Goal: Task Accomplishment & Management: Manage account settings

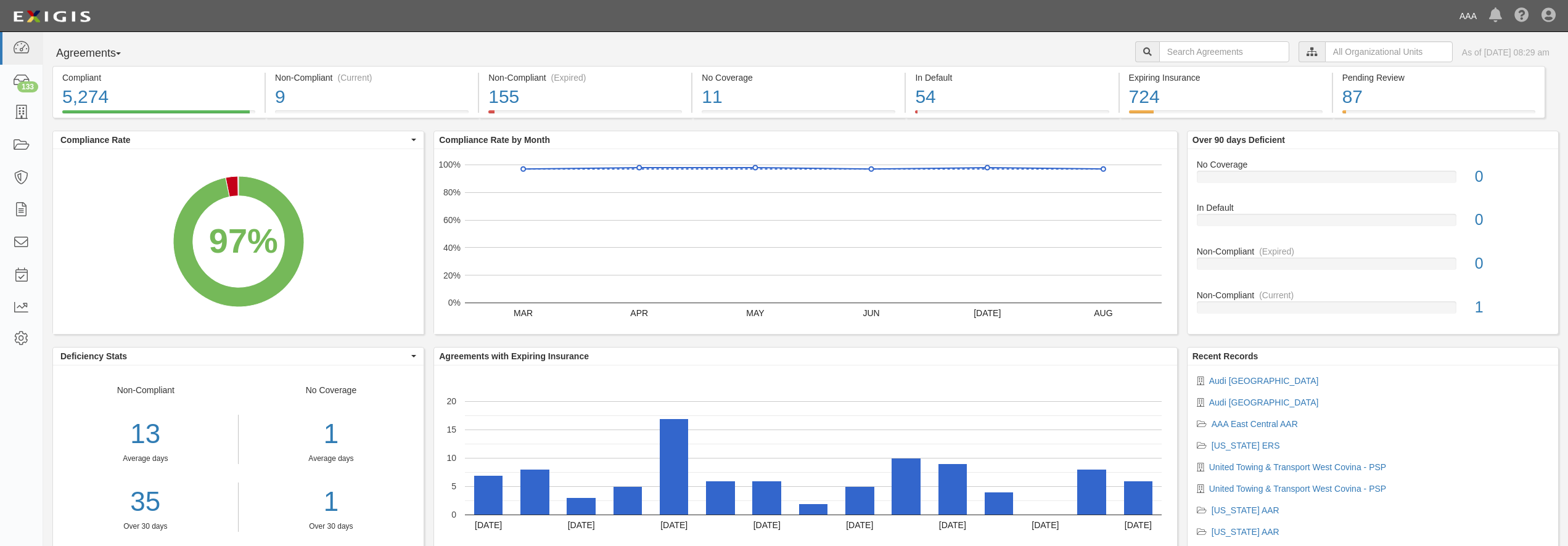
click at [1465, 19] on link "AAA" at bounding box center [1468, 16] width 30 height 24
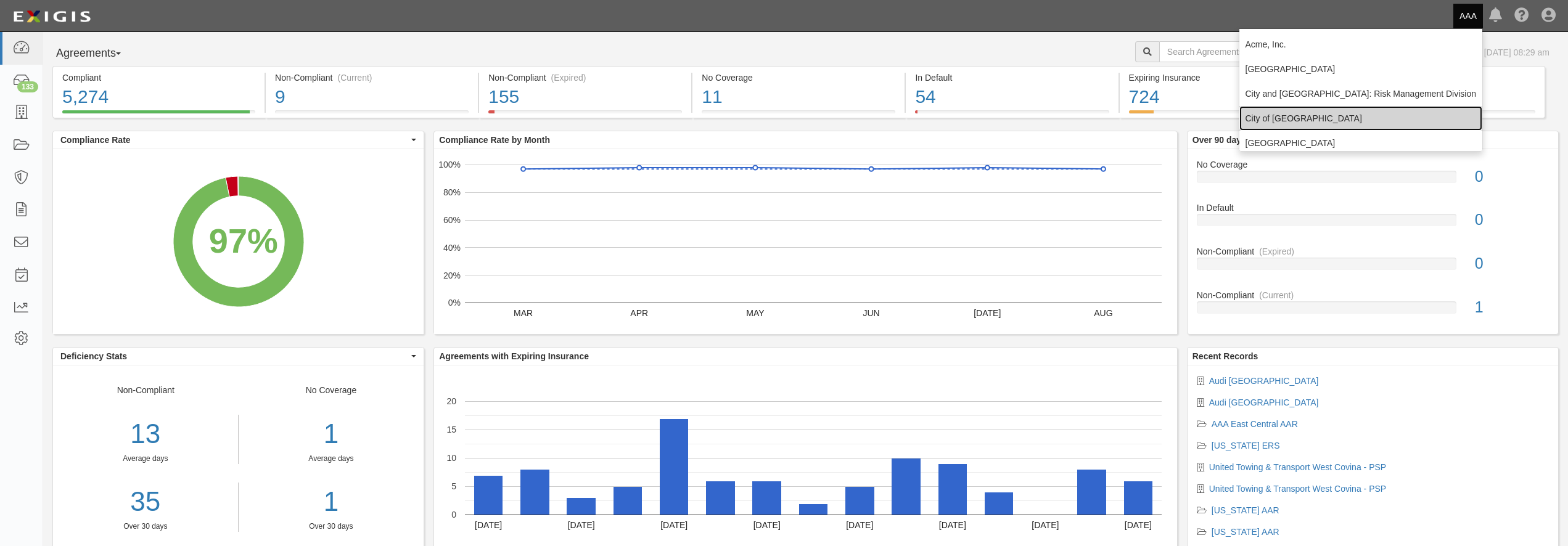
click at [1284, 107] on link "City of [GEOGRAPHIC_DATA]" at bounding box center [1361, 119] width 244 height 24
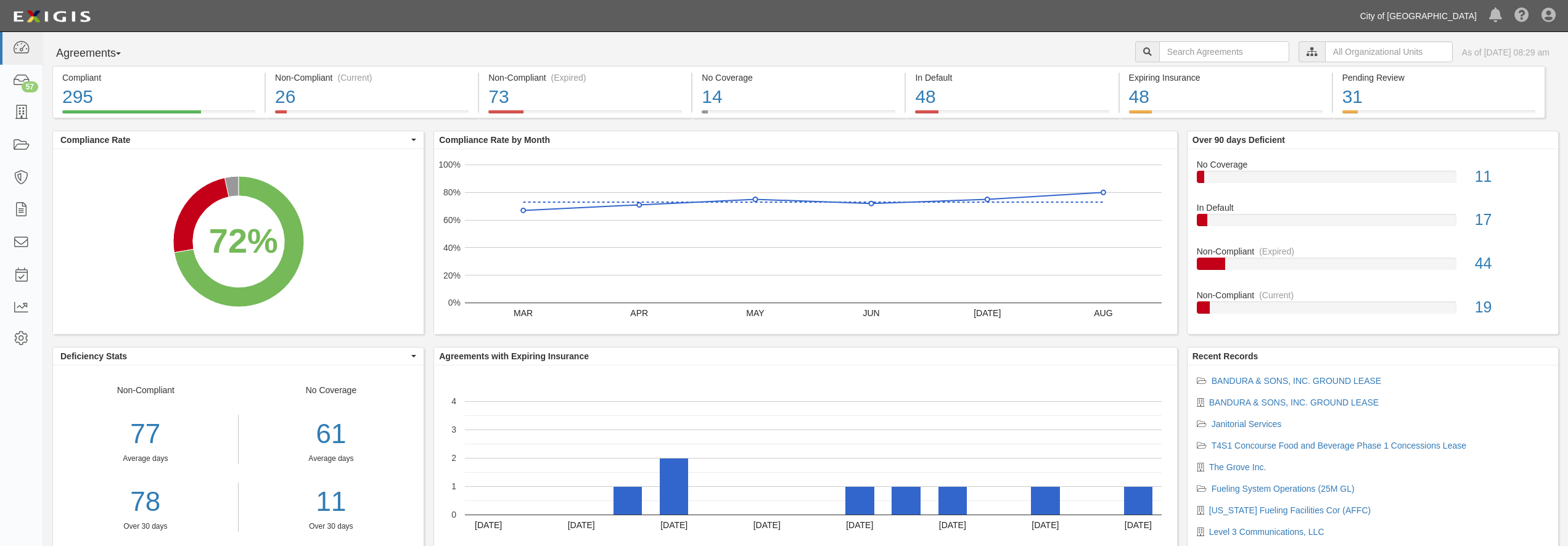
click at [1462, 12] on link "City of [GEOGRAPHIC_DATA]" at bounding box center [1418, 16] width 129 height 24
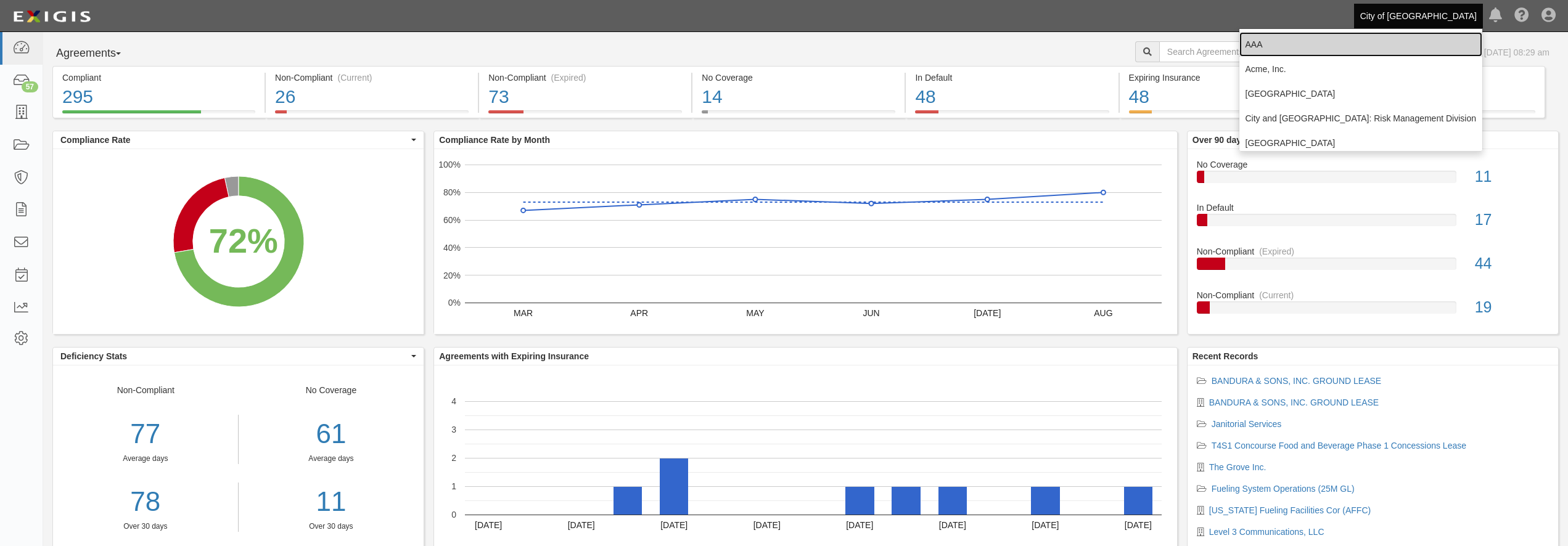
click at [1296, 51] on link "AAA" at bounding box center [1361, 44] width 244 height 24
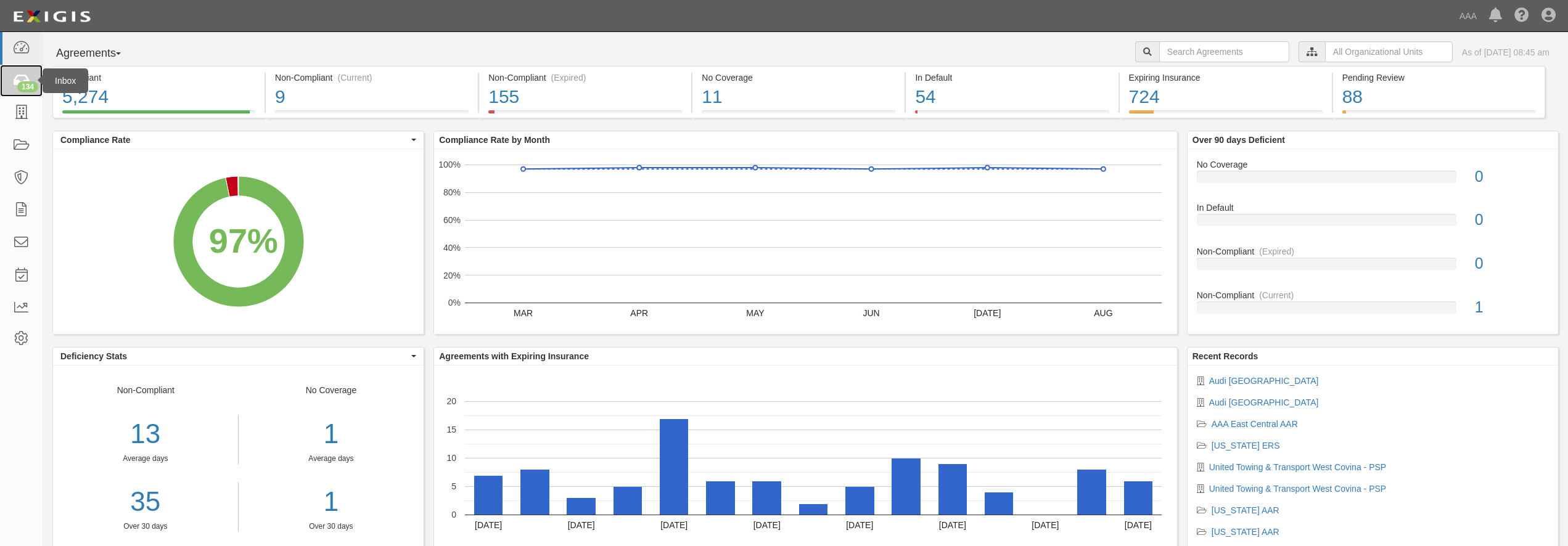
click at [22, 83] on div "134" at bounding box center [27, 87] width 21 height 11
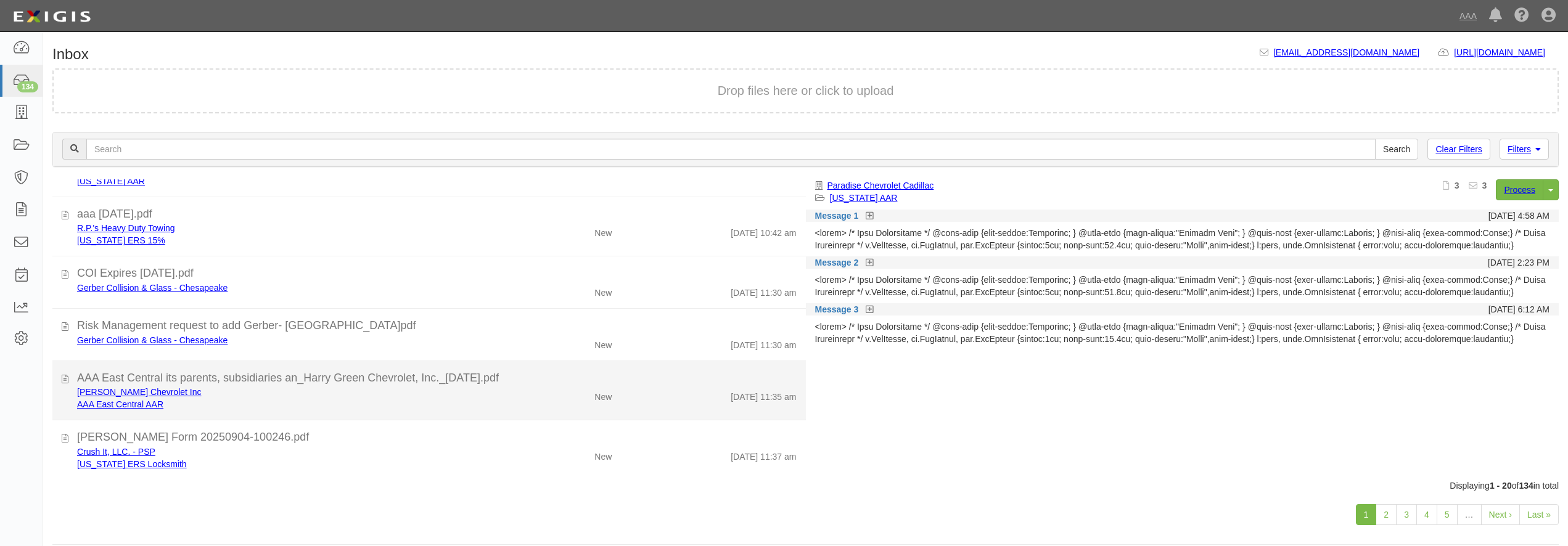
scroll to position [12, 0]
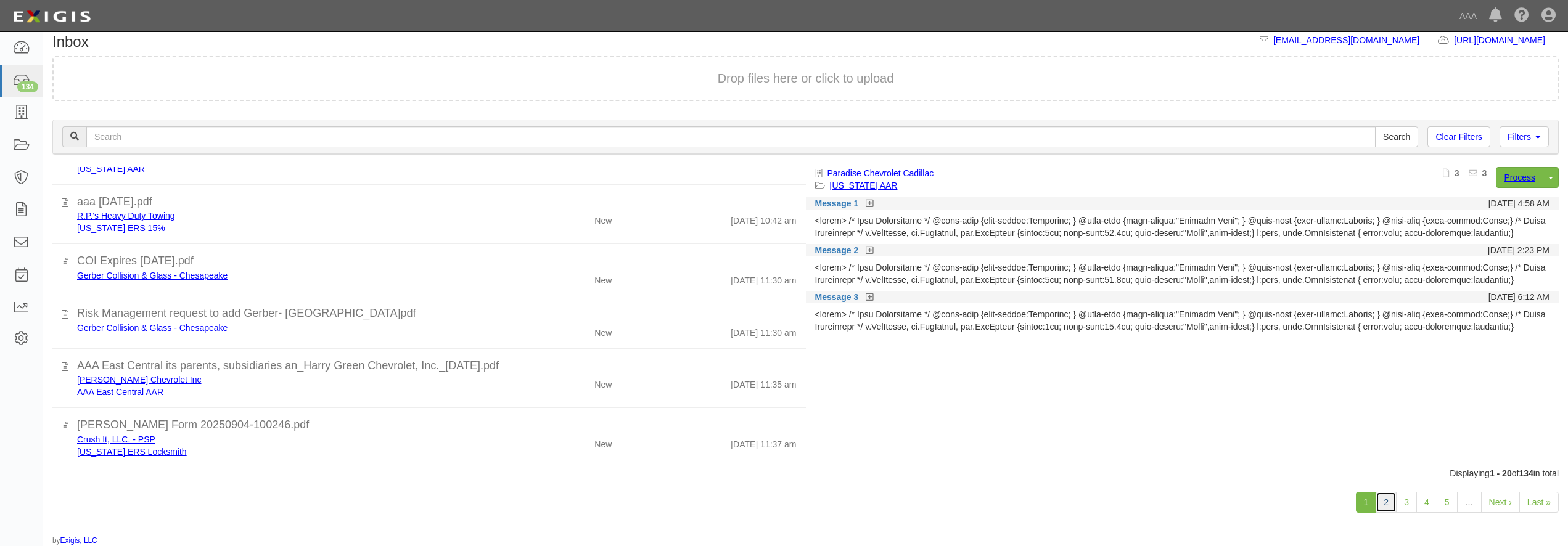
click at [1386, 500] on link "2" at bounding box center [1386, 502] width 21 height 21
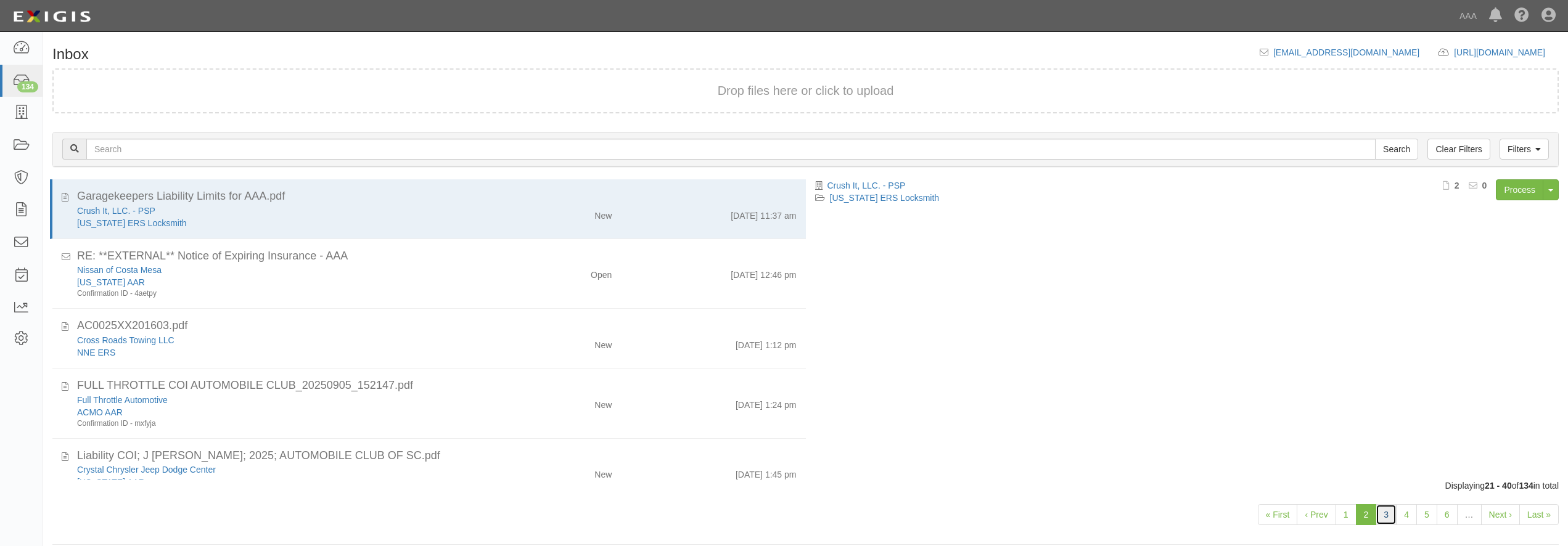
click at [1384, 515] on link "3" at bounding box center [1386, 515] width 21 height 21
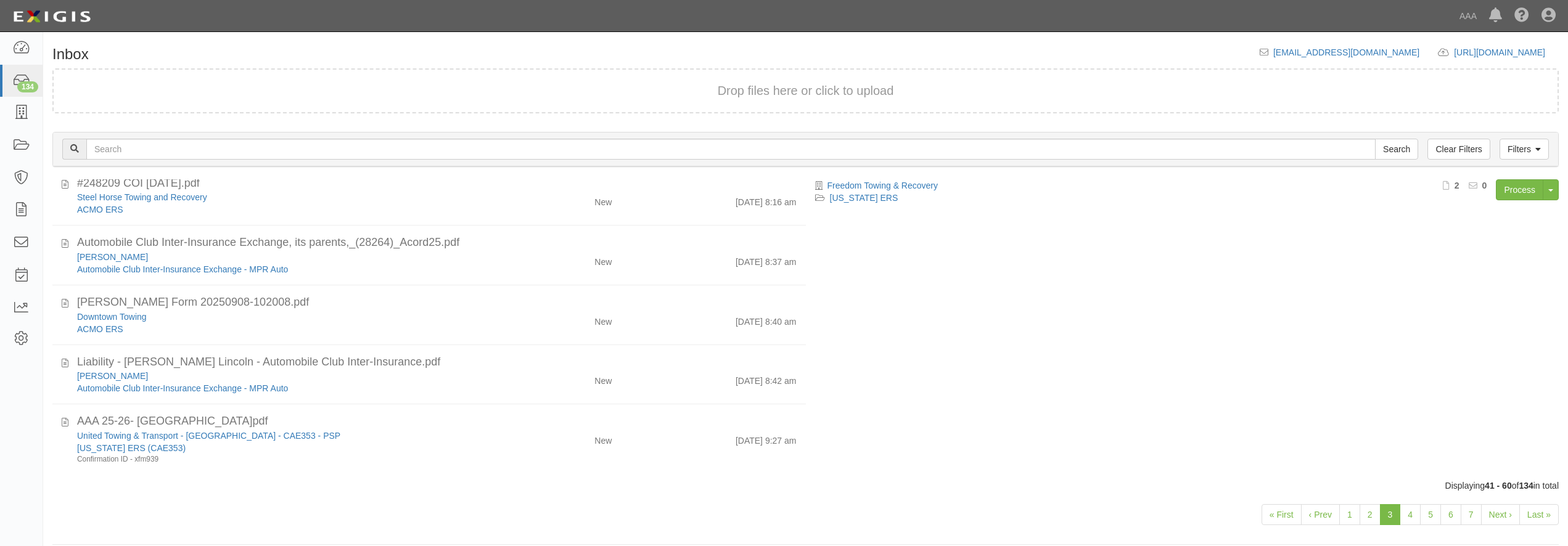
scroll to position [964, 0]
click at [1413, 518] on link "4" at bounding box center [1410, 515] width 21 height 21
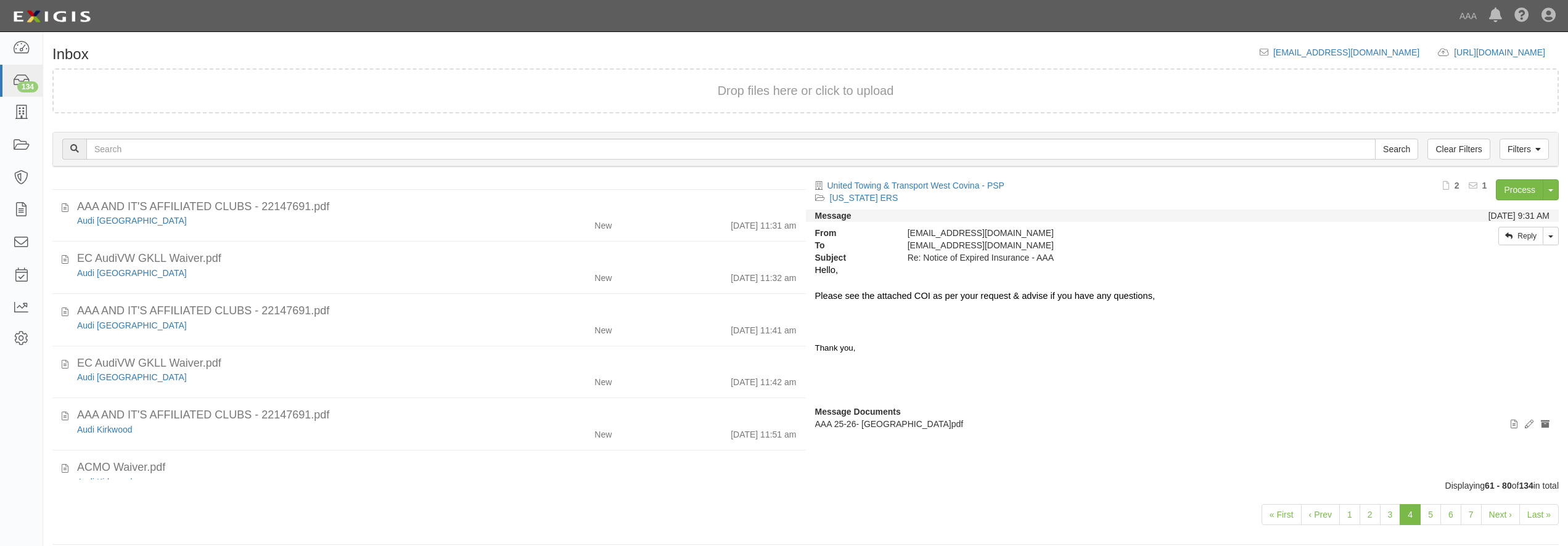
scroll to position [474, 0]
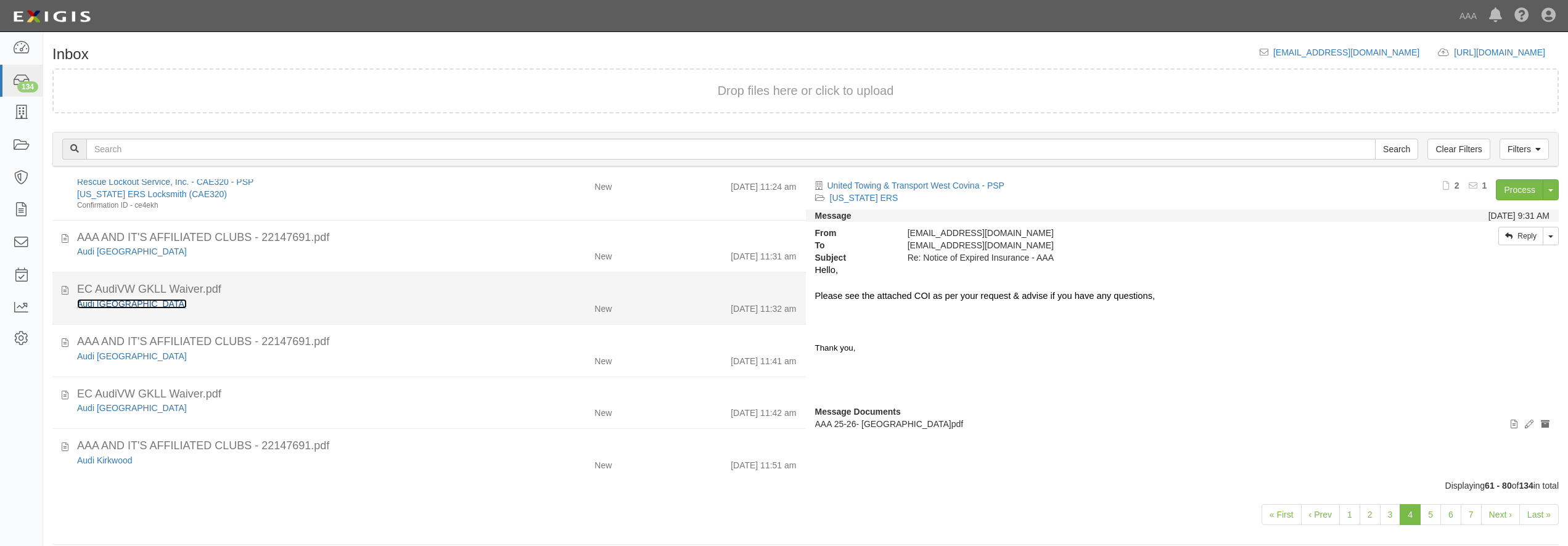
click at [106, 305] on link "Audi [GEOGRAPHIC_DATA]" at bounding box center [132, 303] width 110 height 10
click at [293, 299] on div "Audi [GEOGRAPHIC_DATA]" at bounding box center [283, 304] width 412 height 12
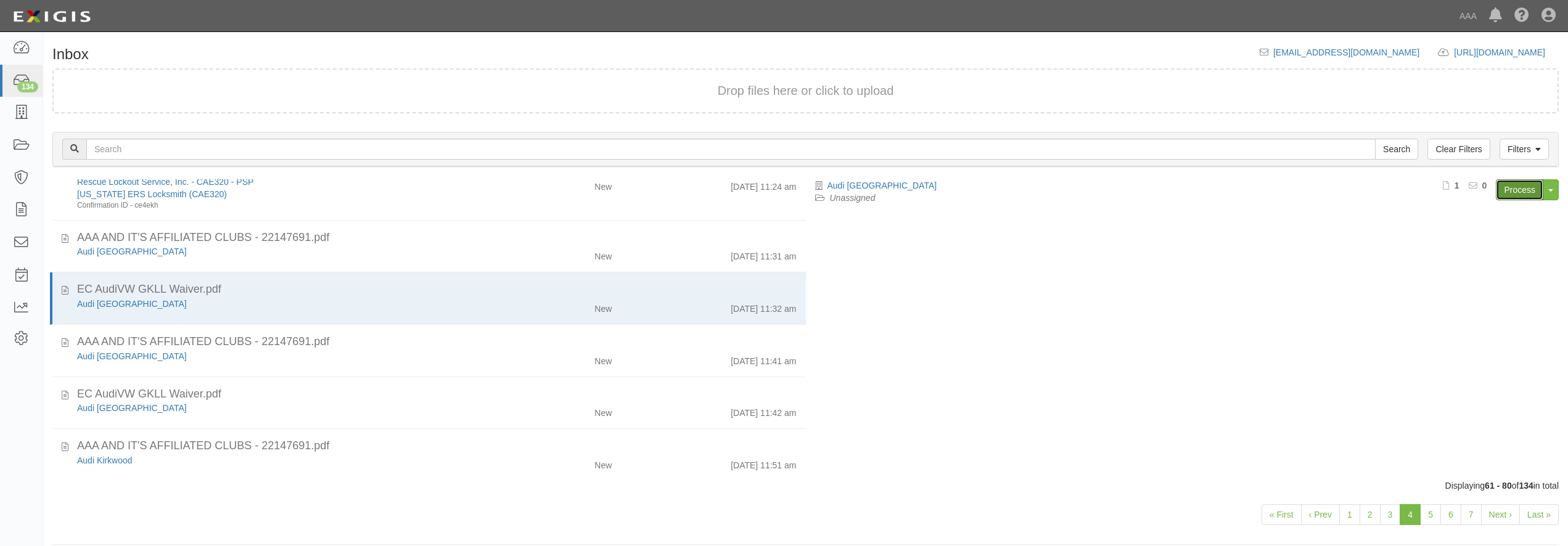
click at [1514, 186] on link "Process" at bounding box center [1519, 190] width 47 height 21
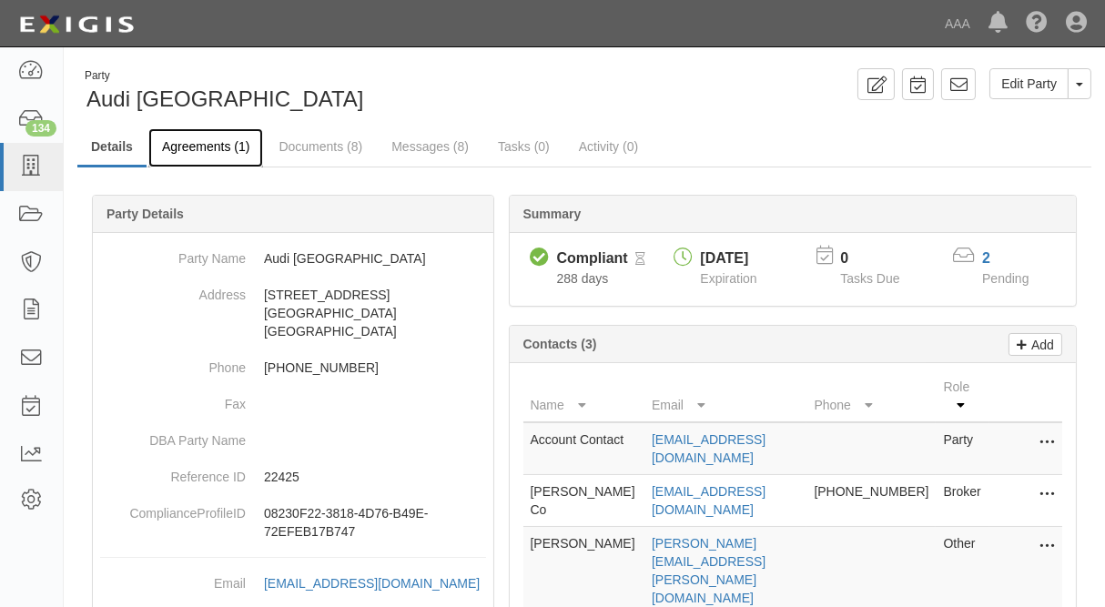
click at [201, 147] on link "Agreements (1)" at bounding box center [205, 147] width 115 height 39
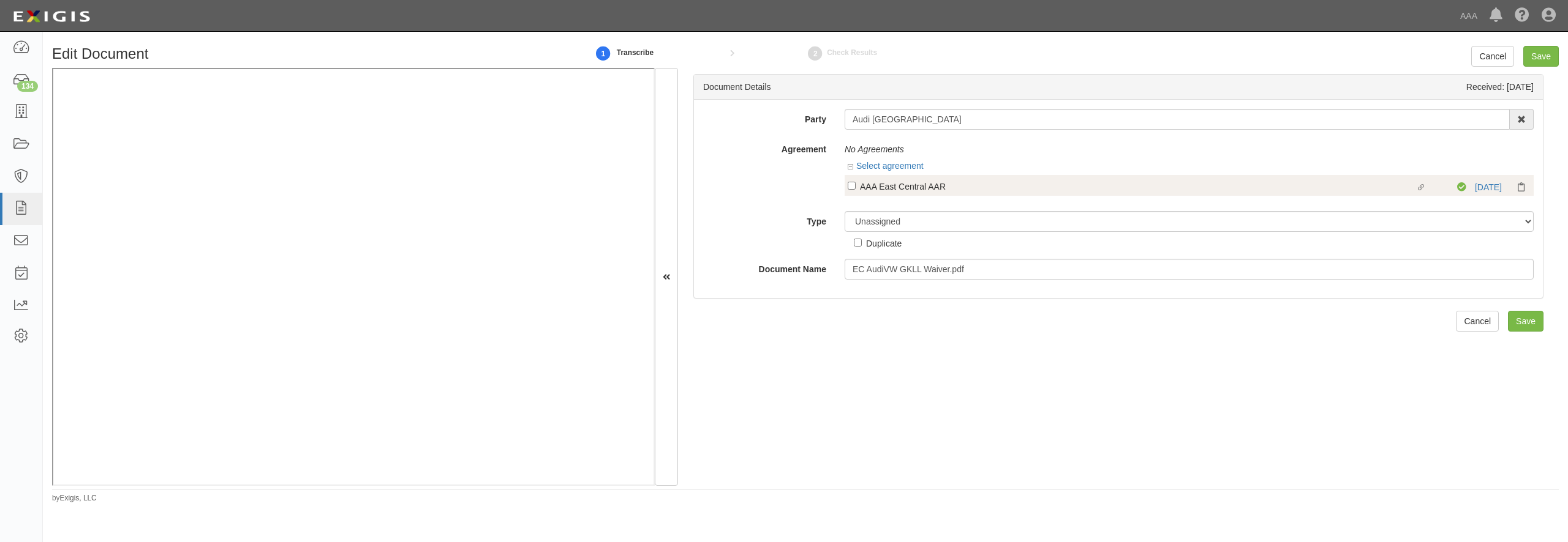
click at [890, 183] on div "AAA East Central AAR" at bounding box center [1138, 186] width 556 height 13
click at [856, 183] on input "Linked agreement AAA East Central AAR Linked agreement" at bounding box center [852, 186] width 8 height 8
checkbox input "true"
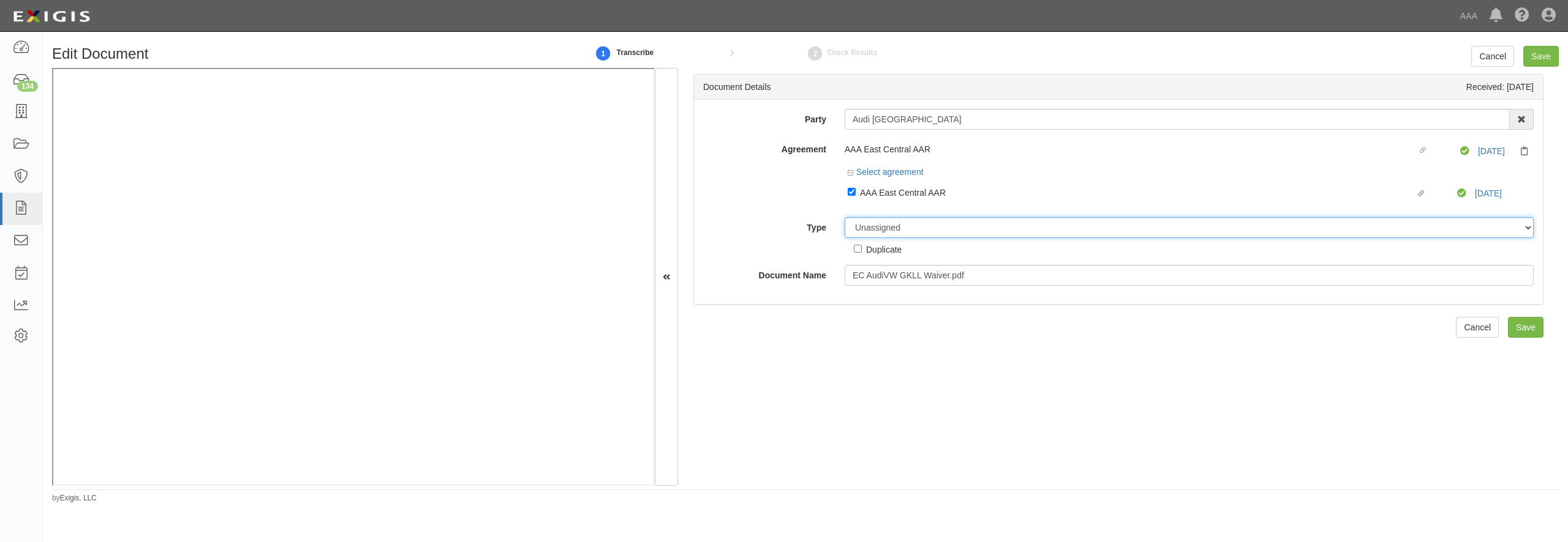
click at [898, 222] on select "Unassigned Binder Cancellation Notice Certificate Contract Endorsement Insuranc…" at bounding box center [1189, 227] width 689 height 21
select select "OtherDetail"
click option "Other Document" at bounding box center [0, 0] width 0 height 0
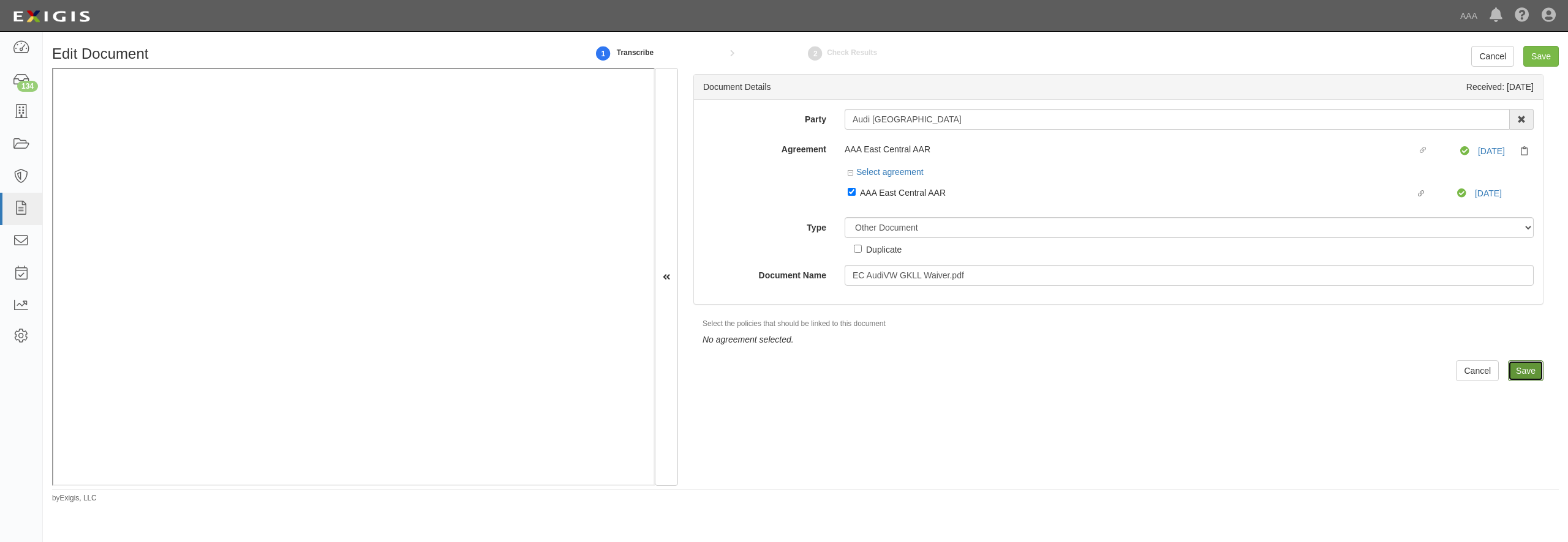
click at [1515, 368] on input "Save" at bounding box center [1526, 371] width 36 height 21
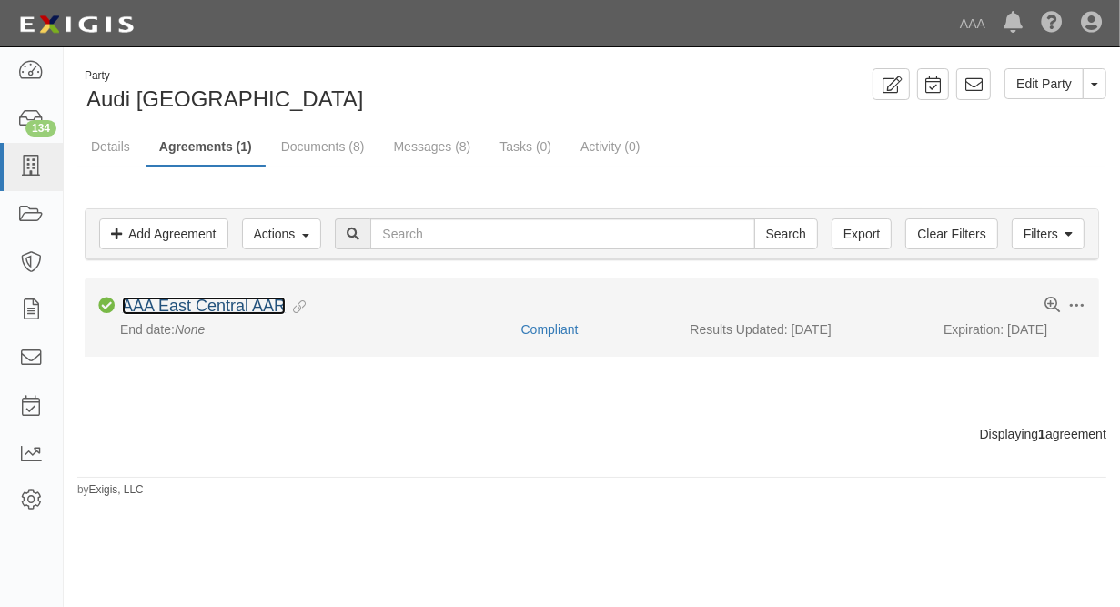
click at [205, 308] on link "AAA East Central AAR" at bounding box center [204, 306] width 164 height 18
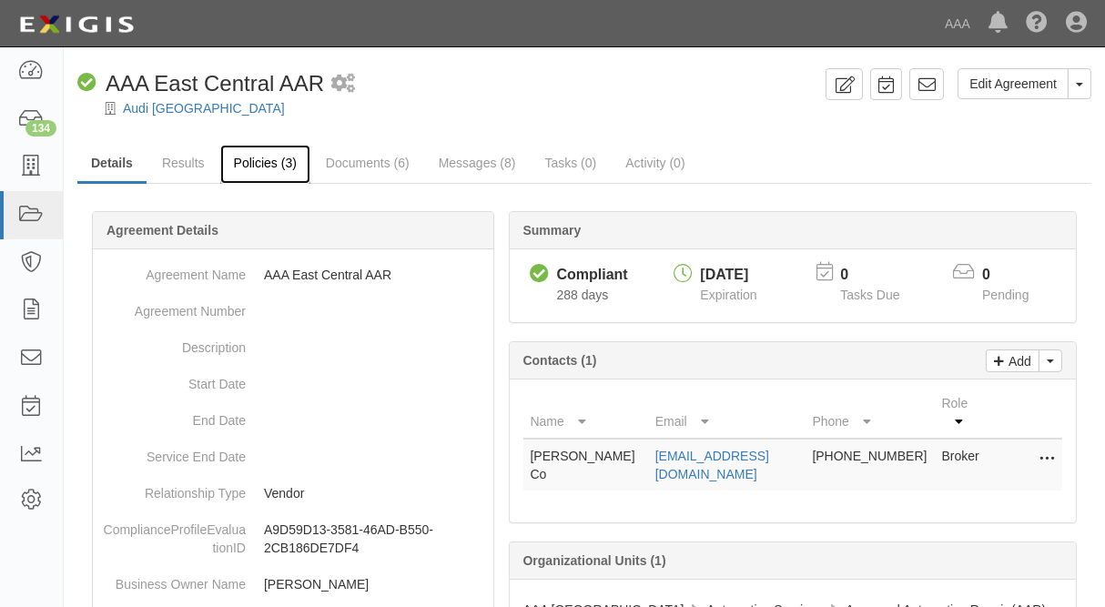
click at [248, 164] on link "Policies (3)" at bounding box center [265, 164] width 90 height 39
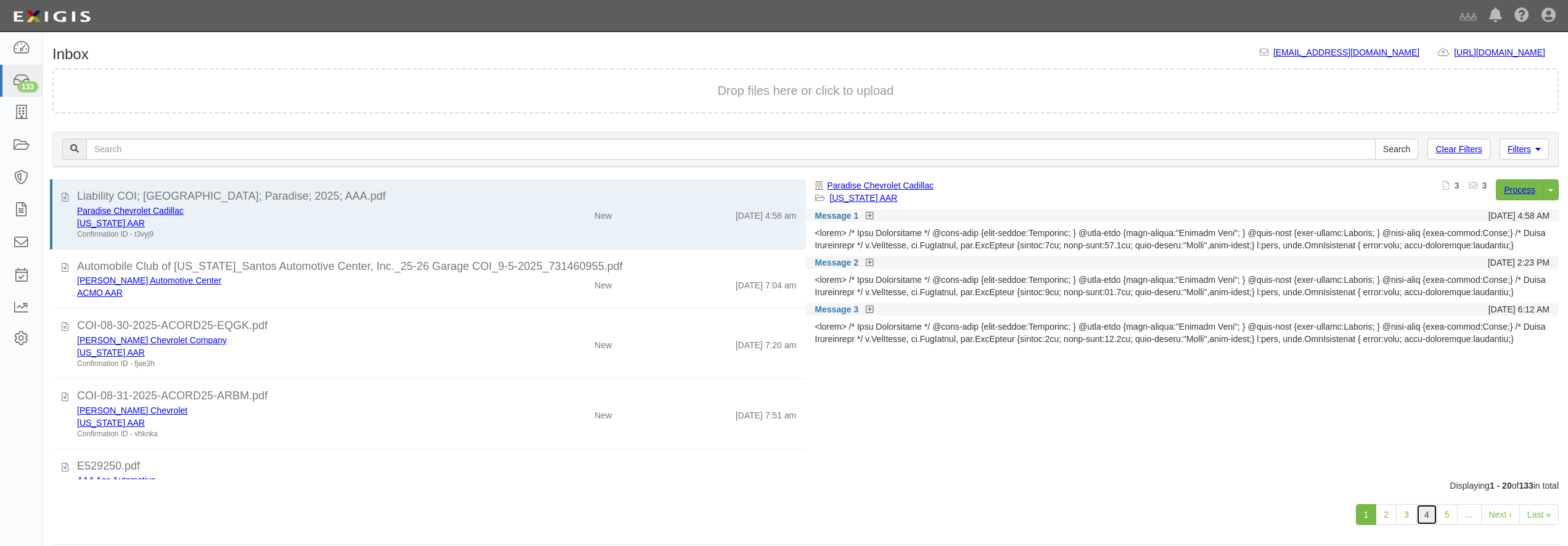
click at [1424, 516] on link "4" at bounding box center [1426, 515] width 21 height 21
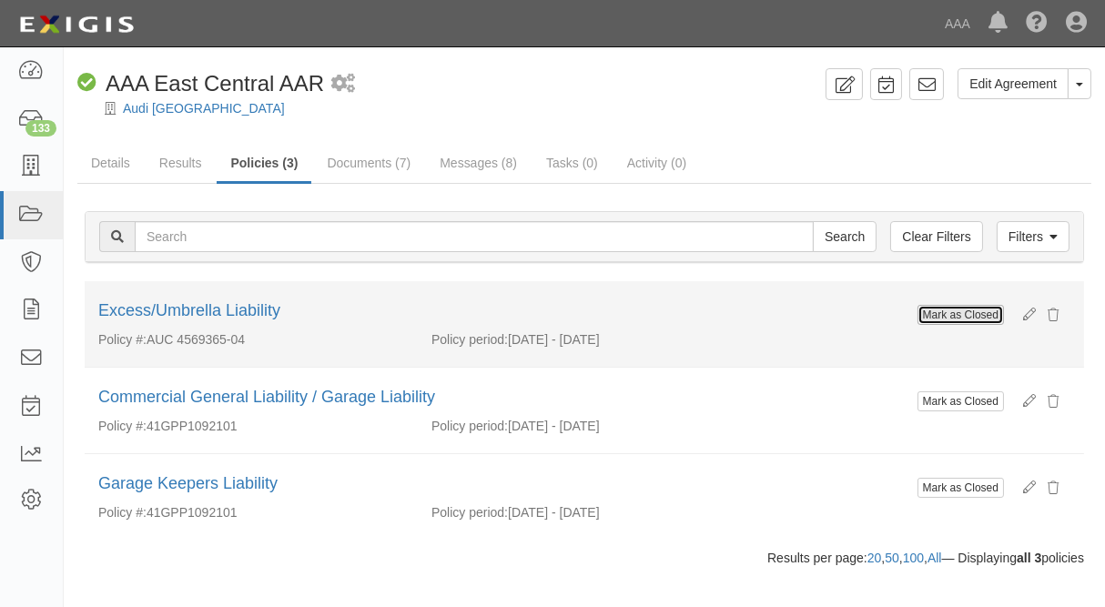
click at [947, 318] on button "Mark as Closed" at bounding box center [961, 315] width 86 height 20
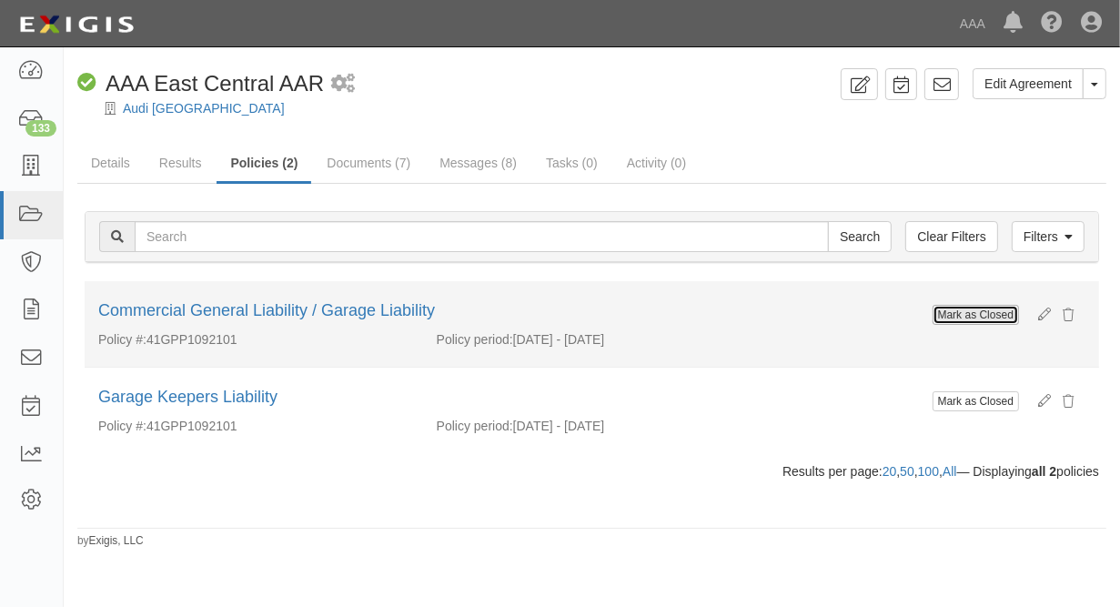
click at [966, 319] on button "Mark as Closed" at bounding box center [976, 315] width 86 height 20
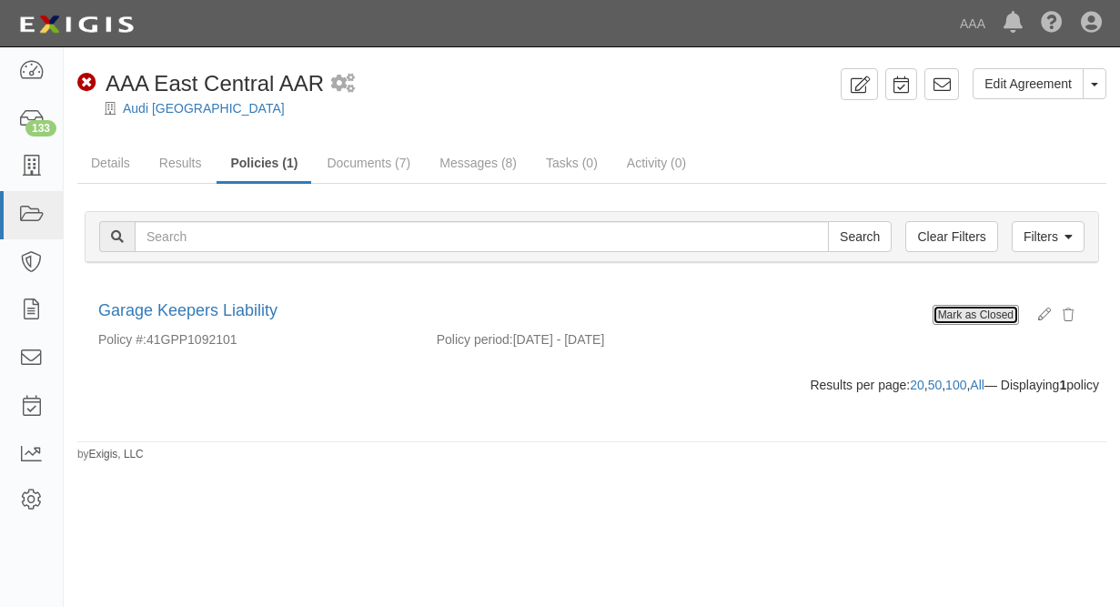
click at [978, 318] on button "Mark as Closed" at bounding box center [976, 315] width 86 height 20
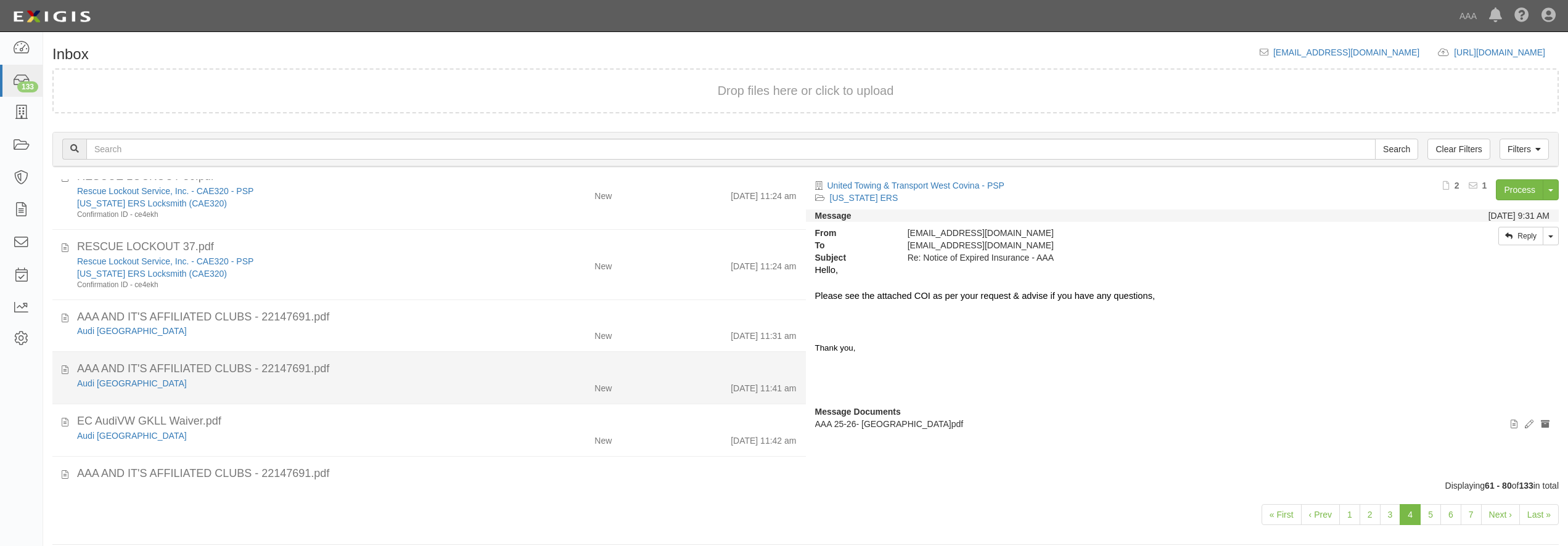
scroll to position [415, 0]
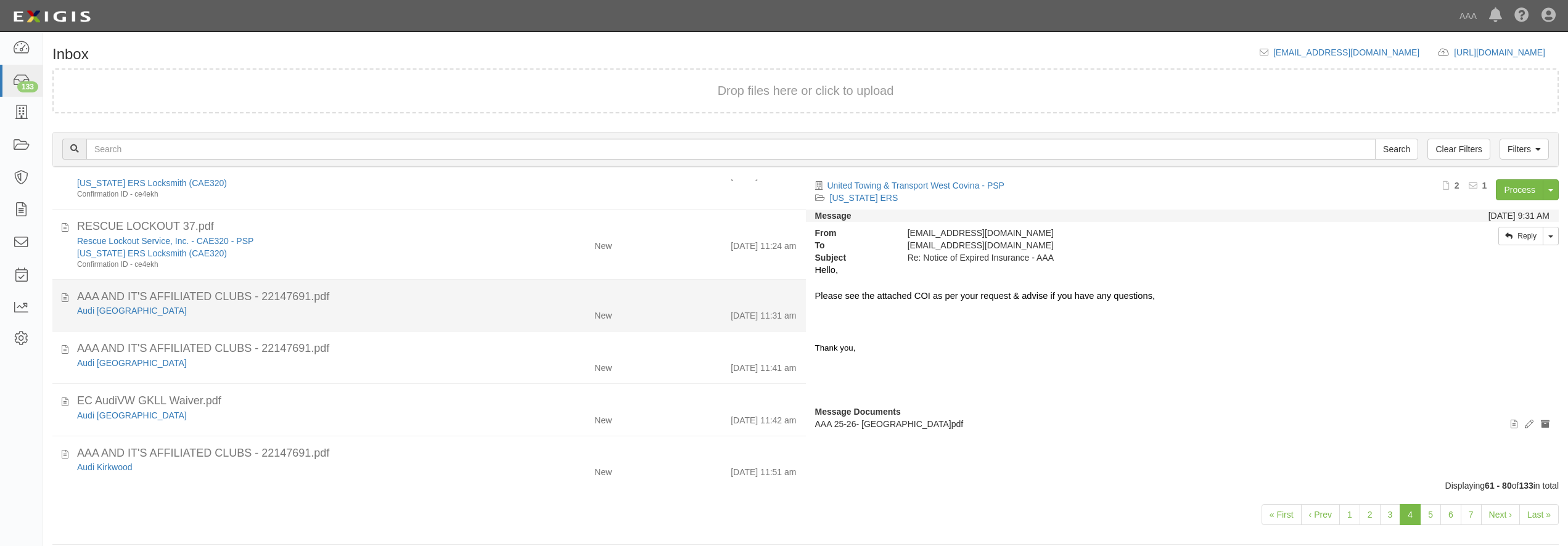
click at [349, 314] on div "Audi Louisville" at bounding box center [283, 311] width 412 height 12
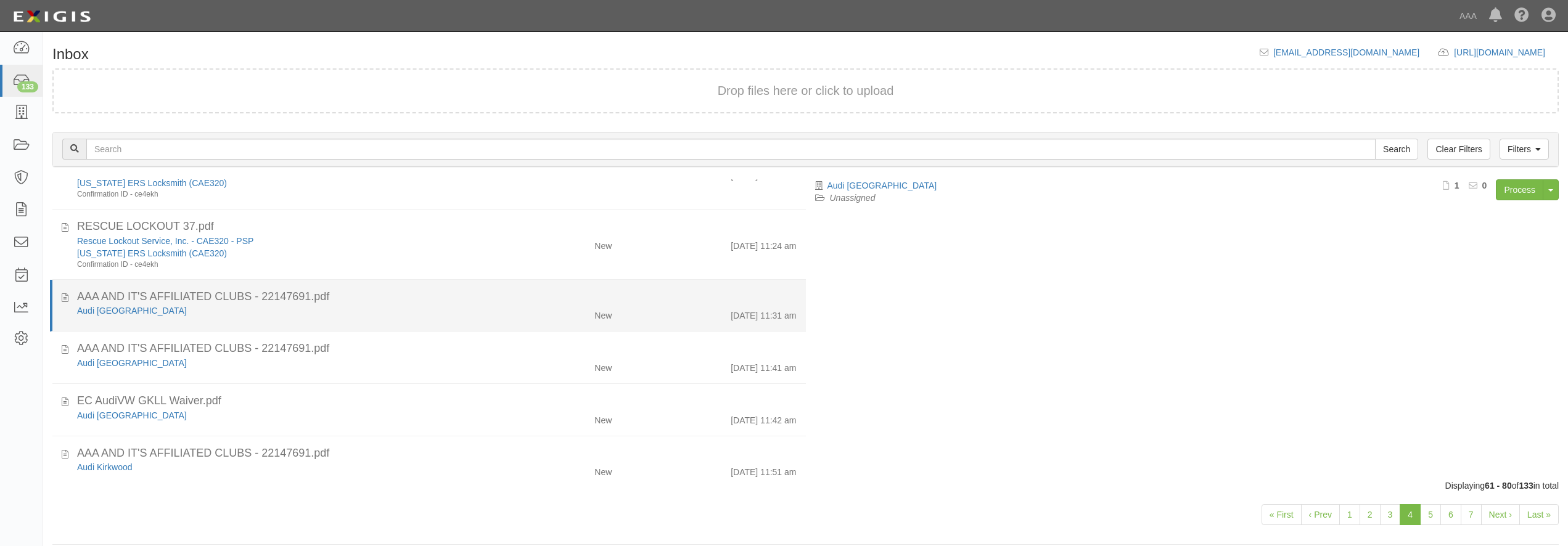
click at [371, 306] on div "Audi Louisville" at bounding box center [283, 311] width 412 height 12
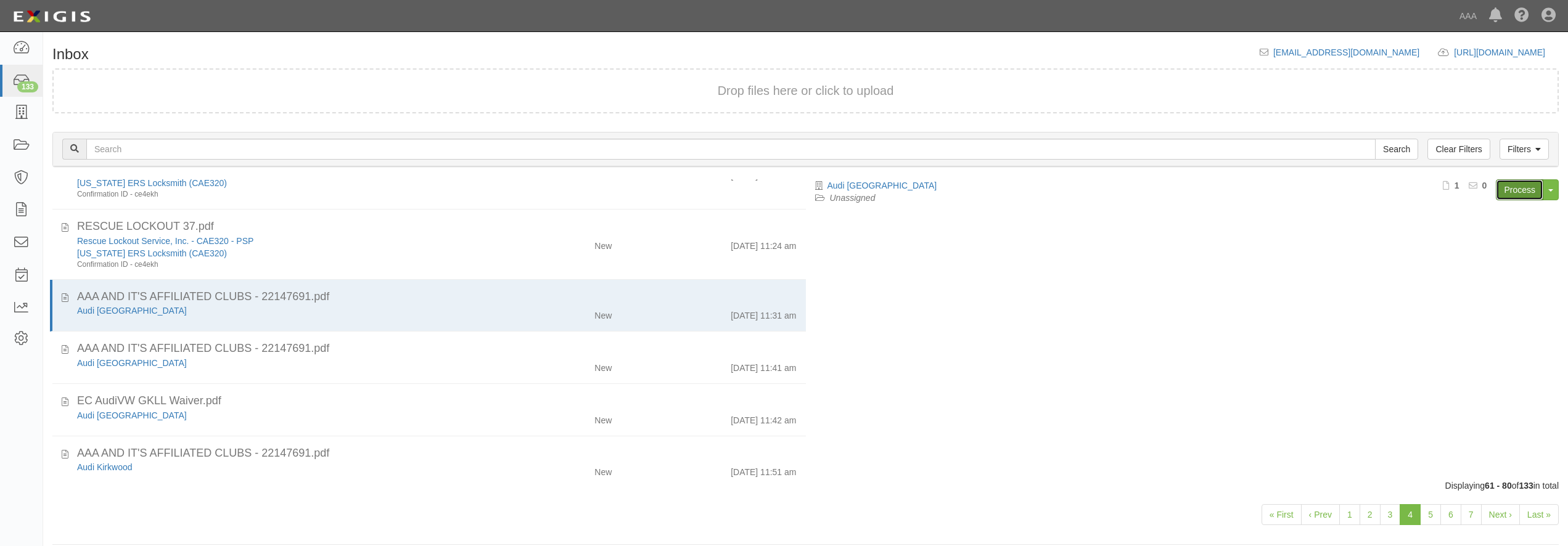
click at [1512, 191] on link "Process" at bounding box center [1519, 190] width 47 height 21
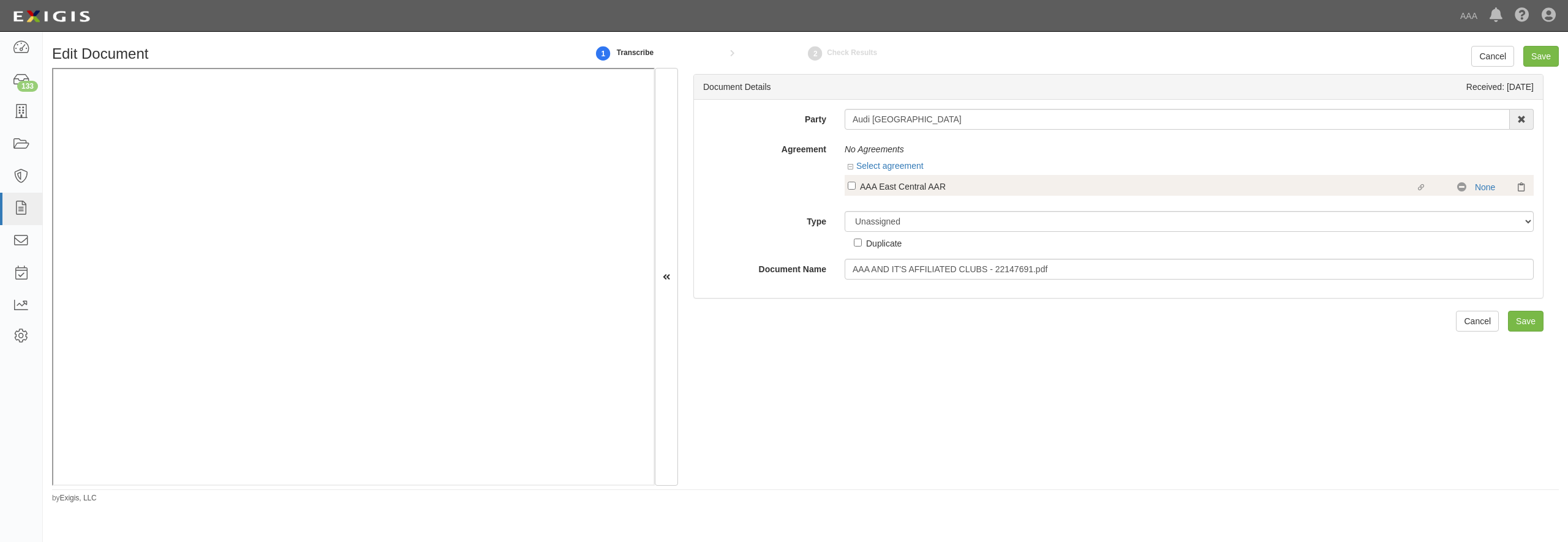
click at [882, 184] on div "AAA East Central AAR" at bounding box center [1138, 186] width 556 height 13
click at [856, 184] on input "Linked agreement AAA East Central AAR Linked agreement" at bounding box center [852, 186] width 8 height 8
checkbox input "true"
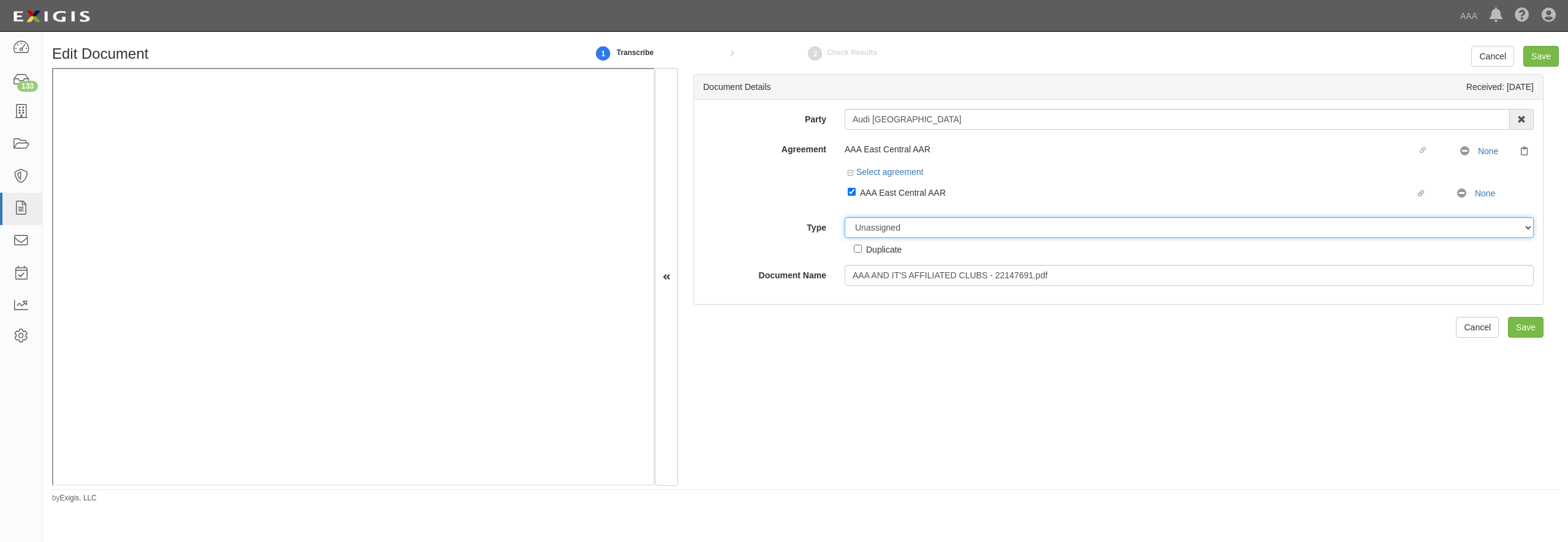
click at [845, 217] on select "Unassigned Binder Cancellation Notice Certificate Contract Endorsement Insuranc…" at bounding box center [1189, 227] width 689 height 21
select select "CertificateDetail"
click option "Certificate" at bounding box center [0, 0] width 0 height 0
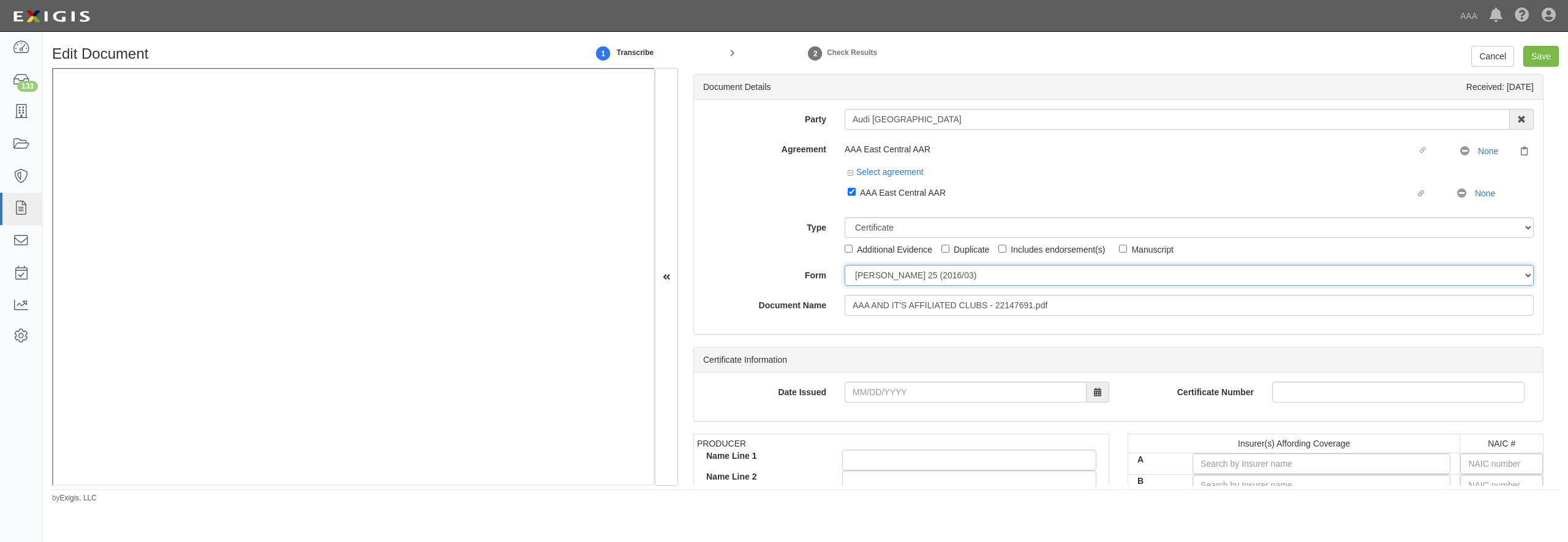
click at [845, 265] on select "[PERSON_NAME] 25 (2016/03) [PERSON_NAME] 101 [PERSON_NAME] 855 NY (2014/05) Gen…" at bounding box center [1189, 275] width 689 height 21
select select "GeneralFormDetail"
click option "General" at bounding box center [0, 0] width 0 height 0
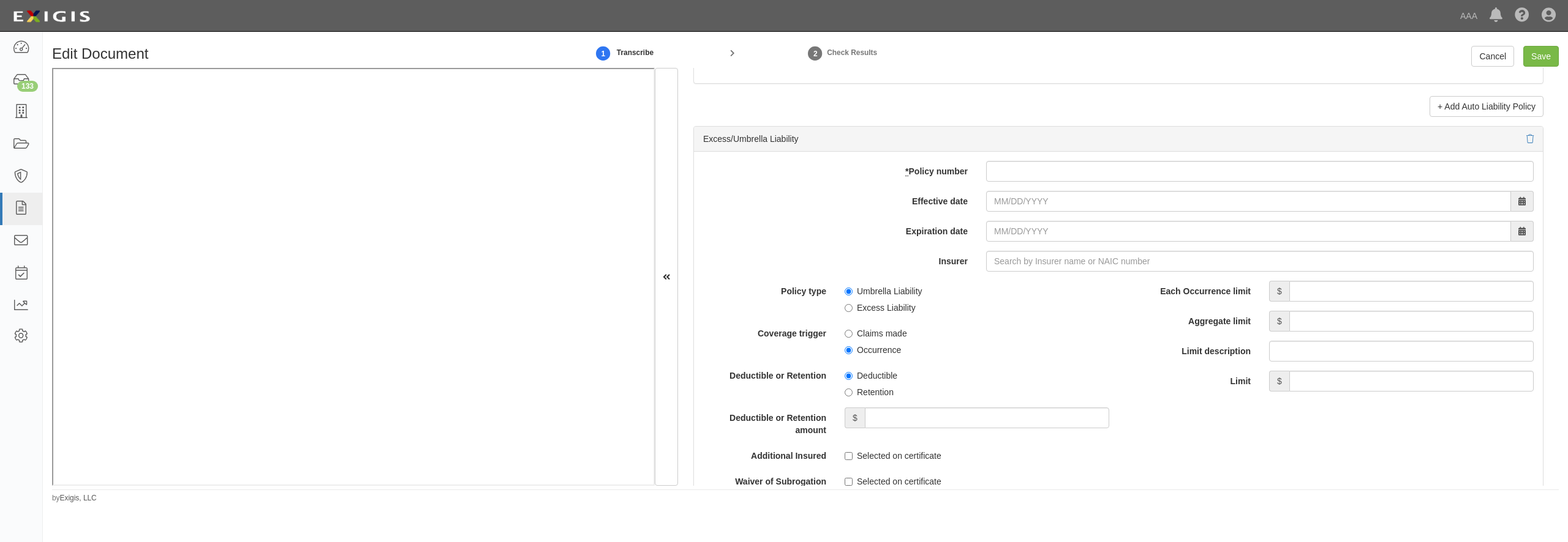
scroll to position [2350, 0]
paste input "AUC 4569365-04"
click at [1026, 181] on input "* Policy number" at bounding box center [1260, 170] width 548 height 21
type input "AUC 4569365-04"
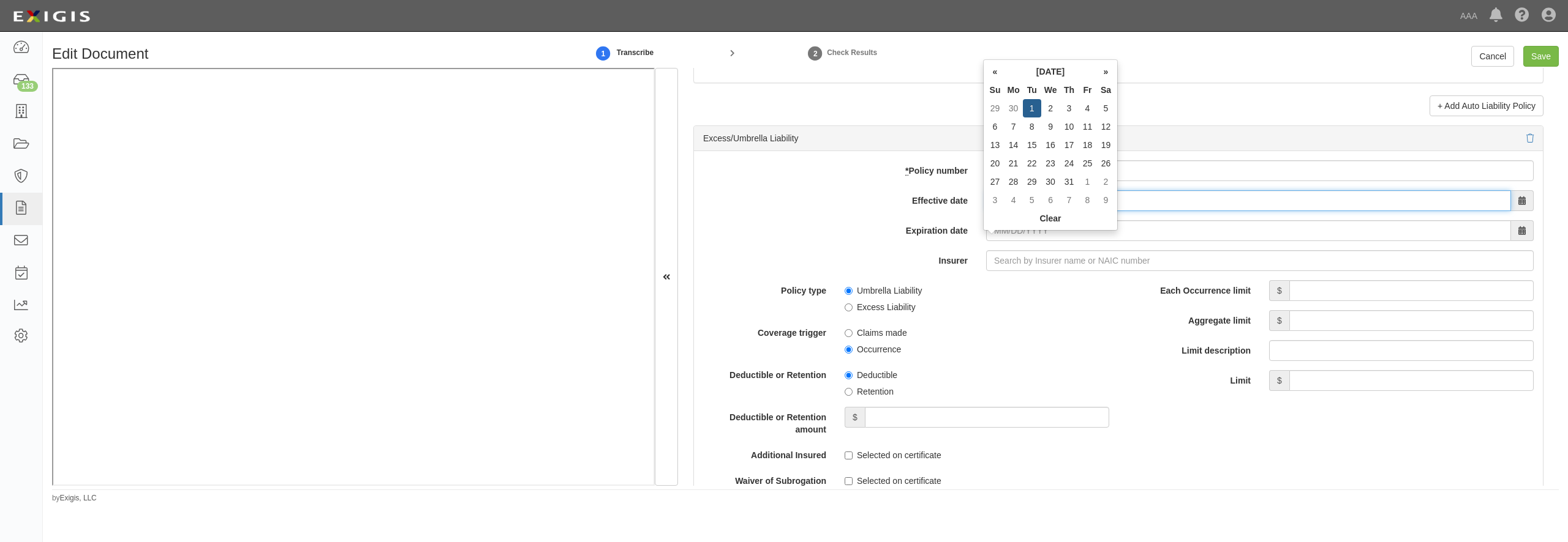
type input "07/01/2025"
type input "07/01/2026"
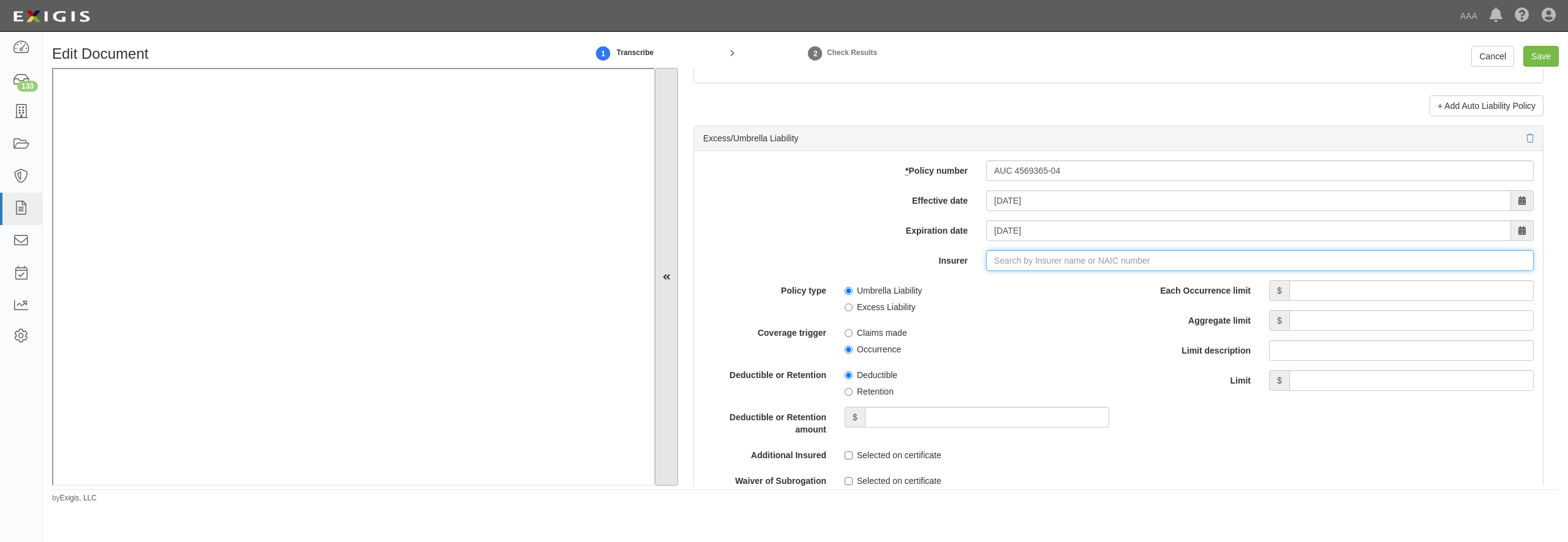
type input "21st Century Advantage Insurance Company (25232) NR Rating"
type input "2"
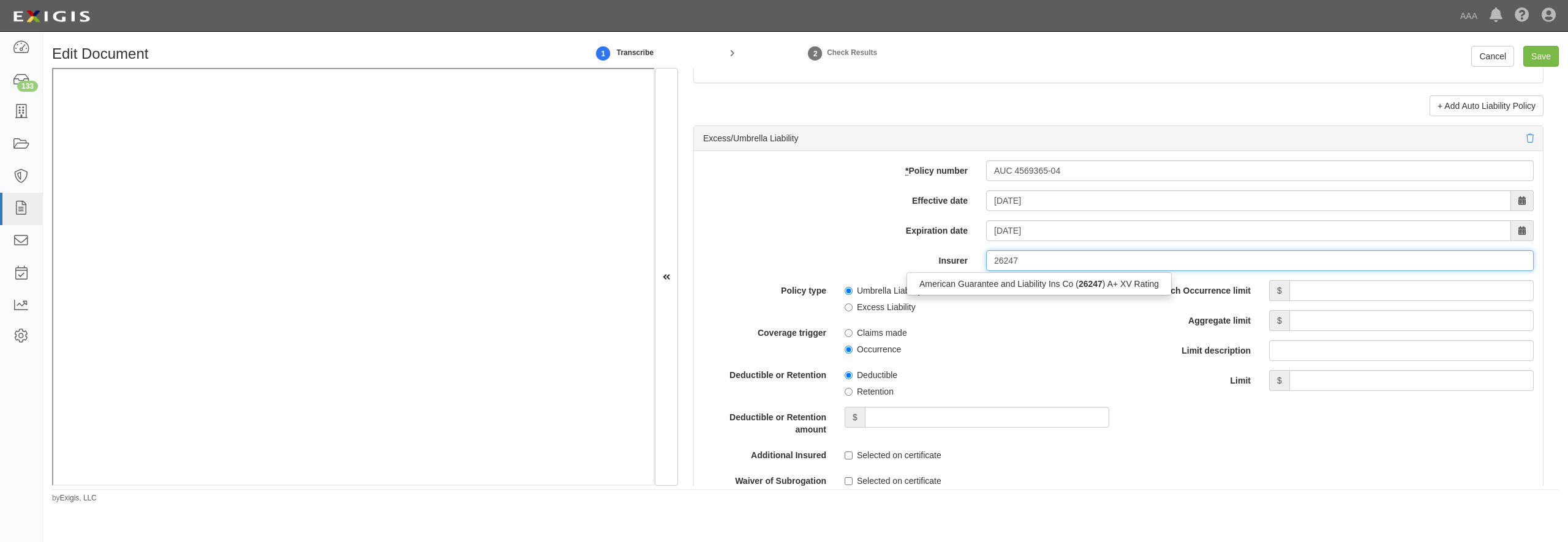
click at [976, 292] on div "American Guarantee and Liability Ins Co ( 26247 ) A+ XV Rating" at bounding box center [1039, 284] width 264 height 16
type input "American Guarantee and Liability Ins Co (26247) A+ XV Rating"
click at [1315, 301] on input "Each Occurrence limit" at bounding box center [1411, 291] width 244 height 21
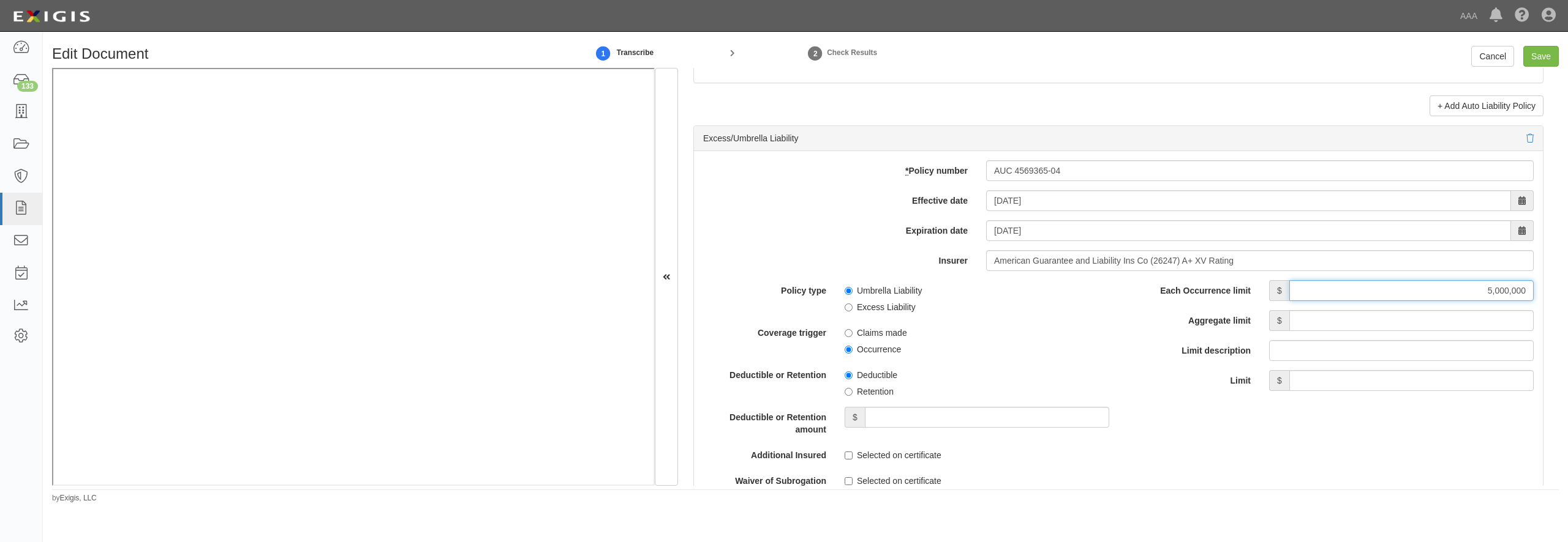
type input "5,000,000"
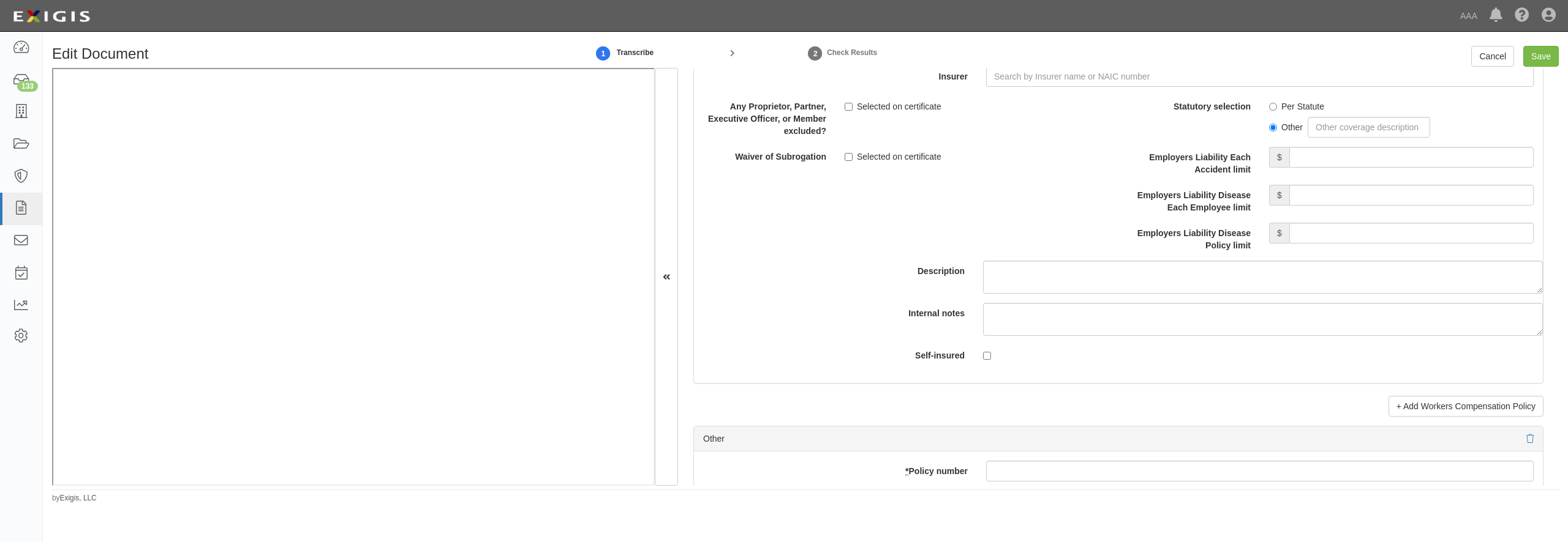
scroll to position [3467, 0]
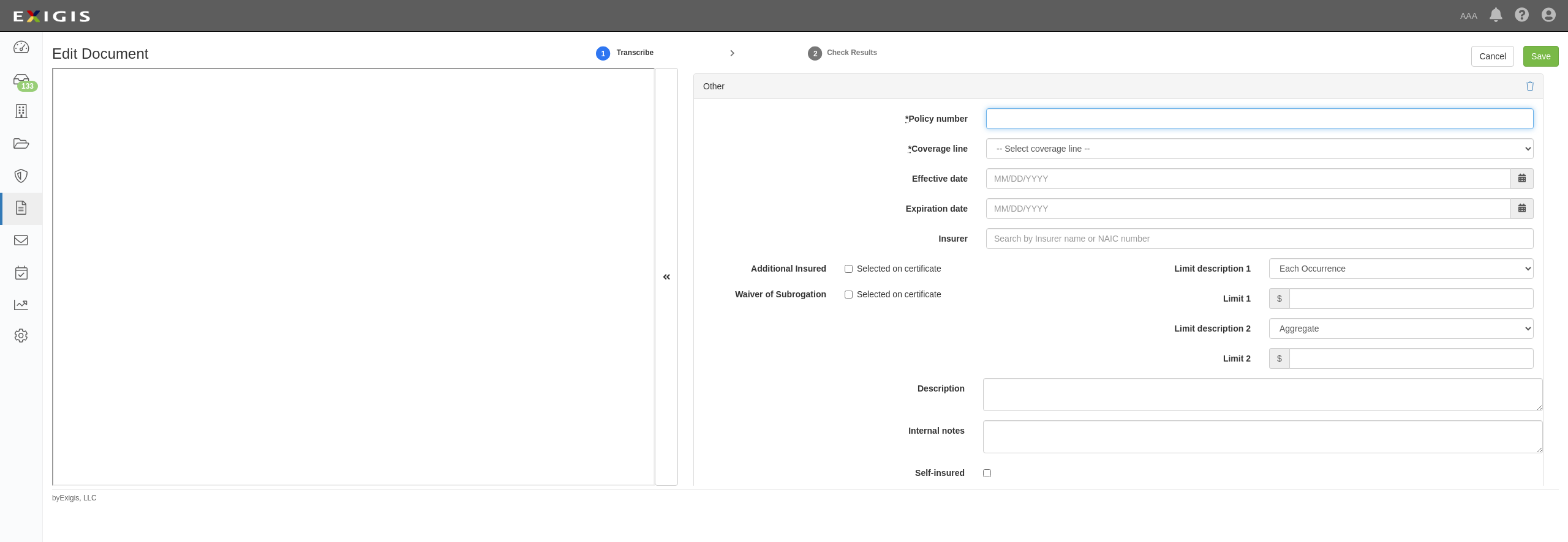
click at [1040, 129] on input "* Policy number" at bounding box center [1260, 118] width 548 height 21
paste input "41GPP1092101"
type input "41GPP1092101"
select select "70"
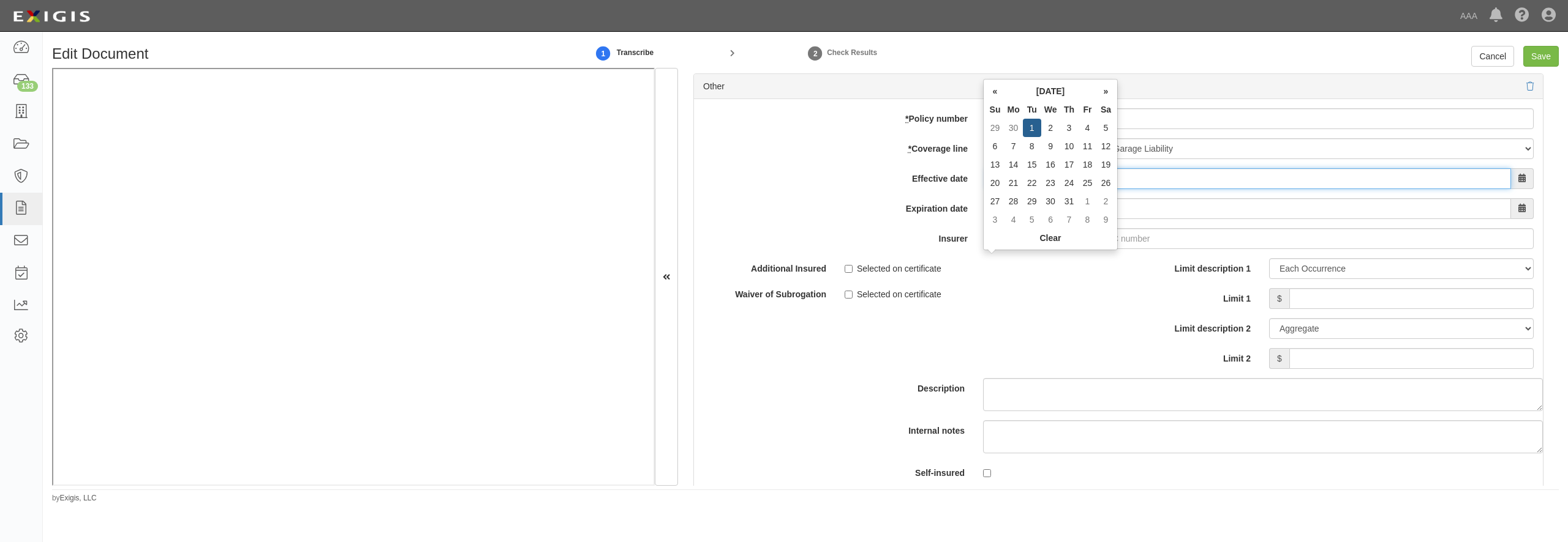
type input "07/01/2025"
type input "07/01/2026"
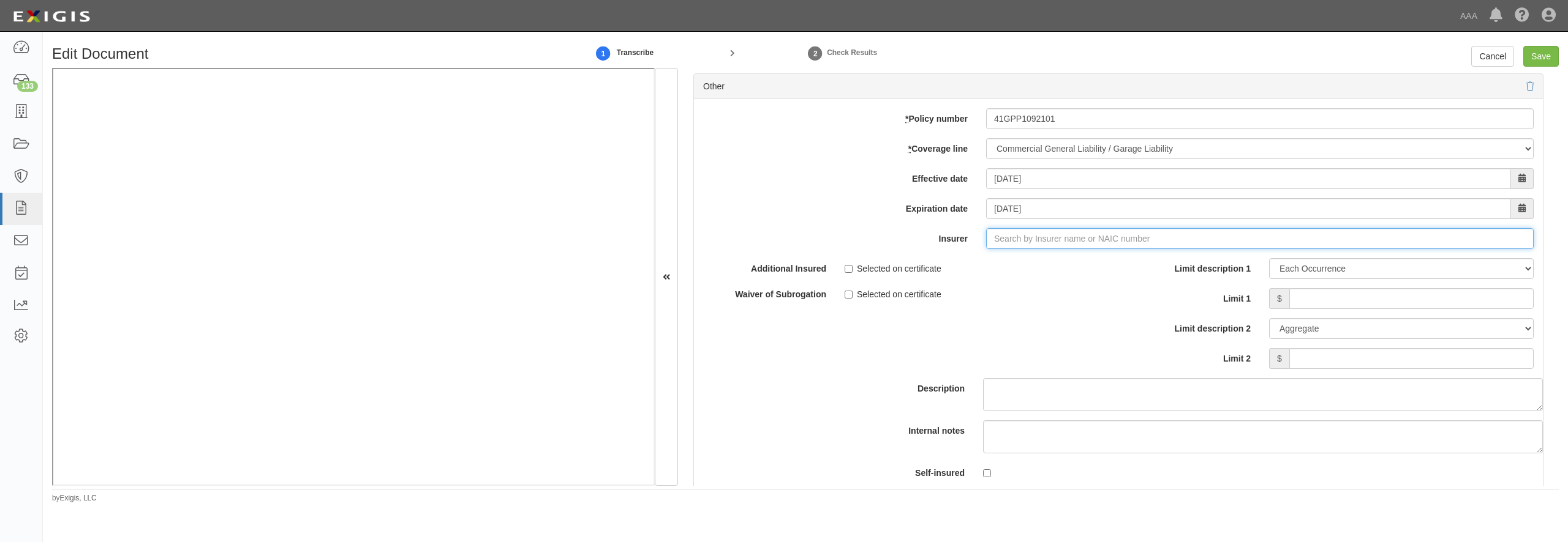
type input "180 Seguros S.A. (0) NR Rating"
type input "1"
click at [998, 270] on div "Arch Insurance Company ( 11150 ) A+ XV Rating" at bounding box center [1011, 262] width 207 height 16
type input "Arch Insurance Company (11150) A+ XV Rating"
click at [1369, 309] on input "Limit 1" at bounding box center [1411, 299] width 244 height 21
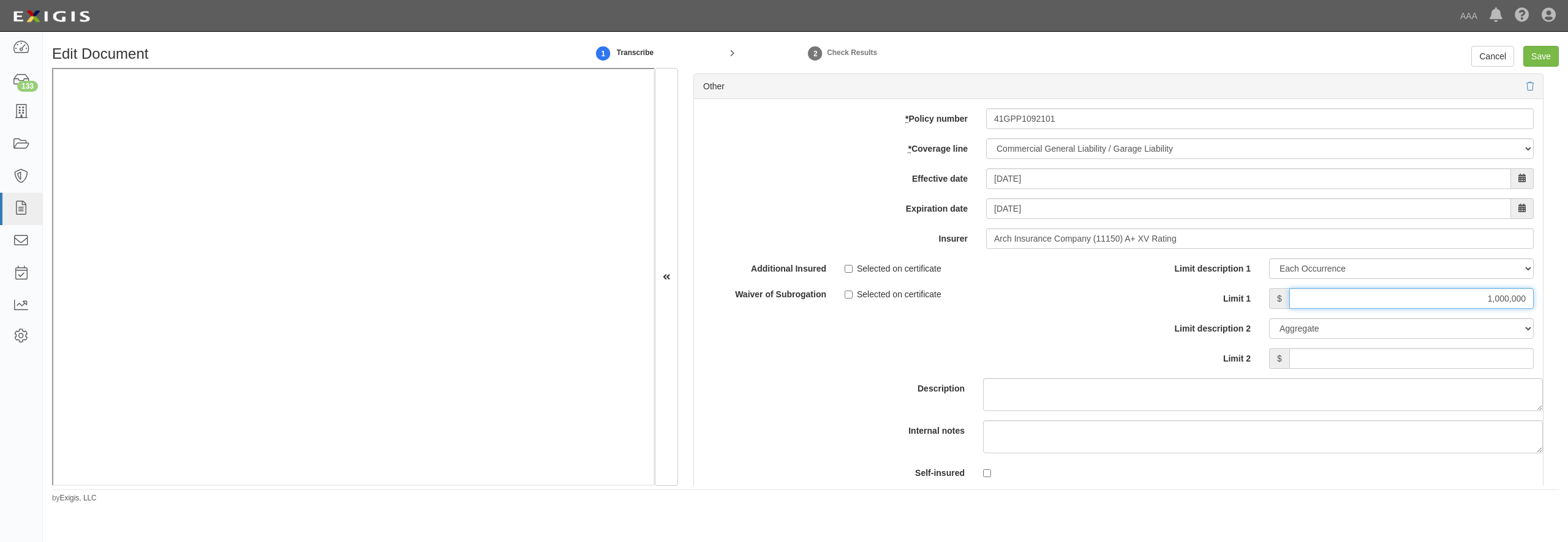
type input "1,000,000"
type input "2,000,000"
click at [1542, 51] on input "Save" at bounding box center [1541, 56] width 36 height 21
type input "5000000"
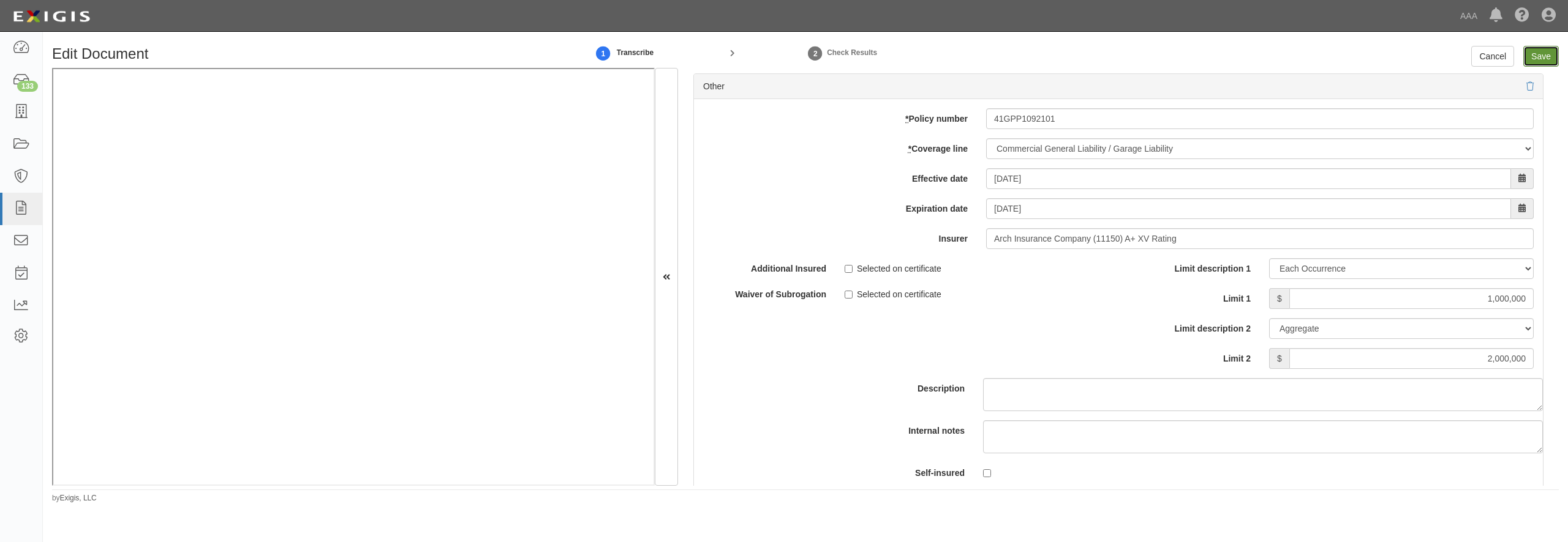
type input "1000000"
type input "2000000"
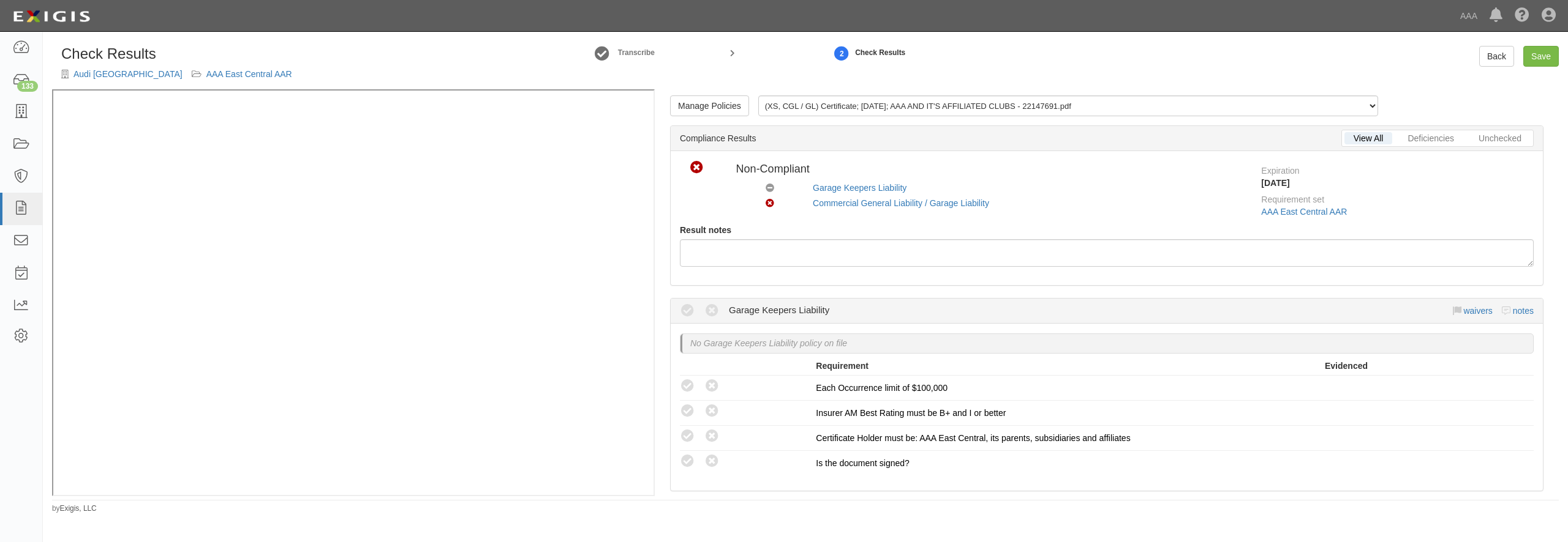
click at [1470, 318] on div "Compliant Waived Non-Compliant Garage Keepers Liability waivers notes" at bounding box center [1106, 311] width 854 height 24
click at [1464, 315] on link "waivers" at bounding box center [1478, 311] width 29 height 10
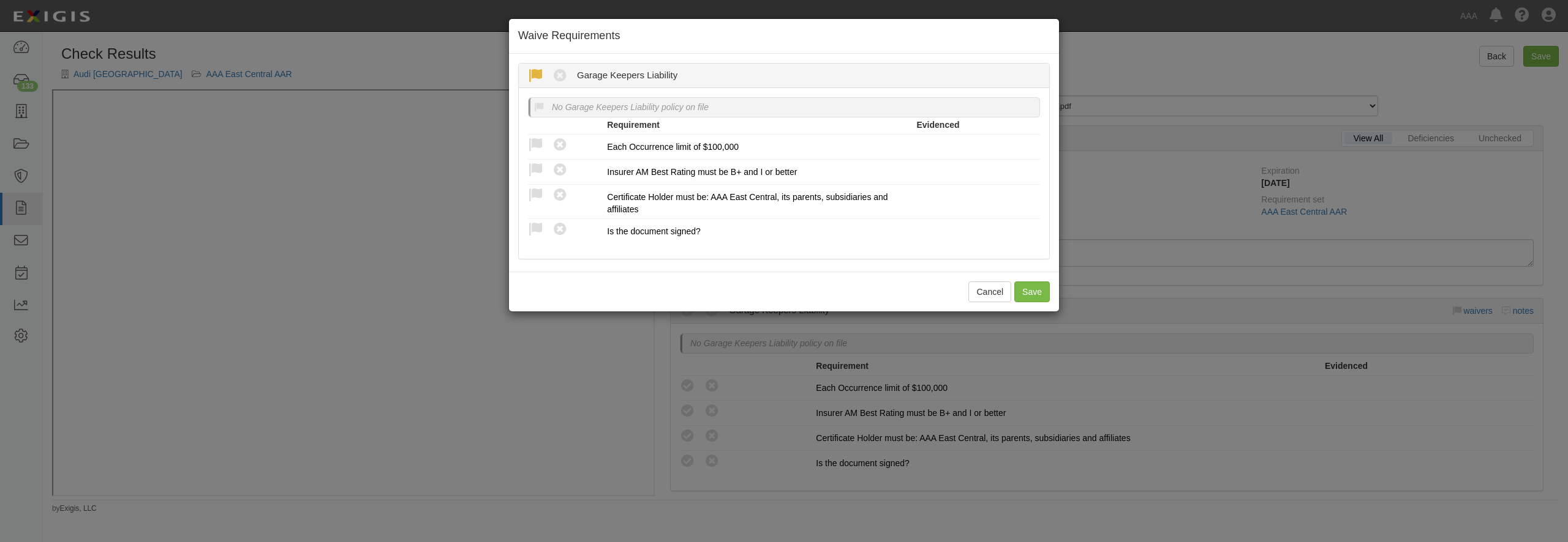
click at [537, 73] on icon at bounding box center [536, 76] width 15 height 15
radio input "true"
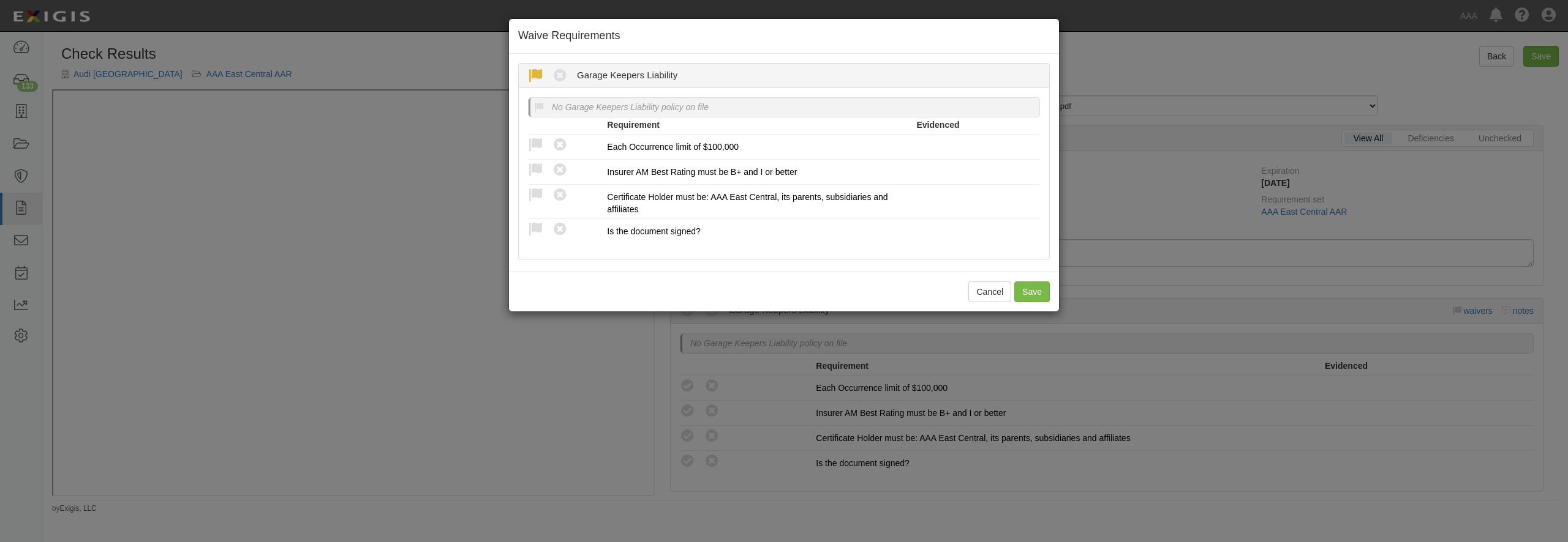
radio input "true"
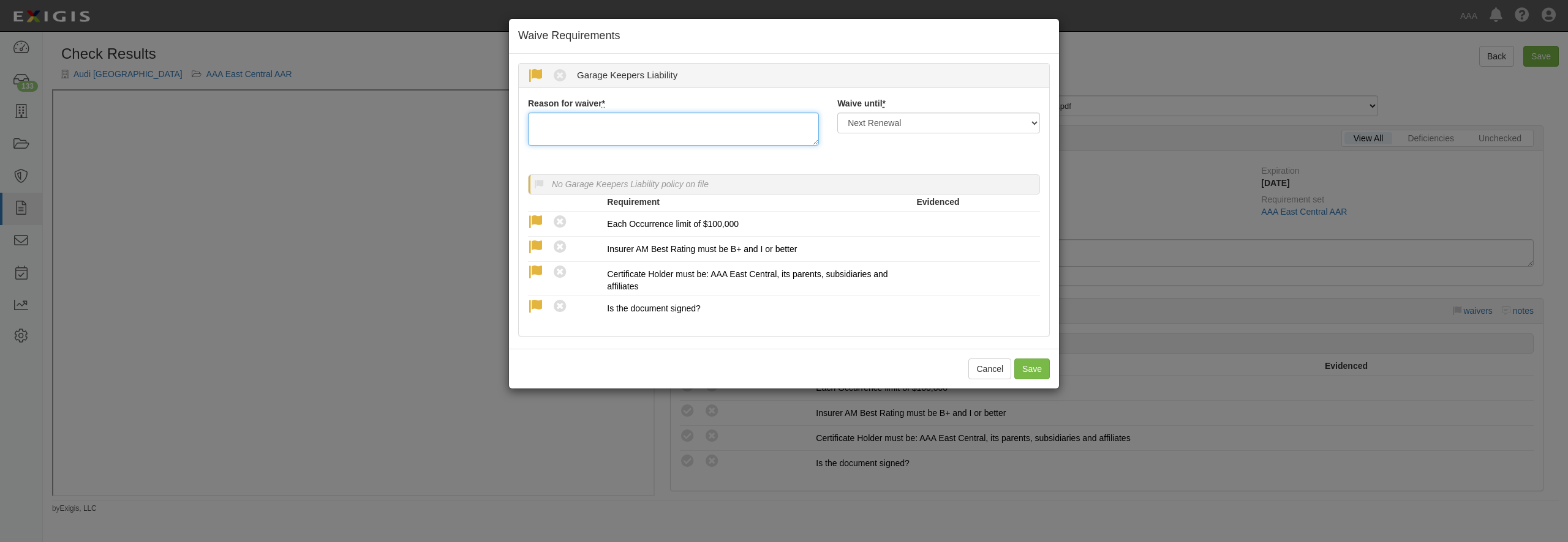
click at [605, 144] on textarea "Reason for waiver *" at bounding box center [674, 128] width 291 height 33
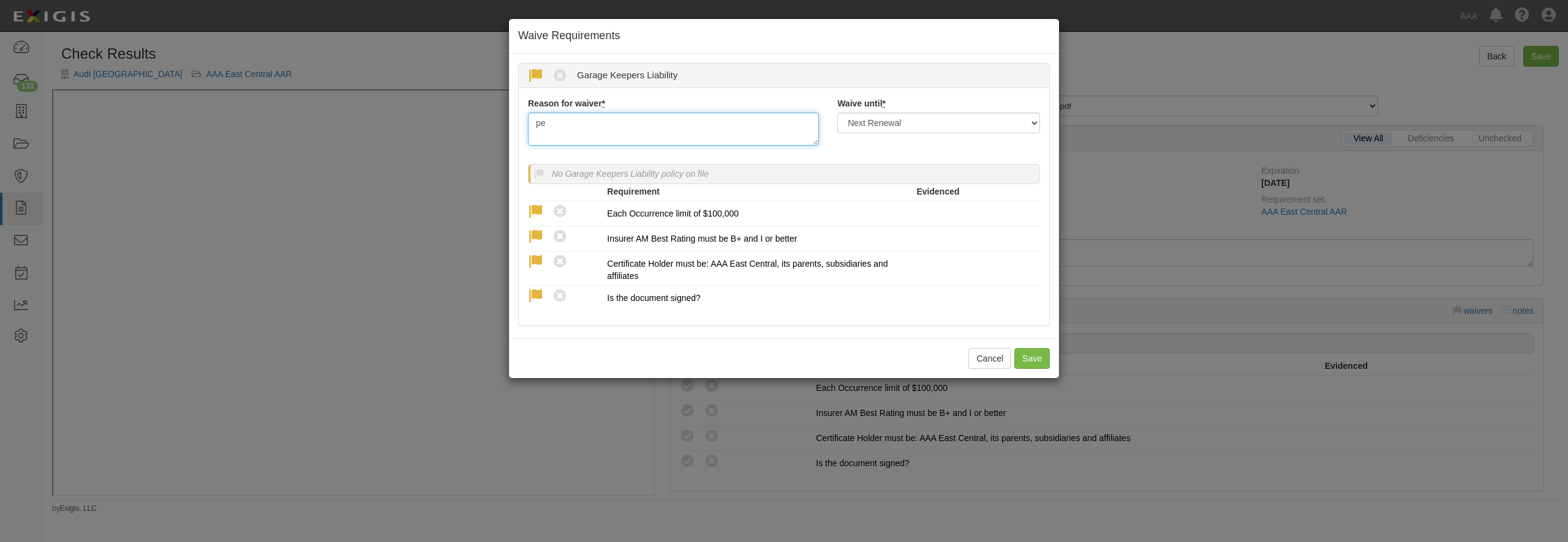
type textarea "p"
type textarea "waived per client"
click at [1026, 369] on button "Save" at bounding box center [1032, 358] width 36 height 21
radio input "true"
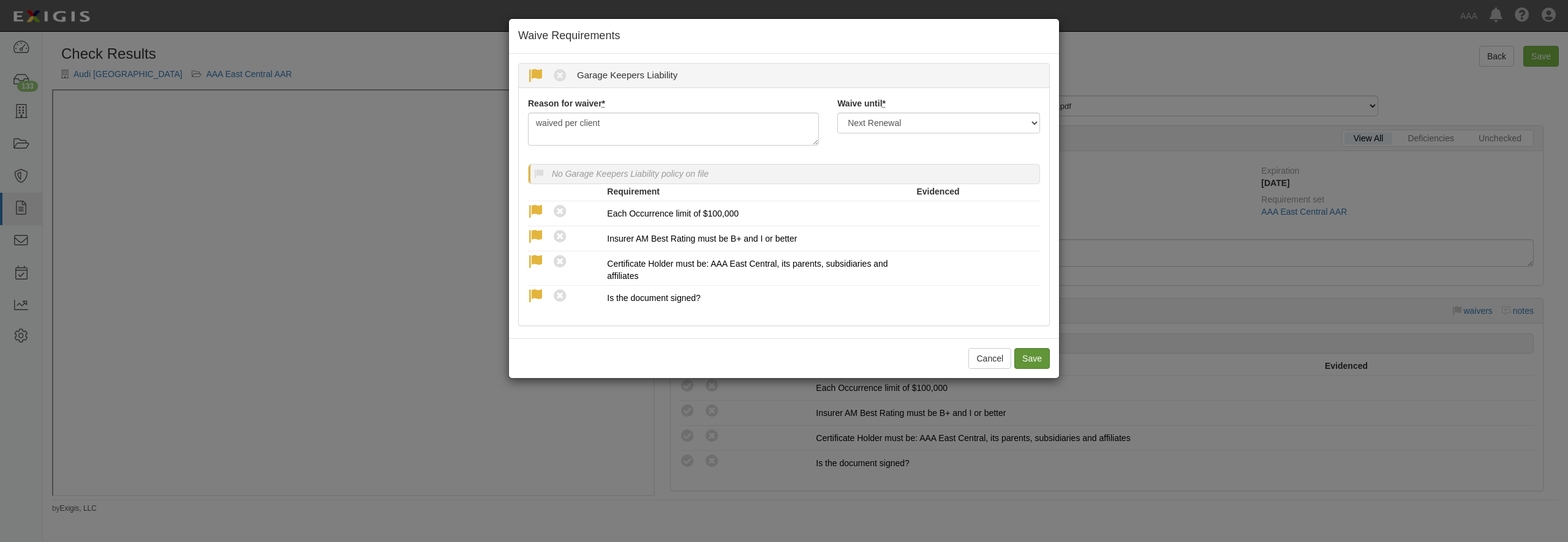
radio input "true"
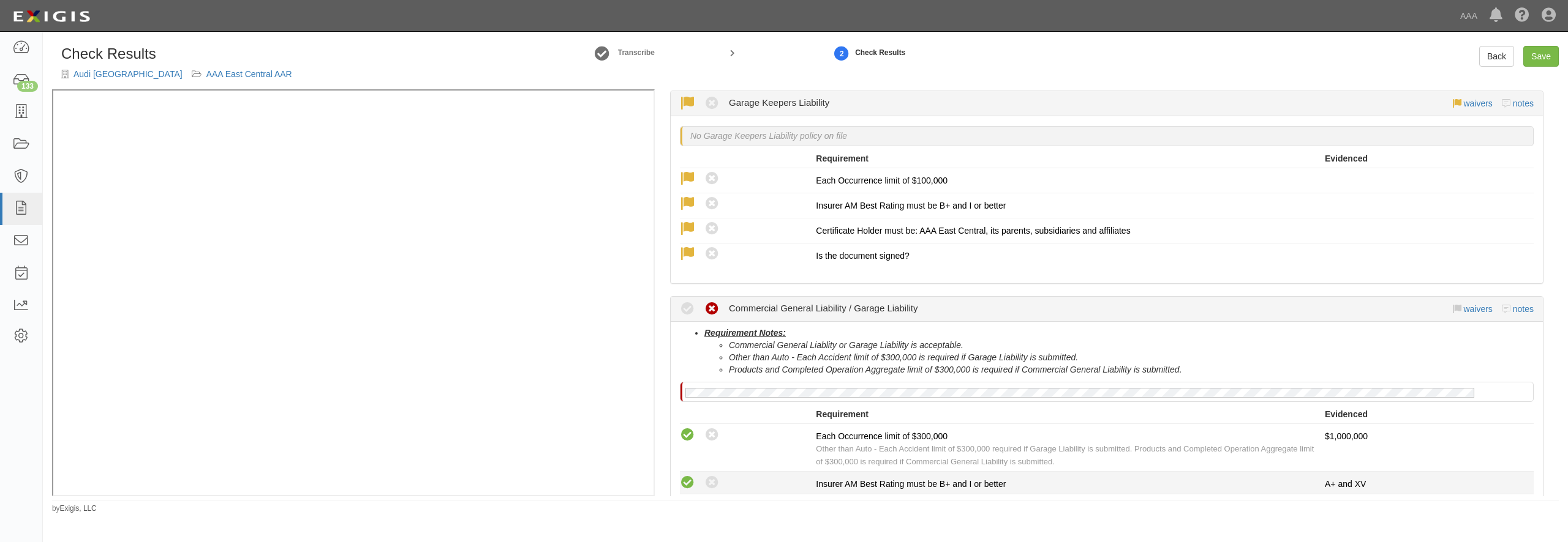
scroll to position [352, 0]
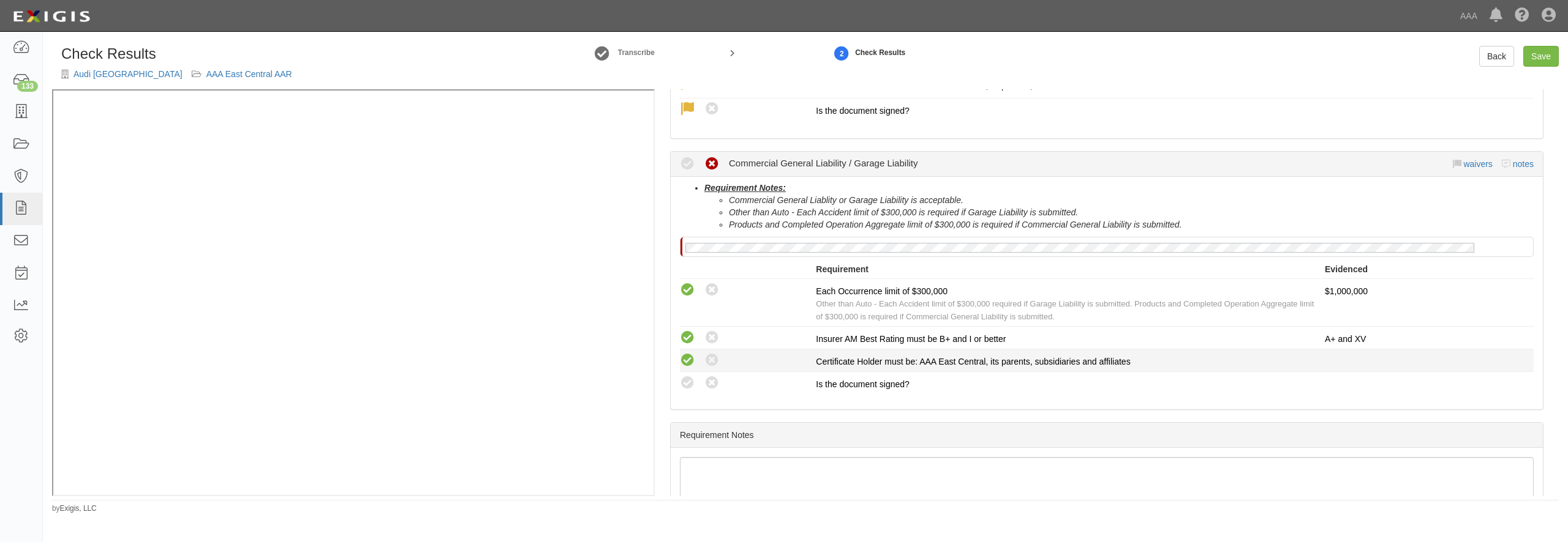
click at [682, 363] on icon at bounding box center [687, 360] width 15 height 15
radio input "true"
click at [692, 386] on icon at bounding box center [687, 383] width 15 height 15
radio input "true"
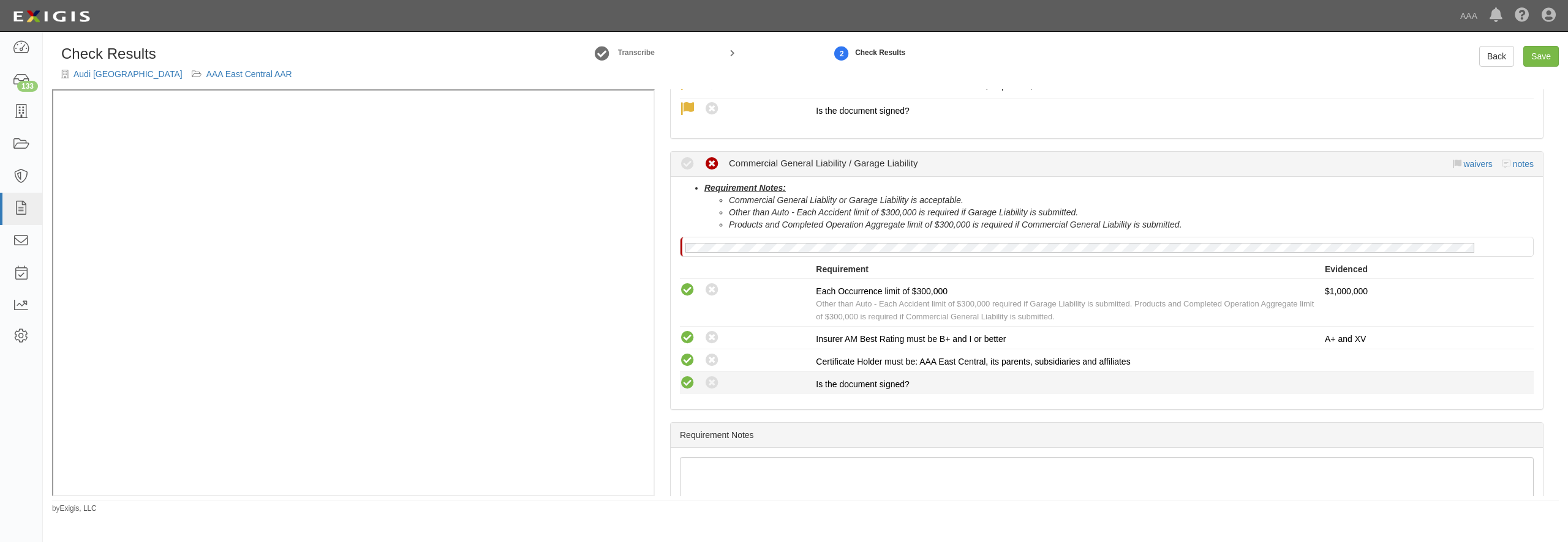
radio input "true"
click at [1532, 52] on link "Save" at bounding box center [1541, 56] width 36 height 21
radio input "true"
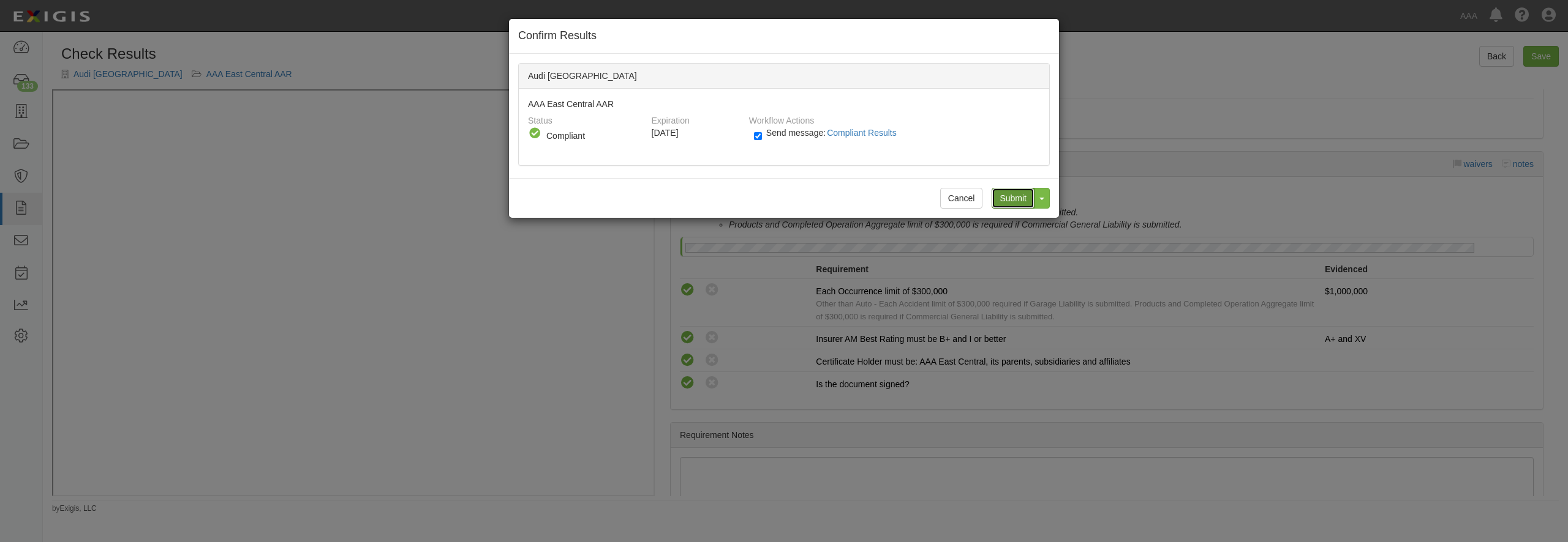
click at [1010, 194] on input "Submit" at bounding box center [1013, 198] width 43 height 21
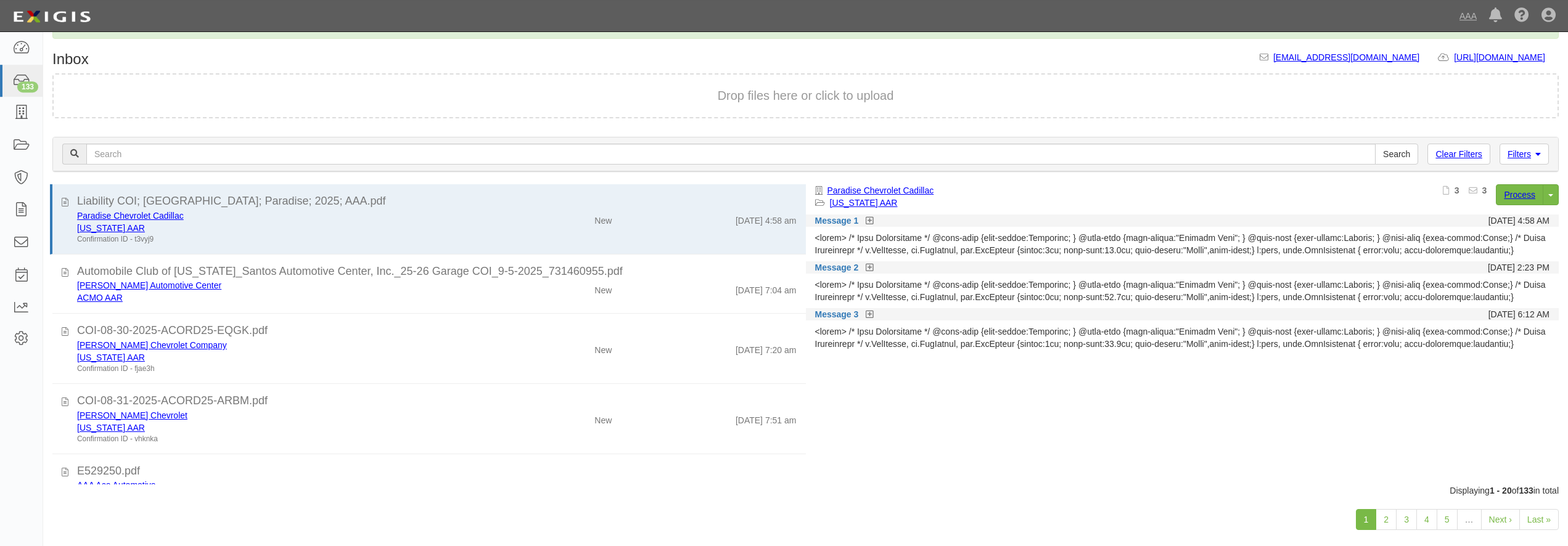
scroll to position [57, 0]
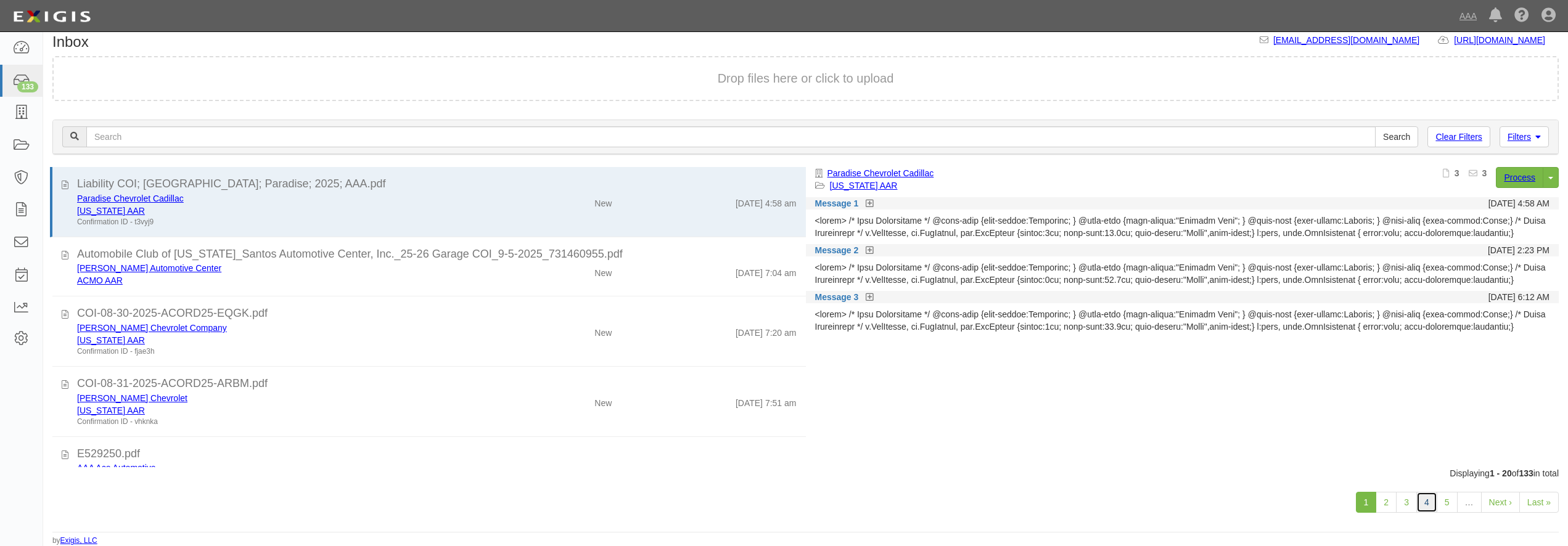
click at [1424, 507] on link "4" at bounding box center [1426, 502] width 21 height 21
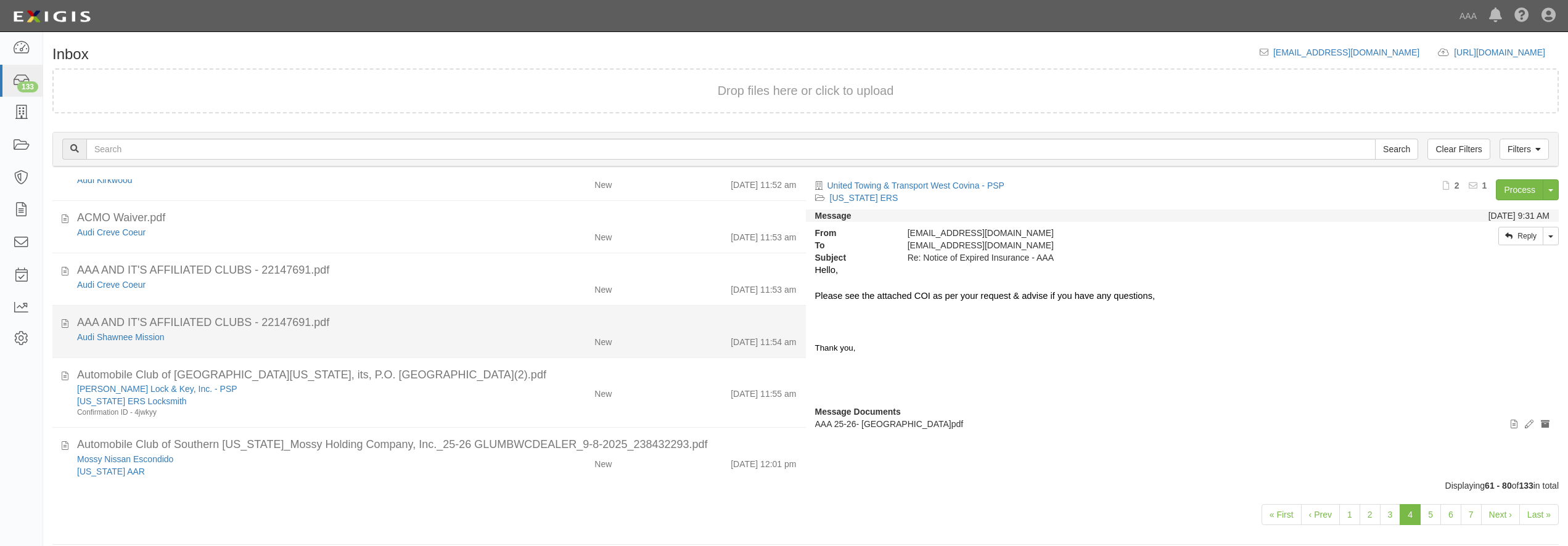
scroll to position [711, 0]
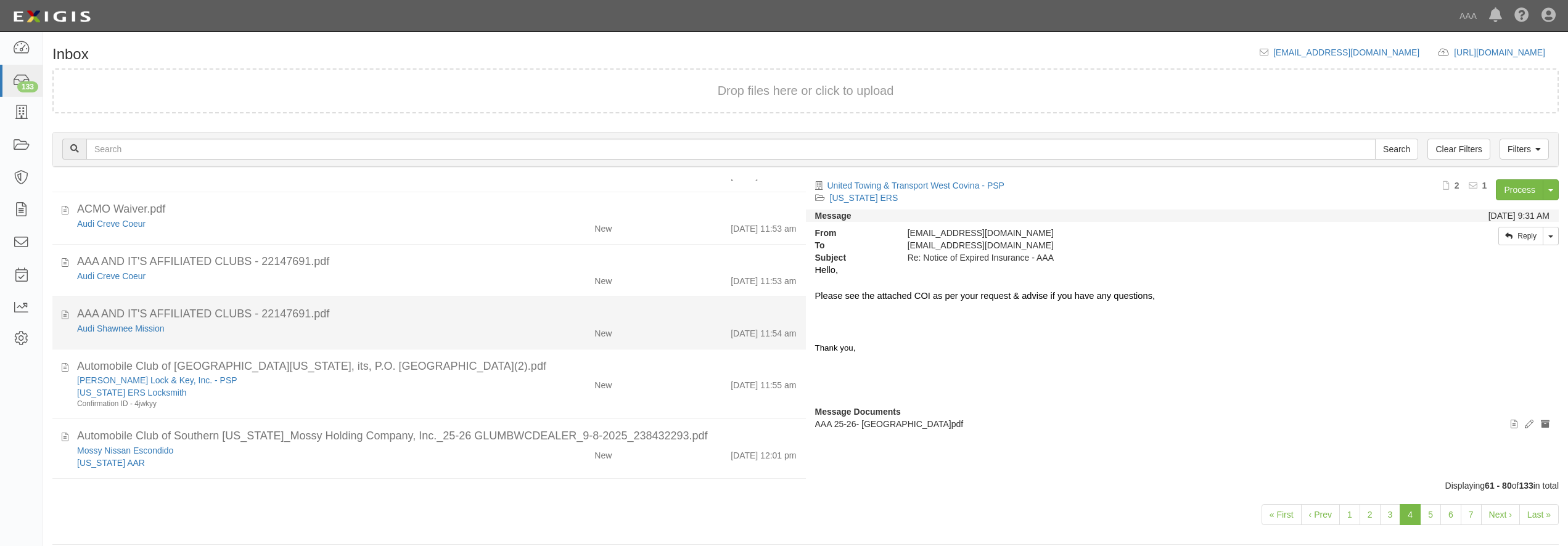
click at [182, 338] on div "Audi Shawnee Mission New [DATE] 11:54 am" at bounding box center [437, 331] width 738 height 17
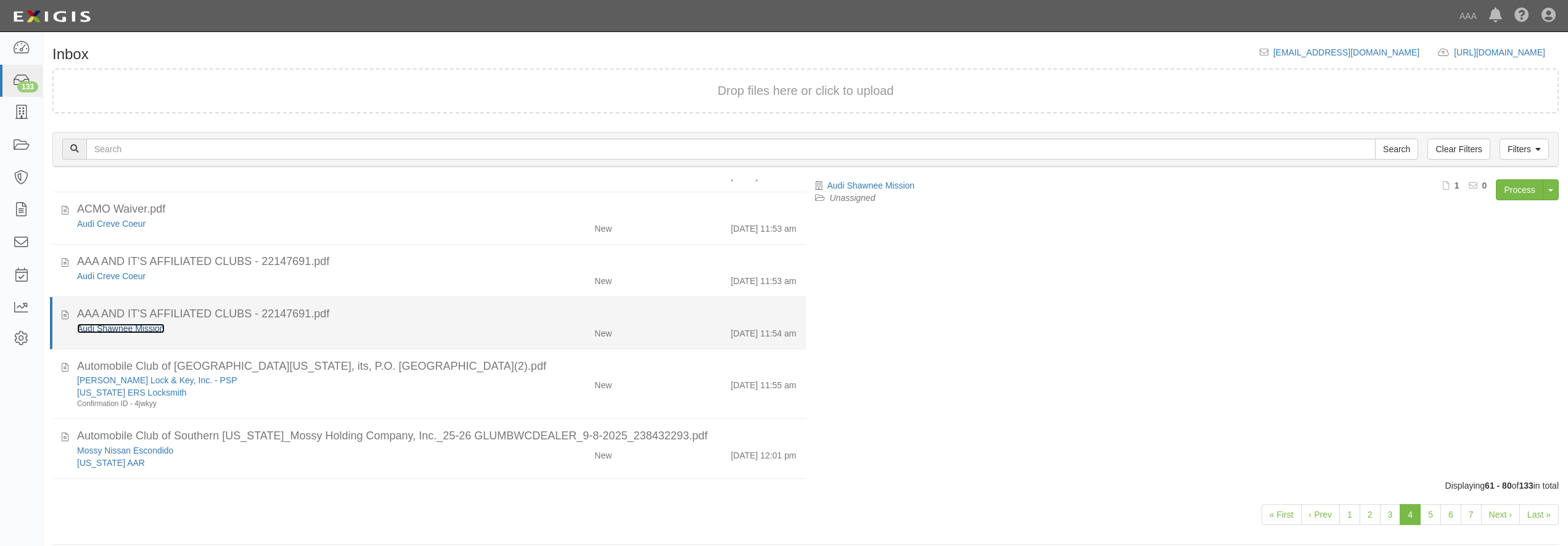
click at [146, 328] on link "Audi Shawnee Mission" at bounding box center [121, 329] width 87 height 10
click at [404, 318] on div "AAA AND IT'S AFFILIATED CLUBS - 22147691.pdf" at bounding box center [437, 314] width 719 height 16
click at [410, 327] on div "Audi Shawnee Mission" at bounding box center [283, 329] width 412 height 12
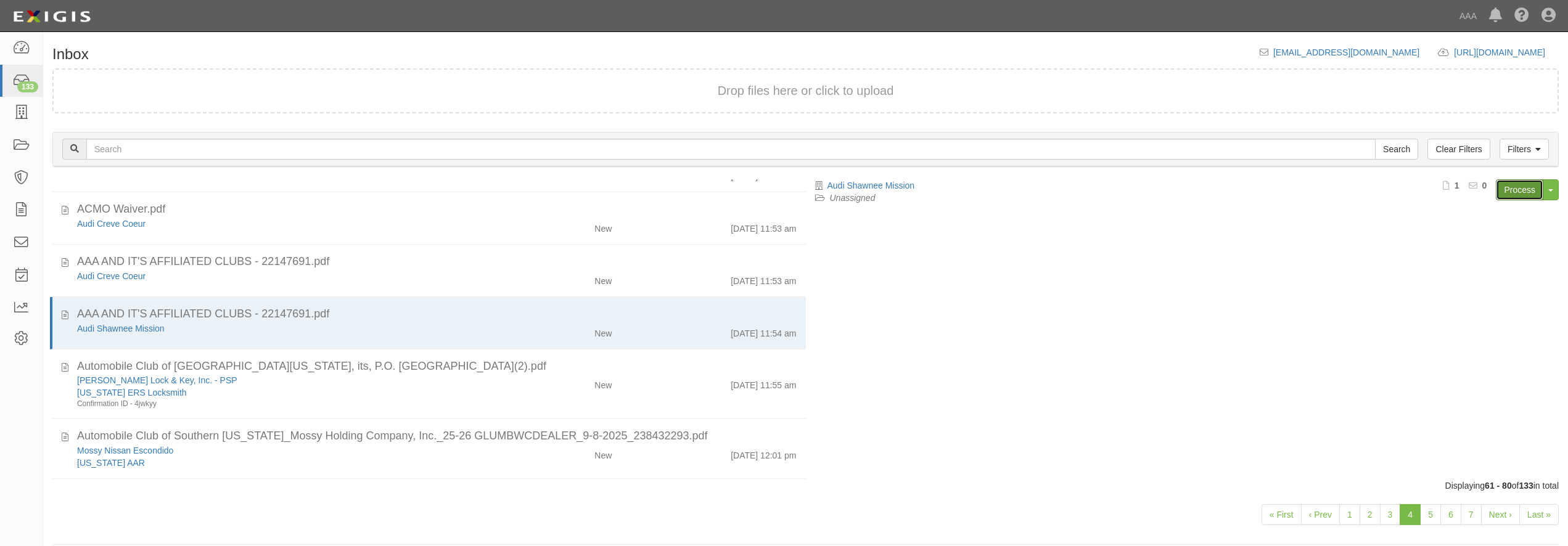
click at [1517, 196] on link "Process" at bounding box center [1519, 190] width 47 height 21
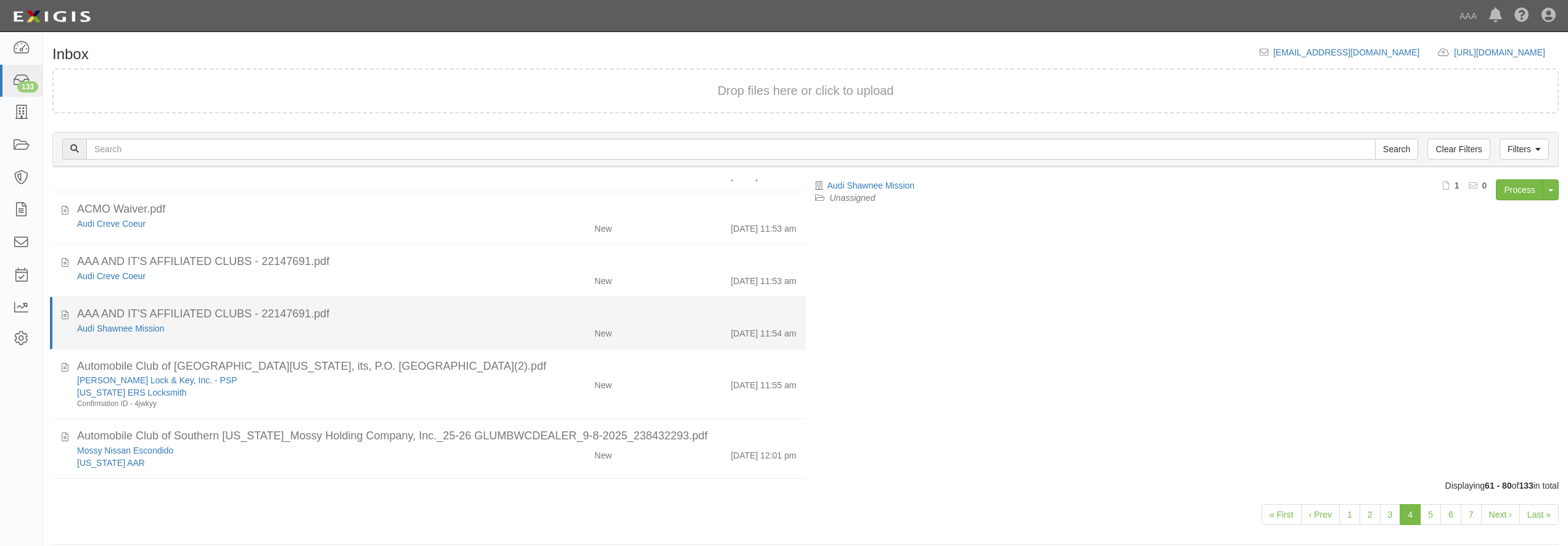
click at [452, 335] on div "Audi Shawnee Mission New [DATE] 11:54 am" at bounding box center [437, 331] width 738 height 17
click at [406, 331] on div "Audi Shawnee Mission" at bounding box center [283, 329] width 412 height 12
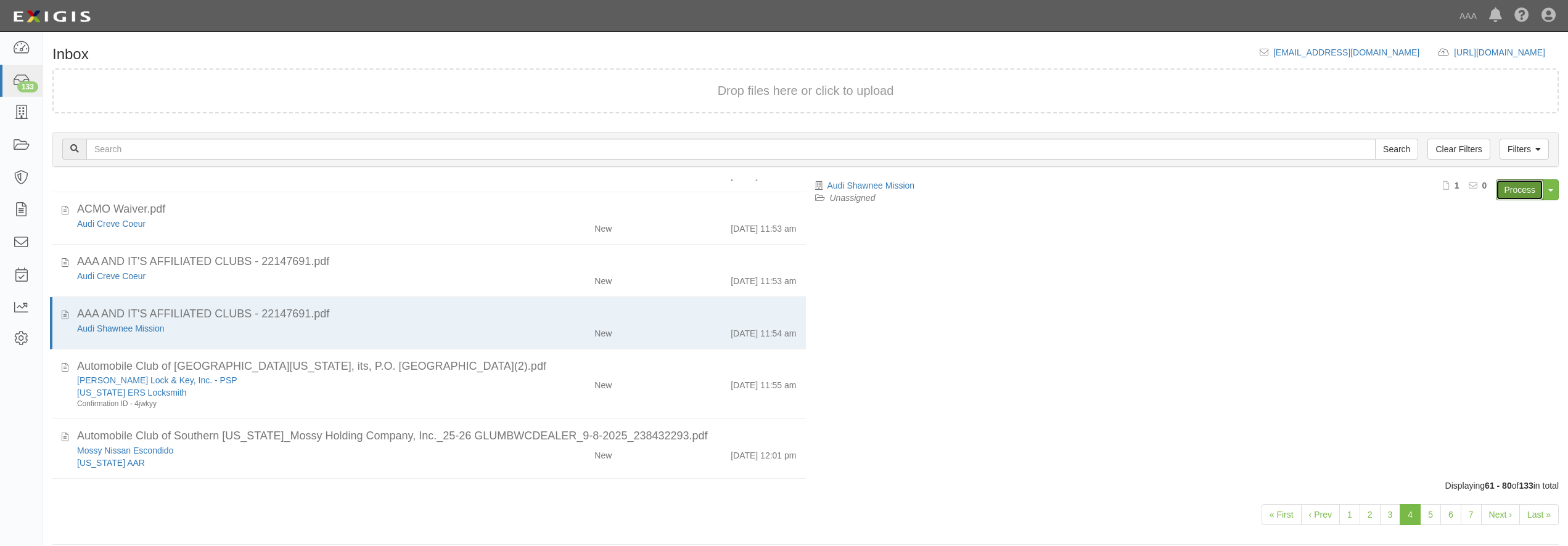
click at [1532, 190] on link "Process" at bounding box center [1519, 190] width 47 height 21
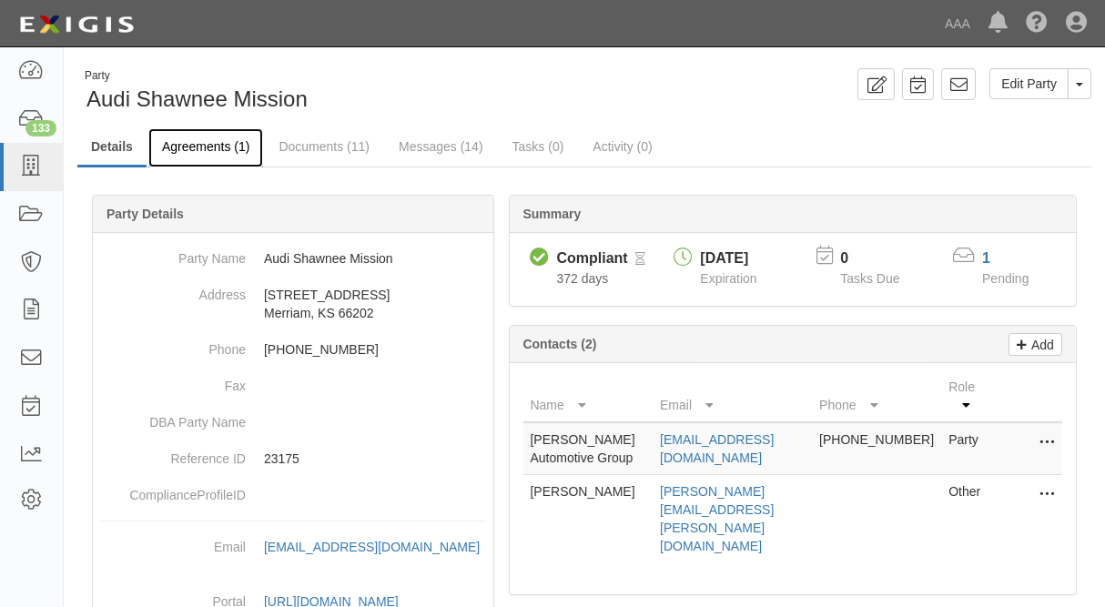
click at [206, 148] on link "Agreements (1)" at bounding box center [205, 147] width 115 height 39
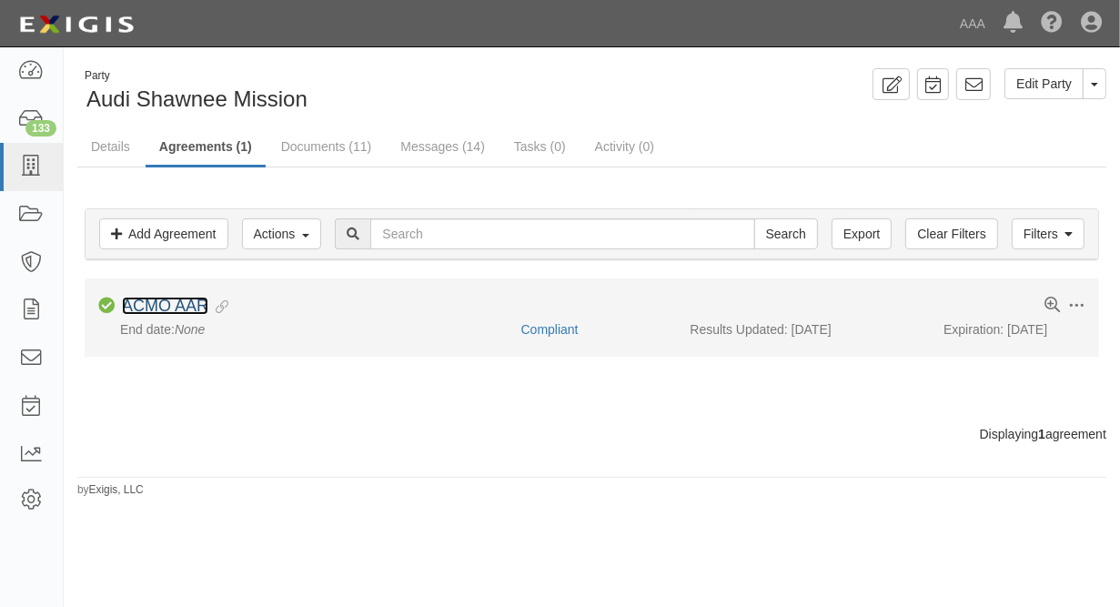
click at [186, 299] on link "ACMO AAR" at bounding box center [165, 306] width 86 height 18
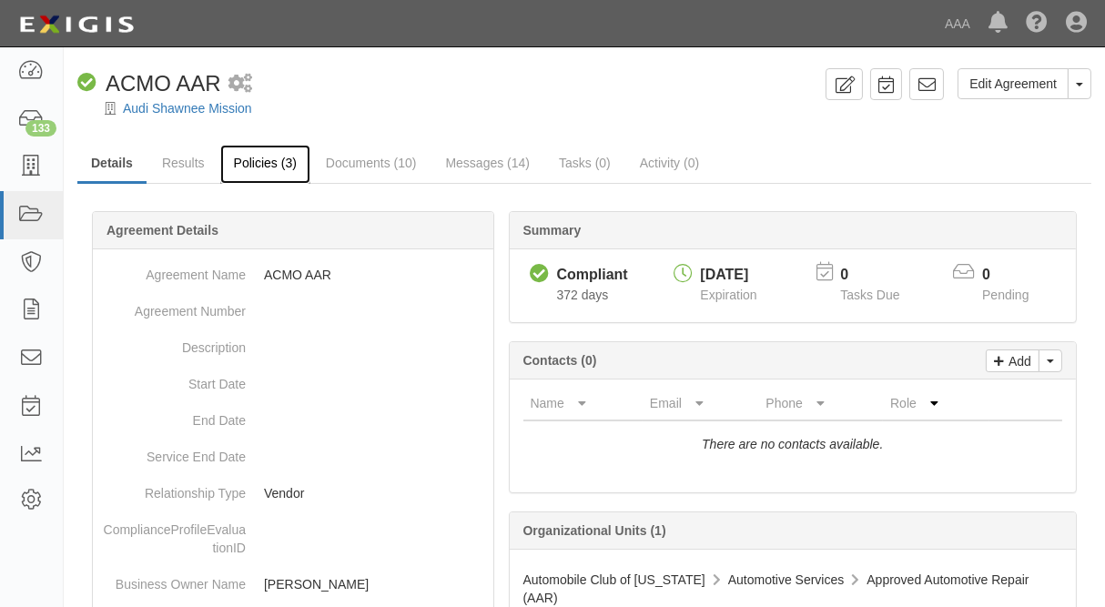
click at [274, 164] on link "Policies (3)" at bounding box center [265, 164] width 90 height 39
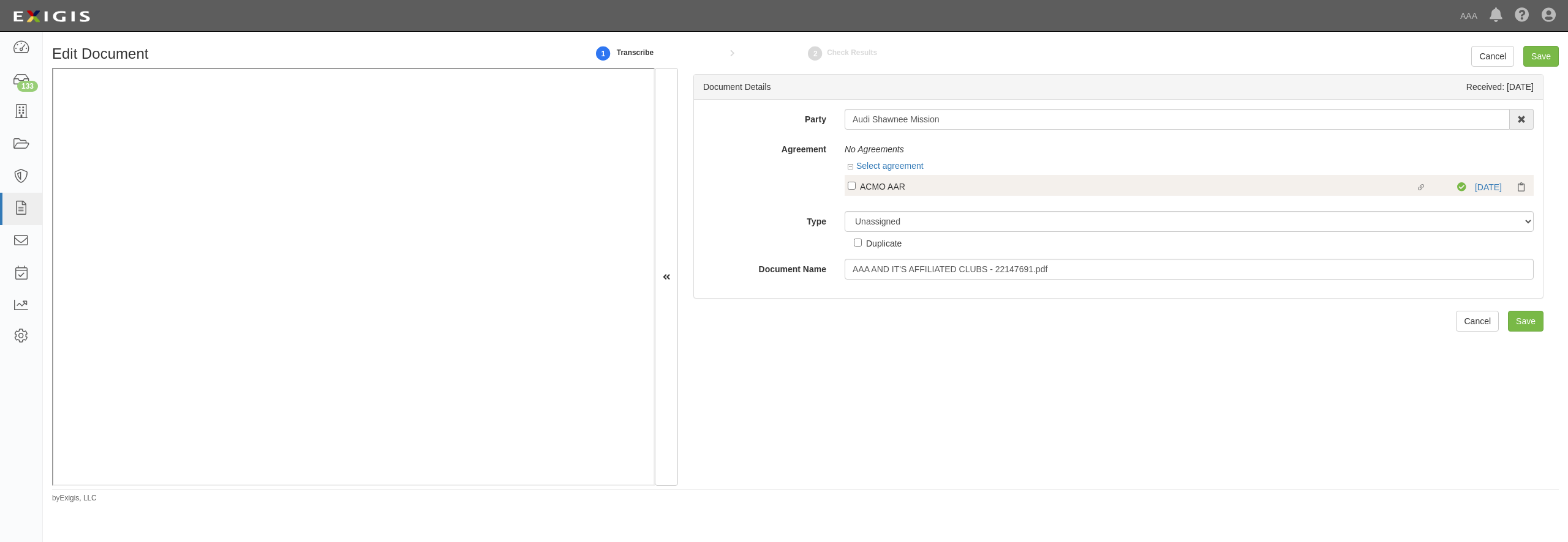
click at [884, 188] on div "ACMO AAR" at bounding box center [1138, 186] width 556 height 13
click at [856, 188] on input "Linked agreement ACMO AAR Linked agreement" at bounding box center [852, 186] width 8 height 8
click at [884, 194] on div "ACMO AAR" at bounding box center [1138, 192] width 556 height 13
click at [856, 194] on input "Linked agreement ACMO AAR Linked agreement" at bounding box center [852, 192] width 8 height 8
checkbox input "false"
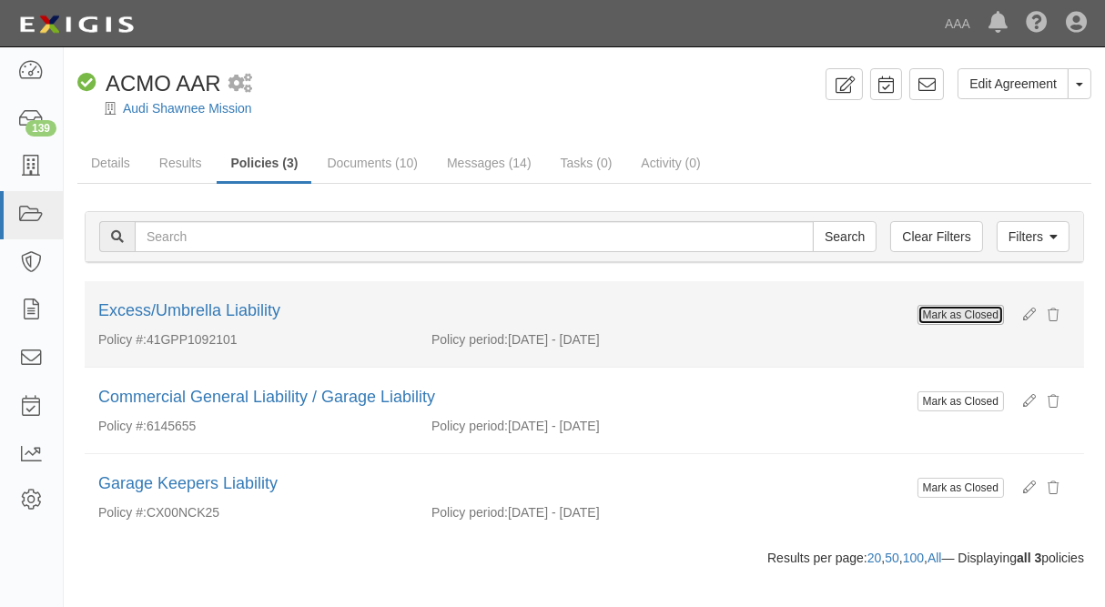
click at [964, 310] on button "Mark as Closed" at bounding box center [961, 315] width 86 height 20
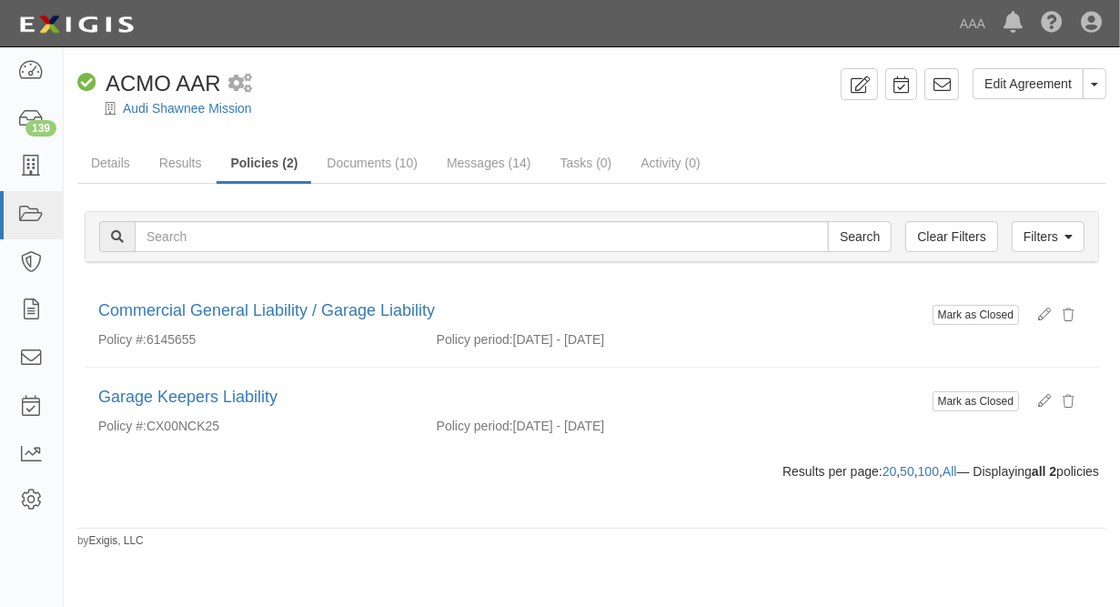
click at [964, 310] on button "Mark as Closed" at bounding box center [976, 315] width 86 height 20
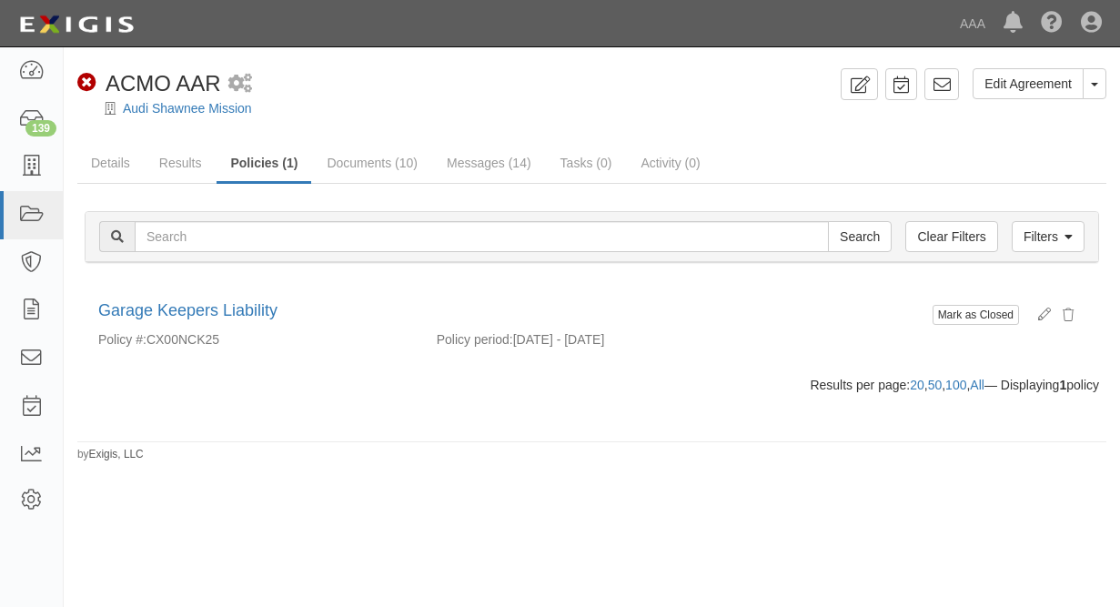
click at [963, 320] on button "Mark as Closed" at bounding box center [976, 315] width 86 height 20
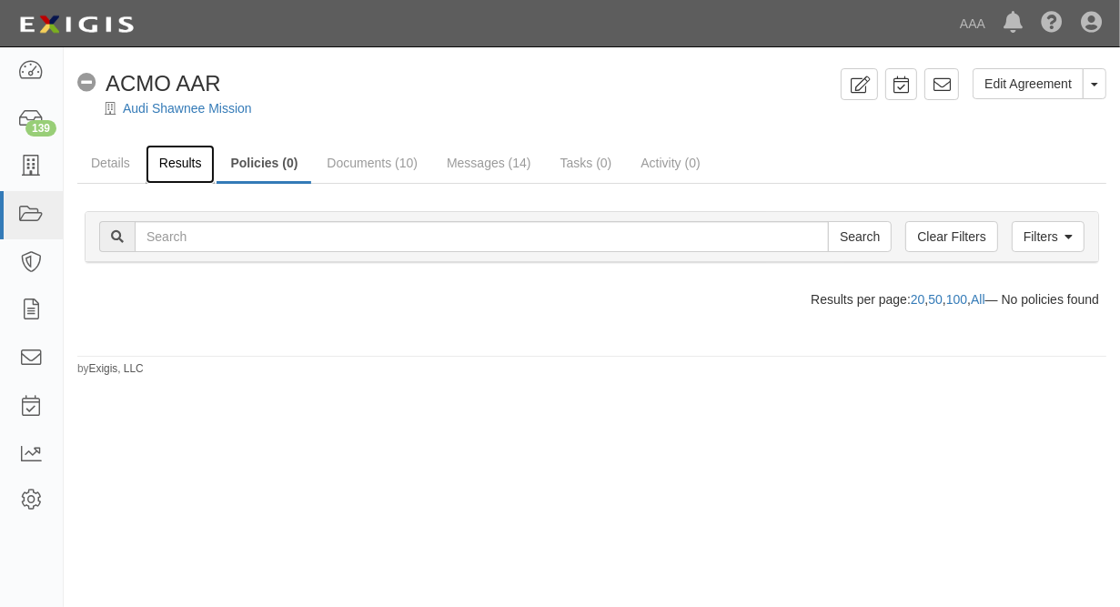
click at [190, 169] on link "Results" at bounding box center [181, 164] width 70 height 39
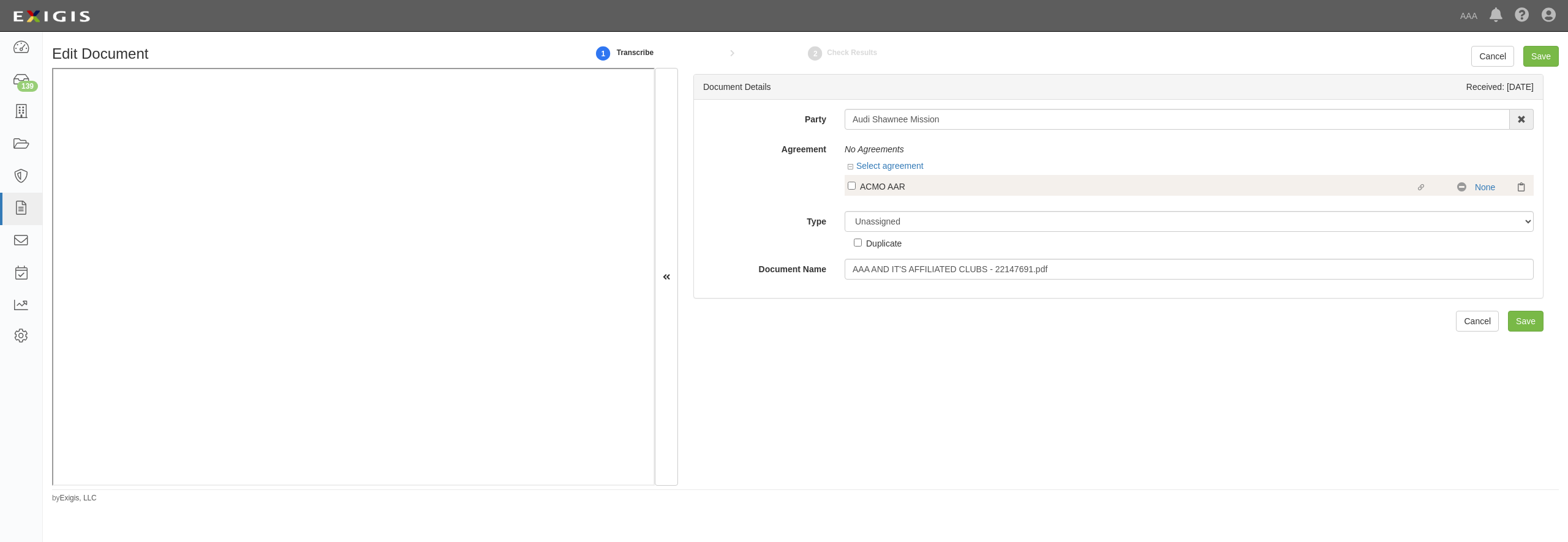
click at [888, 191] on div "ACMO AAR" at bounding box center [1138, 186] width 556 height 13
click at [856, 190] on input "Linked agreement ACMO AAR Linked agreement" at bounding box center [852, 186] width 8 height 8
checkbox input "true"
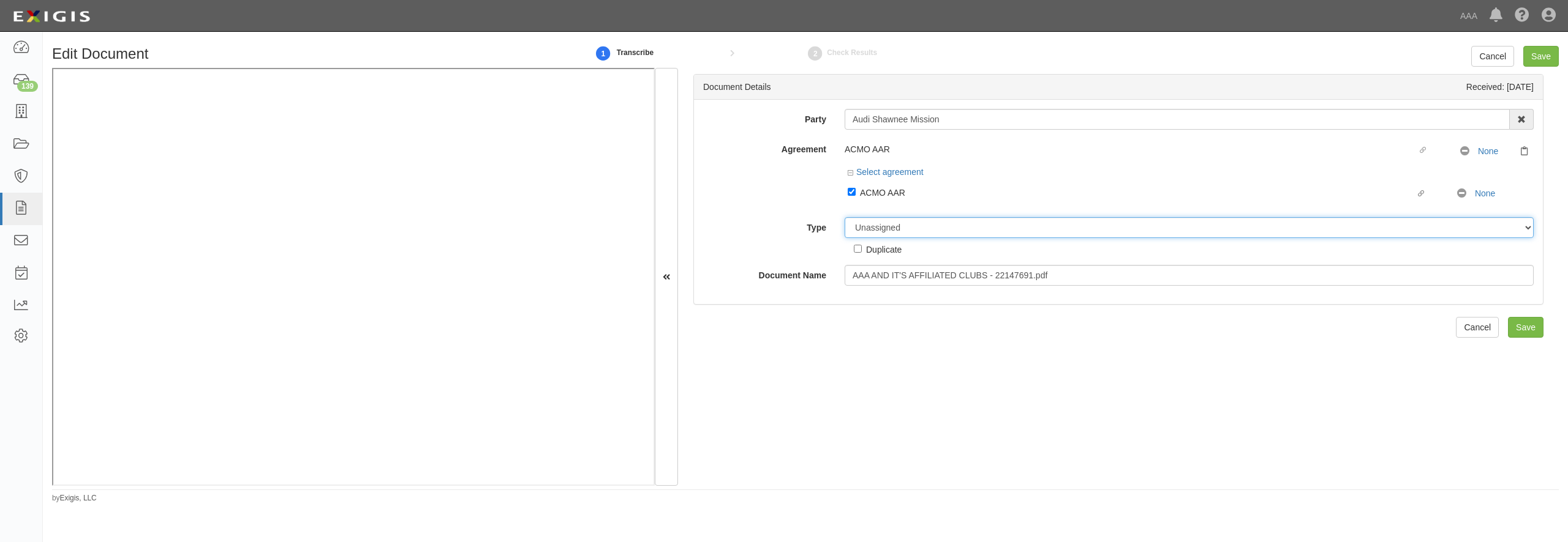
click at [845, 217] on select "Unassigned Binder Cancellation Notice Certificate Contract Endorsement Insuranc…" at bounding box center [1189, 227] width 689 height 21
select select "CertificateDetail"
click option "Certificate" at bounding box center [0, 0] width 0 height 0
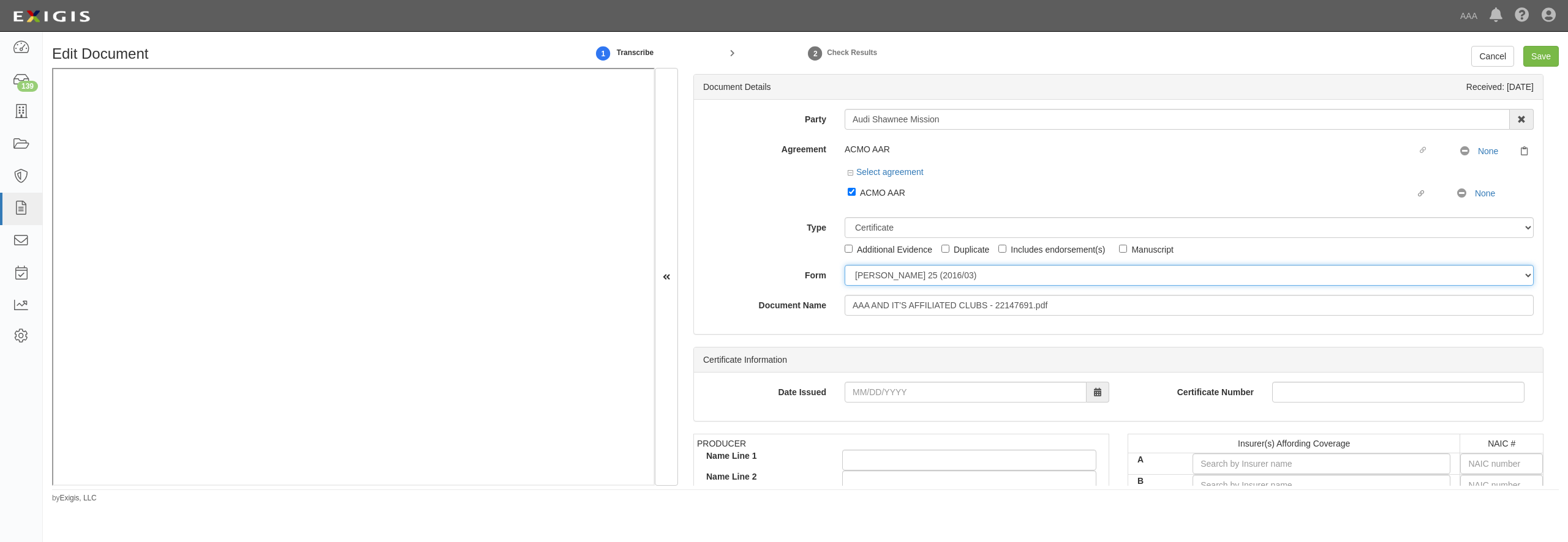
click at [845, 265] on select "ACORD 25 (2016/03) ACORD 101 ACORD 855 NY (2014/05) General" at bounding box center [1189, 275] width 689 height 21
select select "GeneralFormDetail"
click option "General" at bounding box center [0, 0] width 0 height 0
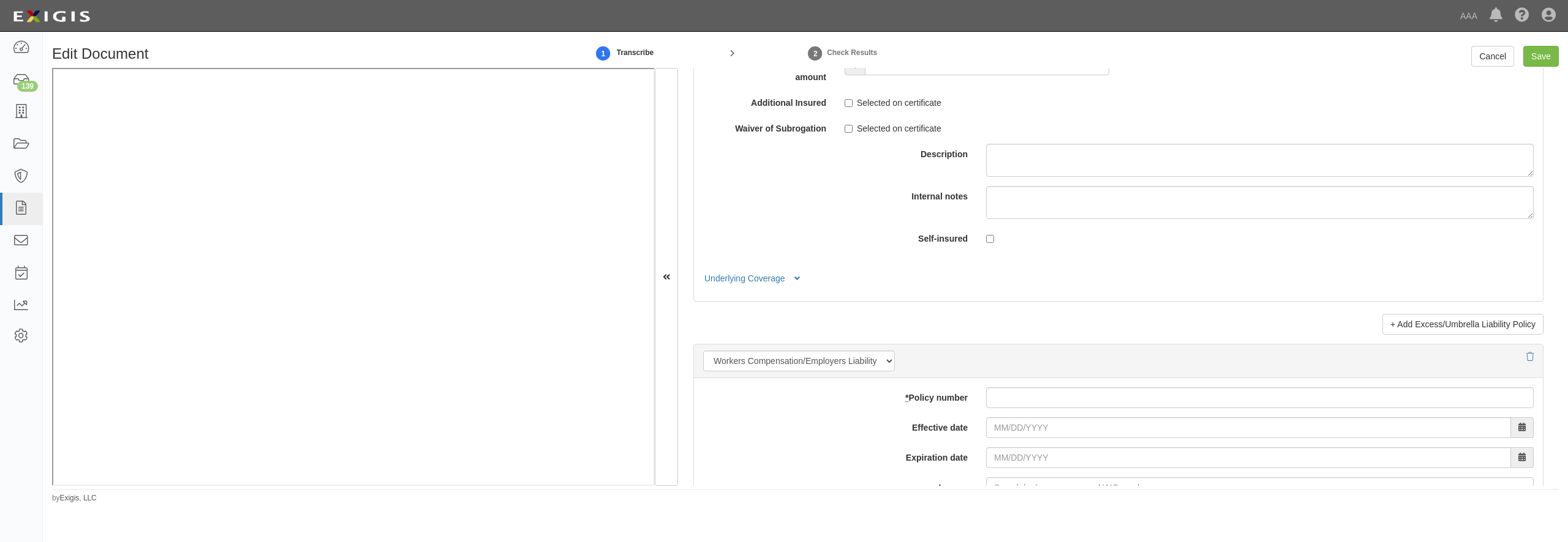
scroll to position [2409, 0]
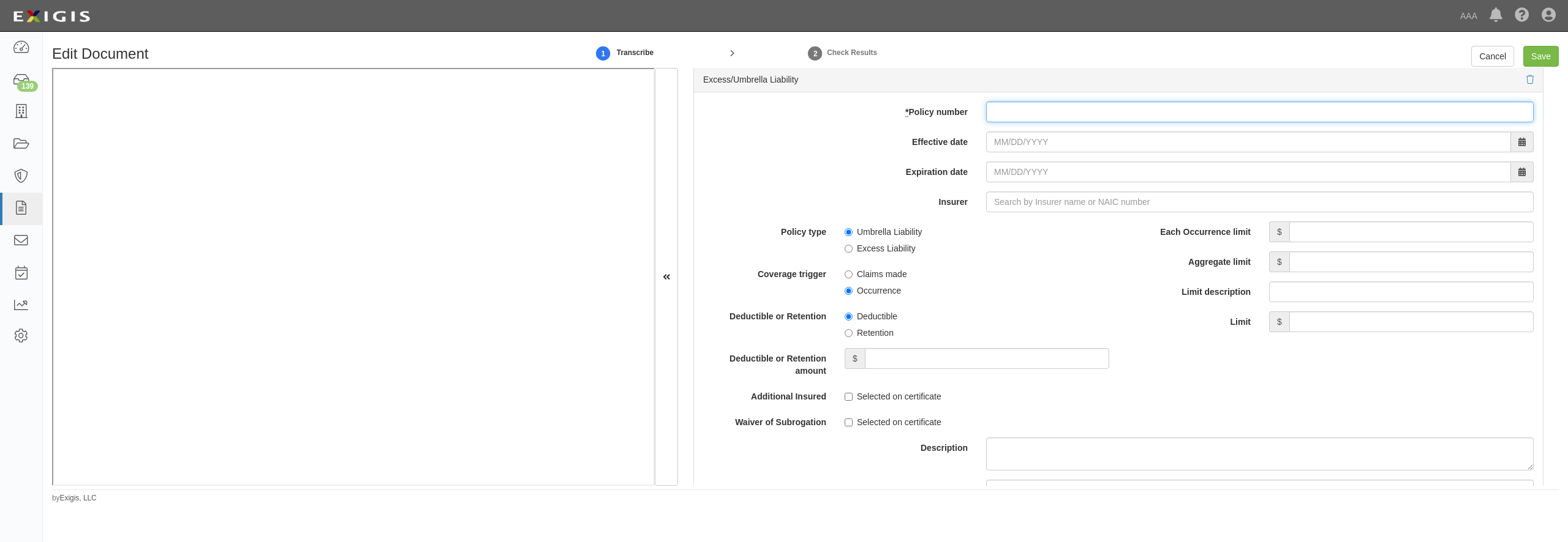
click at [1030, 122] on input "* Policy number" at bounding box center [1260, 112] width 548 height 21
paste input "AUC 4569365-04"
type input "AUC 4569365-04"
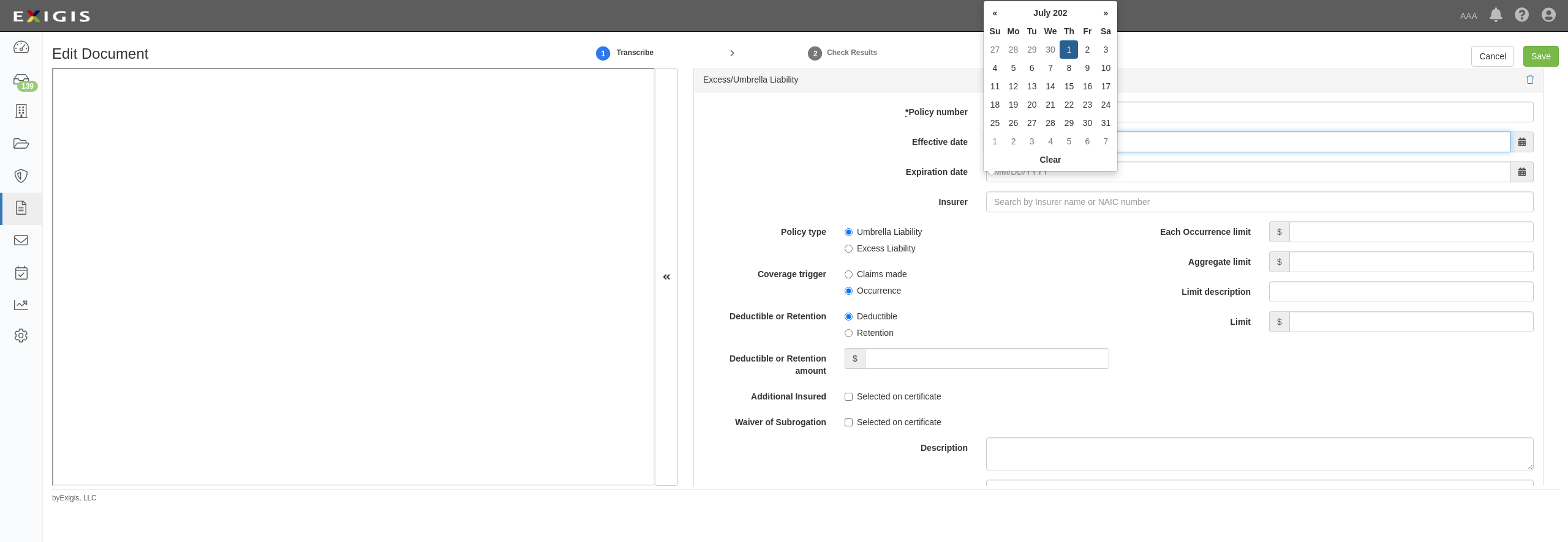
type input "07/01/2025"
type input "[DATE]"
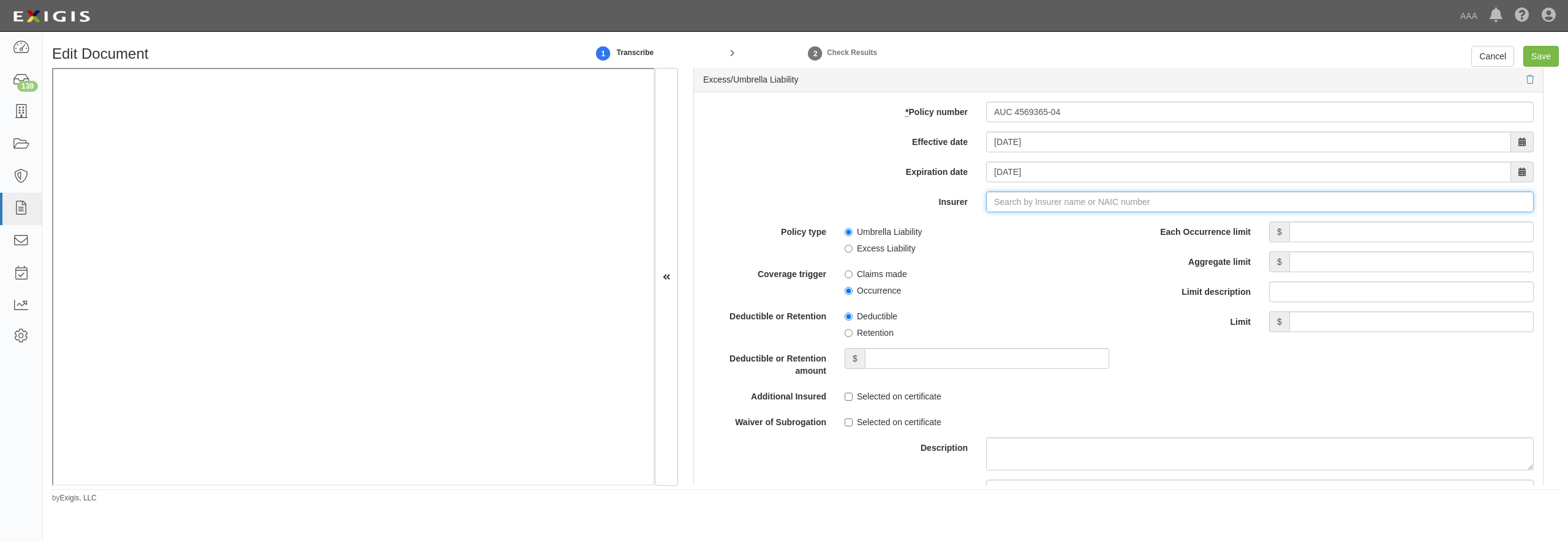
type input "21st Century Advantage Insurance Company (25232) NR Rating"
type input "2"
click at [1018, 233] on div "American Guarantee and Liability Ins Co ( 26247 ) A+ XV Rating" at bounding box center [1039, 225] width 264 height 16
type input "American Guarantee and Liability Ins Co (26247) A+ XV Rating"
click at [1374, 242] on input "Each Occurrence limit" at bounding box center [1411, 232] width 244 height 21
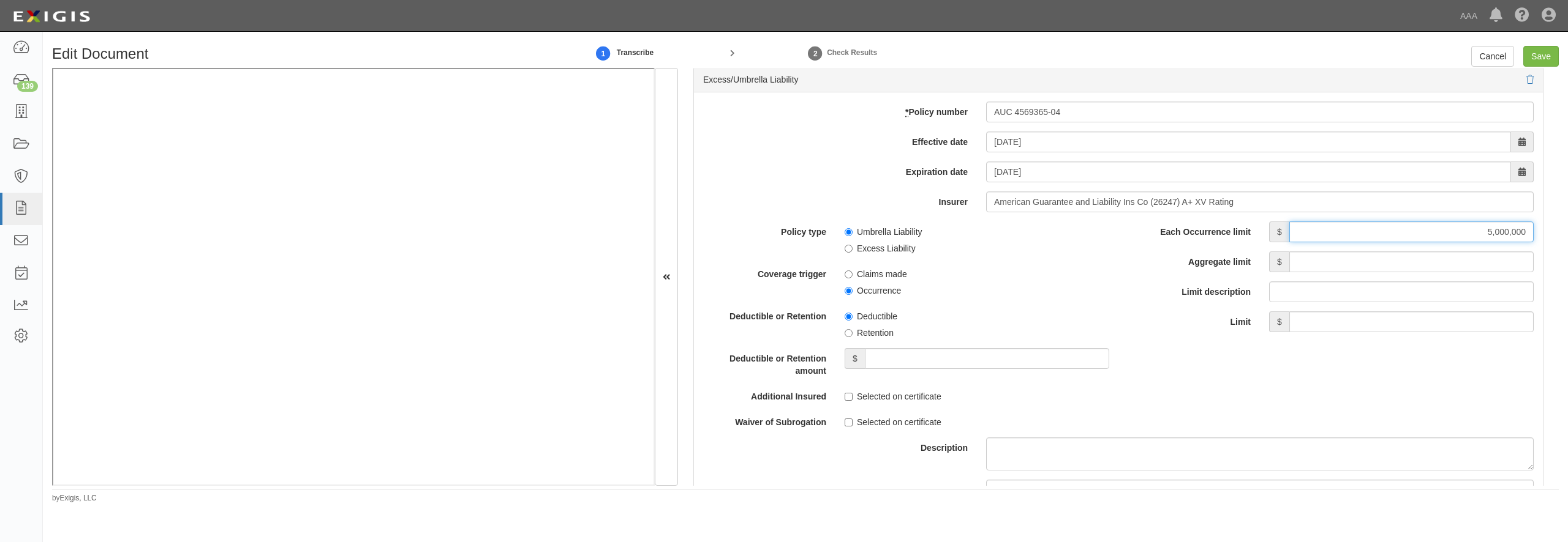
type input "5,000,000"
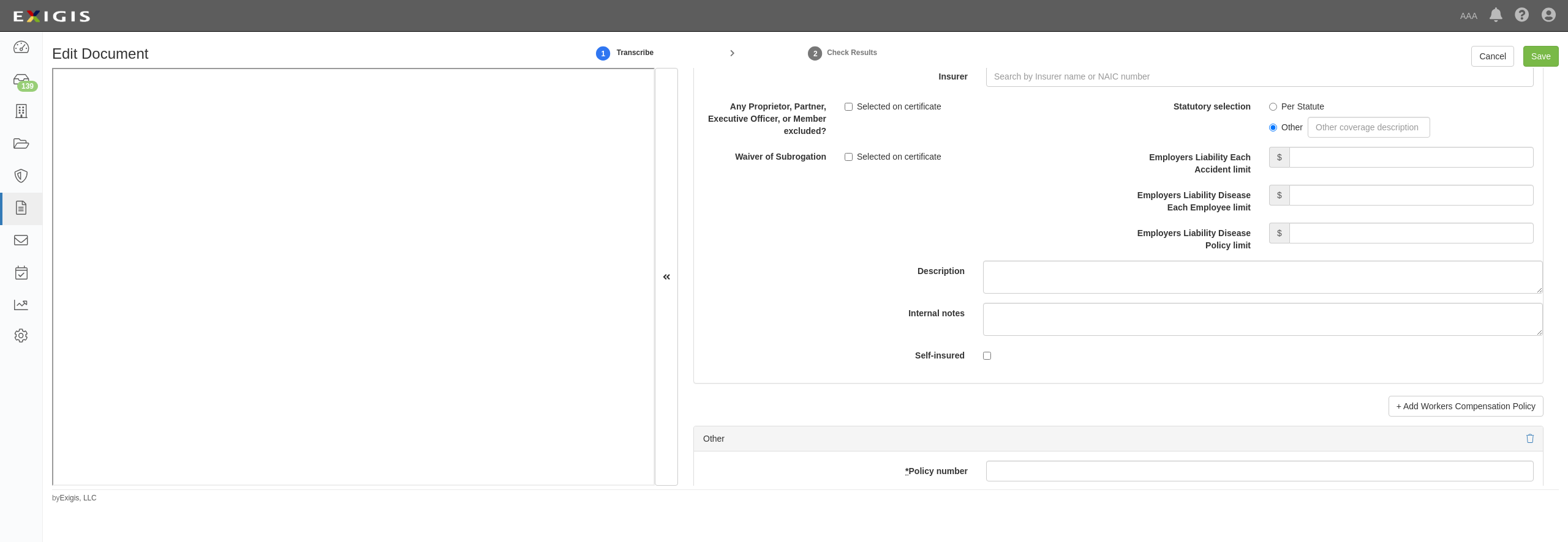
scroll to position [3467, 0]
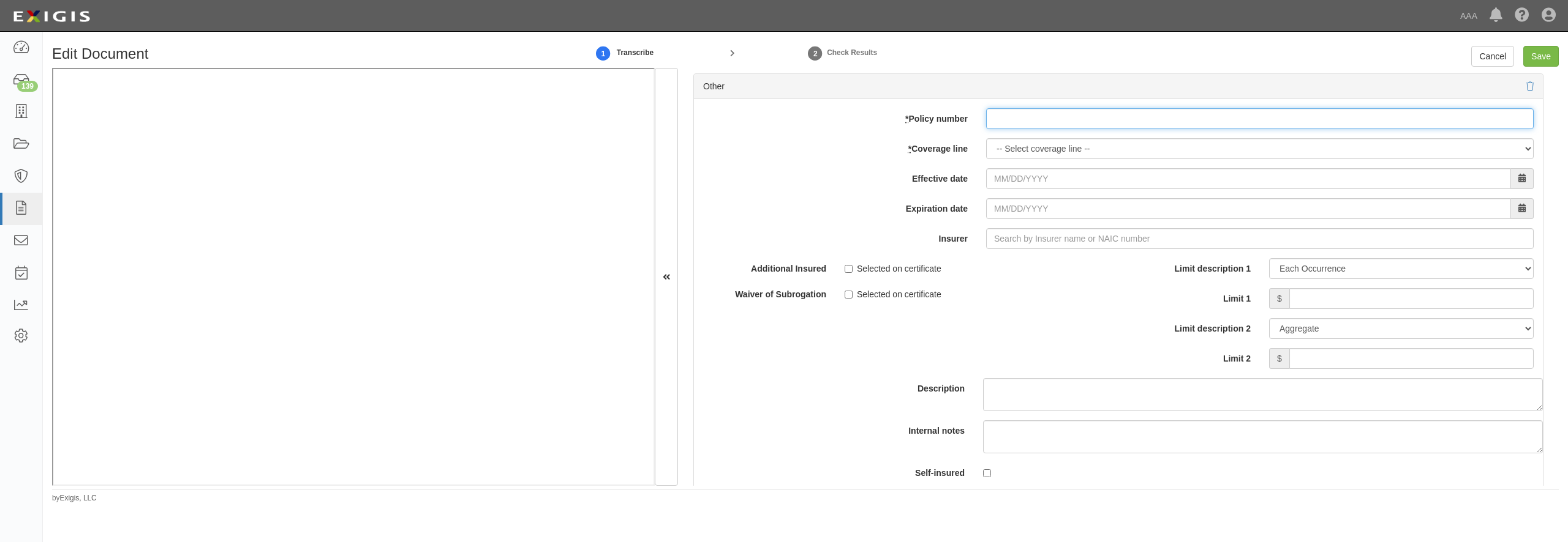
click at [1088, 129] on input "* Policy number" at bounding box center [1260, 118] width 548 height 21
paste input "41GPP1092101"
type input "41GPP1092101"
select select "70"
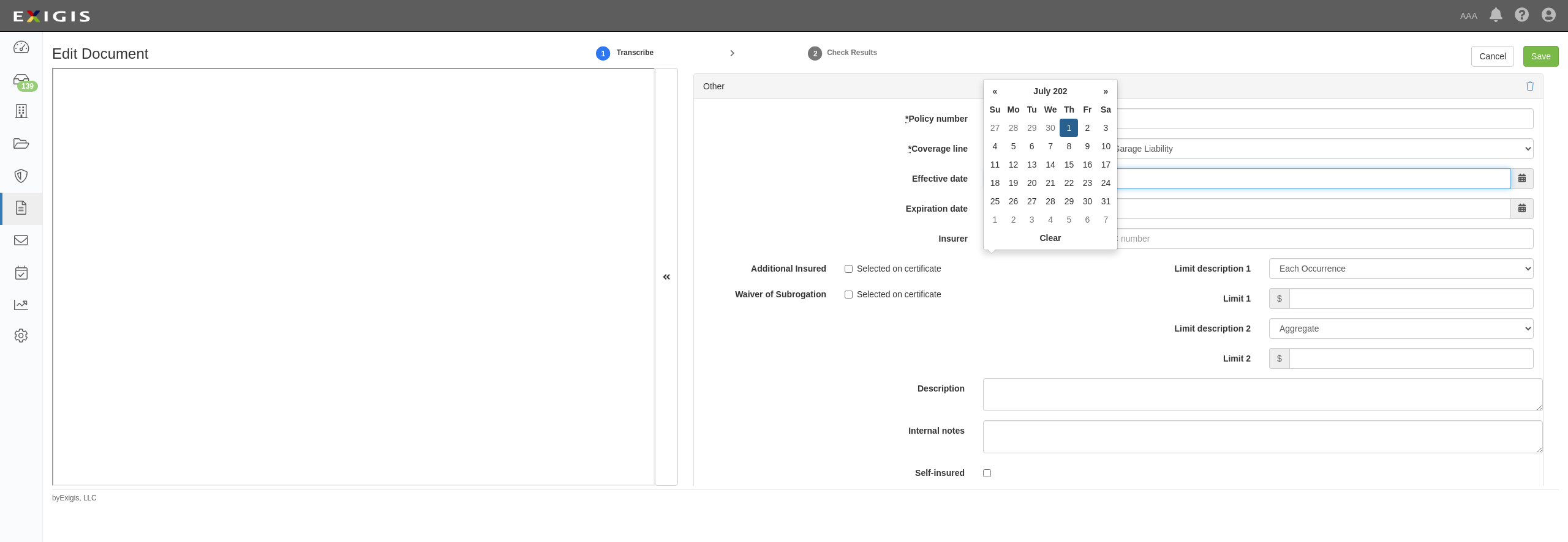
type input "07/01/2025"
type input "07/01/2026"
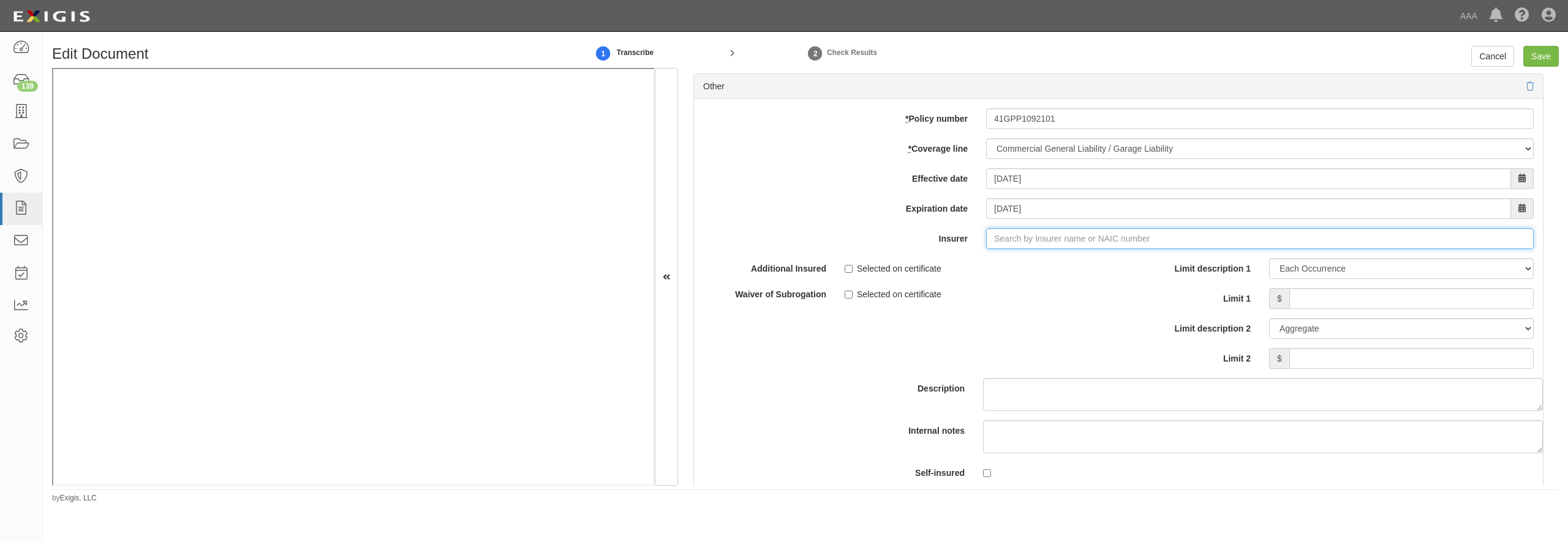
type input "180 Seguros S.A. (0) NR Rating"
type input "1"
click at [1051, 270] on div "Arch Insurance Company ( 11150 ) A+ XV Rating" at bounding box center [1011, 262] width 207 height 16
type input "Arch Insurance Company (11150) A+ XV Rating"
click at [1357, 309] on input "Limit 1" at bounding box center [1411, 299] width 244 height 21
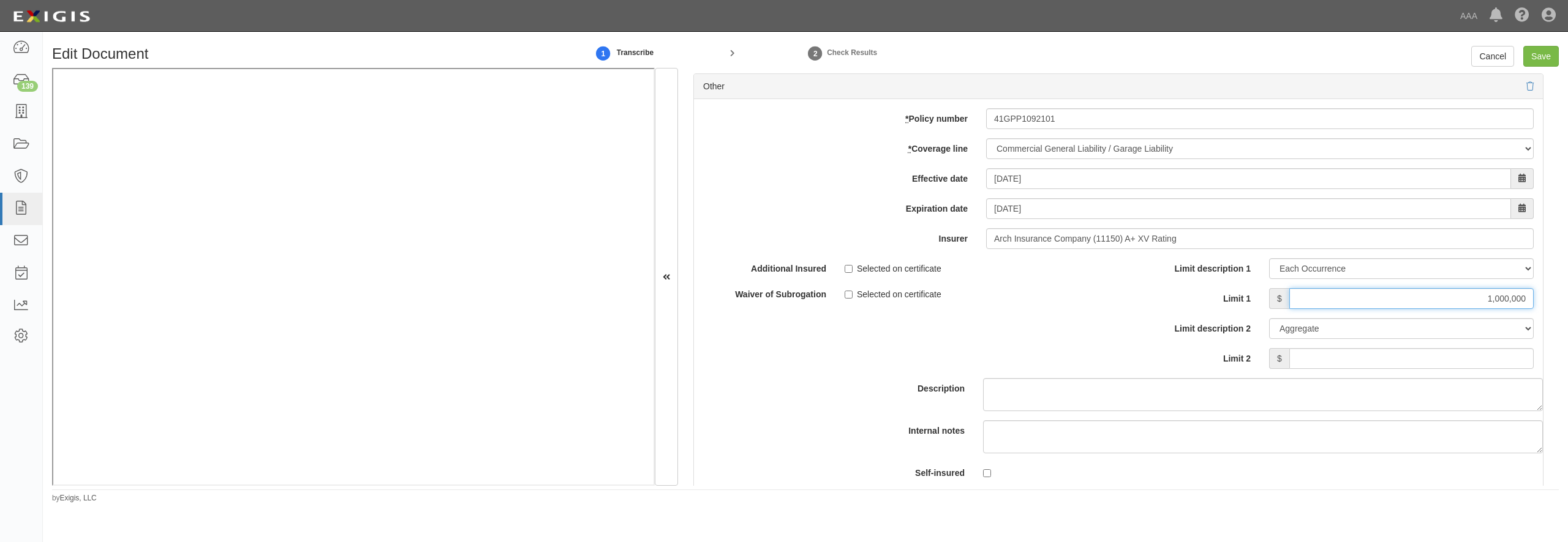
type input "1,000,000"
type input "2,000,000"
click at [1541, 59] on input "Save" at bounding box center [1541, 56] width 36 height 21
type input "5000000"
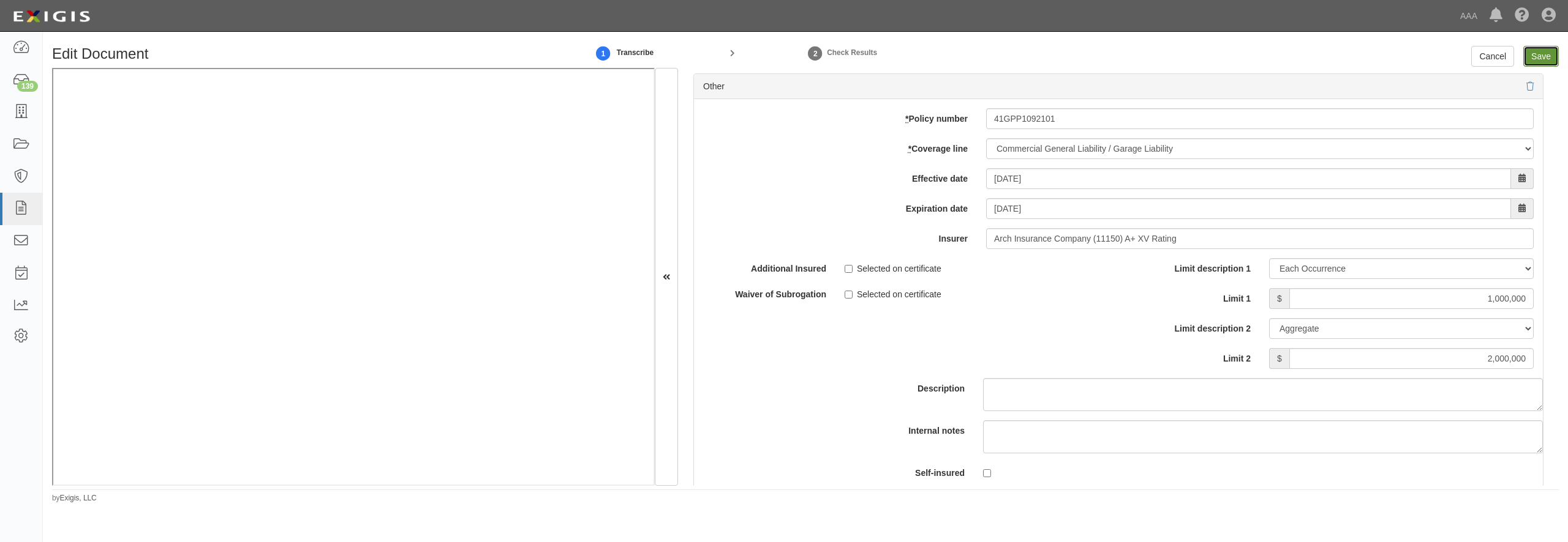
type input "1000000"
type input "2000000"
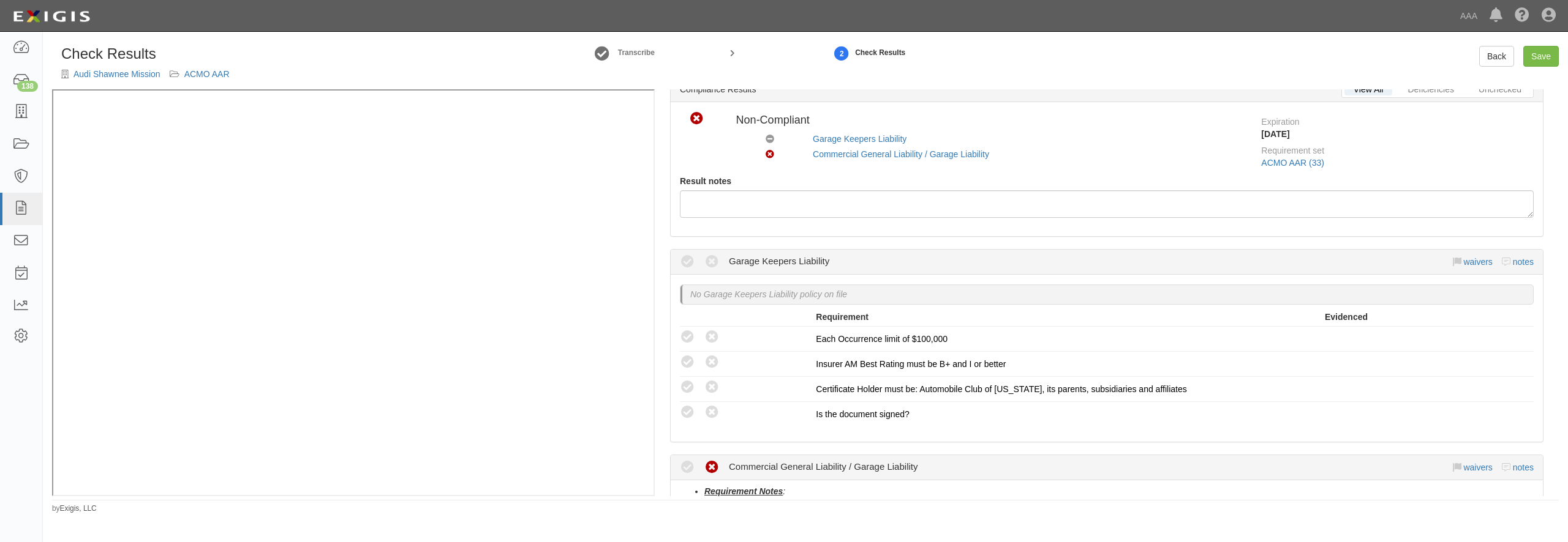
scroll to position [59, 0]
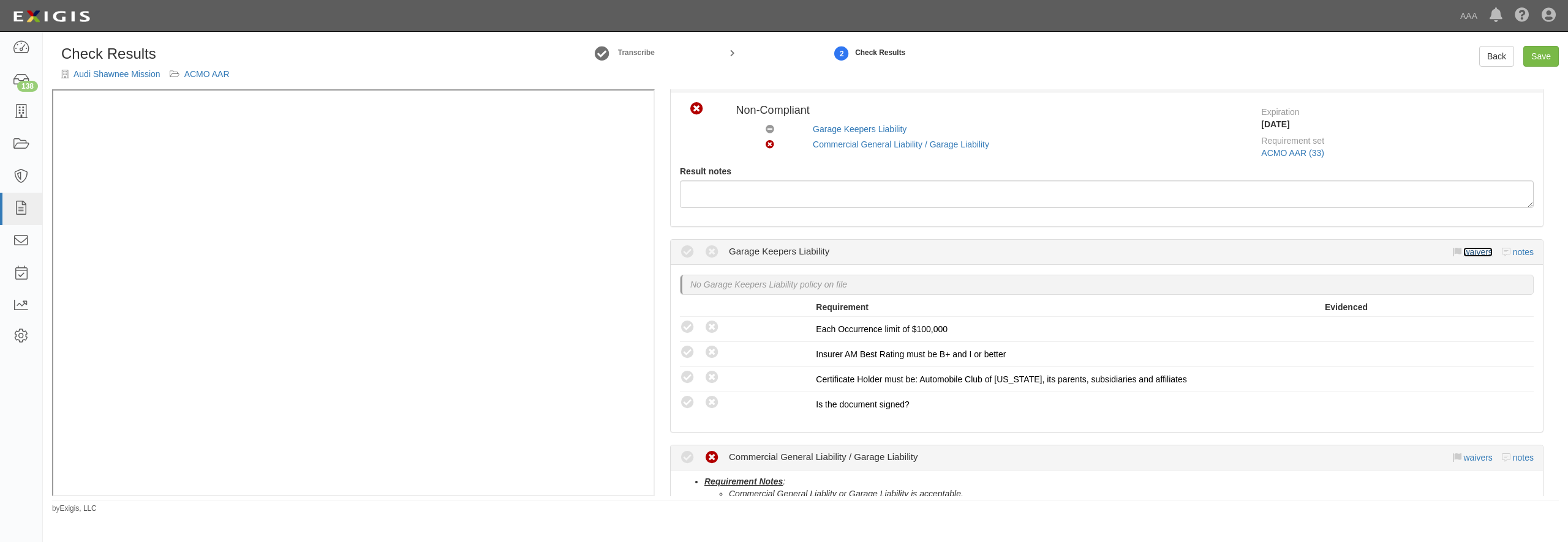
click at [1470, 254] on link "waivers" at bounding box center [1478, 252] width 29 height 10
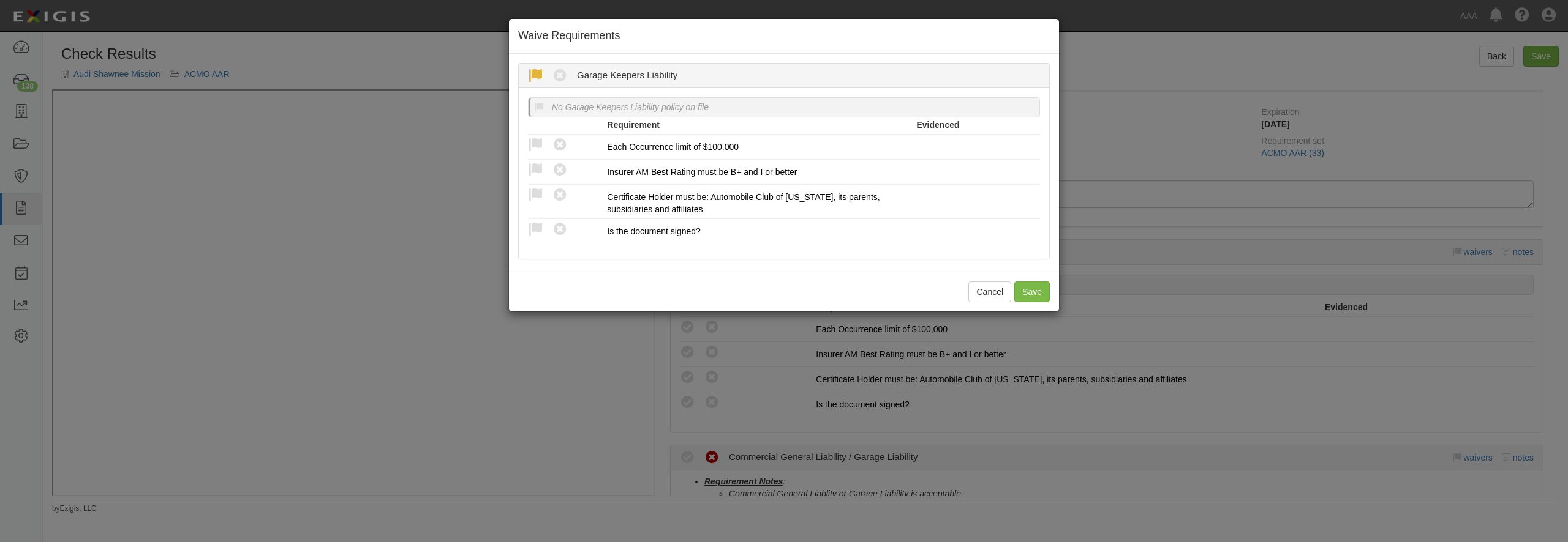
click at [534, 78] on icon at bounding box center [536, 76] width 15 height 15
radio input "true"
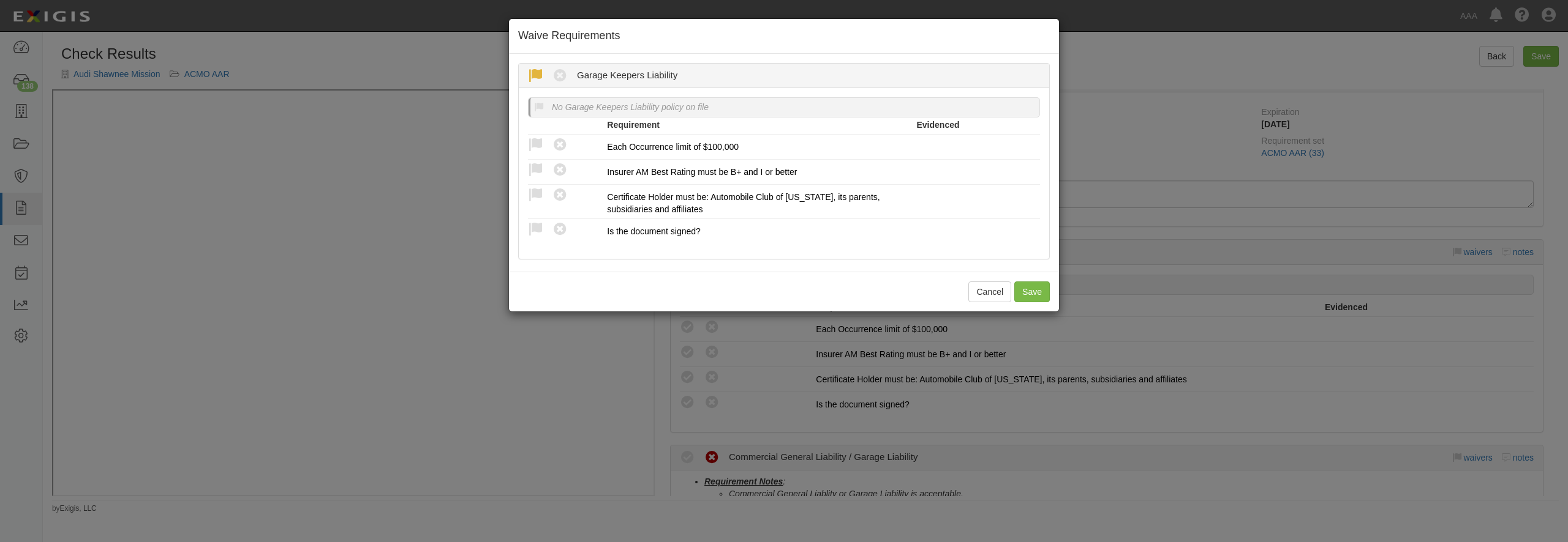
radio input "true"
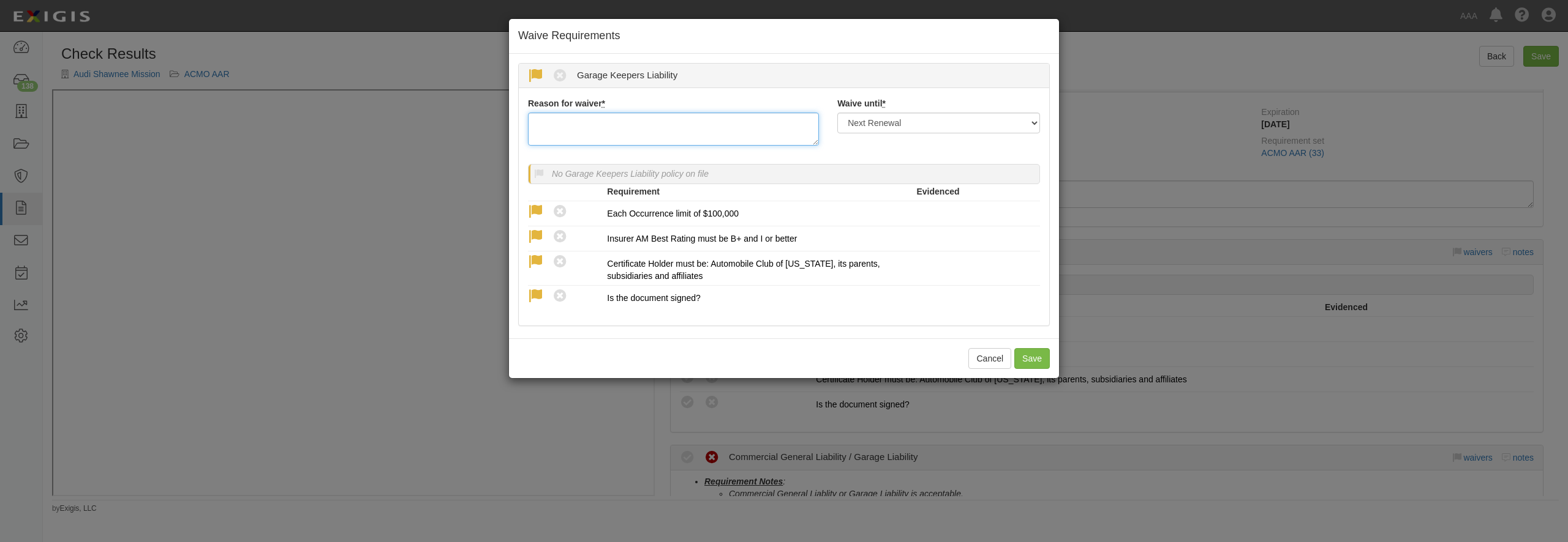
click at [555, 125] on textarea "Reason for waiver *" at bounding box center [674, 128] width 291 height 33
type textarea "waived per client"
click at [1028, 369] on button "Save" at bounding box center [1032, 358] width 36 height 21
radio input "true"
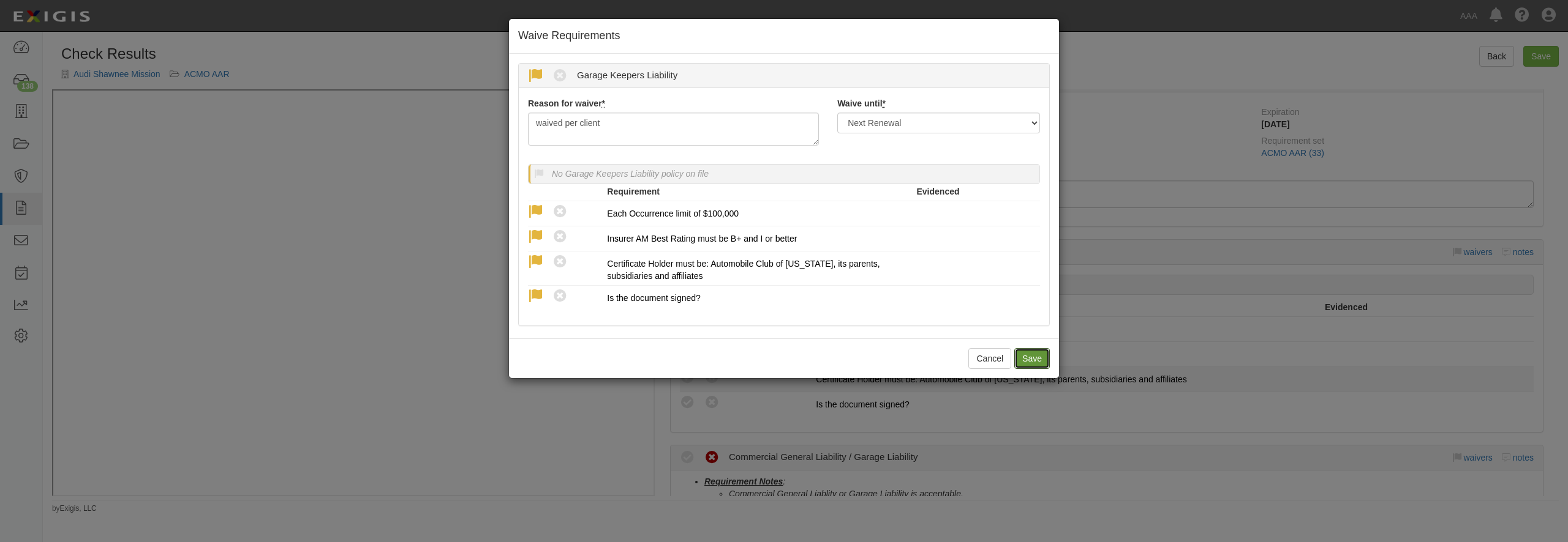
radio input "true"
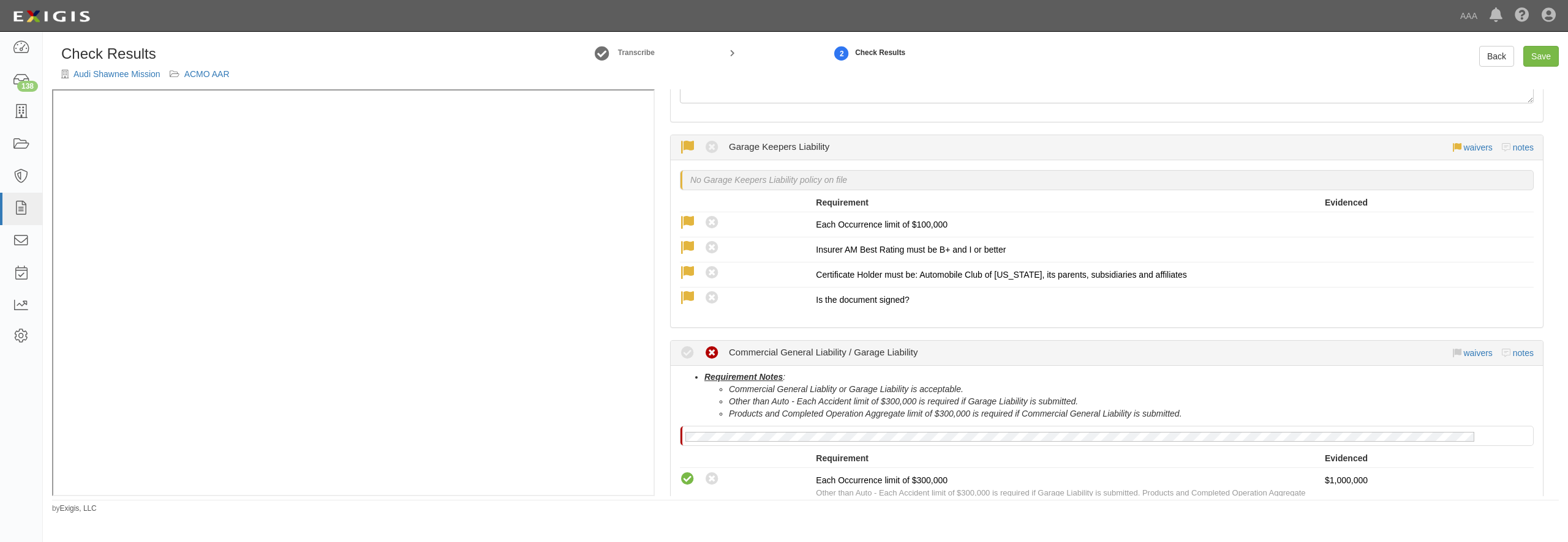
scroll to position [352, 0]
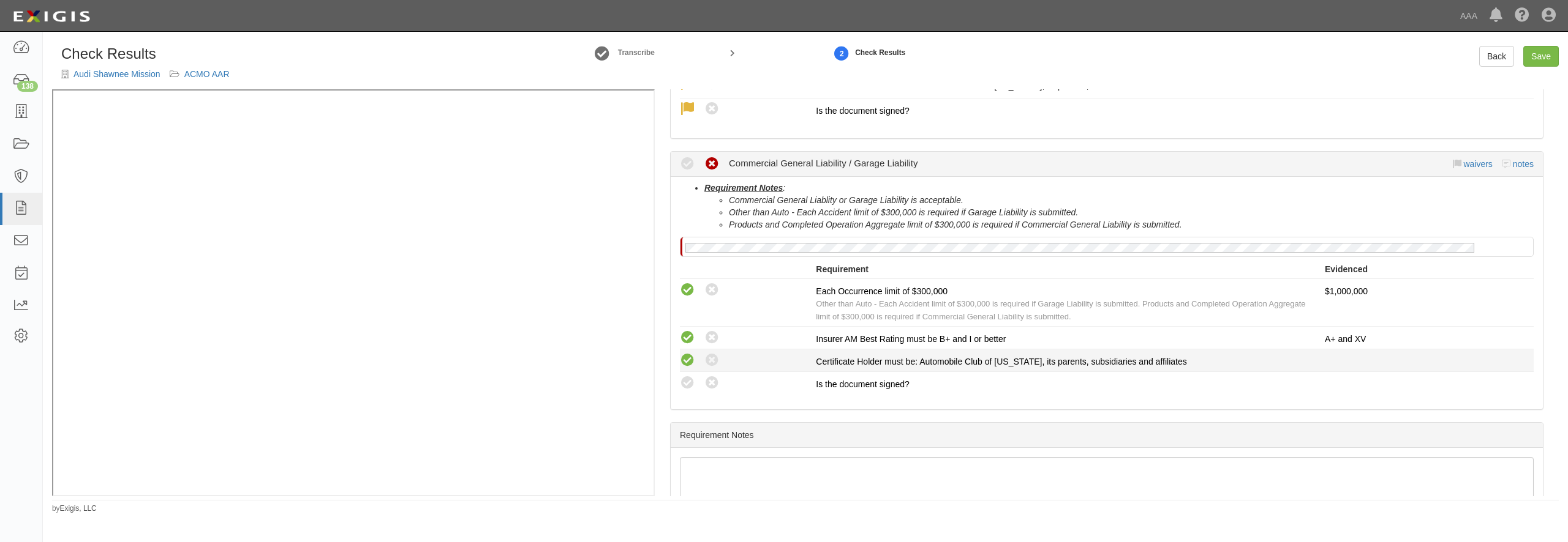
drag, startPoint x: 684, startPoint y: 364, endPoint x: 686, endPoint y: 373, distance: 9.2
click at [684, 364] on icon at bounding box center [687, 360] width 15 height 15
radio input "true"
click at [690, 386] on icon at bounding box center [687, 383] width 15 height 15
radio input "true"
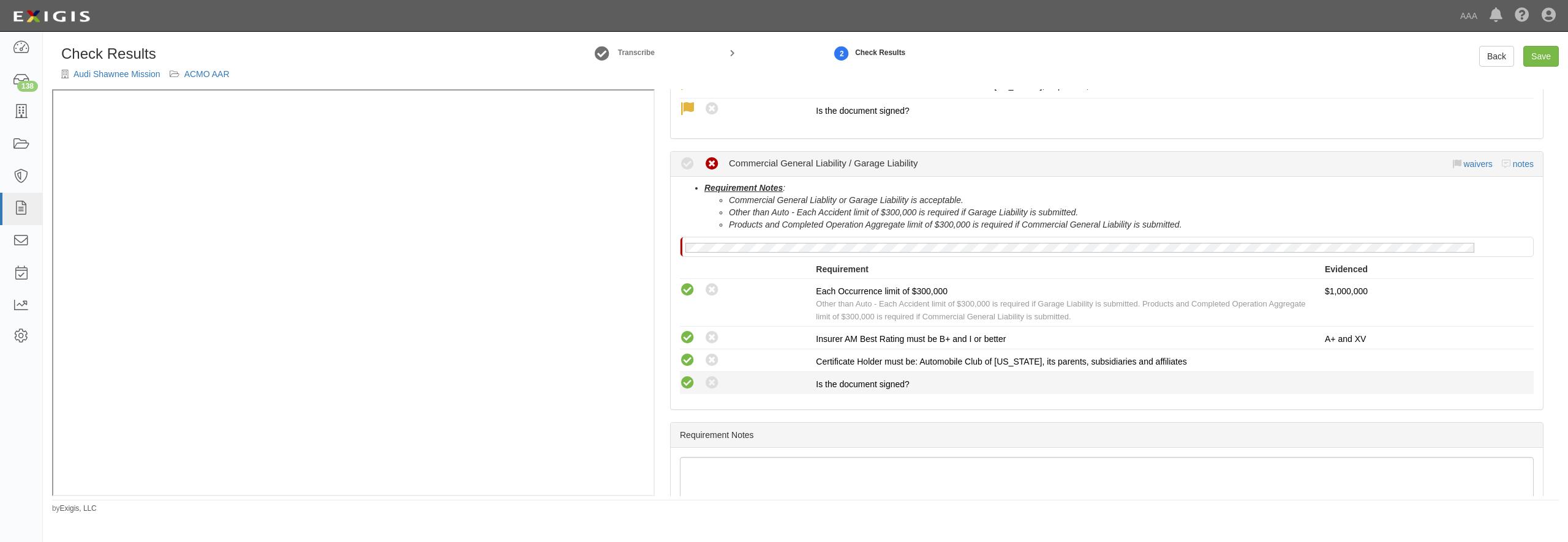
radio input "true"
click at [1533, 56] on link "Save" at bounding box center [1541, 56] width 36 height 21
radio input "true"
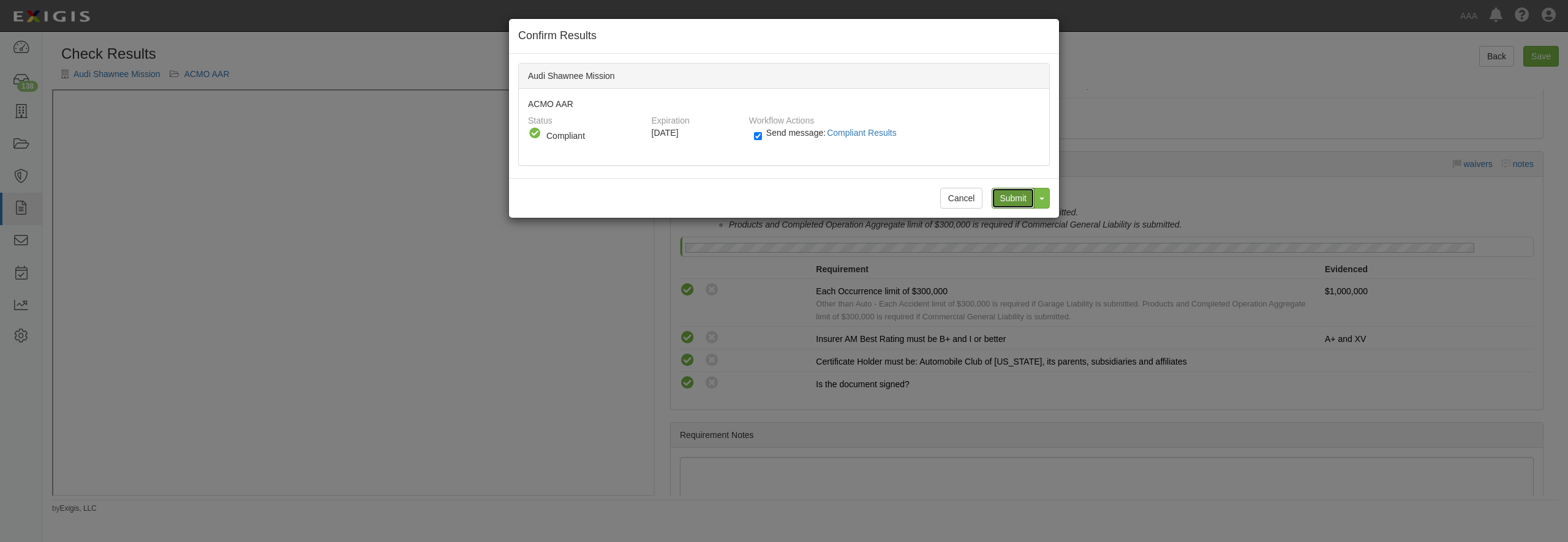
click at [1015, 194] on input "Submit" at bounding box center [1013, 198] width 43 height 21
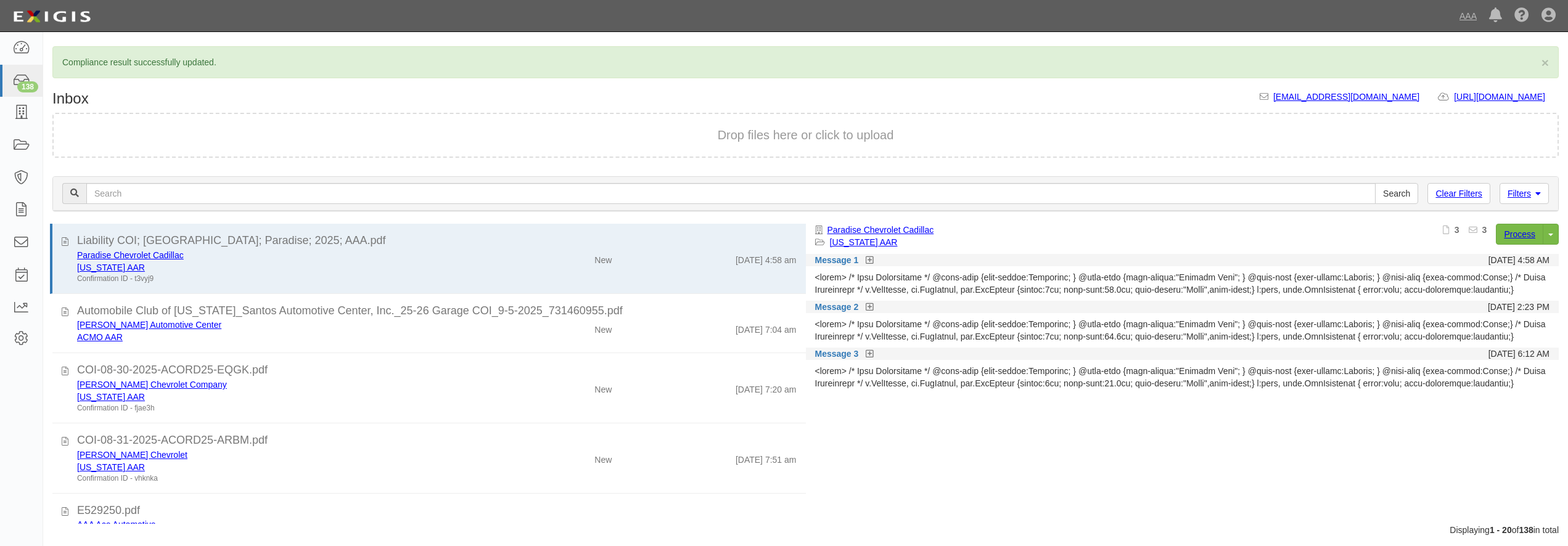
scroll to position [57, 0]
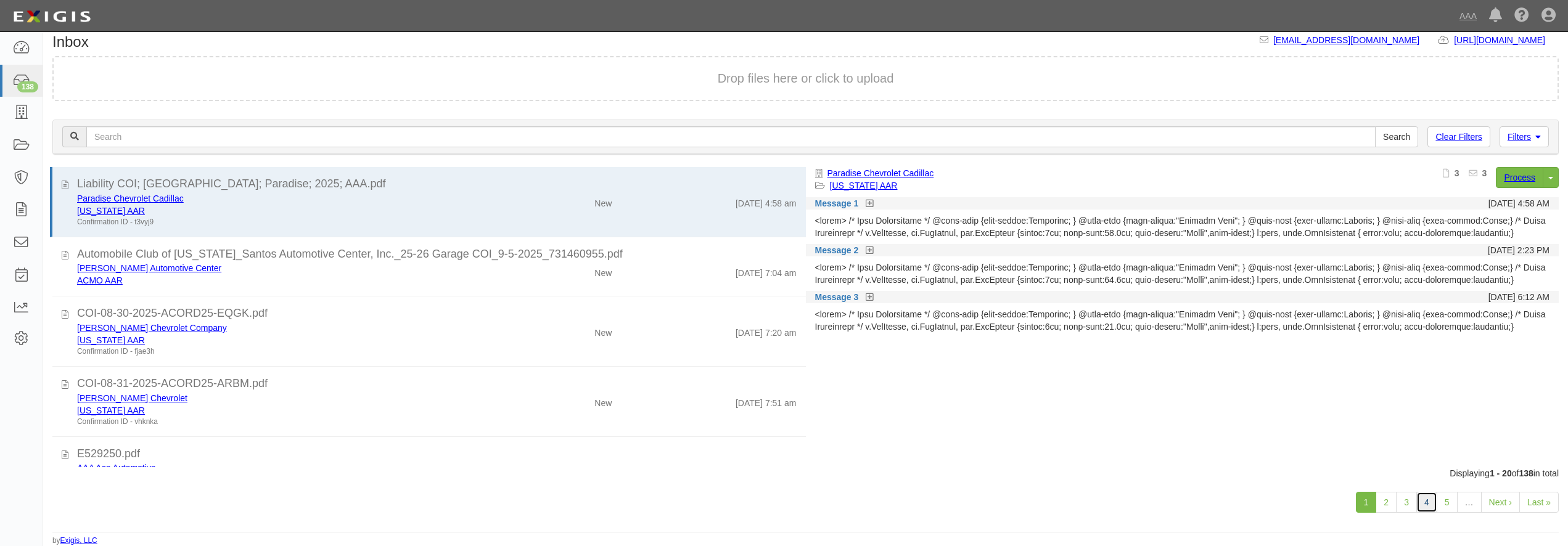
click at [1423, 505] on link "4" at bounding box center [1426, 502] width 21 height 21
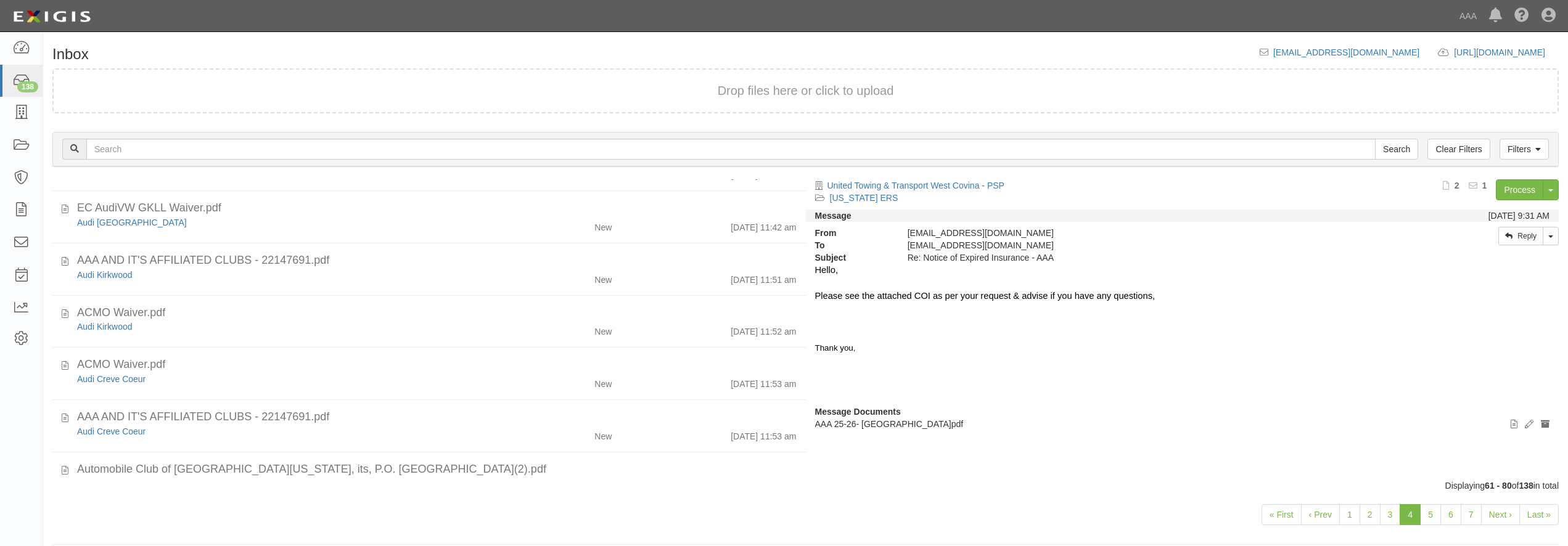
scroll to position [532, 0]
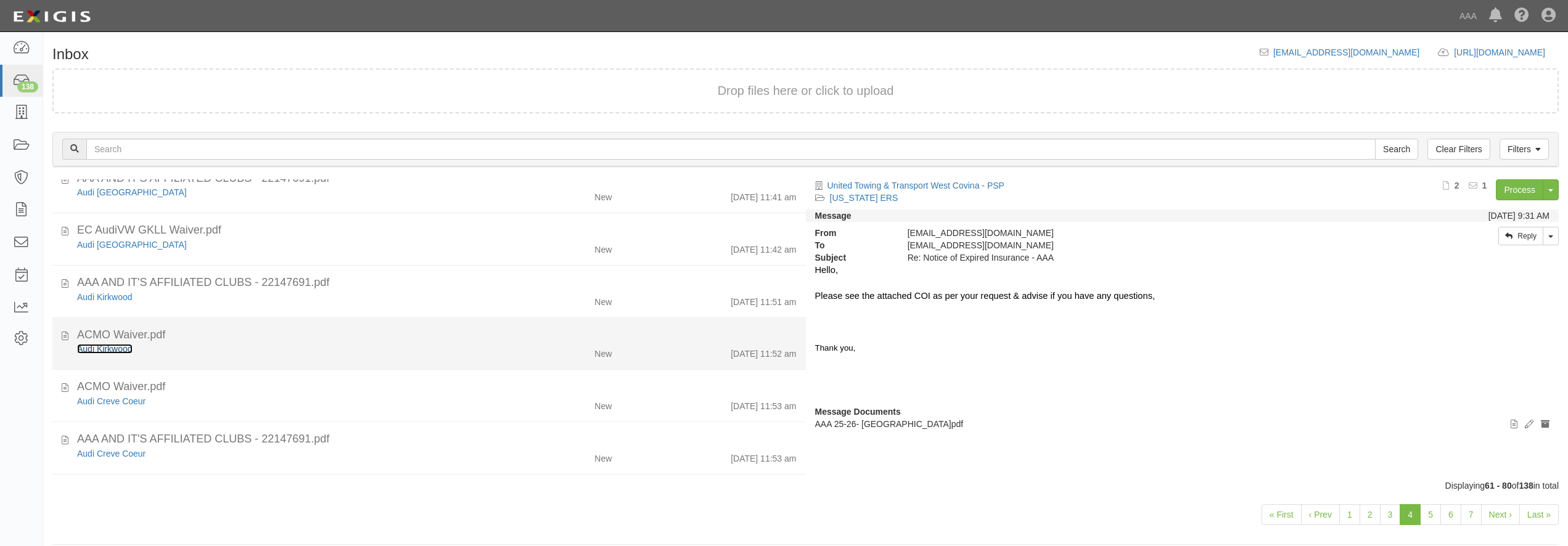
click at [126, 352] on link "Audi Kirkwood" at bounding box center [105, 349] width 56 height 10
click at [228, 342] on div "ACMO Waiver.pdf" at bounding box center [437, 335] width 719 height 16
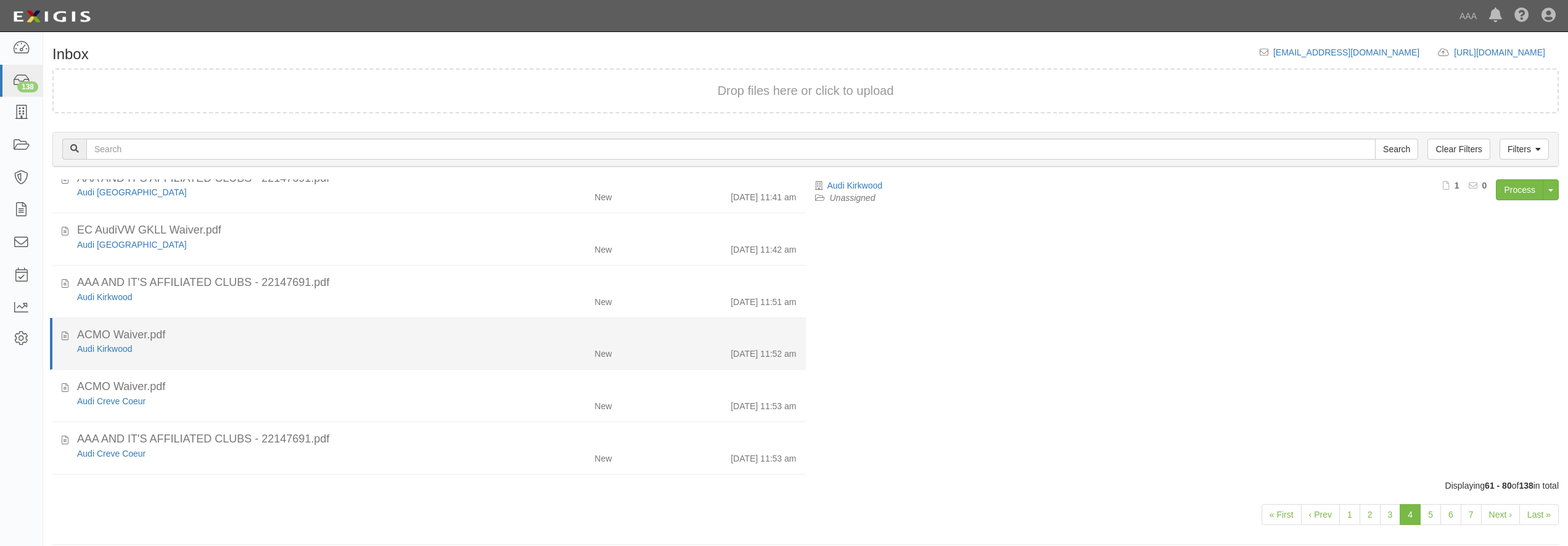
click at [223, 343] on div "ACMO Waiver.pdf" at bounding box center [437, 335] width 719 height 16
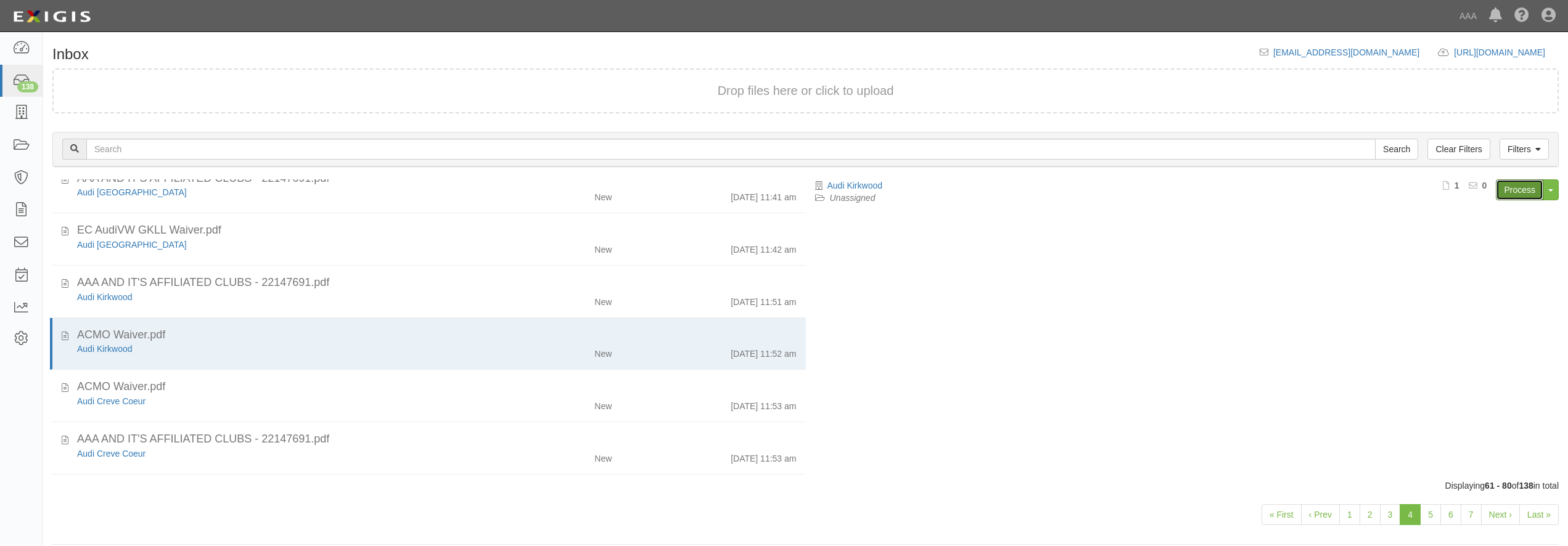
click at [1527, 192] on link "Process" at bounding box center [1519, 190] width 47 height 21
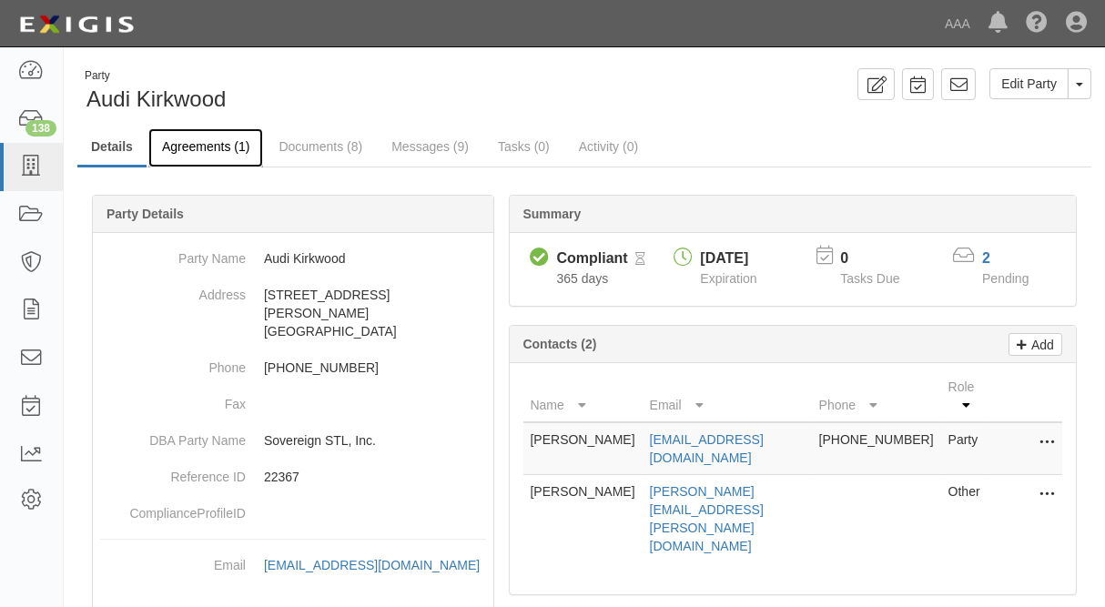
click at [189, 145] on link "Agreements (1)" at bounding box center [205, 147] width 115 height 39
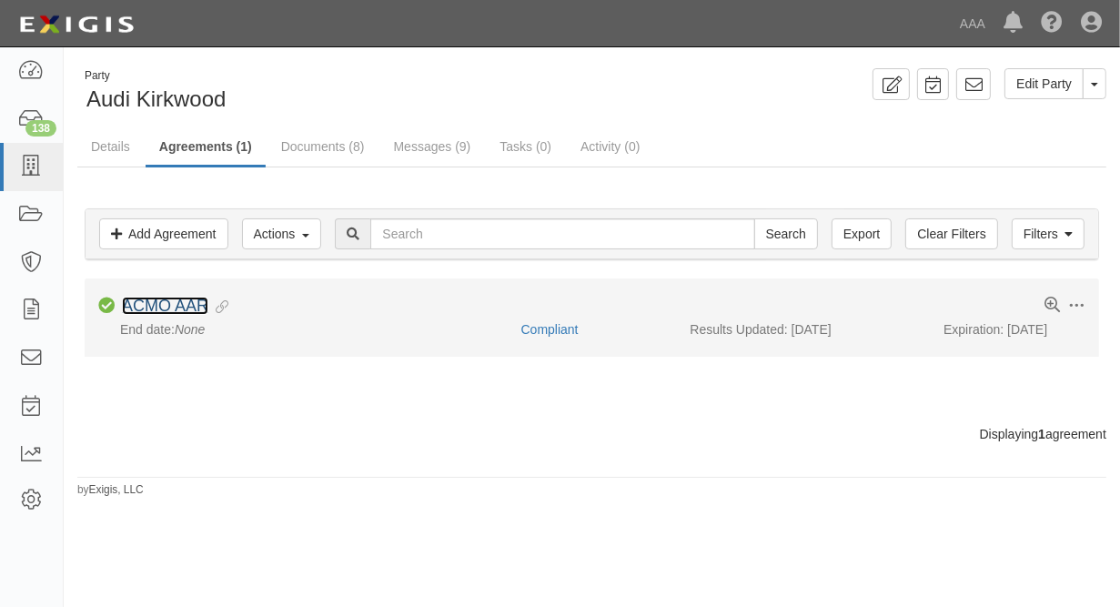
click at [176, 304] on link "ACMO AAR" at bounding box center [165, 306] width 86 height 18
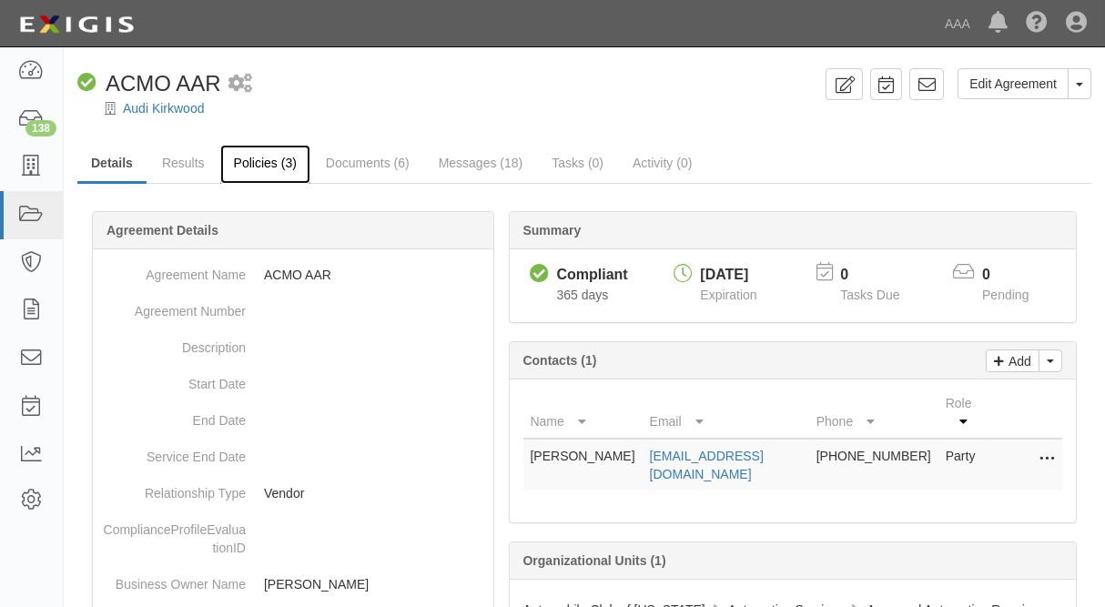
click at [260, 157] on link "Policies (3)" at bounding box center [265, 164] width 90 height 39
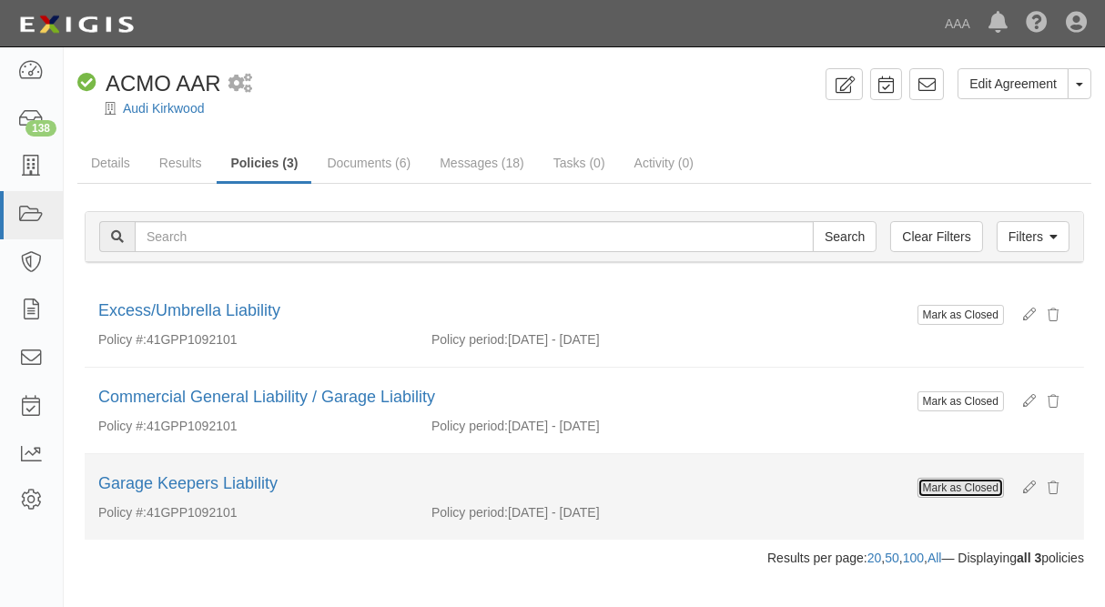
click at [952, 492] on button "Mark as Closed" at bounding box center [961, 488] width 86 height 20
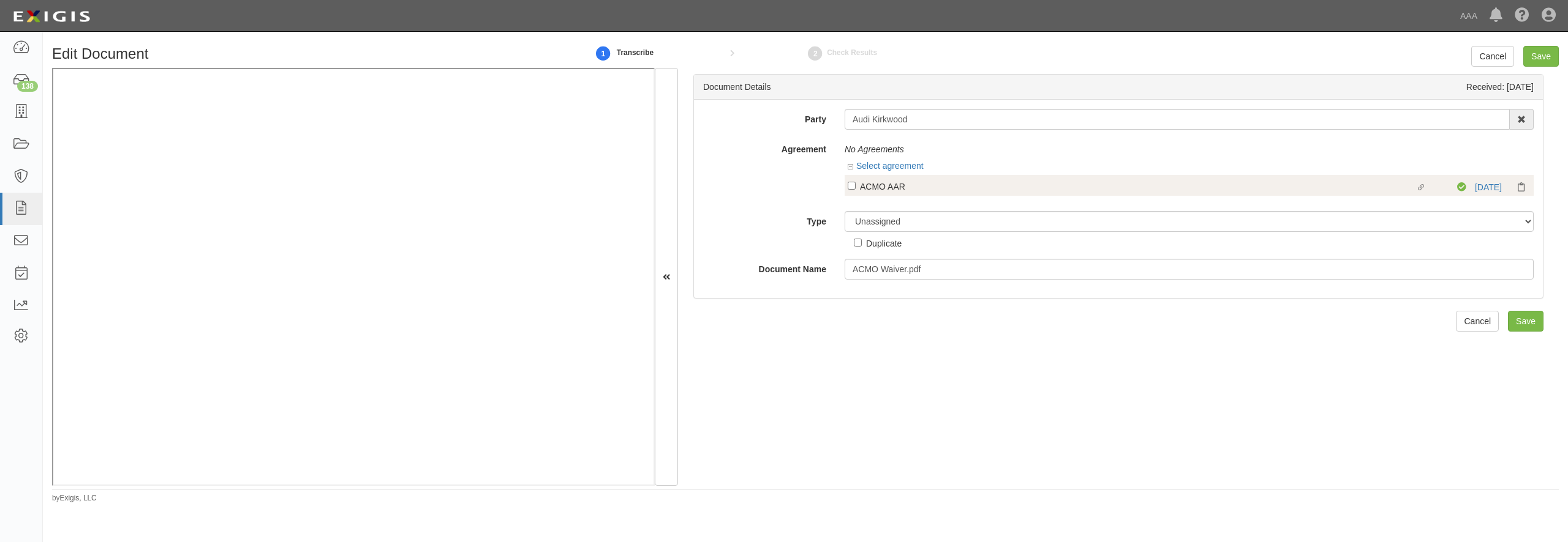
click at [865, 186] on div "ACMO AAR" at bounding box center [1138, 186] width 556 height 13
click at [856, 186] on input "Linked agreement ACMO AAR Linked agreement" at bounding box center [852, 186] width 8 height 8
checkbox input "true"
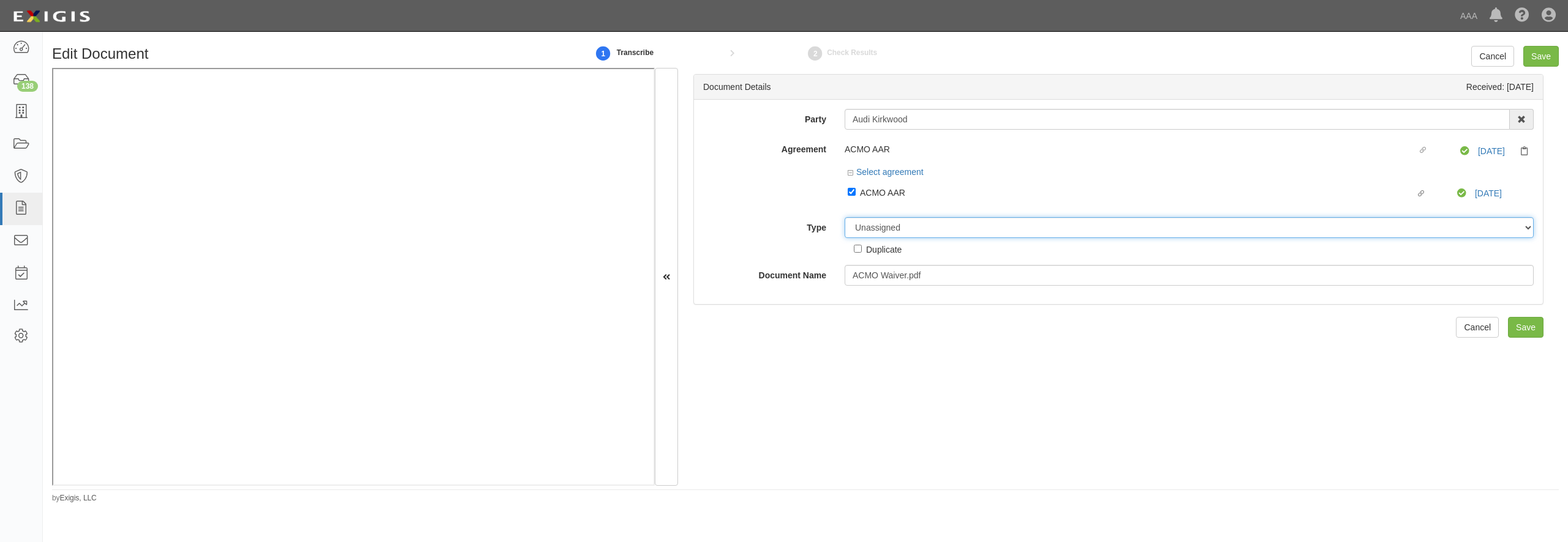
click at [845, 217] on select "Unassigned Binder Cancellation Notice Certificate Contract Endorsement Insuranc…" at bounding box center [1189, 227] width 689 height 21
select select "OtherDetail"
click option "Other Document" at bounding box center [0, 0] width 0 height 0
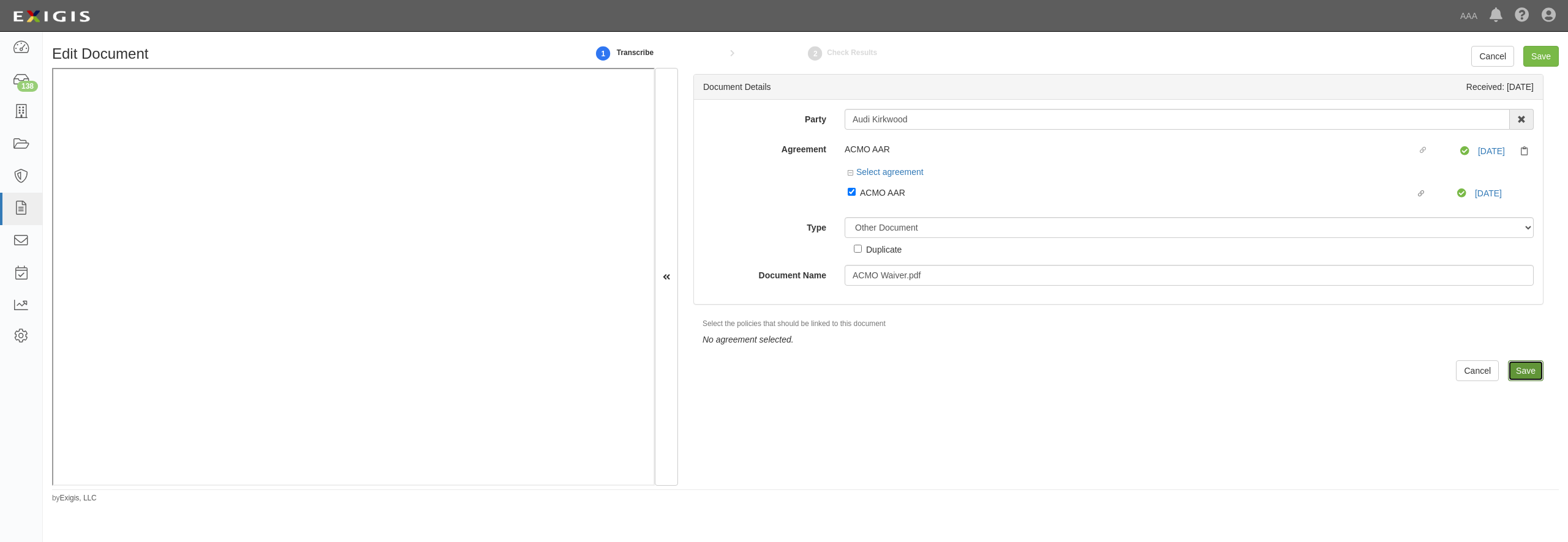
click at [1530, 370] on input "Save" at bounding box center [1526, 371] width 36 height 21
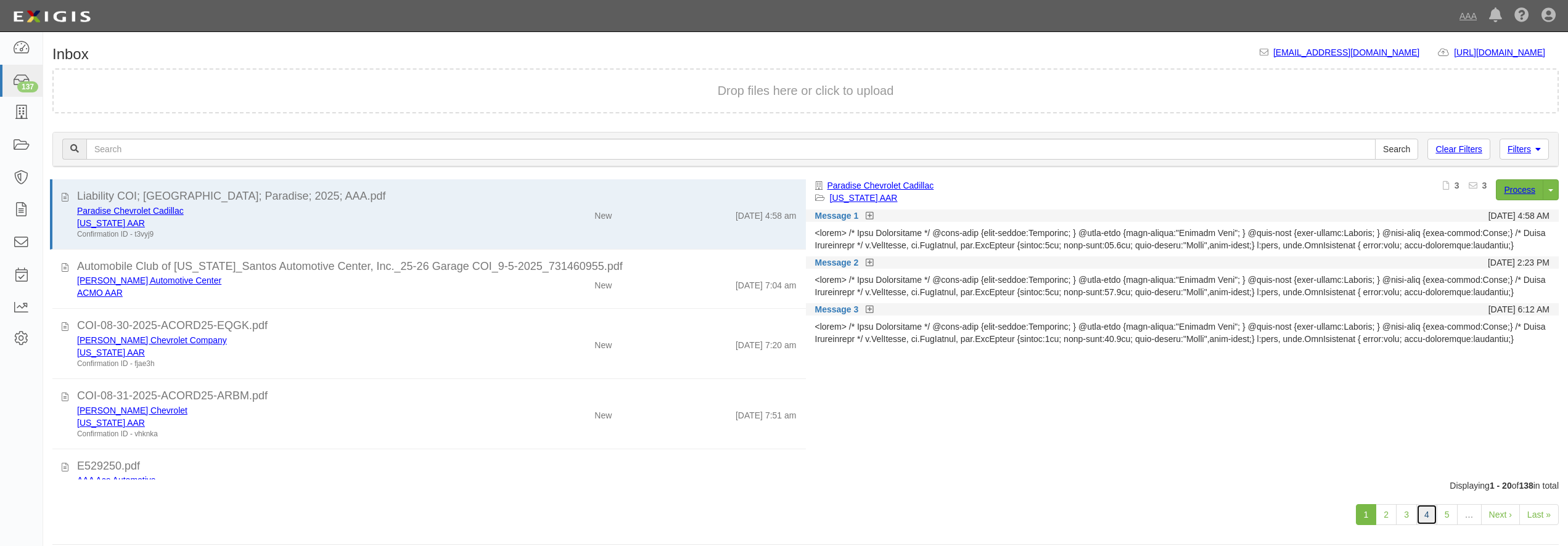
click at [1423, 514] on link "4" at bounding box center [1426, 515] width 21 height 21
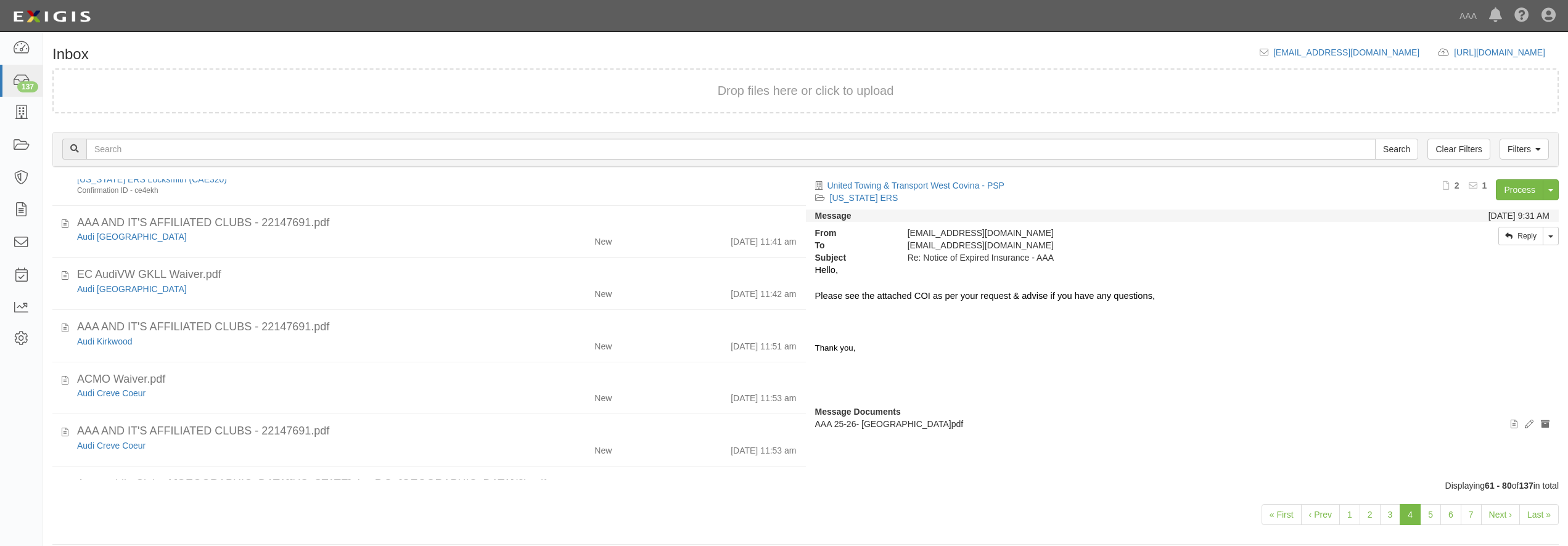
scroll to position [532, 0]
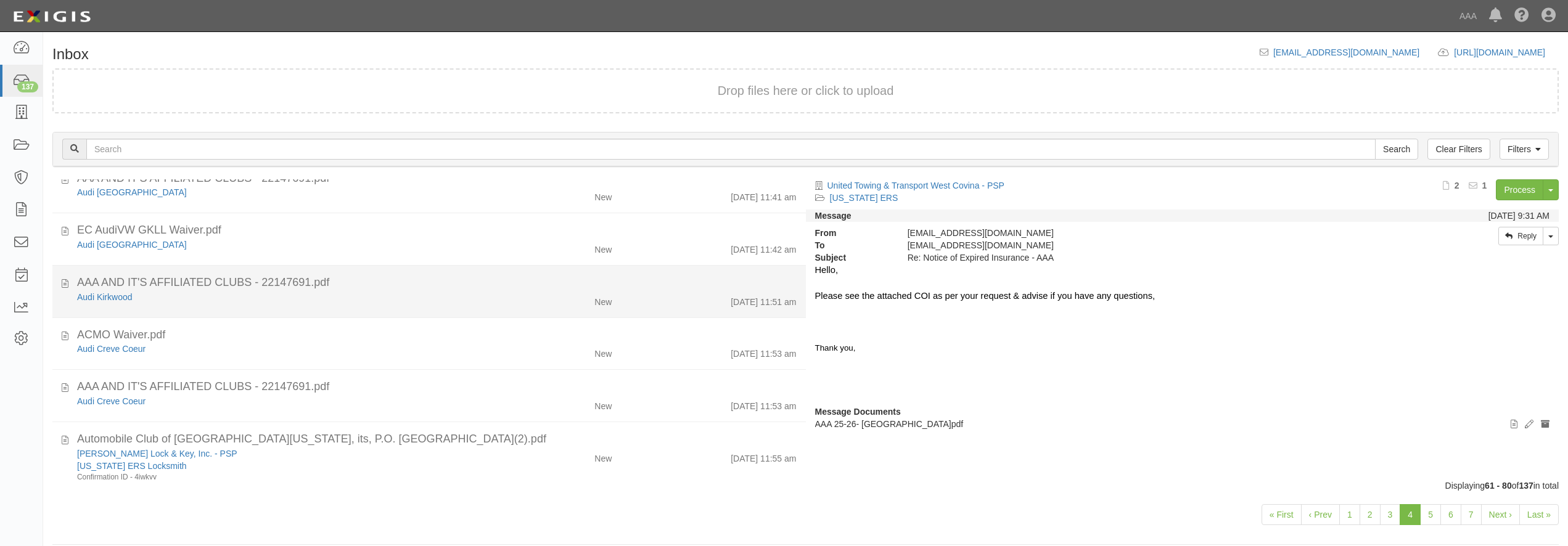
click at [368, 295] on div "Audi Kirkwood" at bounding box center [283, 297] width 412 height 12
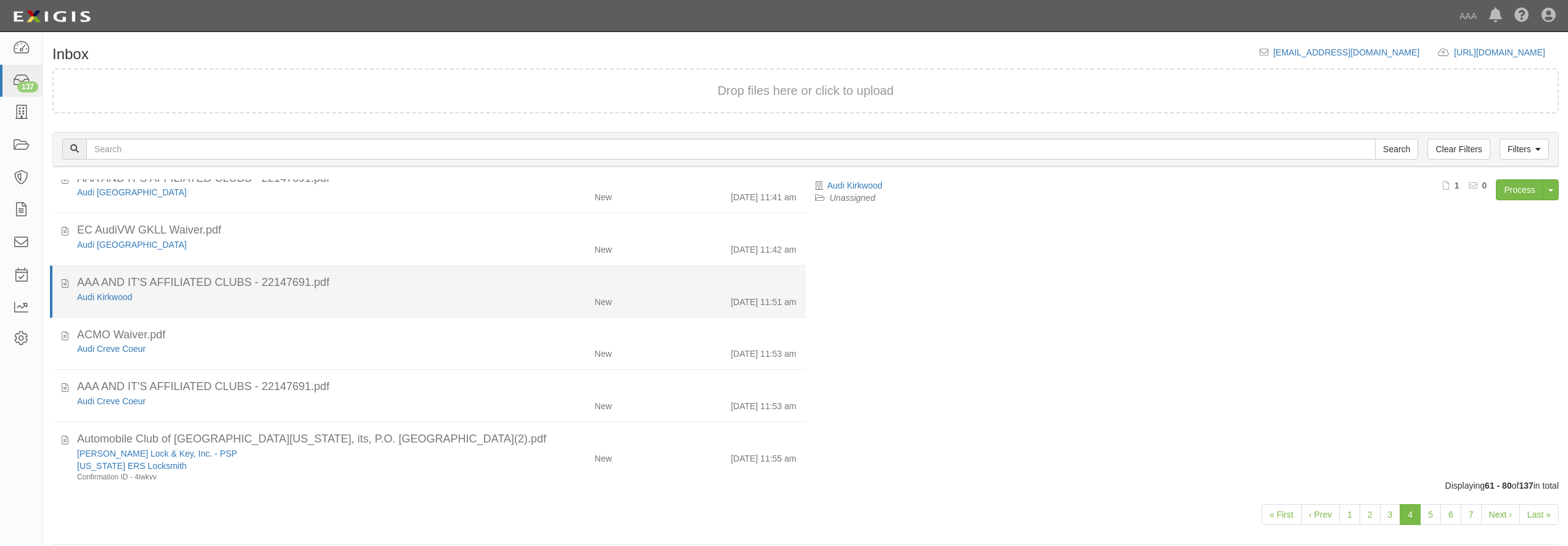
click at [367, 295] on div "Audi Kirkwood" at bounding box center [283, 297] width 412 height 12
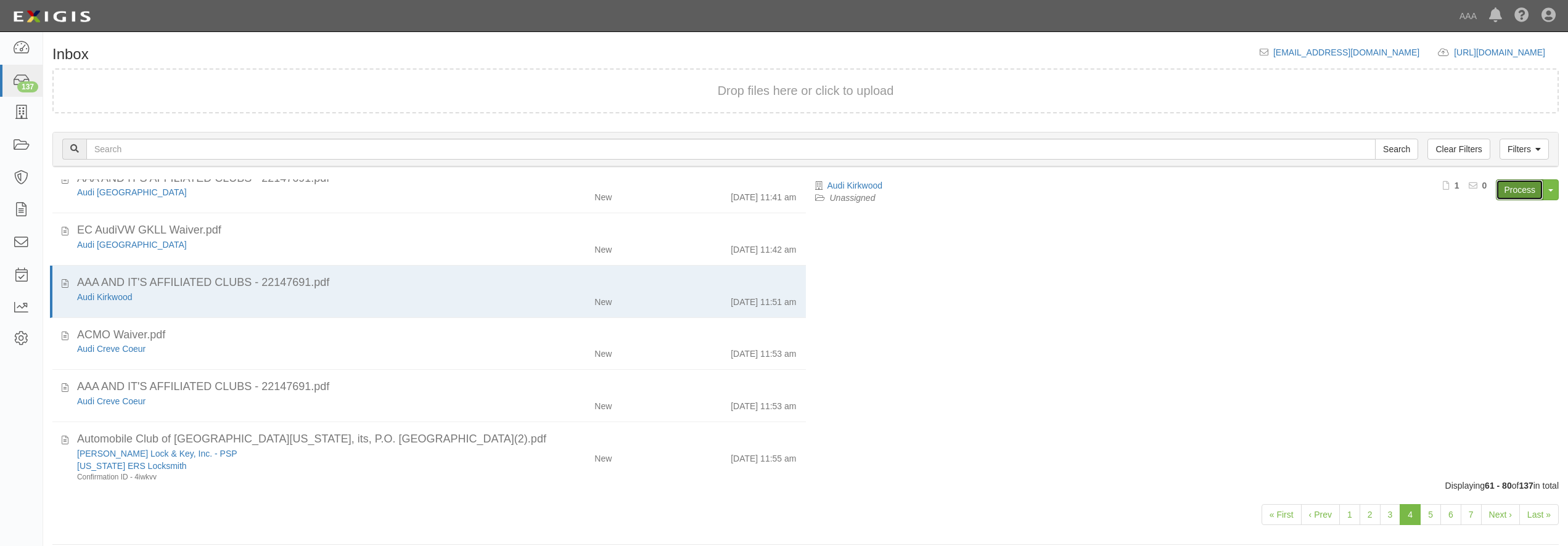
click at [1523, 187] on link "Process" at bounding box center [1519, 190] width 47 height 21
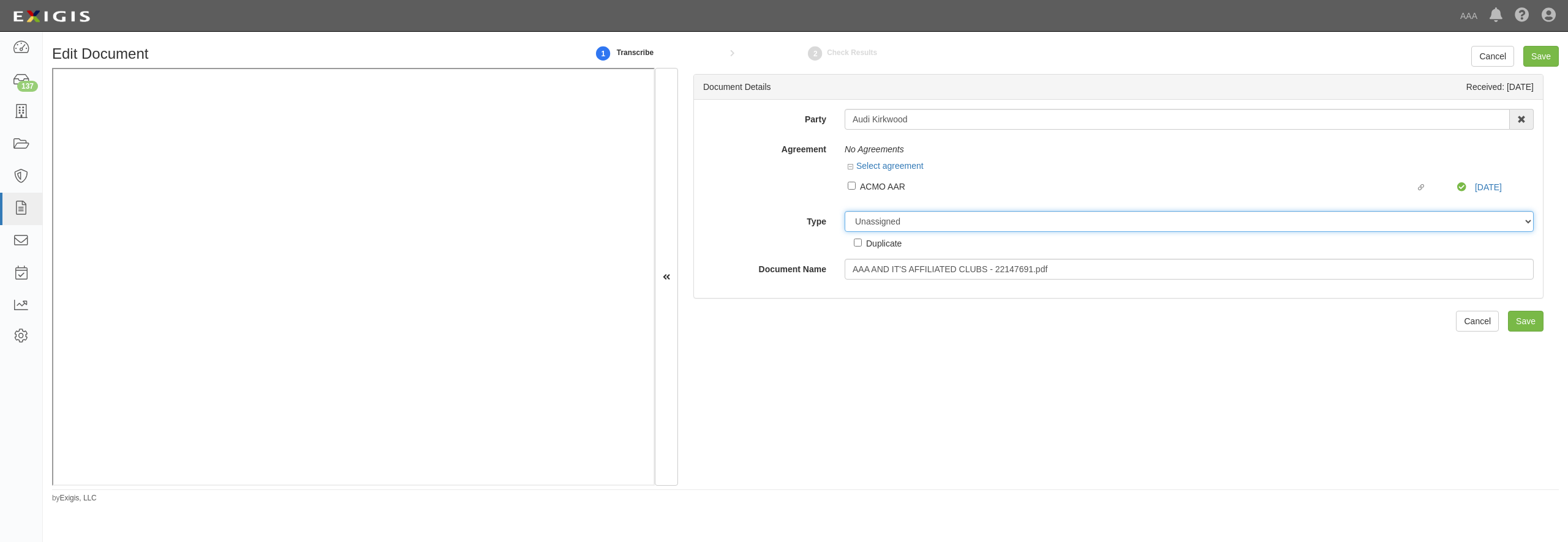
click at [845, 211] on select "Unassigned Binder Cancellation Notice Certificate Contract Endorsement Insuranc…" at bounding box center [1189, 221] width 689 height 21
select select "OtherDetail"
click option "Other Document" at bounding box center [0, 0] width 0 height 0
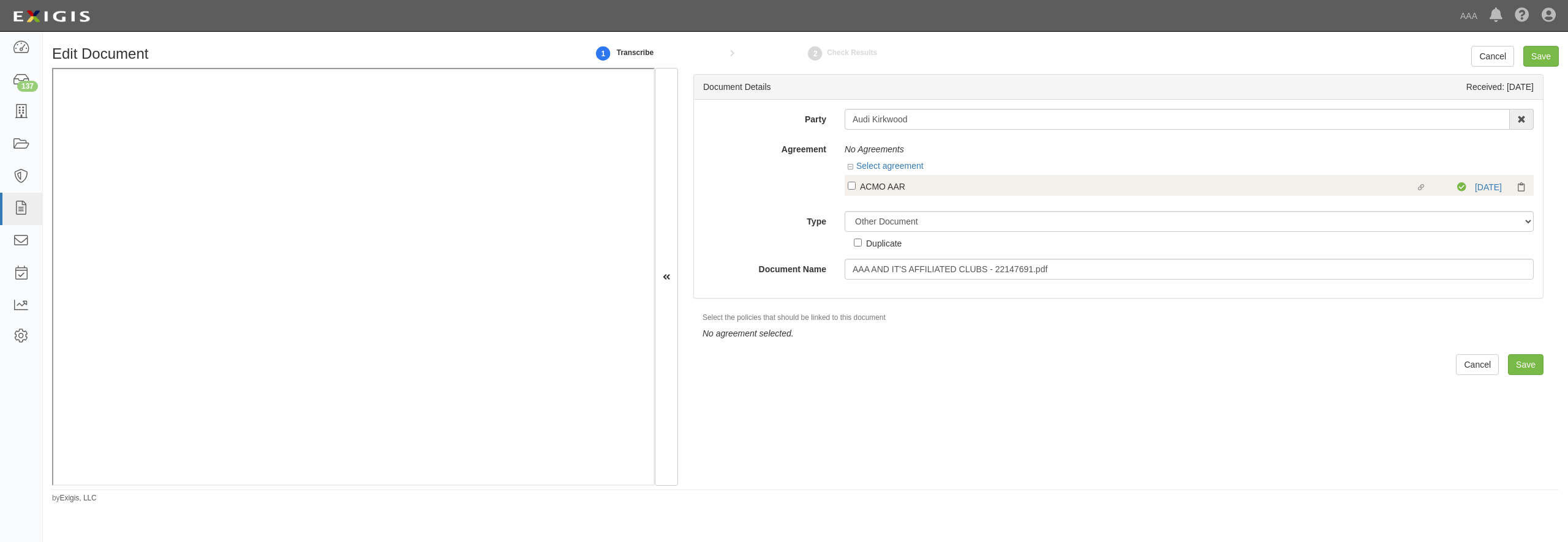
click at [879, 191] on div "ACMO AAR" at bounding box center [1138, 186] width 556 height 13
click at [856, 190] on input "Linked agreement ACMO AAR Linked agreement" at bounding box center [852, 186] width 8 height 8
checkbox input "true"
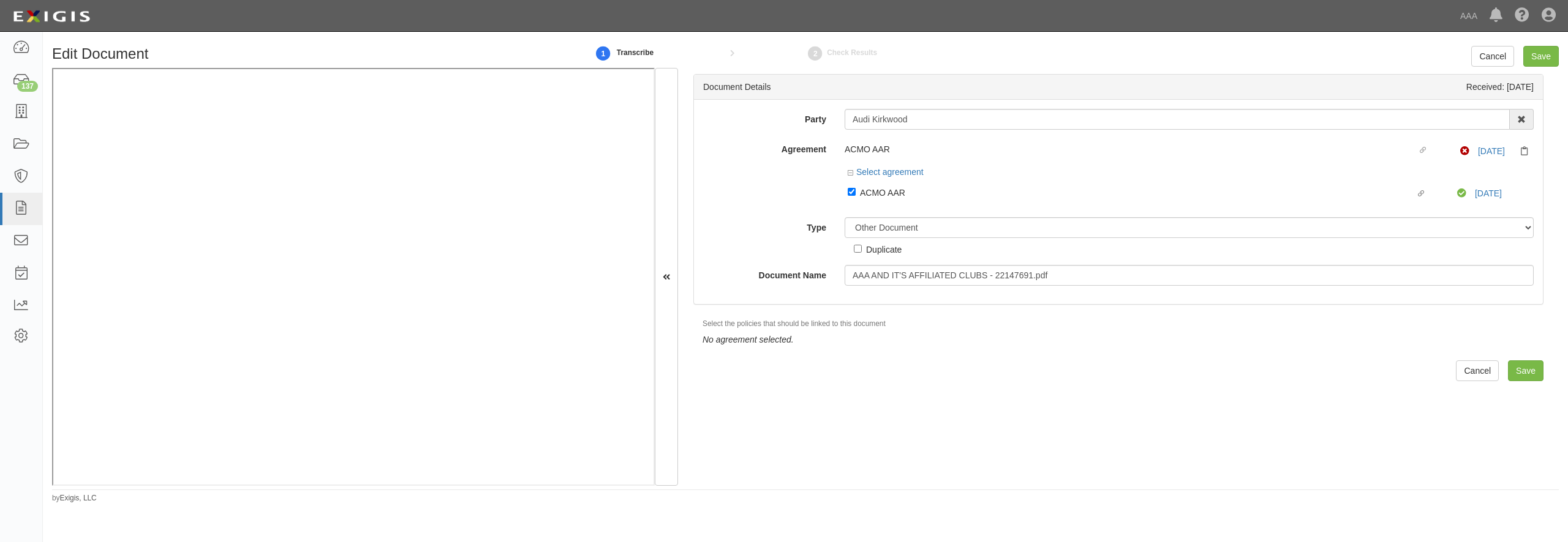
click at [877, 255] on div "Duplicate" at bounding box center [884, 249] width 36 height 13
click at [862, 253] on input "Duplicate" at bounding box center [858, 249] width 8 height 8
checkbox input "true"
click at [1513, 365] on input "Save" at bounding box center [1526, 371] width 36 height 21
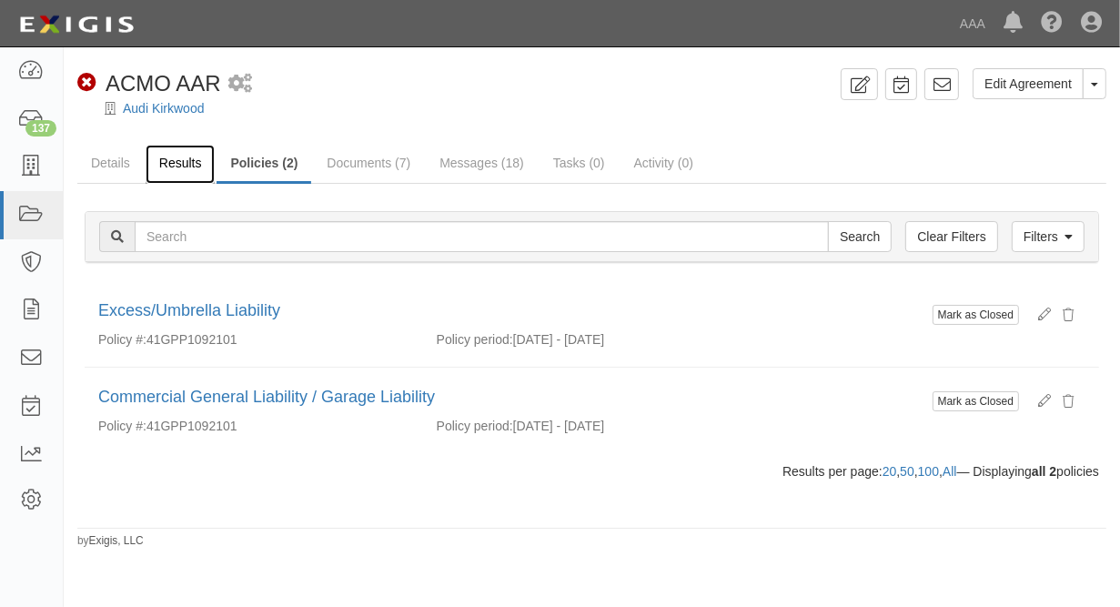
click at [186, 170] on link "Results" at bounding box center [181, 164] width 70 height 39
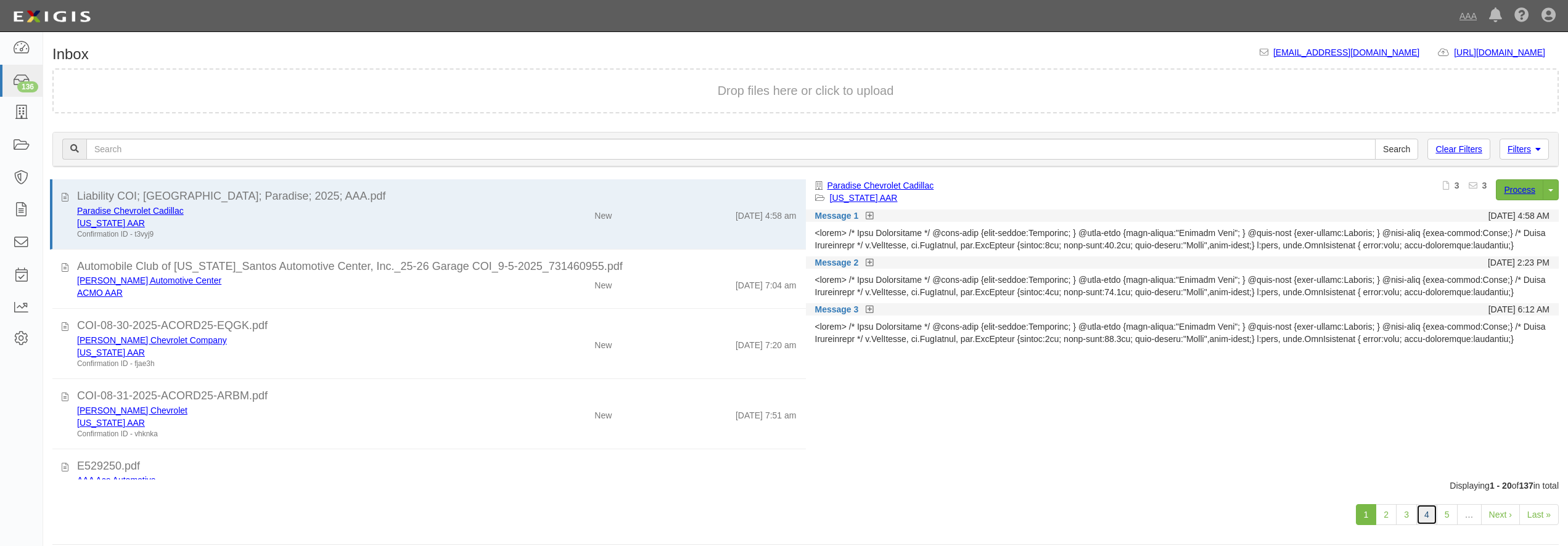
click at [1420, 513] on link "4" at bounding box center [1426, 515] width 21 height 21
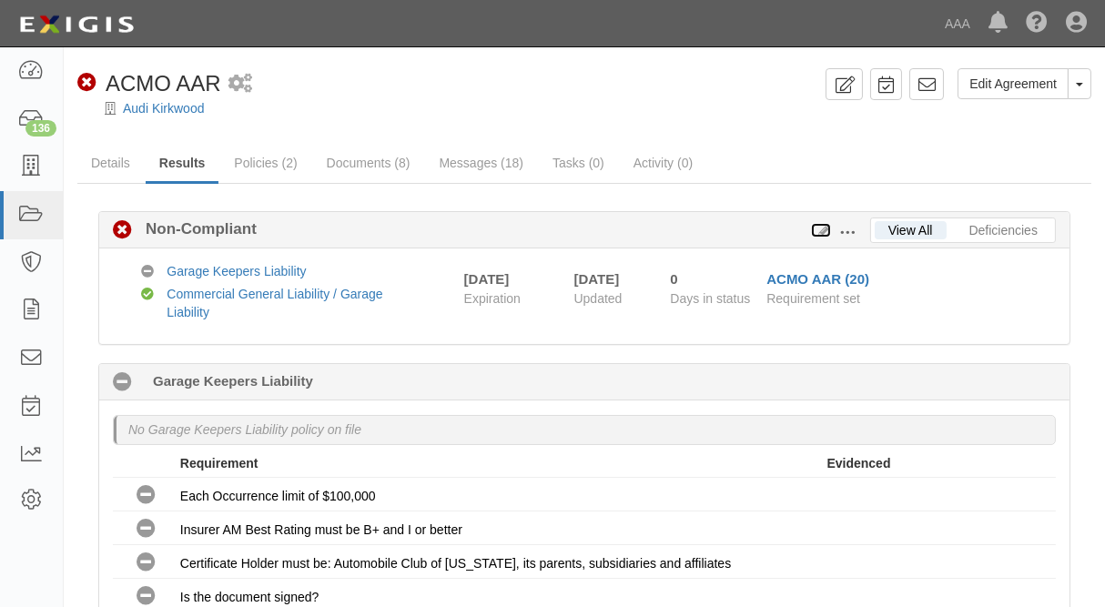
click at [820, 226] on icon at bounding box center [821, 231] width 20 height 13
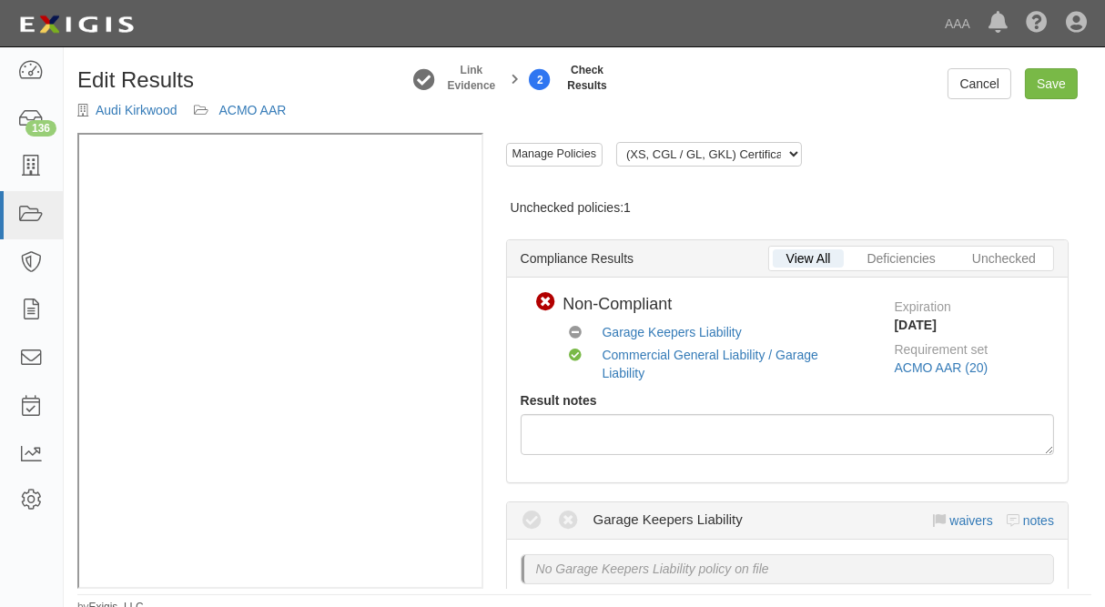
scroll to position [344, 0]
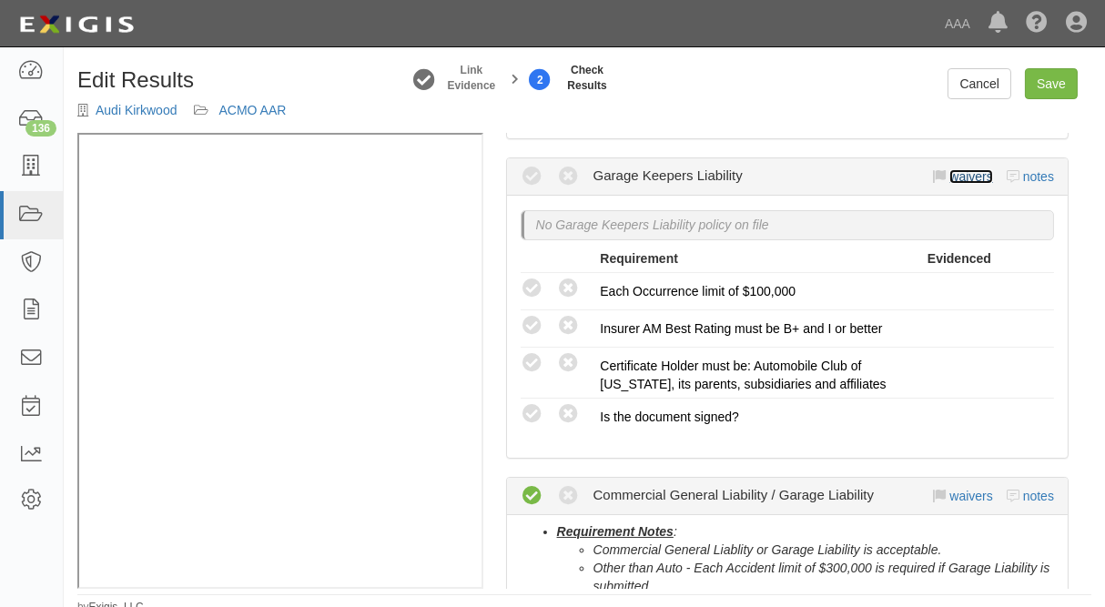
click at [959, 174] on link "waivers" at bounding box center [970, 176] width 43 height 15
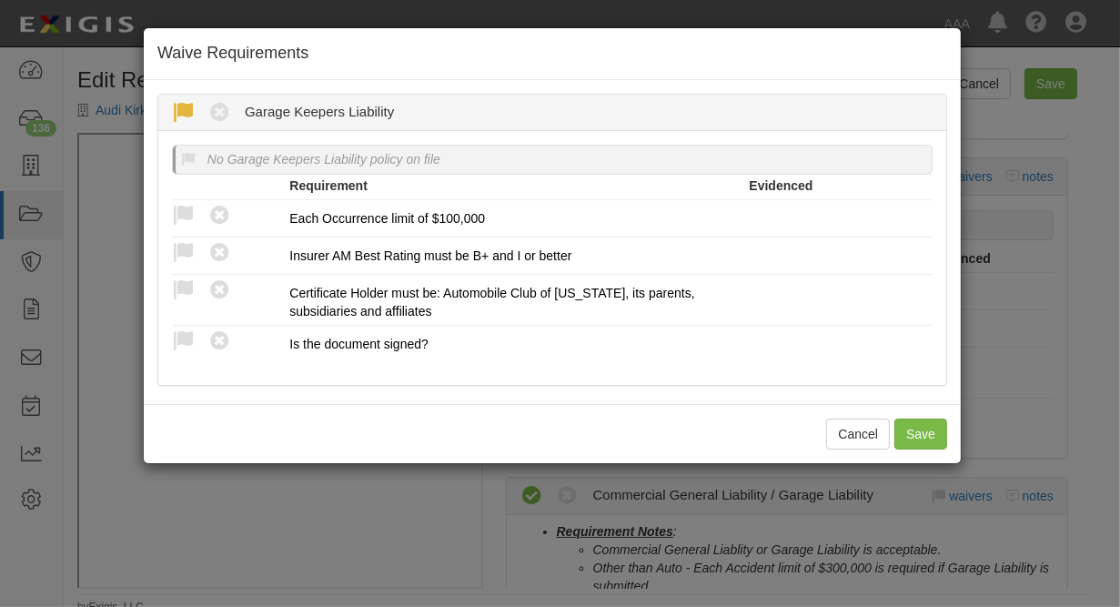
click at [188, 112] on icon at bounding box center [183, 113] width 23 height 23
radio input "true"
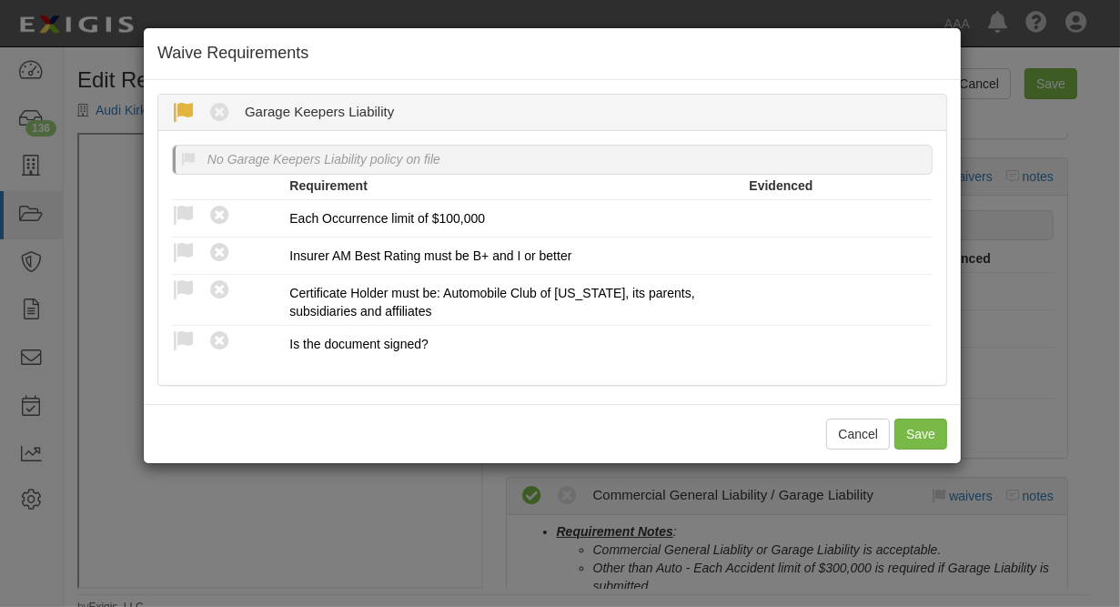
radio input "true"
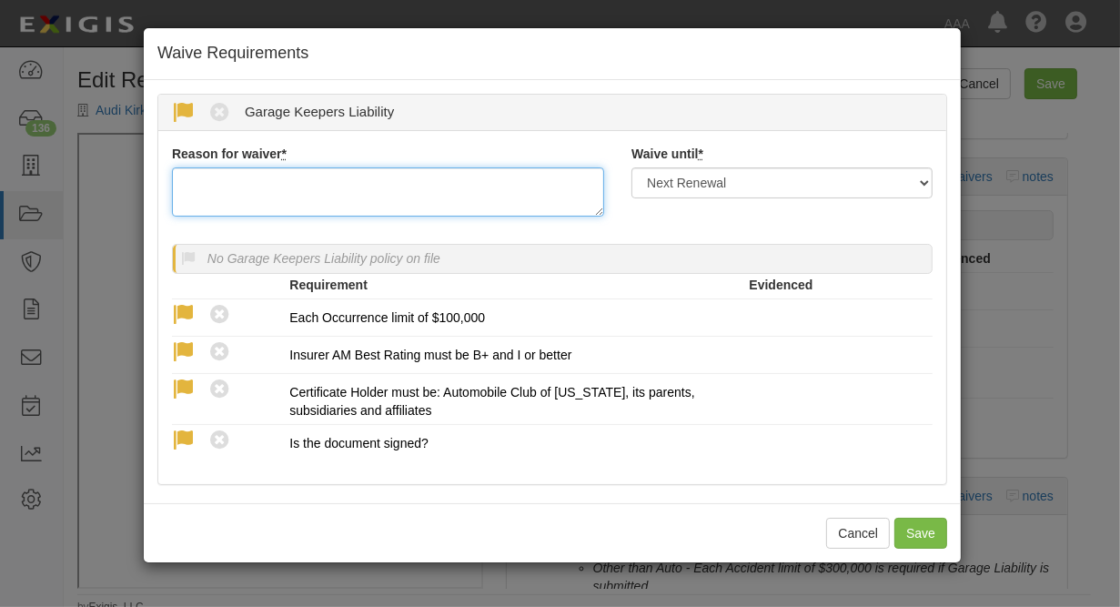
click at [231, 208] on textarea "Reason for waiver *" at bounding box center [388, 191] width 432 height 49
type textarea "waived per client"
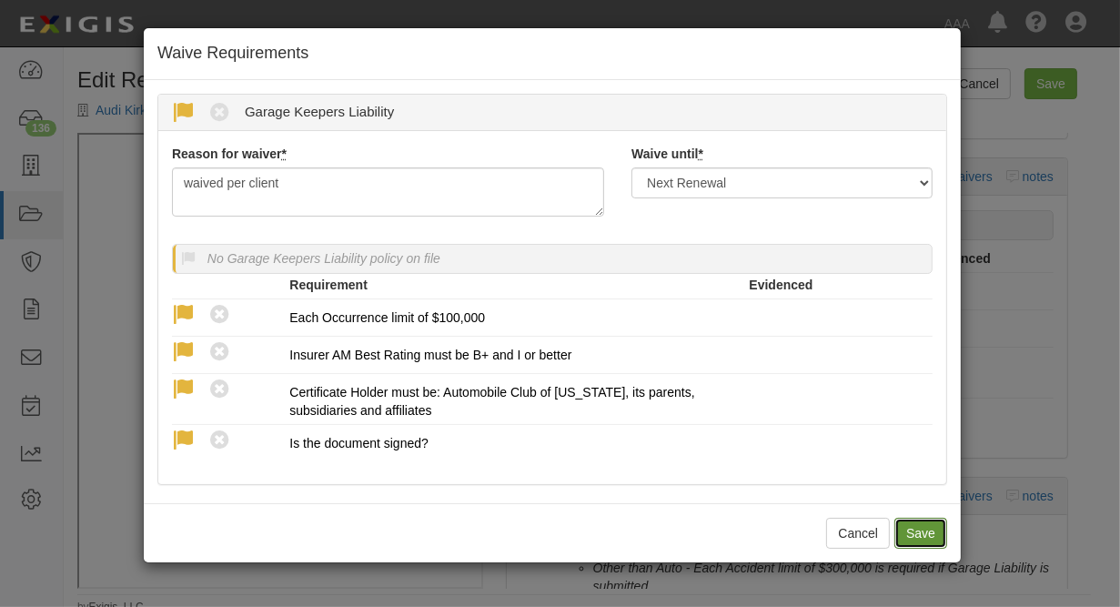
click at [934, 549] on button "Save" at bounding box center [921, 533] width 53 height 31
radio input "true"
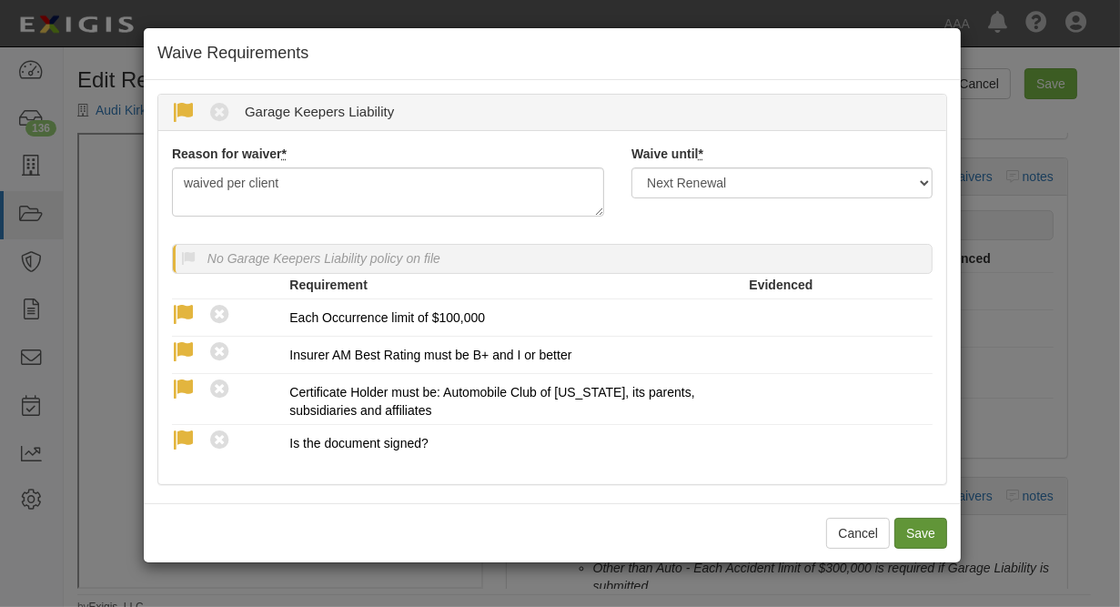
radio input "true"
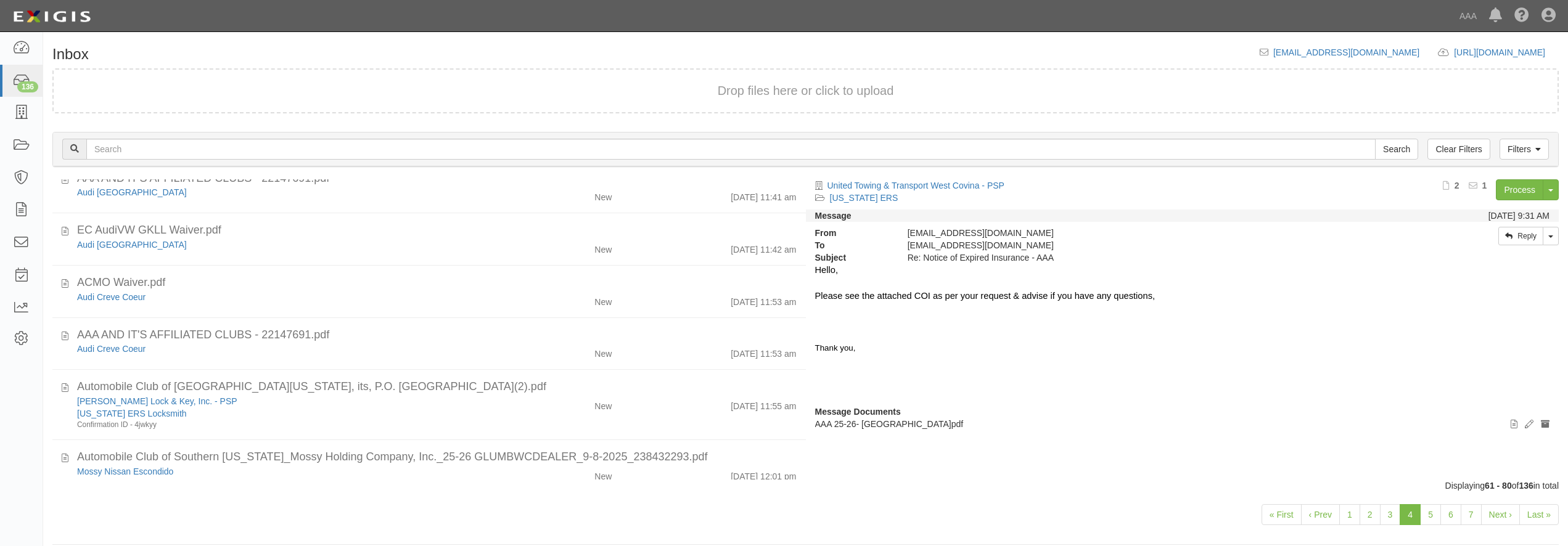
scroll to position [474, 0]
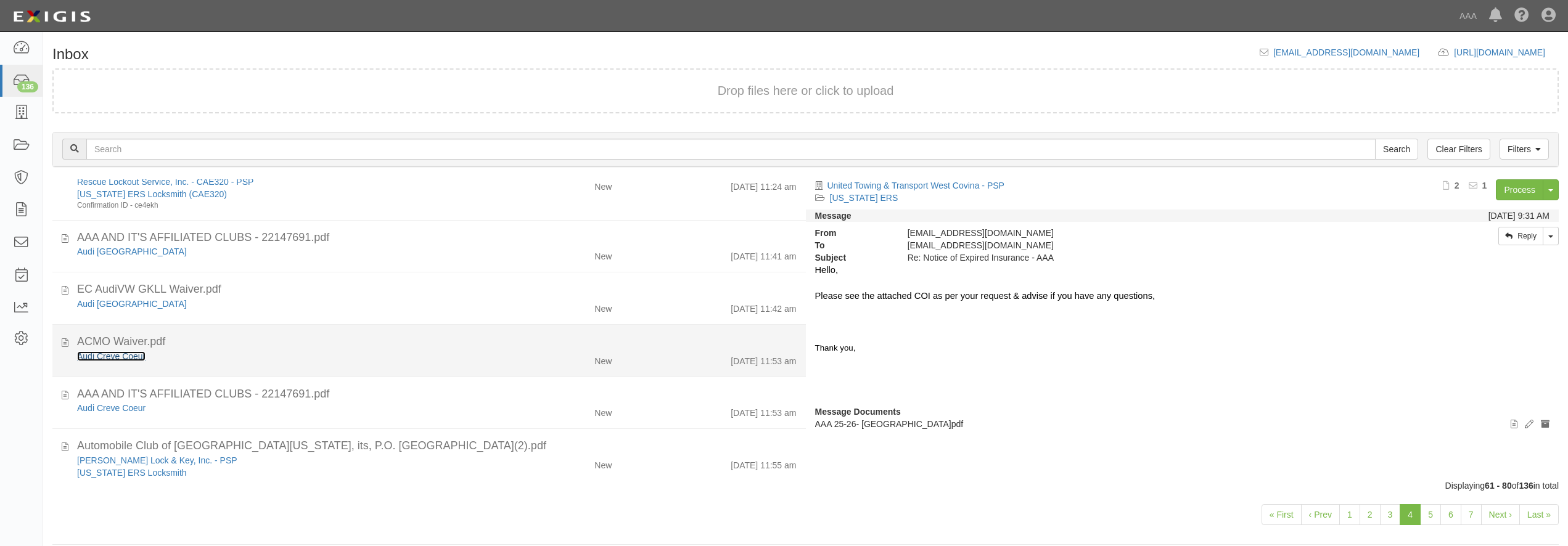
click at [129, 357] on link "Audi Creve Coeur" at bounding box center [111, 356] width 68 height 10
click at [345, 360] on div "Audi Creve Coeur" at bounding box center [283, 356] width 412 height 12
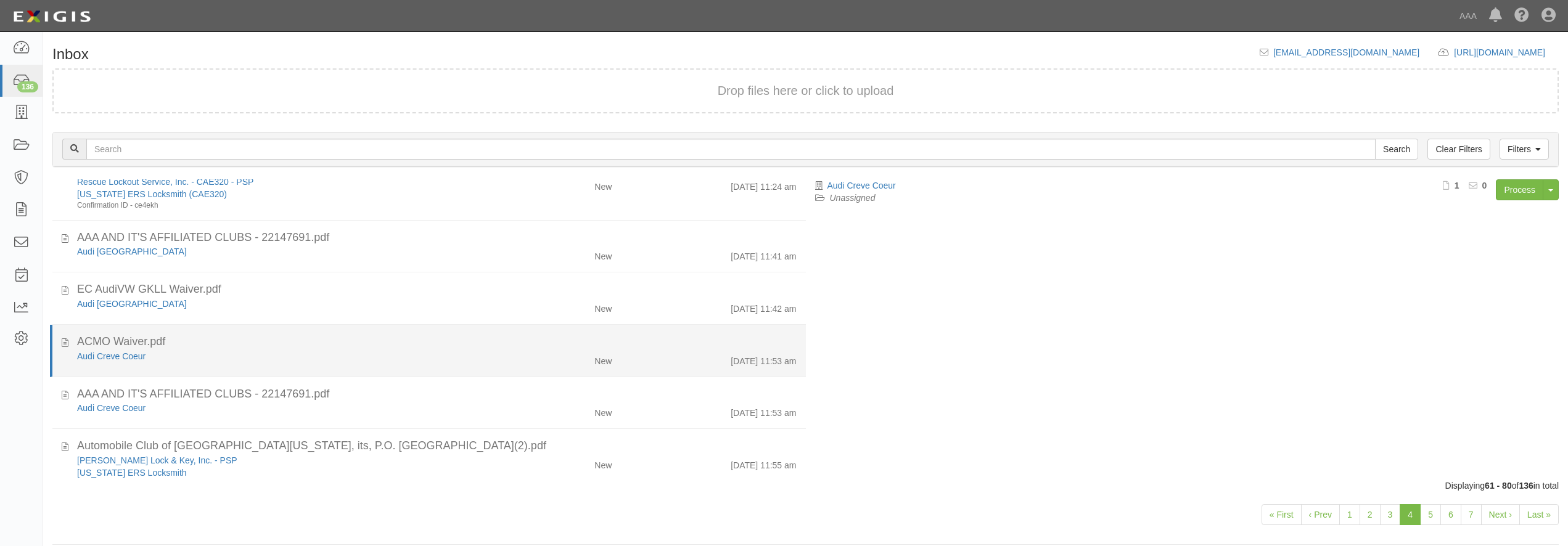
click at [341, 359] on div "Audi Creve Coeur" at bounding box center [283, 356] width 412 height 12
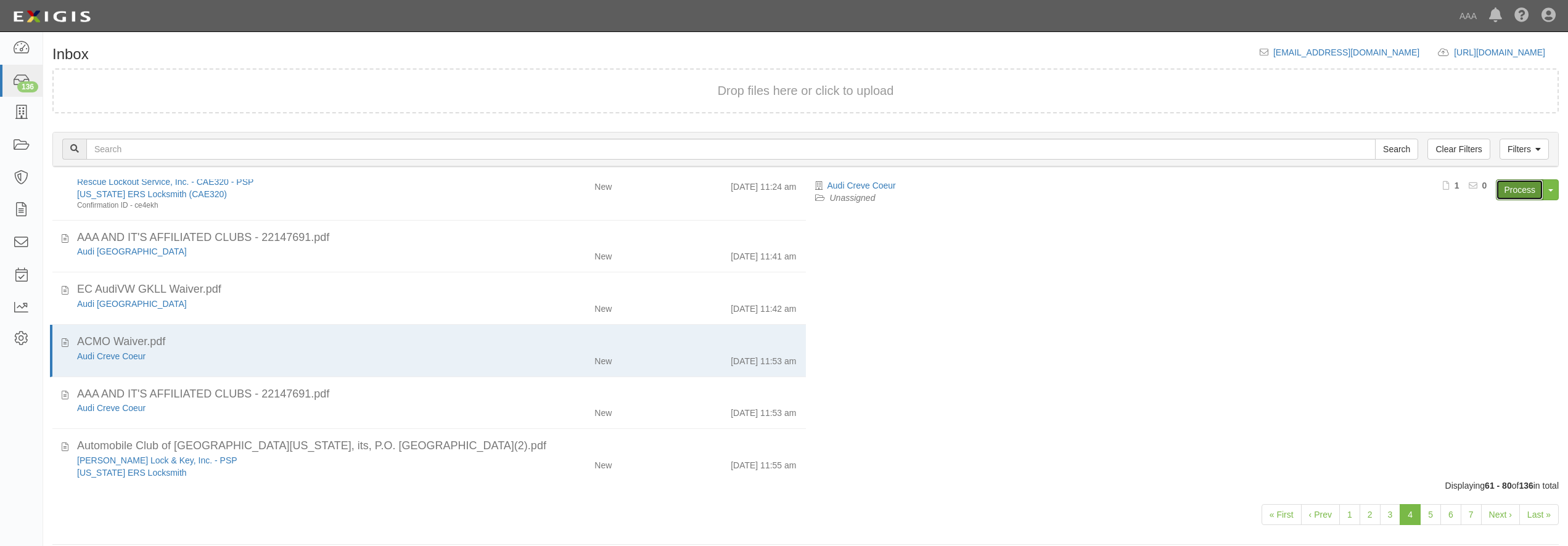
click at [1532, 194] on link "Process" at bounding box center [1519, 190] width 47 height 21
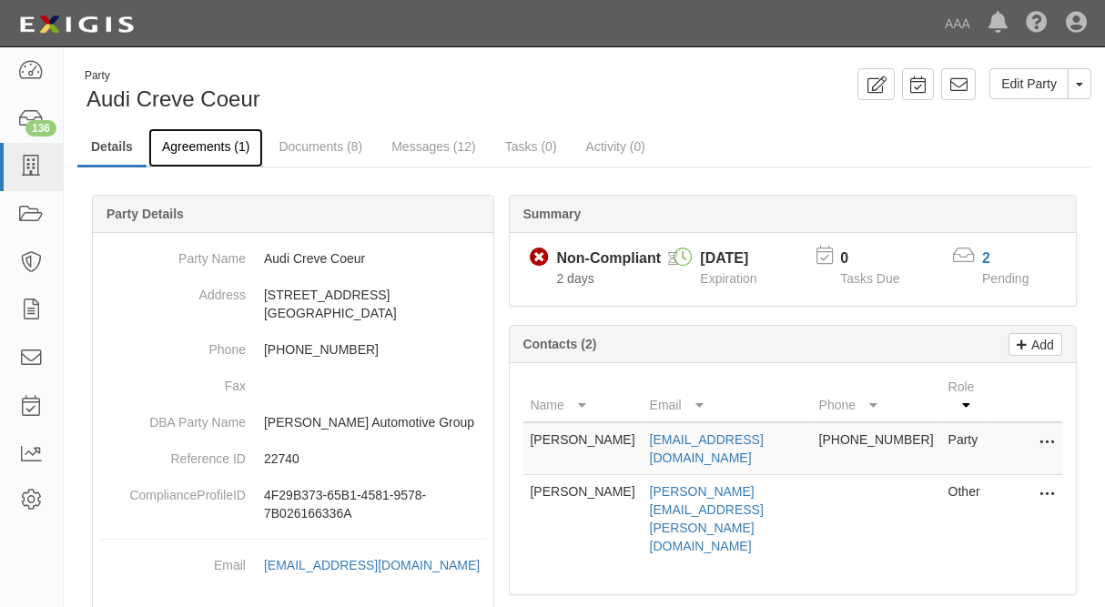
click at [206, 152] on link "Agreements (1)" at bounding box center [205, 147] width 115 height 39
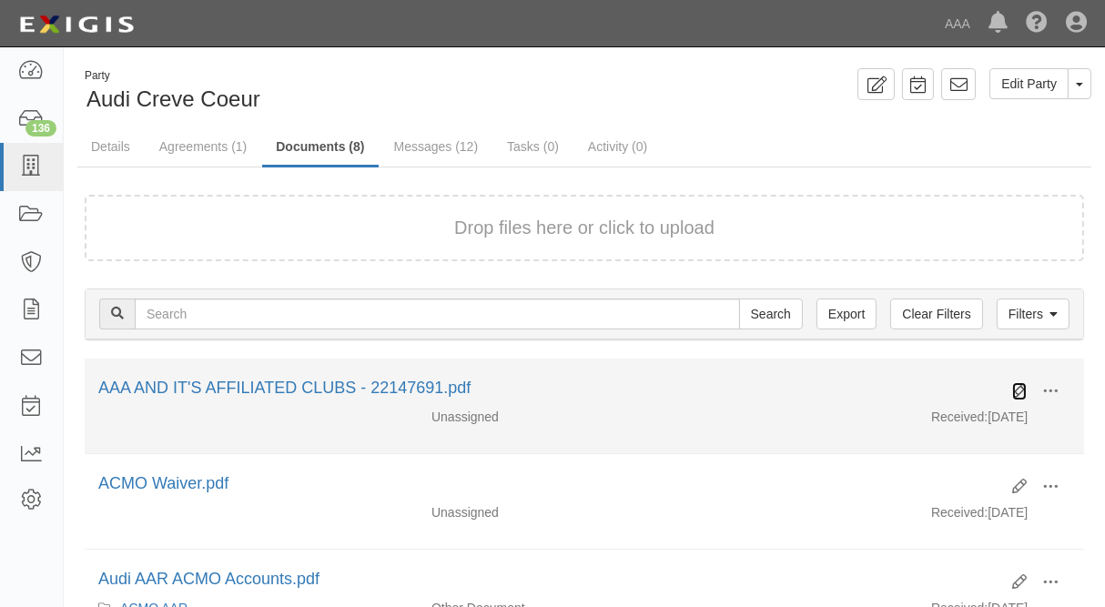
click at [1018, 389] on icon at bounding box center [1019, 391] width 15 height 15
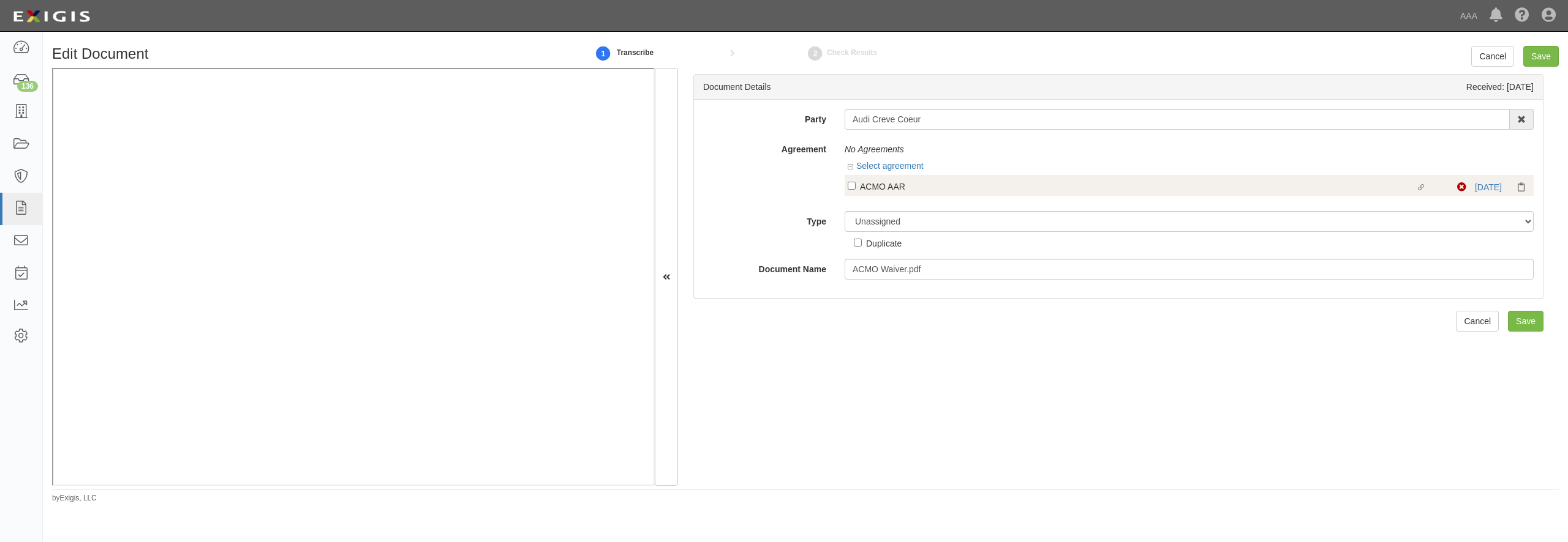
click at [885, 188] on div "ACMO AAR" at bounding box center [1138, 186] width 556 height 13
click at [856, 188] on input "Linked agreement ACMO AAR Linked agreement" at bounding box center [852, 186] width 8 height 8
checkbox input "true"
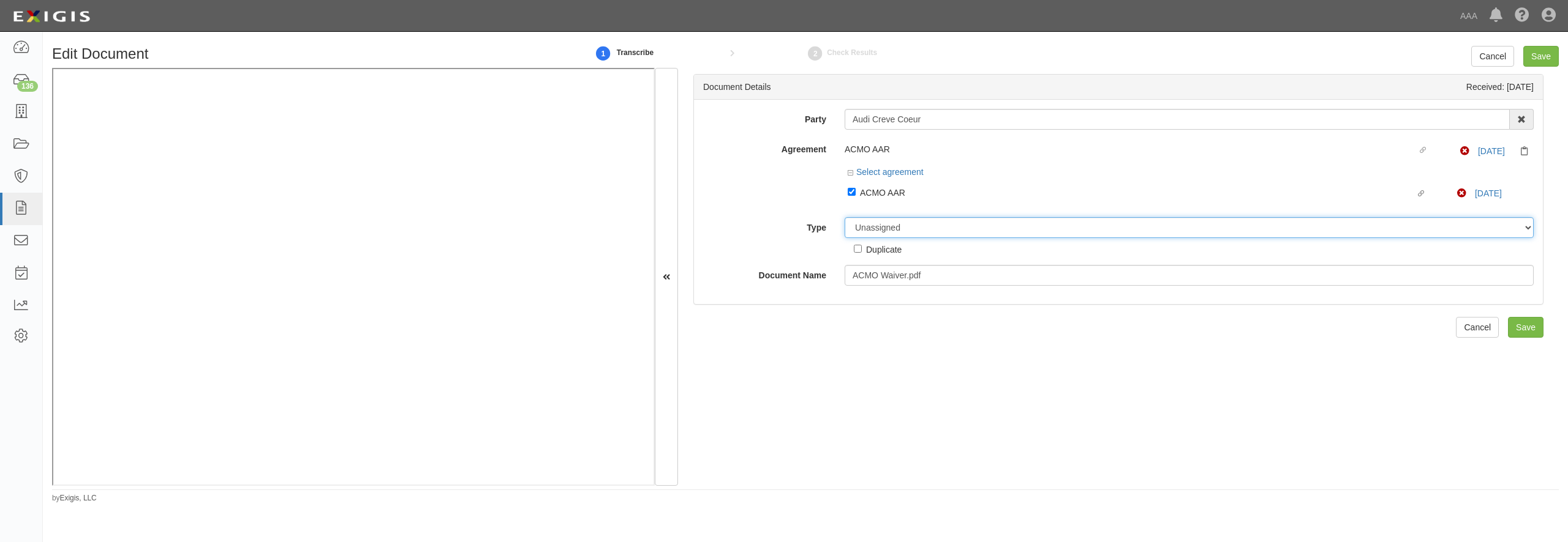
click at [884, 228] on select "Unassigned Binder Cancellation Notice Certificate Contract Endorsement Insuranc…" at bounding box center [1189, 227] width 689 height 21
select select "OtherDetail"
click option "Other Document" at bounding box center [0, 0] width 0 height 0
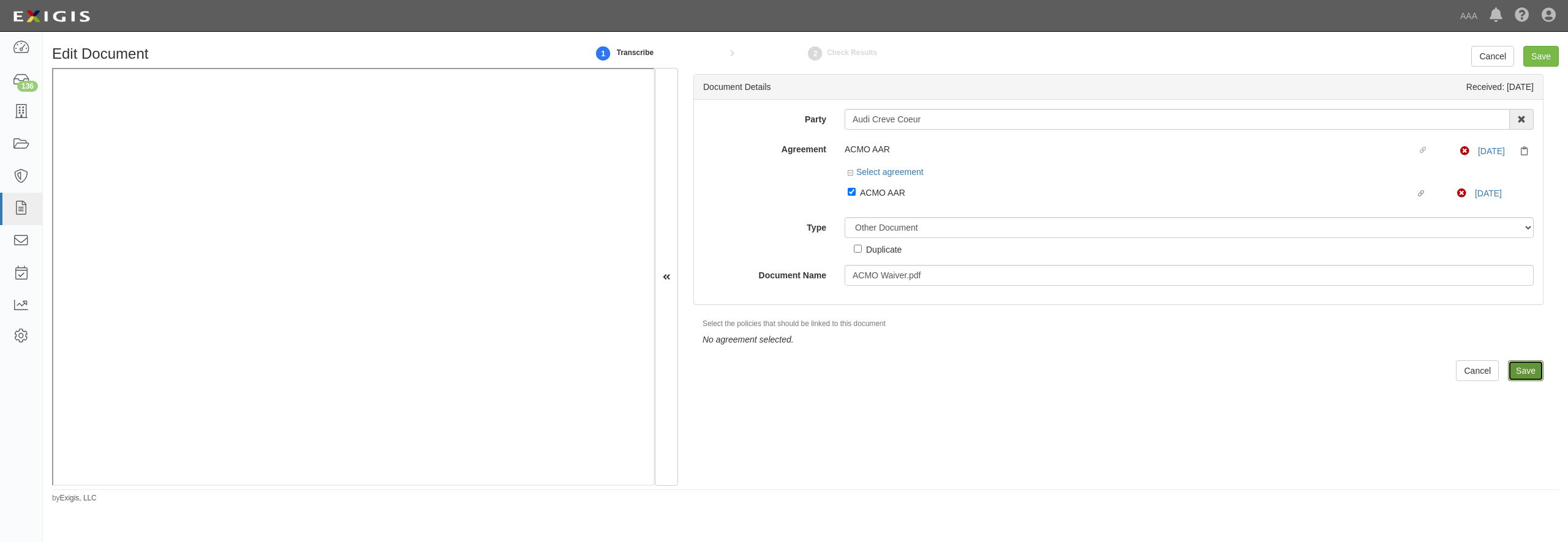
click at [1528, 370] on input "Save" at bounding box center [1526, 371] width 36 height 21
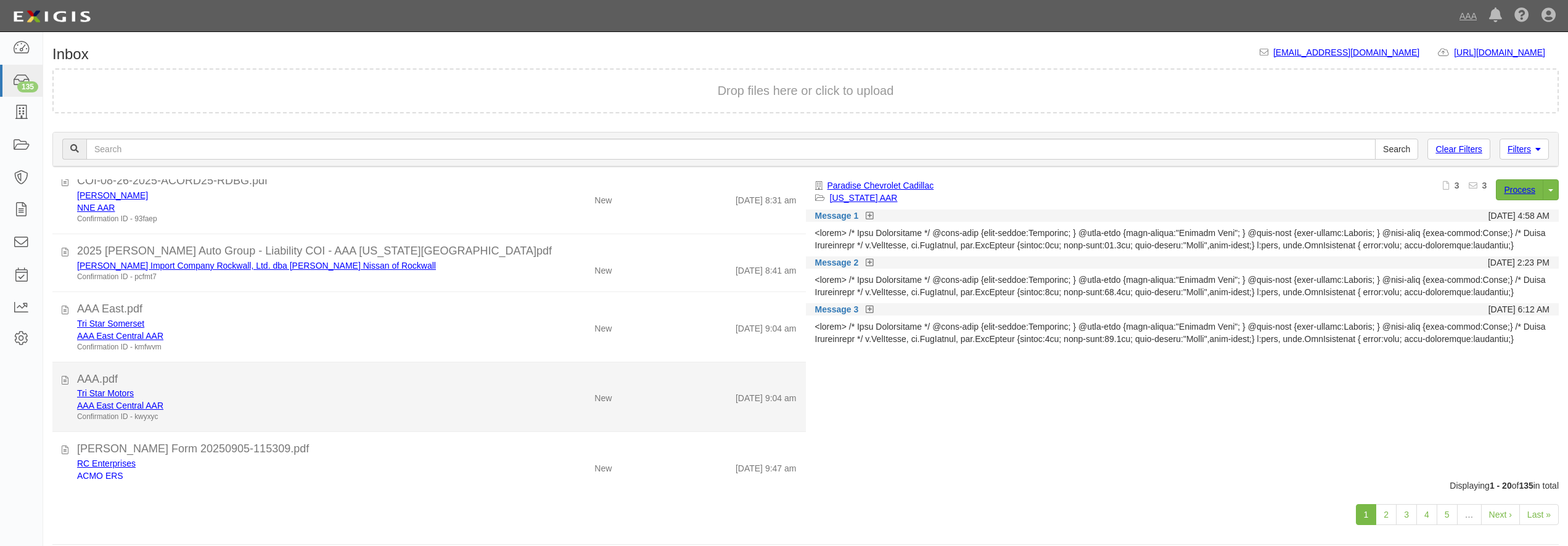
scroll to position [711, 0]
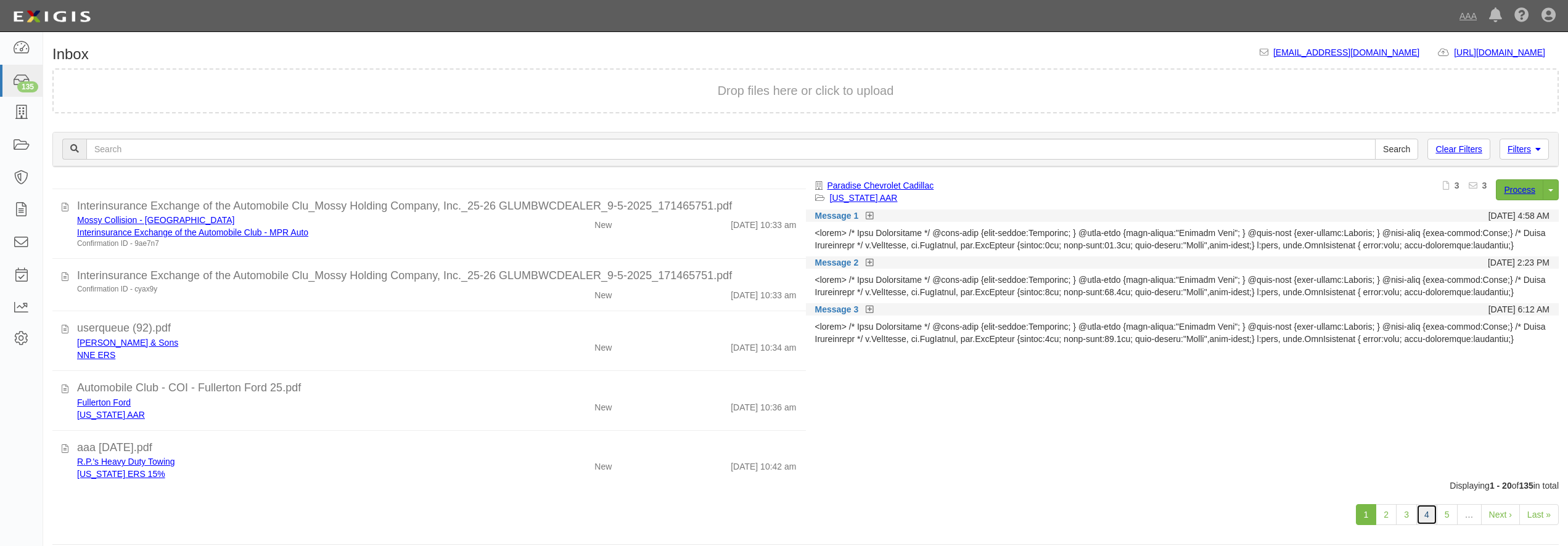
click at [1424, 512] on link "4" at bounding box center [1426, 515] width 21 height 21
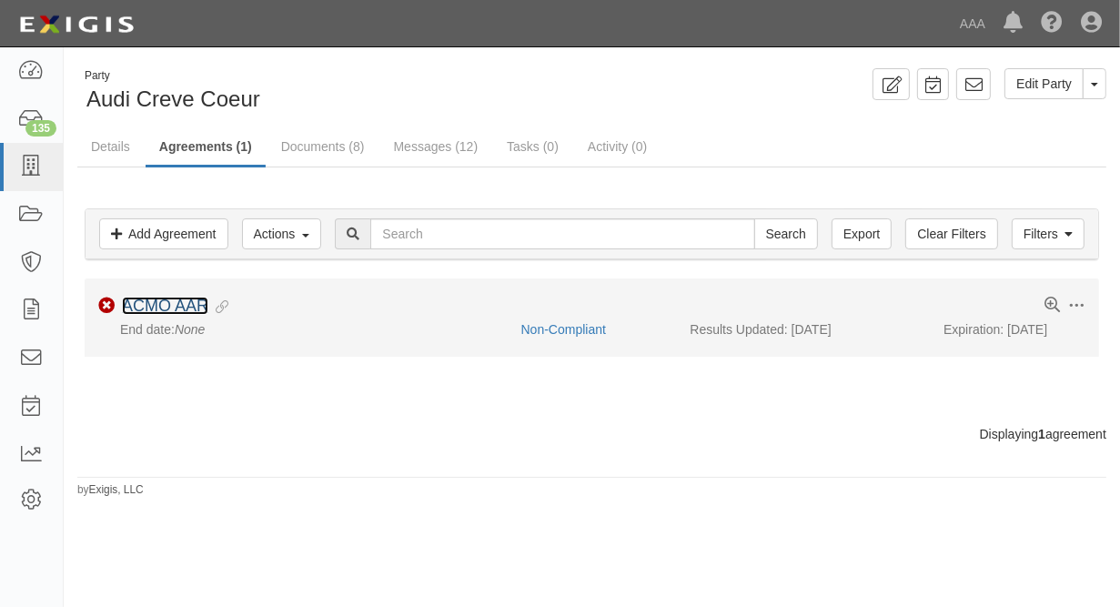
click at [182, 303] on link "ACMO AAR" at bounding box center [165, 306] width 86 height 18
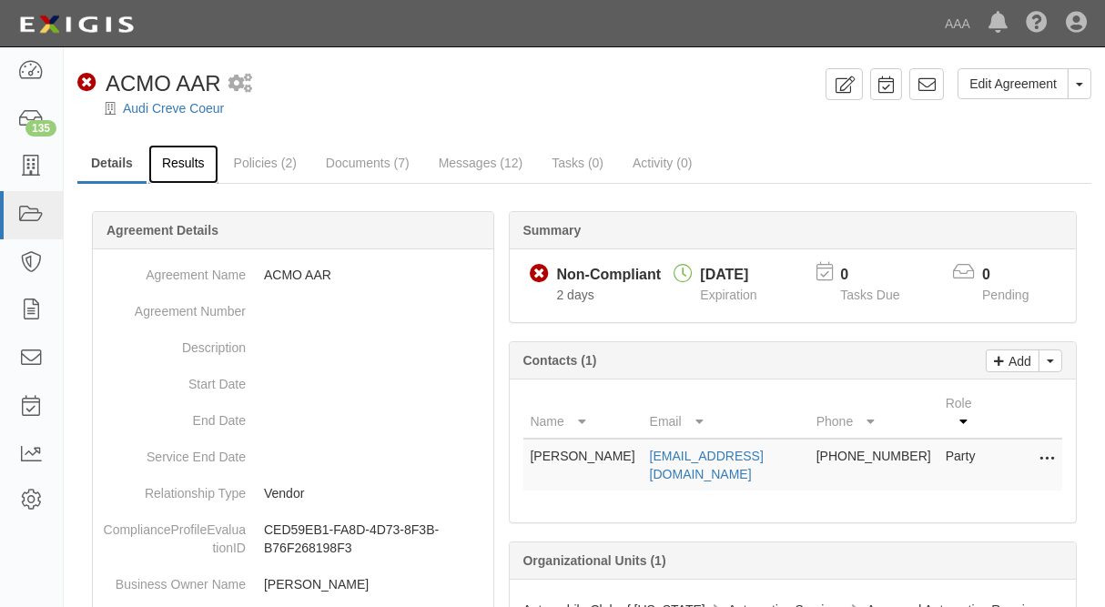
click at [193, 165] on link "Results" at bounding box center [183, 164] width 70 height 39
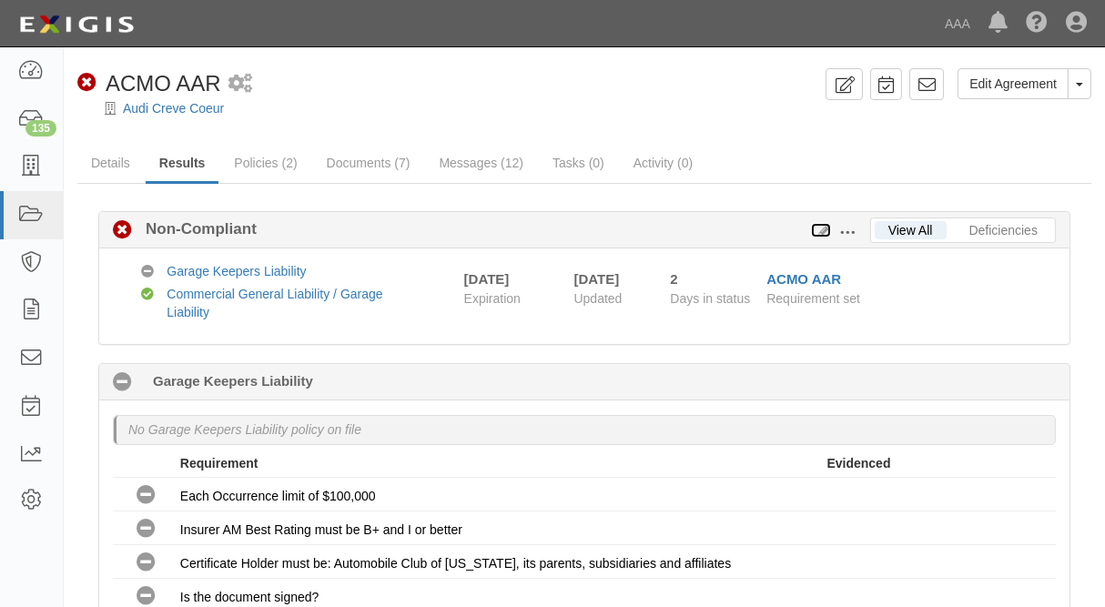
click at [824, 227] on icon at bounding box center [821, 231] width 20 height 13
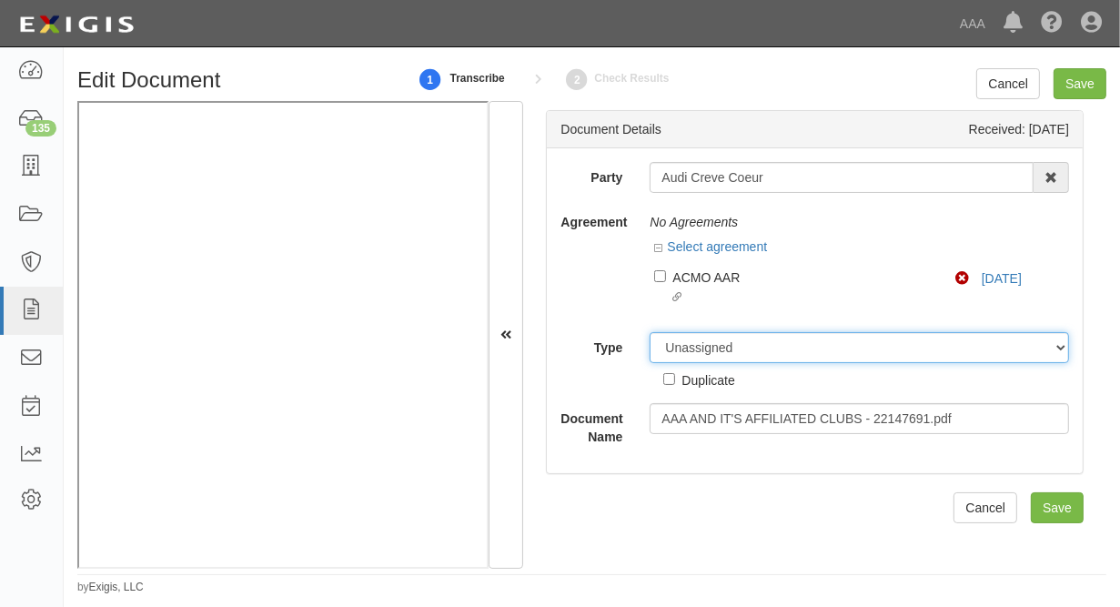
click at [650, 332] on select "Unassigned Binder Cancellation Notice Certificate Contract Endorsement Insuranc…" at bounding box center [860, 347] width 420 height 31
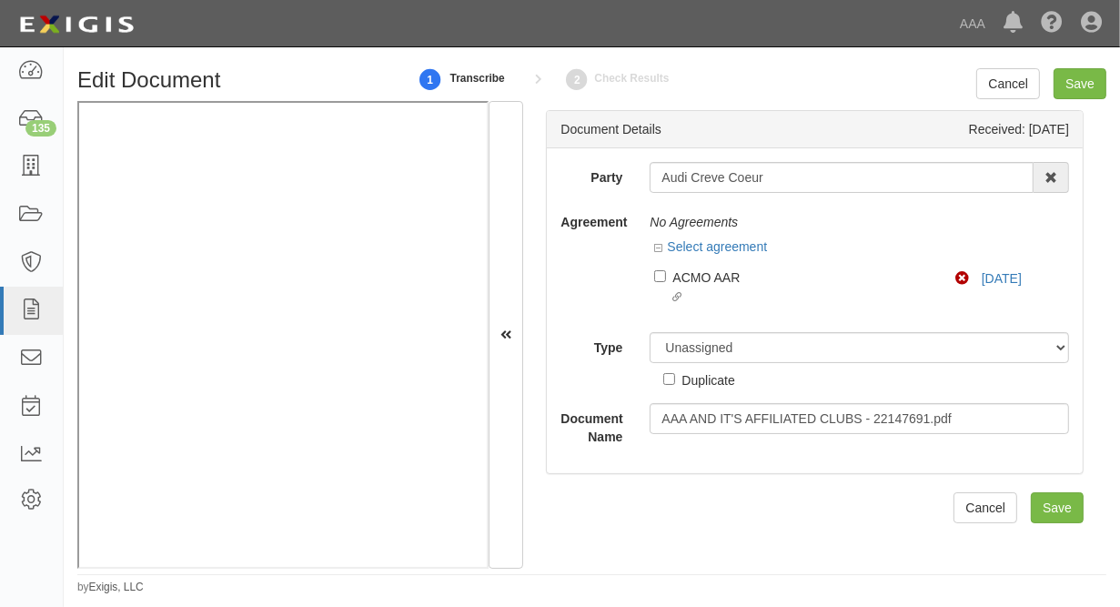
click at [617, 263] on div "Agreement No Agreements Select agreement Linked agreement ACMO AAR Linked agree…" at bounding box center [815, 263] width 536 height 112
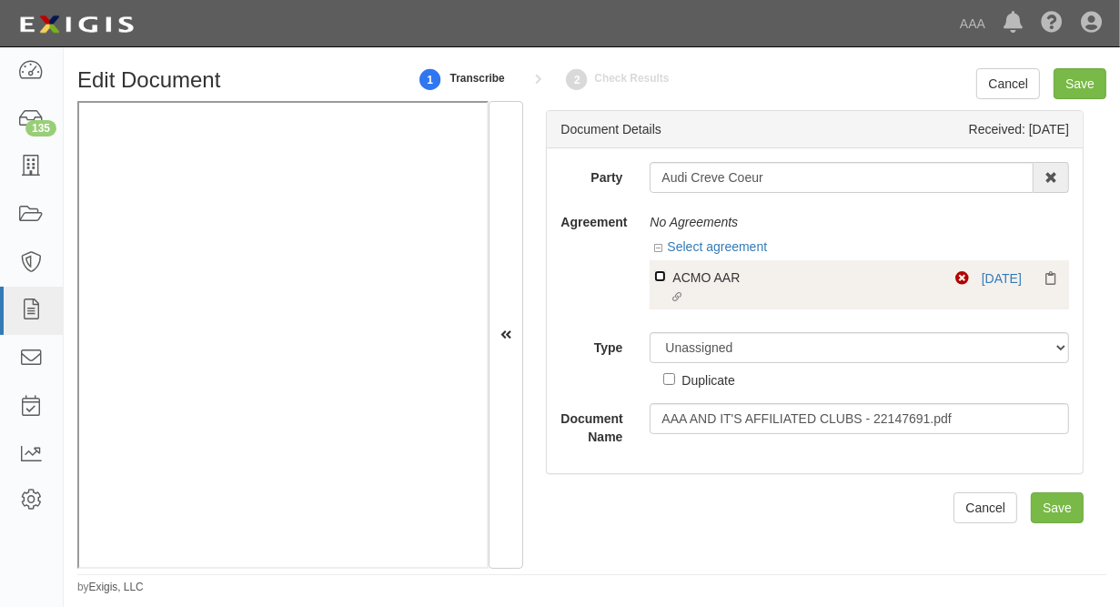
click at [662, 274] on input "Linked agreement ACMO AAR Linked agreement" at bounding box center [660, 276] width 12 height 12
checkbox input "true"
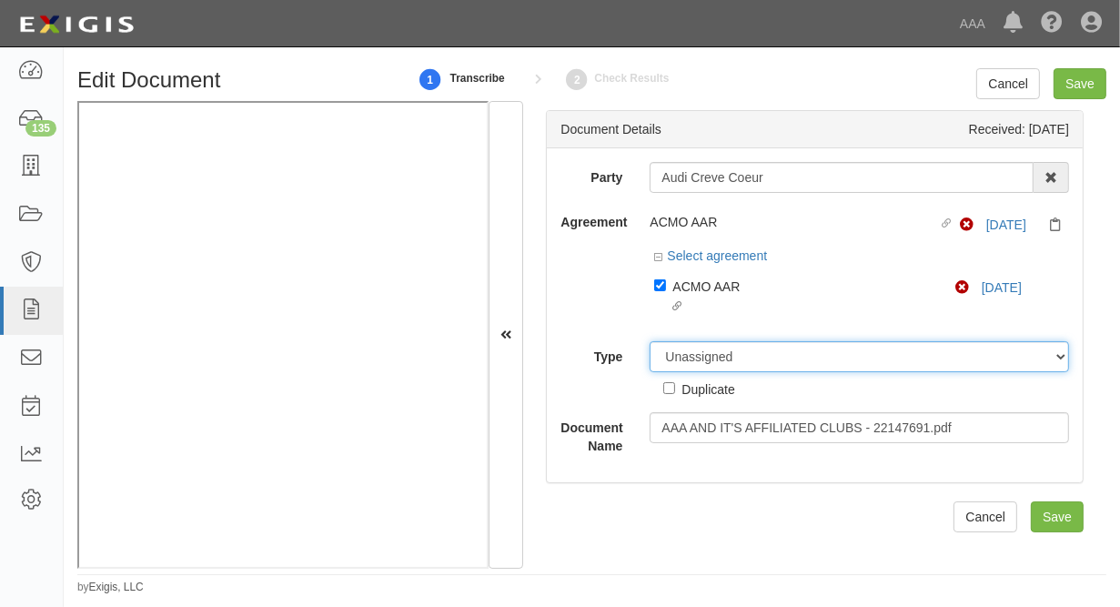
click at [650, 341] on select "Unassigned Binder Cancellation Notice Certificate Contract Endorsement Insuranc…" at bounding box center [860, 356] width 420 height 31
select select "OtherDetail"
click option "Other Document" at bounding box center [0, 0] width 0 height 0
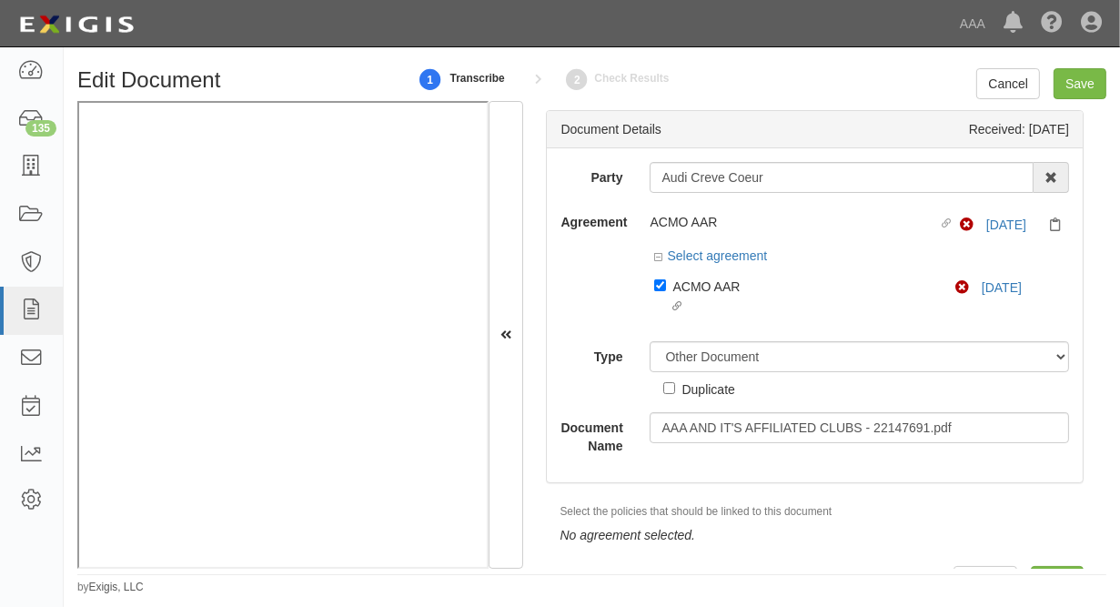
click at [718, 390] on div "Duplicate" at bounding box center [708, 389] width 53 height 20
click at [675, 390] on input "Duplicate" at bounding box center [670, 388] width 12 height 12
checkbox input "true"
click at [1081, 80] on input "Save" at bounding box center [1080, 83] width 53 height 31
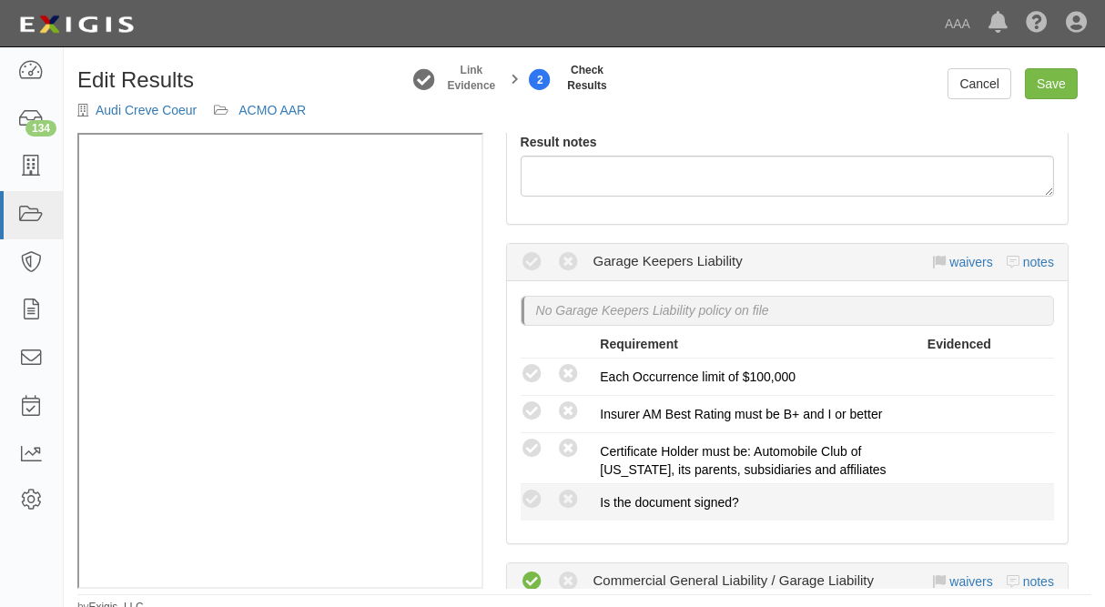
scroll to position [344, 0]
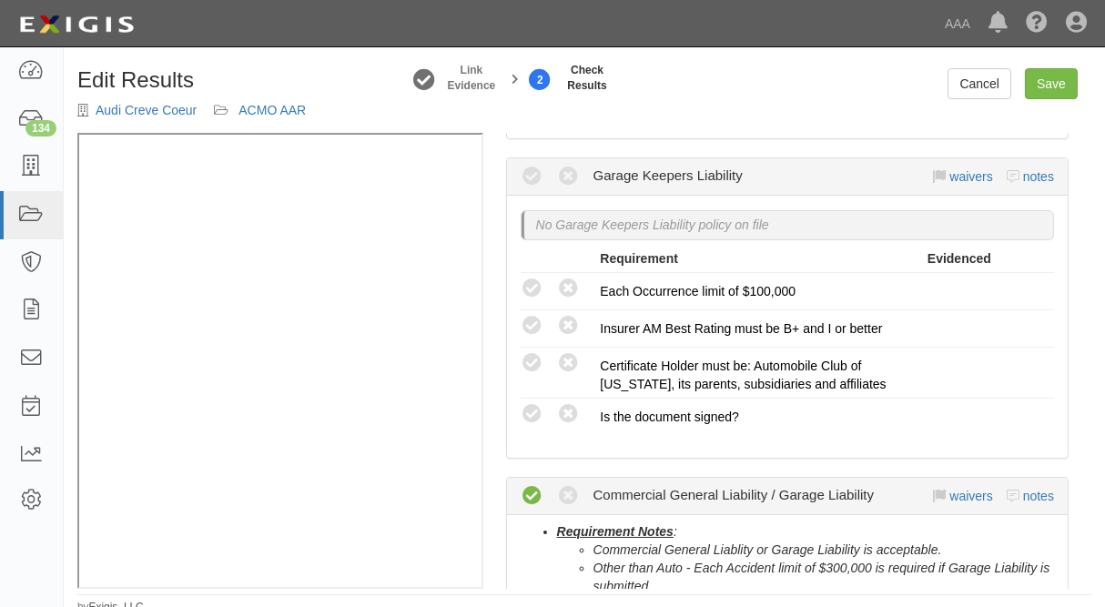
click at [950, 184] on div "waivers notes" at bounding box center [994, 176] width 121 height 18
click at [949, 175] on link "waivers" at bounding box center [970, 176] width 43 height 15
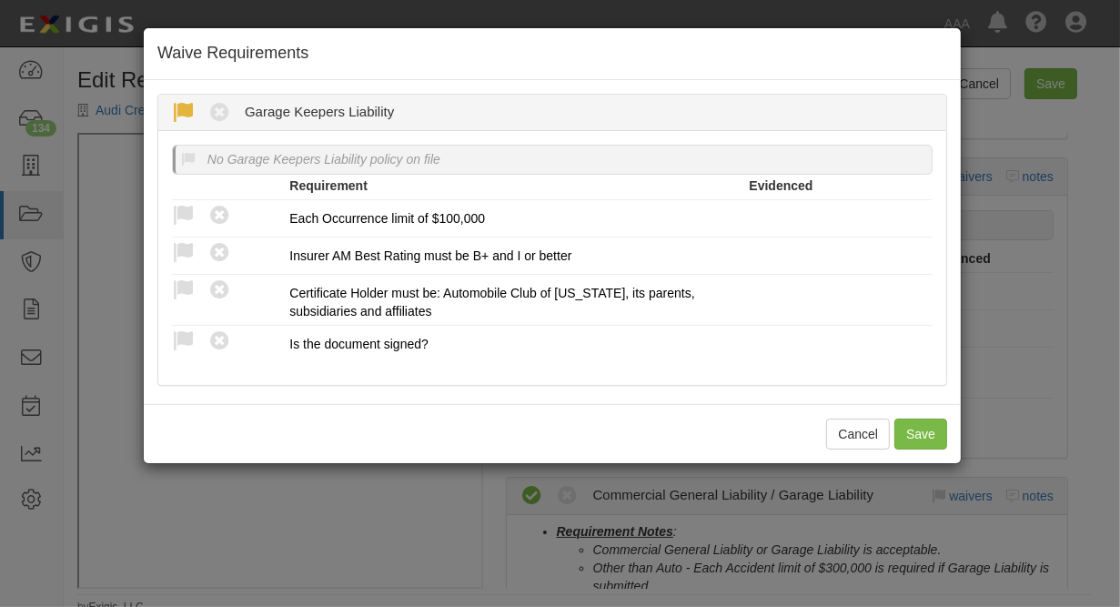
click at [175, 106] on icon at bounding box center [183, 113] width 23 height 23
radio input "true"
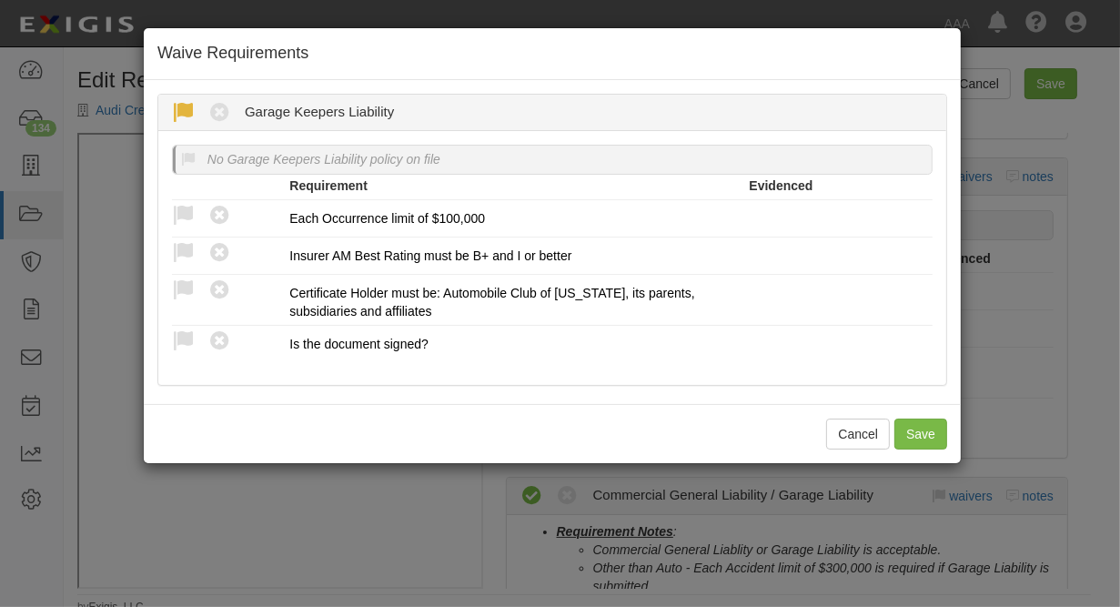
radio input "true"
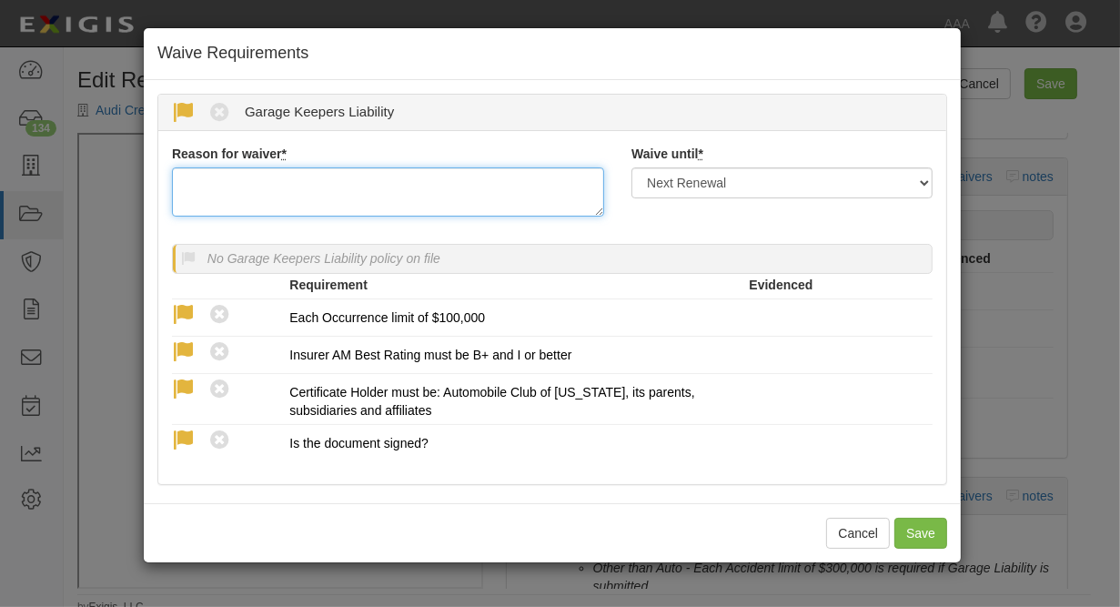
click at [231, 208] on textarea "Reason for waiver *" at bounding box center [388, 191] width 432 height 49
type textarea "waived per client"
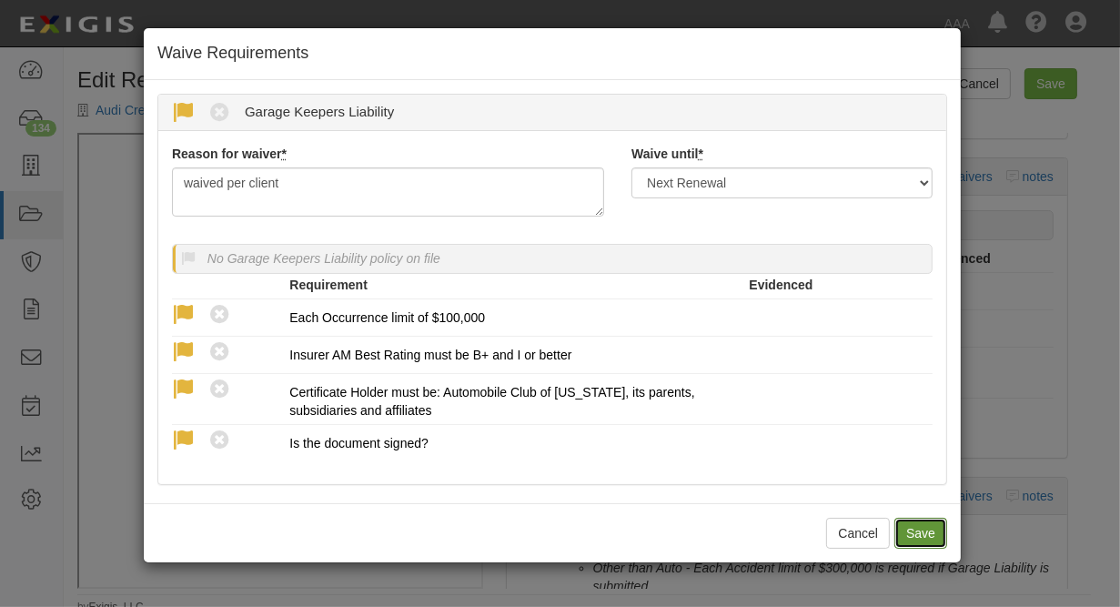
click at [926, 547] on button "Save" at bounding box center [921, 533] width 53 height 31
radio input "true"
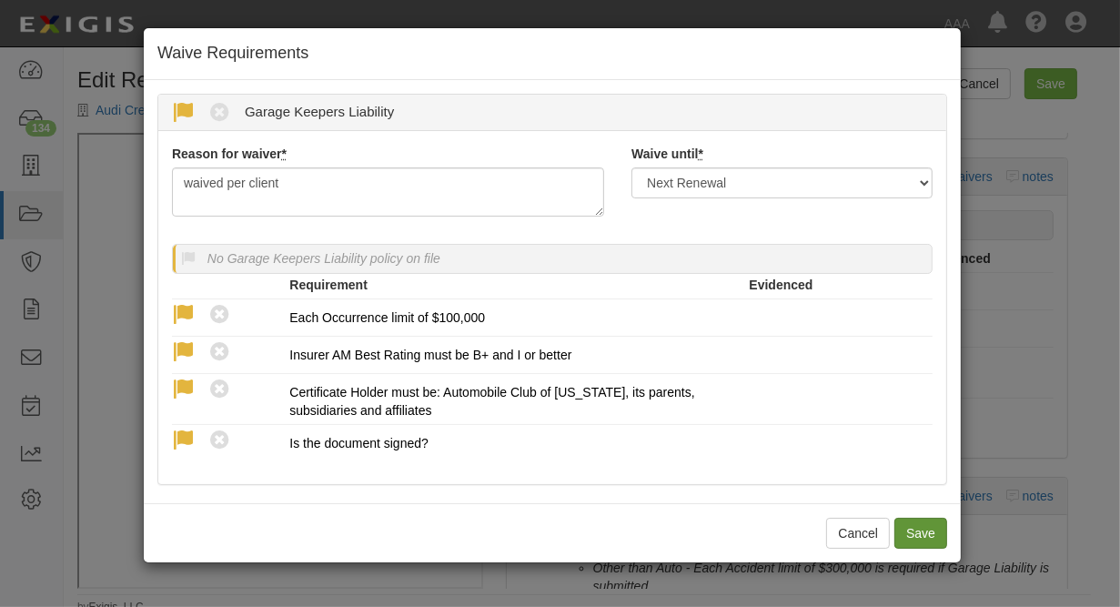
radio input "true"
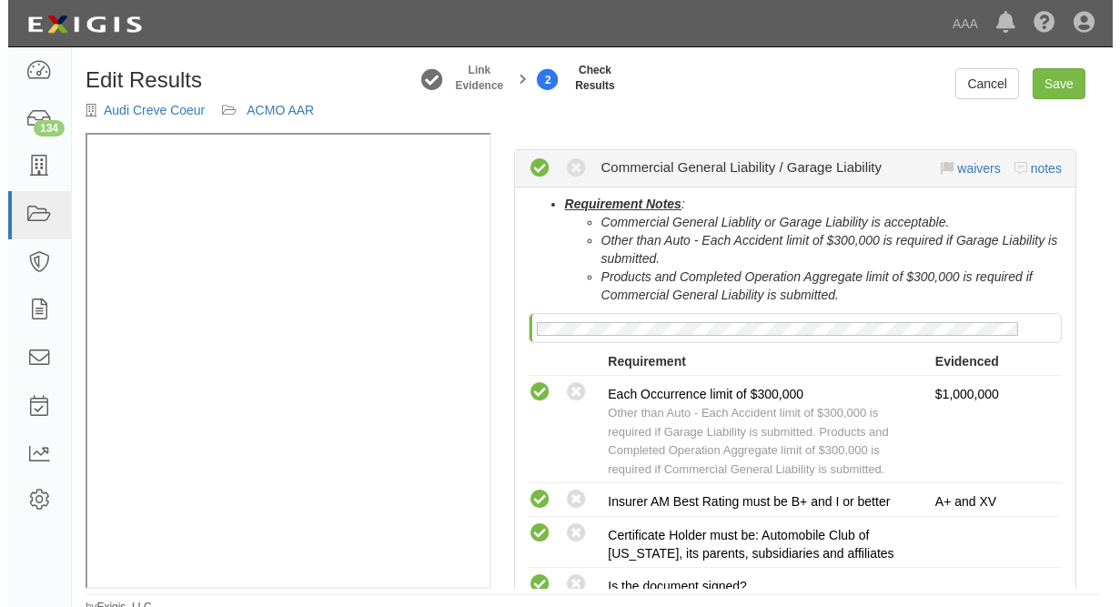
scroll to position [860, 0]
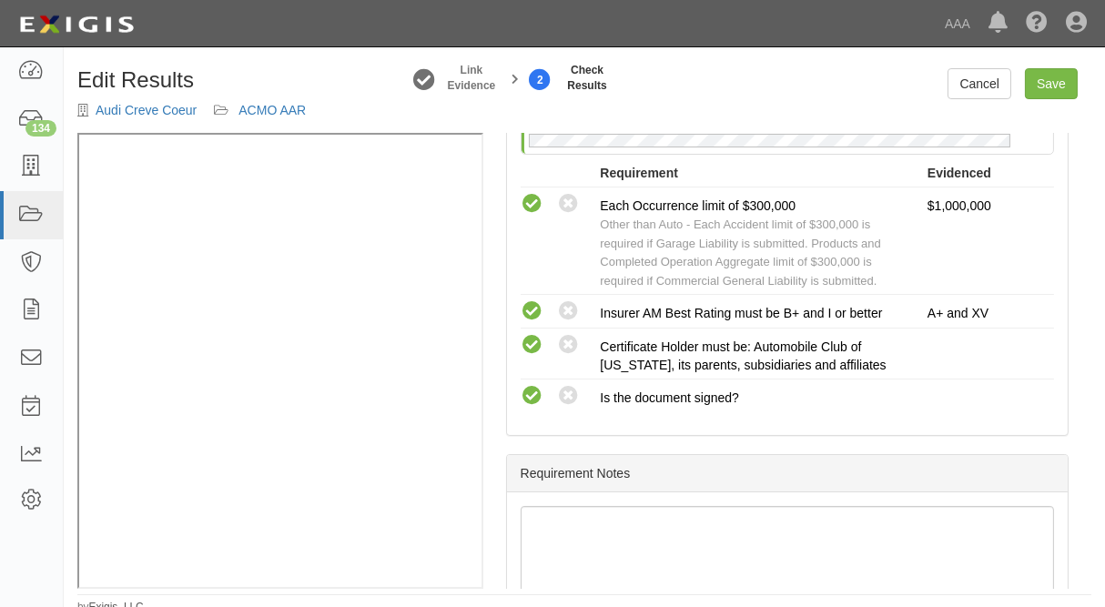
click at [1057, 62] on div "Edit Results Audi Creve Coeur ACMO AAR Link Evidence 2 Check Results Cancel Sav…" at bounding box center [584, 335] width 1041 height 561
click at [1053, 76] on link "Save" at bounding box center [1051, 83] width 53 height 31
radio input "true"
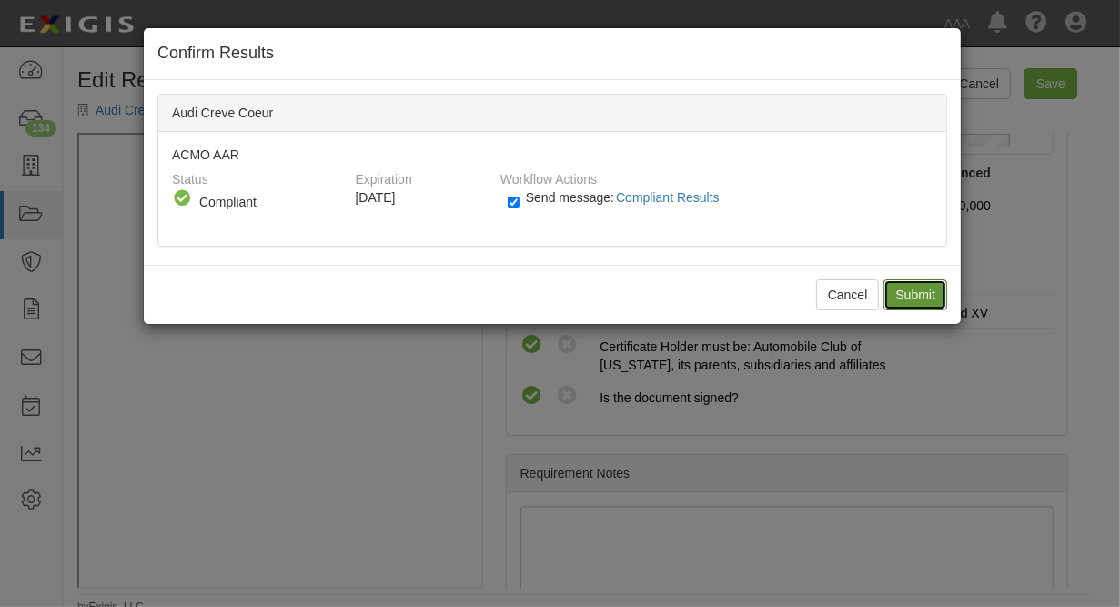
click at [899, 299] on input "Submit" at bounding box center [916, 294] width 64 height 31
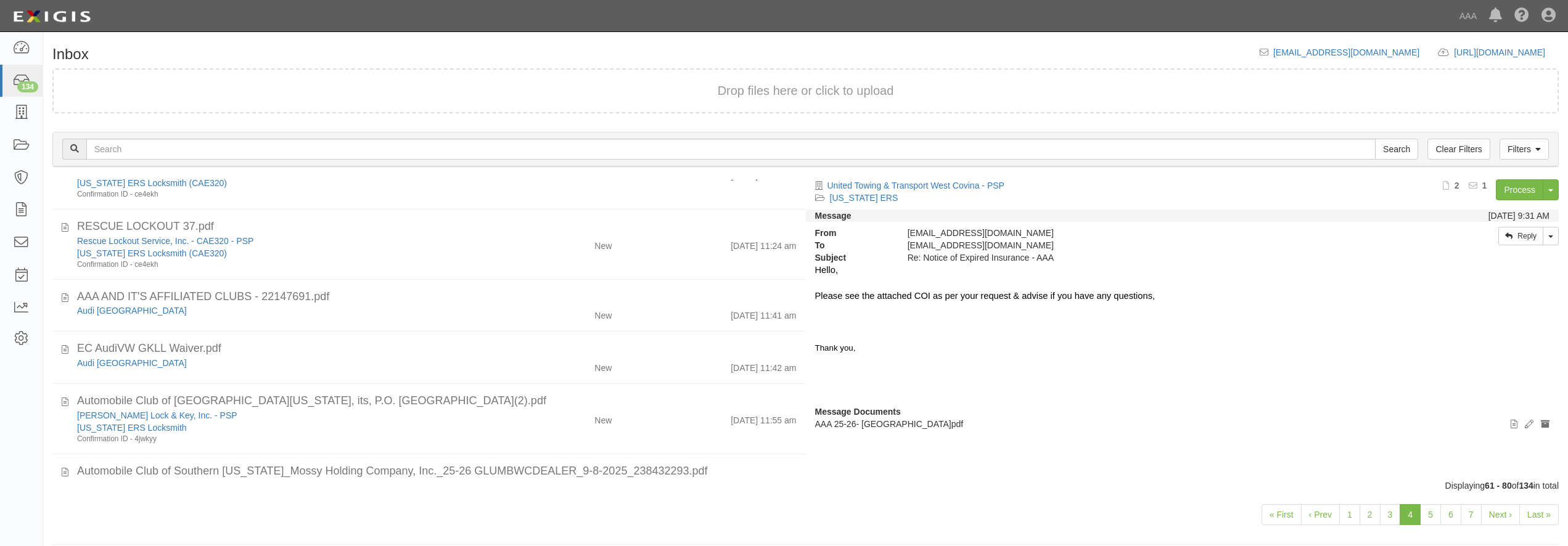
scroll to position [474, 0]
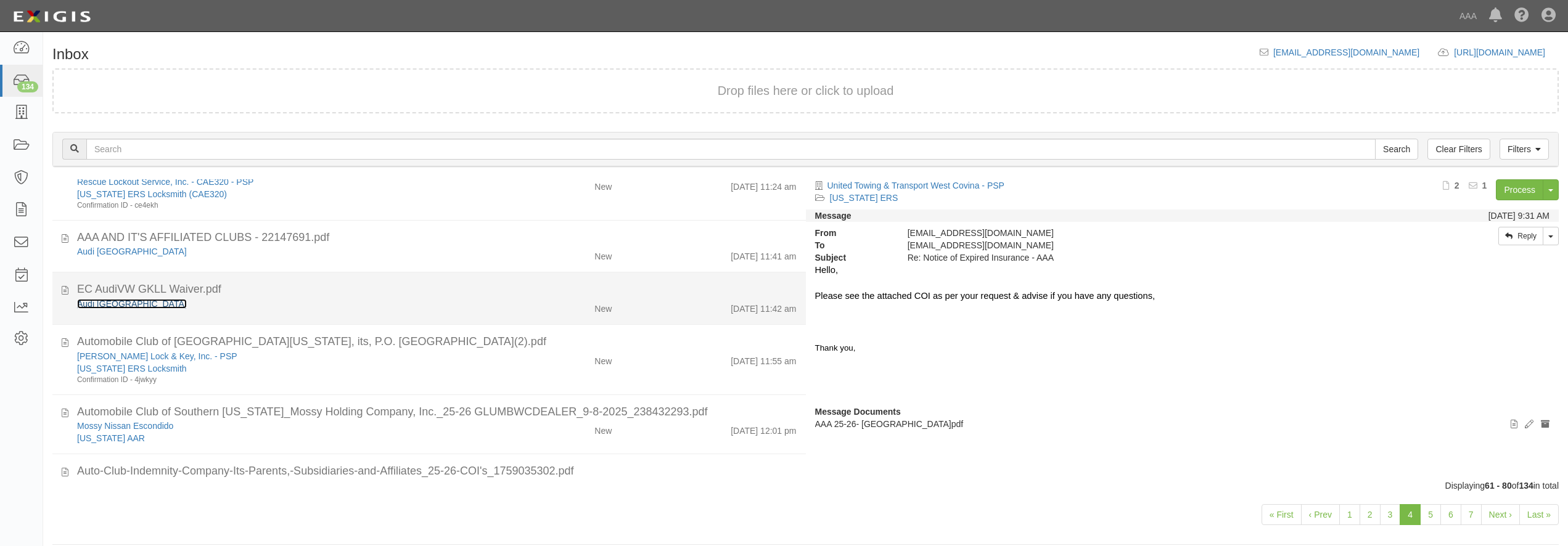
click at [161, 306] on link "Audi [GEOGRAPHIC_DATA]" at bounding box center [132, 303] width 110 height 10
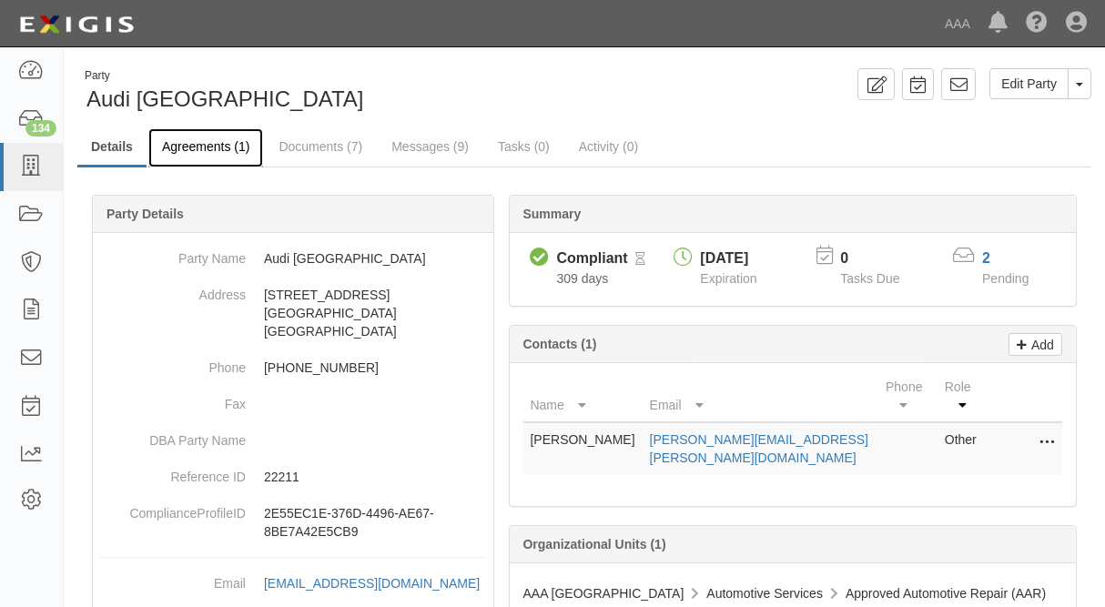
click at [213, 151] on link "Agreements (1)" at bounding box center [205, 147] width 115 height 39
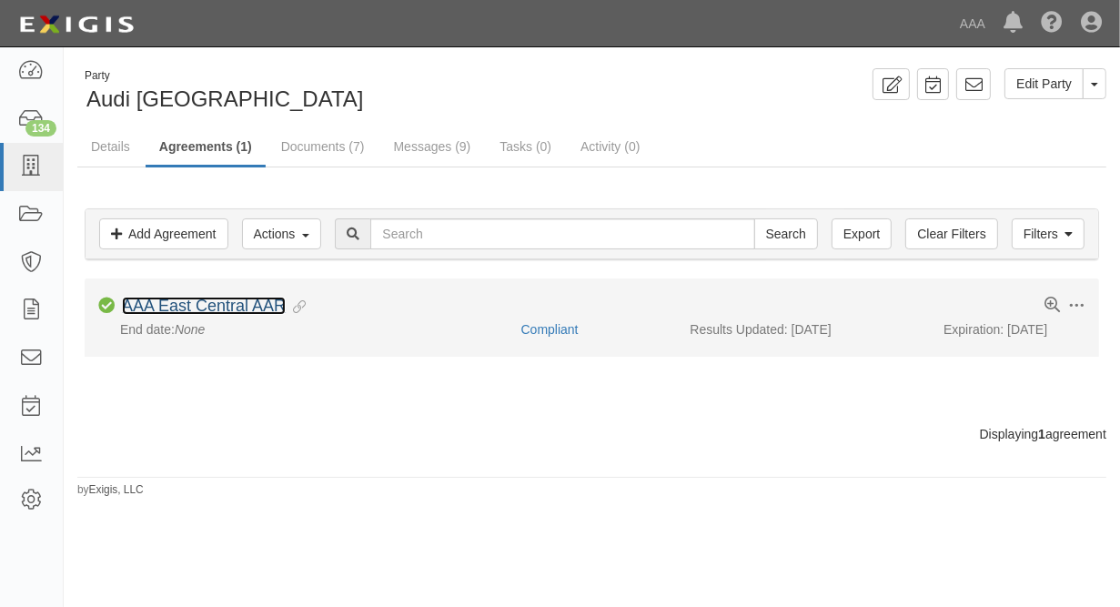
click at [248, 303] on link "AAA East Central AAR" at bounding box center [204, 306] width 164 height 18
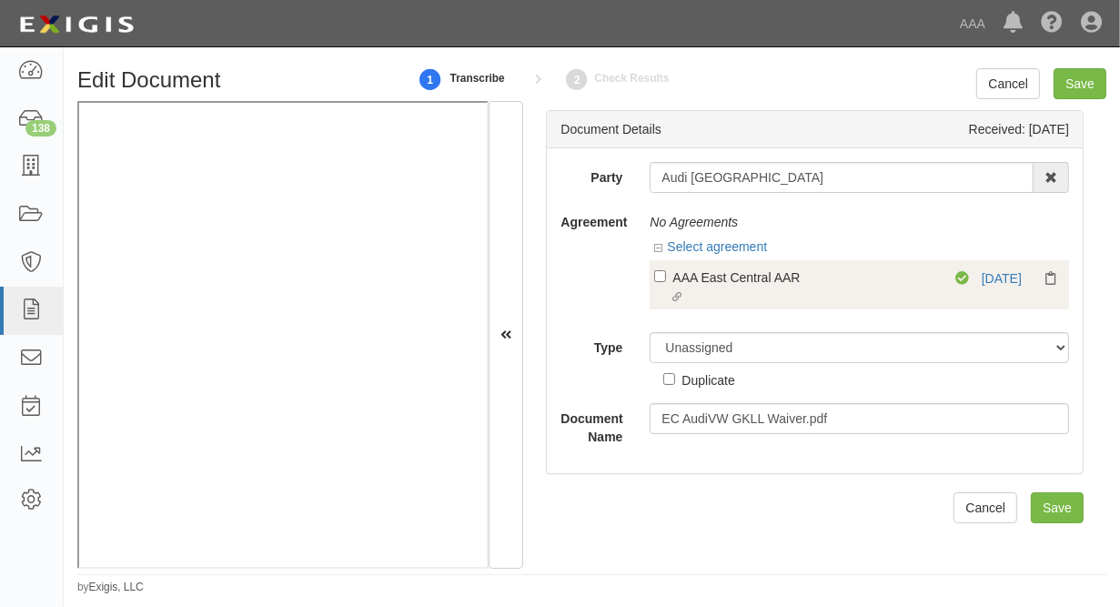
click at [739, 279] on div "AAA East Central AAR" at bounding box center [804, 277] width 263 height 20
click at [666, 279] on input "Linked agreement AAA East Central AAR Linked agreement" at bounding box center [660, 276] width 12 height 12
checkbox input "true"
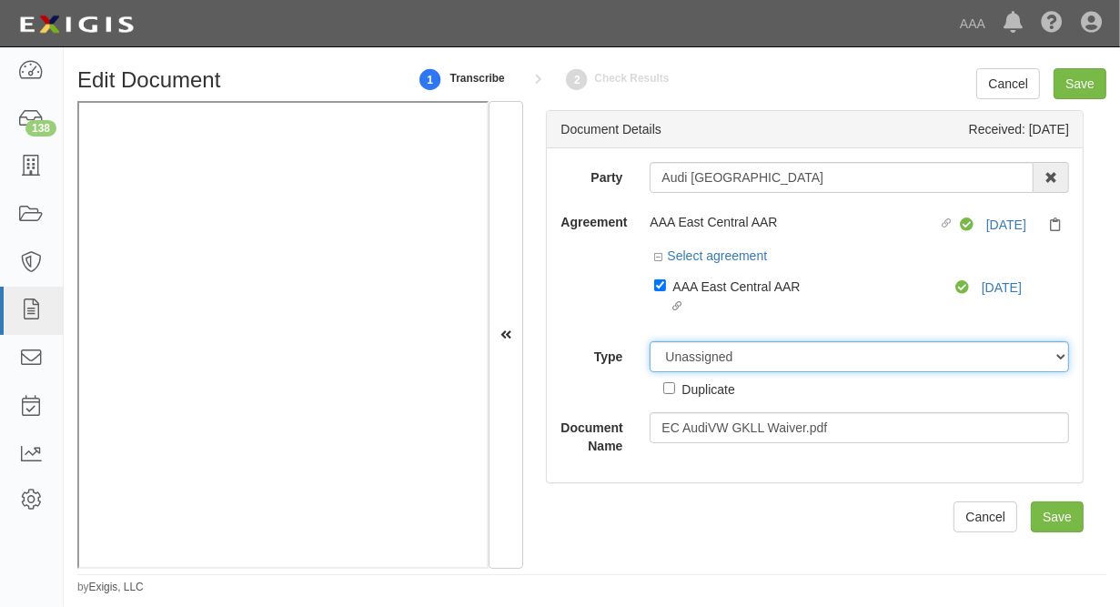
click at [650, 341] on select "Unassigned Binder Cancellation Notice Certificate Contract Endorsement Insuranc…" at bounding box center [860, 356] width 420 height 31
select select "OtherDetail"
click option "Other Document" at bounding box center [0, 0] width 0 height 0
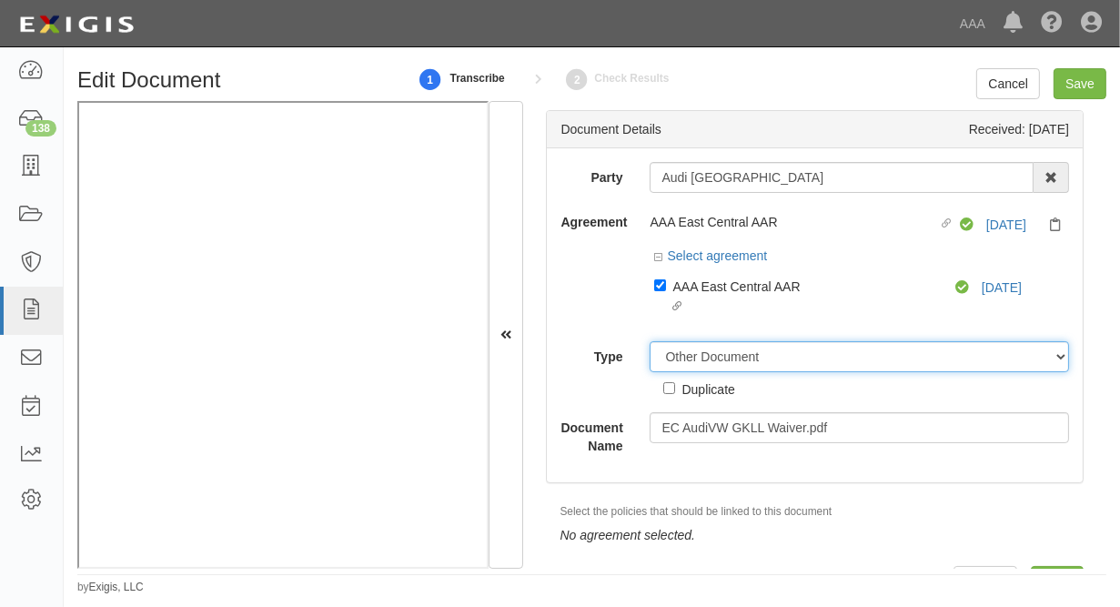
scroll to position [37, 0]
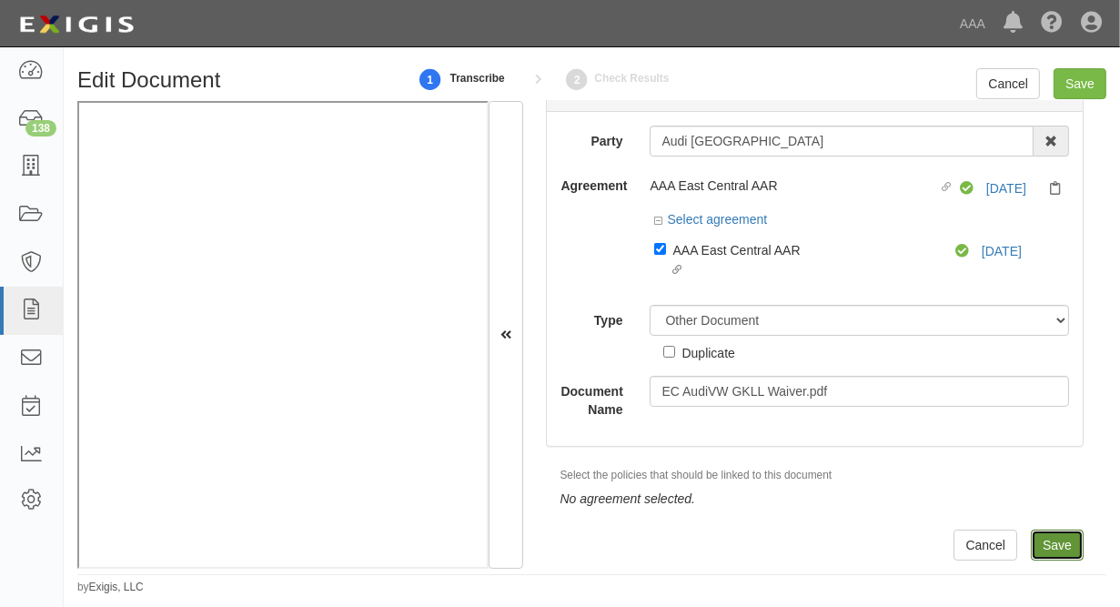
click at [1039, 545] on input "Save" at bounding box center [1057, 545] width 53 height 31
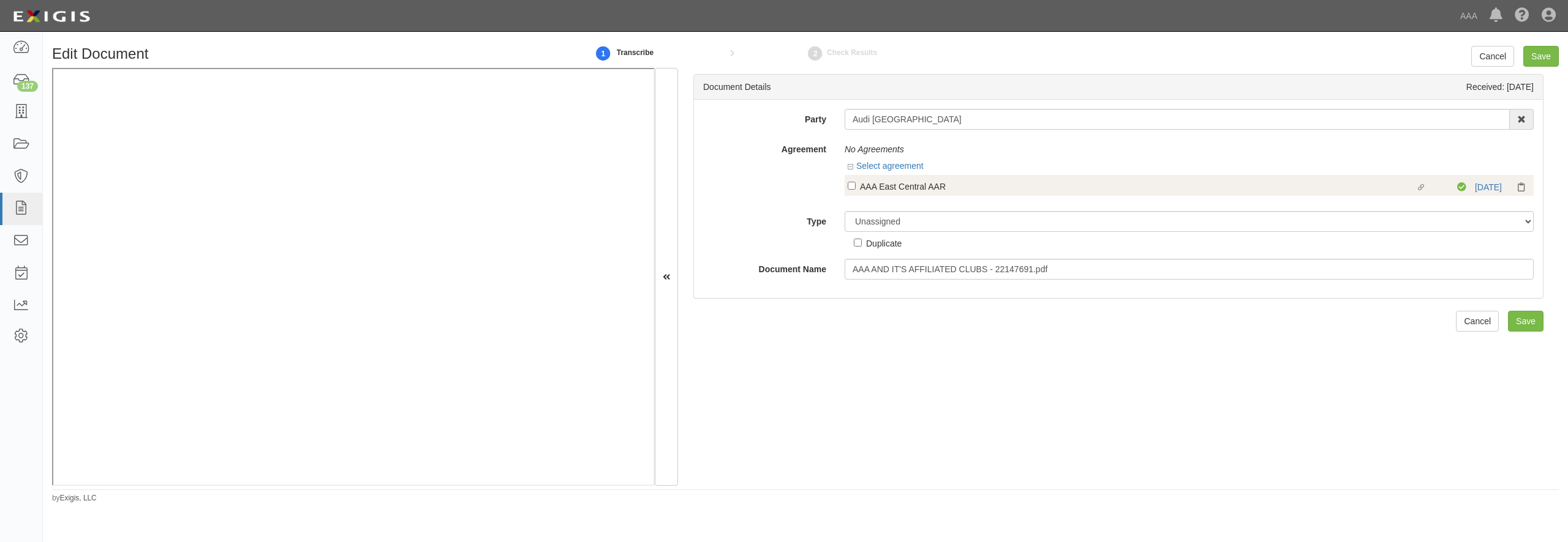
click at [869, 188] on div "AAA East Central AAR" at bounding box center [1138, 186] width 556 height 13
click at [856, 188] on input "Linked agreement AAA East Central AAR Linked agreement" at bounding box center [852, 186] width 8 height 8
checkbox input "true"
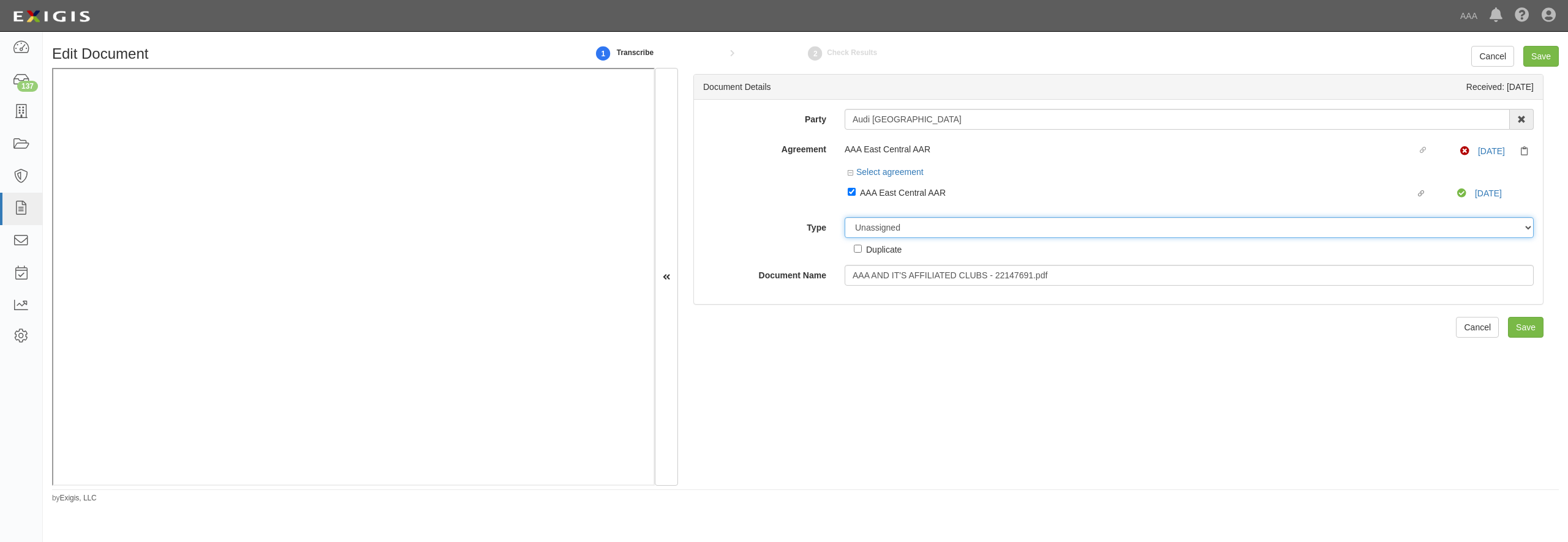
click at [845, 217] on select "Unassigned Binder Cancellation Notice Certificate Contract Endorsement Insuranc…" at bounding box center [1189, 227] width 689 height 21
select select "OtherDetail"
click option "Other Document" at bounding box center [0, 0] width 0 height 0
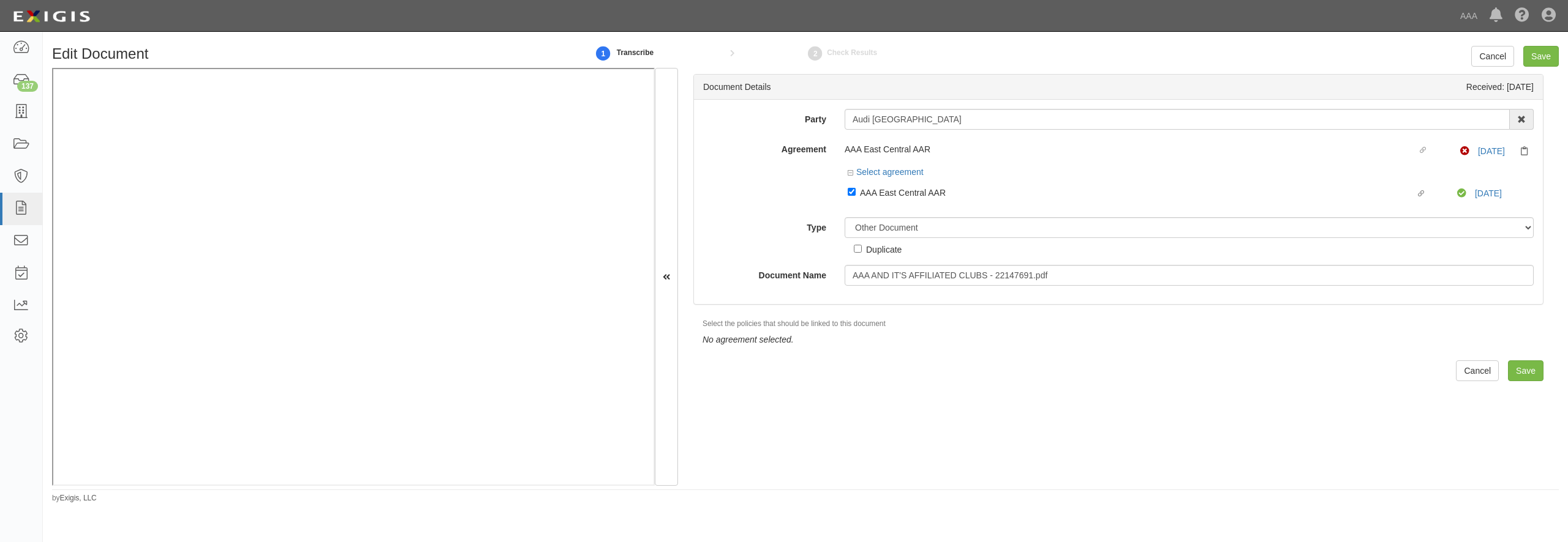
click at [877, 249] on div "Duplicate" at bounding box center [884, 249] width 36 height 13
click at [862, 249] on input "Duplicate" at bounding box center [858, 249] width 8 height 8
checkbox input "true"
click at [1508, 370] on input "Save" at bounding box center [1526, 371] width 36 height 21
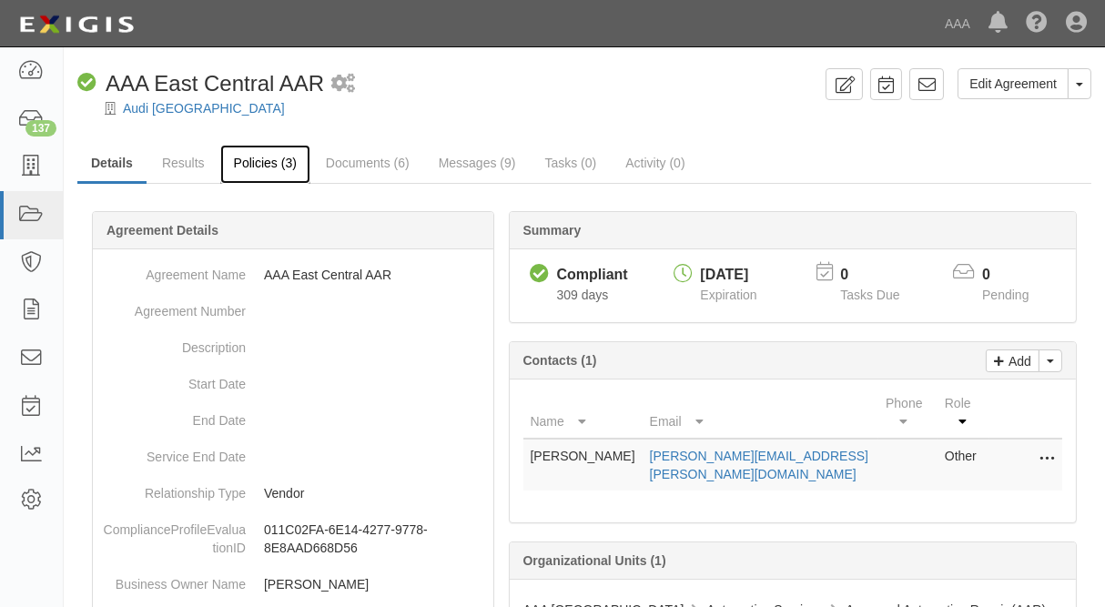
click at [283, 167] on link "Policies (3)" at bounding box center [265, 164] width 90 height 39
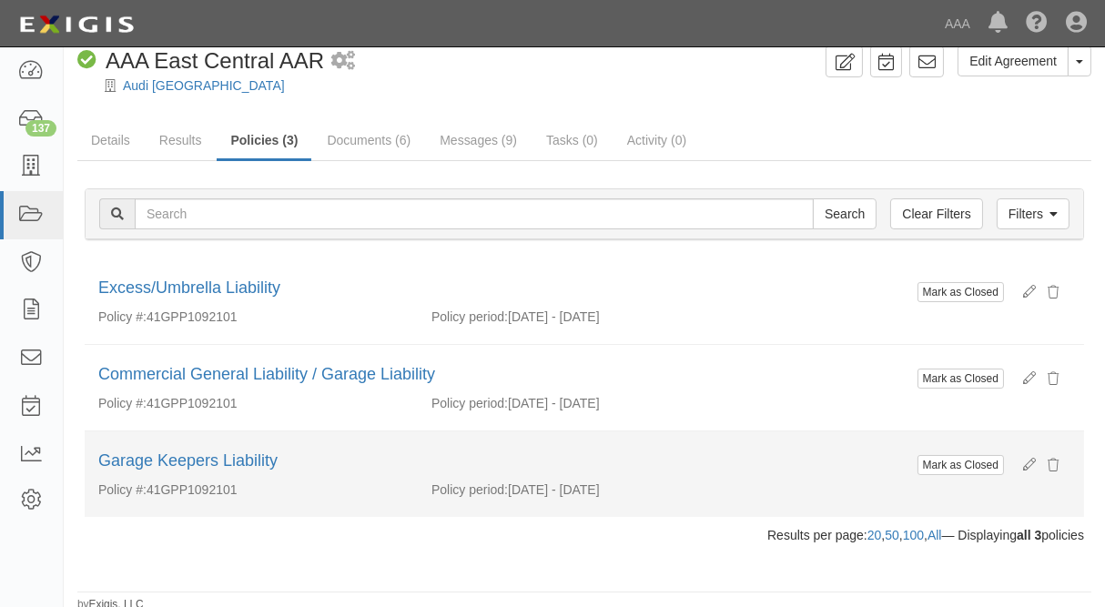
scroll to position [26, 0]
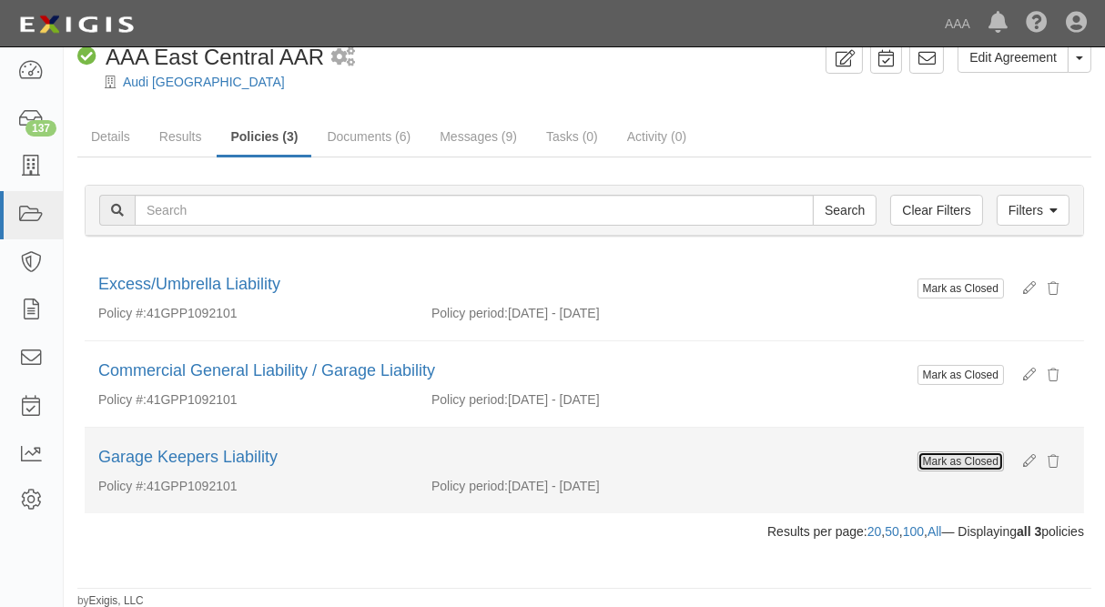
click at [961, 461] on button "Mark as Closed" at bounding box center [961, 461] width 86 height 20
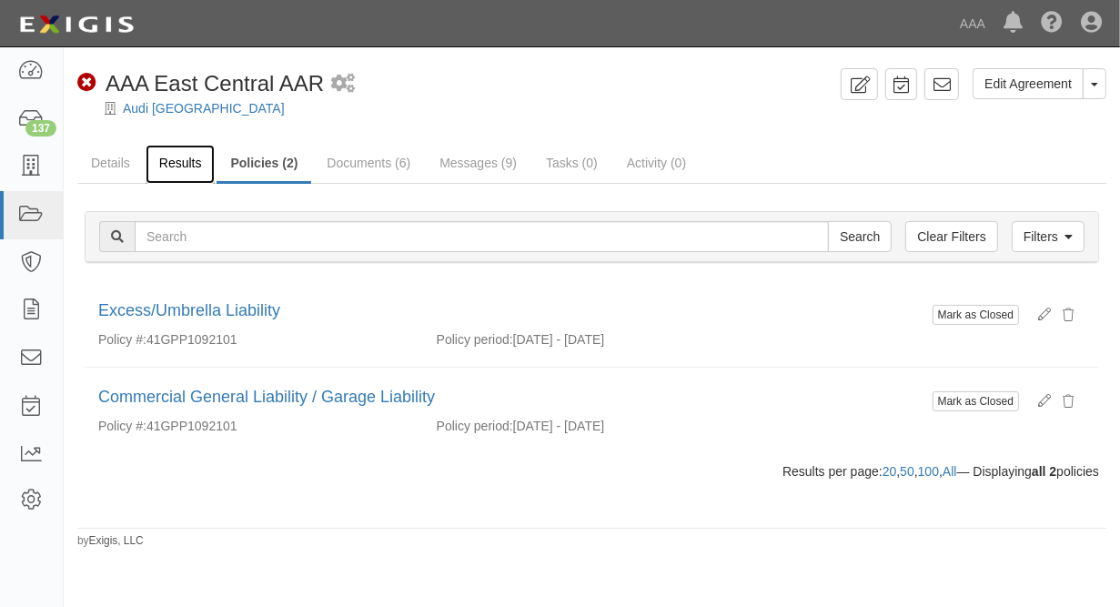
click at [172, 158] on link "Results" at bounding box center [181, 164] width 70 height 39
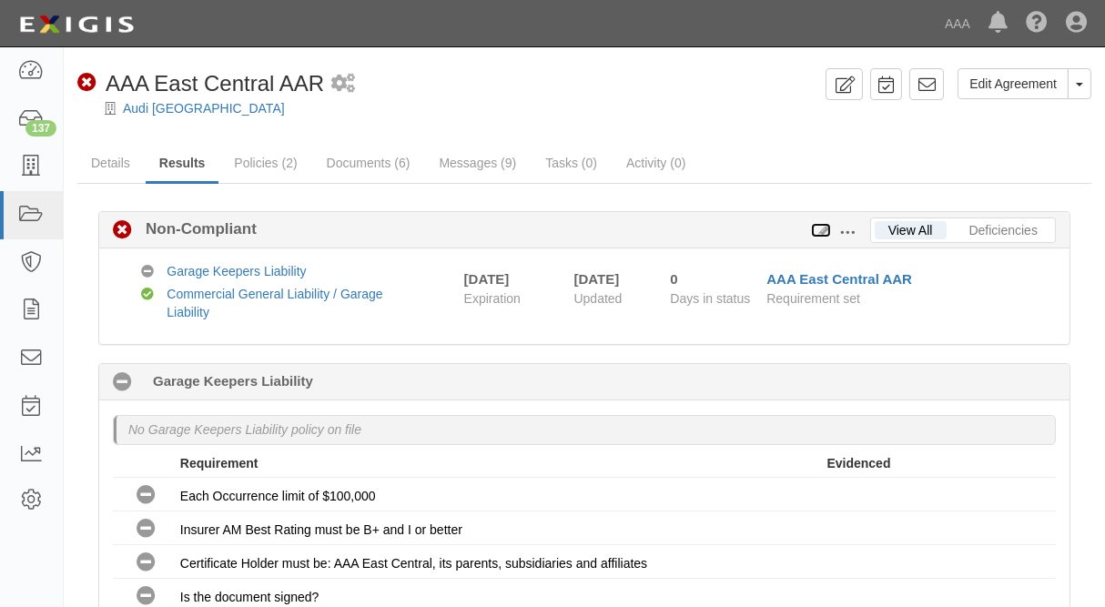
click at [825, 230] on icon at bounding box center [821, 231] width 20 height 13
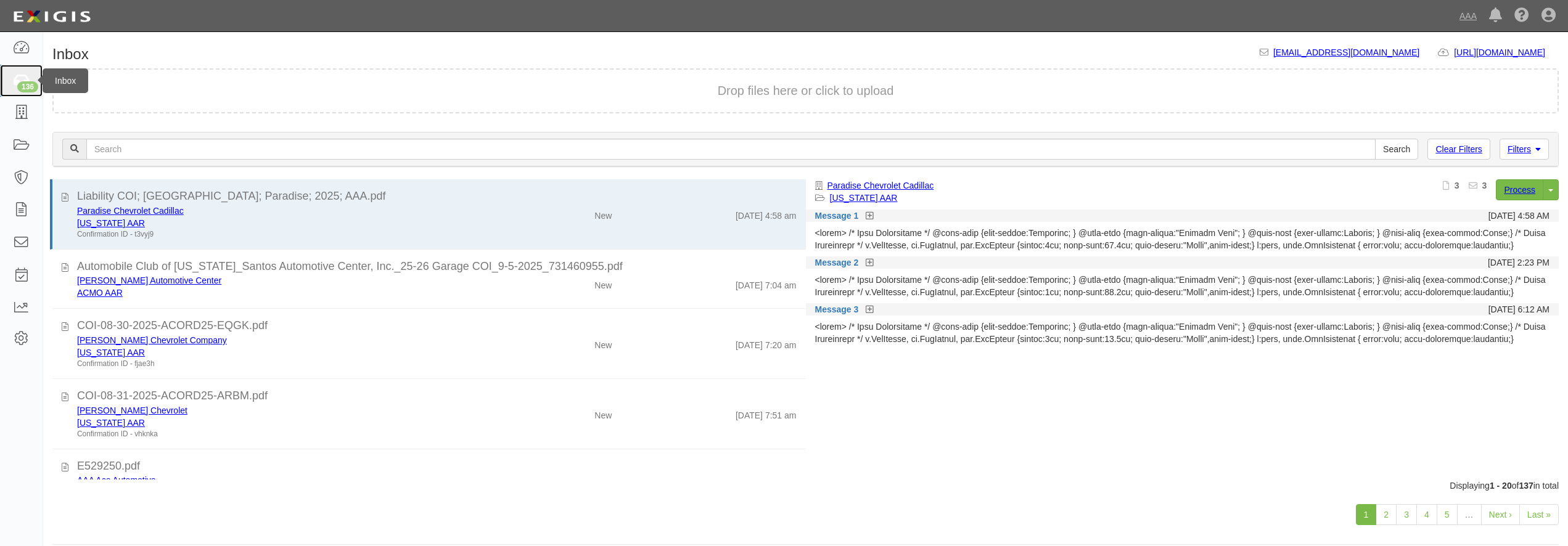
click at [25, 90] on div "136" at bounding box center [27, 87] width 21 height 11
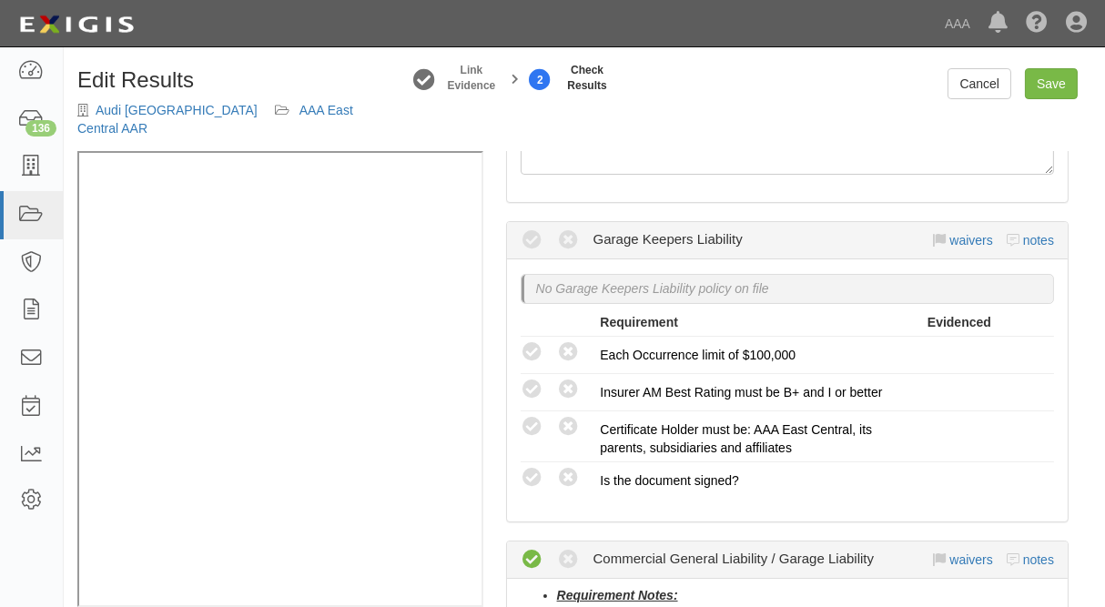
scroll to position [344, 0]
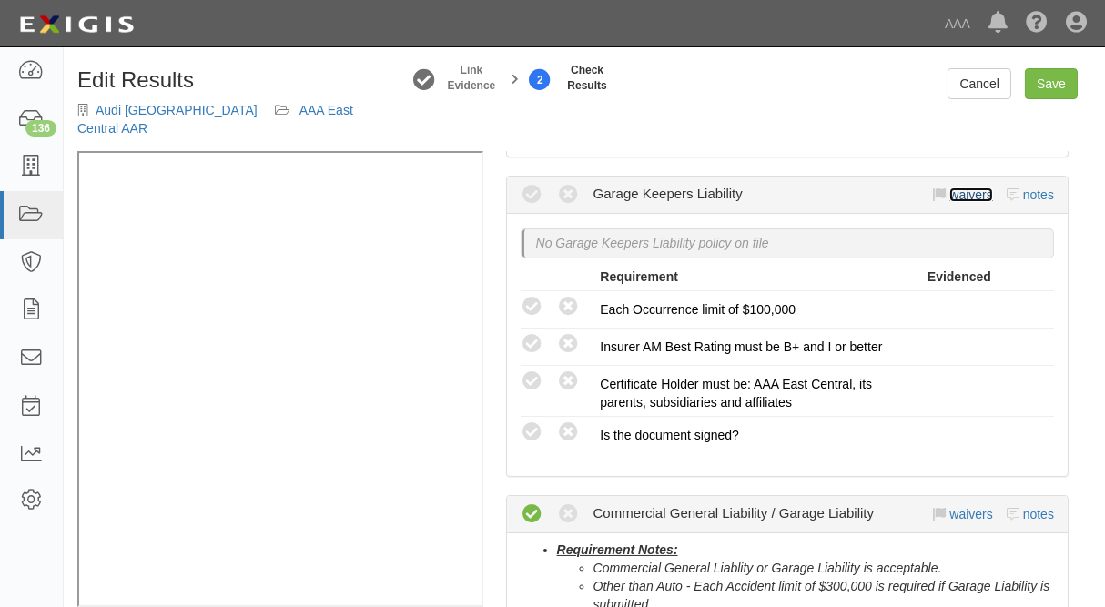
click at [957, 192] on link "waivers" at bounding box center [970, 195] width 43 height 15
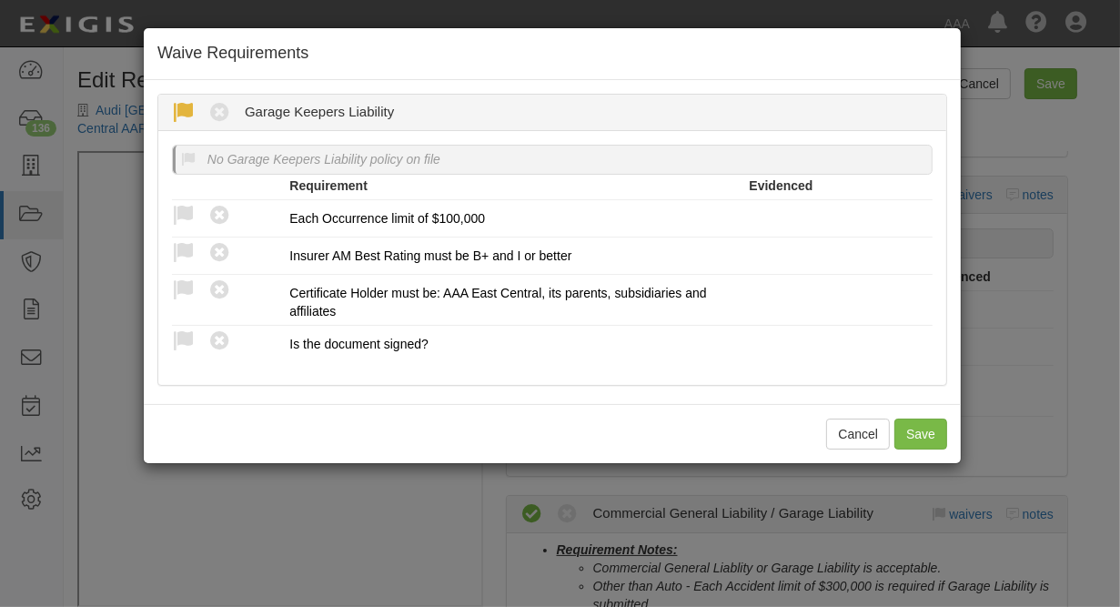
click at [178, 116] on icon at bounding box center [183, 113] width 23 height 23
radio input "true"
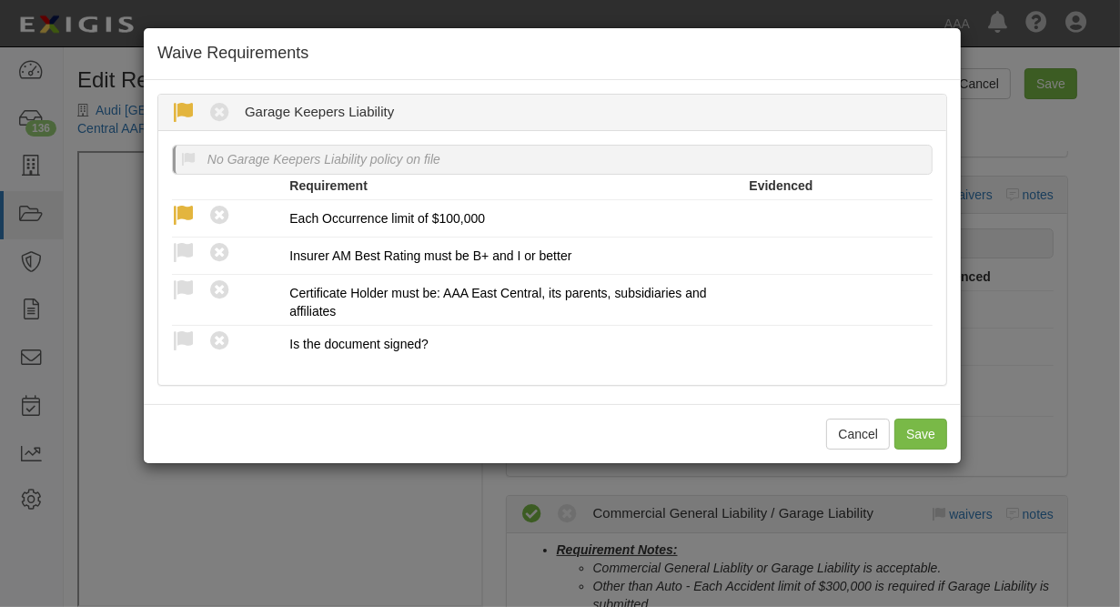
radio input "true"
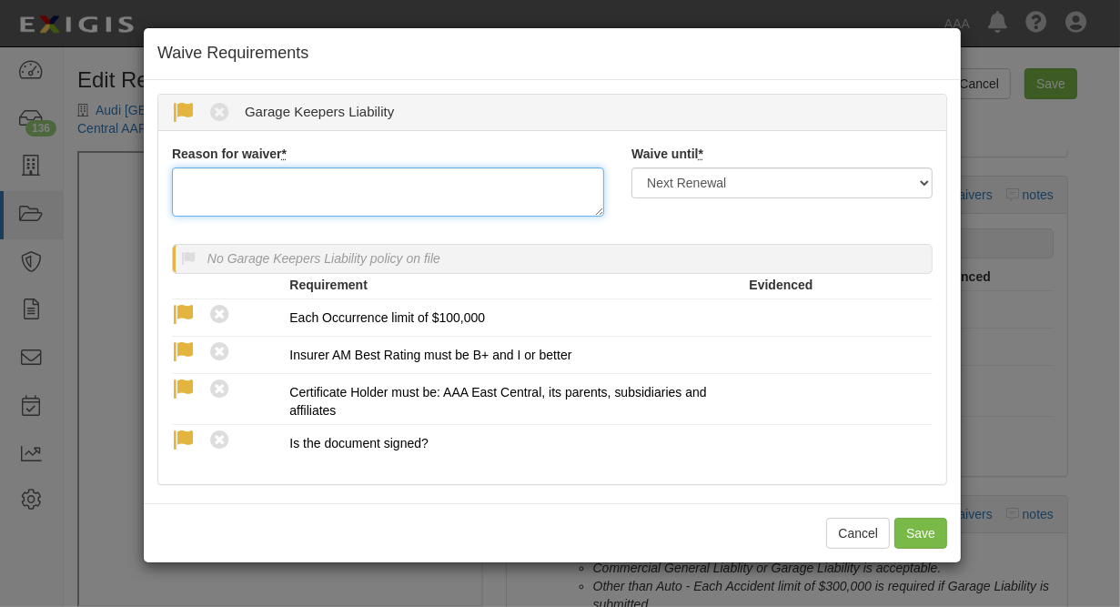
click at [225, 197] on textarea "Reason for waiver *" at bounding box center [388, 191] width 432 height 49
type textarea "waived per client"
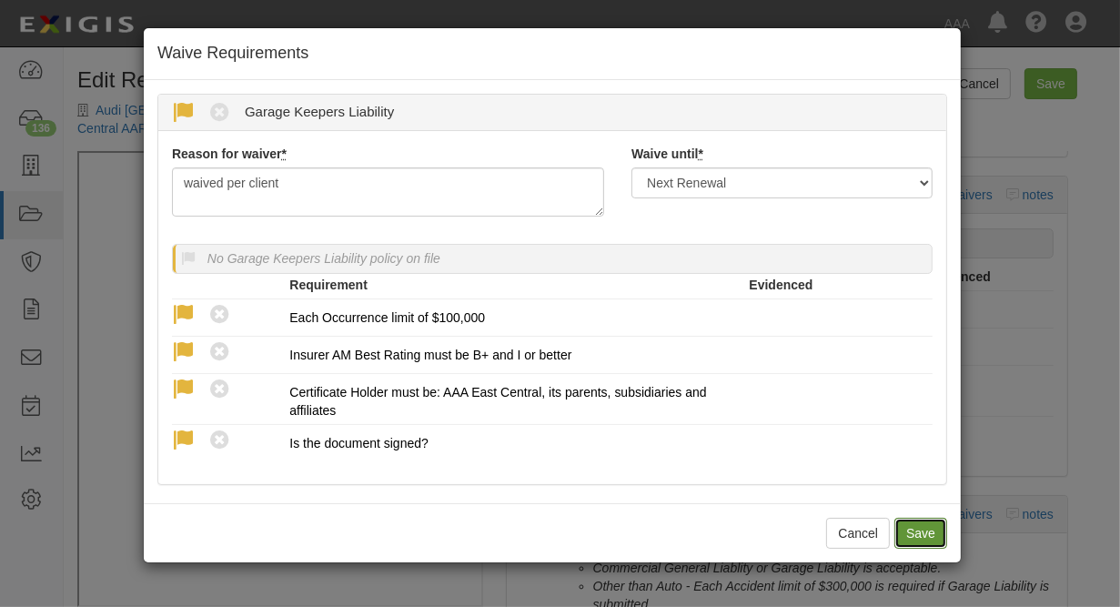
click at [918, 541] on button "Save" at bounding box center [921, 533] width 53 height 31
radio input "true"
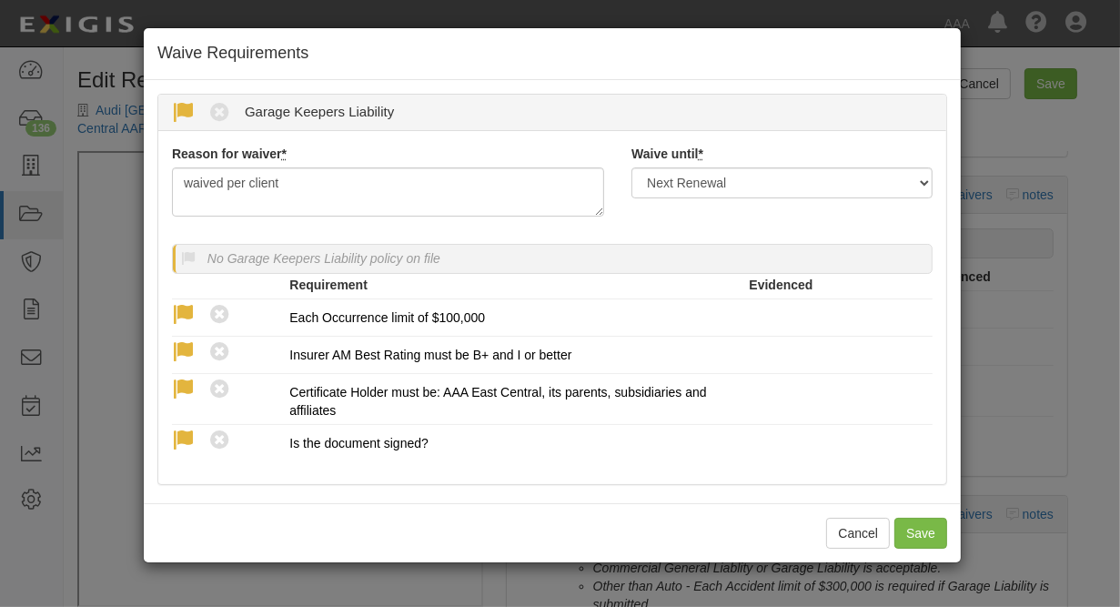
radio input "true"
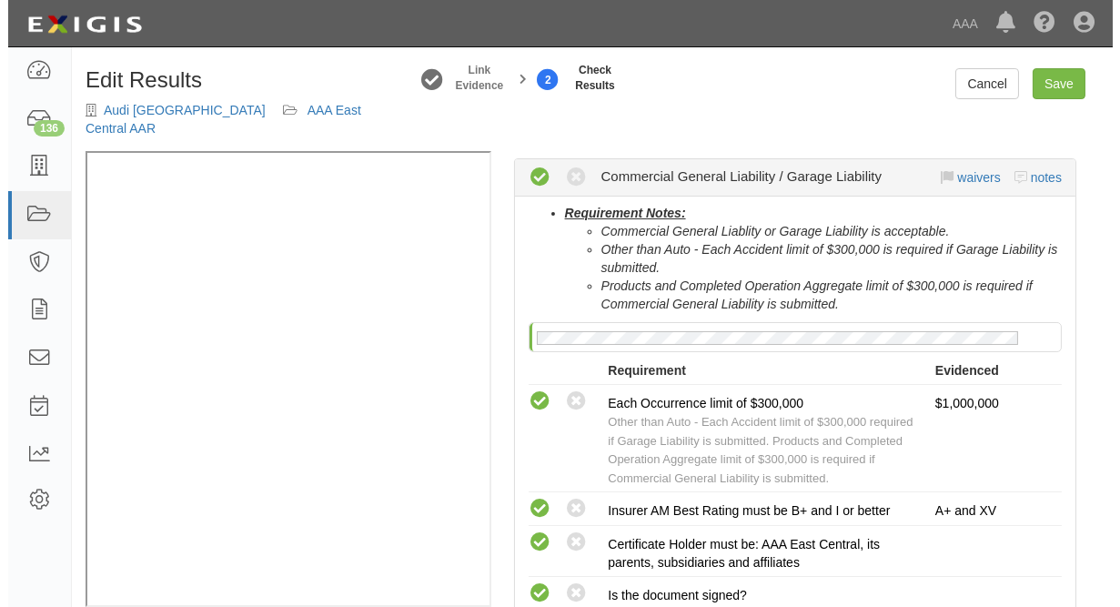
scroll to position [688, 0]
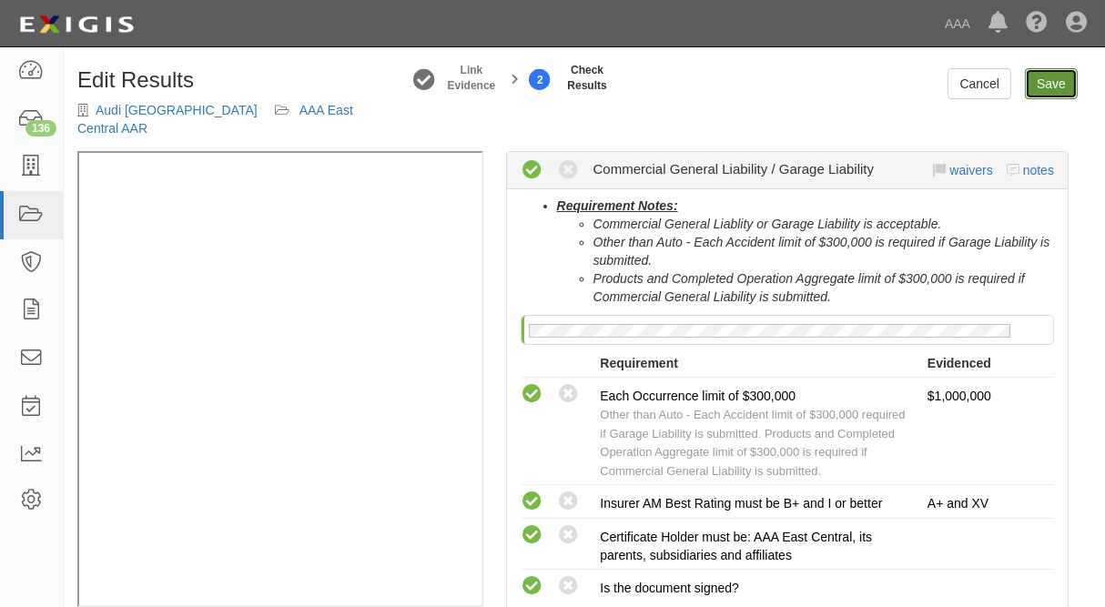
click at [1056, 87] on link "Save" at bounding box center [1051, 83] width 53 height 31
radio input "true"
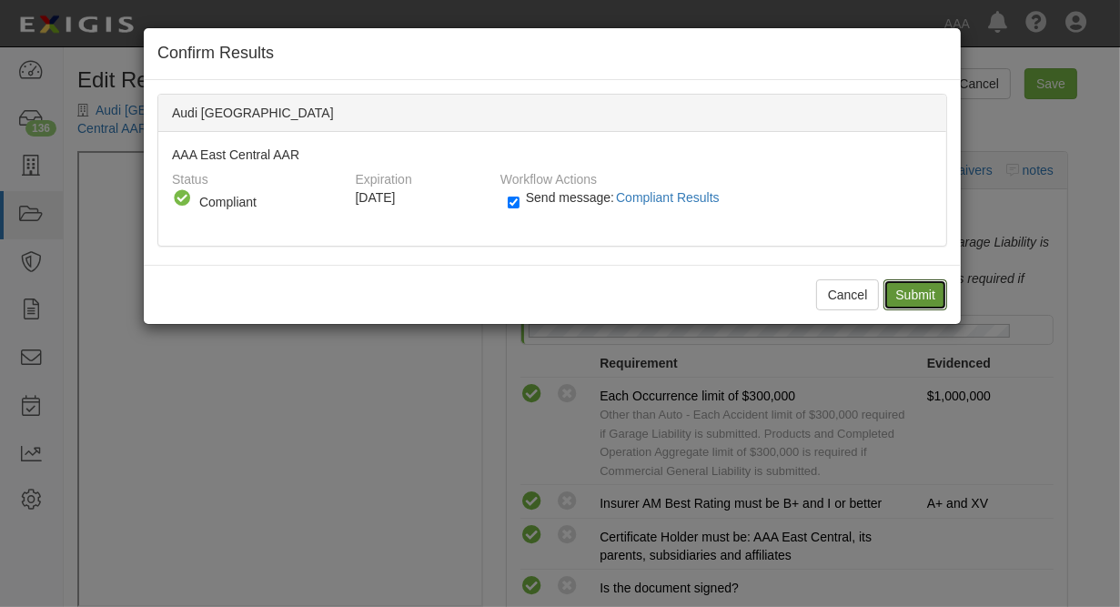
click at [905, 292] on input "Submit" at bounding box center [916, 294] width 64 height 31
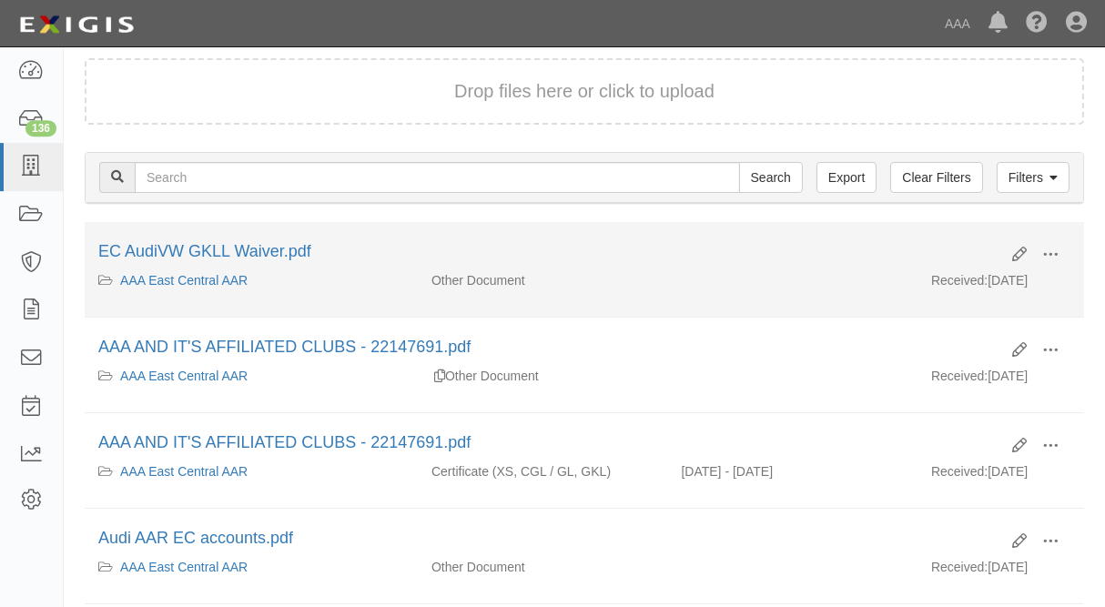
scroll to position [197, 0]
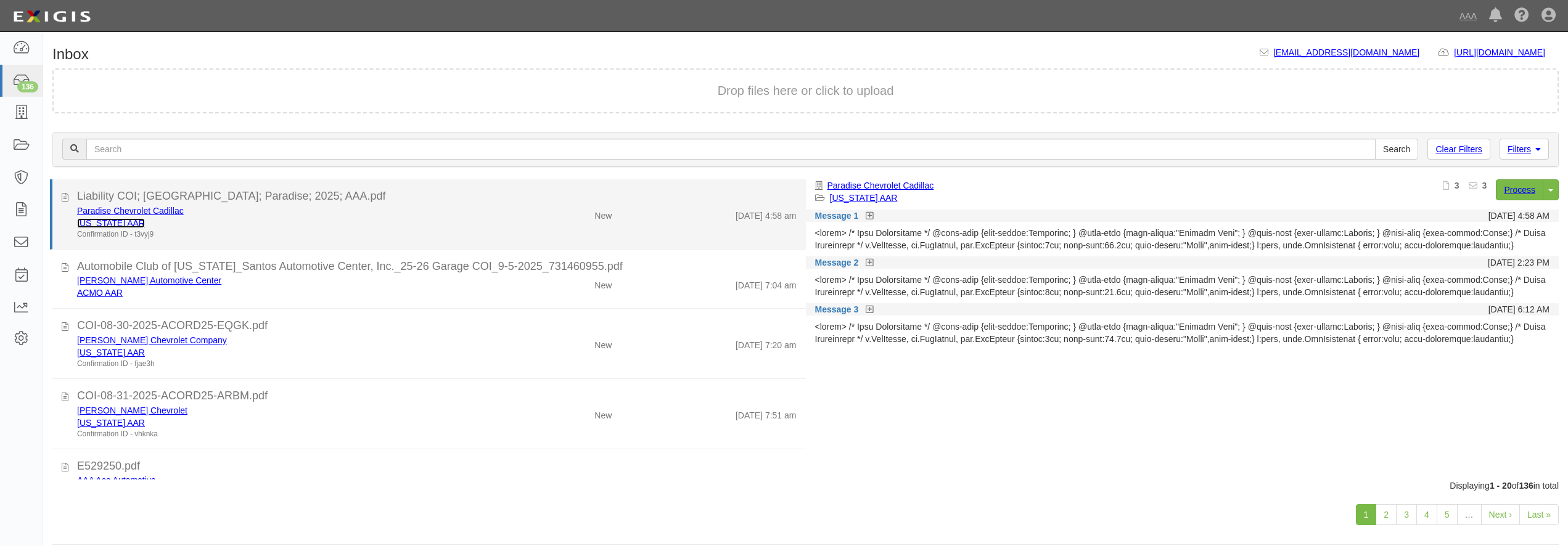
click at [112, 224] on link "[US_STATE] AAR" at bounding box center [111, 223] width 68 height 10
click at [384, 222] on div "[US_STATE] AAR" at bounding box center [283, 223] width 412 height 12
click at [369, 233] on div "Confirmation ID - t3vyj9" at bounding box center [283, 234] width 412 height 10
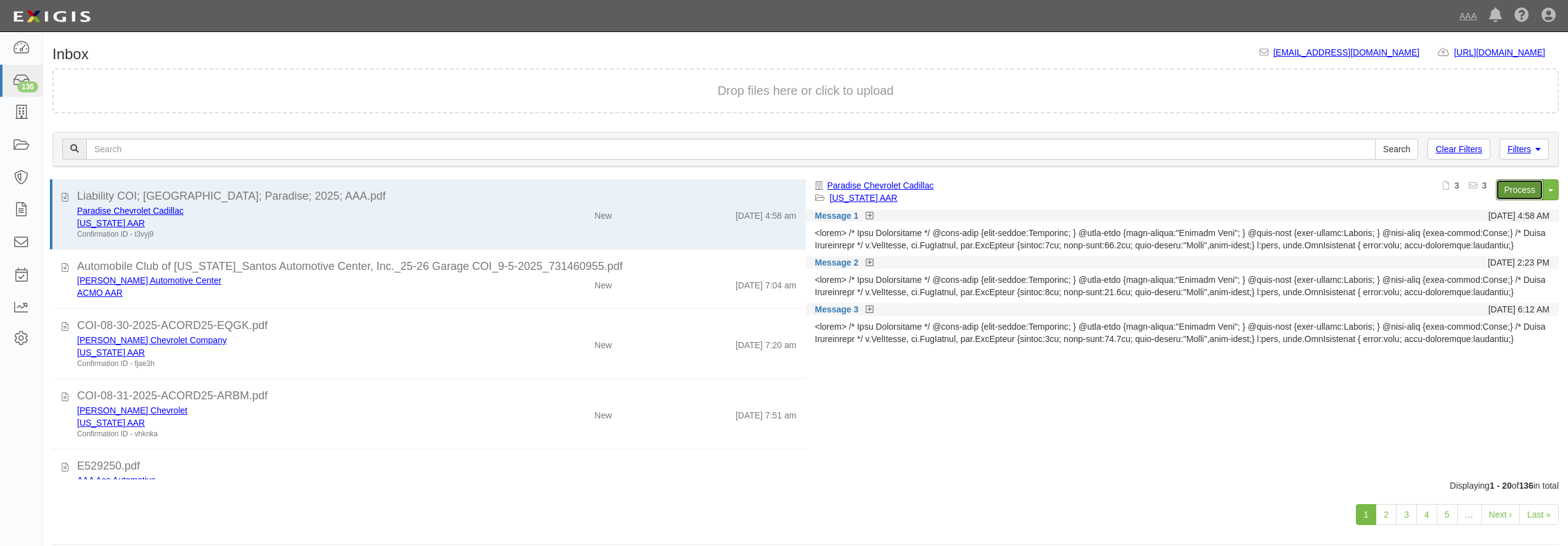
click at [1511, 190] on link "Process" at bounding box center [1519, 190] width 47 height 21
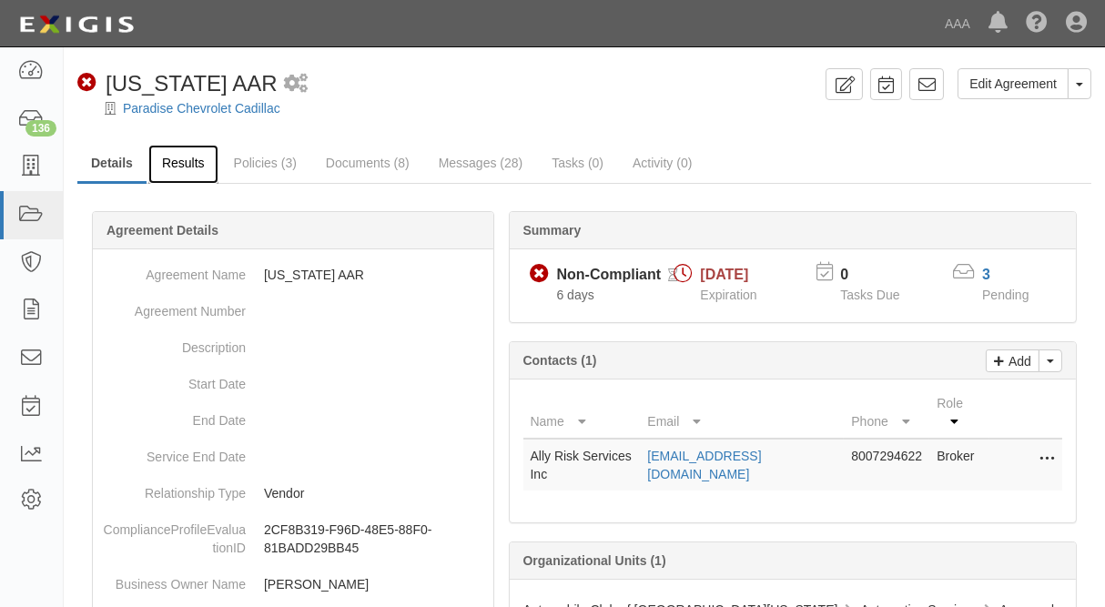
click at [185, 160] on link "Results" at bounding box center [183, 164] width 70 height 39
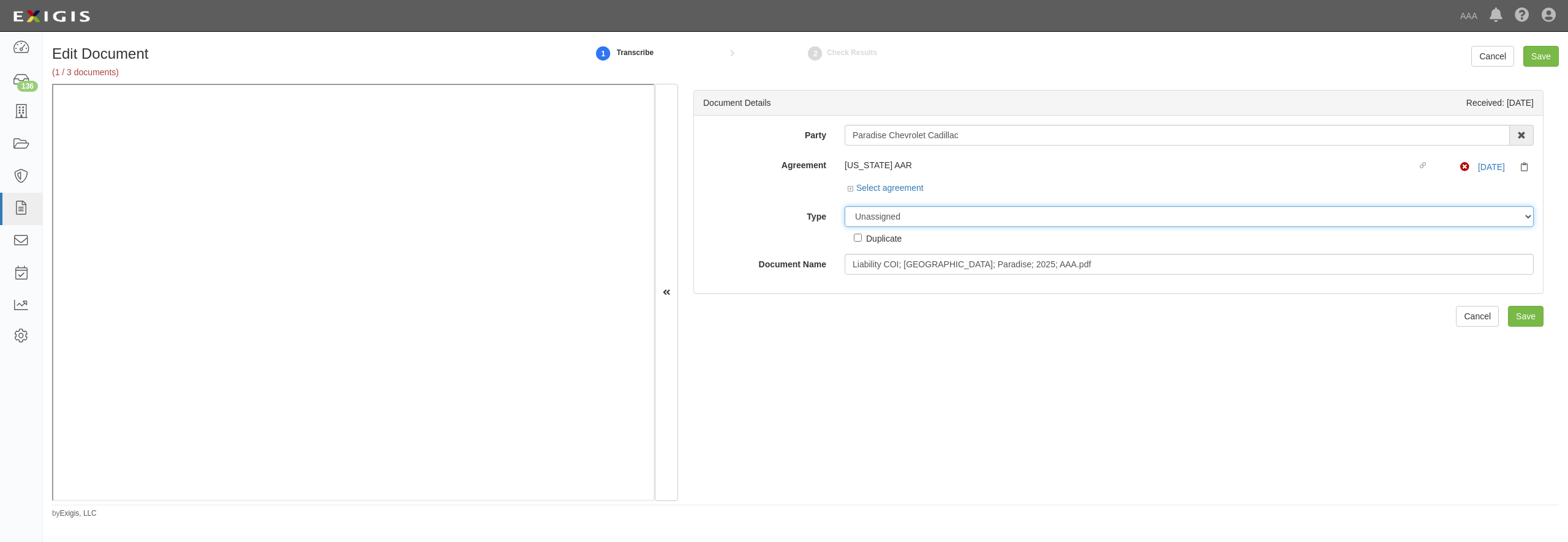
click at [897, 215] on select "Unassigned Binder Cancellation Notice Certificate Contract Endorsement Insuranc…" at bounding box center [1189, 217] width 689 height 21
select select "CertificateDetail"
click option "Certificate" at bounding box center [0, 0] width 0 height 0
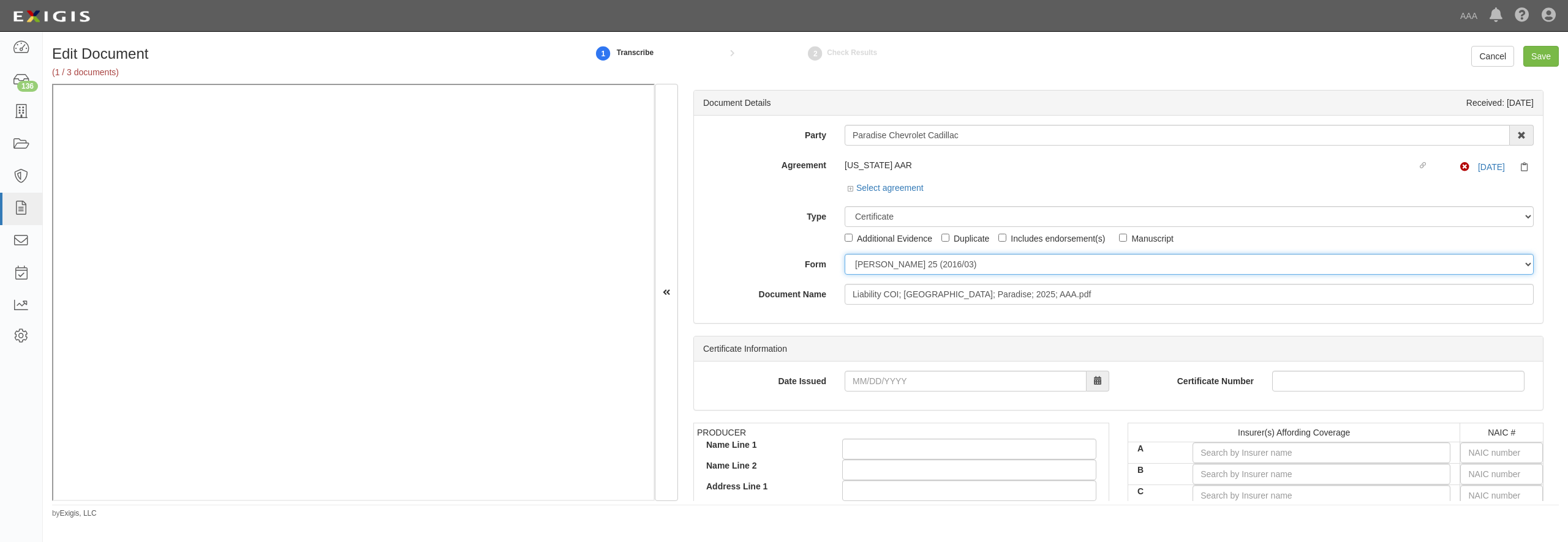
drag, startPoint x: 880, startPoint y: 262, endPoint x: 880, endPoint y: 271, distance: 9.0
click at [845, 254] on select "[PERSON_NAME] 25 (2016/03) [PERSON_NAME] 101 [PERSON_NAME] 855 NY (2014/05) Gen…" at bounding box center [1189, 264] width 689 height 21
select select "GeneralFormDetail"
click option "General" at bounding box center [0, 0] width 0 height 0
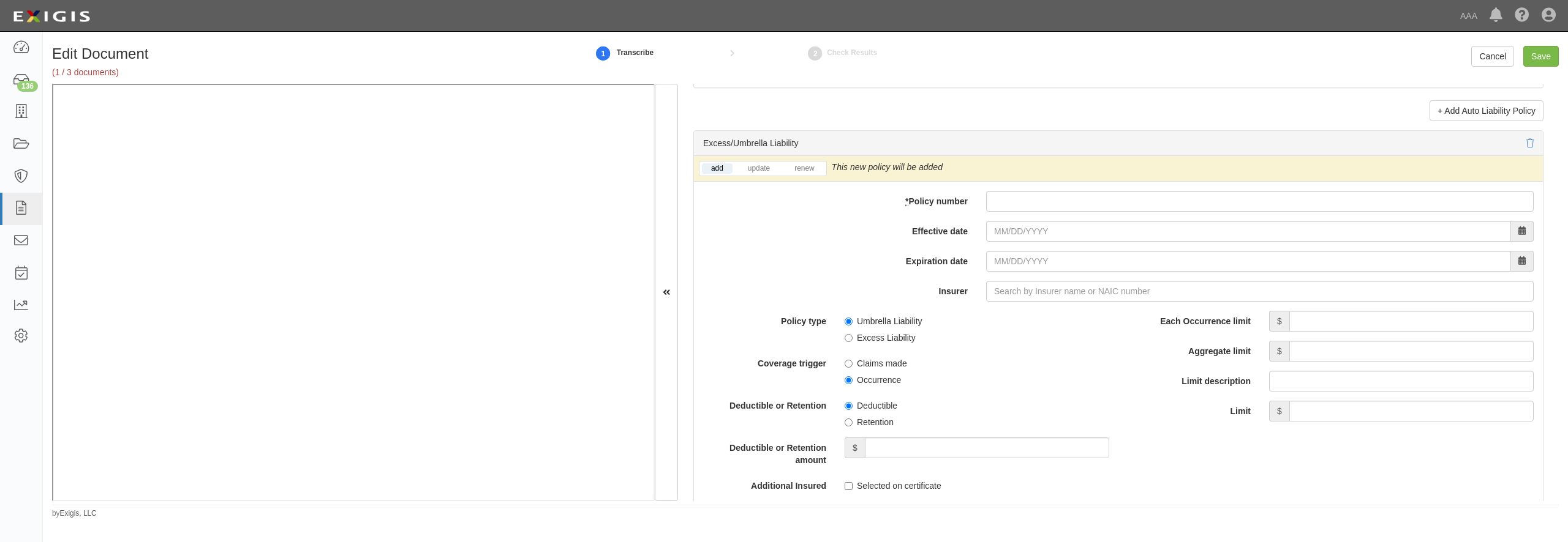
scroll to position [2350, 0]
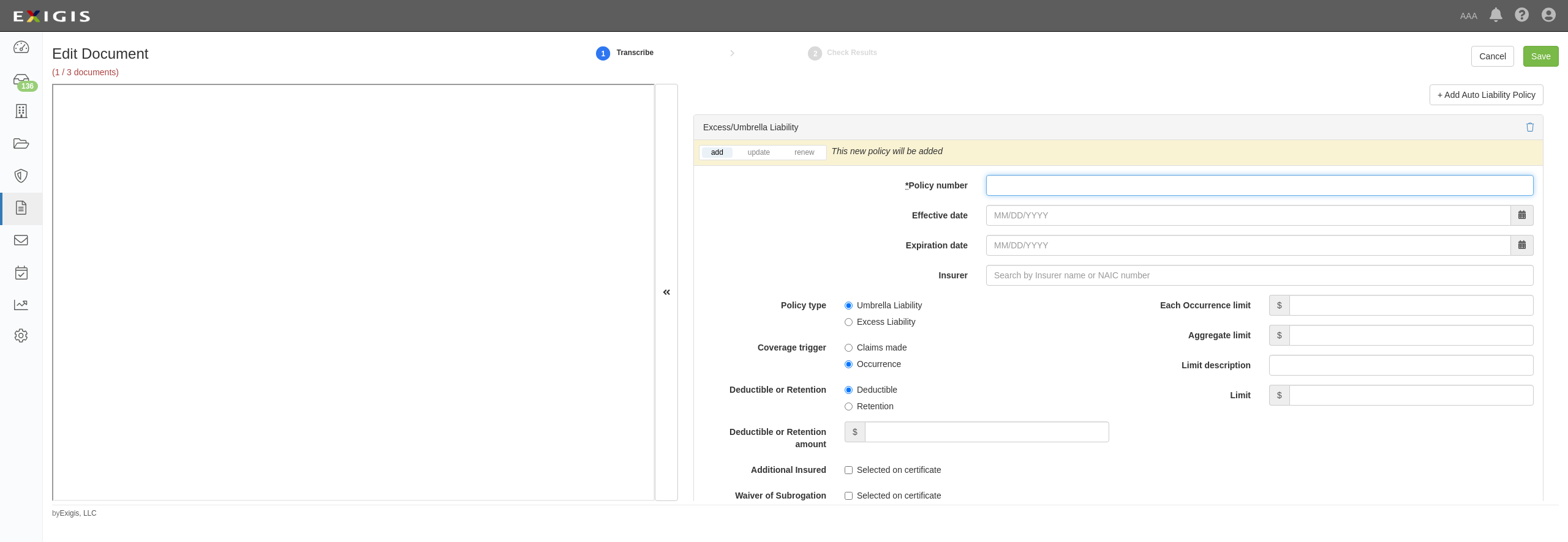
click at [1125, 196] on input "* Policy number" at bounding box center [1260, 185] width 548 height 21
paste input "DXS000076802"
type input "DXS000076802"
type input "[DATE]"
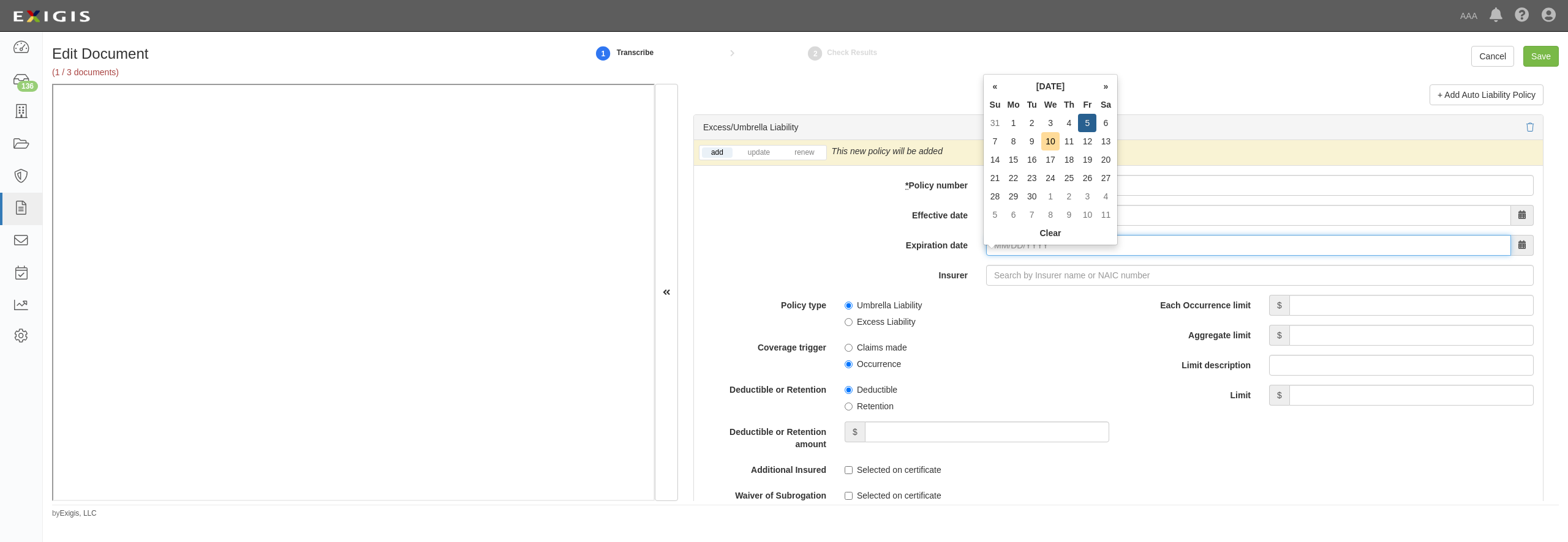
type input "09/05/2026"
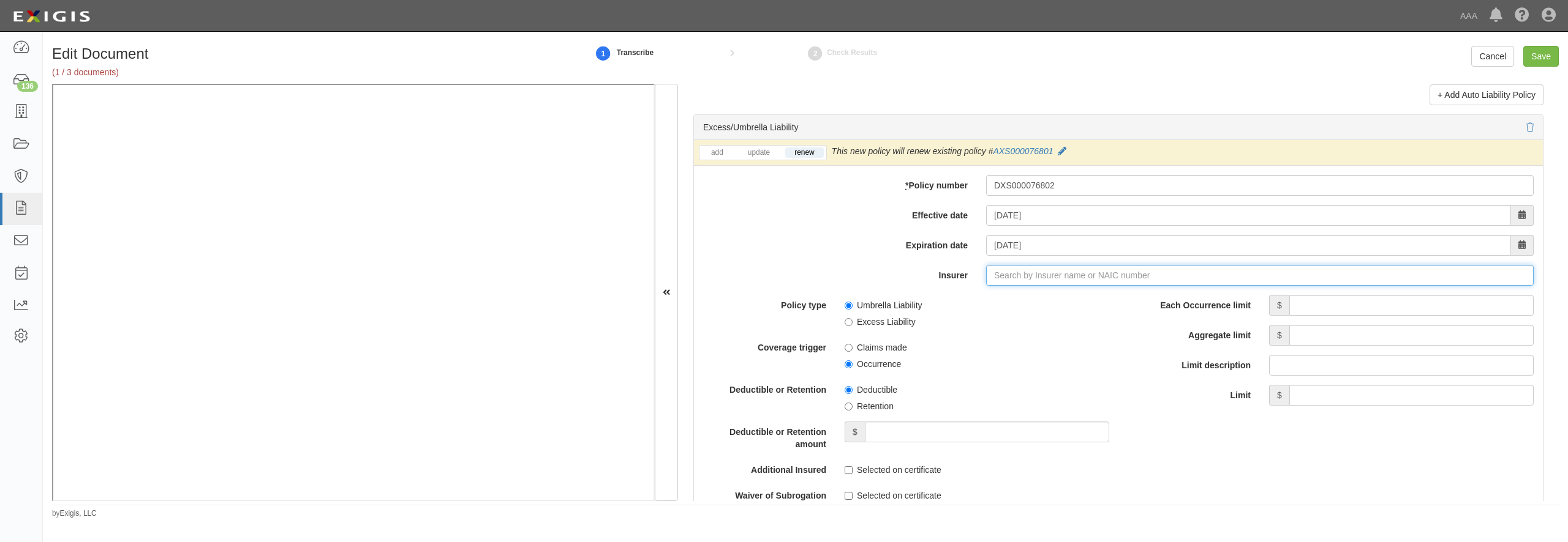
type input "21st Century Advantage Insurance Company (25232) NR Rating"
type input "2"
click at [1048, 303] on strong "22012" at bounding box center [1050, 299] width 24 height 10
type input "Motors Insurance Corporation (22012) A XII Rating"
click at [1320, 316] on input "Each Occurrence limit" at bounding box center [1411, 305] width 244 height 21
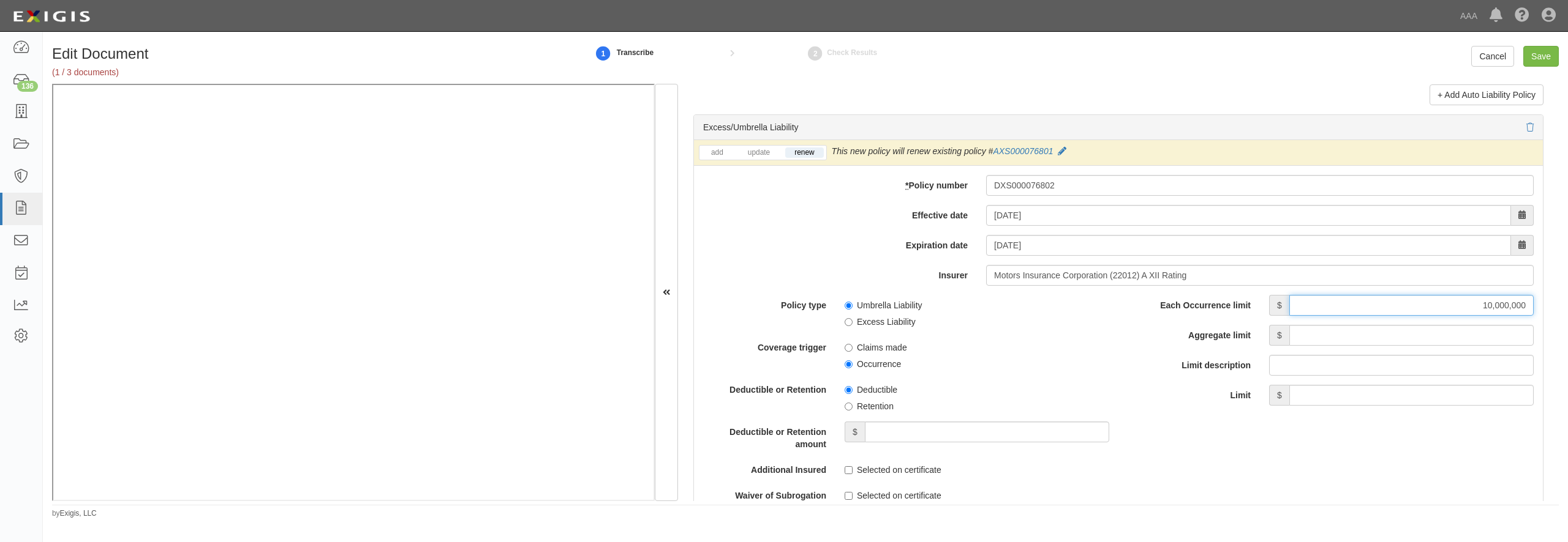
type input "10,000,000"
type input "30,000,000"
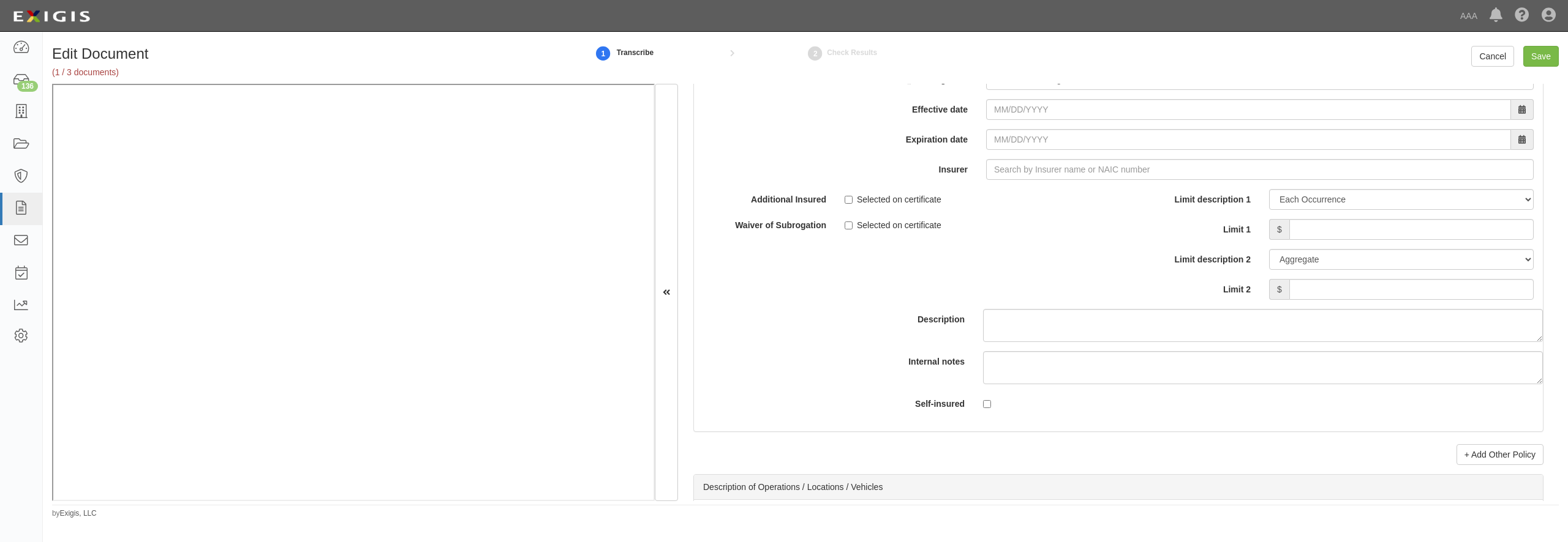
scroll to position [3526, 0]
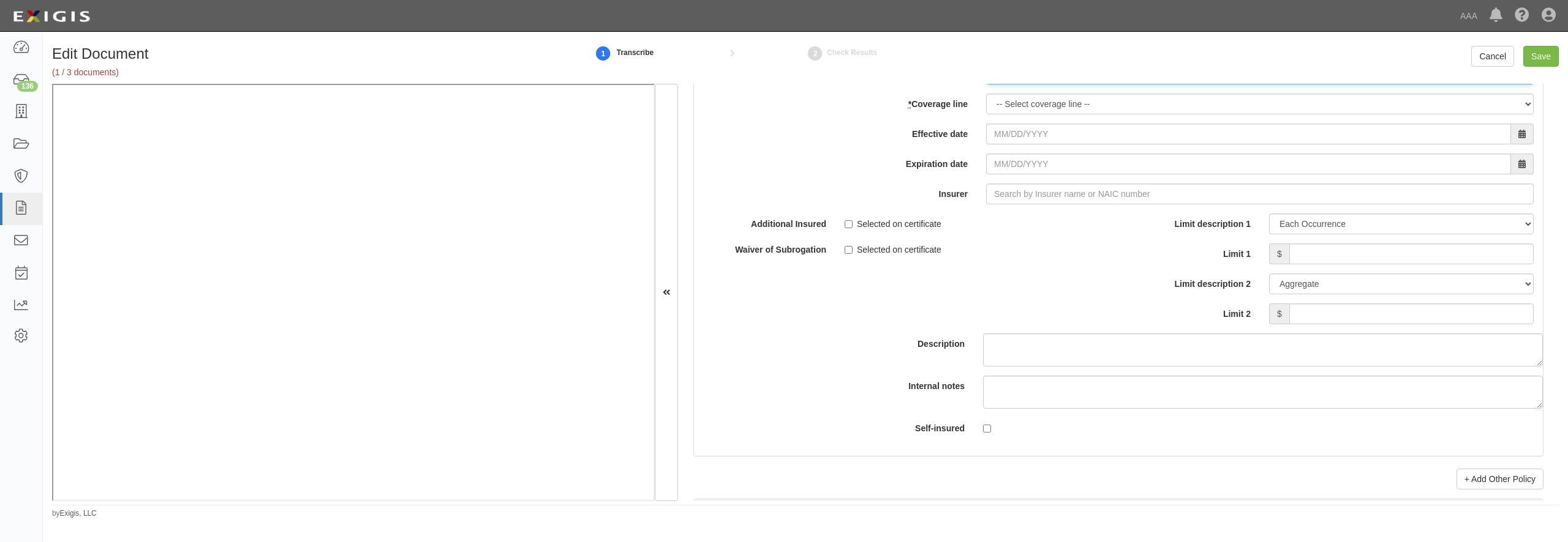
paste input "DPK000077202"
click at [1043, 85] on input "DPK000077202" at bounding box center [1260, 74] width 548 height 21
type input "DPK000077202"
select select "70"
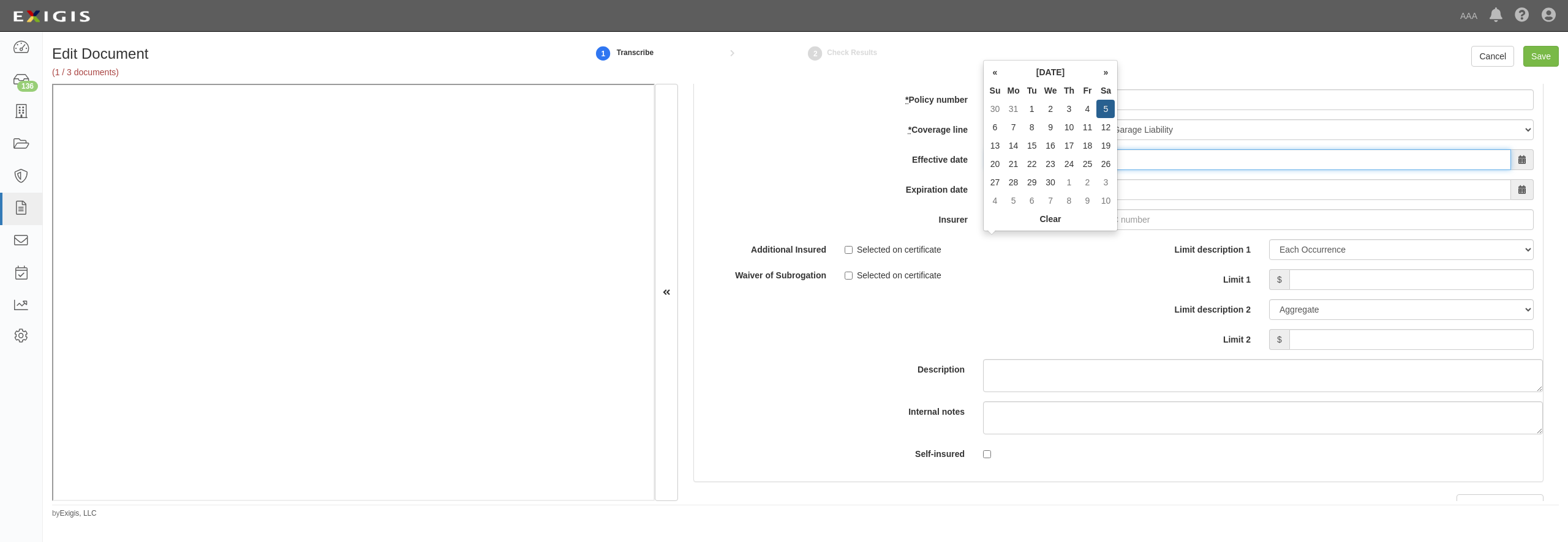
type input "09/05/2025"
type input "09/05/2026"
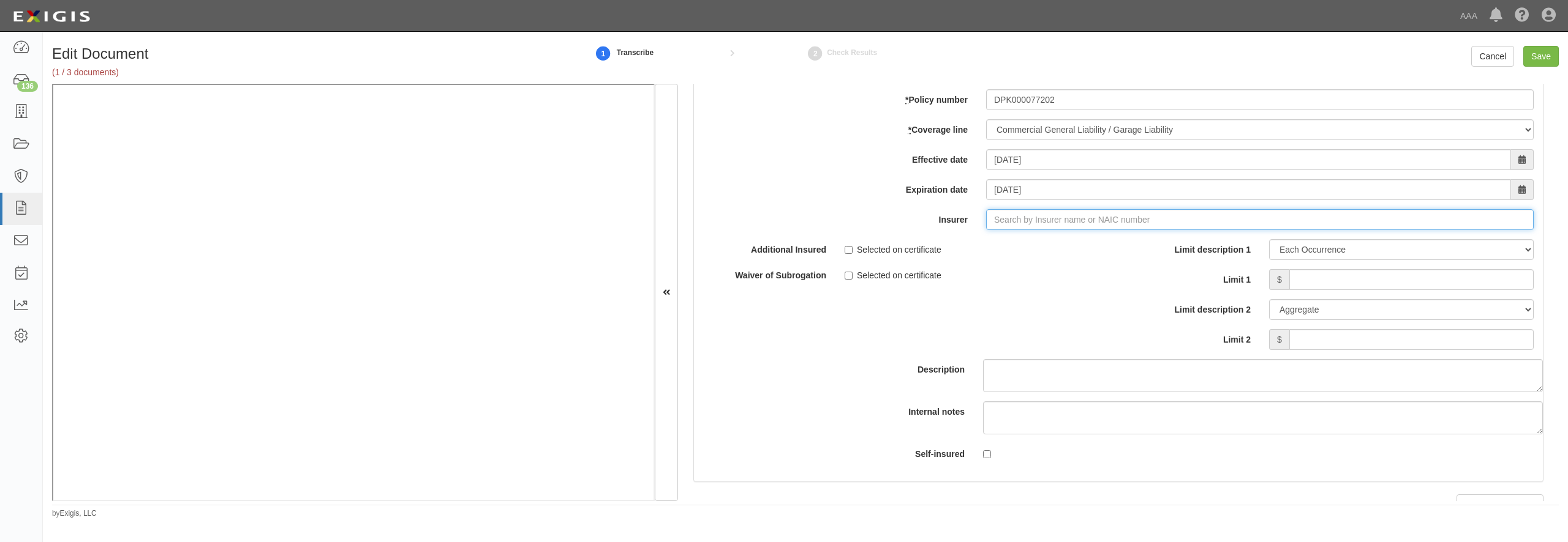
type input "21st Century Advantage Insurance Company (25232) NR Rating"
type input "2"
click at [993, 251] on div "Motors Insurance Corporation ( 22012 ) A XII Rating" at bounding box center [1015, 243] width 217 height 16
type input "Motors Insurance Corporation (22012) A XII Rating"
click at [1346, 290] on input "Limit 1" at bounding box center [1411, 279] width 244 height 21
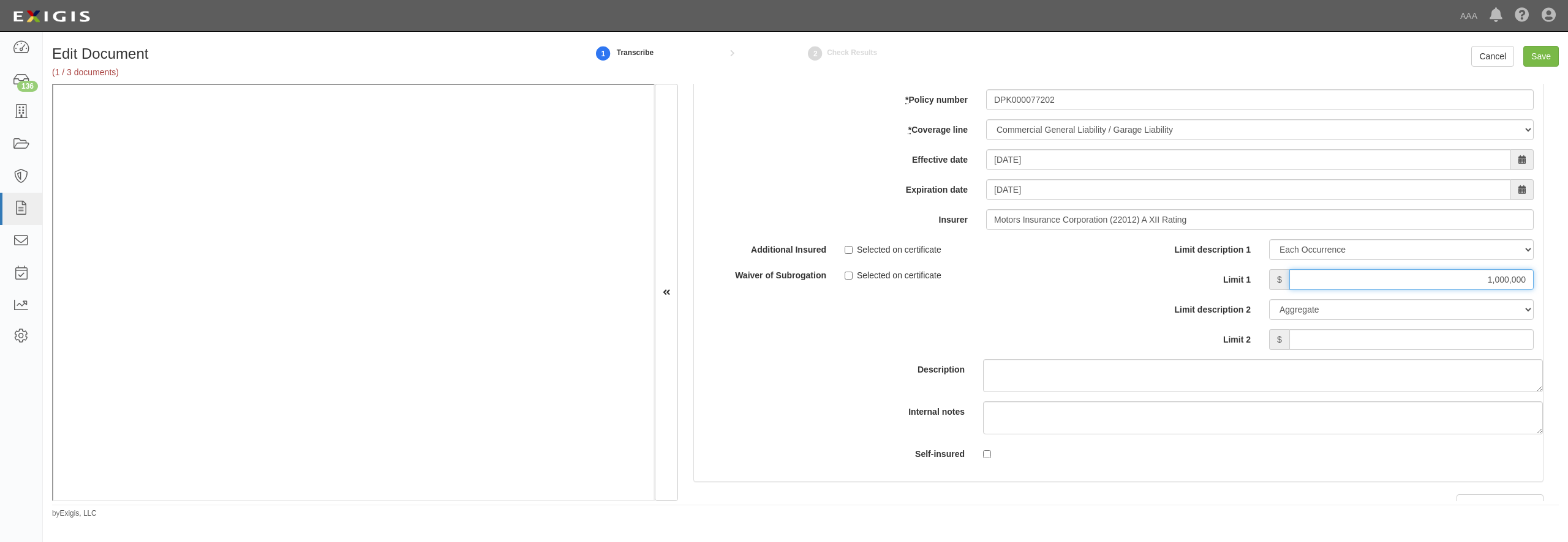
type input "1,000,000"
type input "5,000,000"
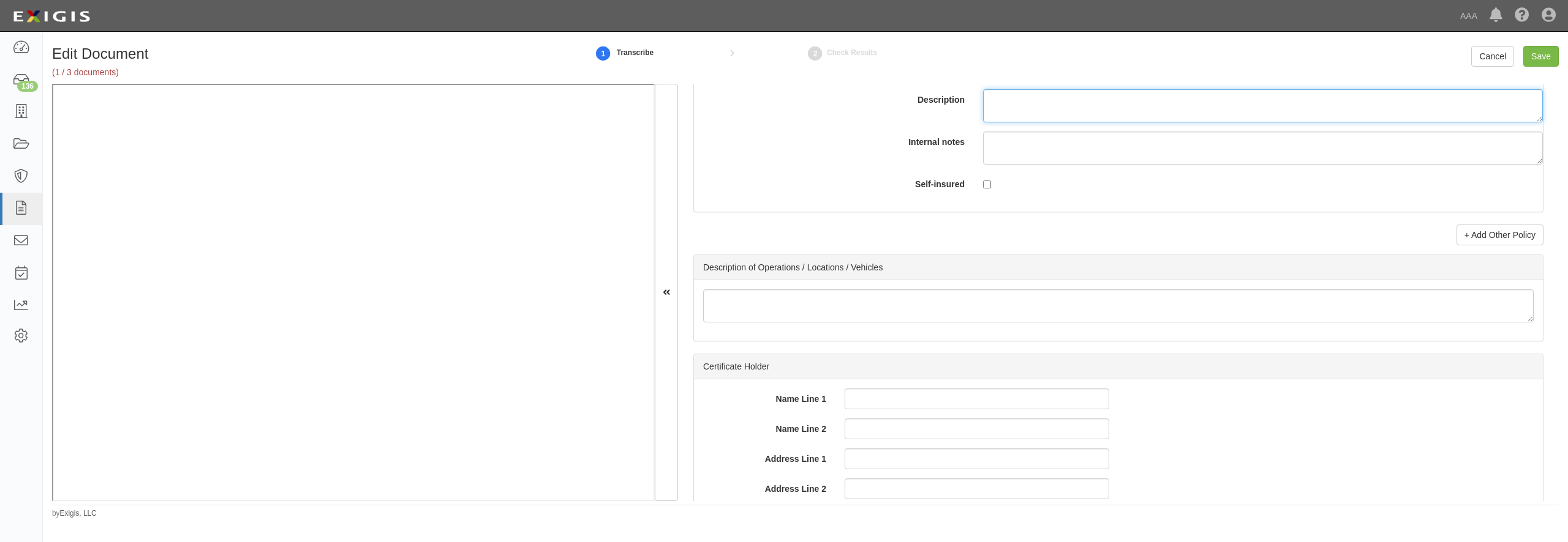
scroll to position [3762, 0]
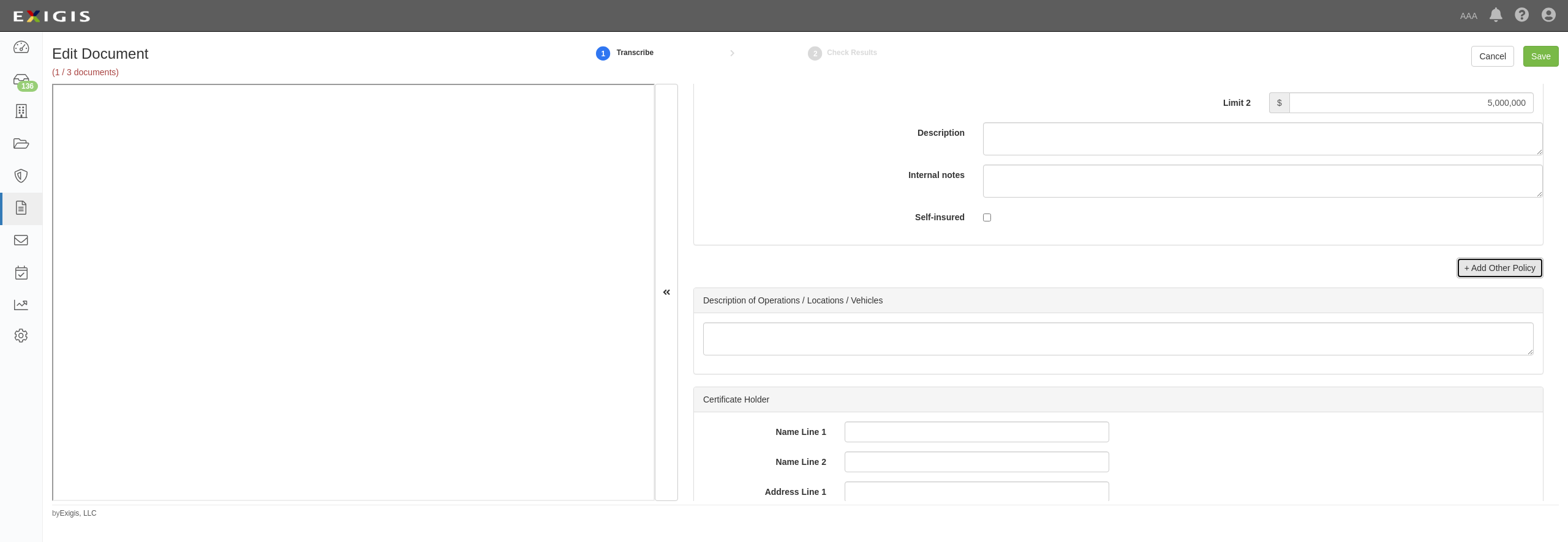
click at [1501, 278] on link "+ Add Other Policy" at bounding box center [1500, 268] width 87 height 21
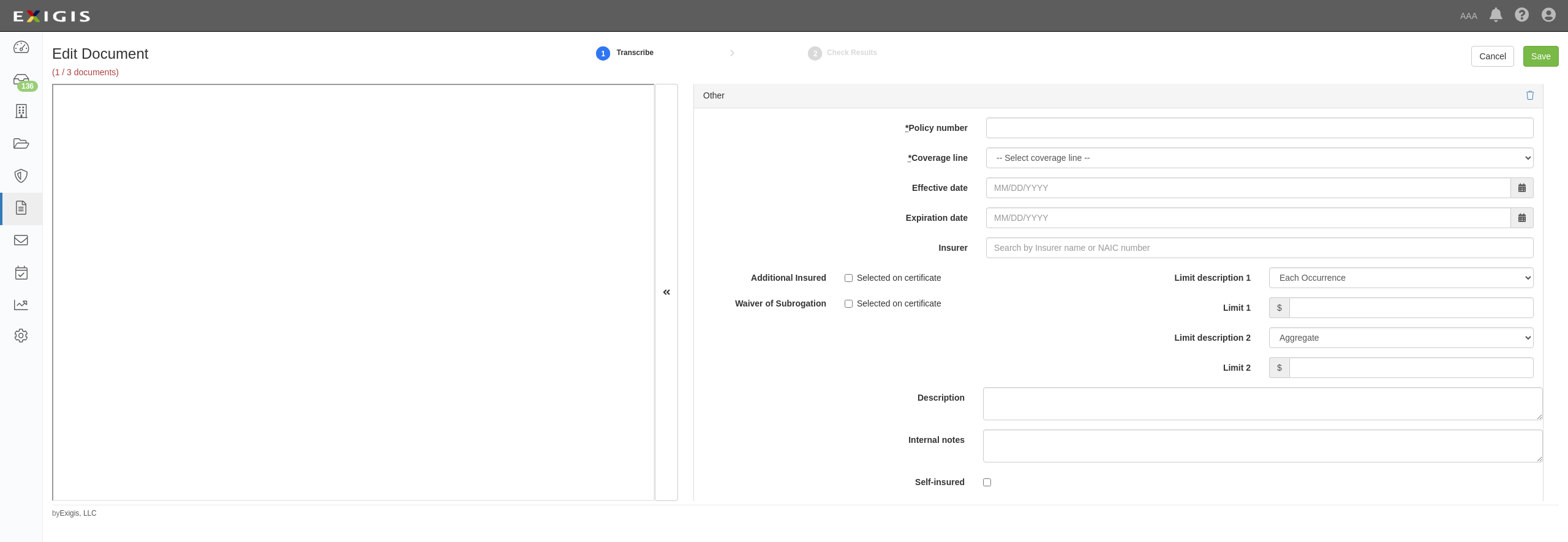
scroll to position [3939, 0]
click at [1078, 137] on input "* Policy number" at bounding box center [1260, 126] width 548 height 21
paste input "DPK000077202"
type input "DPK000077202"
click at [986, 147] on select "-- Select coverage line -- Asbestos Abatement Auto Physical Damage Boiler & Mac…" at bounding box center [1260, 157] width 548 height 21
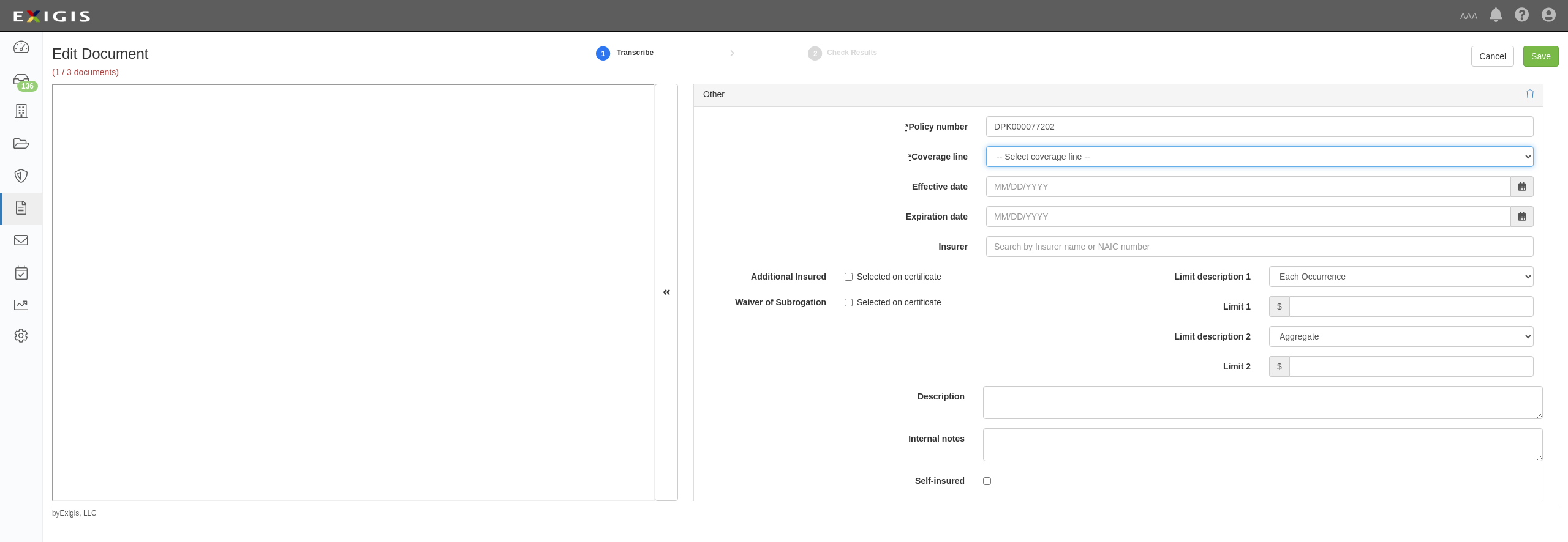
select select "56"
click option "Garage Keepers Liability" at bounding box center [0, 0] width 0 height 0
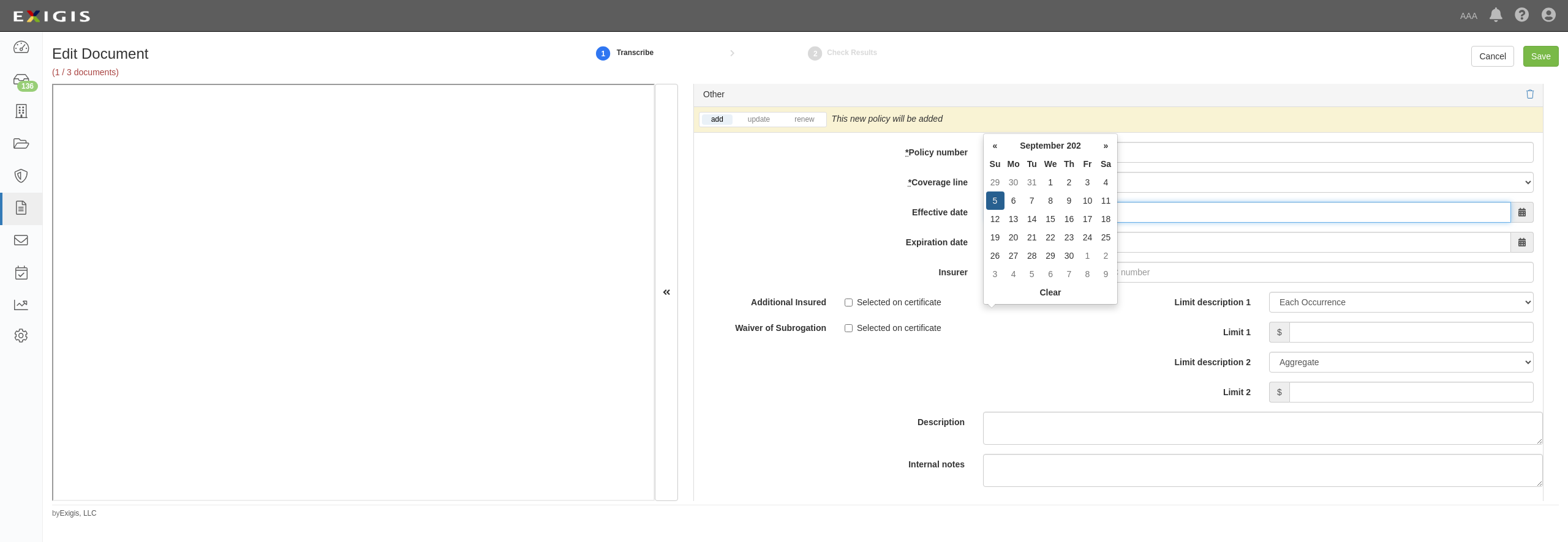
type input "09/05/2025"
type input "09/05/2026"
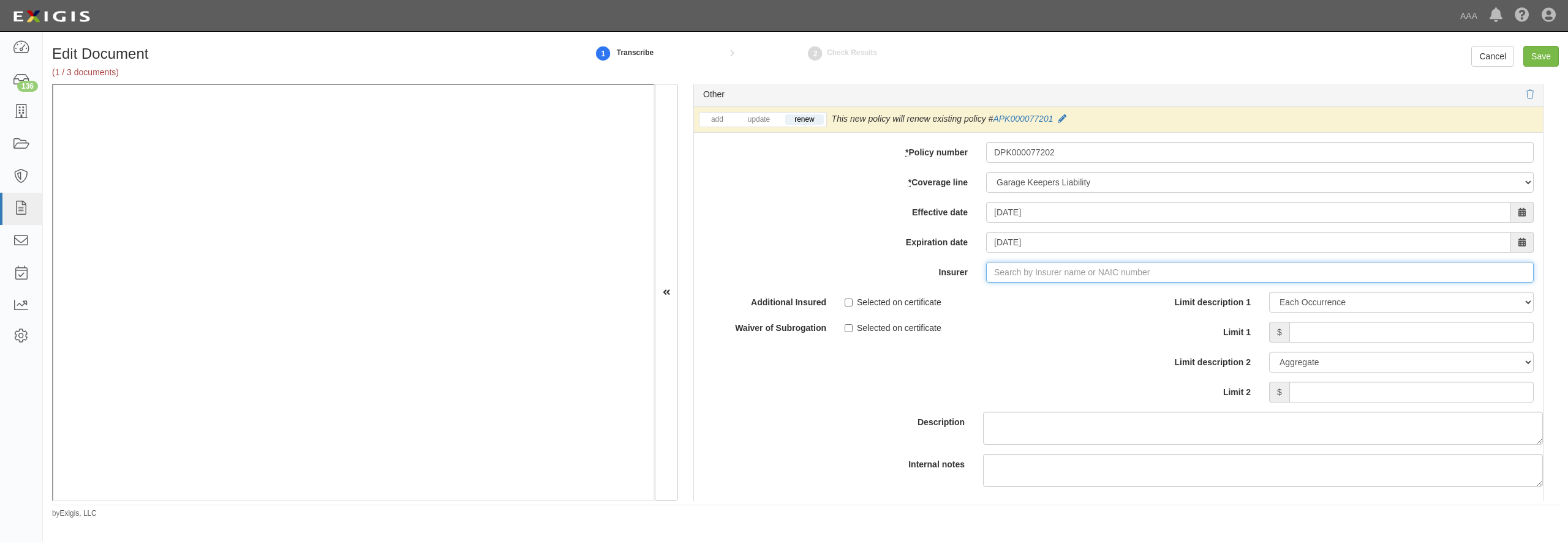
type input "21st Century Advantage Insurance Company (25232) NR Rating"
type input "2"
click at [997, 303] on div "Motors Insurance Corporation ( 22012 ) A XII Rating" at bounding box center [1015, 296] width 217 height 16
type input "Motors Insurance Corporation (22012) A XII Rating"
click at [1308, 343] on input "Limit 1" at bounding box center [1411, 332] width 244 height 21
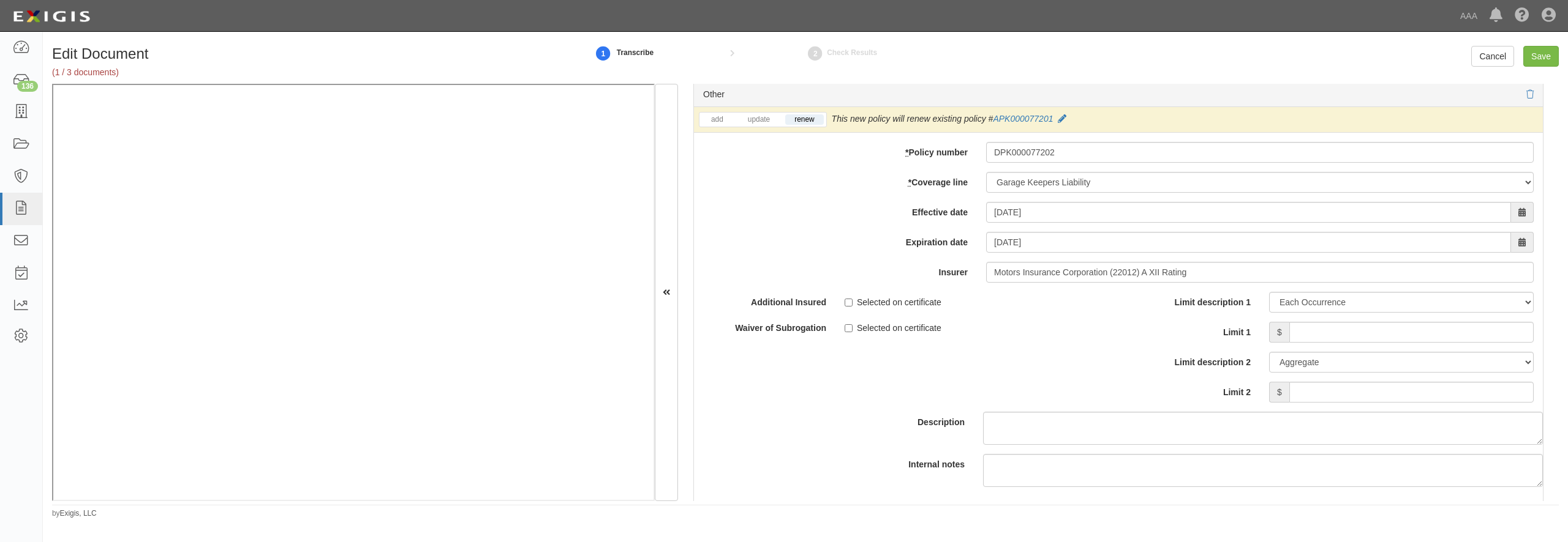
scroll to position [3998, 0]
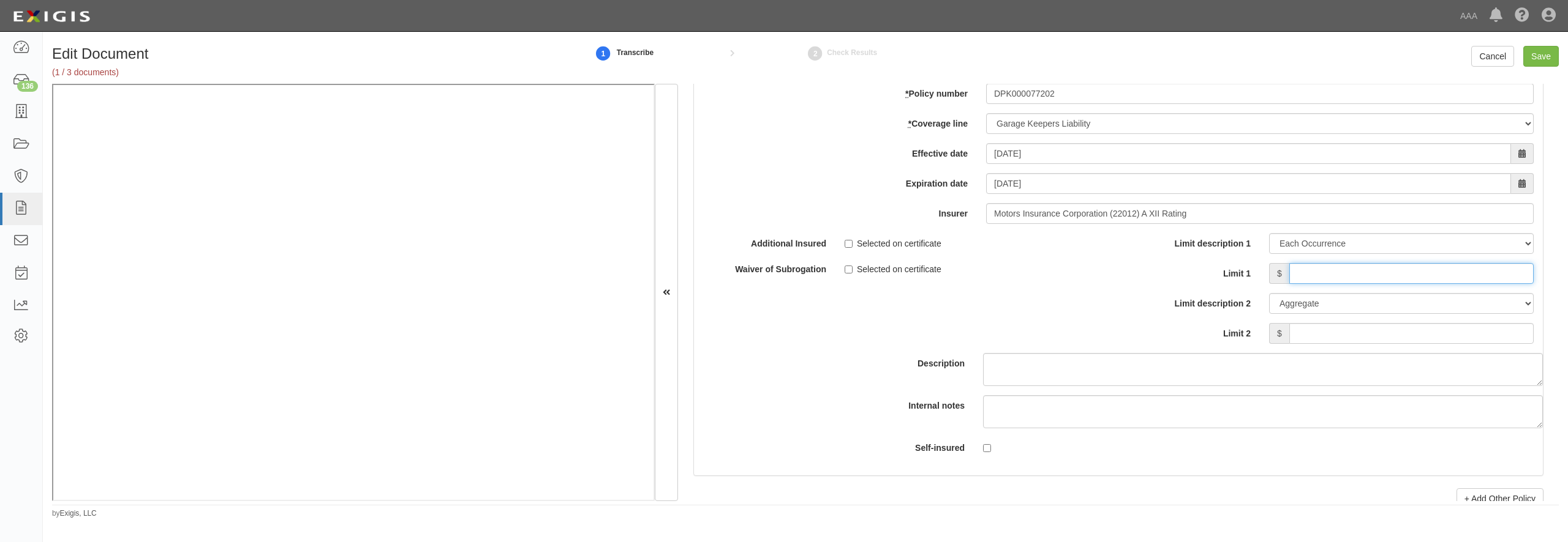
click at [1326, 284] on input "Limit 1" at bounding box center [1411, 273] width 244 height 21
type input "3,500,000"
click at [1546, 53] on input "Save" at bounding box center [1541, 56] width 36 height 21
type input "10000000"
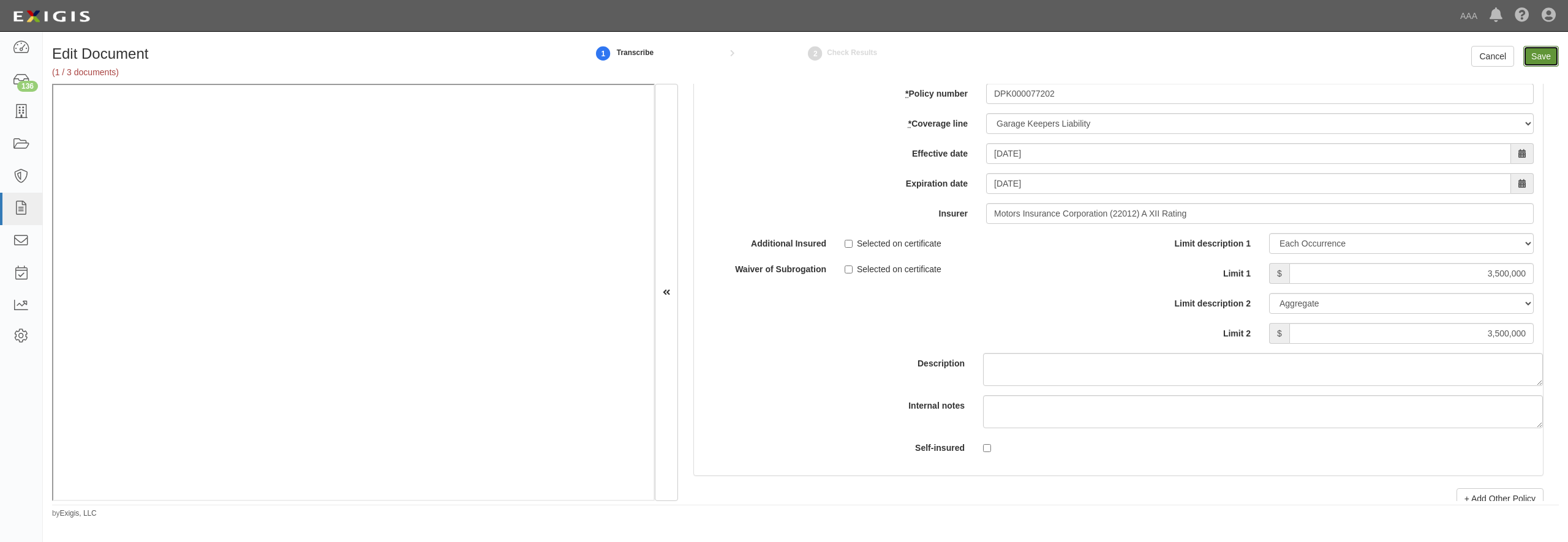
type input "30000000"
type input "1000000"
type input "5000000"
type input "3500000"
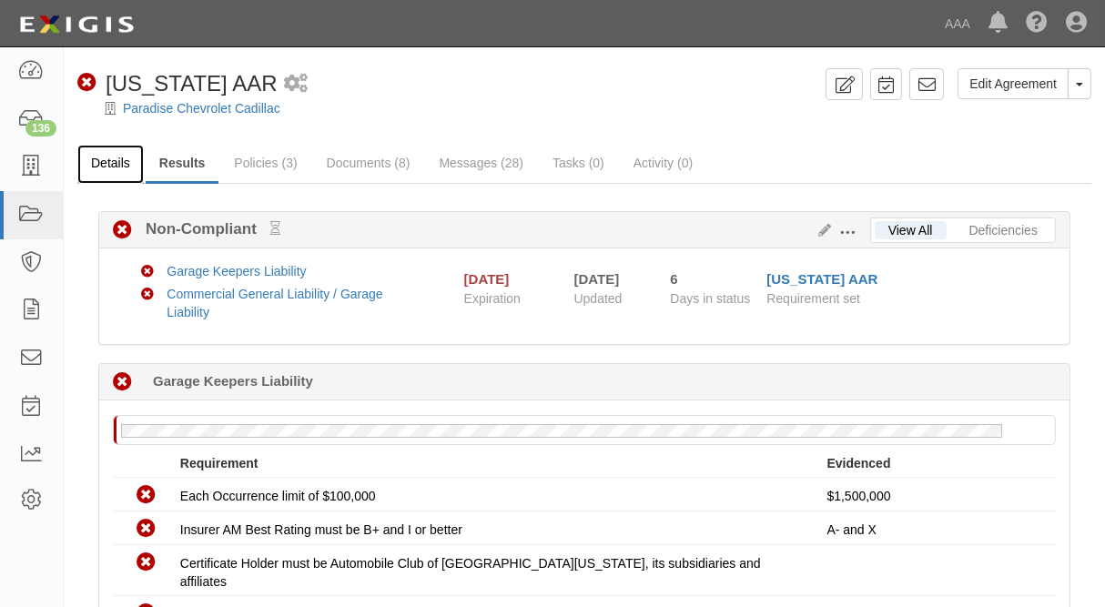
click at [106, 161] on link "Details" at bounding box center [110, 164] width 66 height 39
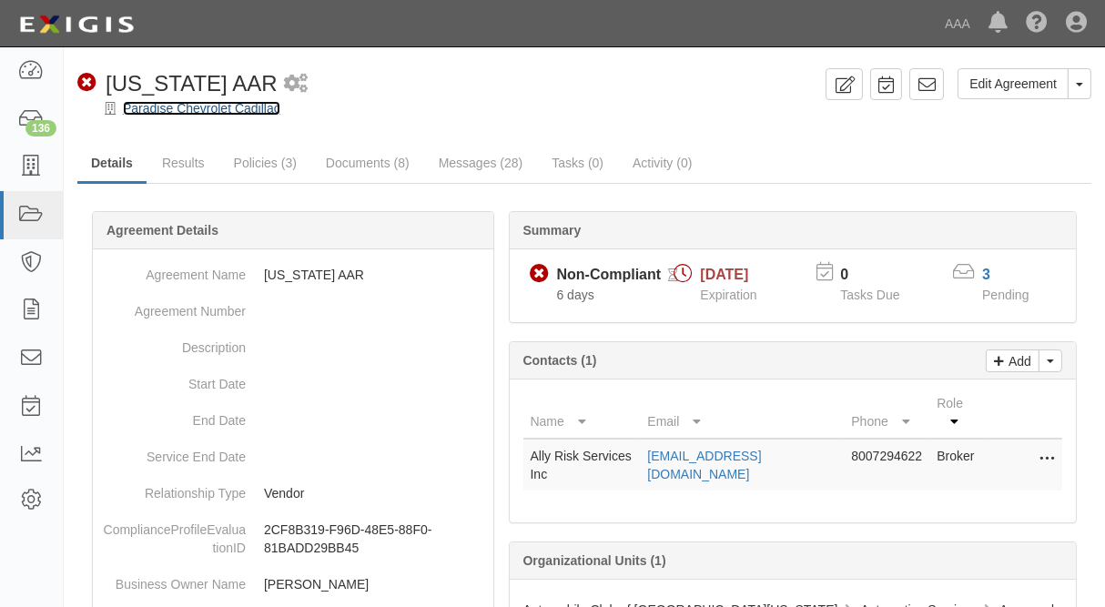
click at [198, 106] on link "Paradise Chevrolet Cadillac" at bounding box center [201, 108] width 157 height 15
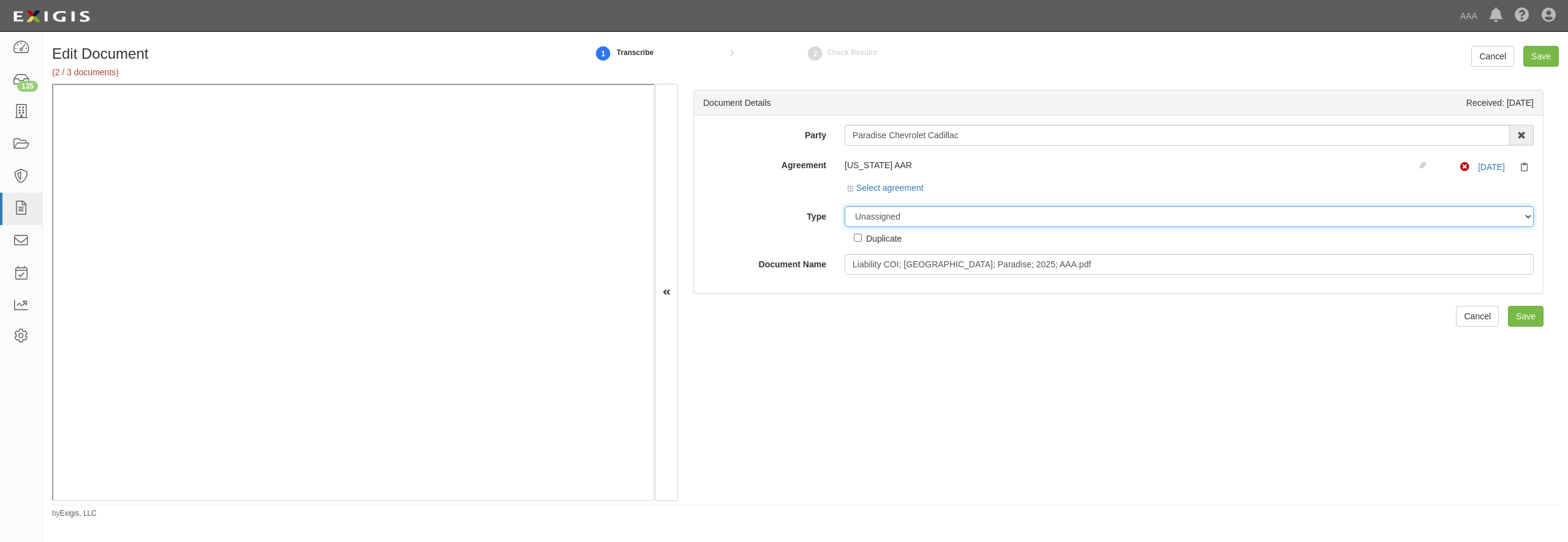
click at [845, 206] on select "Unassigned Binder Cancellation Notice Certificate Contract Endorsement Insuranc…" at bounding box center [1189, 217] width 689 height 21
select select "OtherDetail"
click option "Other Document" at bounding box center [0, 0] width 0 height 0
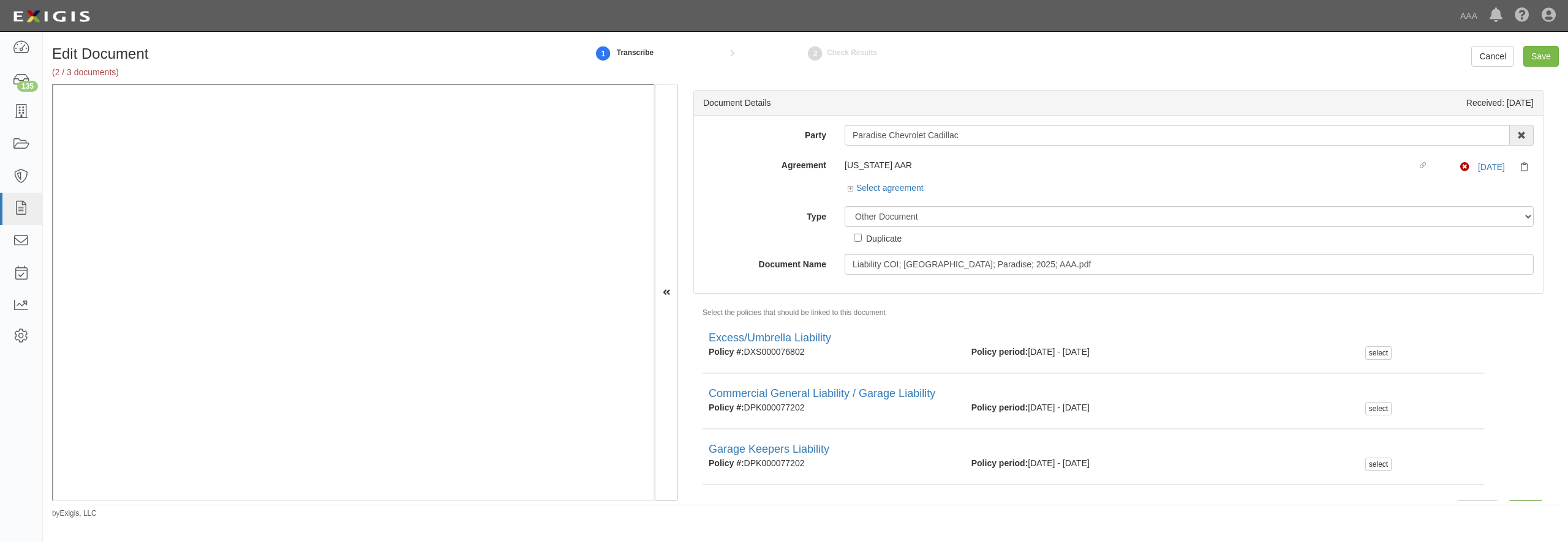
click at [877, 235] on div "Duplicate" at bounding box center [884, 238] width 36 height 13
click at [862, 235] on input "Duplicate" at bounding box center [858, 238] width 8 height 8
checkbox input "true"
click at [1551, 56] on input "Save" at bounding box center [1541, 56] width 36 height 21
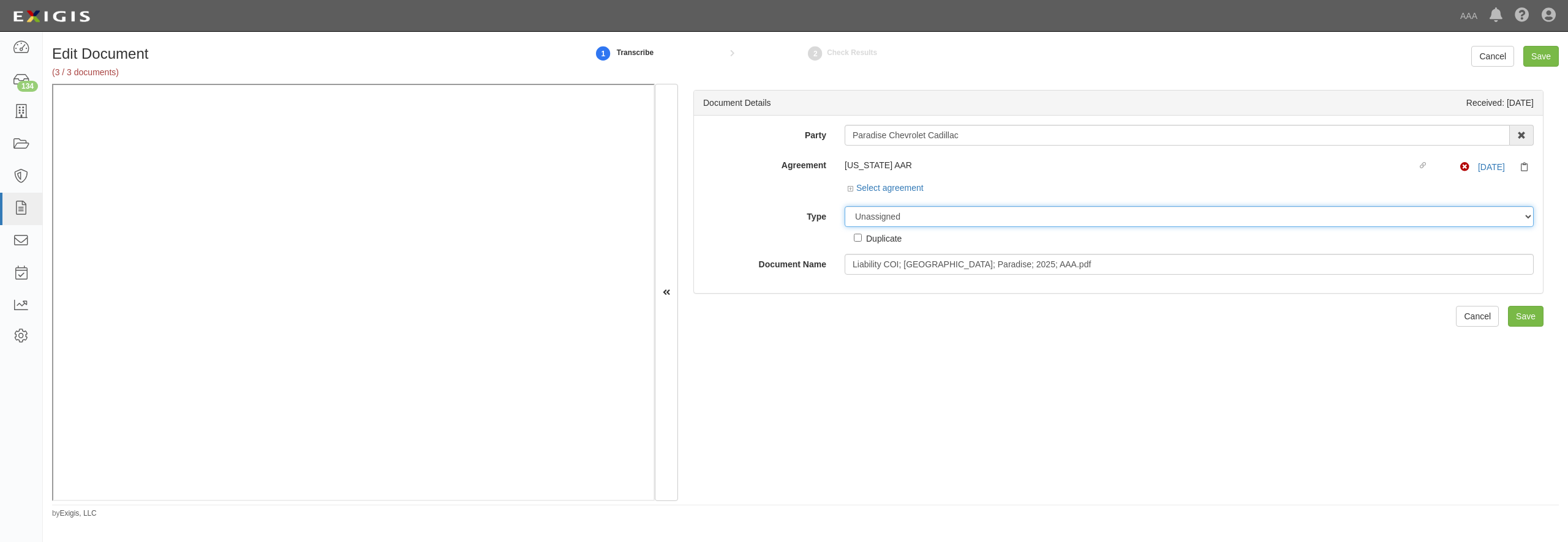
click at [845, 206] on select "Unassigned Binder Cancellation Notice Certificate Contract Endorsement Insuranc…" at bounding box center [1189, 217] width 689 height 21
select select "OtherDetail"
click option "Other Document" at bounding box center [0, 0] width 0 height 0
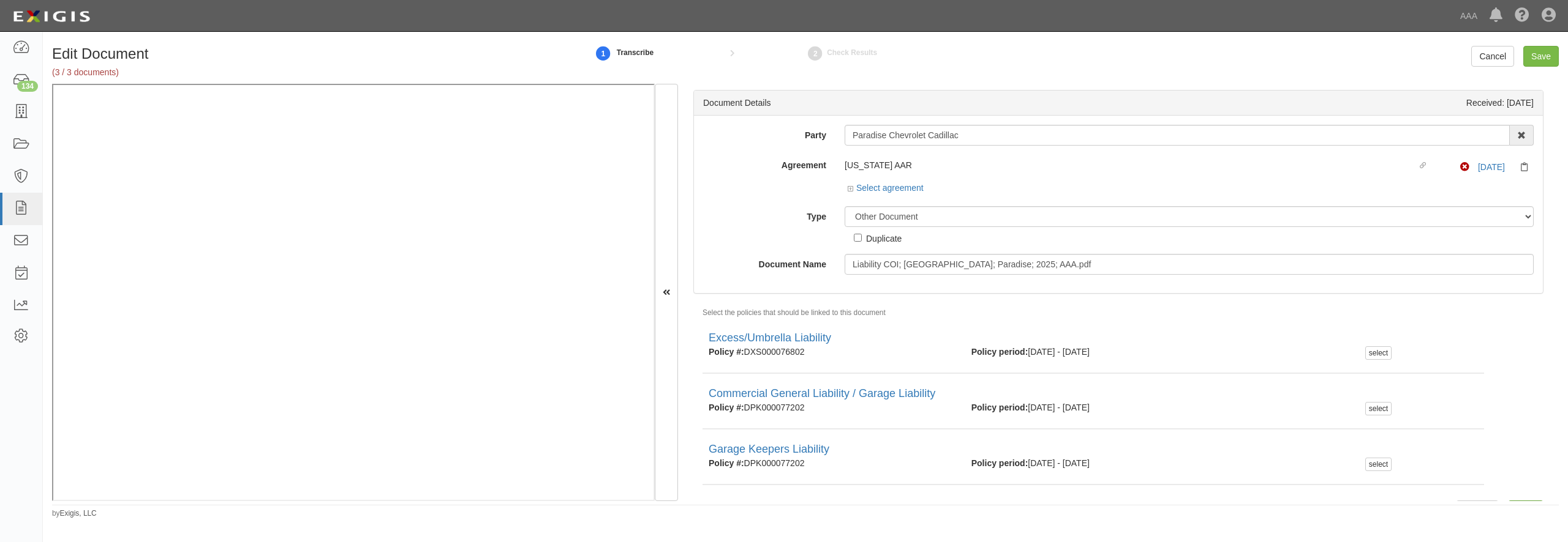
click at [879, 238] on div "Duplicate" at bounding box center [884, 238] width 36 height 13
click at [862, 238] on input "Duplicate" at bounding box center [858, 238] width 8 height 8
checkbox input "true"
click at [1546, 63] on input "Save" at bounding box center [1541, 56] width 36 height 21
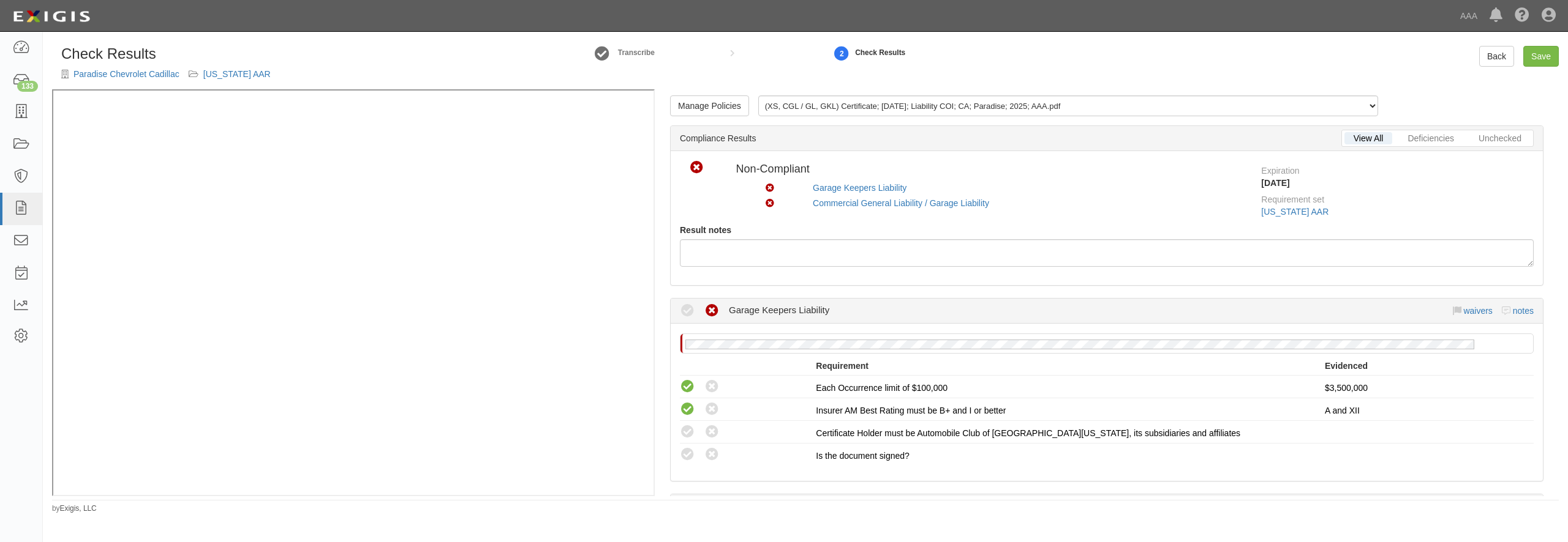
scroll to position [118, 0]
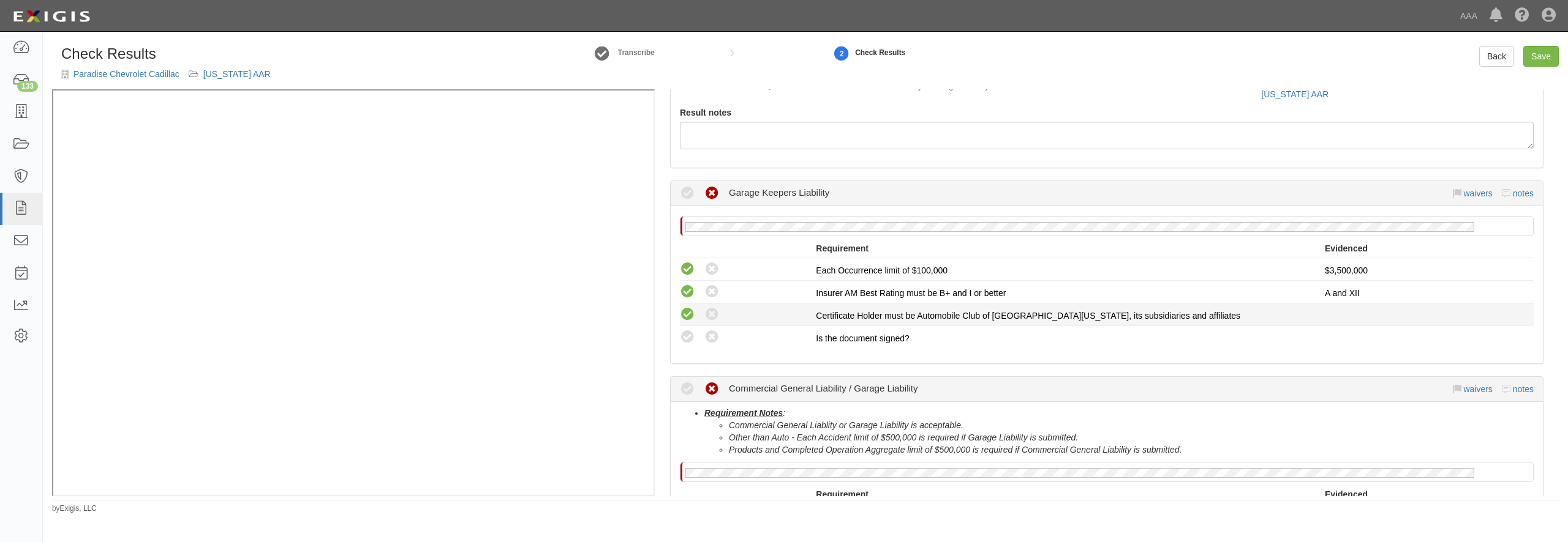
click at [688, 321] on icon at bounding box center [687, 315] width 15 height 15
radio input "true"
click at [688, 342] on icon at bounding box center [687, 338] width 15 height 15
radio input "true"
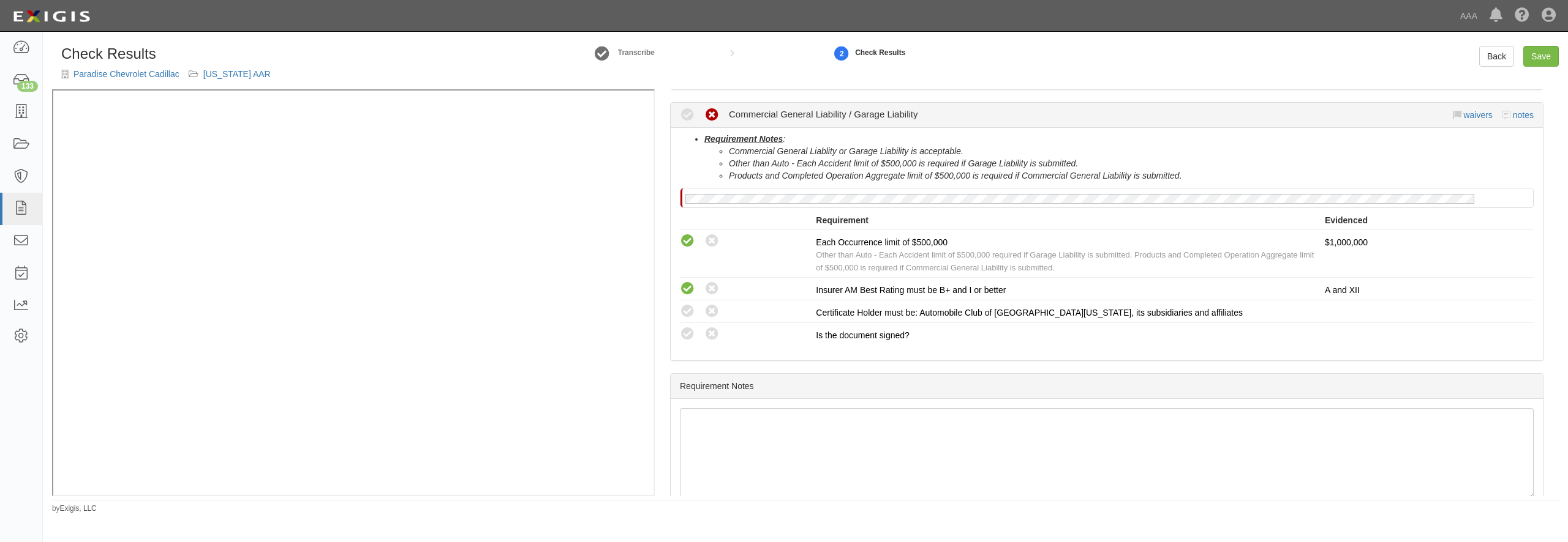
scroll to position [412, 0]
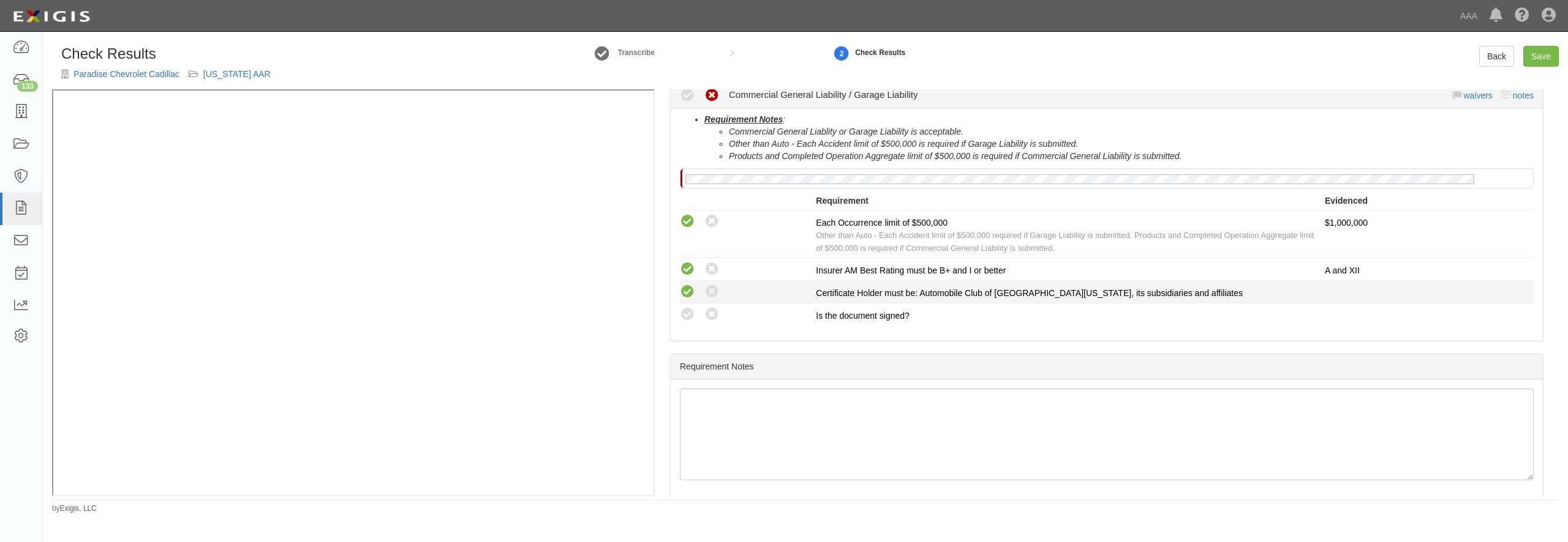
click at [692, 291] on icon at bounding box center [687, 292] width 15 height 15
radio input "true"
click at [690, 310] on icon at bounding box center [687, 315] width 15 height 15
radio input "true"
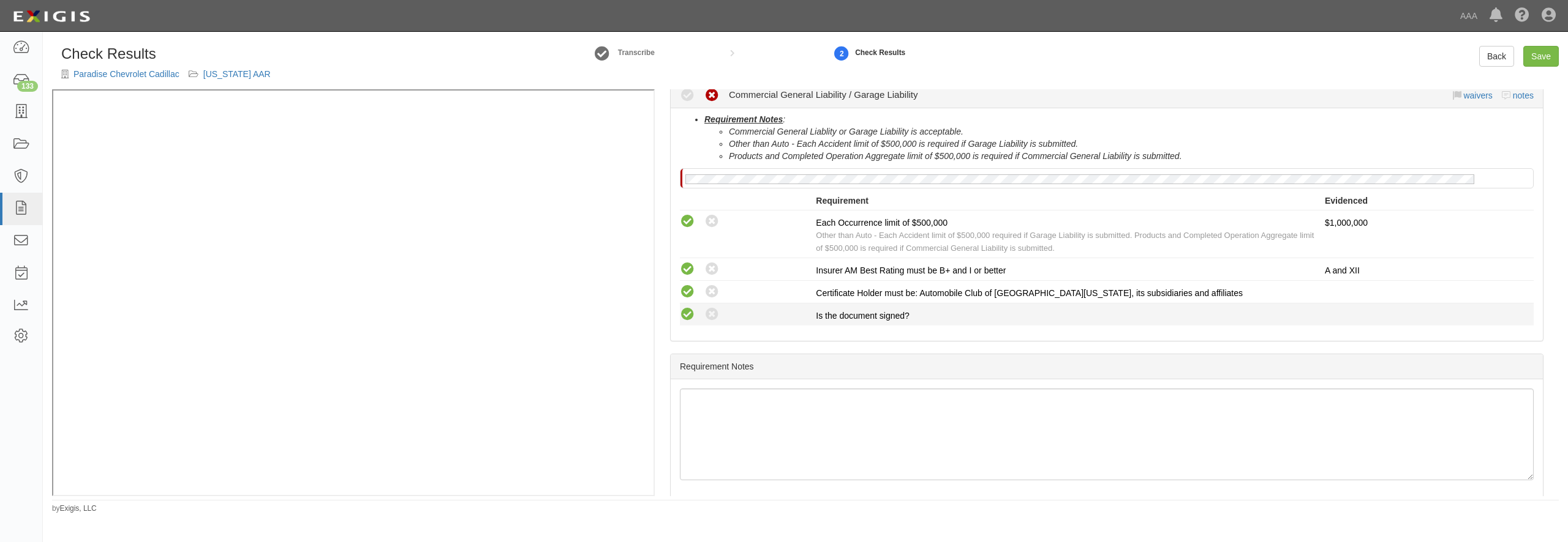
radio input "true"
click at [1555, 53] on link "Save" at bounding box center [1541, 56] width 36 height 21
radio input "true"
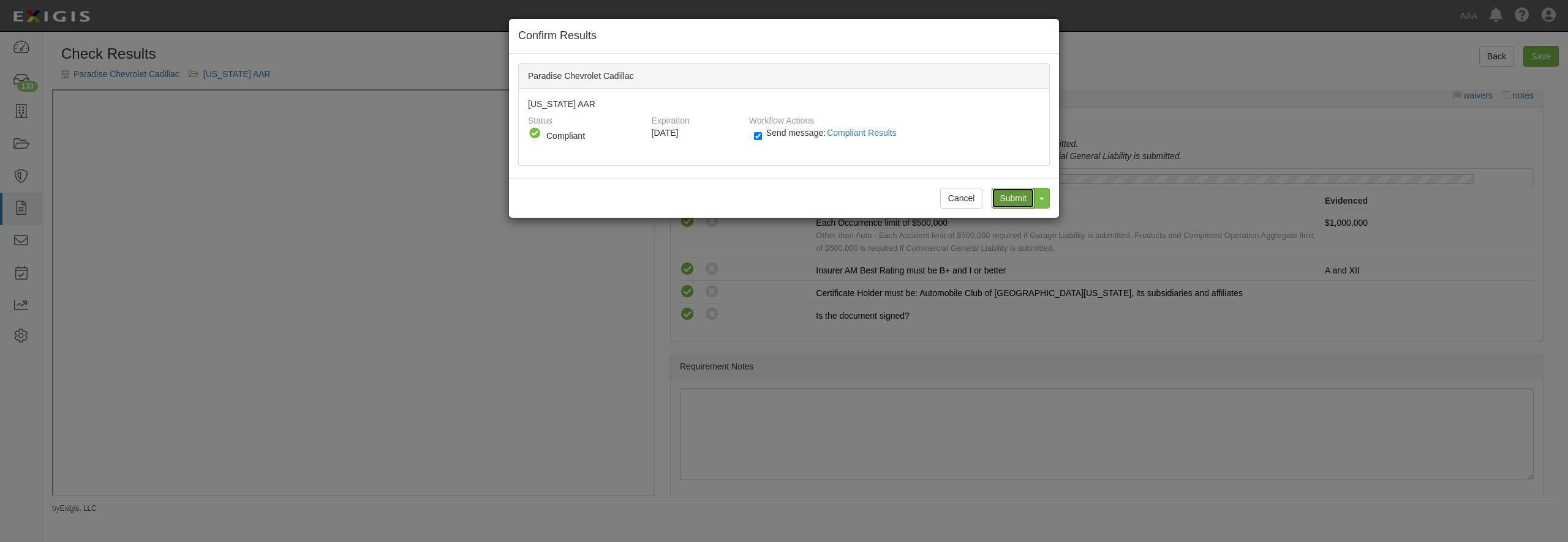
click at [1014, 204] on input "Submit" at bounding box center [1013, 198] width 43 height 21
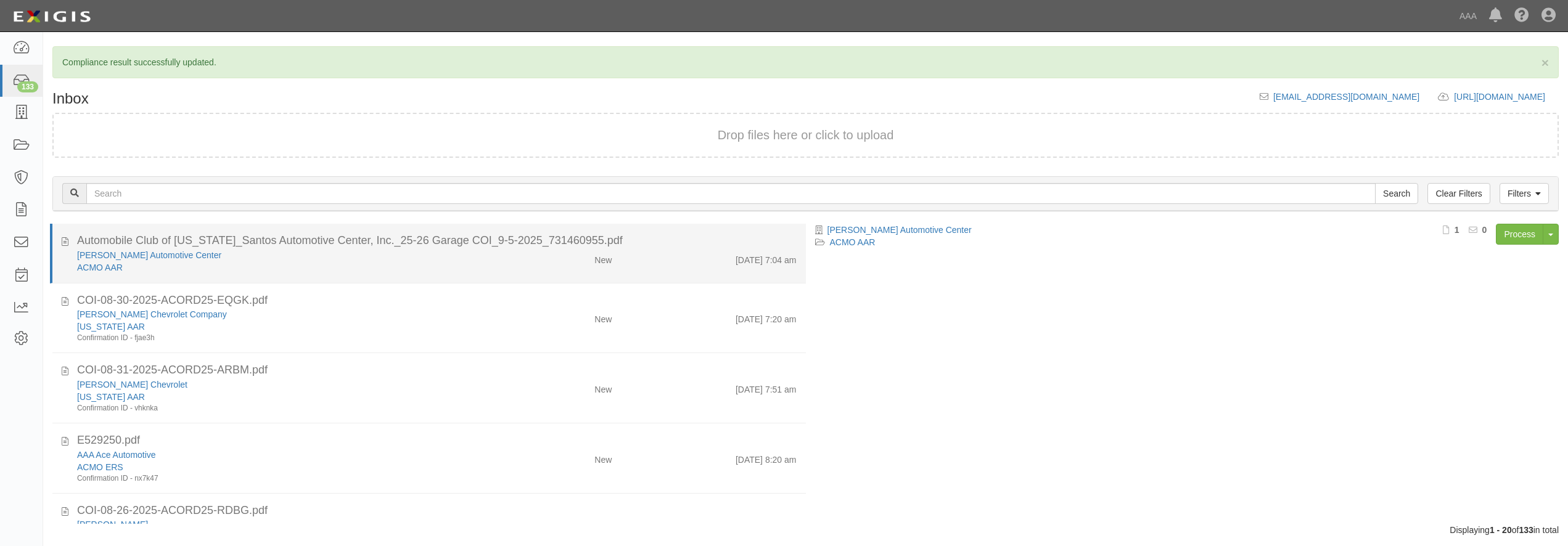
click at [232, 268] on div "ACMO AAR" at bounding box center [283, 268] width 412 height 12
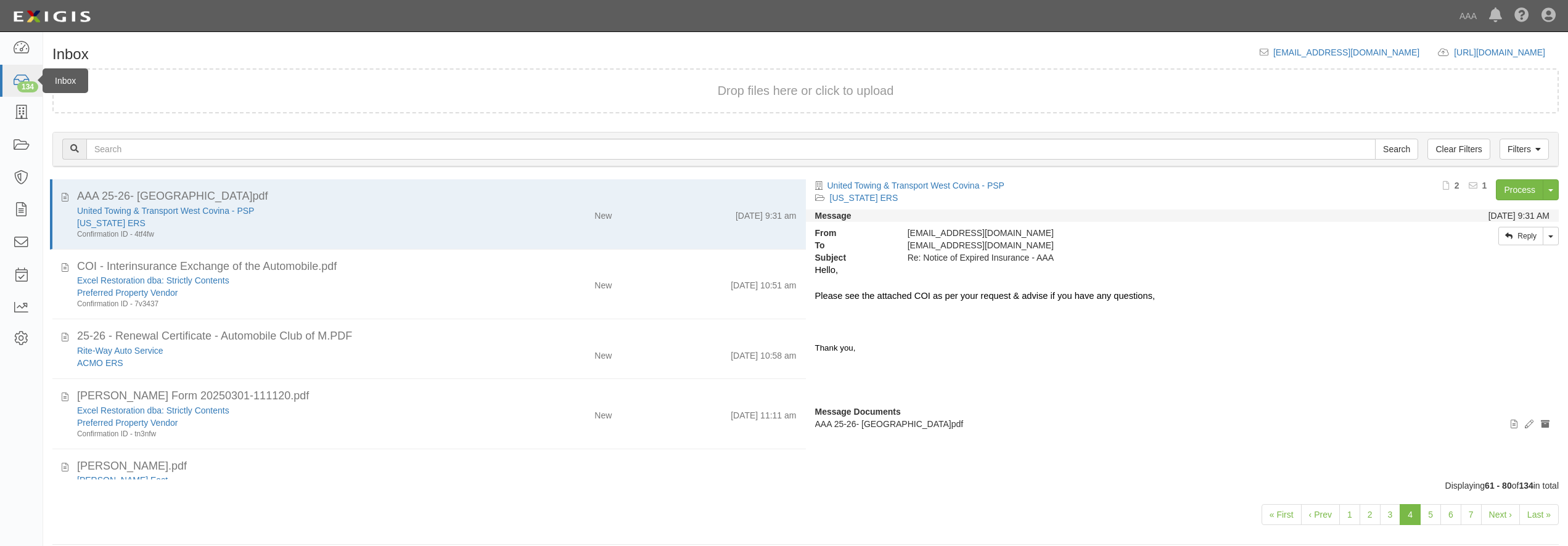
scroll to position [474, 0]
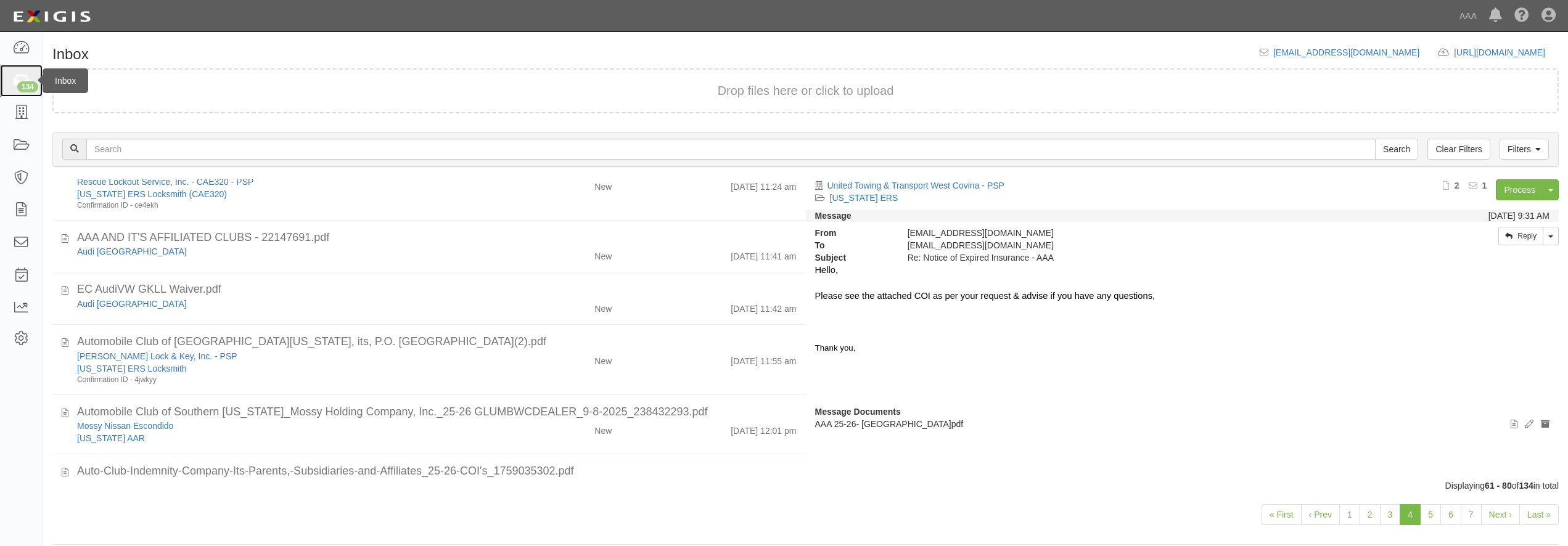
click at [30, 85] on div "134" at bounding box center [27, 87] width 21 height 11
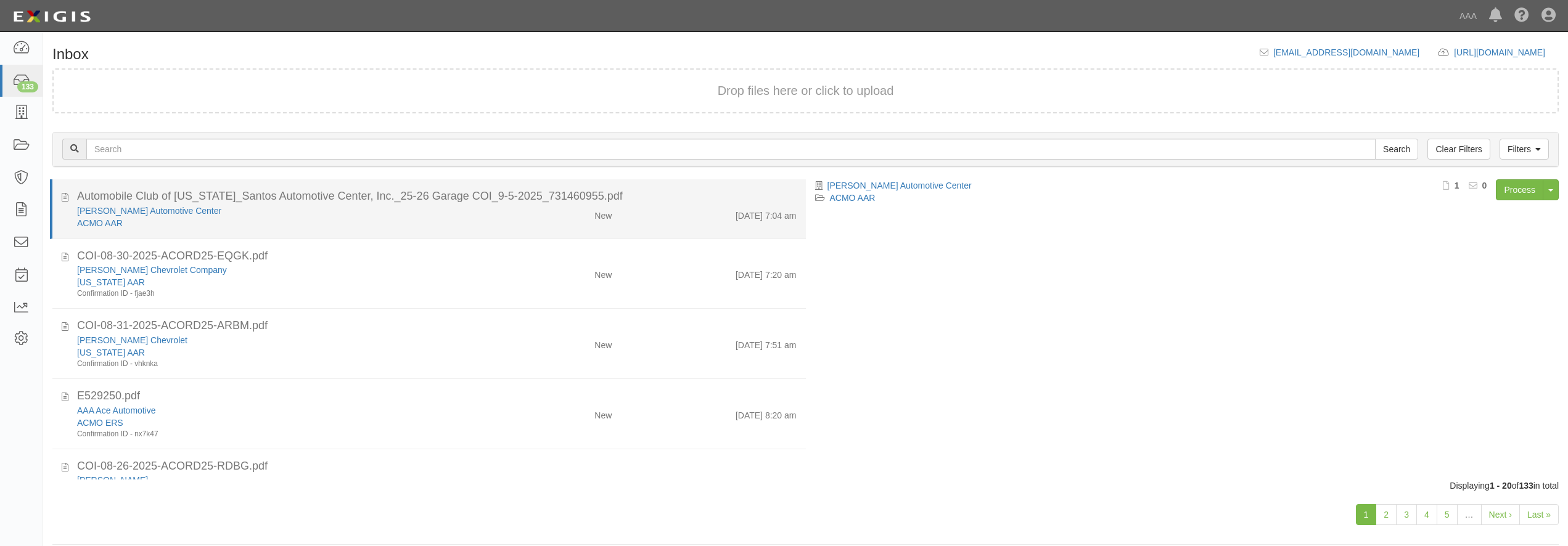
click at [255, 235] on li "Automobile Club of [US_STATE]_Santos Automotive Center, Inc._25-26 Garage COI_9…" at bounding box center [428, 209] width 756 height 60
click at [253, 223] on div "ACMO AAR" at bounding box center [283, 223] width 412 height 12
click at [359, 215] on div "[PERSON_NAME] Automotive Center" at bounding box center [283, 211] width 412 height 12
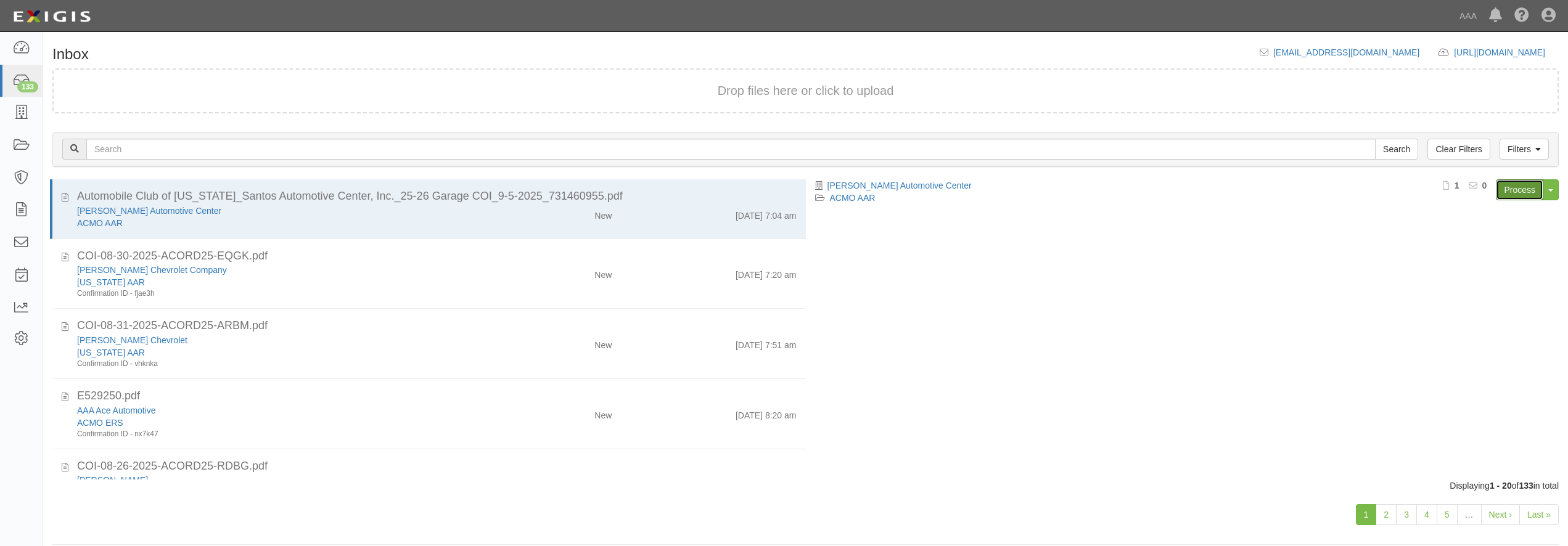
click at [1510, 194] on link "Process" at bounding box center [1519, 190] width 47 height 21
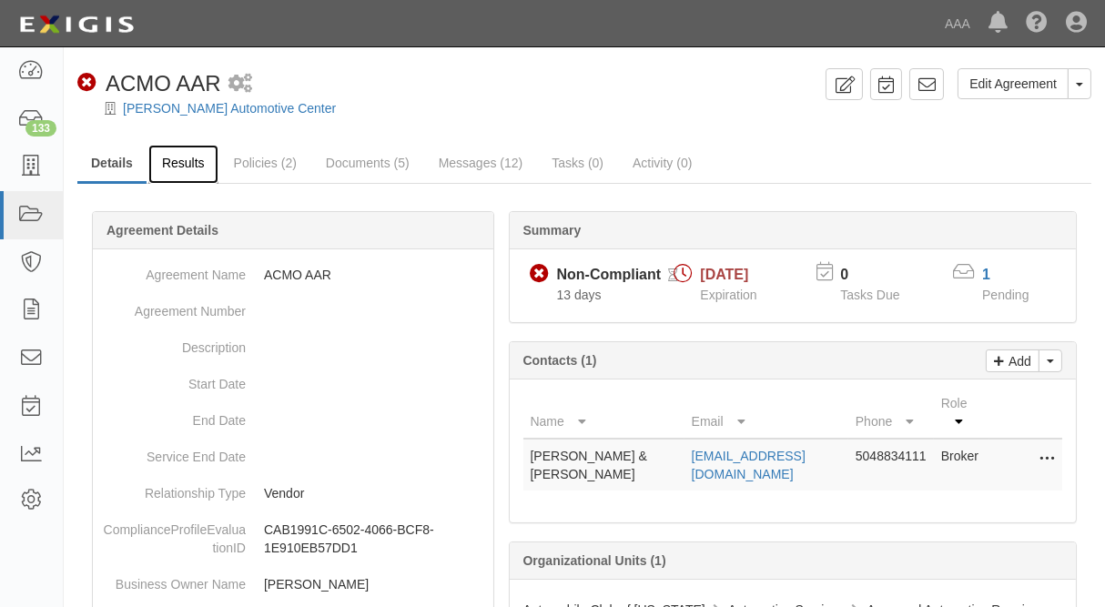
click at [182, 167] on link "Results" at bounding box center [183, 164] width 70 height 39
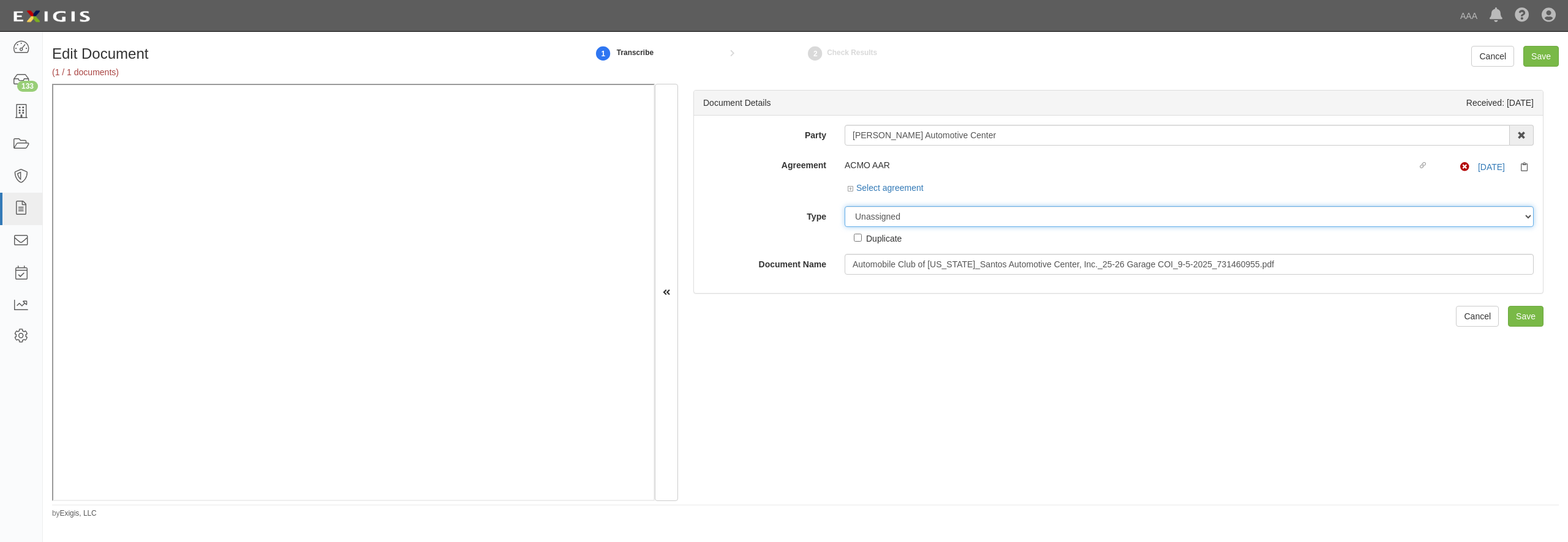
click at [845, 206] on select "Unassigned Binder Cancellation Notice Certificate Contract Endorsement Insuranc…" at bounding box center [1189, 217] width 689 height 21
select select "CertificateDetail"
click option "Certificate" at bounding box center [0, 0] width 0 height 0
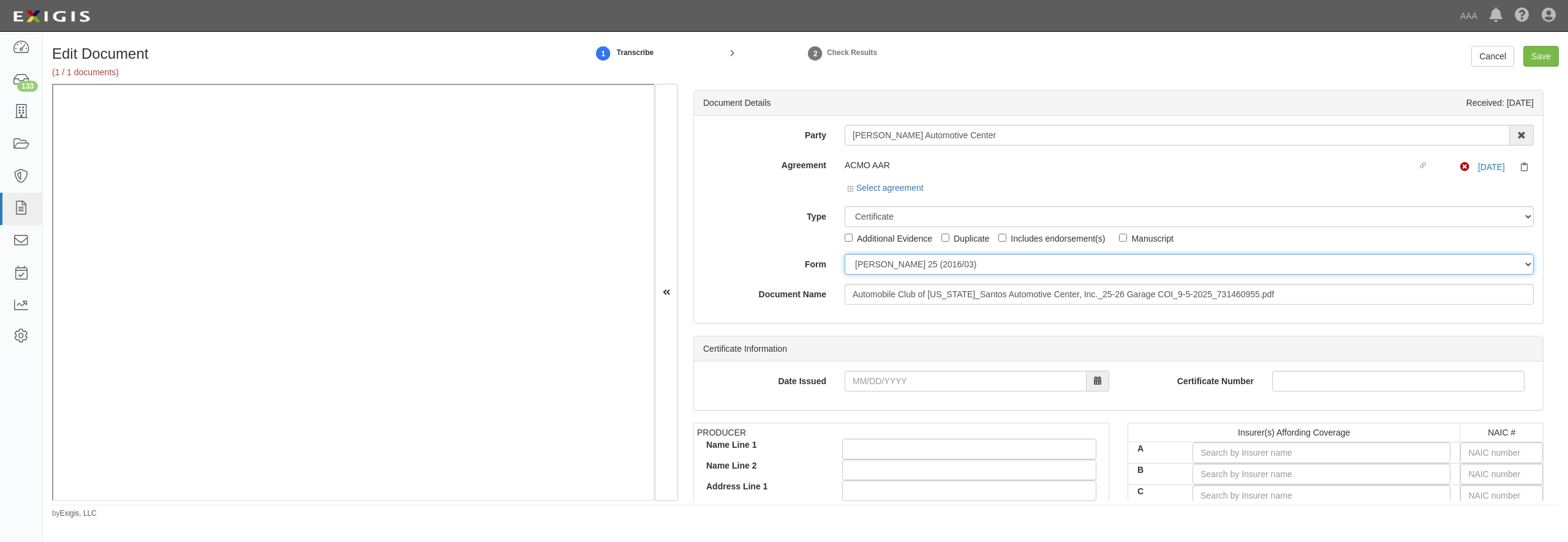
click at [845, 254] on select "[PERSON_NAME] 25 (2016/03) [PERSON_NAME] 101 [PERSON_NAME] 855 NY (2014/05) Gen…" at bounding box center [1189, 264] width 689 height 21
select select "GeneralFormDetail"
click option "General" at bounding box center [0, 0] width 0 height 0
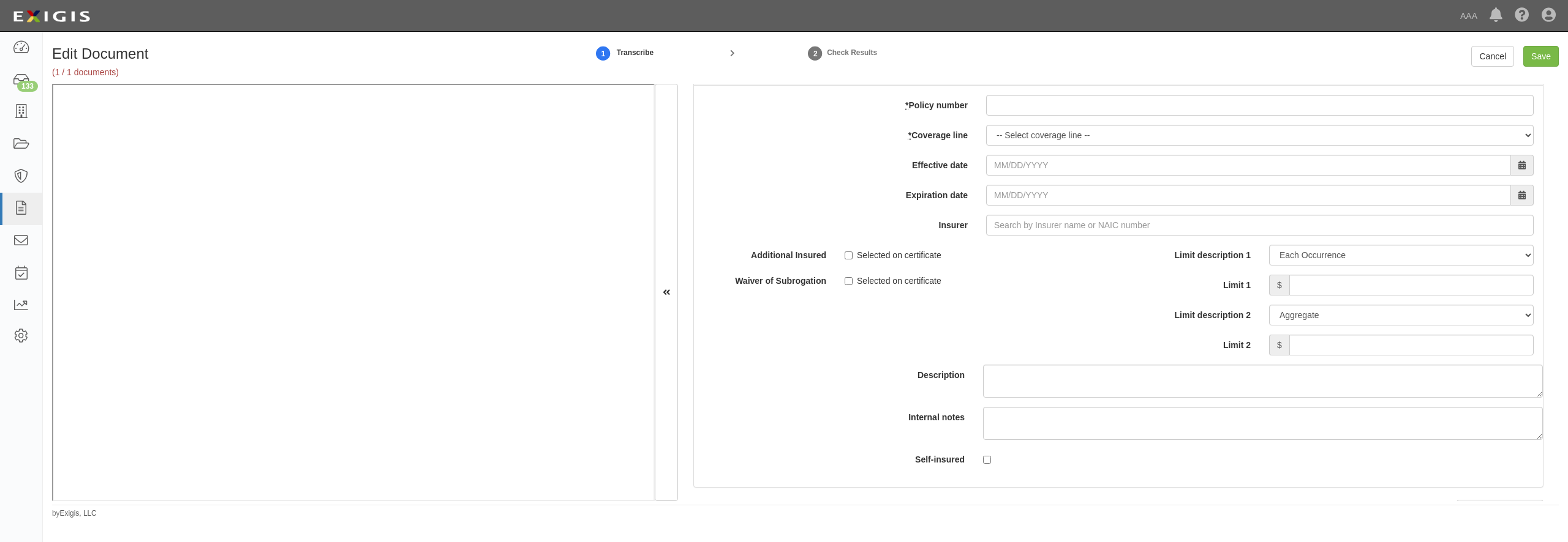
scroll to position [3526, 0]
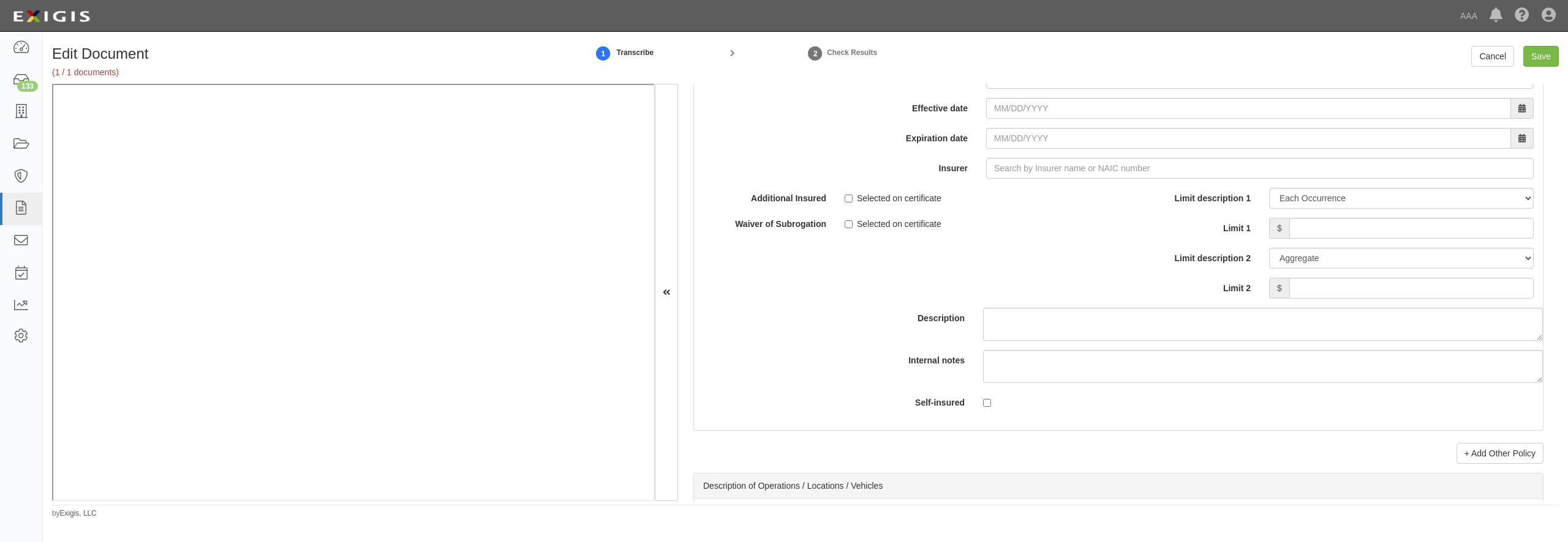
click at [1010, 59] on input "* Policy number" at bounding box center [1260, 48] width 548 height 21
paste input "GP8779786"
type input "GP8779786"
select select "70"
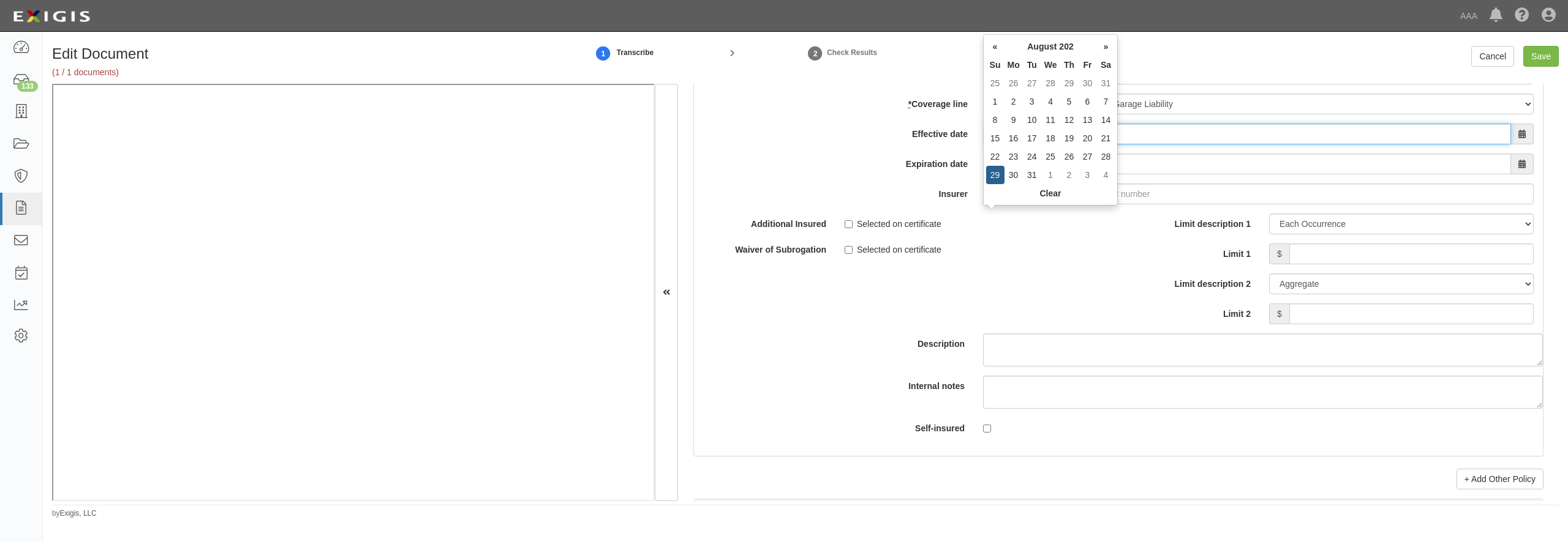
type input "08/29/2025"
type input "[DATE]"
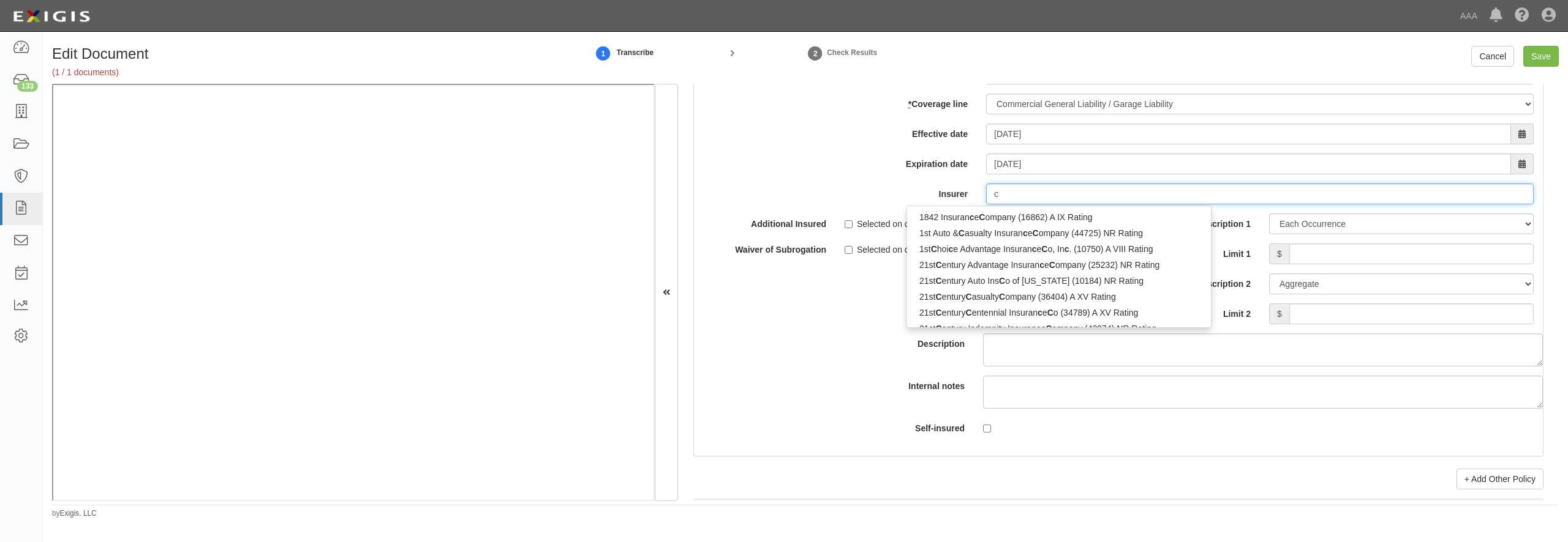
type input "co"
type input "colina Insurance Limited (0) B++ VIII Rating"
type input "col"
type input "colonial American Casualty & Surety Co (34347) A+ XV Rating"
type input "colon"
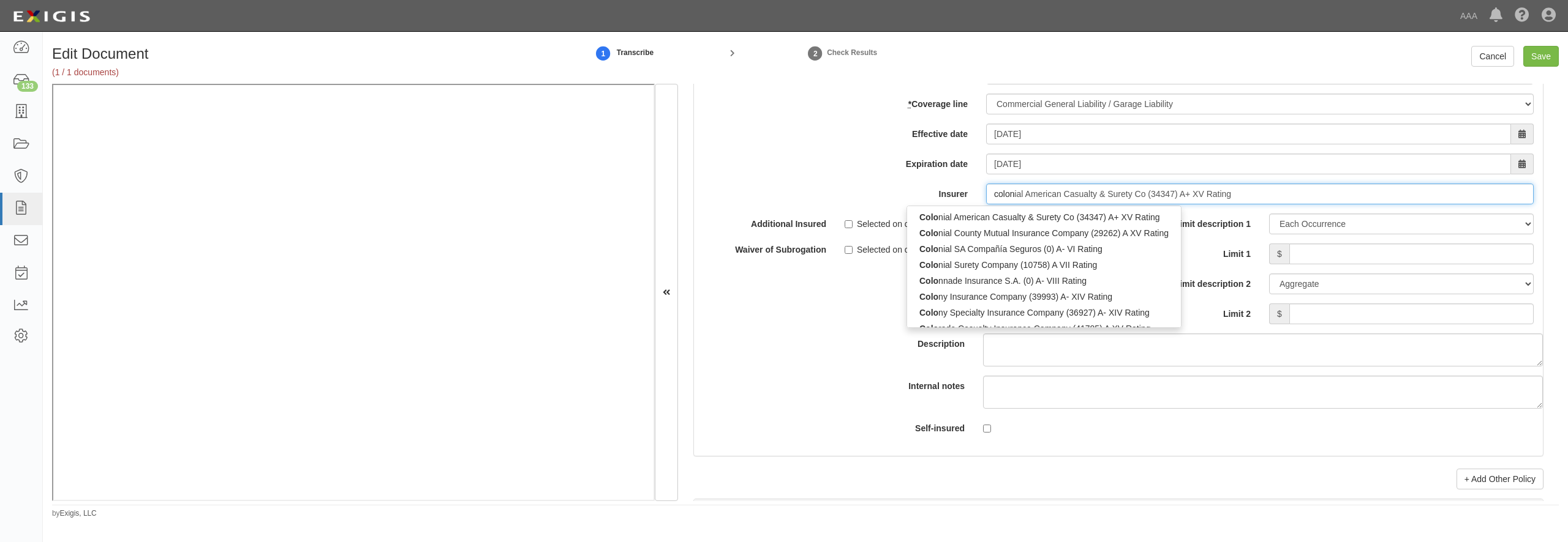
type input "colony Insurance Company (39993) A- XIV Rating"
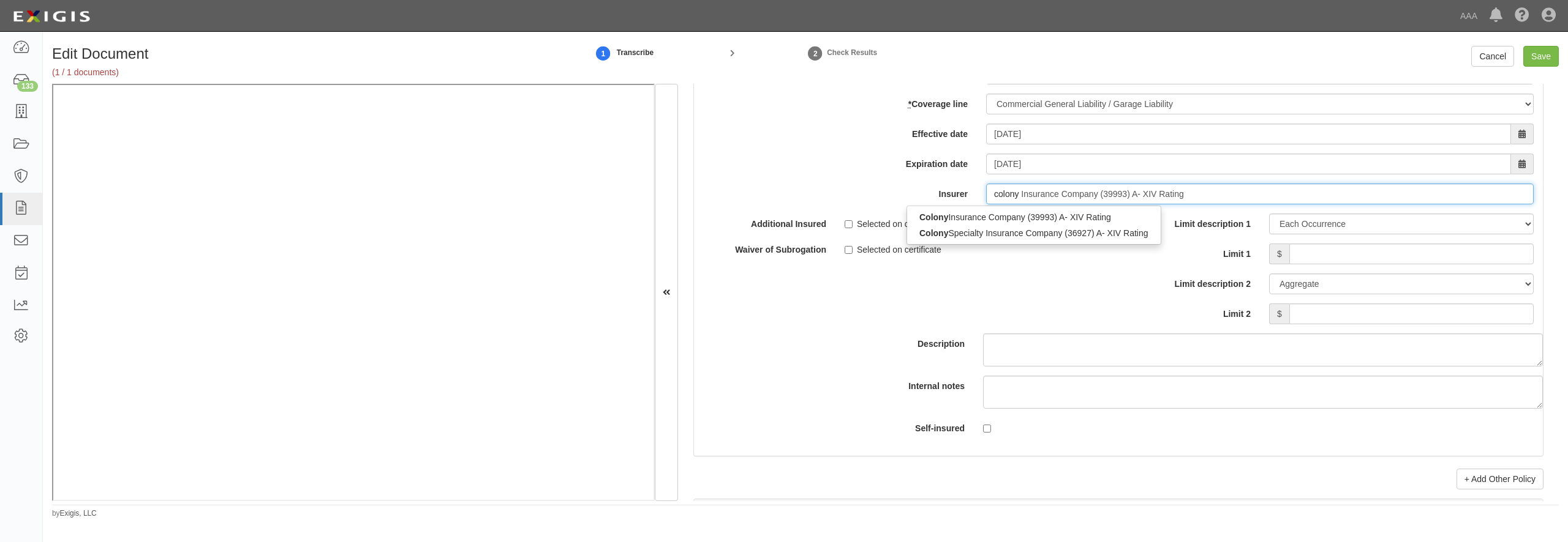
type input "colony"
click at [1053, 241] on div "Colony Ins urance Company (39993) A- XIV Rating" at bounding box center [1034, 233] width 254 height 16
type input "Colony Insurance Company (39993) A- XIV Rating"
click at [1314, 264] on input "Limit 1" at bounding box center [1411, 254] width 244 height 21
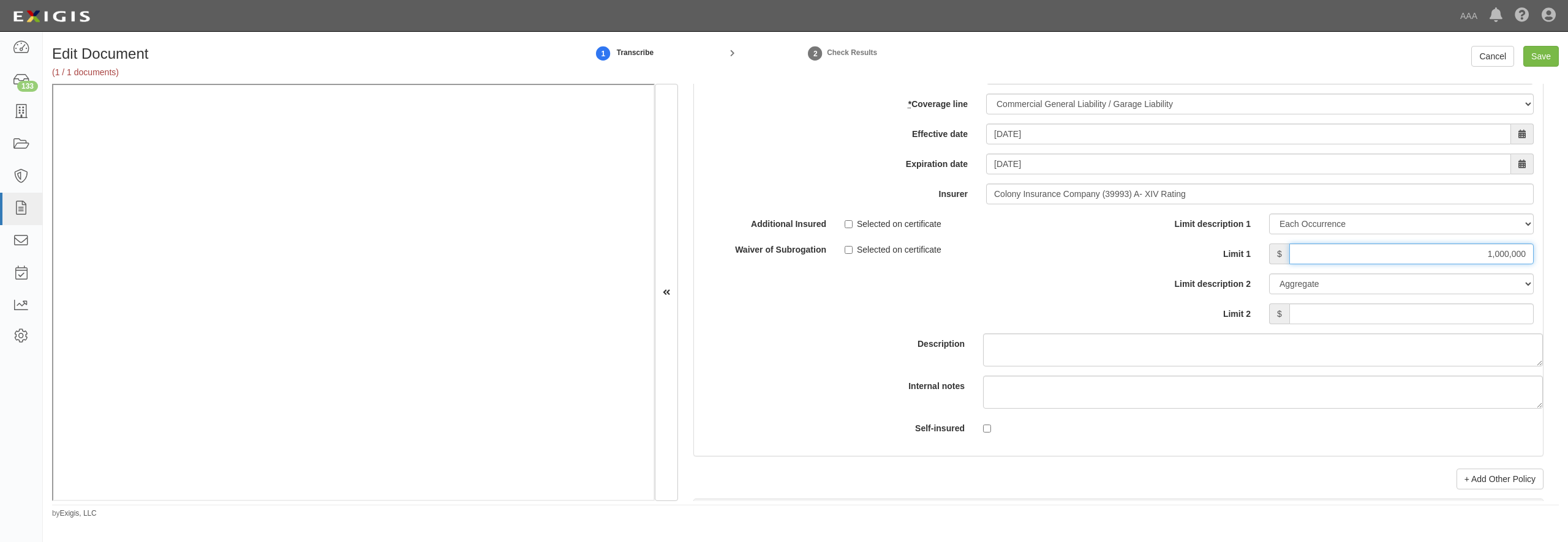
type input "1,000,000"
type input "3,000,000"
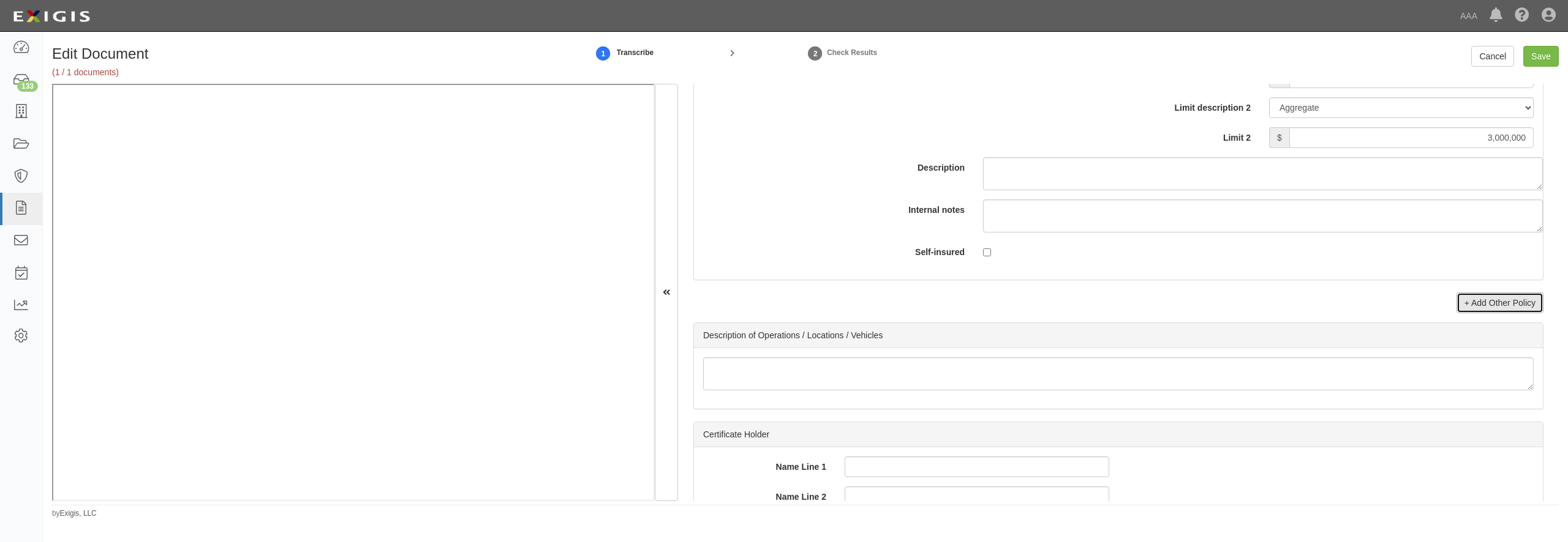
click at [1480, 313] on link "+ Add Other Policy" at bounding box center [1500, 303] width 87 height 21
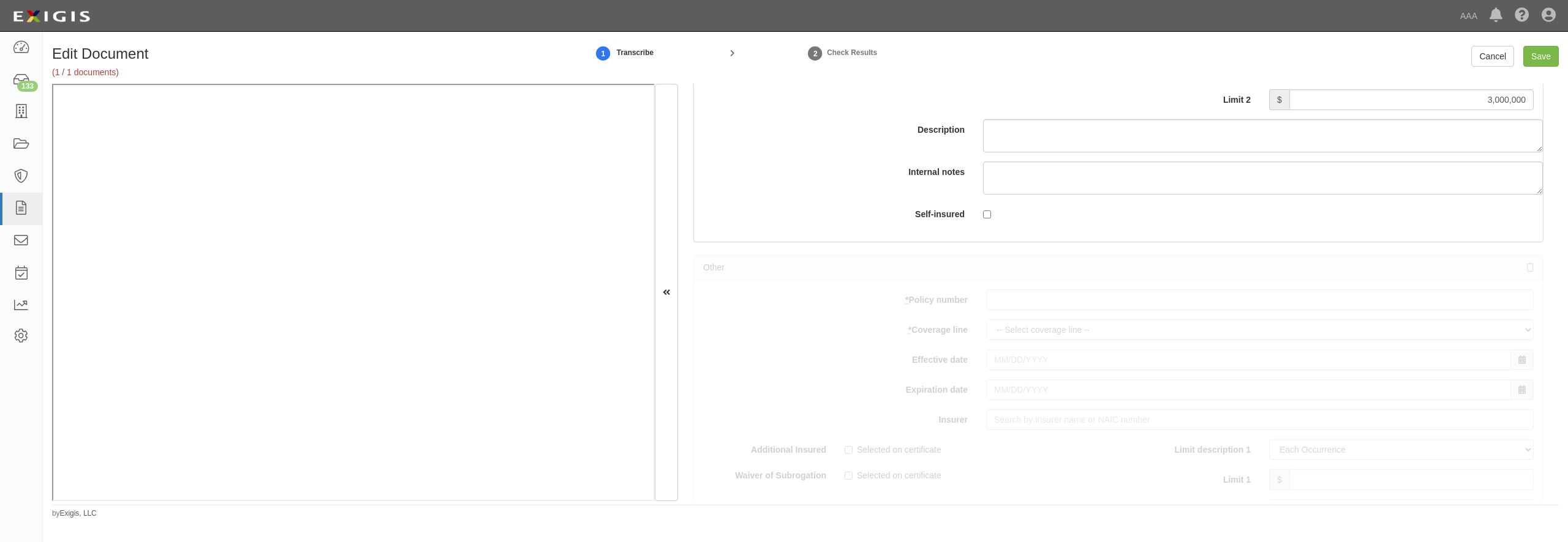
scroll to position [3878, 0]
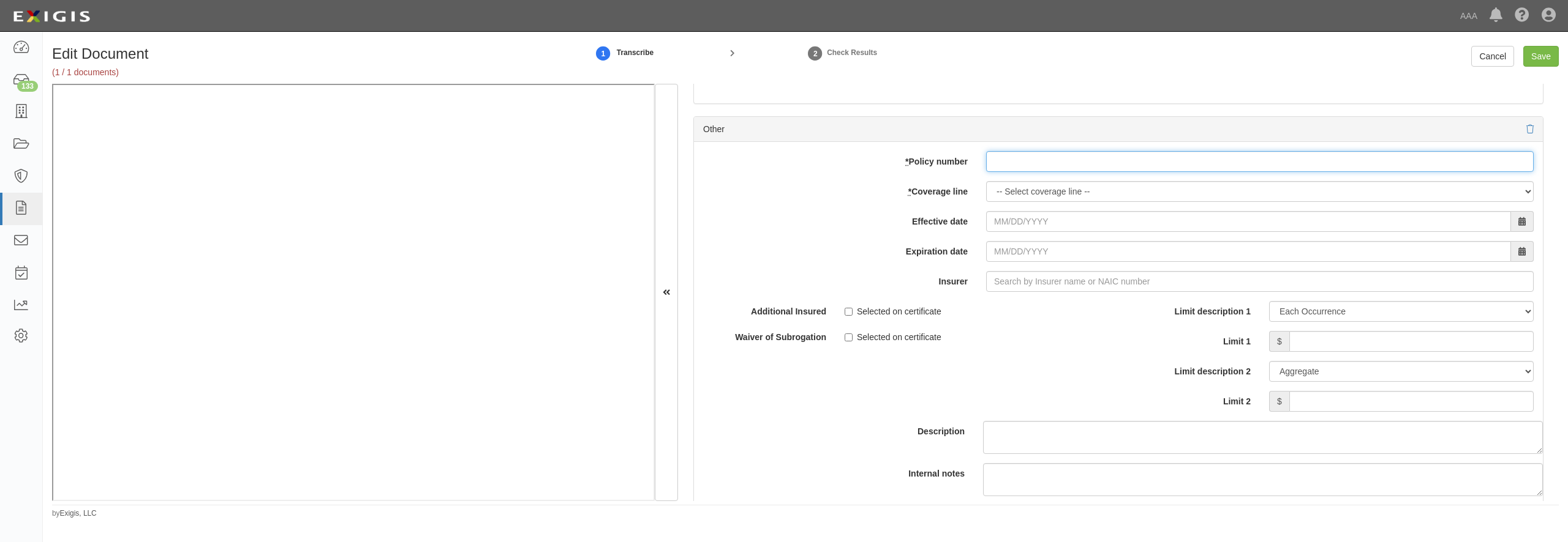
click at [1070, 172] on input "* Policy number" at bounding box center [1260, 161] width 548 height 21
paste input "GP8779786"
type input "GP8779786"
select select "56"
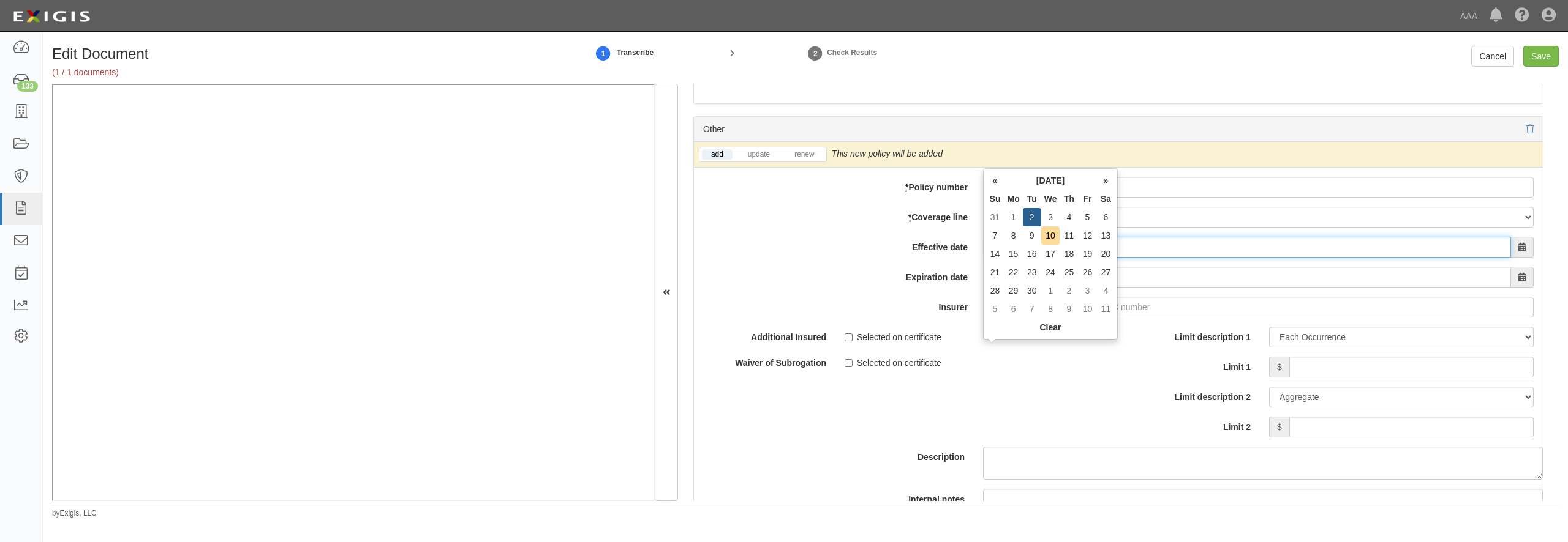
type input "0"
type input "08/29/2025"
type input "08/29/2026"
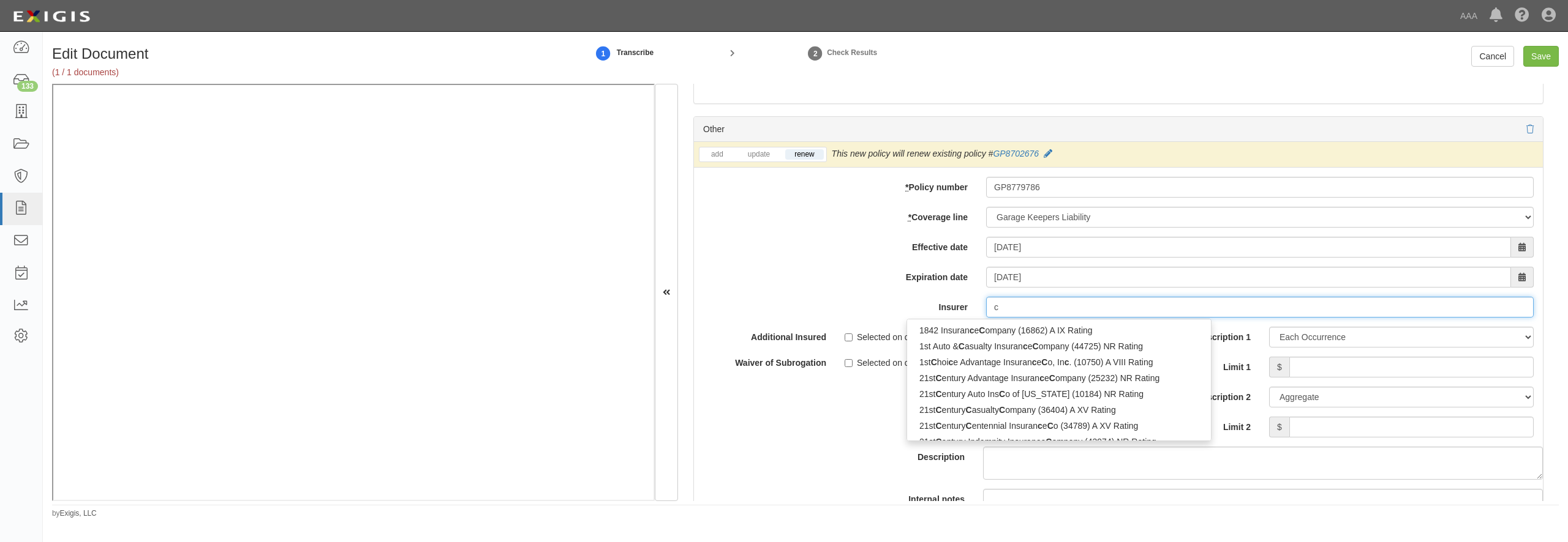
type input "co"
type input "colina Insurance Limited (0) B++ VIII Rating"
type input "col"
type input "colonial American Casualty & Surety Co (34347) A+ XV Rating"
type input "colon"
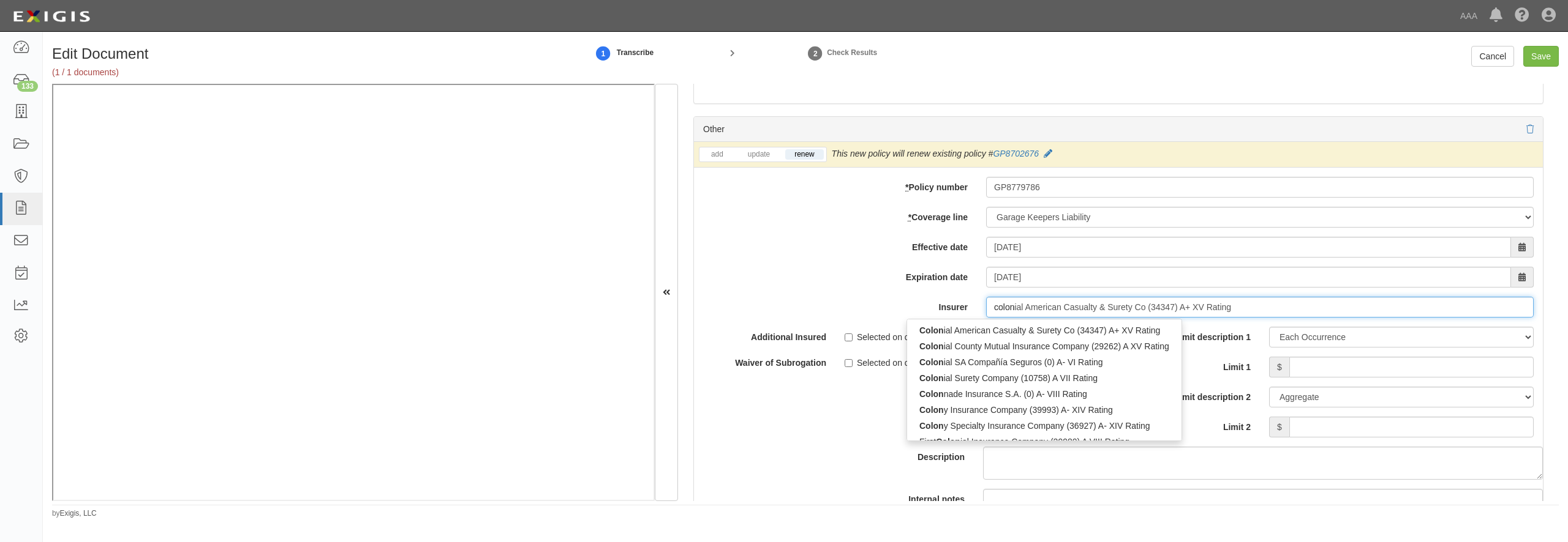
type input "colony Insurance Company (39993) A- XIV Rating"
type input "colony"
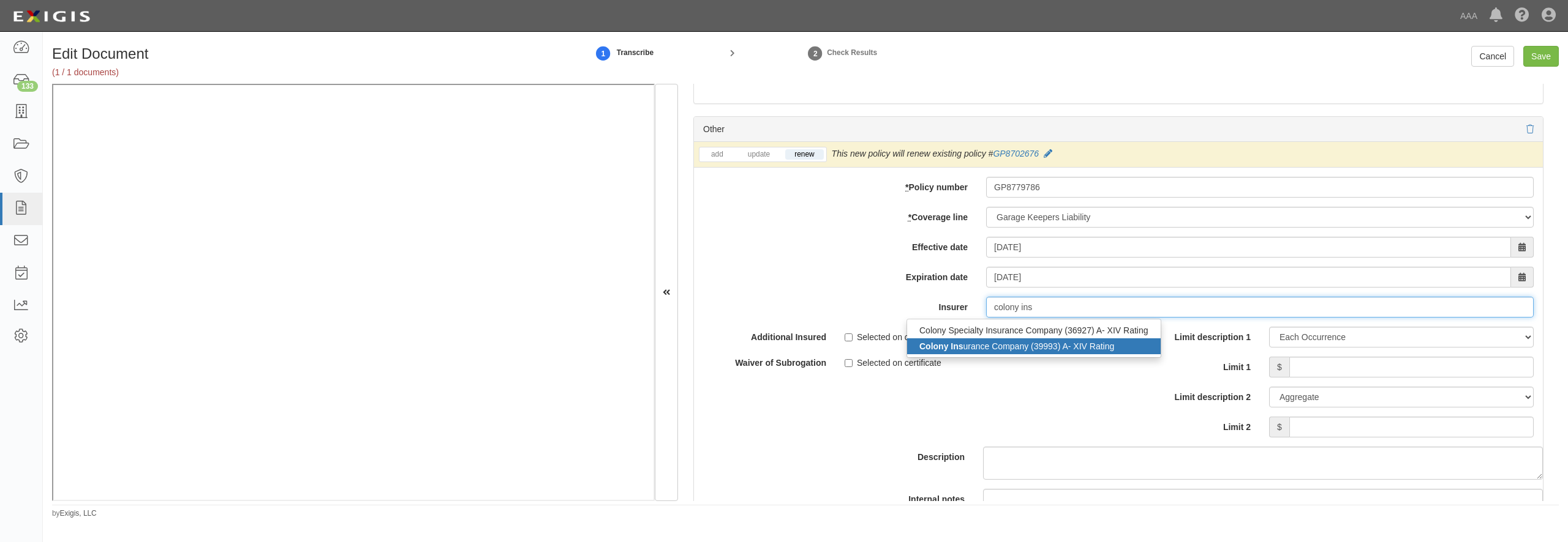
click at [996, 354] on div "Colony Ins urance Company (39993) A- XIV Rating" at bounding box center [1034, 346] width 254 height 16
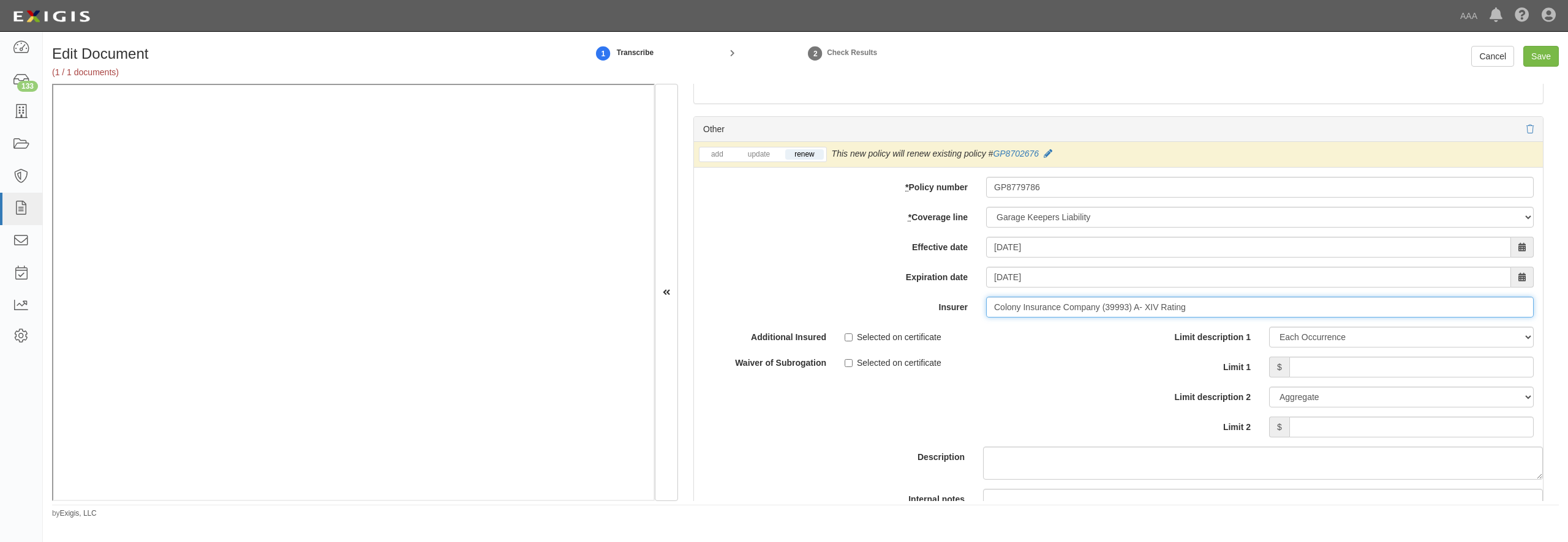
type input "Colony Insurance Company (39993) A- XIV Rating"
click at [1307, 378] on input "Limit 1" at bounding box center [1411, 367] width 244 height 21
type input "500,000"
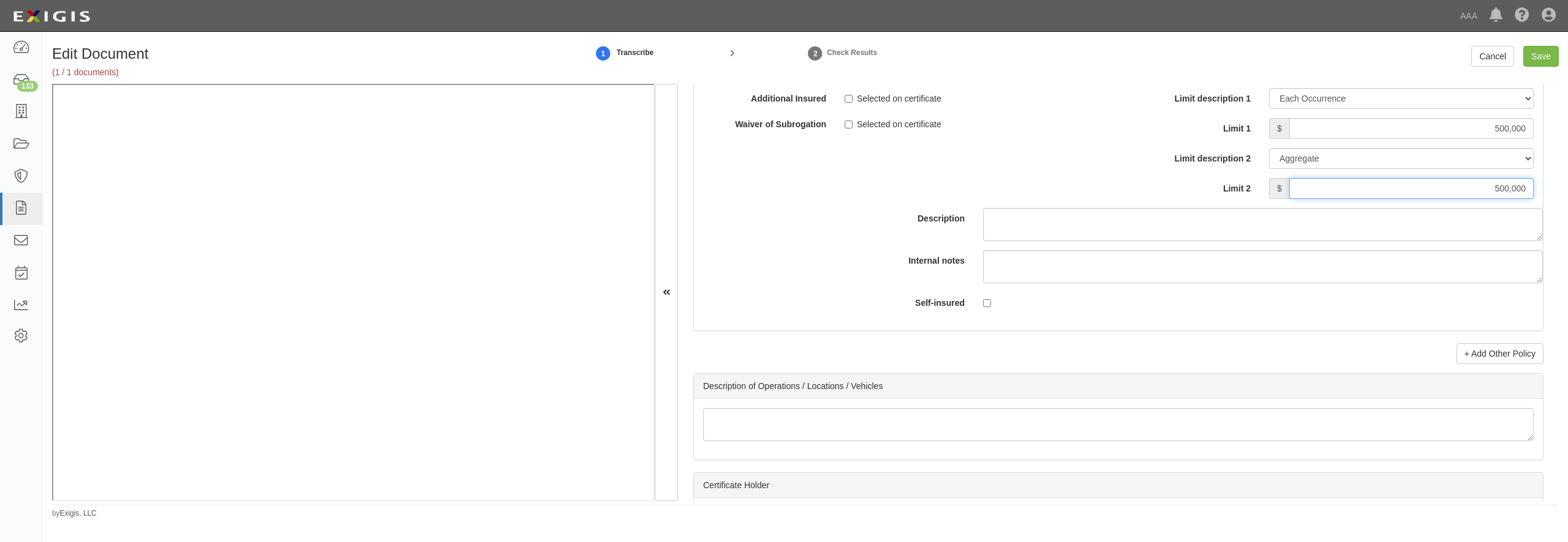
type input "500,000"
click at [1548, 63] on input "Save" at bounding box center [1541, 56] width 36 height 21
type input "1000000"
type input "3000000"
type input "500000"
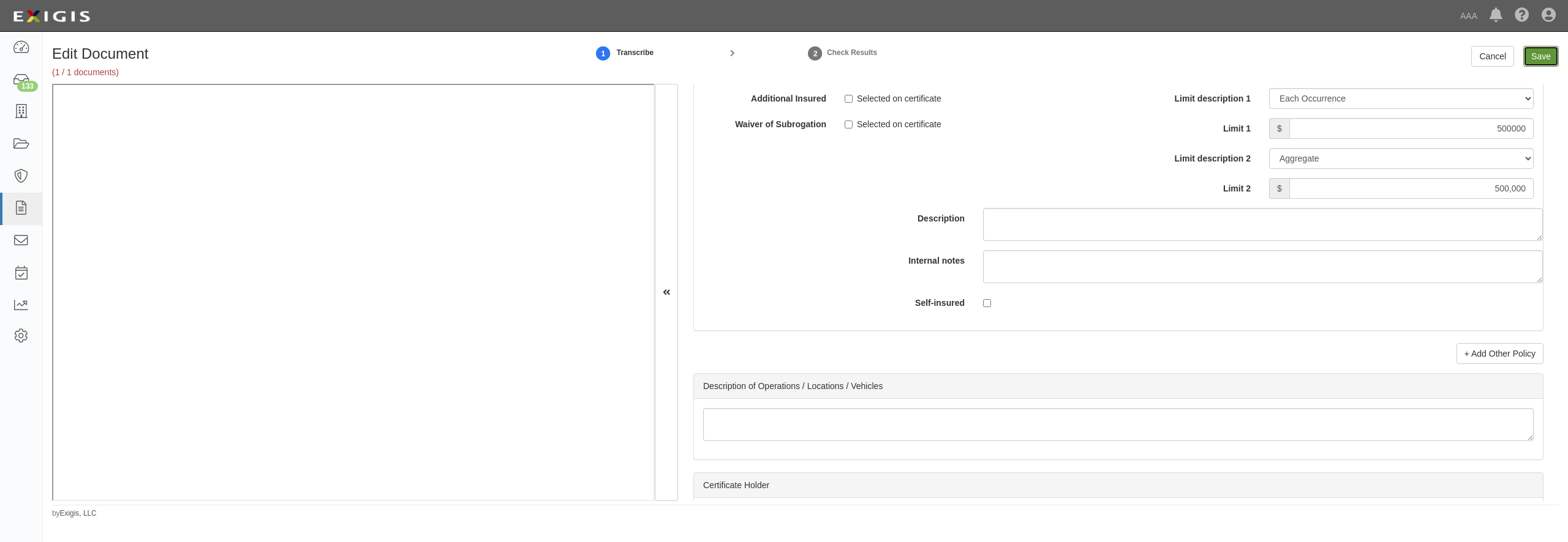
type input "500000"
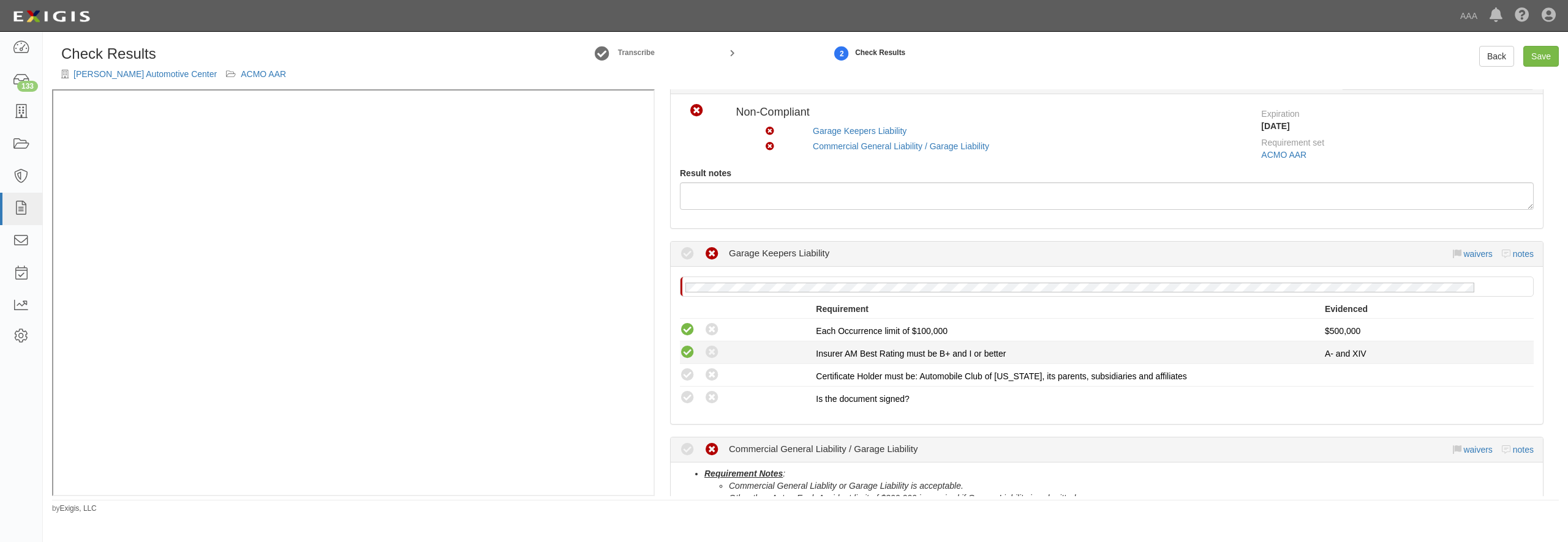
scroll to position [59, 0]
click at [686, 372] on icon at bounding box center [687, 373] width 15 height 15
radio input "true"
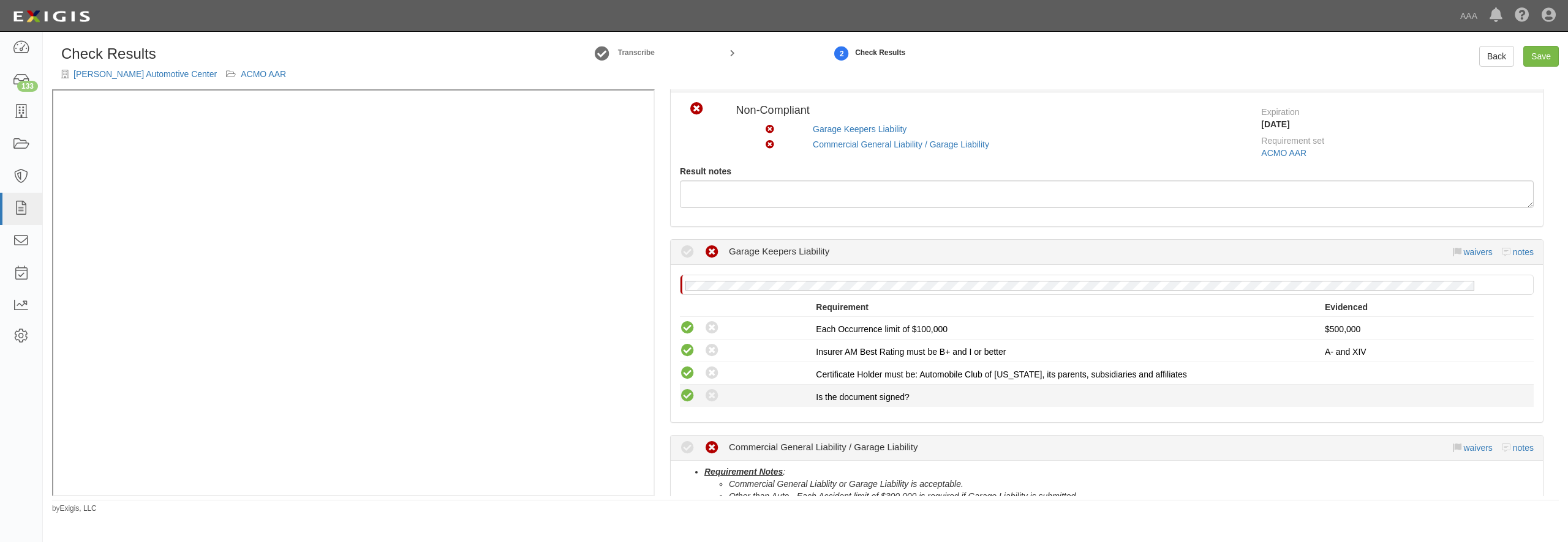
click at [686, 394] on icon at bounding box center [687, 396] width 15 height 15
radio input "true"
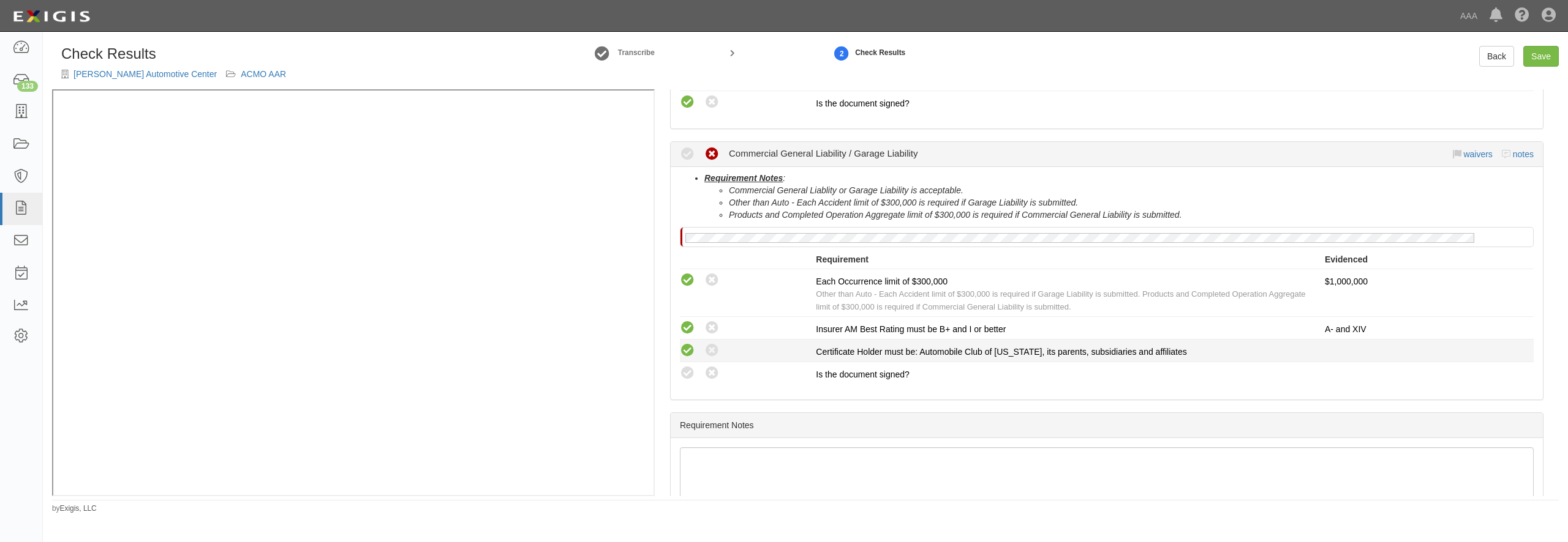
click at [687, 352] on icon at bounding box center [687, 351] width 15 height 15
radio input "true"
click at [684, 371] on icon at bounding box center [687, 373] width 15 height 15
radio input "true"
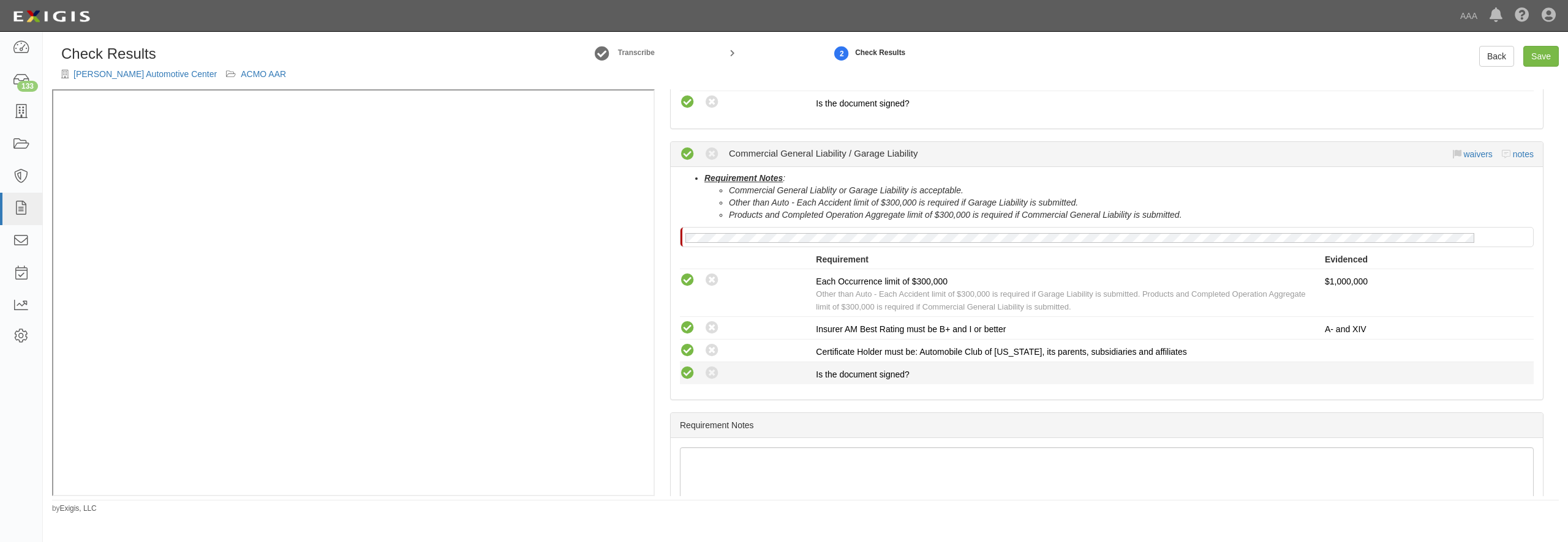
radio input "true"
click at [1545, 52] on link "Save" at bounding box center [1541, 56] width 36 height 21
radio input "true"
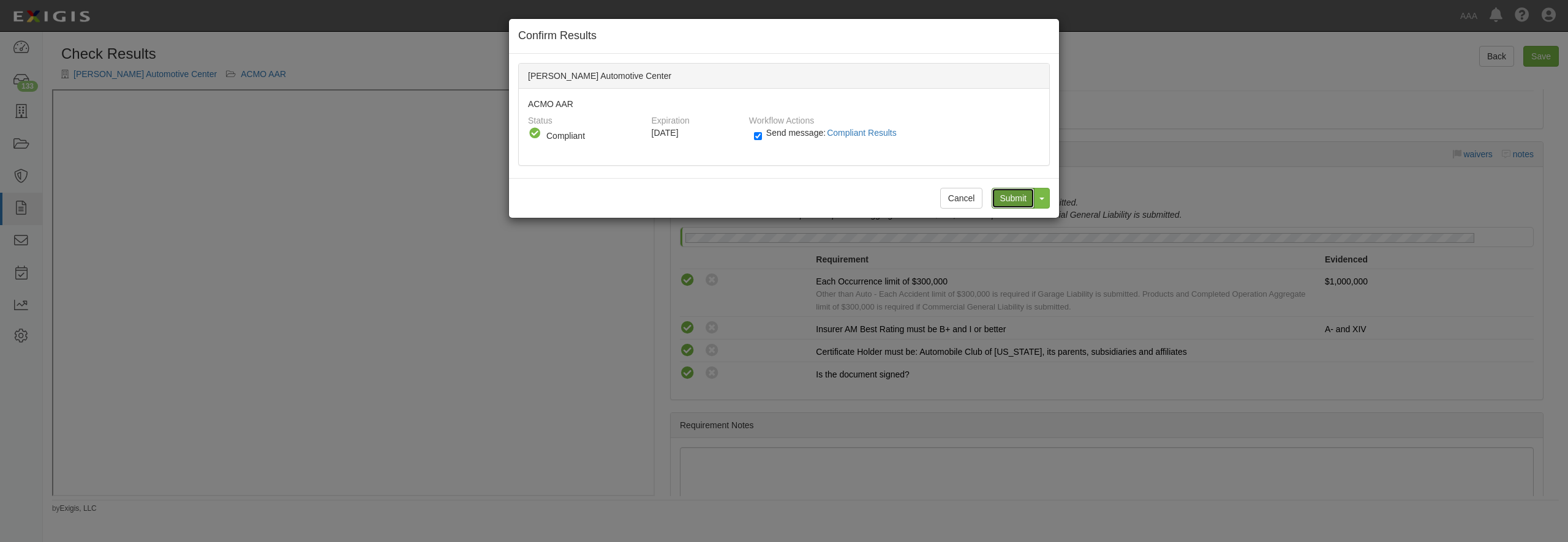
click at [1020, 201] on input "Submit" at bounding box center [1013, 198] width 43 height 21
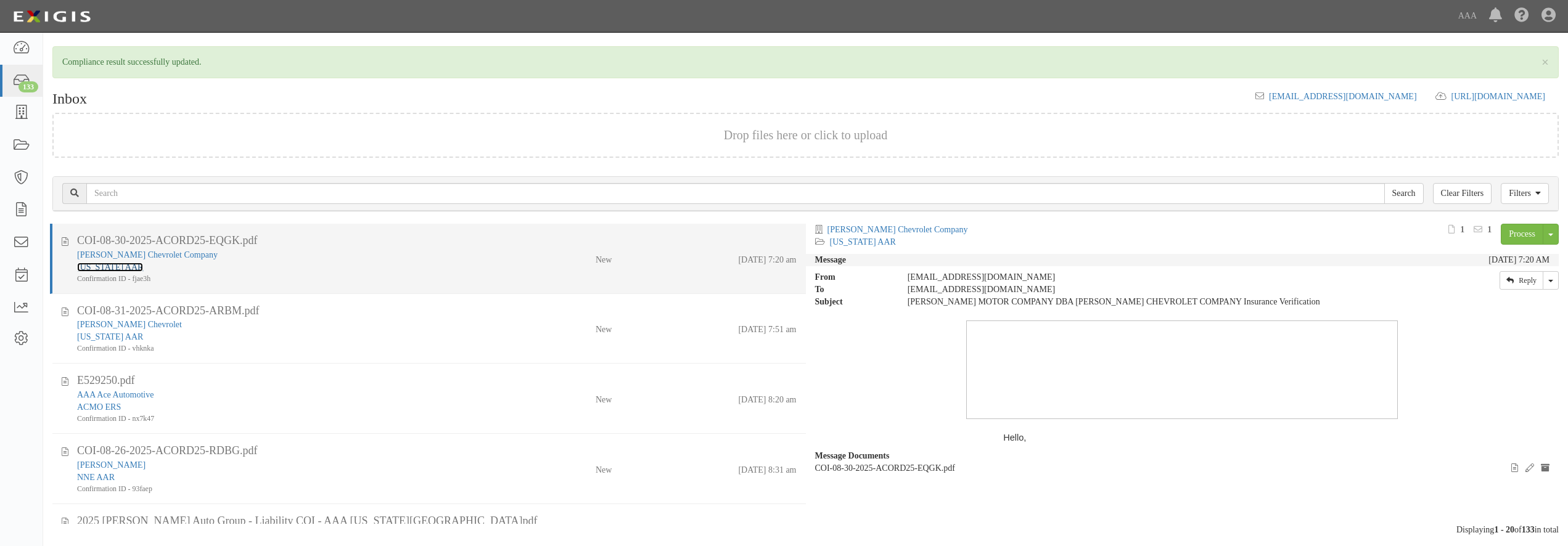
click at [127, 270] on link "[US_STATE] AAR" at bounding box center [110, 268] width 66 height 9
click at [360, 275] on div "Confirmation ID - fjae3h" at bounding box center [283, 278] width 412 height 10
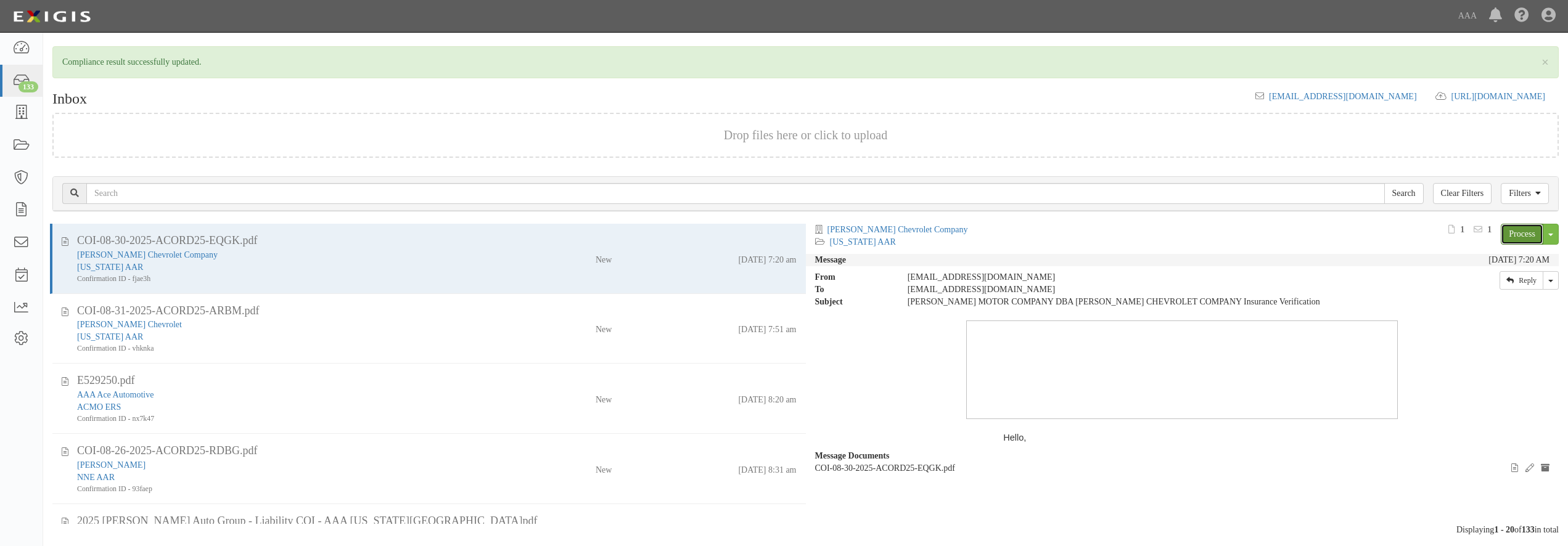
click at [1521, 235] on link "Process" at bounding box center [1521, 234] width 43 height 21
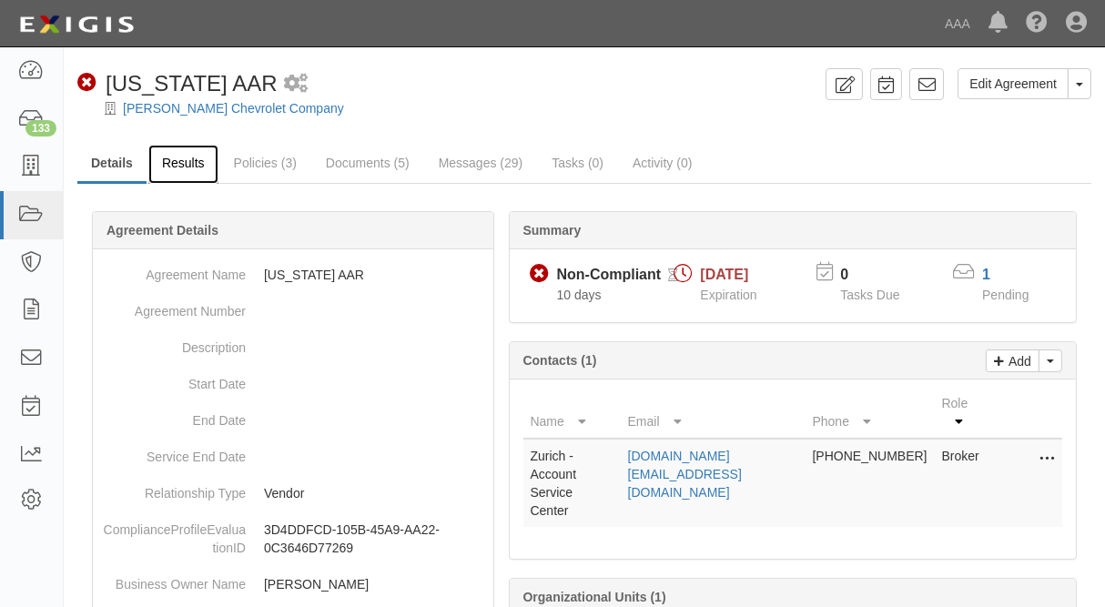
click at [177, 160] on link "Results" at bounding box center [183, 164] width 70 height 39
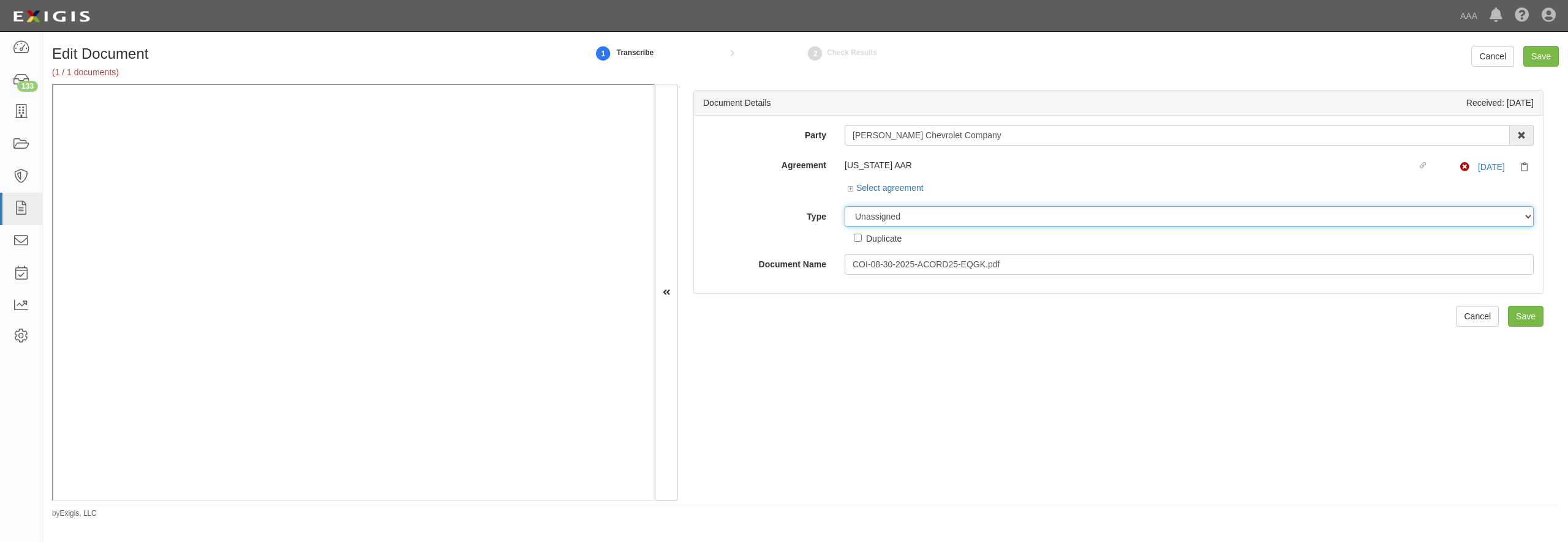
click at [860, 212] on select "Unassigned Binder Cancellation Notice Certificate Contract Endorsement Insuranc…" at bounding box center [1189, 217] width 689 height 21
select select "CertificateDetail"
click option "Certificate" at bounding box center [0, 0] width 0 height 0
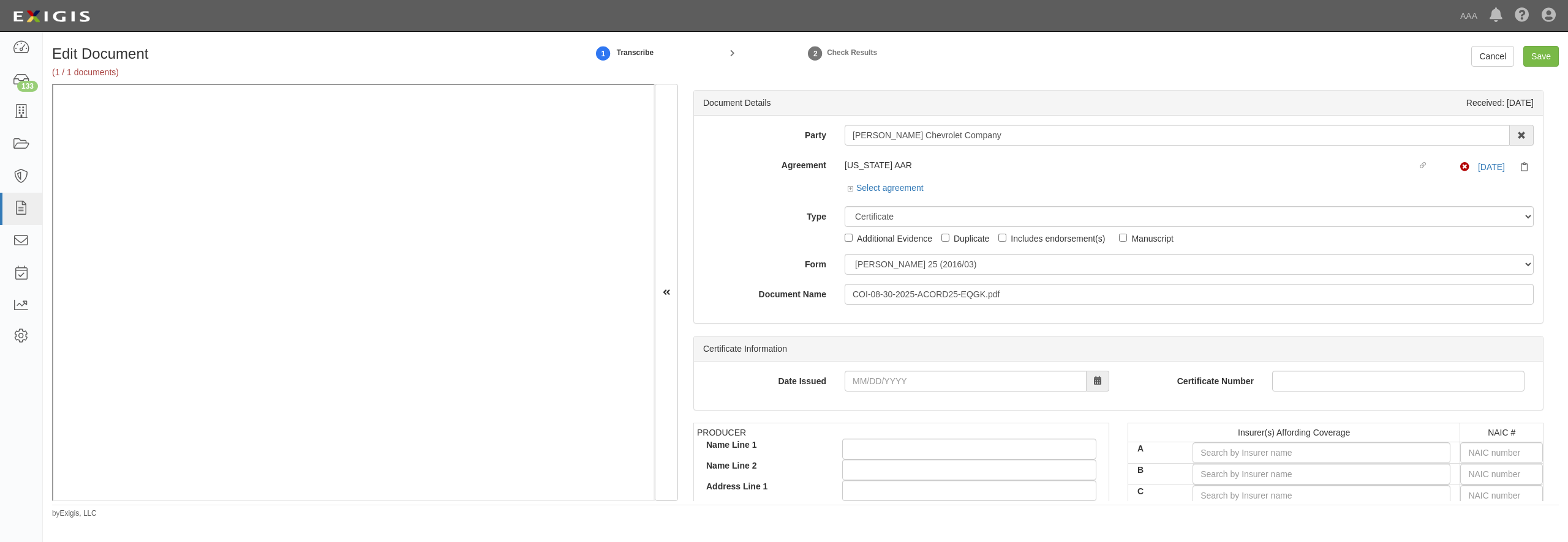
click at [900, 278] on div "Party Galles Chevrolet Company 1-800-Packouts of Beverly Hills 1-800 Packouts o…" at bounding box center [1118, 215] width 830 height 180
select select "GeneralFormDetail"
click option "General" at bounding box center [0, 0] width 0 height 0
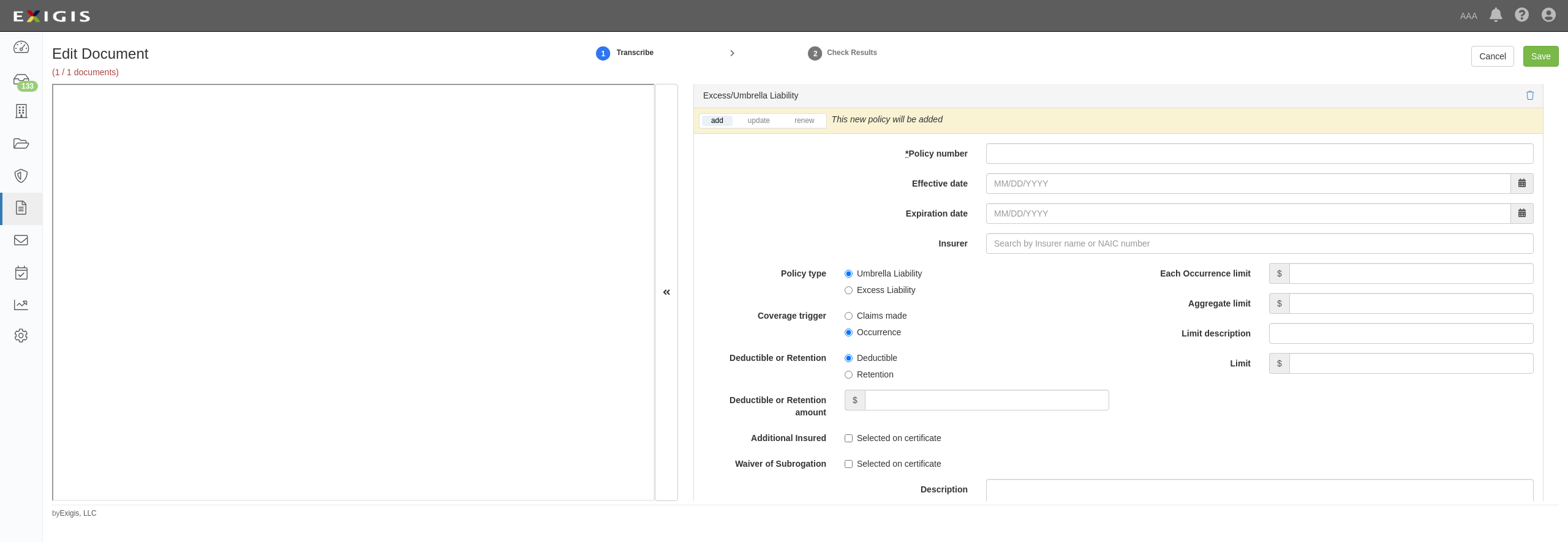
scroll to position [2350, 0]
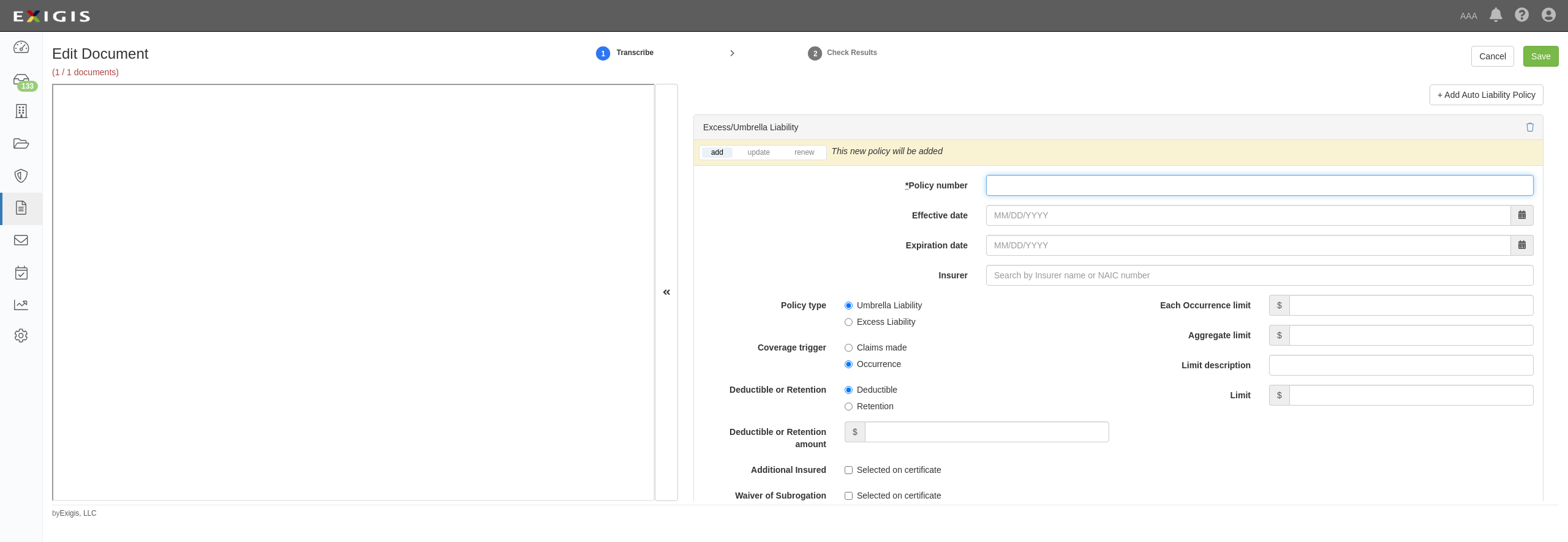
paste input "AUC0599502-03"
click at [1014, 196] on input "AUC0599502-03" at bounding box center [1260, 185] width 548 height 21
type input "AUC0599502-03"
type input "09/01/2025"
type input "[DATE]"
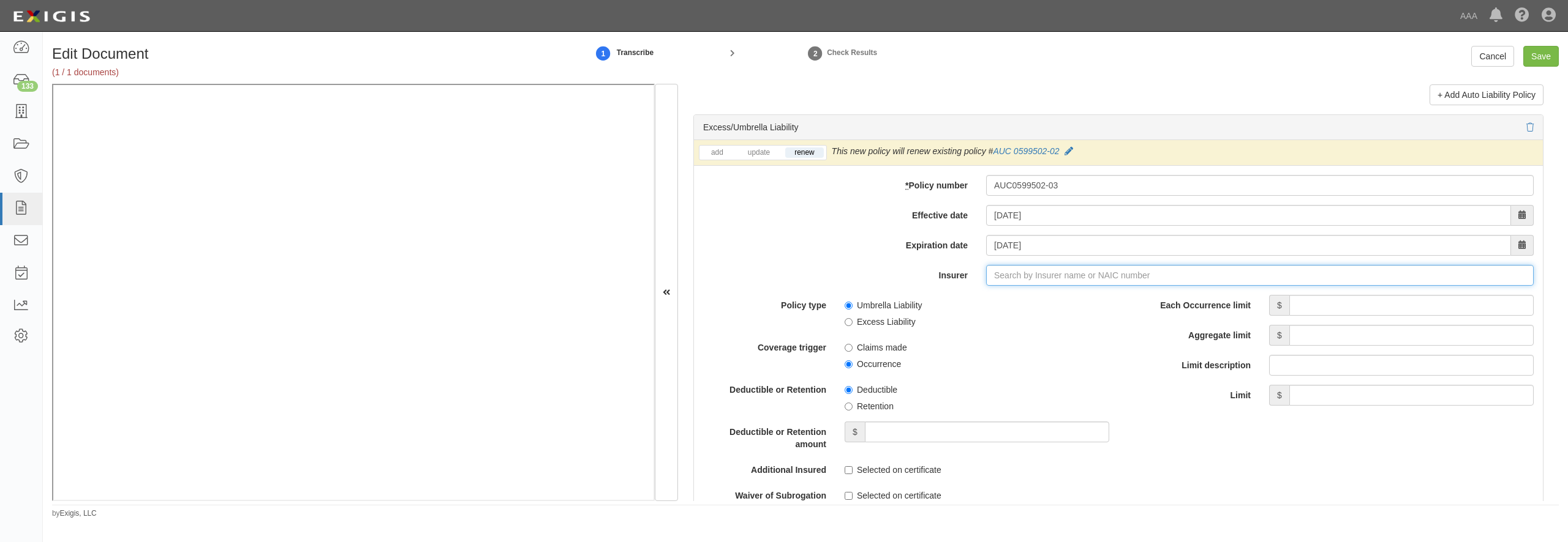
type input "21st Century Advantage Insurance Company (25232) NR Rating"
type input "2"
drag, startPoint x: 1020, startPoint y: 333, endPoint x: 1071, endPoint y: 334, distance: 51.0
click at [1020, 307] on div "American Guarantee and Liability Ins Co ( 26247 ) A+ XV Rating" at bounding box center [1039, 299] width 264 height 16
type input "American Guarantee and Liability Ins Co (26247) A+ XV Rating"
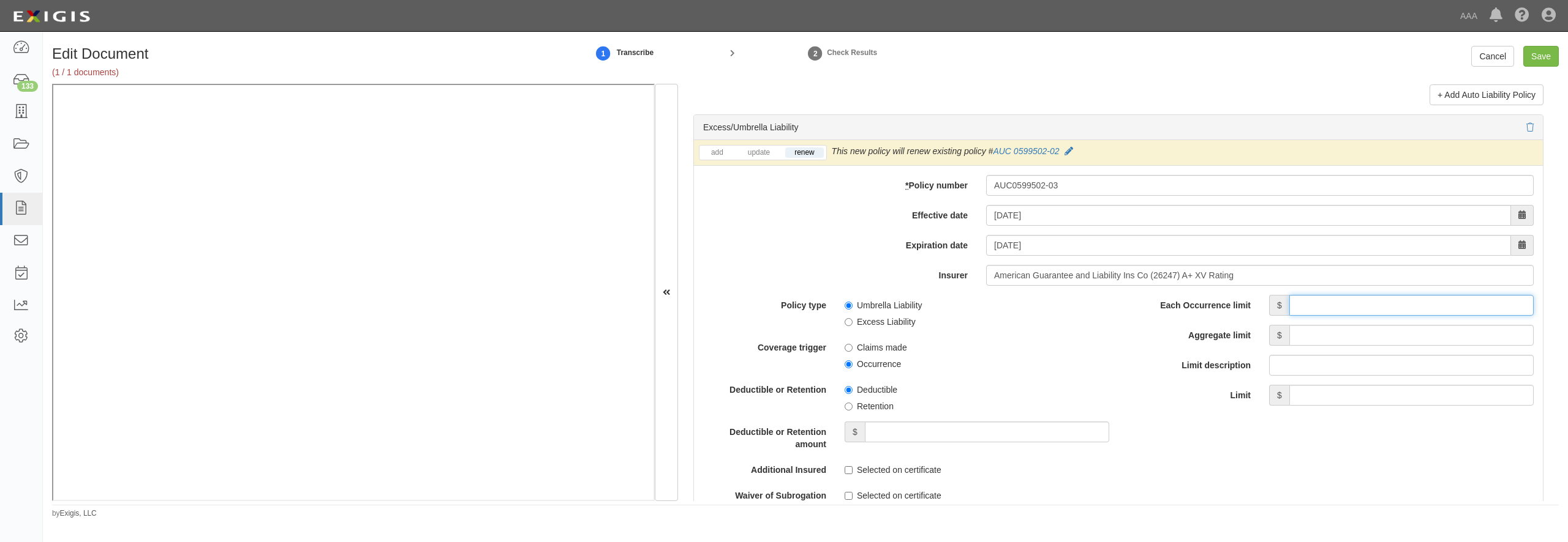
click at [1312, 316] on input "Each Occurrence limit" at bounding box center [1411, 305] width 244 height 21
type input "10,000,000"
type input "30,000,000"
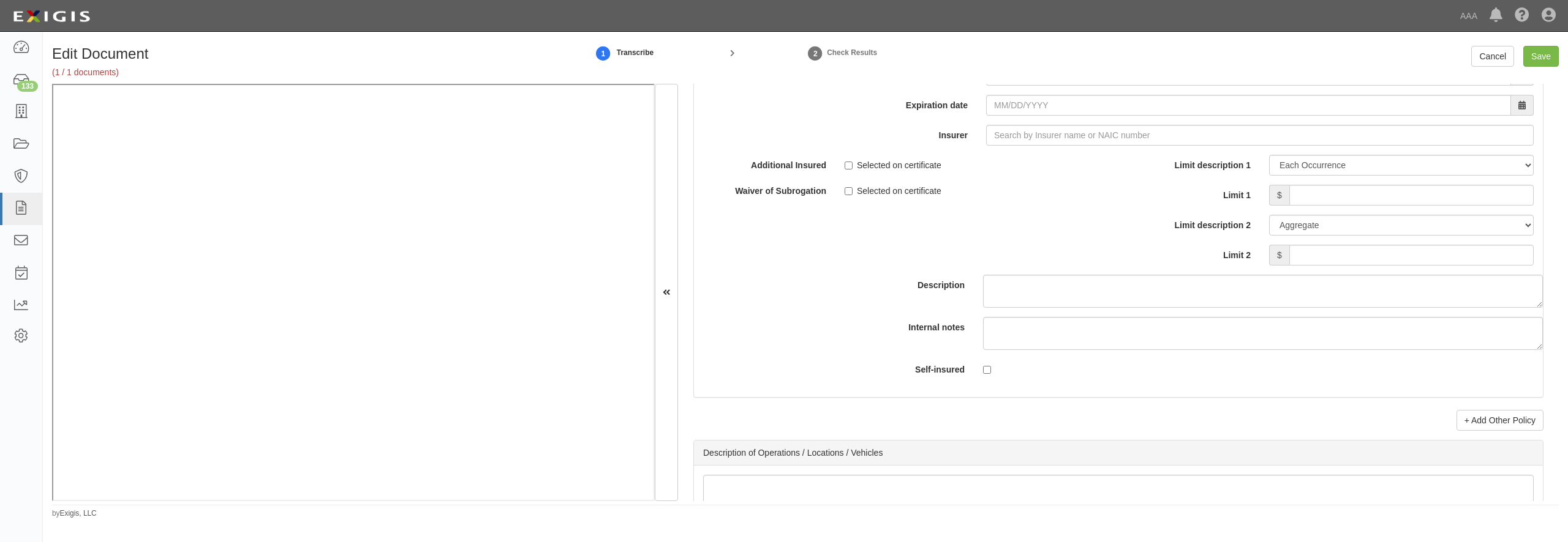
scroll to position [3526, 0]
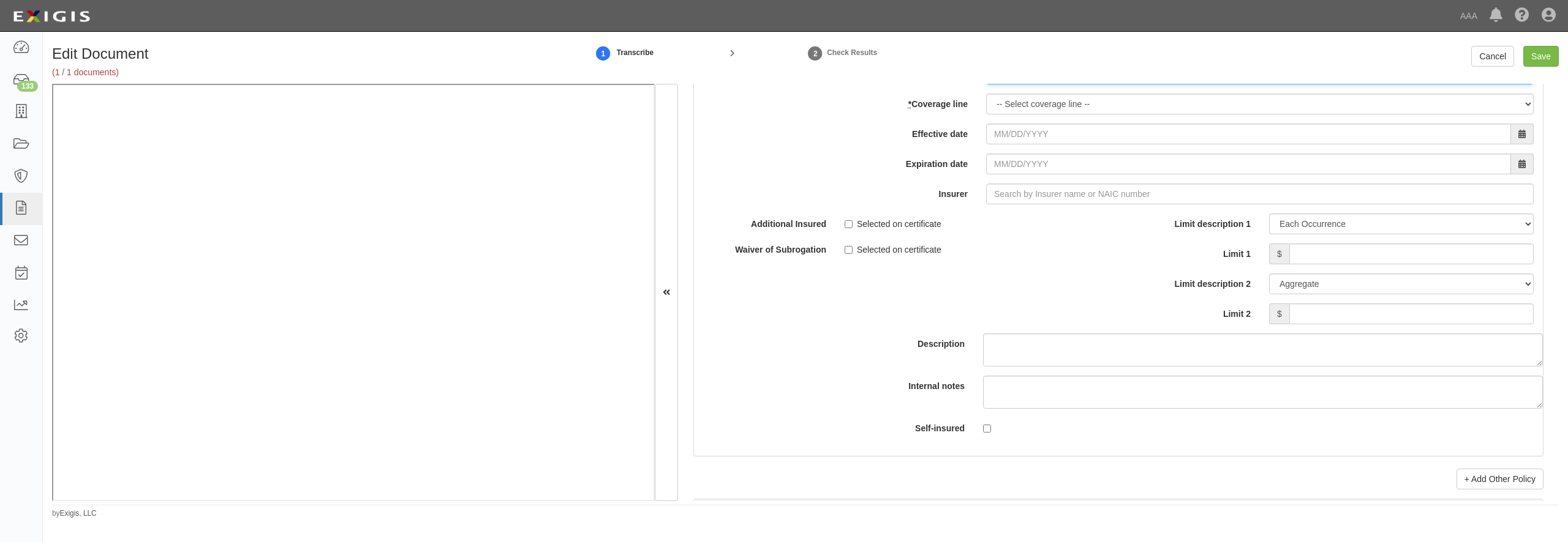
click at [1003, 85] on input "* Policy number" at bounding box center [1260, 74] width 548 height 21
paste input "ADP1331682-03"
type input "ADP1331682-03"
select select "70"
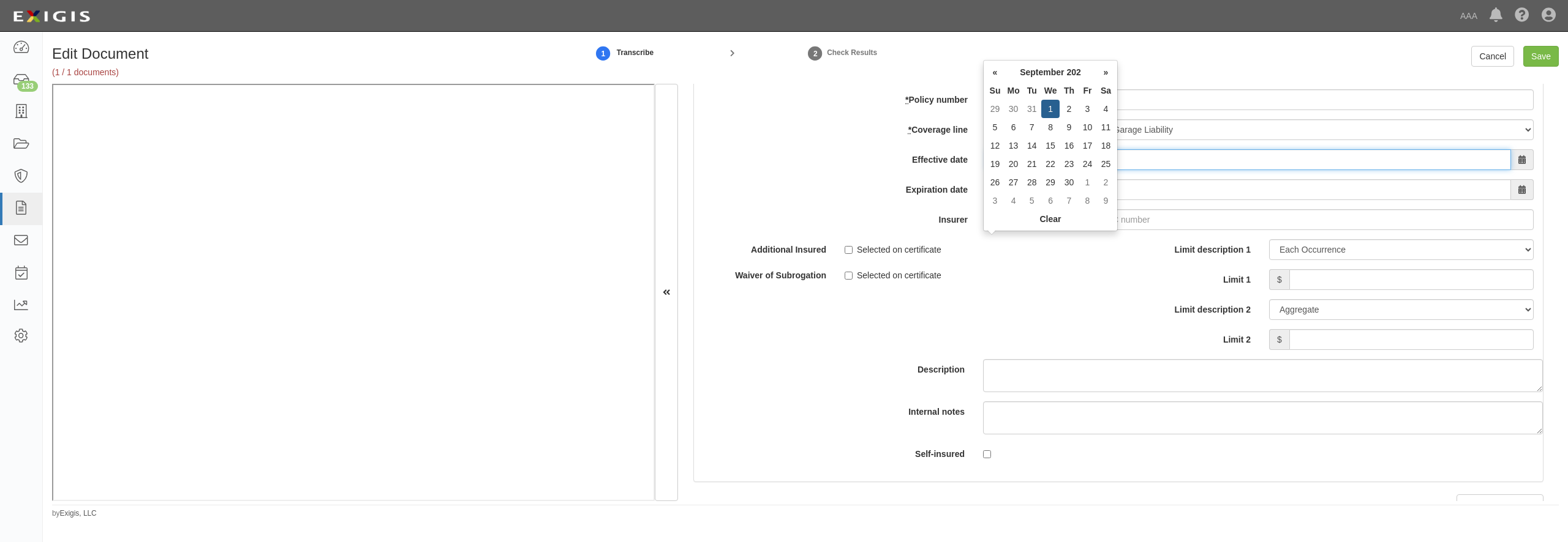
type input "[DATE]"
type input "09/01/2026"
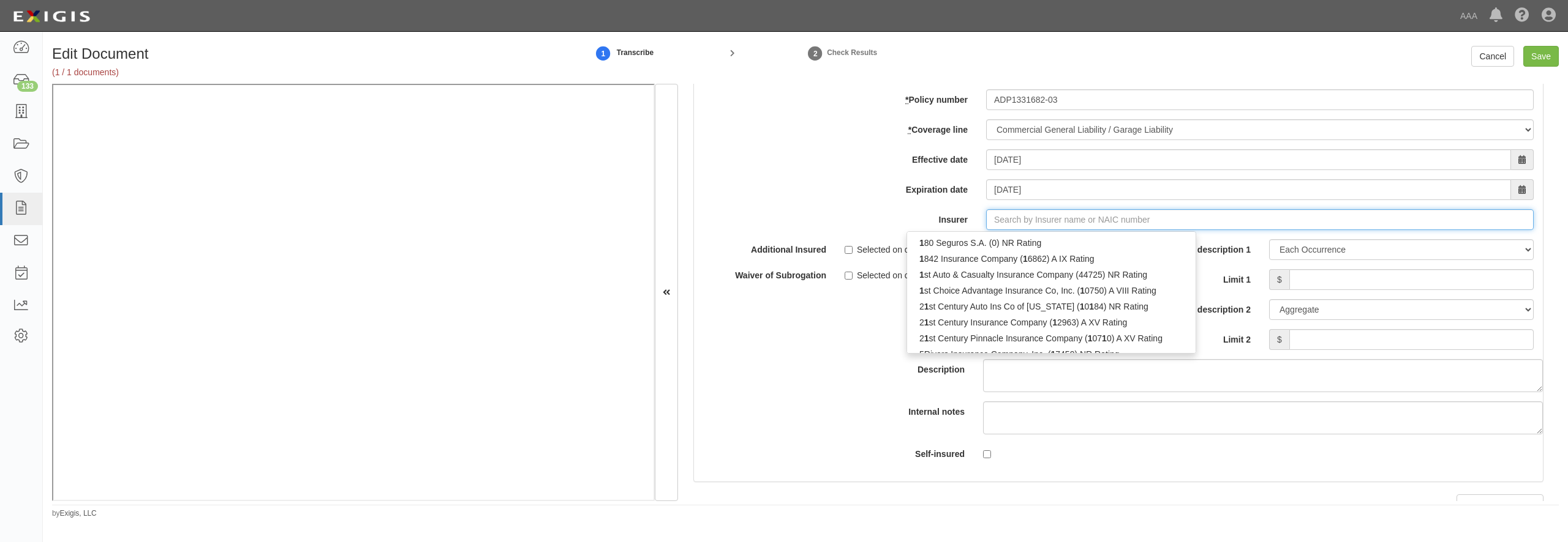
type input "180 Seguros S.A. (0) NR Rating"
type input "1"
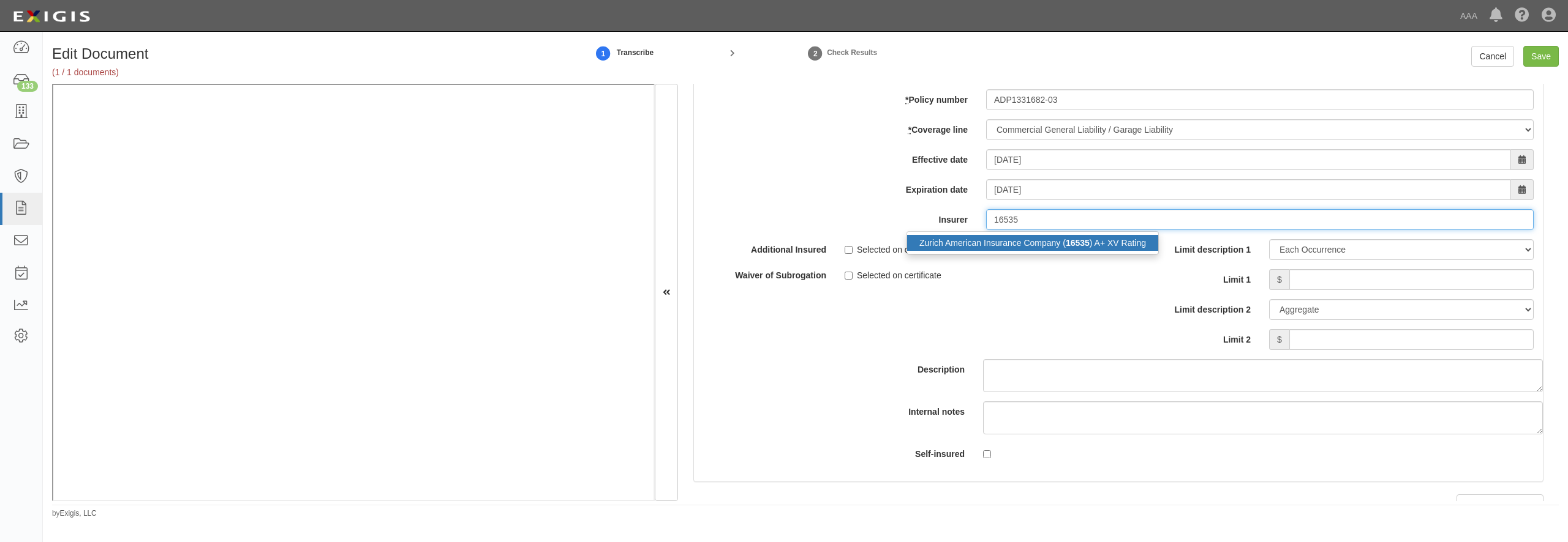
click at [974, 251] on div "Zurich American Insurance Company ( 16535 ) A+ XV Rating" at bounding box center [1032, 243] width 251 height 16
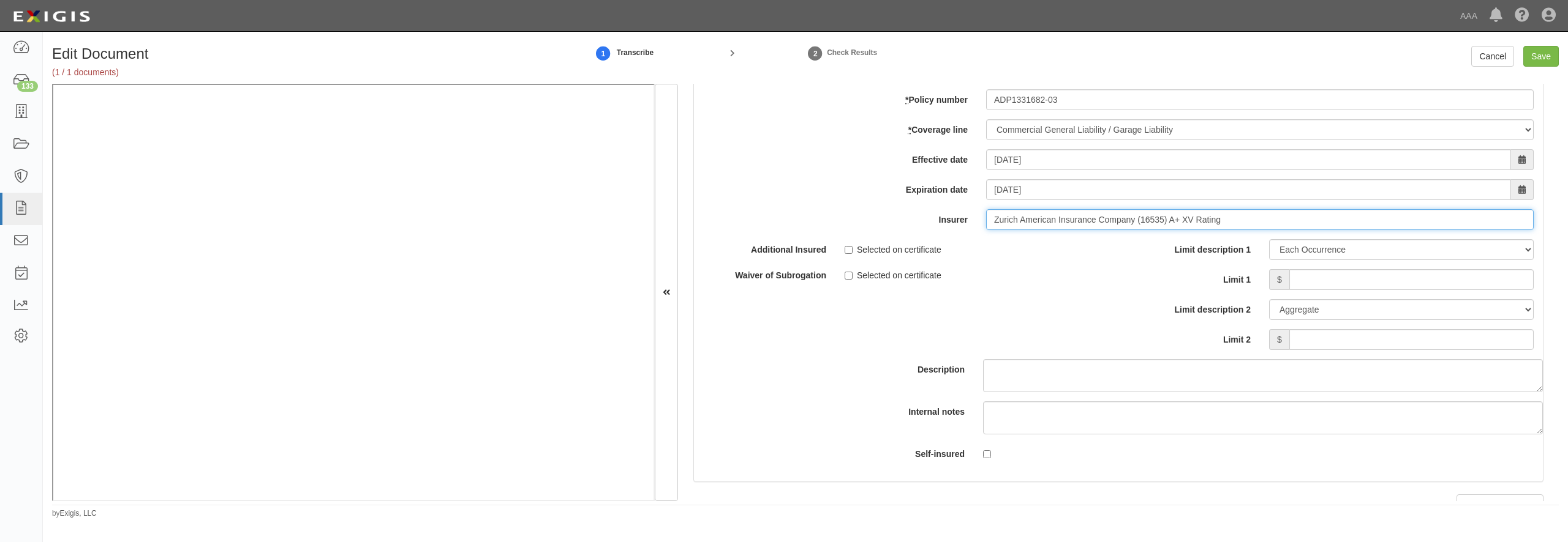
type input "Zurich American Insurance Company (16535) A+ XV Rating"
click at [1334, 290] on input "Limit 1" at bounding box center [1411, 279] width 244 height 21
type input "1,000,000"
type input "3,000,000"
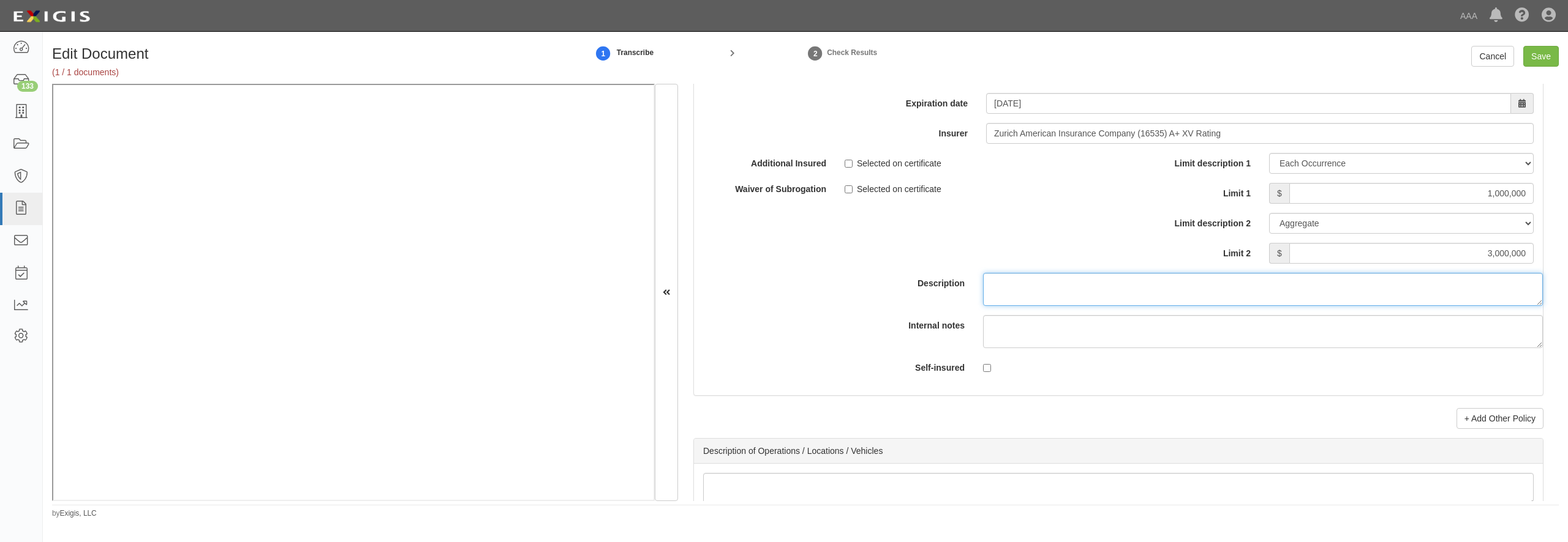
scroll to position [3702, 0]
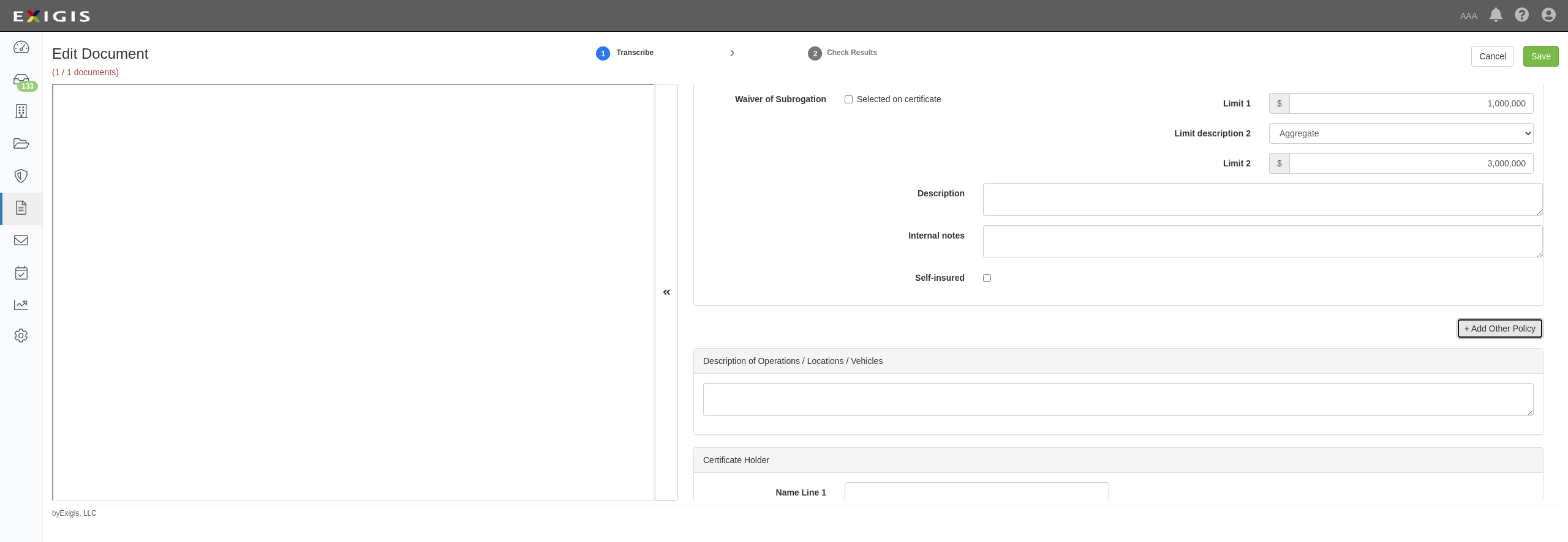
click at [1493, 339] on link "+ Add Other Policy" at bounding box center [1500, 328] width 87 height 21
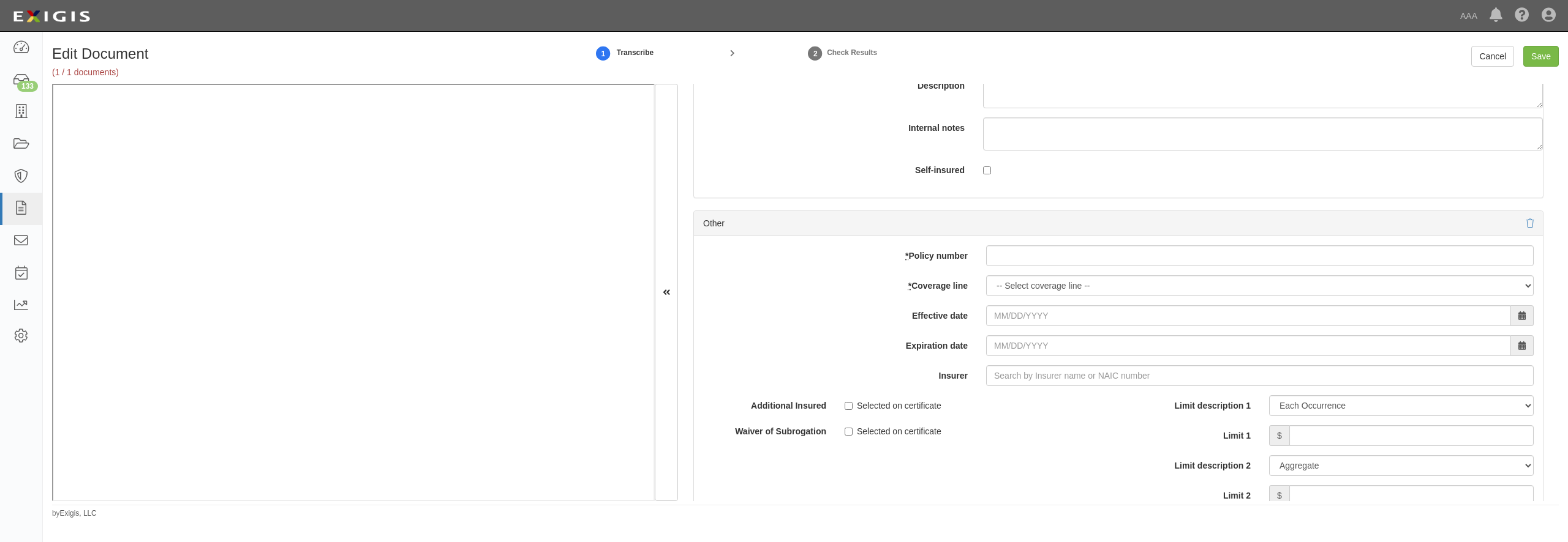
scroll to position [3820, 0]
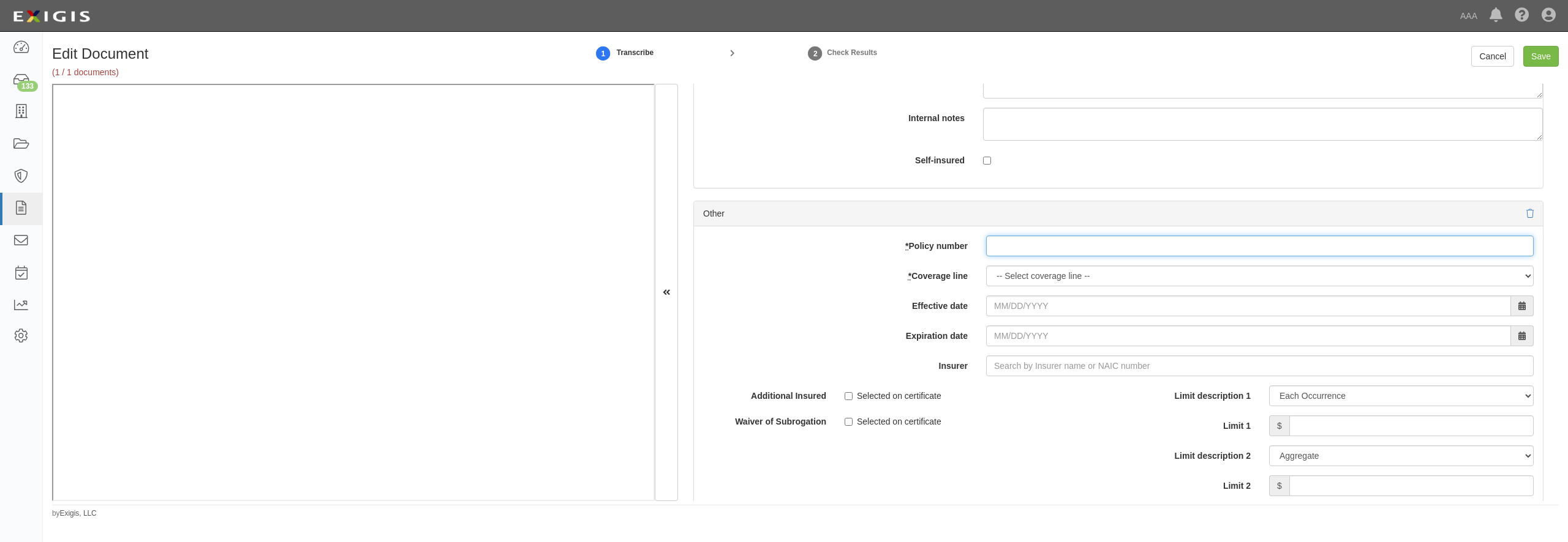
click at [1050, 256] on input "* Policy number" at bounding box center [1260, 245] width 548 height 21
paste input "ADP1331682-03"
type input "ADP1331682-03"
select select "56"
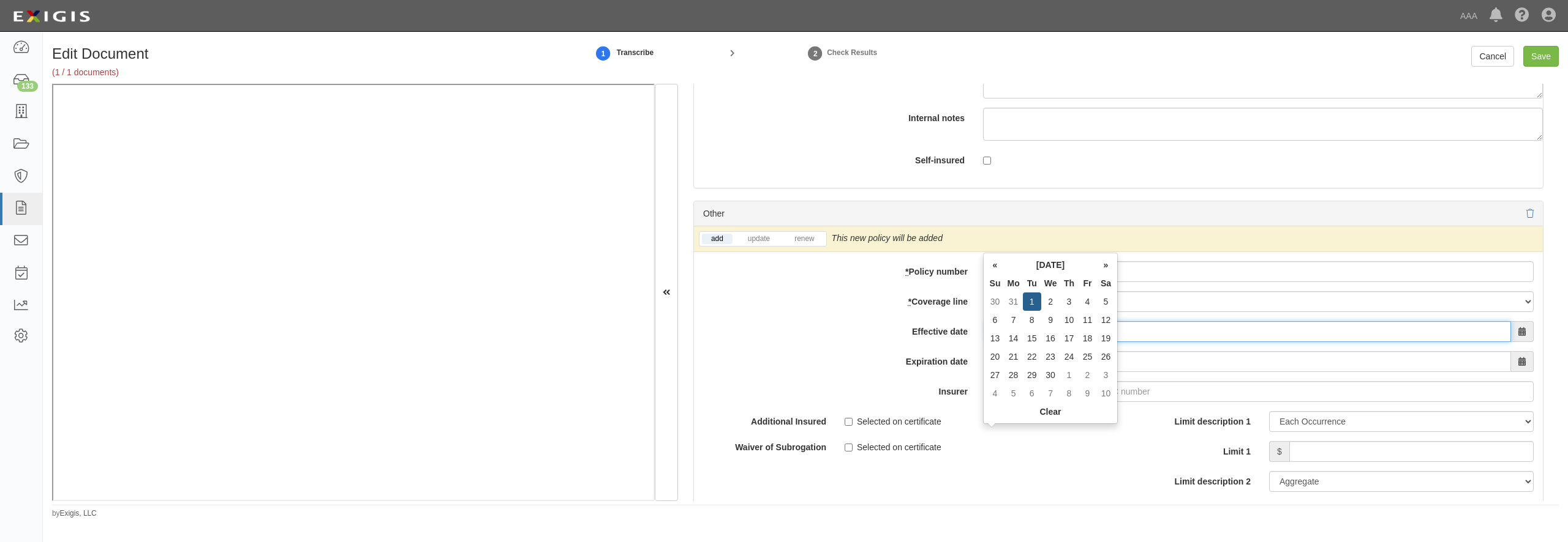
type input "[DATE]"
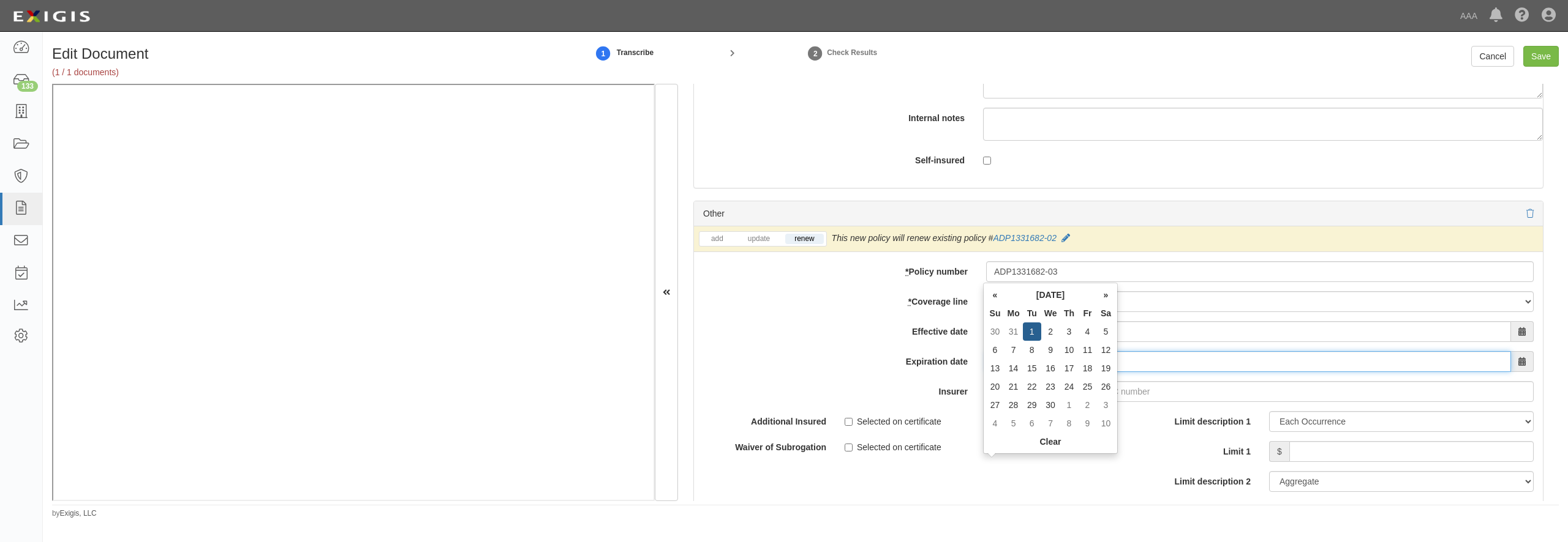
type input "[DATE]"
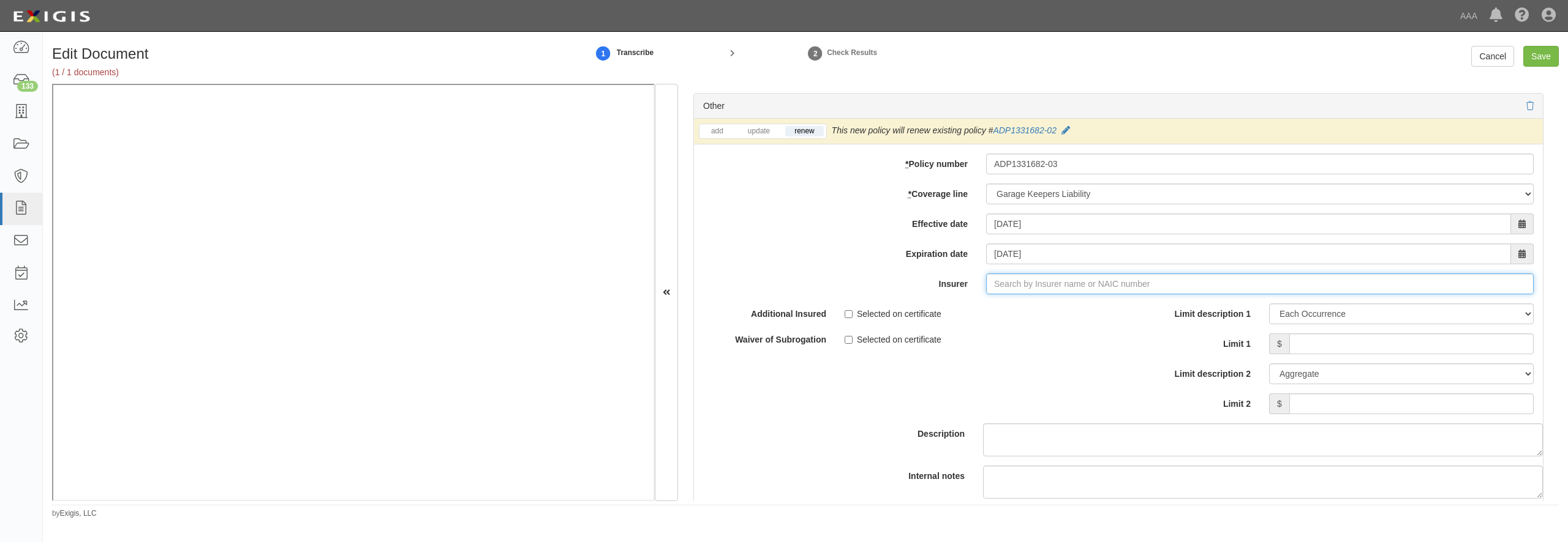
scroll to position [3937, 0]
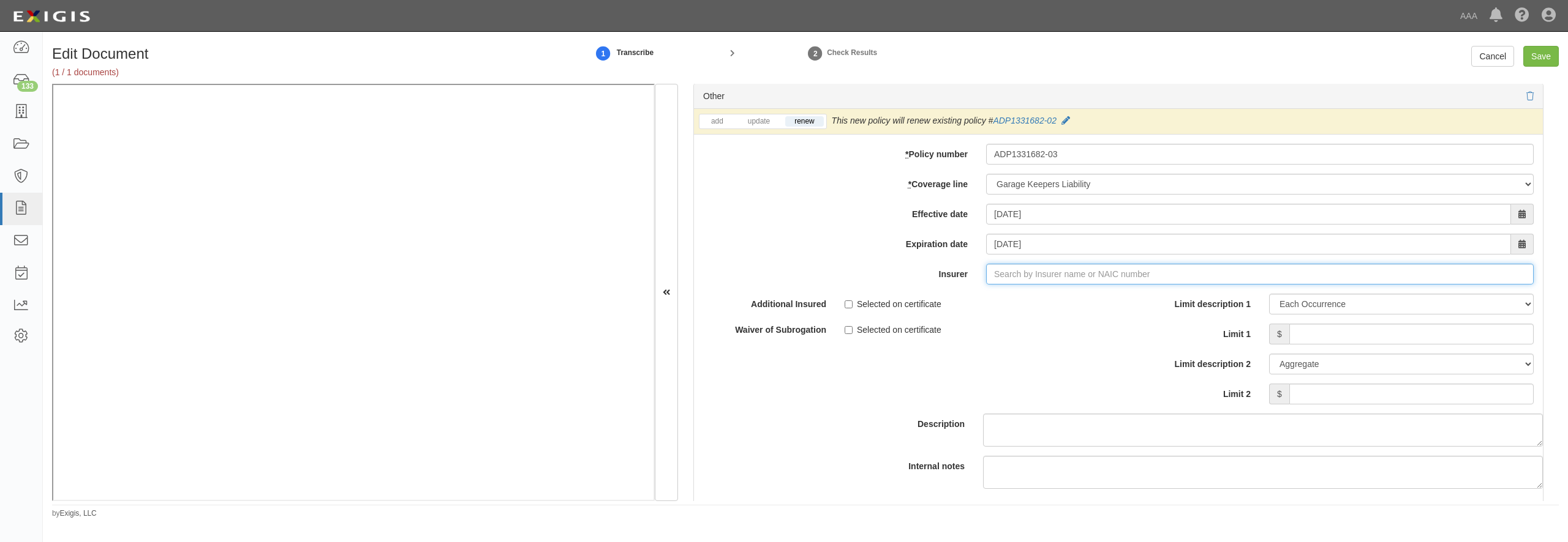
type input "180 Seguros S.A. (0) NR Rating"
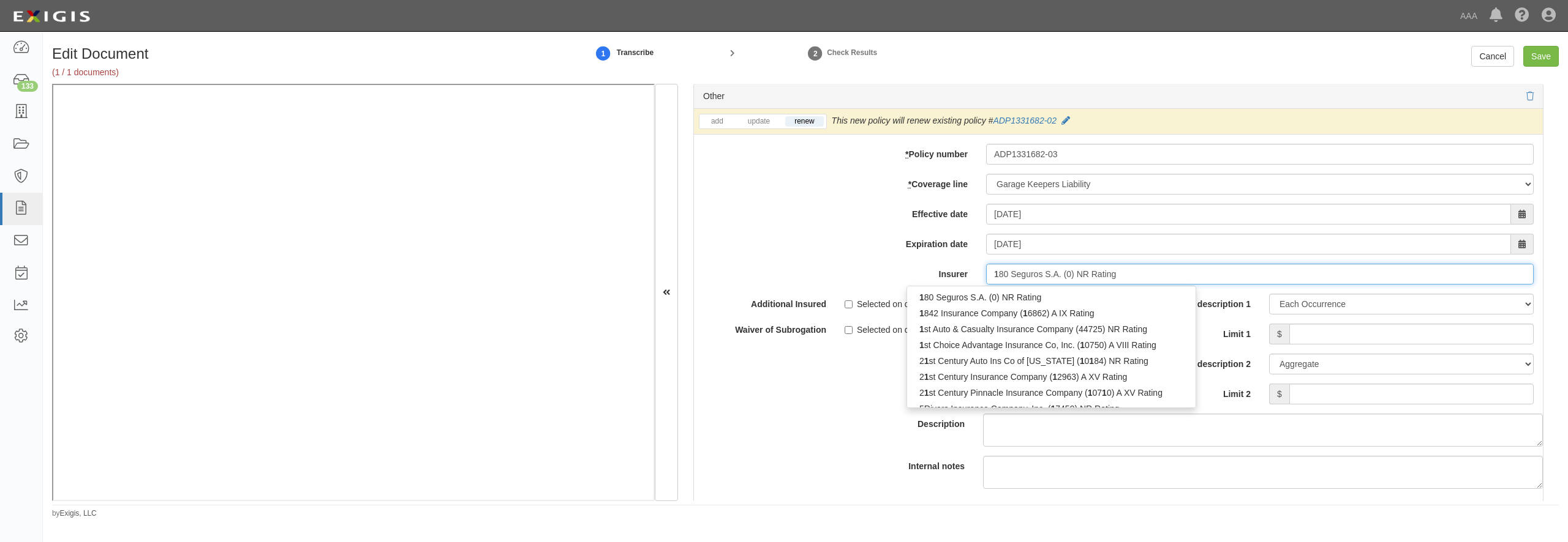
type input "16"
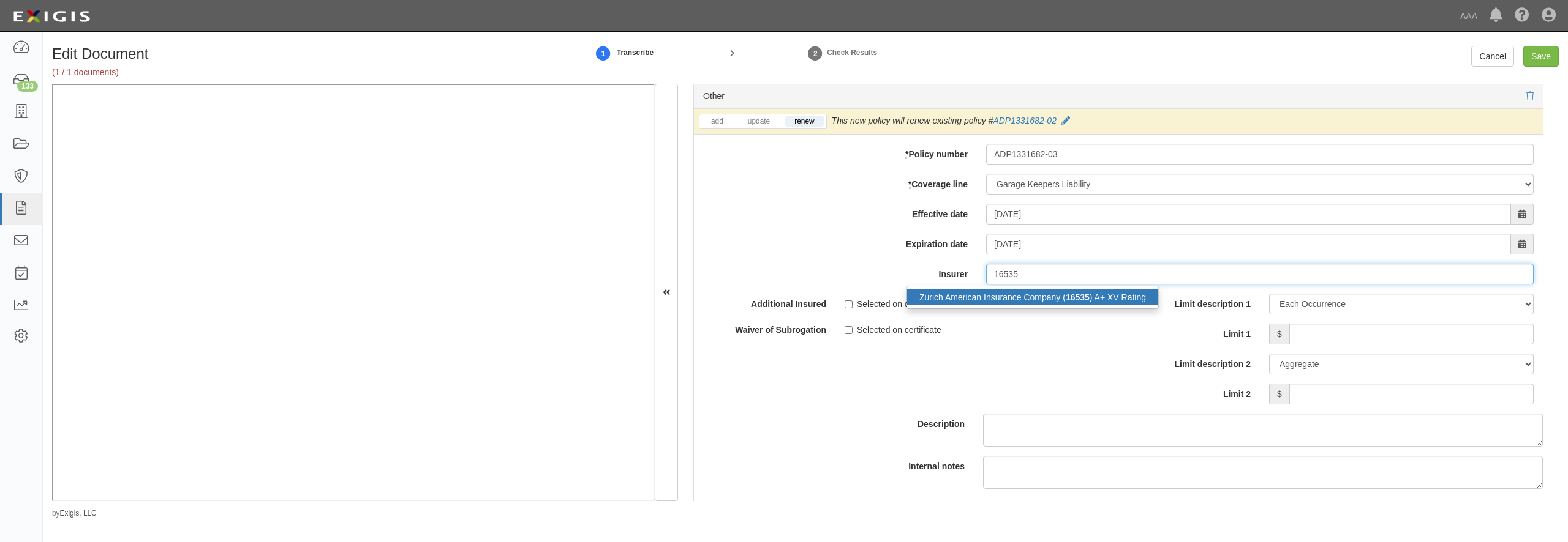
click at [991, 305] on div "Zurich American Insurance Company ( 16535 ) A+ XV Rating" at bounding box center [1032, 298] width 251 height 16
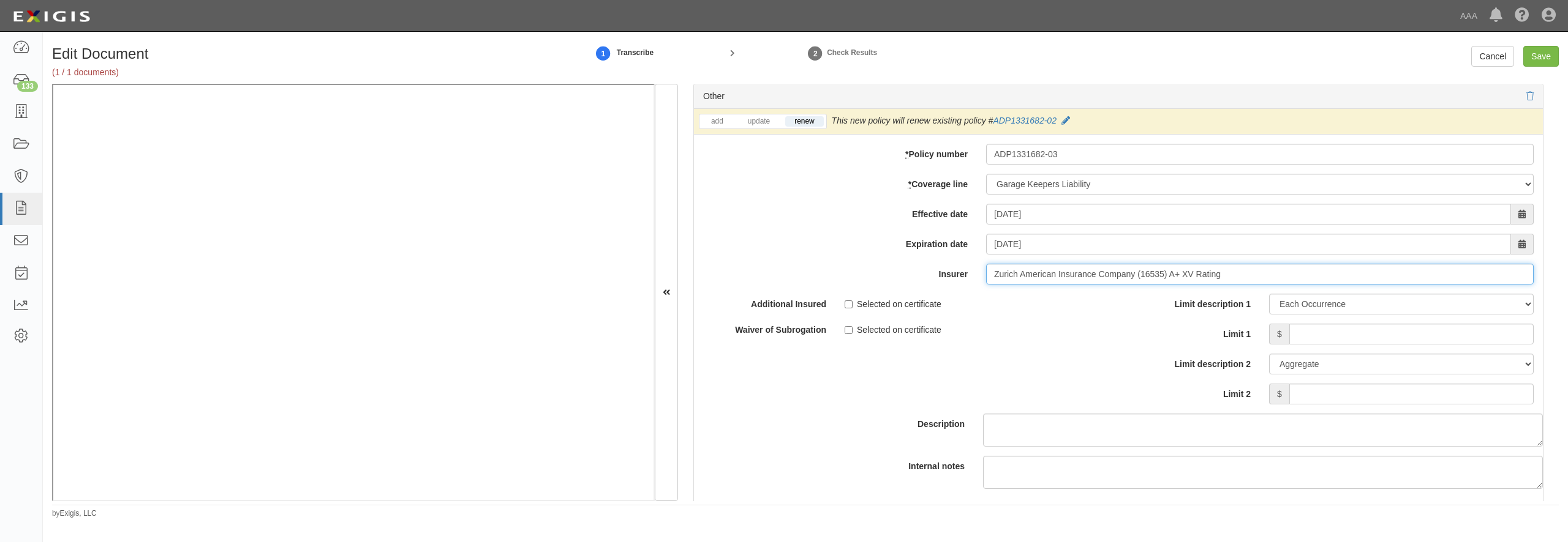
scroll to position [3996, 0]
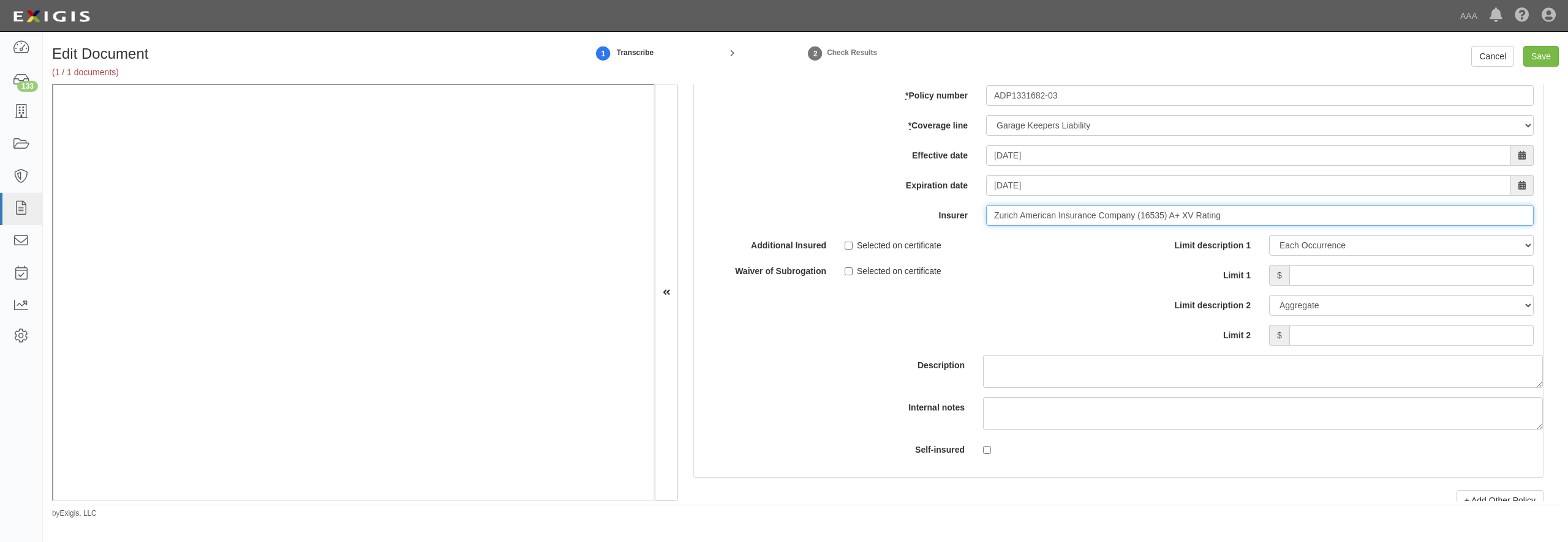
type input "Zurich American Insurance Company (16535) A+ XV Rating"
click at [1357, 286] on input "Limit 1" at bounding box center [1411, 275] width 244 height 21
type input "1,000,000"
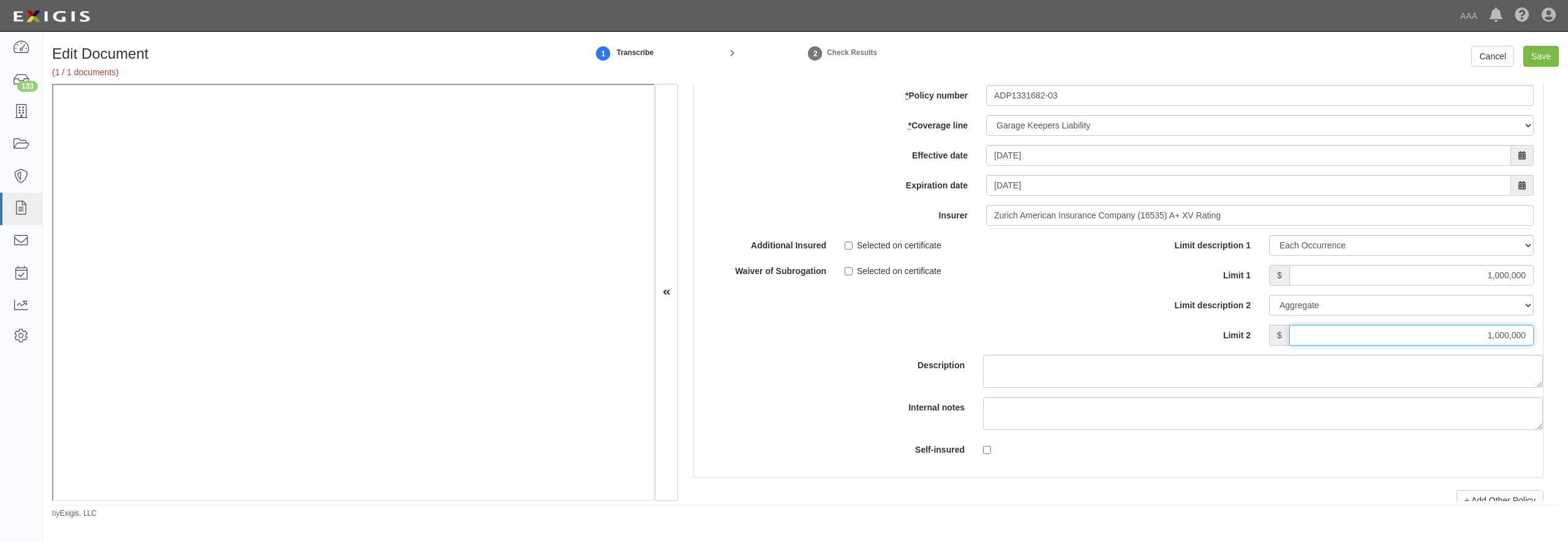
type input "1,000,000"
click at [1543, 57] on input "Save" at bounding box center [1541, 56] width 36 height 21
type input "10000000"
type input "30000000"
type input "1000000"
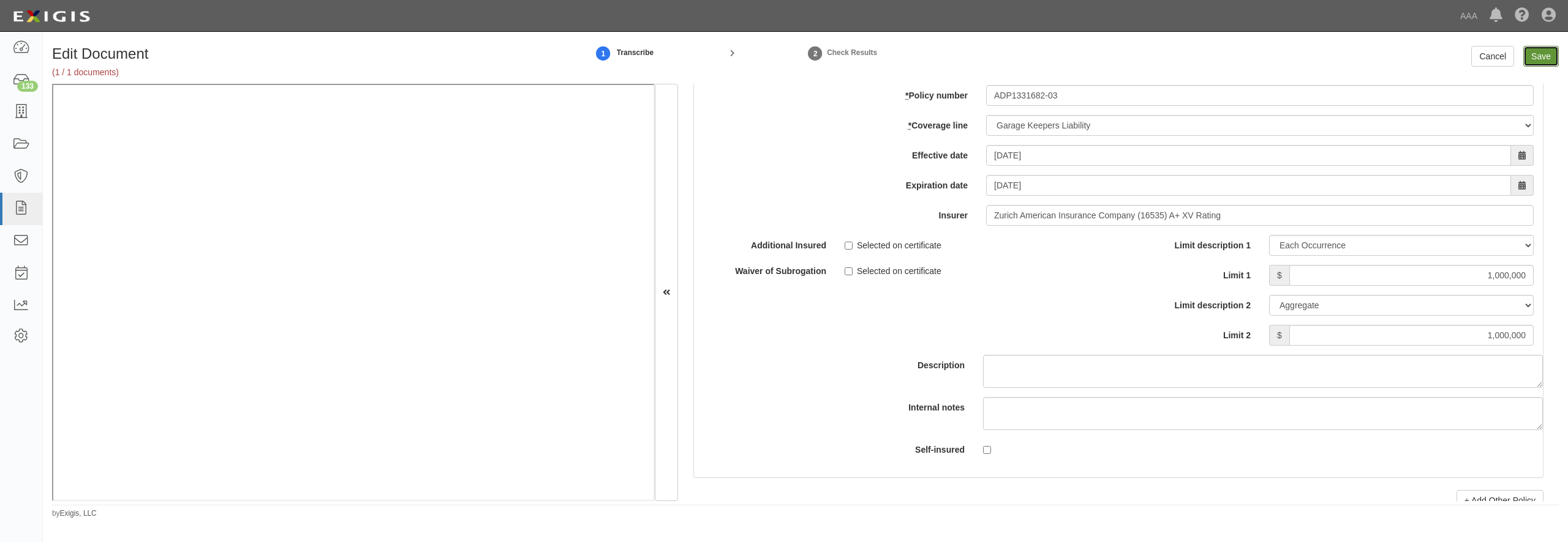
type input "3000000"
type input "1000000"
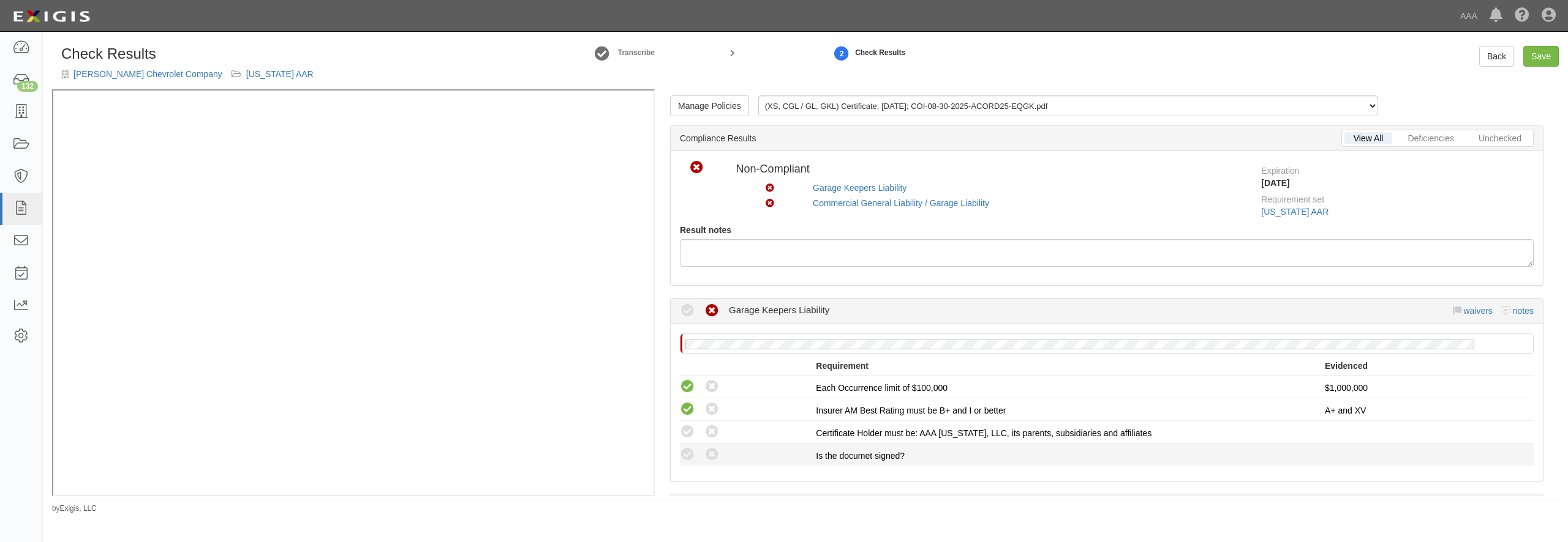
scroll to position [59, 0]
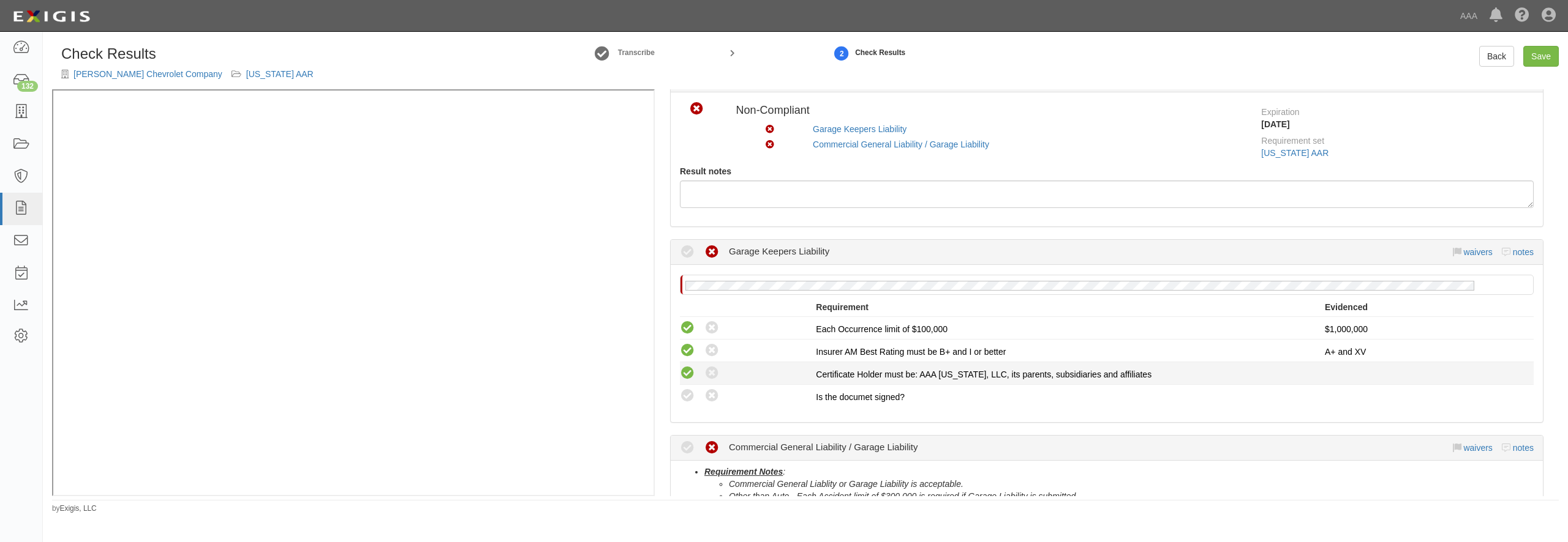
click at [686, 373] on icon at bounding box center [687, 373] width 15 height 15
radio input "true"
click at [686, 397] on icon at bounding box center [687, 396] width 15 height 15
radio input "true"
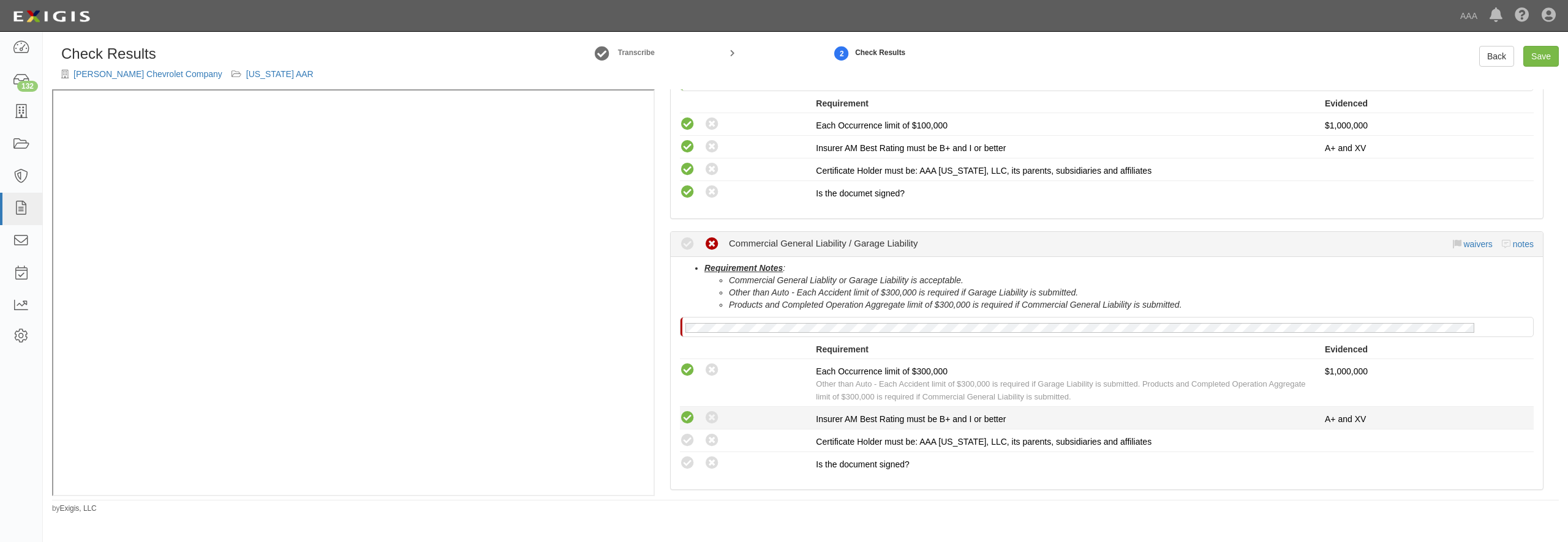
scroll to position [294, 0]
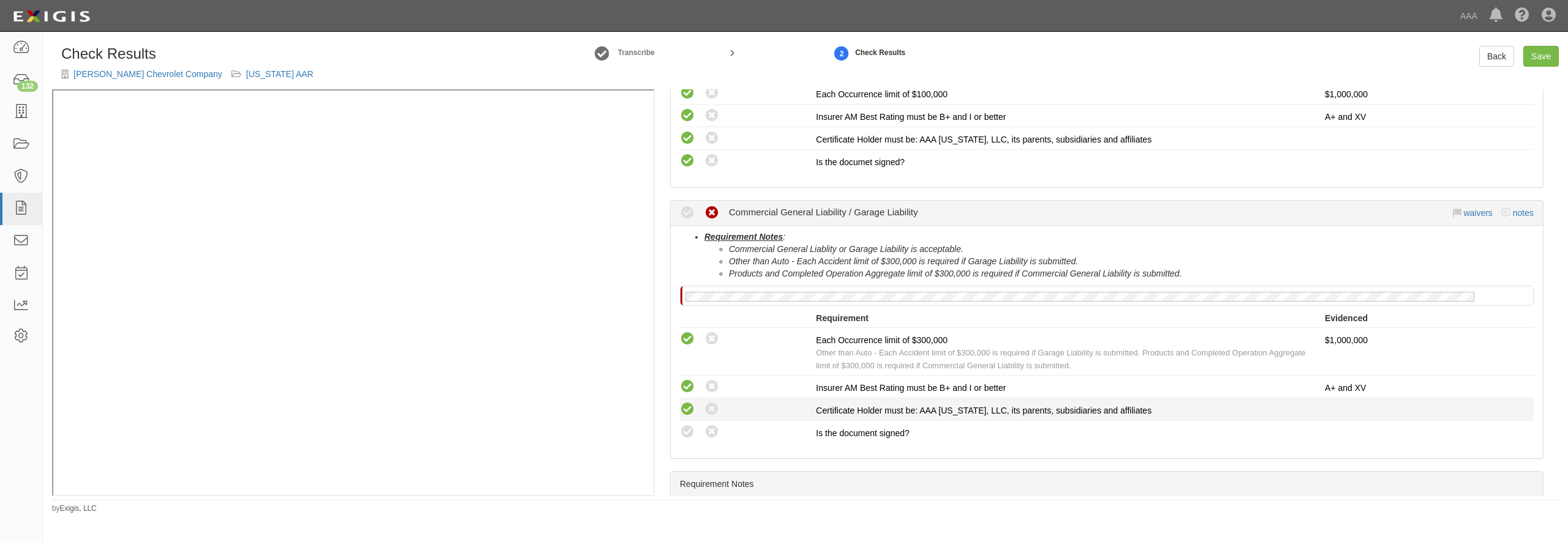
click at [688, 404] on icon at bounding box center [687, 410] width 15 height 15
radio input "true"
click at [686, 426] on icon at bounding box center [687, 432] width 15 height 15
radio input "true"
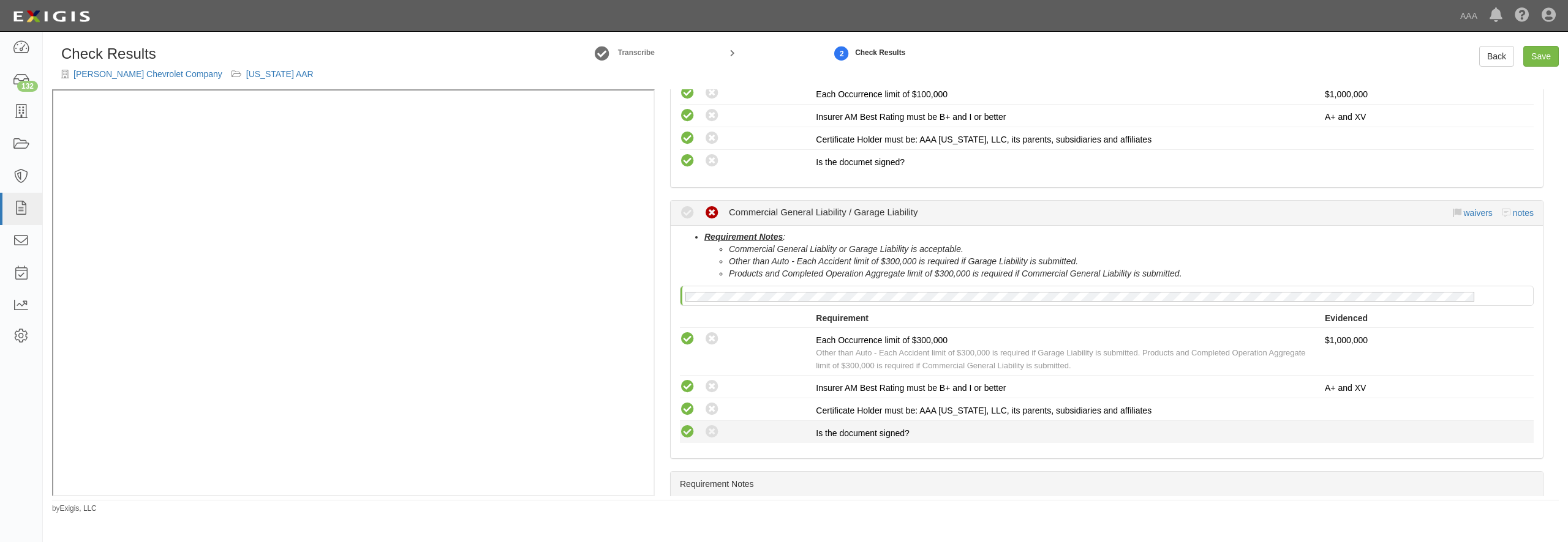
radio input "true"
click at [1543, 55] on link "Save" at bounding box center [1541, 56] width 36 height 21
radio input "true"
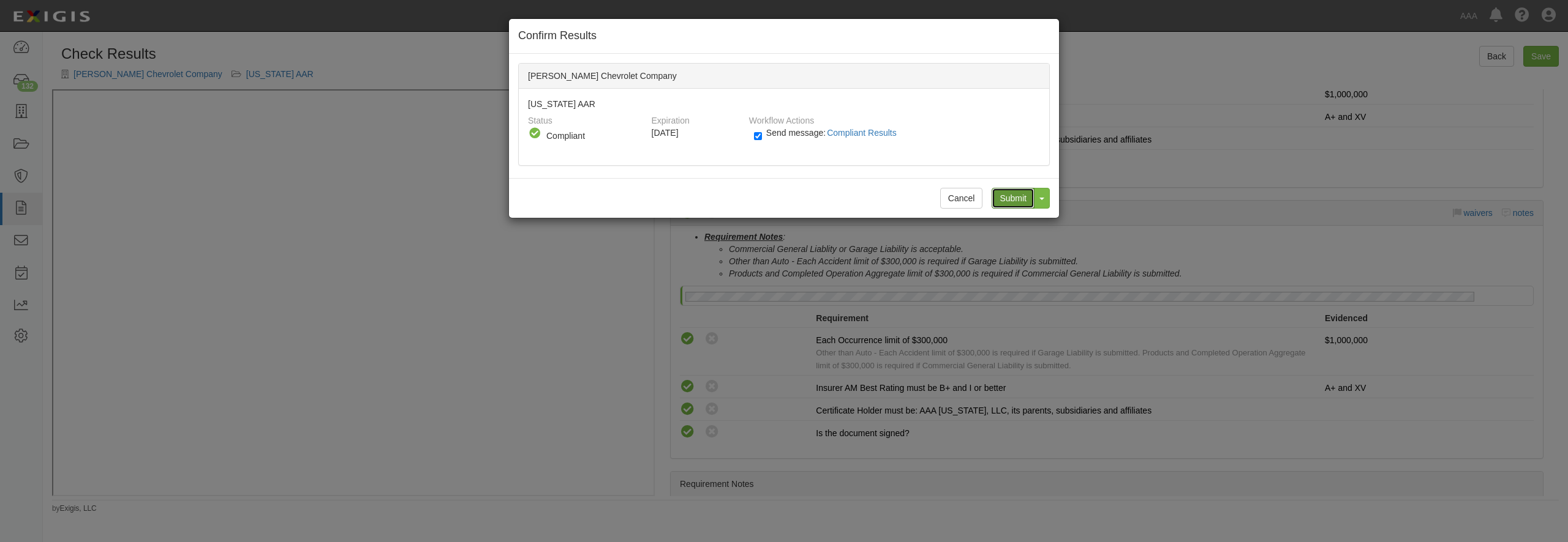
click at [1021, 197] on input "Submit" at bounding box center [1013, 198] width 43 height 21
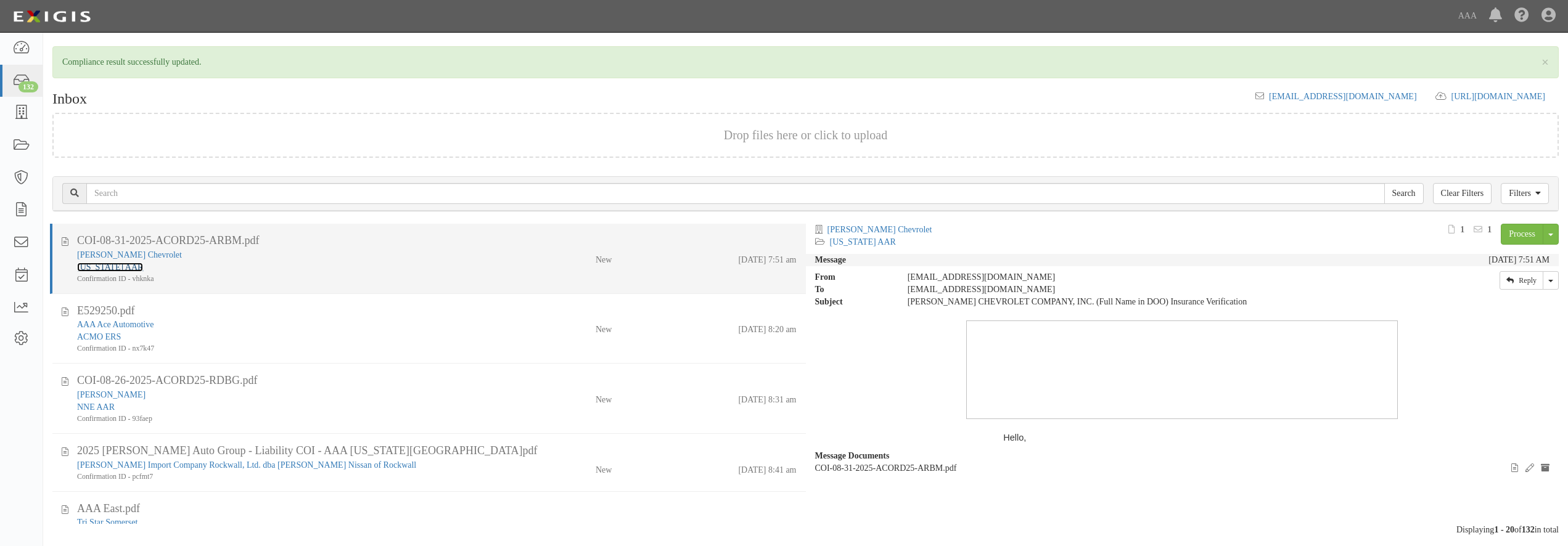
click at [84, 270] on link "[US_STATE] AAR" at bounding box center [110, 268] width 66 height 9
click at [264, 264] on div "[US_STATE] AAR" at bounding box center [283, 268] width 412 height 12
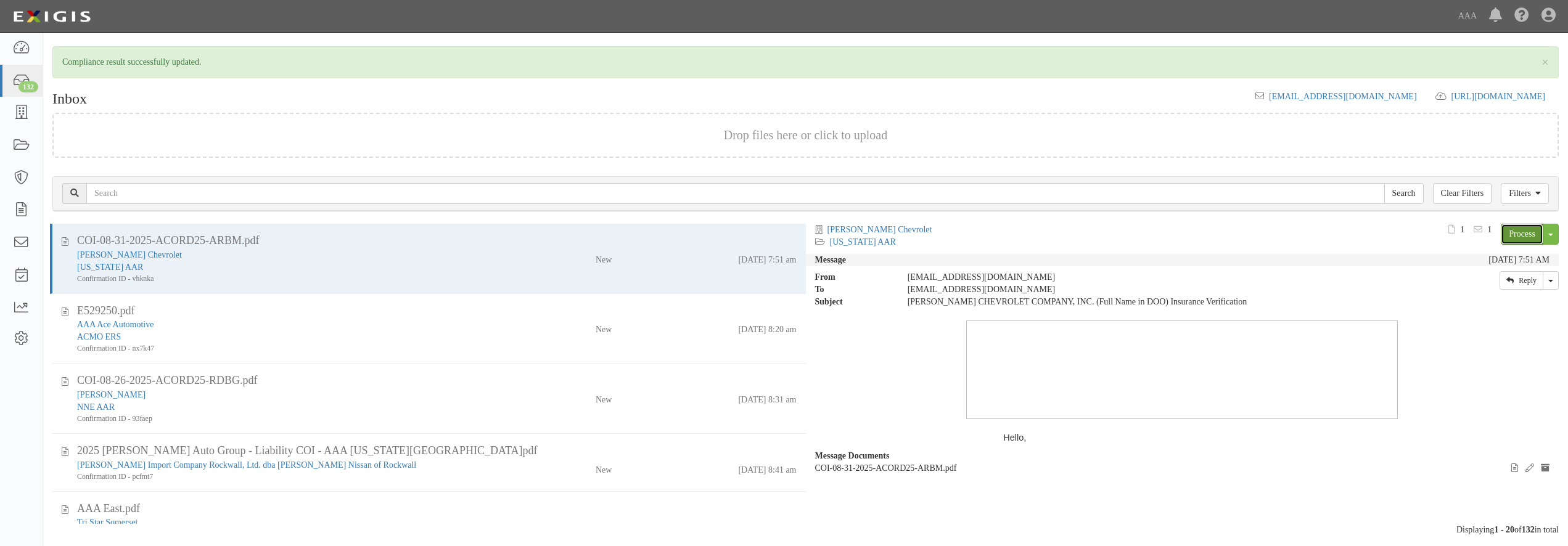
click at [1523, 238] on link "Process" at bounding box center [1521, 234] width 43 height 21
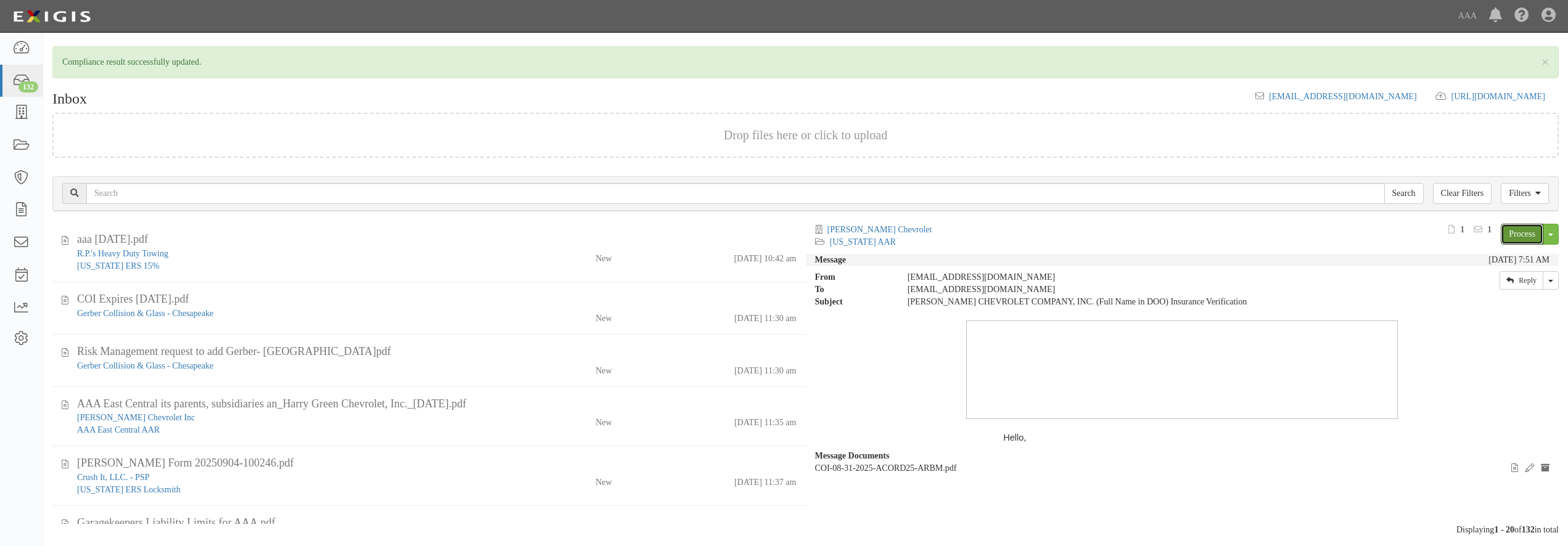
scroll to position [940, 0]
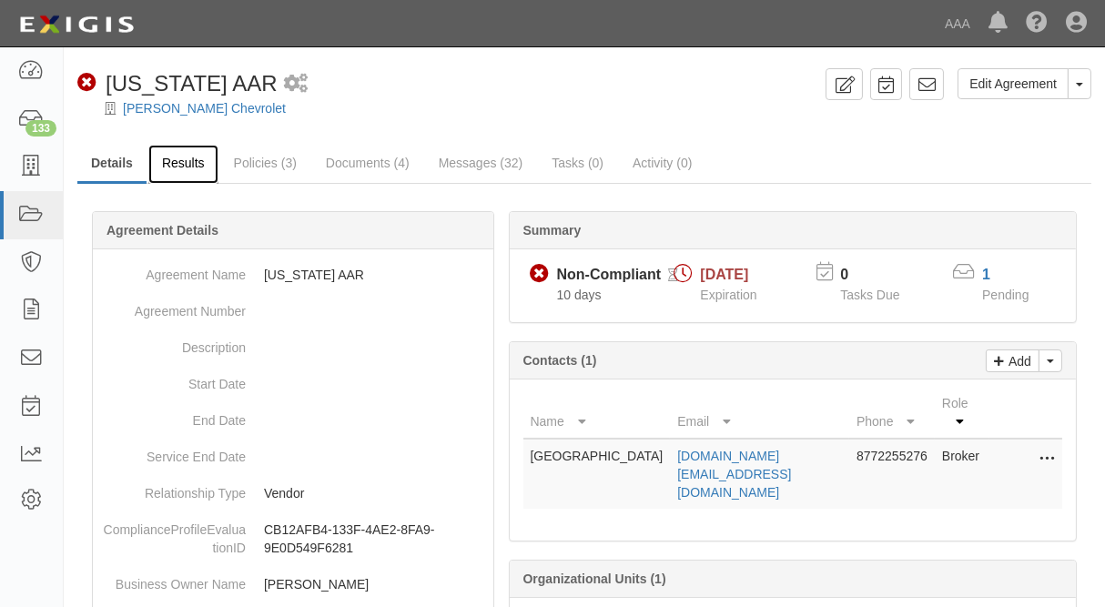
click at [196, 163] on link "Results" at bounding box center [183, 164] width 70 height 39
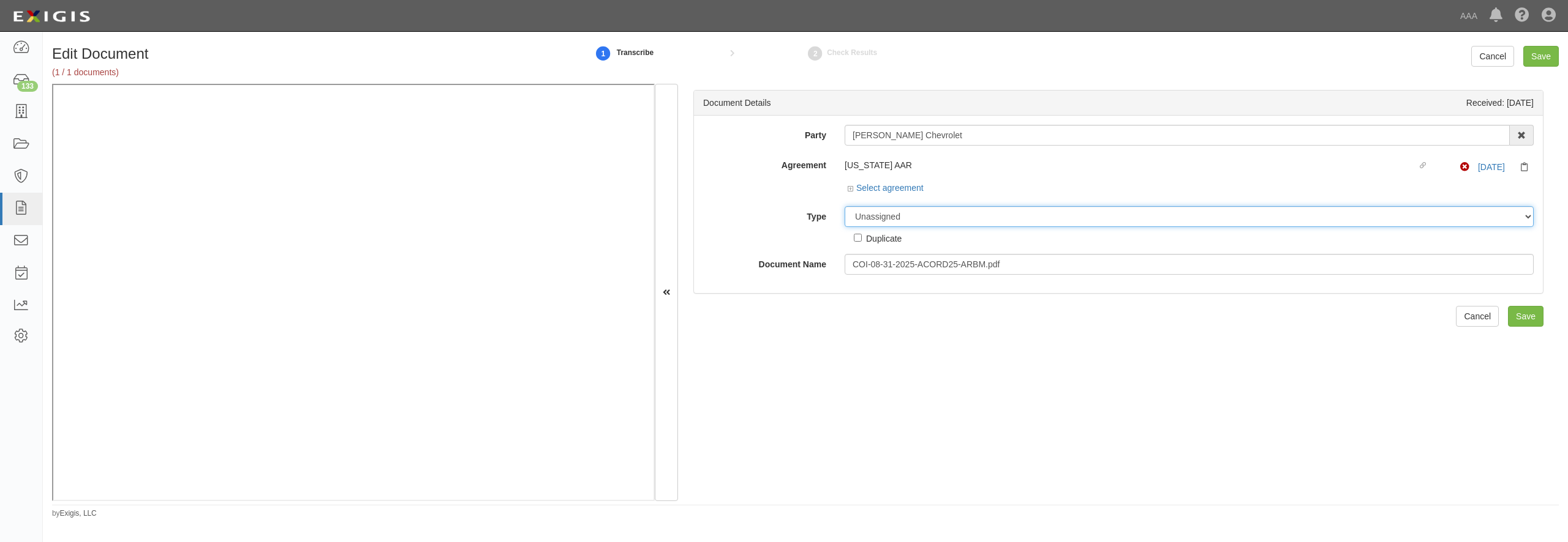
click at [845, 206] on select "Unassigned Binder Cancellation Notice Certificate Contract Endorsement Insuranc…" at bounding box center [1189, 217] width 689 height 21
select select "CertificateDetail"
click option "Certificate" at bounding box center [0, 0] width 0 height 0
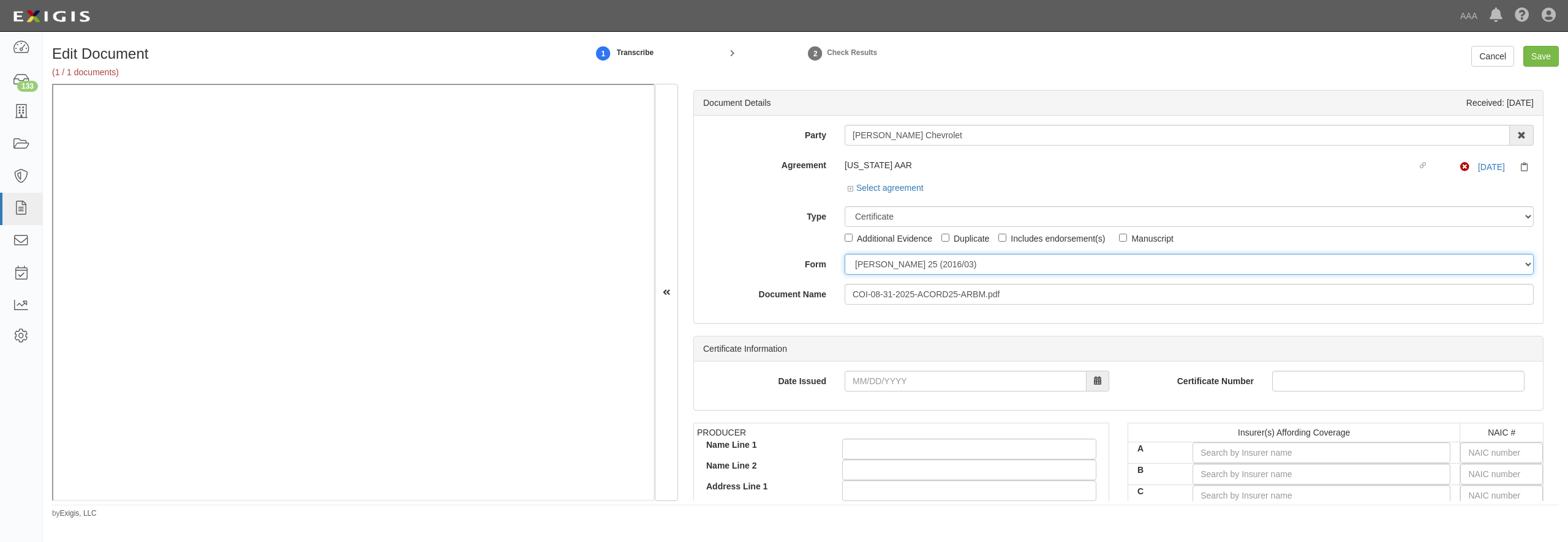
click at [845, 254] on select "[PERSON_NAME] 25 (2016/03) [PERSON_NAME] 101 [PERSON_NAME] 855 NY (2014/05) Gen…" at bounding box center [1189, 264] width 689 height 21
select select "GeneralFormDetail"
click option "General" at bounding box center [0, 0] width 0 height 0
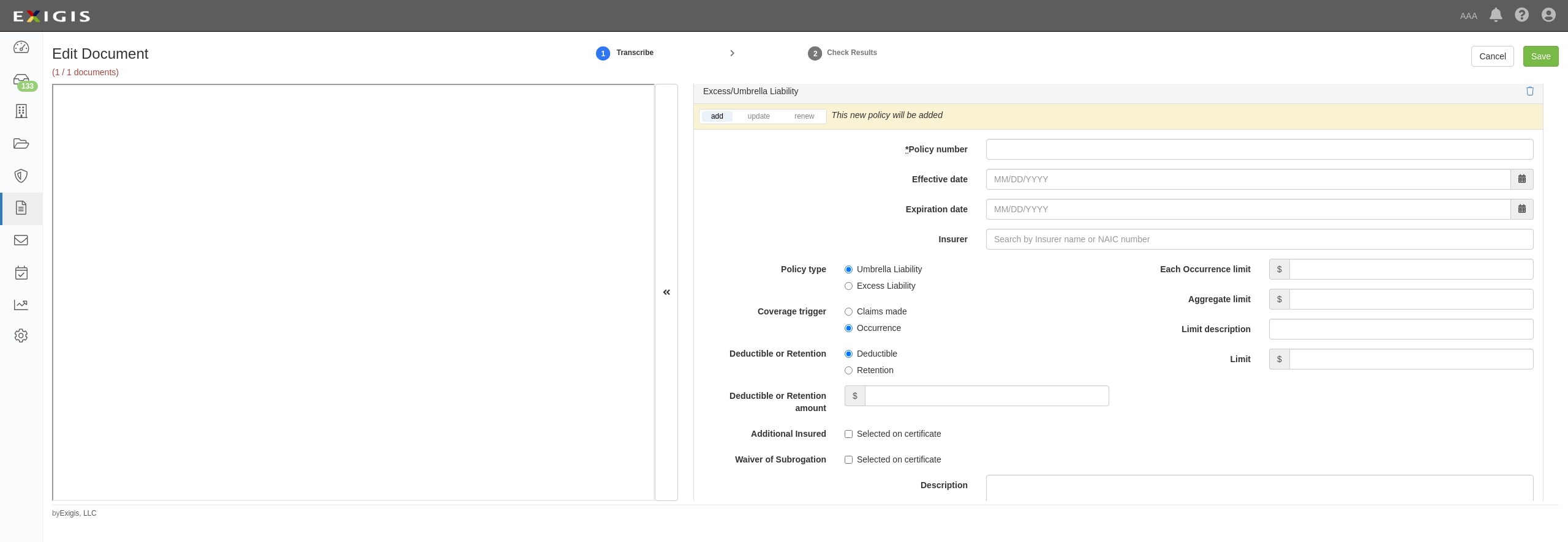
scroll to position [2409, 0]
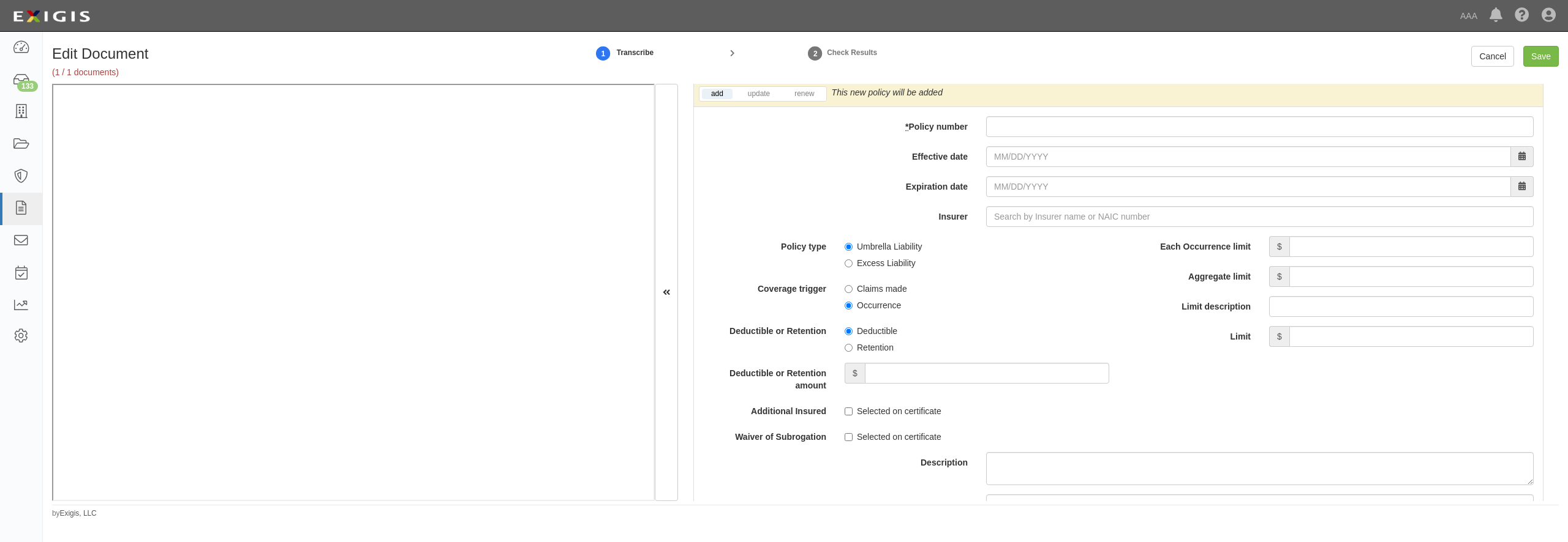
click at [1045, 157] on div "add update renew This new policy will be added This new policy will update exis…" at bounding box center [1118, 345] width 849 height 528
click at [1043, 137] on input "* Policy number" at bounding box center [1260, 126] width 548 height 21
paste input "AUC2549583-01"
type input "AUC2549583-01"
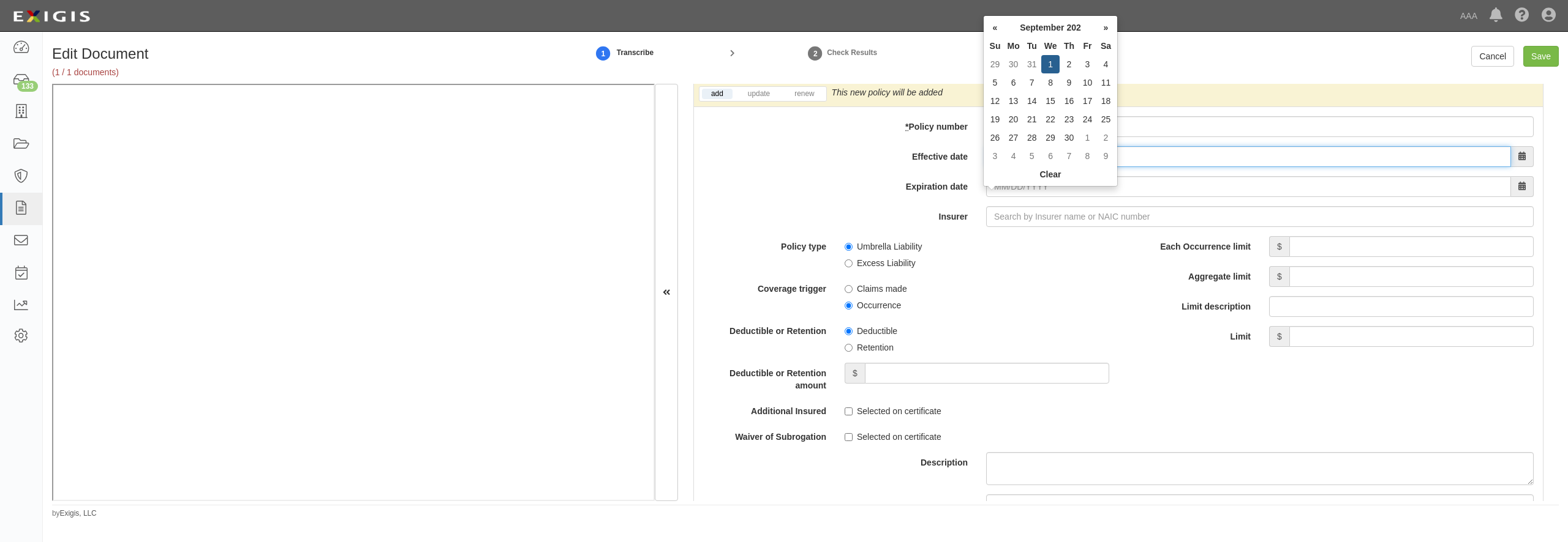
type input "[DATE]"
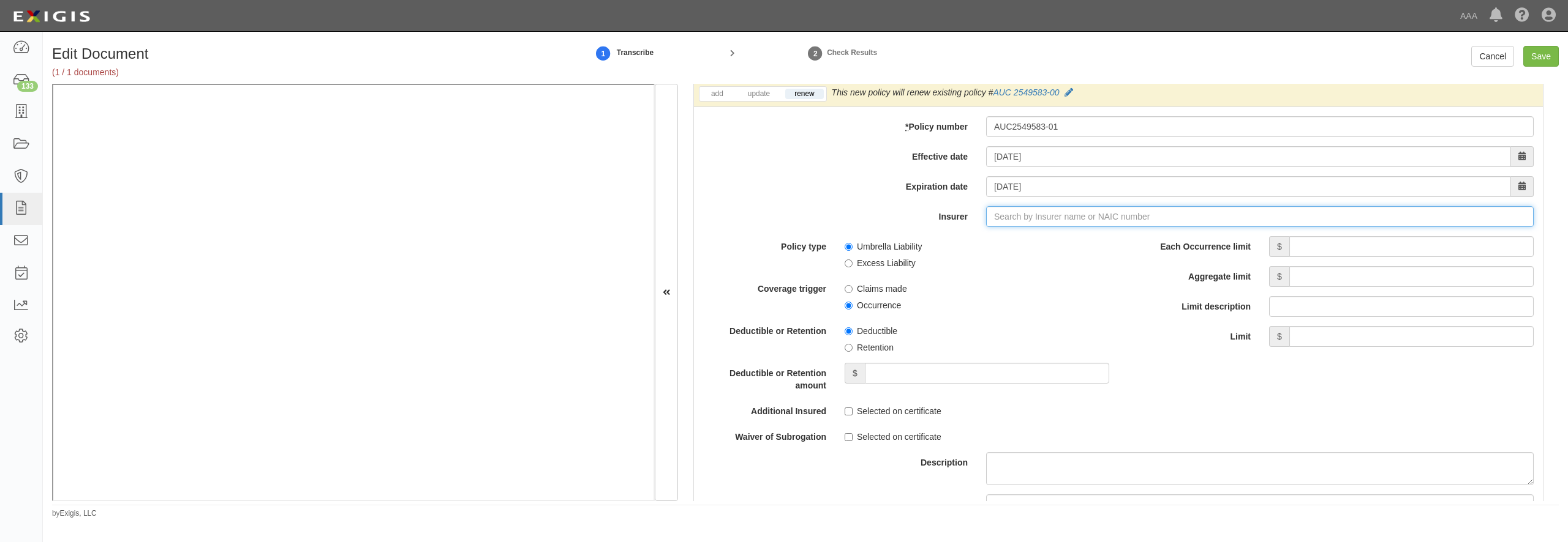
type input "21st Century Advantage Insurance Company (25232) NR Rating"
type input "2"
click at [999, 248] on div "American Guarantee and Liability Ins Co ( 26247 ) A+ XV Rating" at bounding box center [1039, 240] width 264 height 16
type input "American Guarantee and Liability Ins Co (26247) A+ XV Rating"
click at [1316, 257] on input "Each Occurrence limit" at bounding box center [1411, 246] width 244 height 21
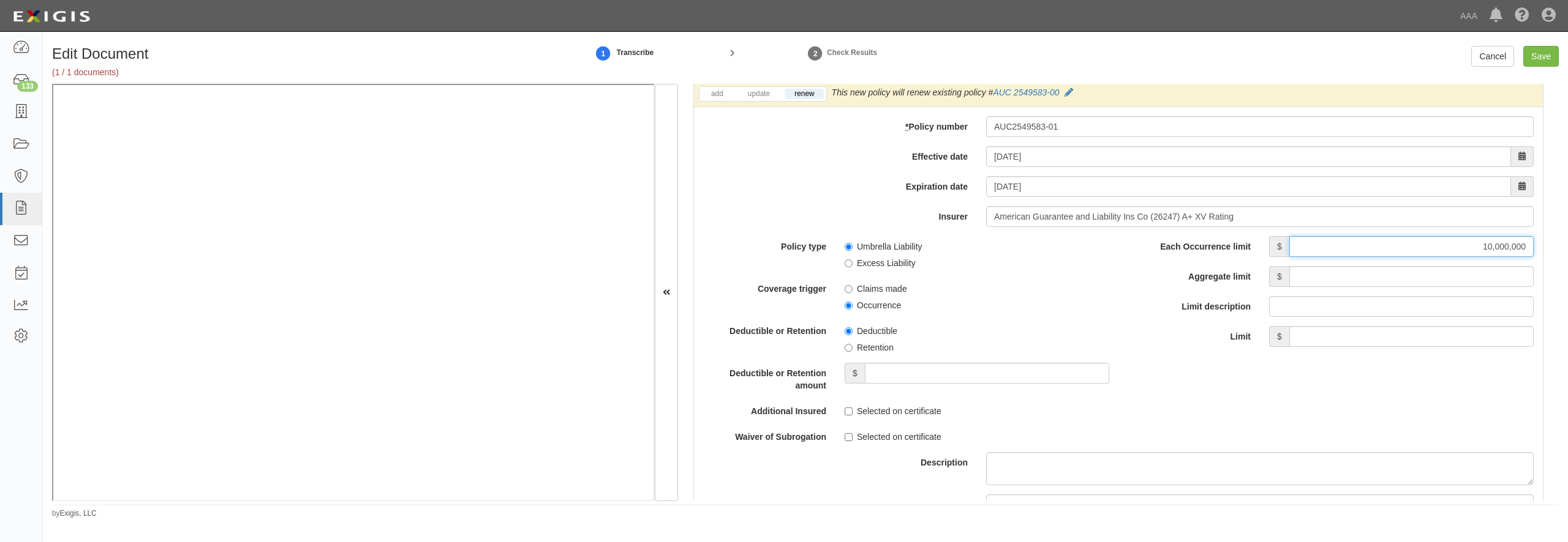
type input "10,000,000"
type input "30,000,000"
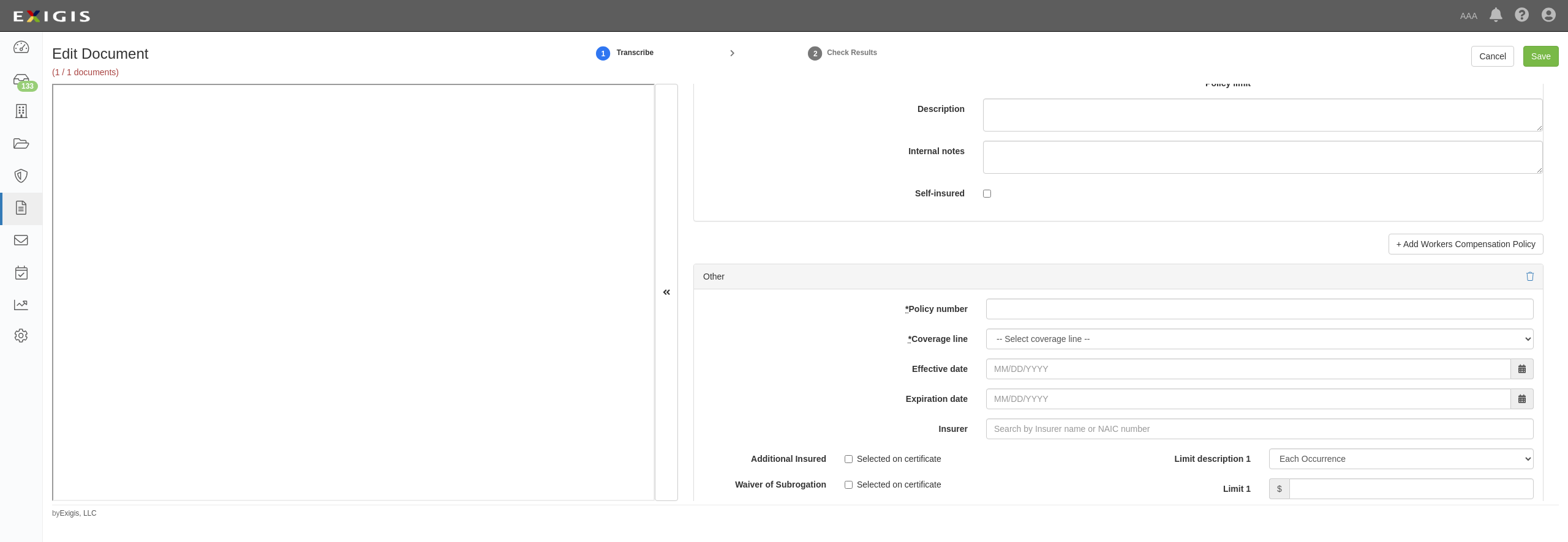
scroll to position [3467, 0]
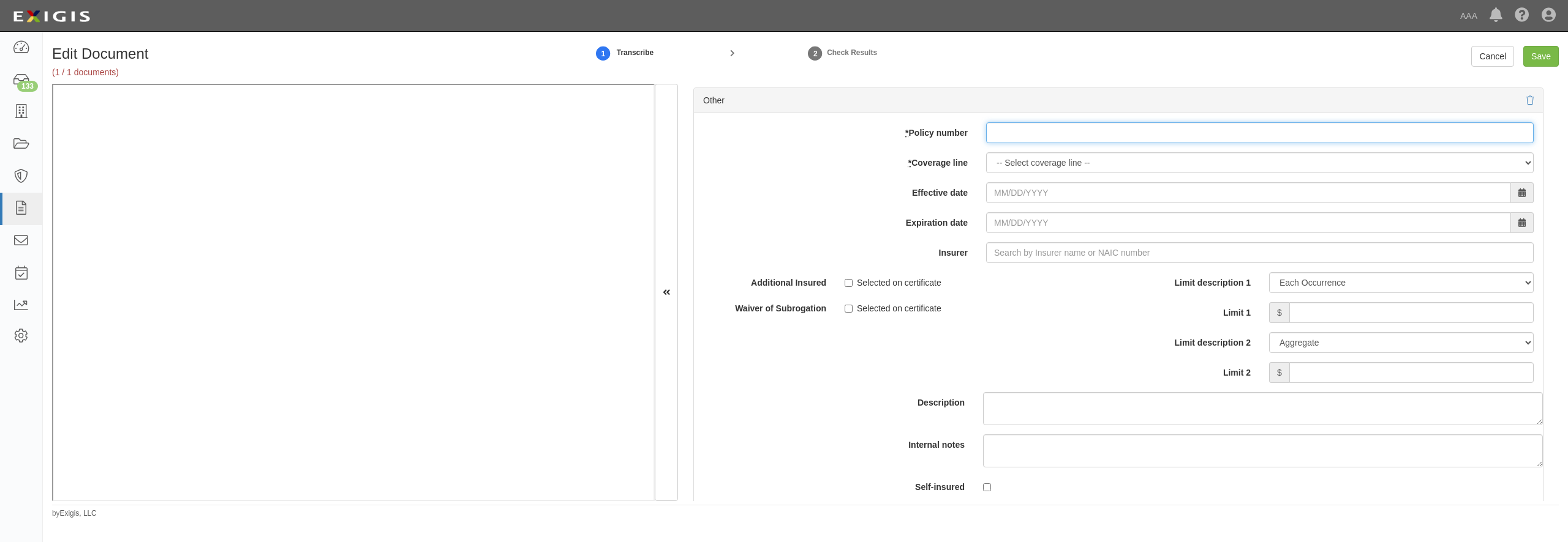
paste input "ADM2479836-01"
click at [1021, 143] on input "ADM2479836-01" at bounding box center [1260, 132] width 548 height 21
type input "ADM2479836-01"
select select "70"
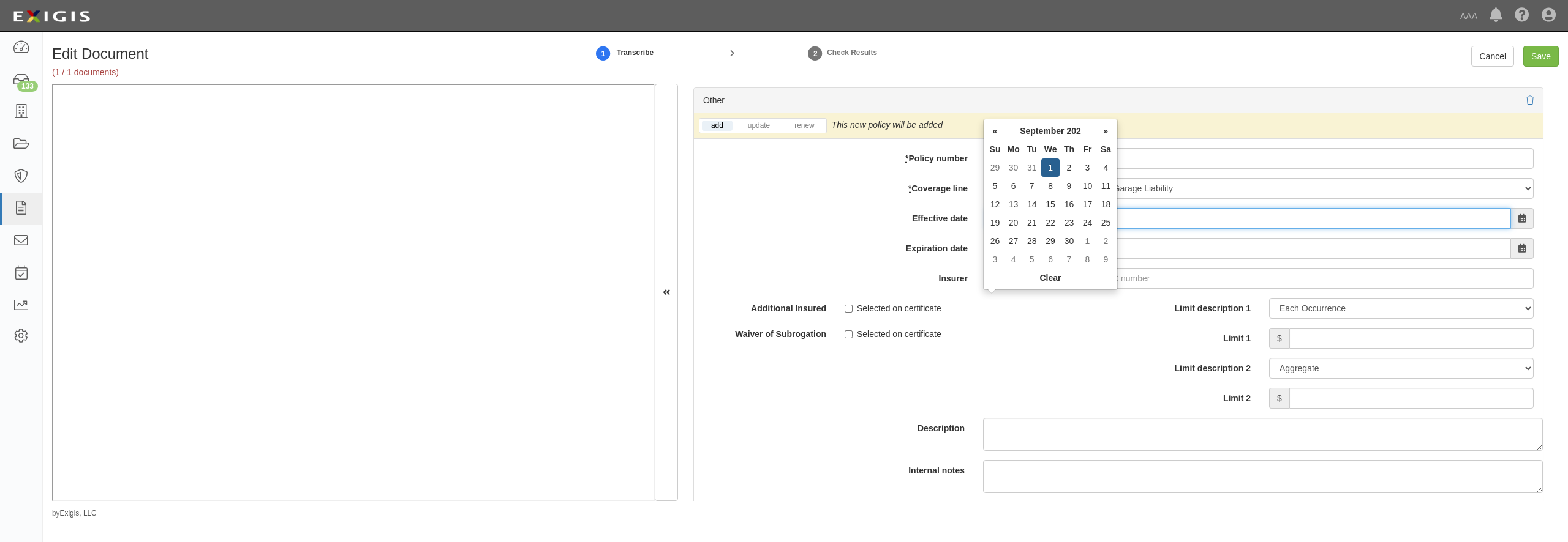
type input "[DATE]"
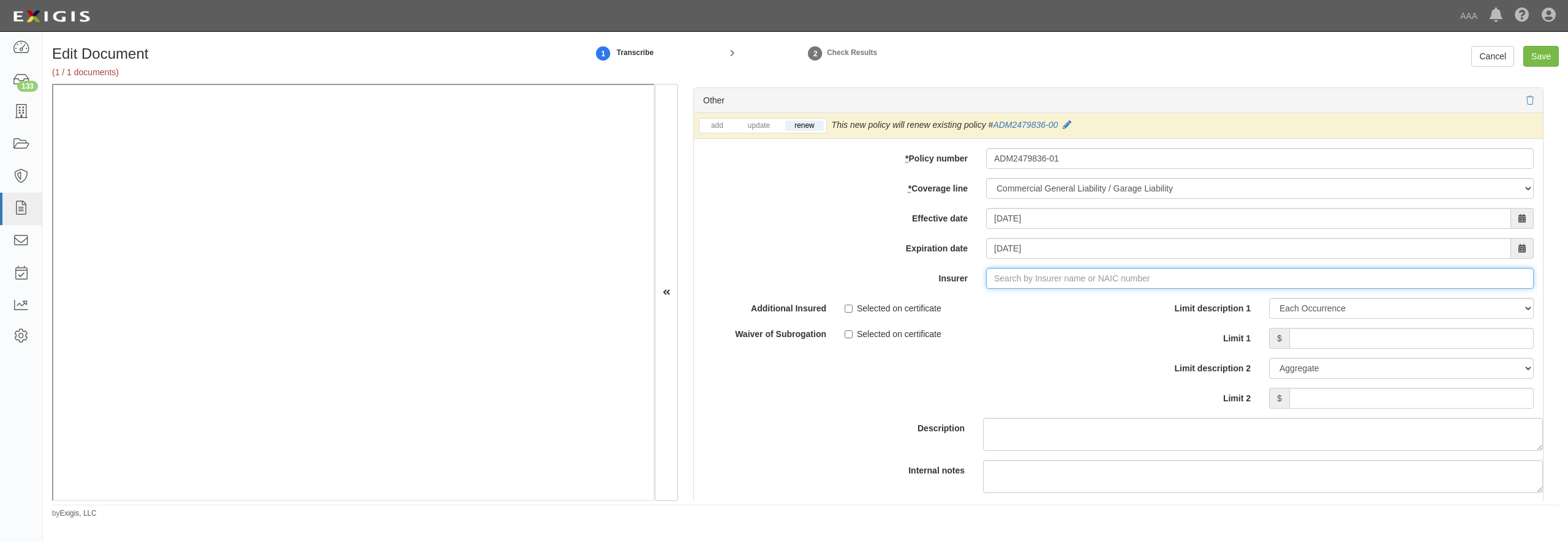
type input "180 Seguros S.A. (0) NR Rating"
type input "1"
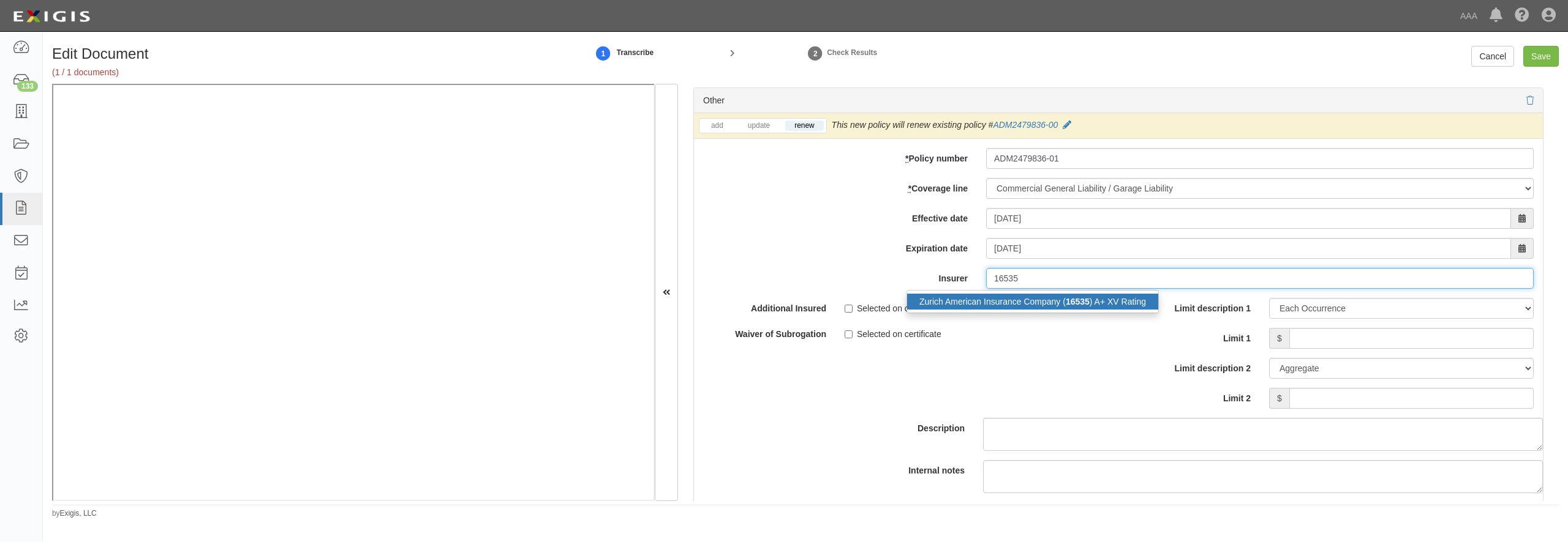
click at [981, 310] on div "Zurich American Insurance Company ( 16535 ) A+ XV Rating" at bounding box center [1032, 302] width 251 height 16
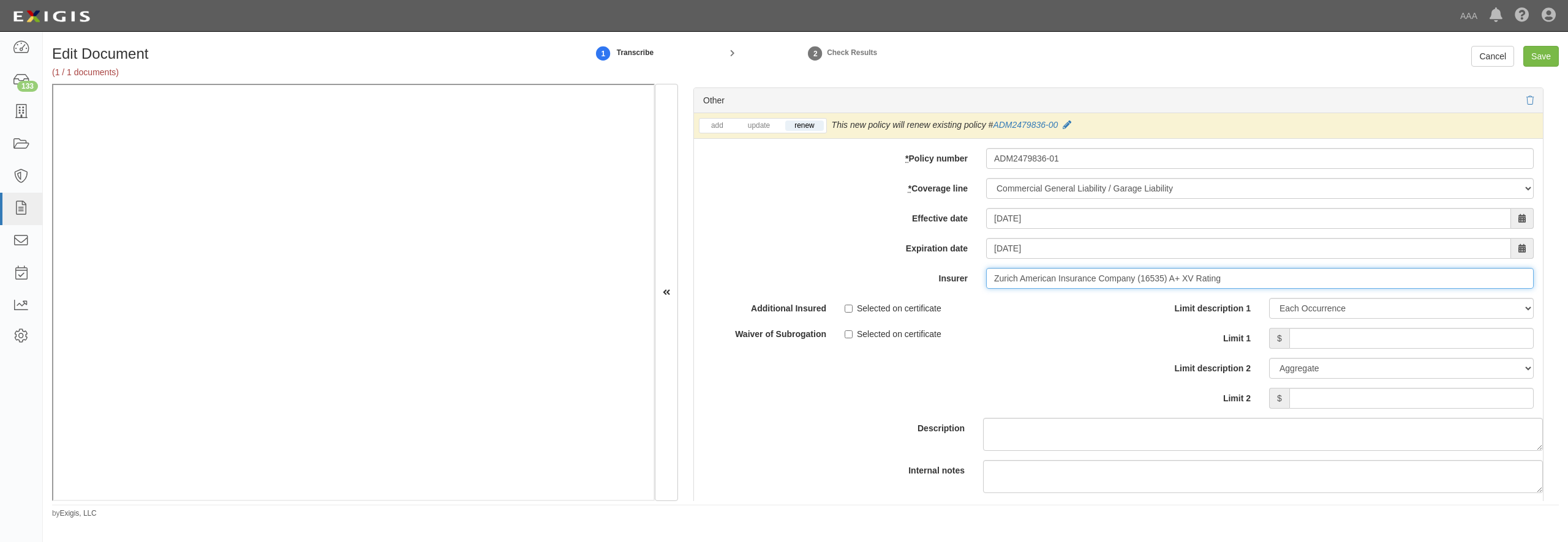
type input "Zurich American Insurance Company (16535) A+ XV Rating"
click at [1343, 349] on input "Limit 1" at bounding box center [1411, 338] width 244 height 21
click at [1334, 349] on input "Limit 1" at bounding box center [1411, 338] width 244 height 21
type input "1,000,000"
type input "3,000,000"
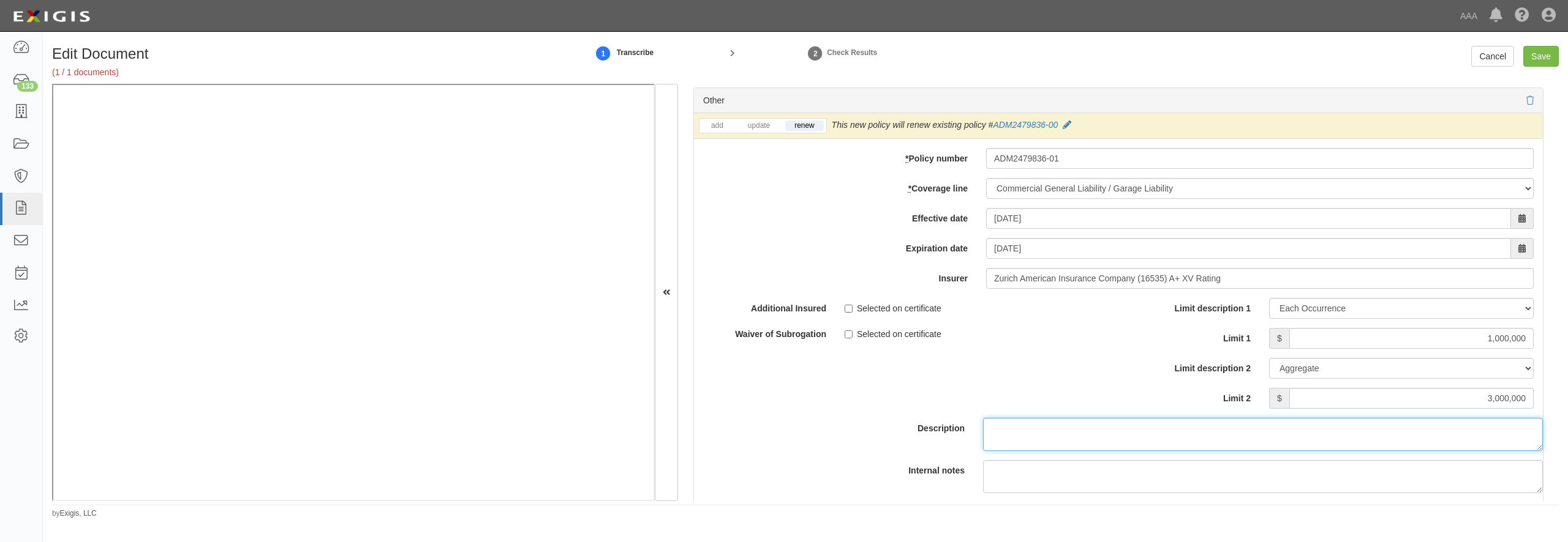
scroll to position [3698, 0]
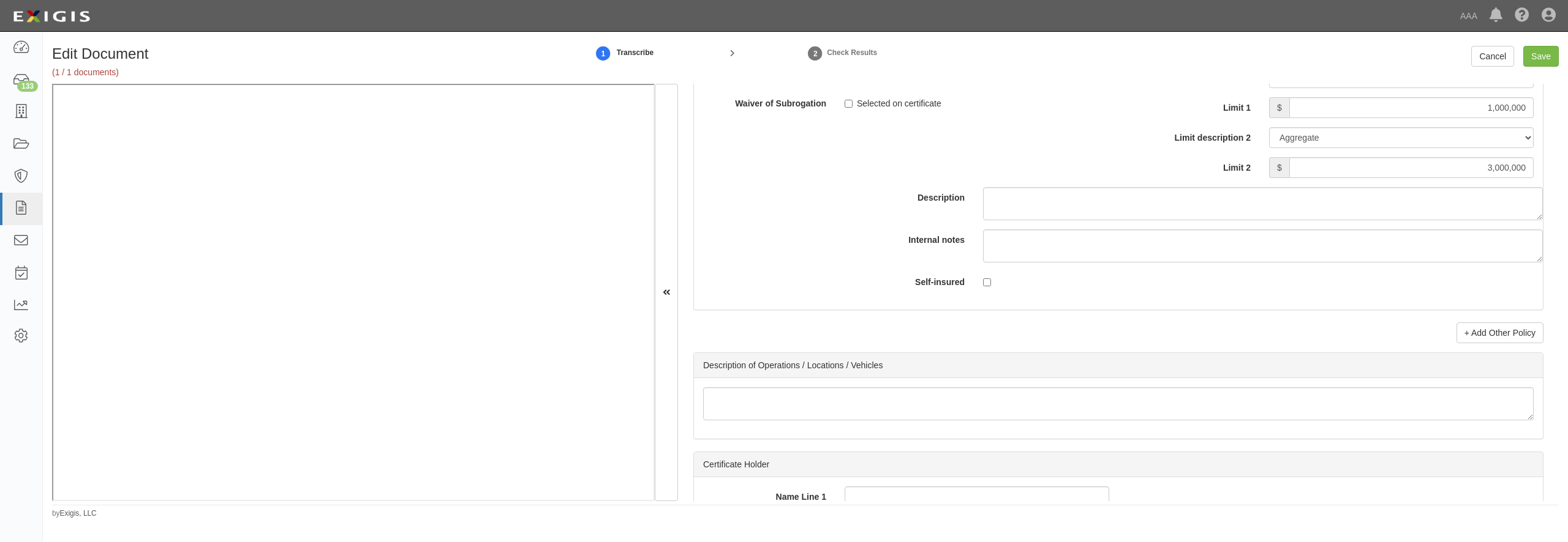
click at [1474, 344] on link "+ Add Other Policy" at bounding box center [1500, 333] width 87 height 21
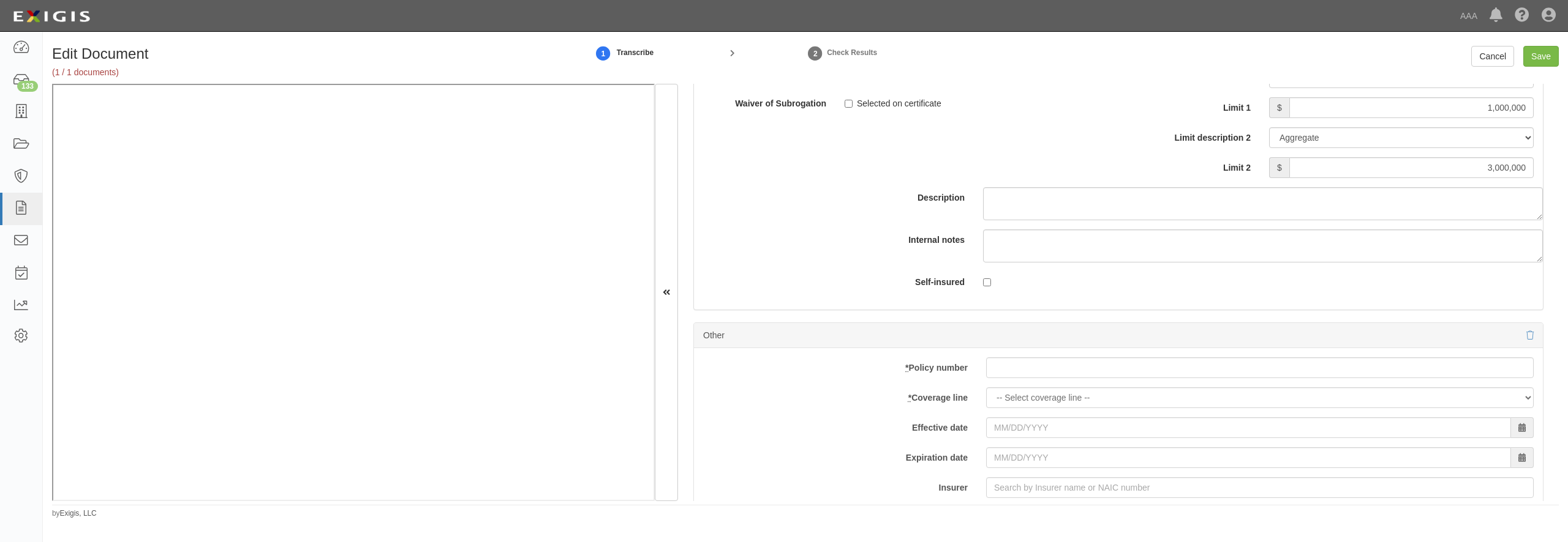
scroll to position [3874, 0]
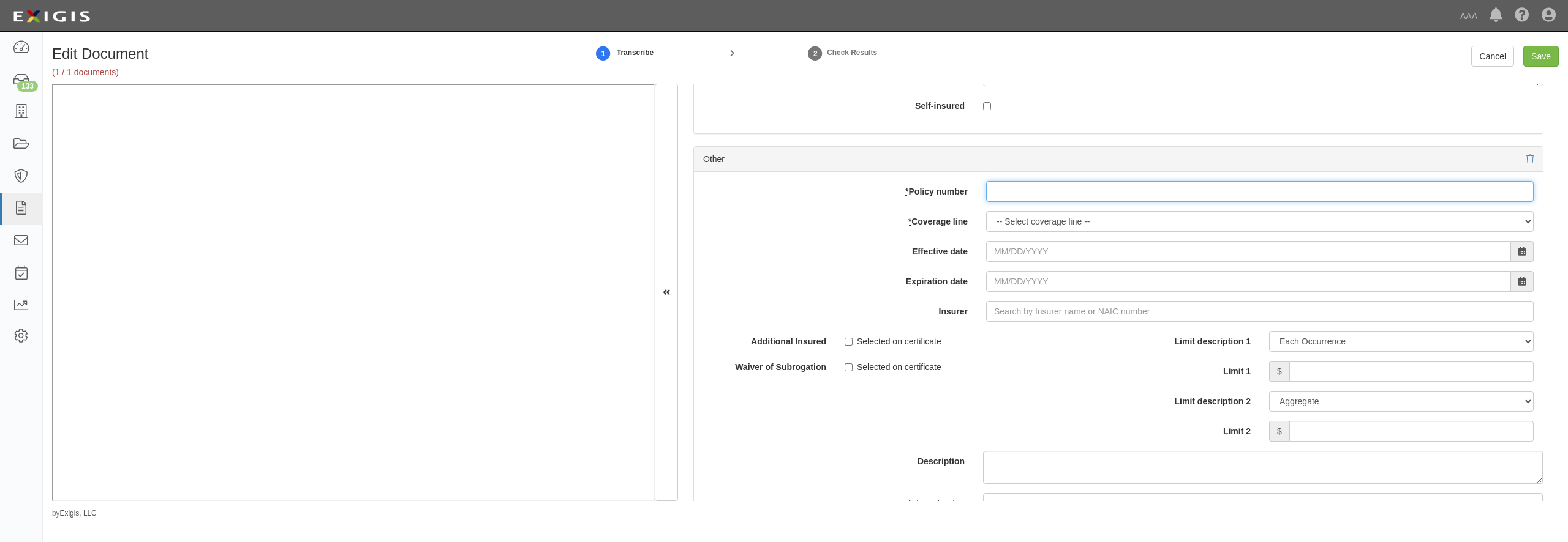
click at [1041, 202] on input "* Policy number" at bounding box center [1260, 191] width 548 height 21
paste input "ADM2479836-01"
type input "ADM2479836-01"
click at [986, 211] on select "-- Select coverage line -- Asbestos Abatement Auto Physical Damage Boiler & Mac…" at bounding box center [1260, 221] width 548 height 21
click at [767, 258] on label "Effective date" at bounding box center [835, 249] width 283 height 17
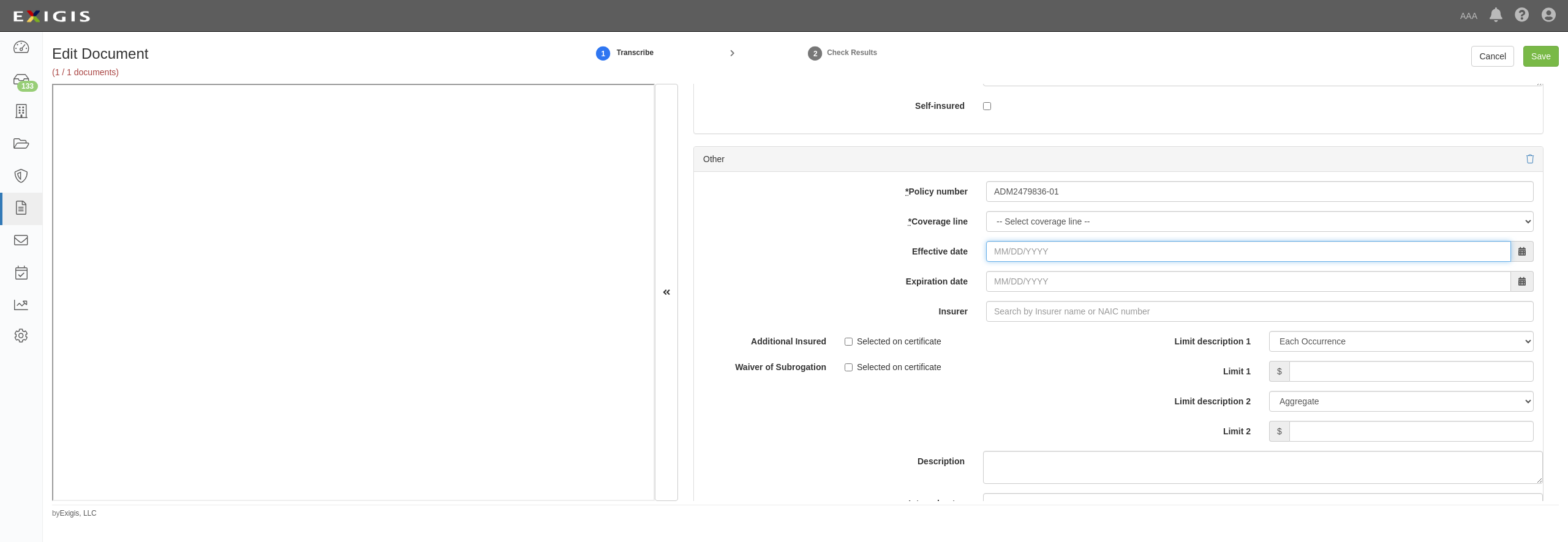
click at [986, 262] on input "Effective date" at bounding box center [1248, 251] width 525 height 21
click at [1063, 262] on input "Effective date" at bounding box center [1248, 251] width 525 height 21
type input "09/01/2025"
type input "09/01/2026"
type input "180 Seguros S.A. (0) NR Rating"
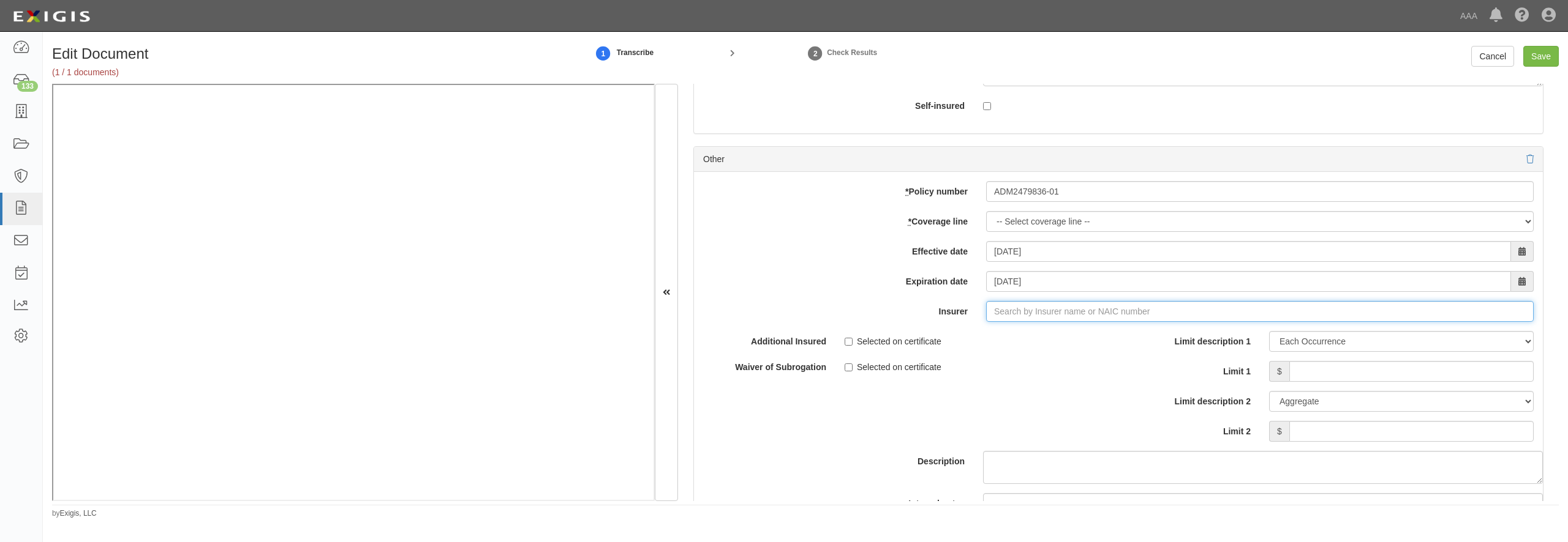
type input "1"
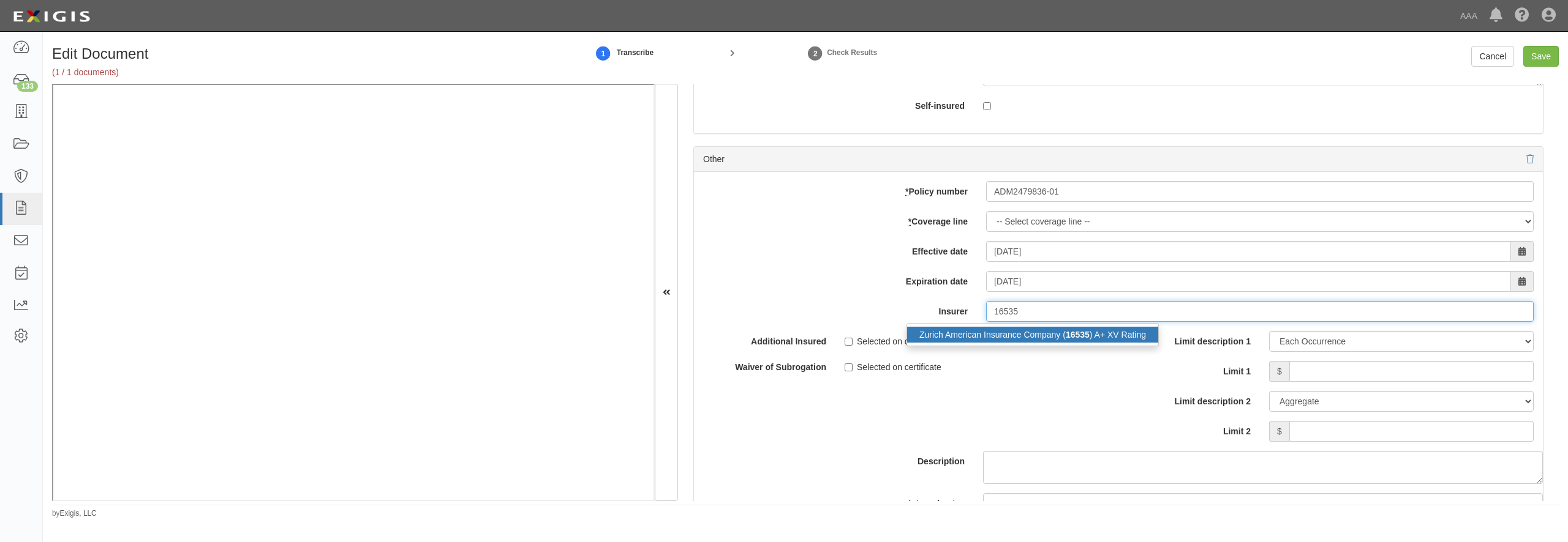
click at [972, 343] on div "Zurich American Insurance Company ( 16535 ) A+ XV Rating" at bounding box center [1032, 335] width 251 height 16
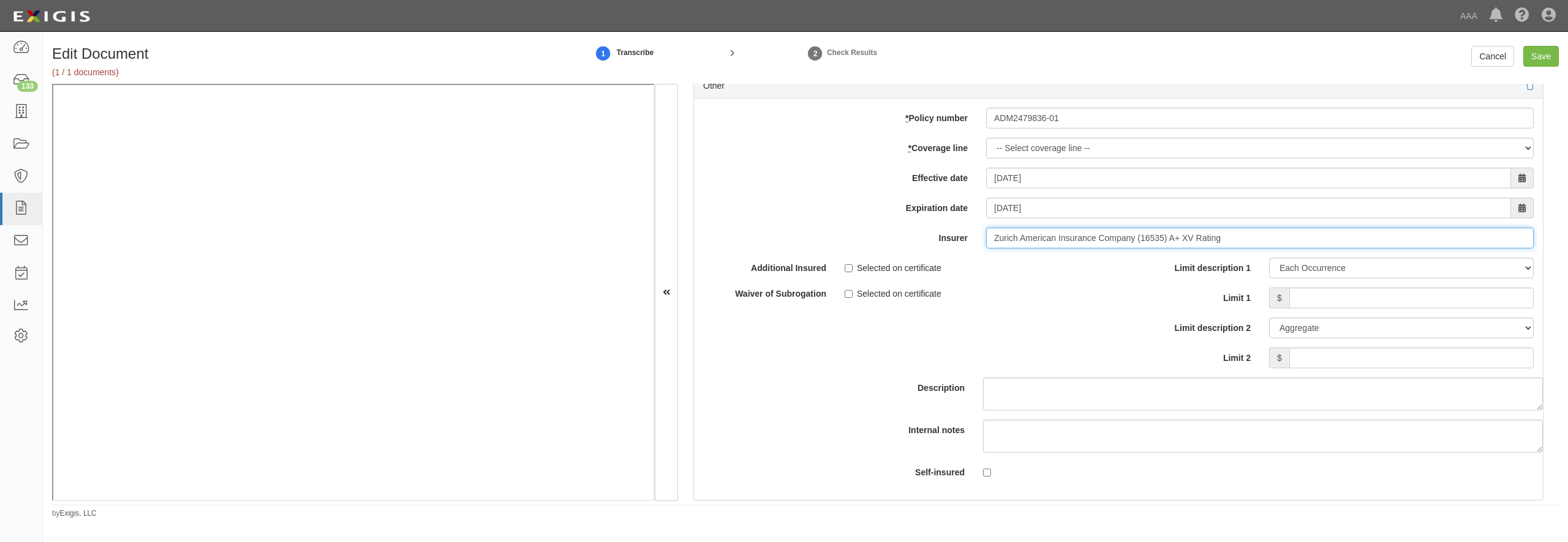
scroll to position [3992, 0]
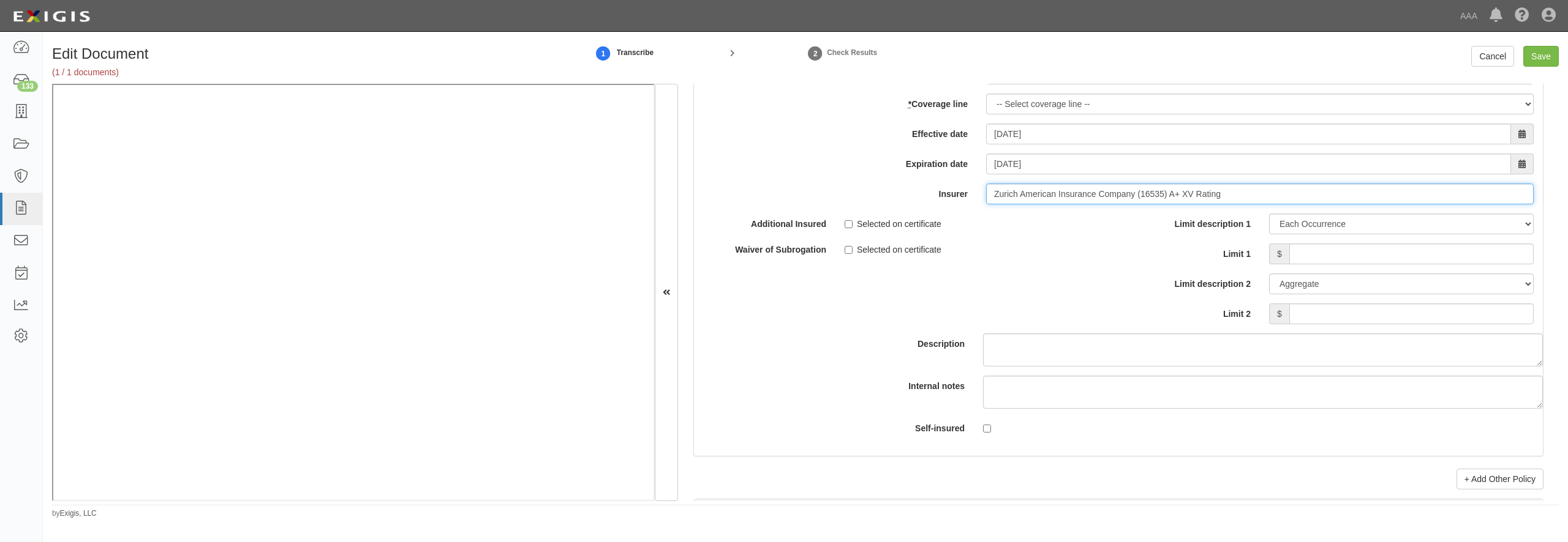
type input "Zurich American Insurance Company (16535) A+ XV Rating"
click at [1306, 264] on input "Limit 1" at bounding box center [1411, 254] width 244 height 21
type input "800,000"
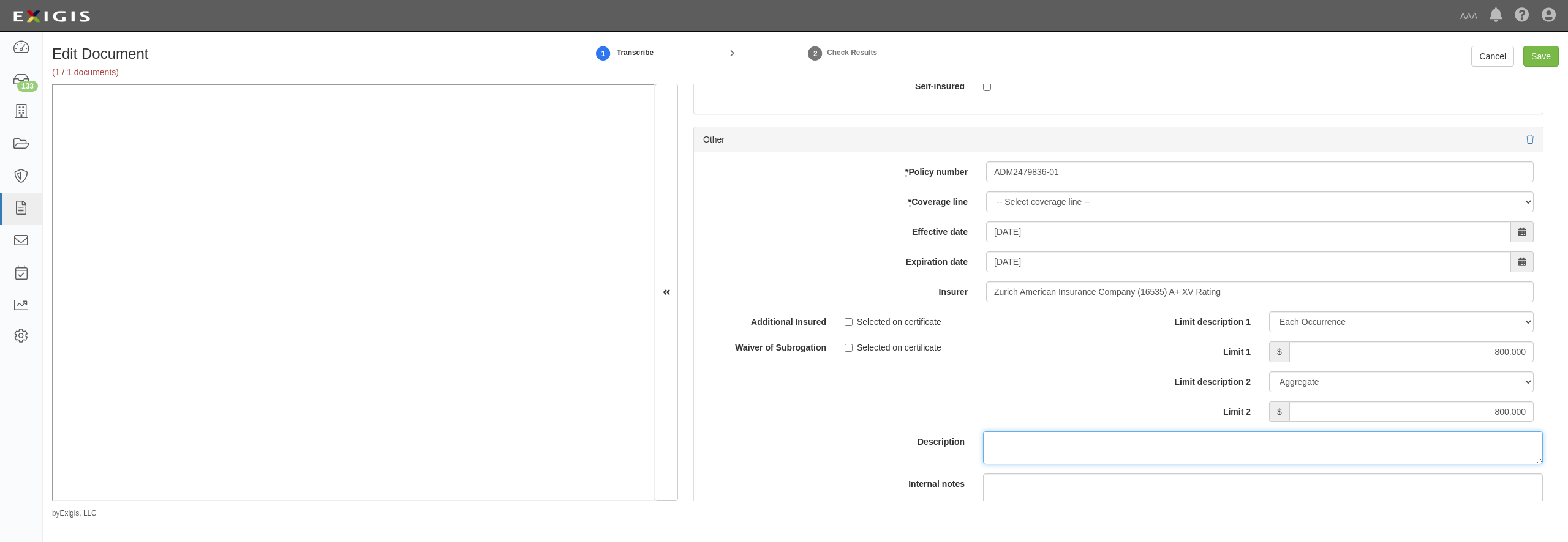
scroll to position [3815, 0]
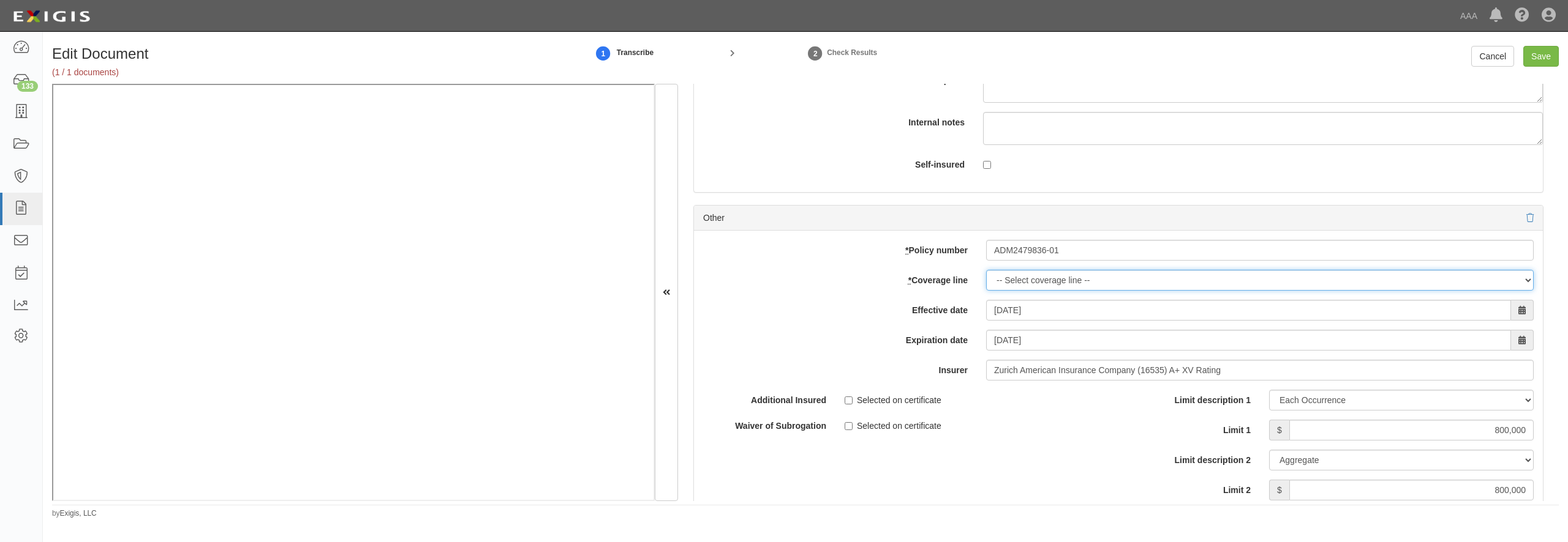
click at [986, 270] on select "-- Select coverage line -- Asbestos Abatement Auto Physical Damage Boiler & Mac…" at bounding box center [1260, 280] width 548 height 21
select select "56"
click option "Garage Keepers Liability" at bounding box center [0, 0] width 0 height 0
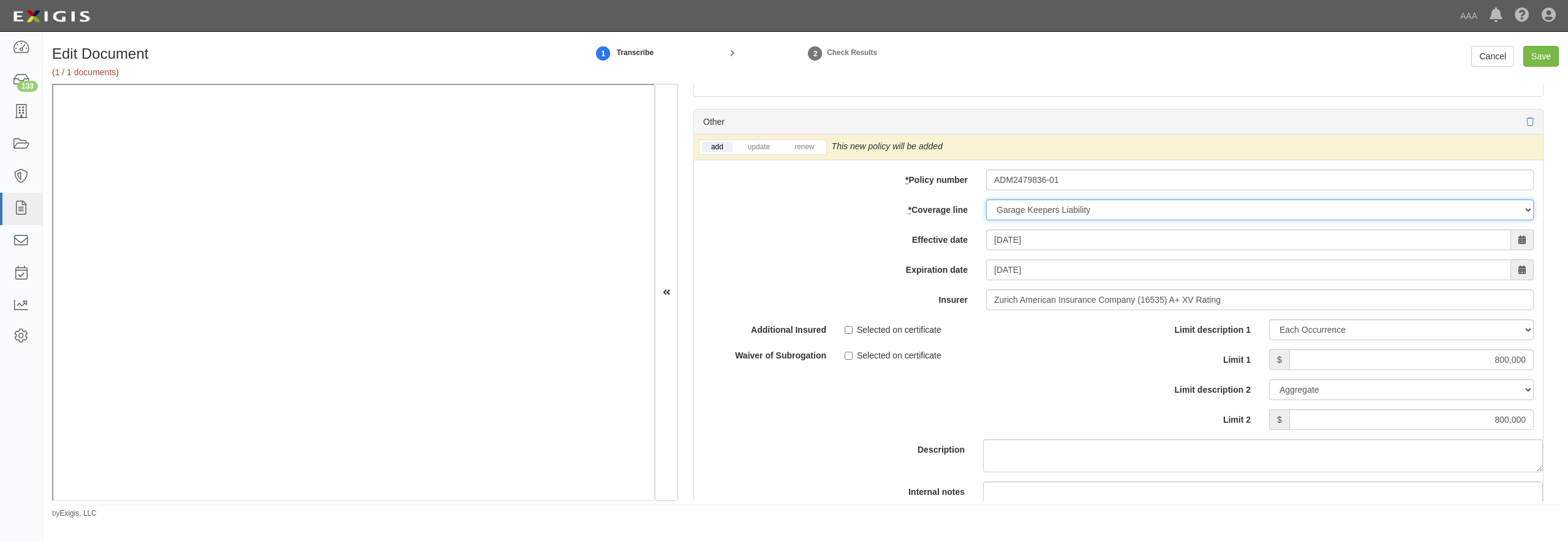
scroll to position [3933, 0]
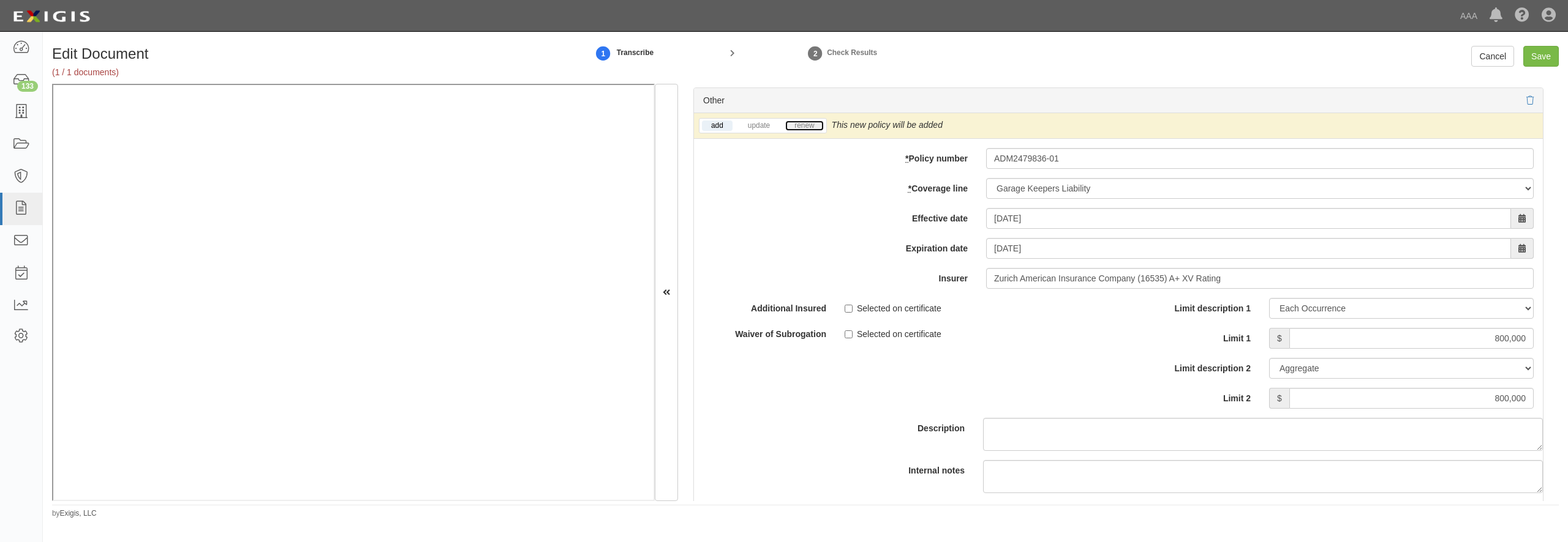
click at [812, 131] on link "renew" at bounding box center [804, 125] width 38 height 10
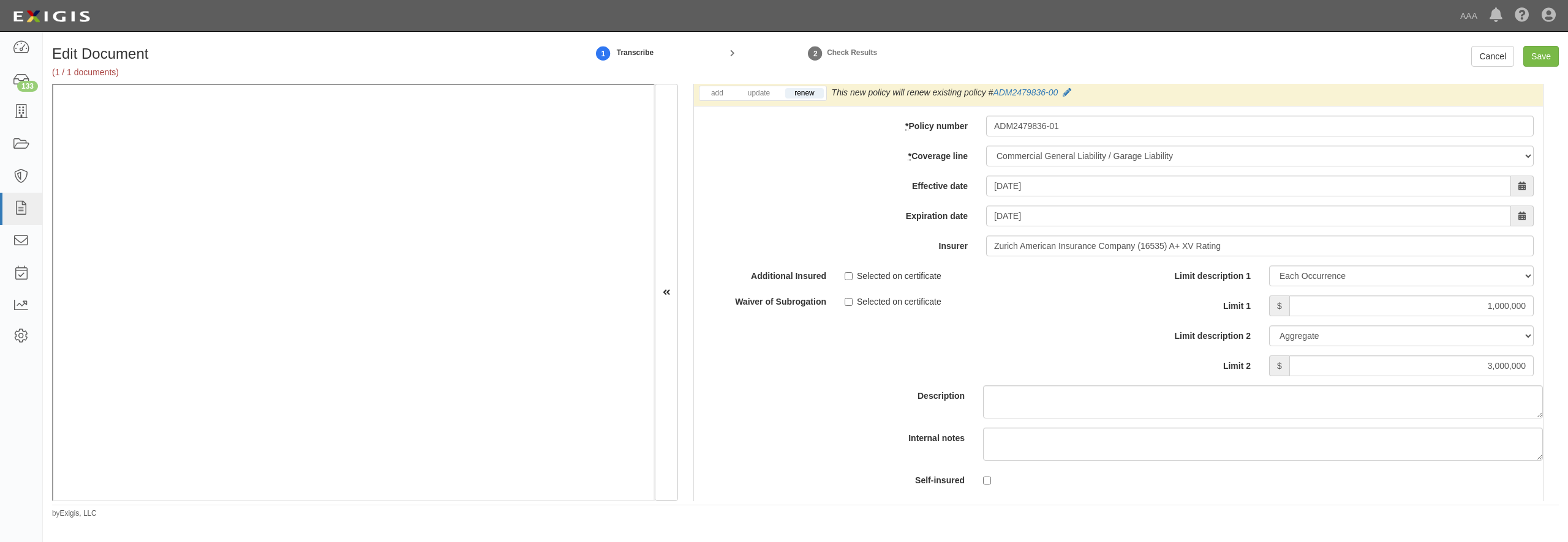
scroll to position [3462, 0]
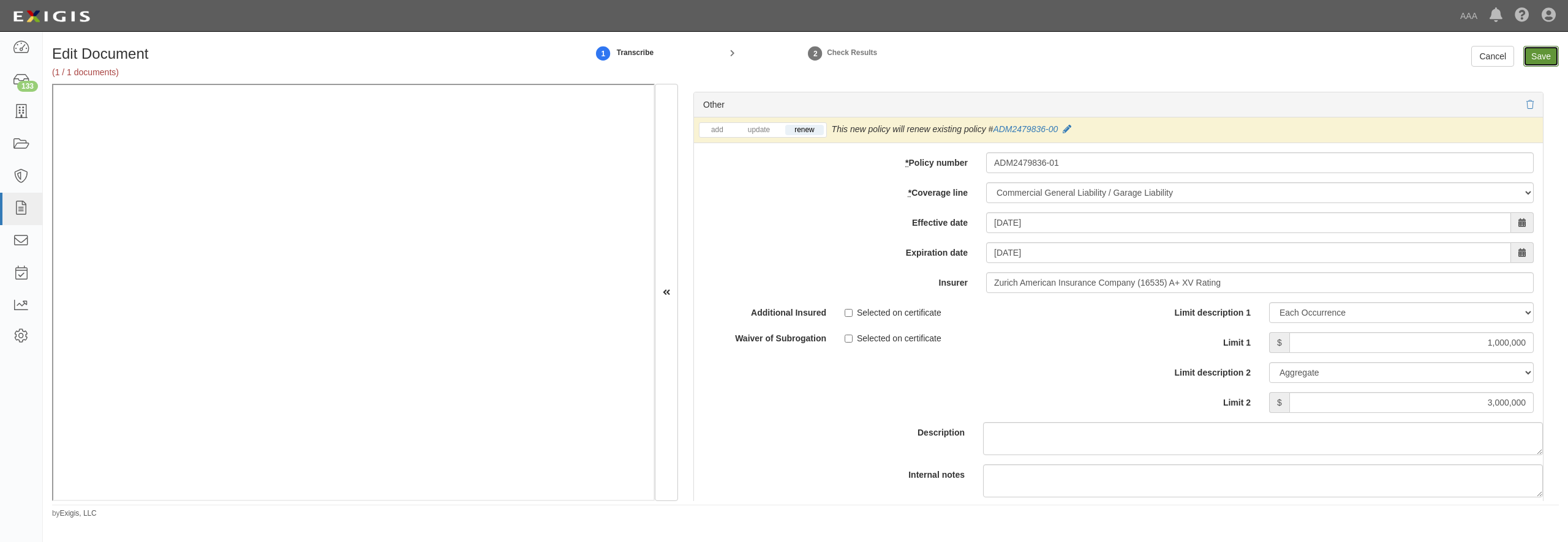
click at [1546, 53] on input "Save" at bounding box center [1541, 56] width 36 height 21
type input "10000000"
type input "30000000"
type input "1000000"
type input "3000000"
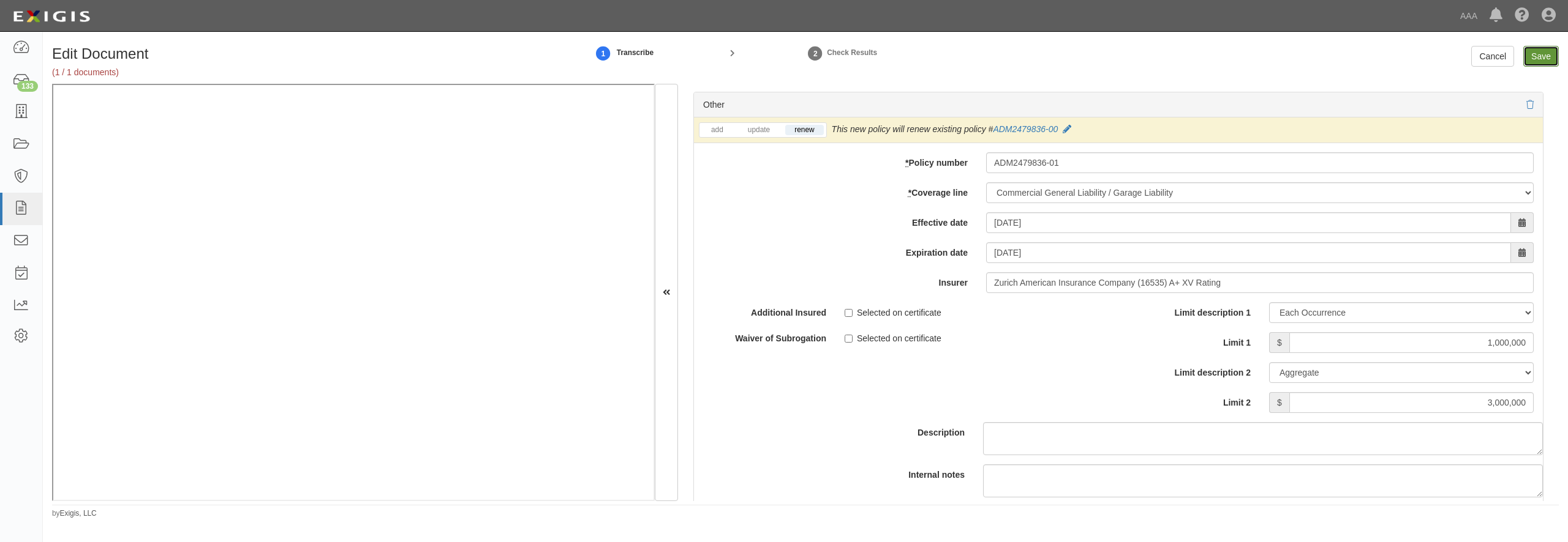
type input "800000"
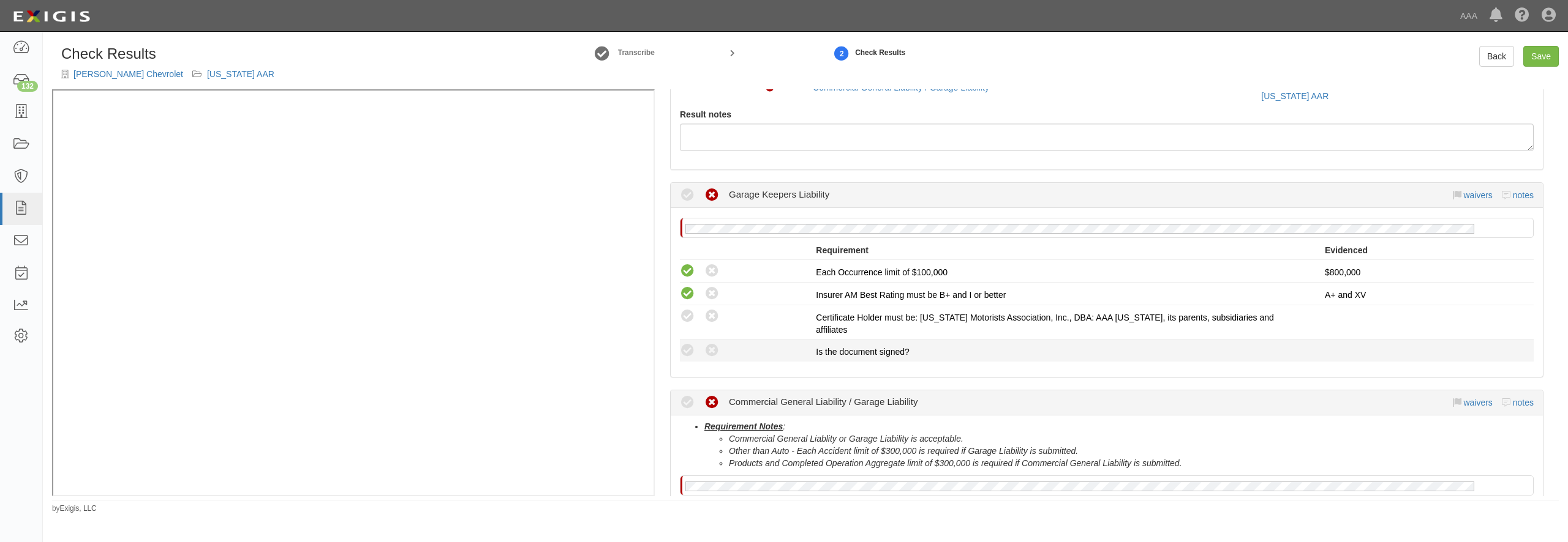
scroll to position [118, 0]
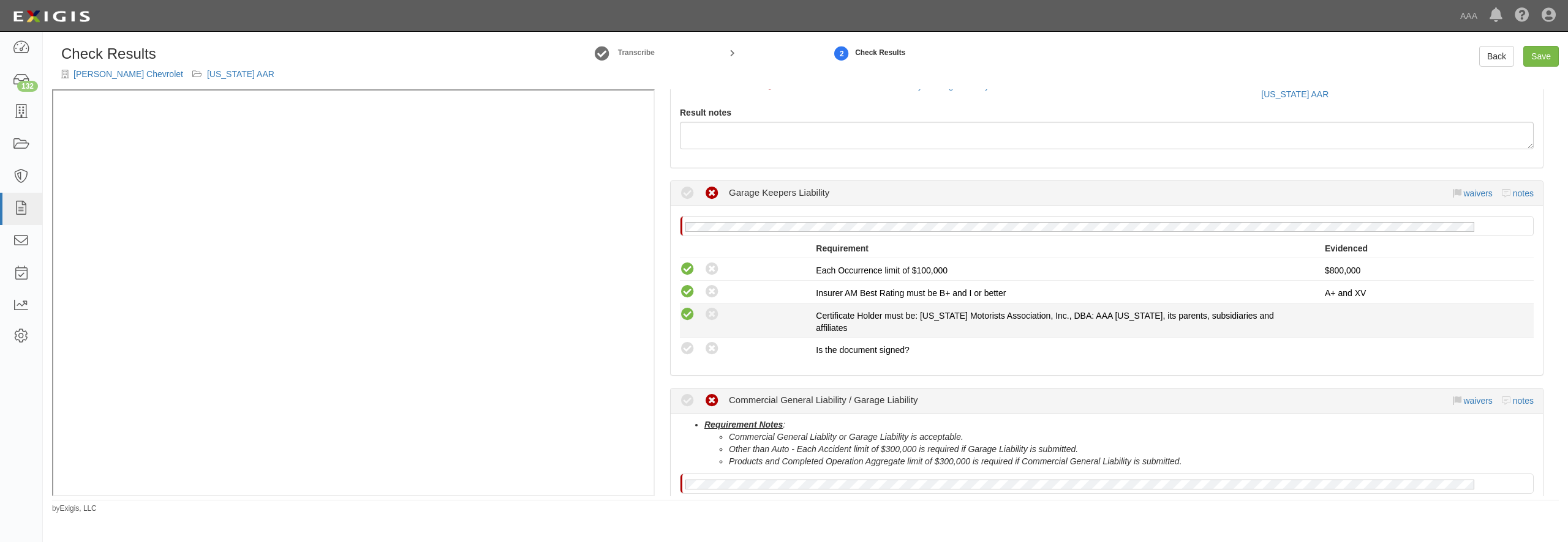
click at [688, 316] on icon at bounding box center [687, 315] width 15 height 15
radio input "true"
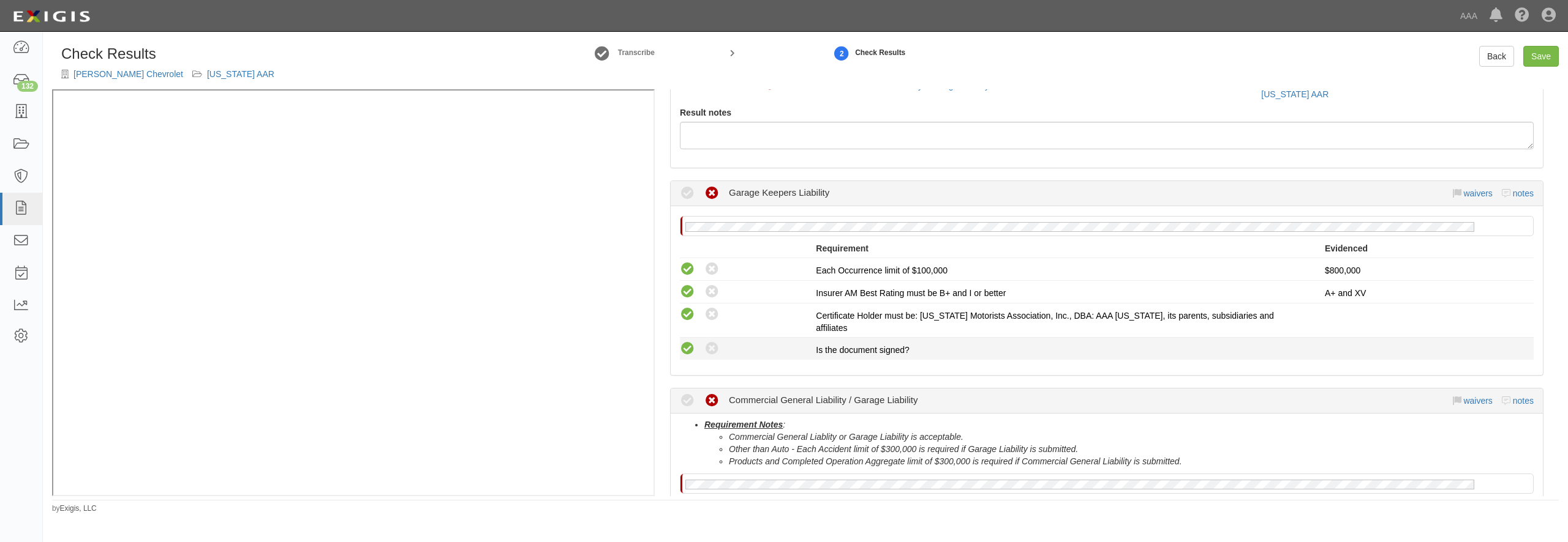
click at [692, 342] on icon at bounding box center [687, 349] width 15 height 15
radio input "true"
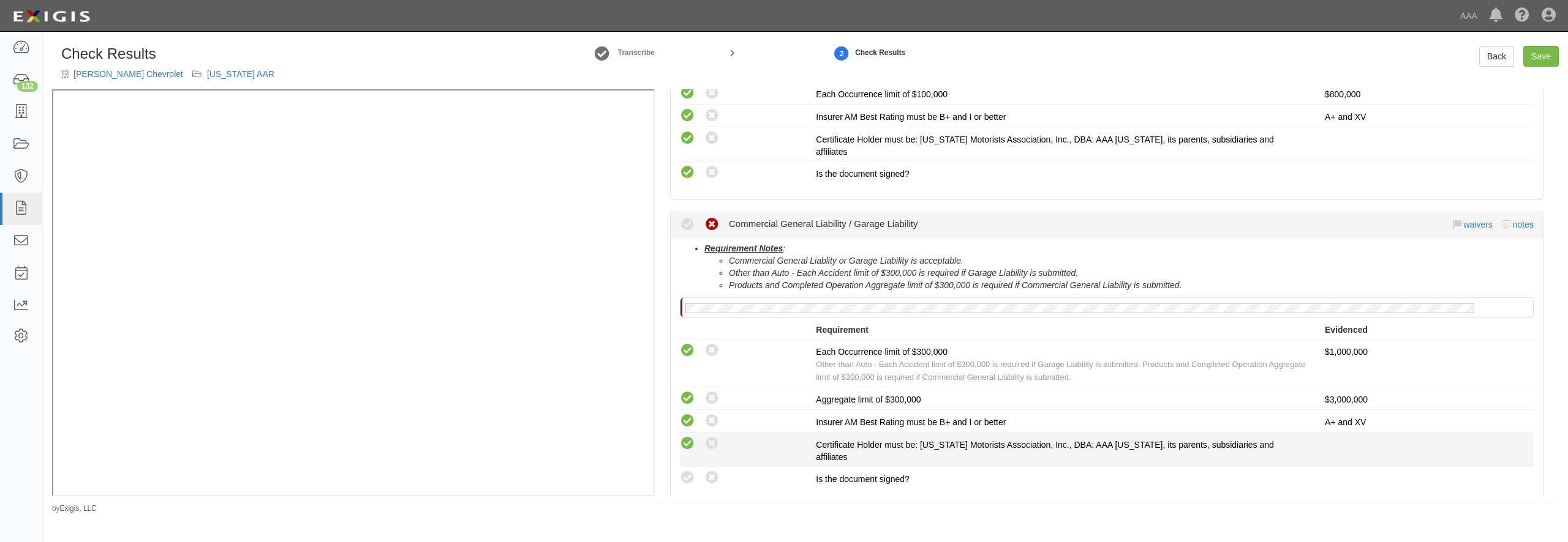
click at [691, 436] on icon at bounding box center [687, 444] width 15 height 15
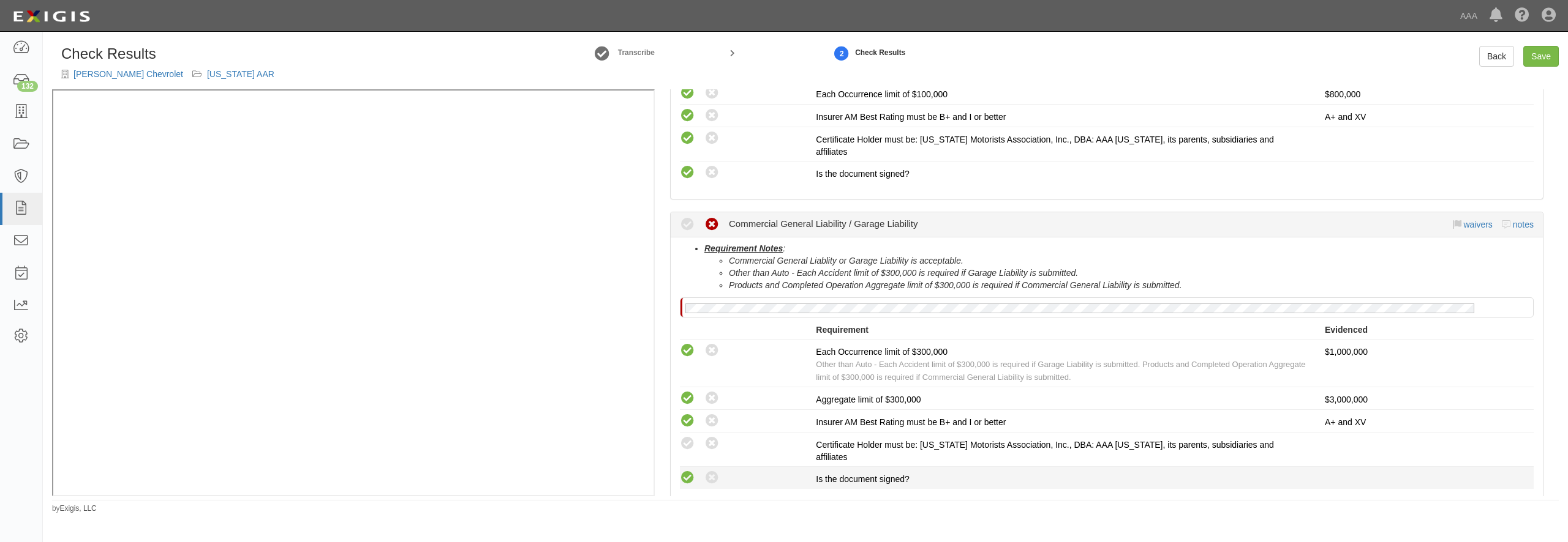
radio input "true"
click at [691, 471] on icon at bounding box center [687, 478] width 15 height 15
radio input "true"
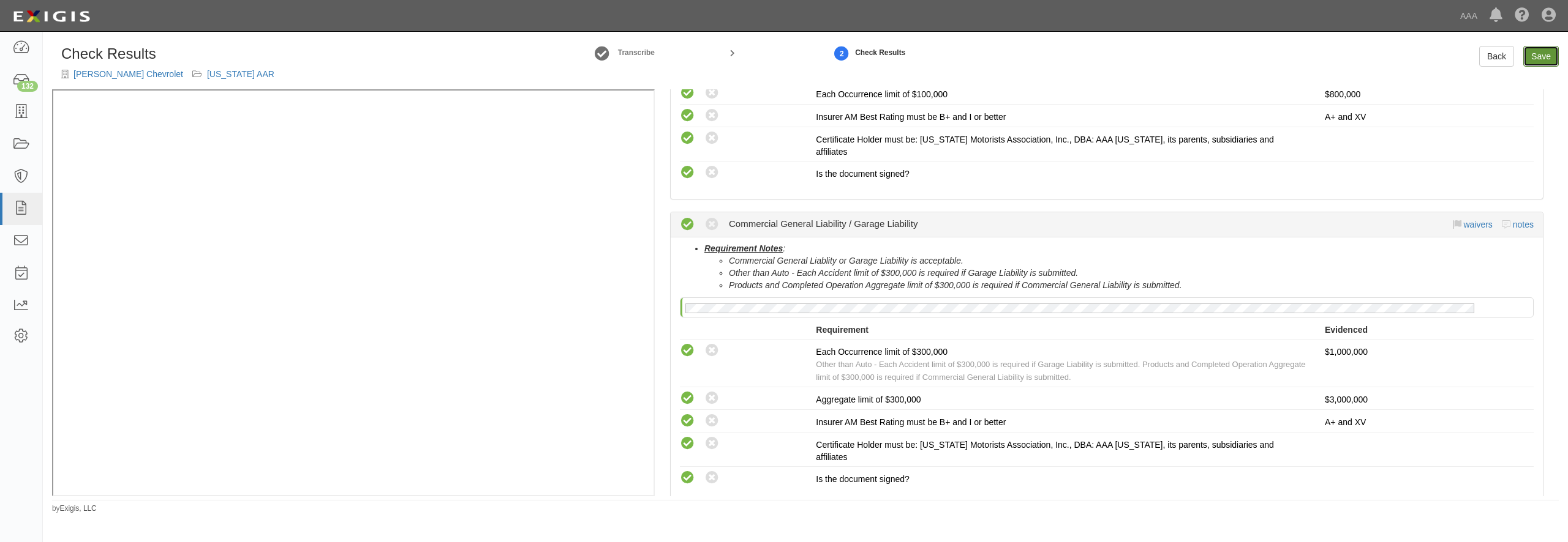
click at [1538, 57] on link "Save" at bounding box center [1541, 56] width 36 height 21
radio input "true"
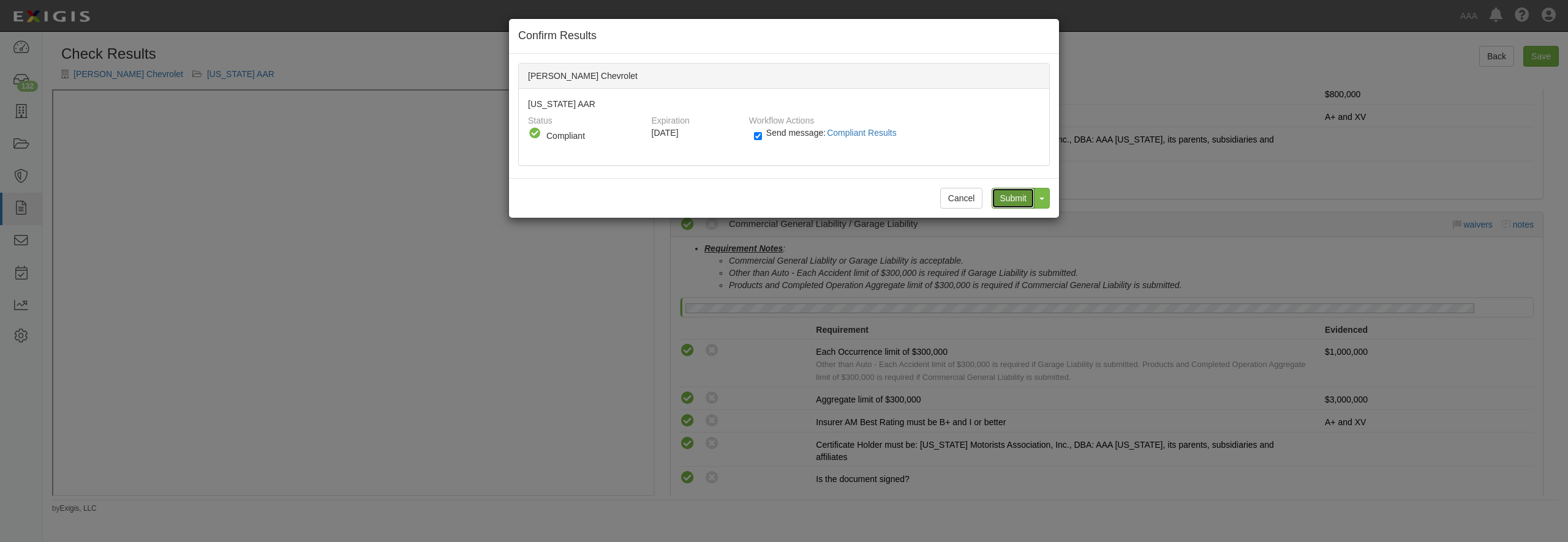
click at [1016, 197] on input "Submit" at bounding box center [1013, 198] width 43 height 21
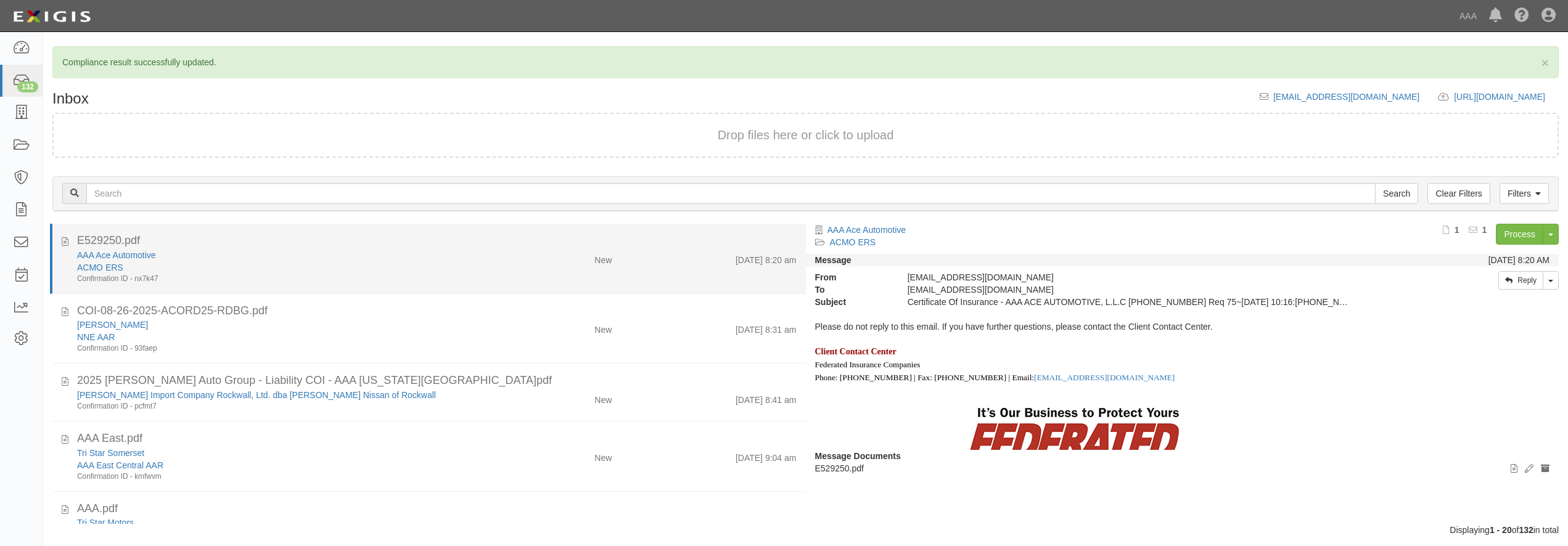
click at [273, 267] on div "ACMO ERS" at bounding box center [283, 268] width 412 height 12
click at [113, 269] on link "ACMO ERS" at bounding box center [100, 268] width 46 height 10
click at [360, 262] on div "ACMO ERS" at bounding box center [283, 268] width 412 height 12
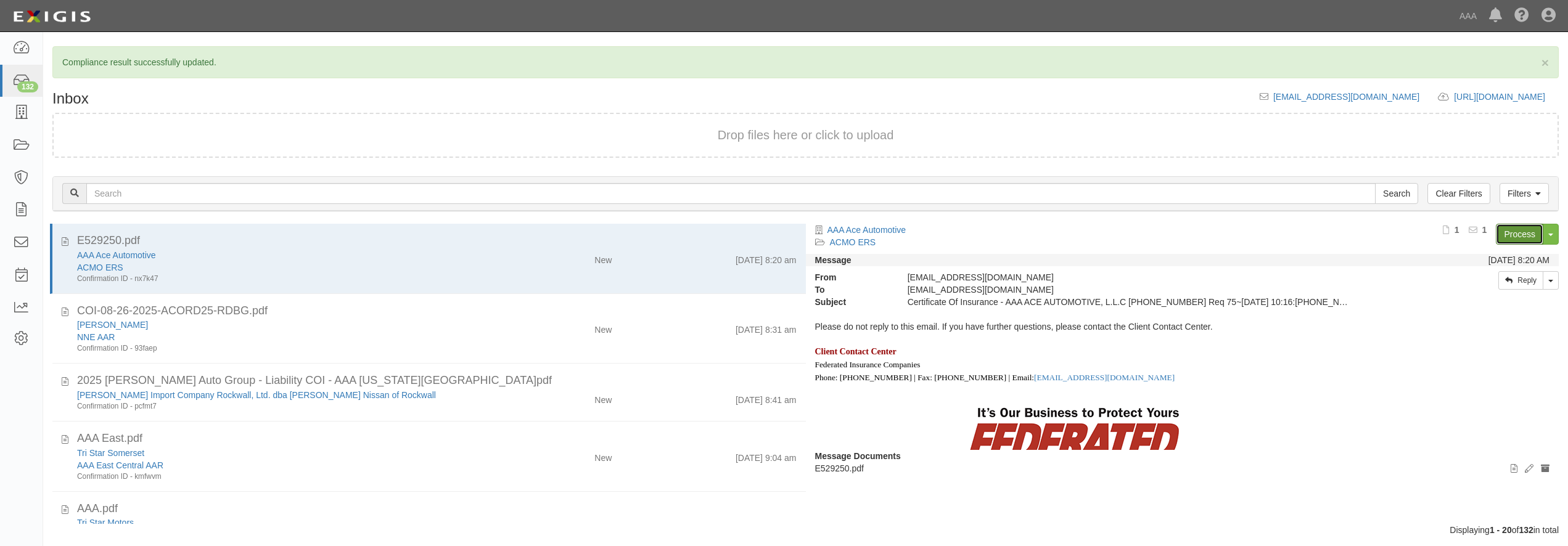
click at [1505, 234] on link "Process" at bounding box center [1519, 234] width 47 height 21
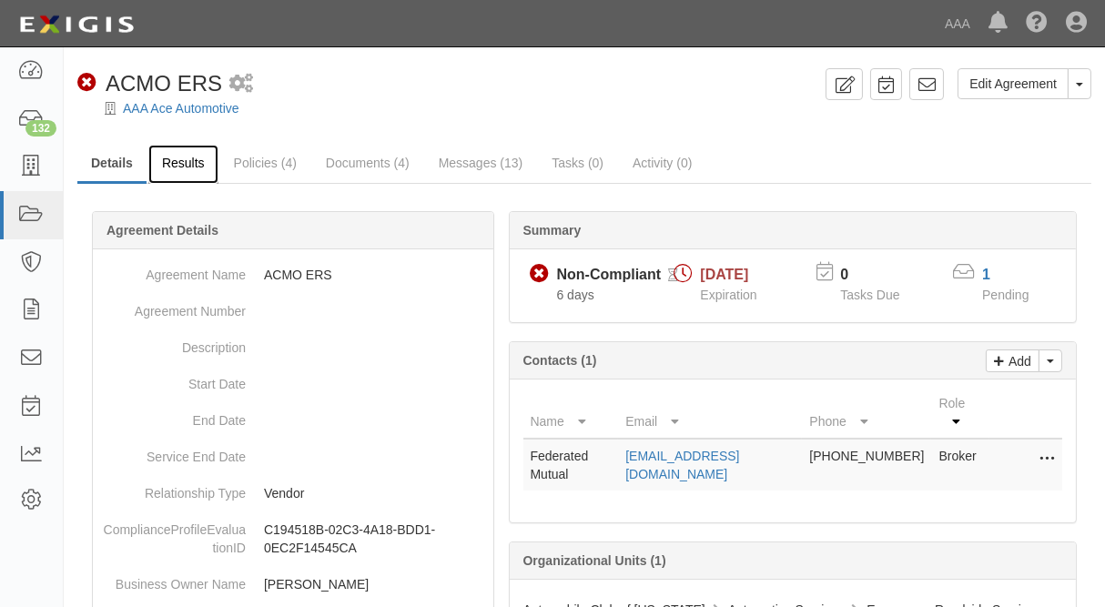
click at [181, 170] on link "Results" at bounding box center [183, 164] width 70 height 39
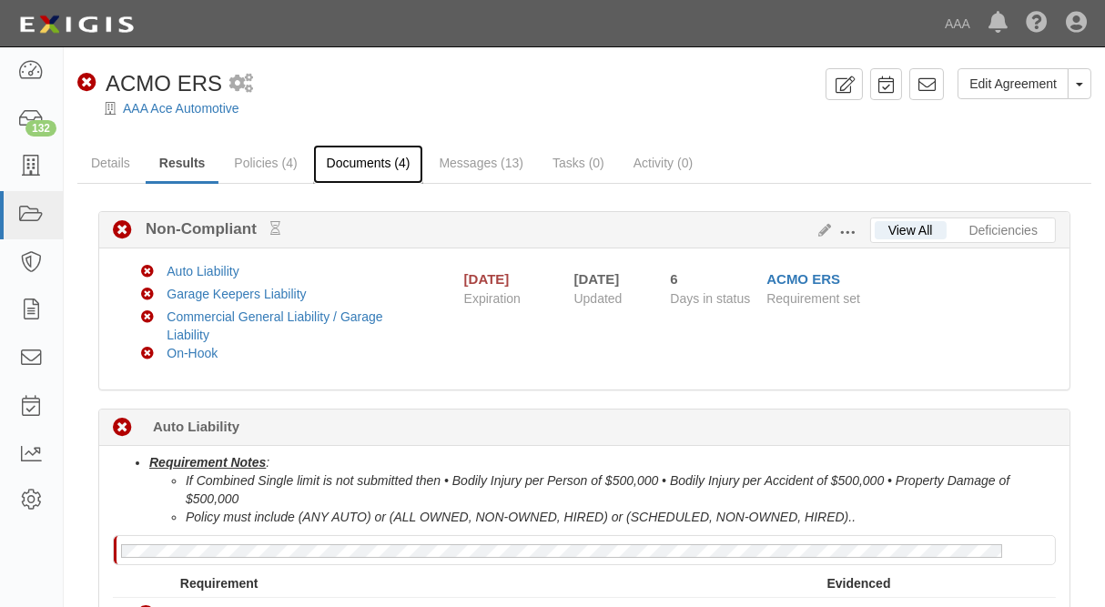
click at [385, 160] on link "Documents (4)" at bounding box center [368, 164] width 111 height 39
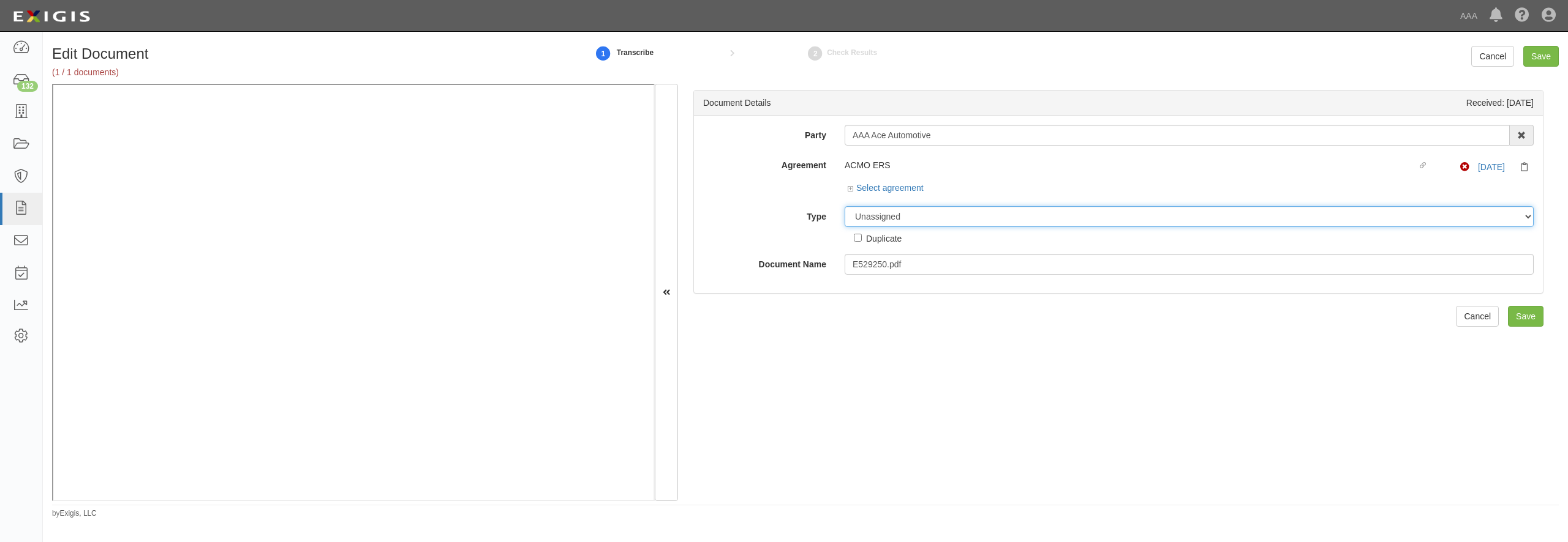
click at [845, 206] on select "Unassigned Binder Cancellation Notice Certificate Contract Endorsement Insuranc…" at bounding box center [1189, 217] width 689 height 21
select select "CertificateDetail"
click option "Certificate" at bounding box center [0, 0] width 0 height 0
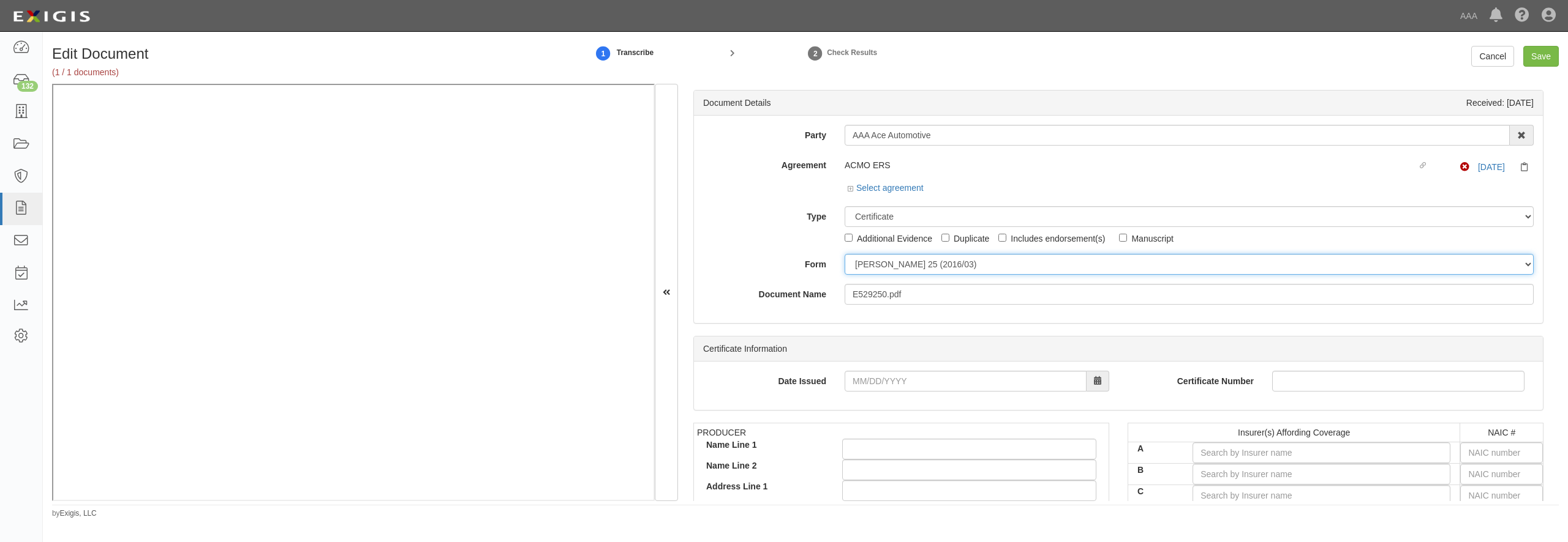
click at [845, 254] on select "[PERSON_NAME] 25 (2016/03) [PERSON_NAME] 101 [PERSON_NAME] 855 NY (2014/05) Gen…" at bounding box center [1189, 264] width 689 height 21
select select "GeneralFormDetail"
click option "General" at bounding box center [0, 0] width 0 height 0
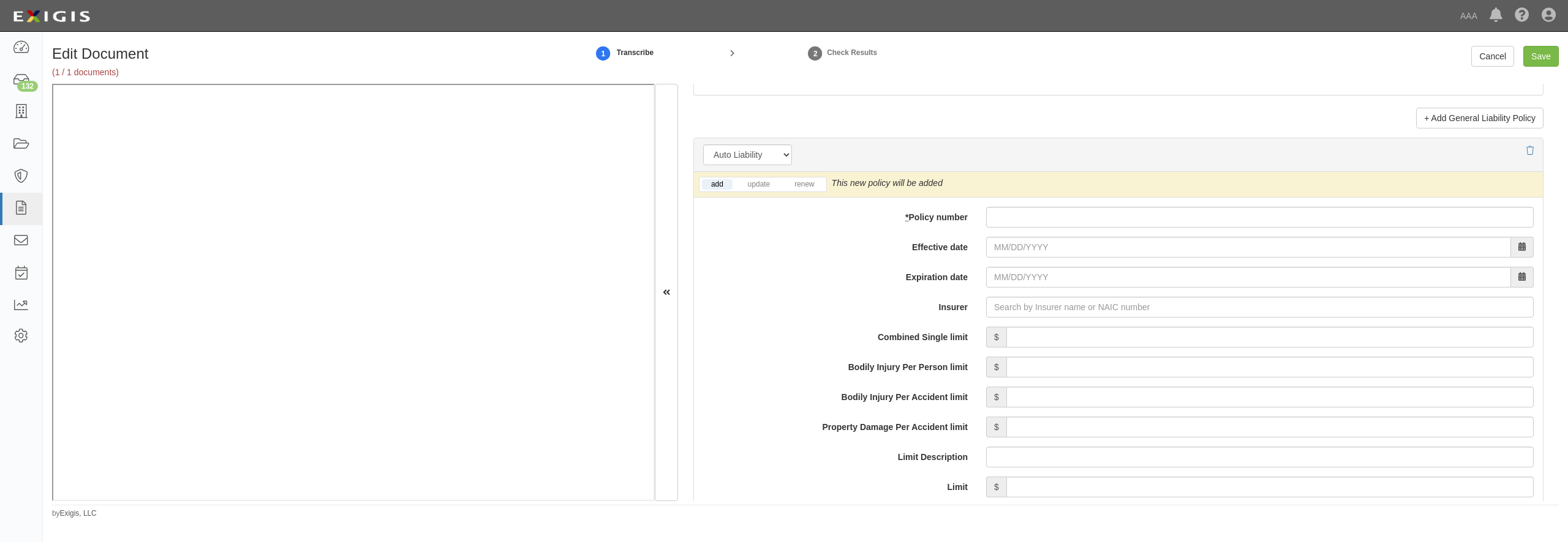
scroll to position [1646, 0]
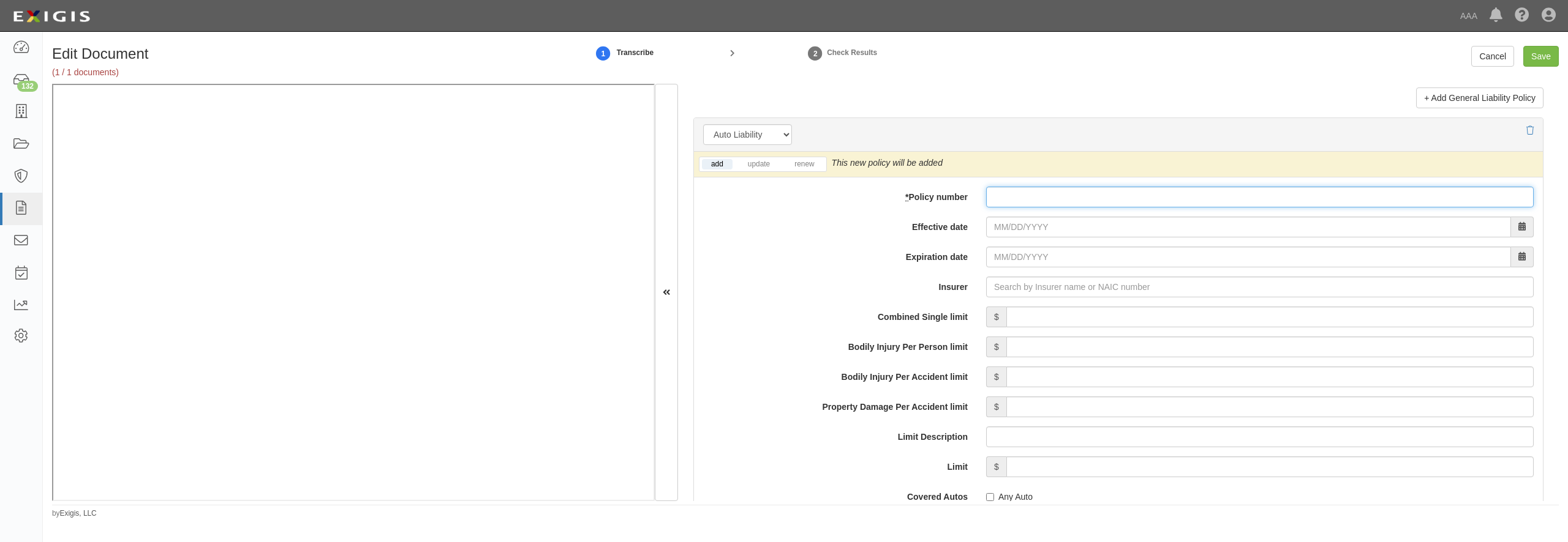
click at [1028, 208] on input "* Policy number" at bounding box center [1260, 197] width 548 height 21
type input "9400211"
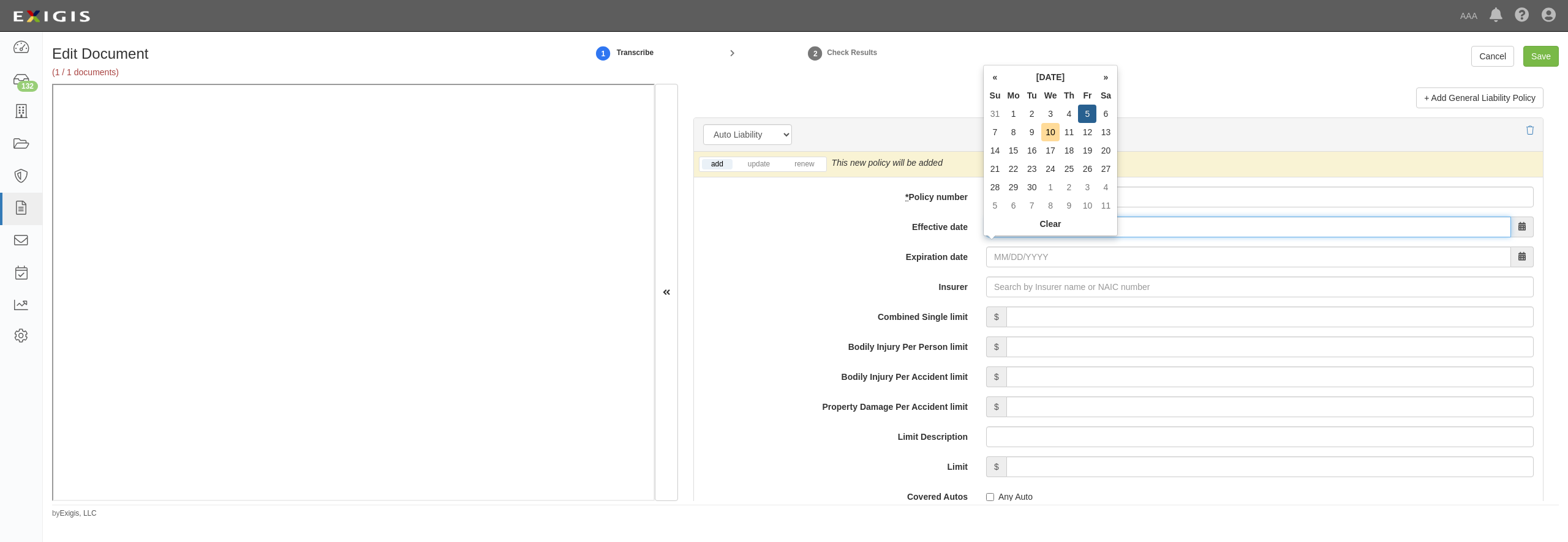
type input "[DATE]"
type input "09/05/2026"
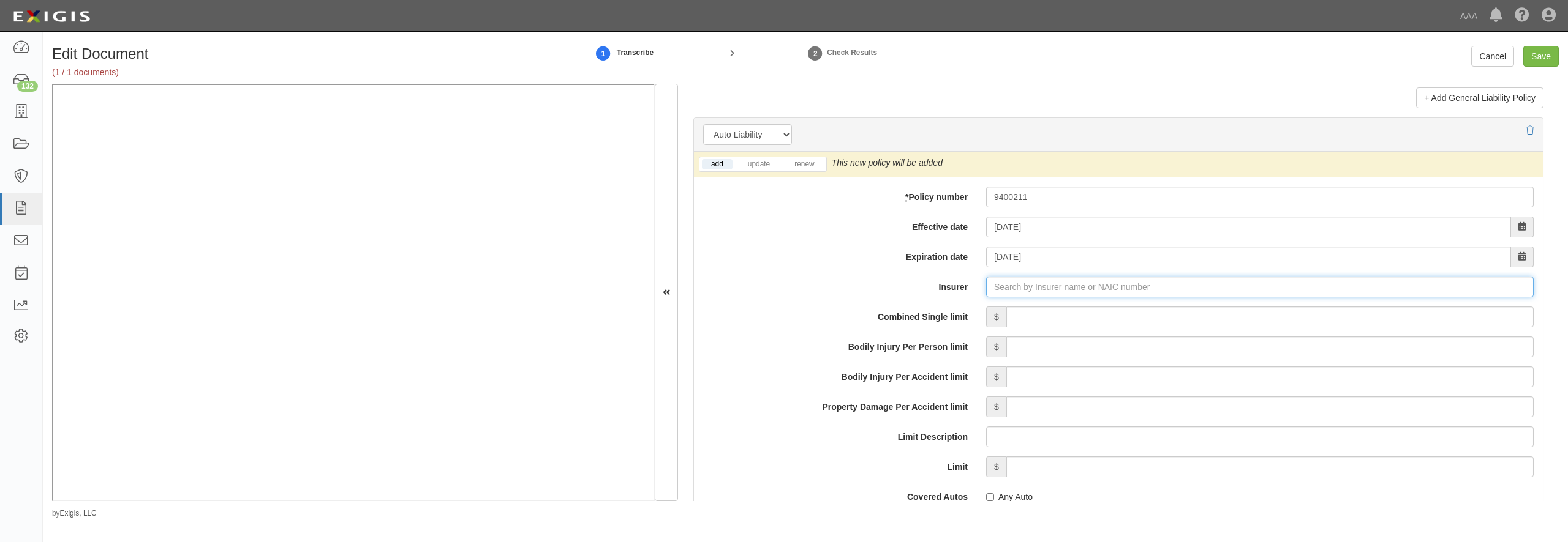
type input "180 Seguros S.A. (0) NR Rating"
type input "1"
click at [990, 318] on div "Federated Reserve Insurance Company ( 16024 ) A+ XV Rating" at bounding box center [1038, 311] width 262 height 16
type input "Federated Reserve Insurance Company (16024) A+ XV Rating"
click at [818, 169] on link "renew" at bounding box center [804, 164] width 38 height 10
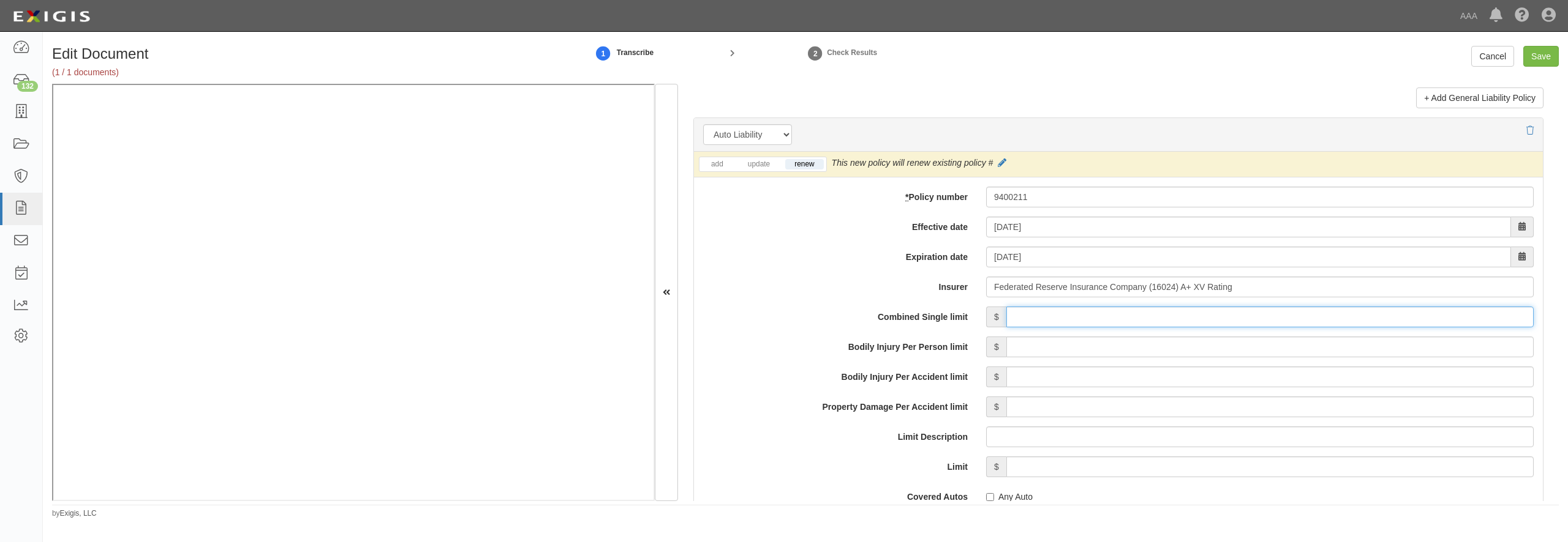
click at [1034, 327] on input "Combined Single limit" at bounding box center [1270, 317] width 528 height 21
type input "1,000,000"
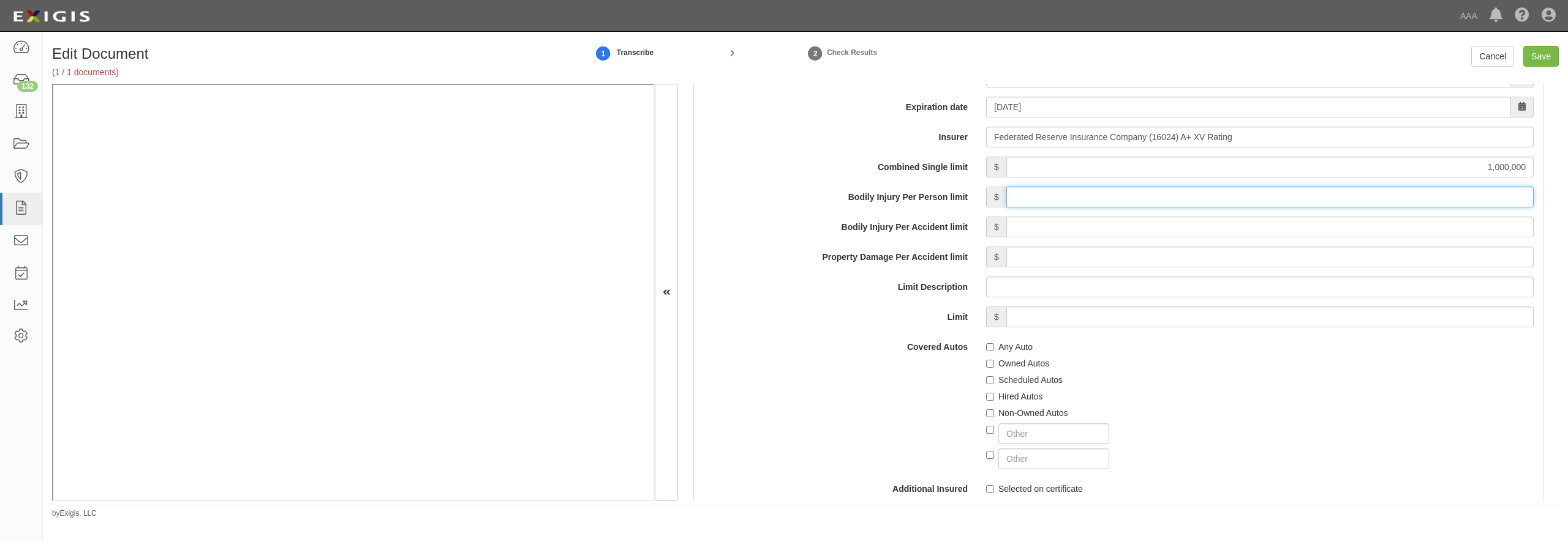
scroll to position [1822, 0]
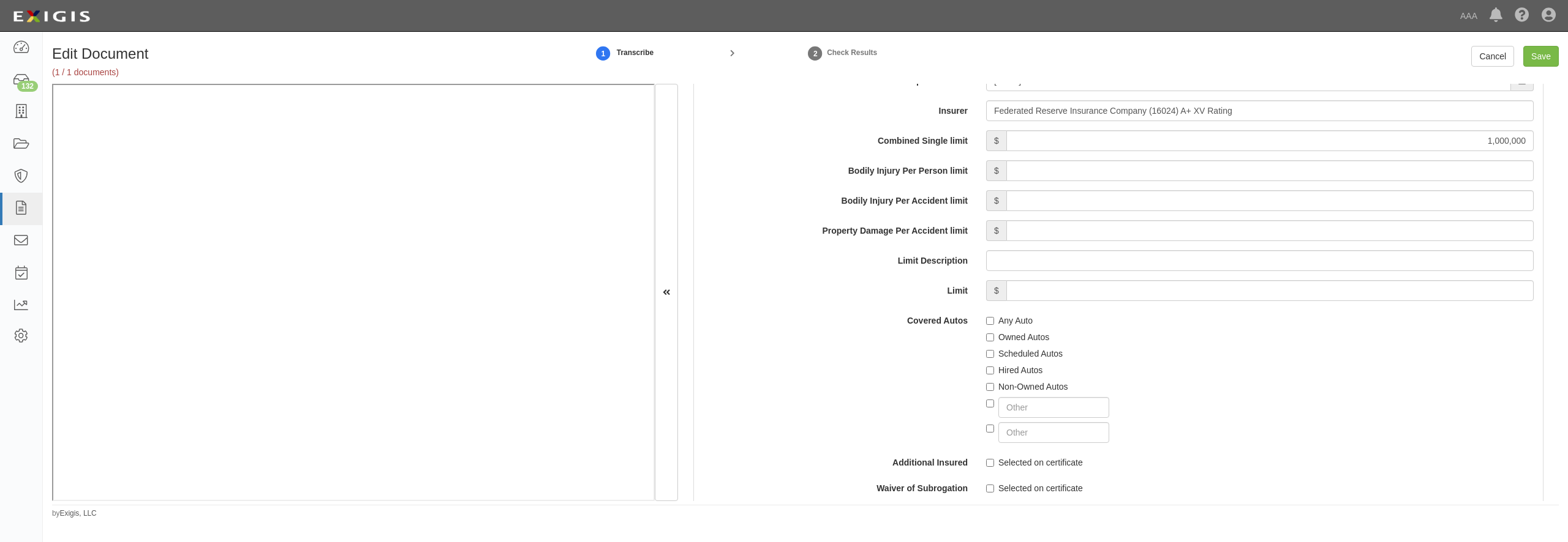
click at [1015, 327] on label "Any Auto" at bounding box center [1009, 321] width 46 height 12
click at [994, 325] on input "Any Auto" at bounding box center [990, 321] width 8 height 8
checkbox input "true"
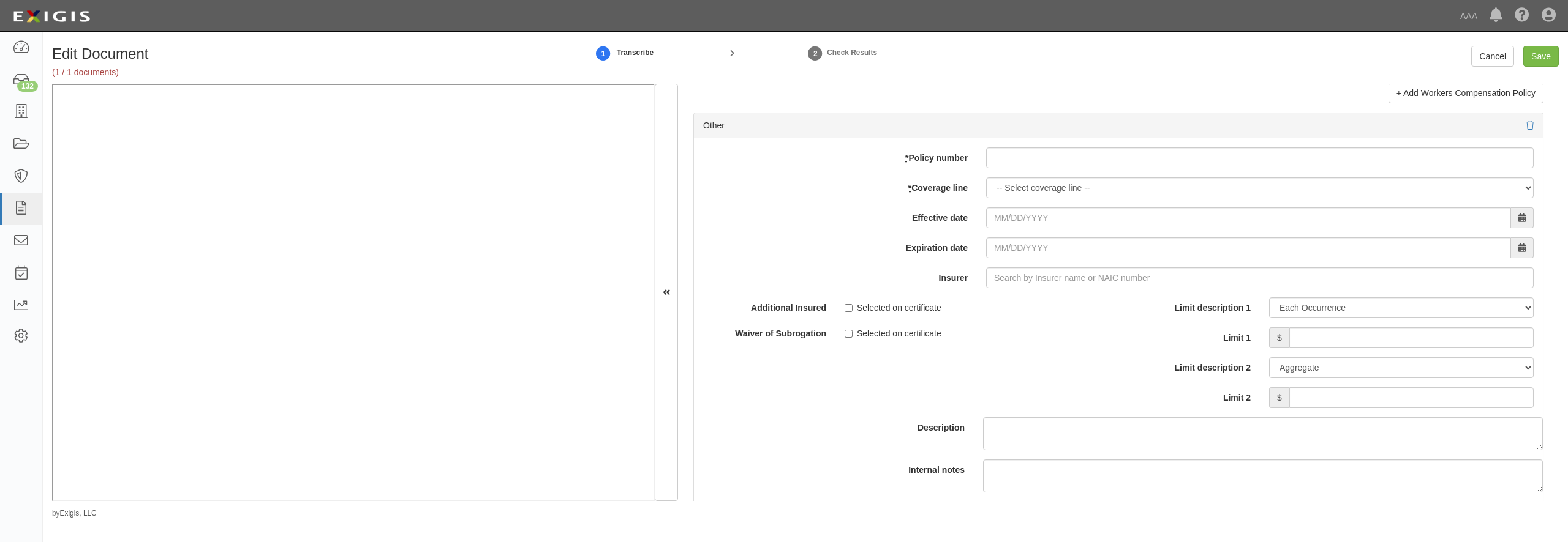
scroll to position [3467, 0]
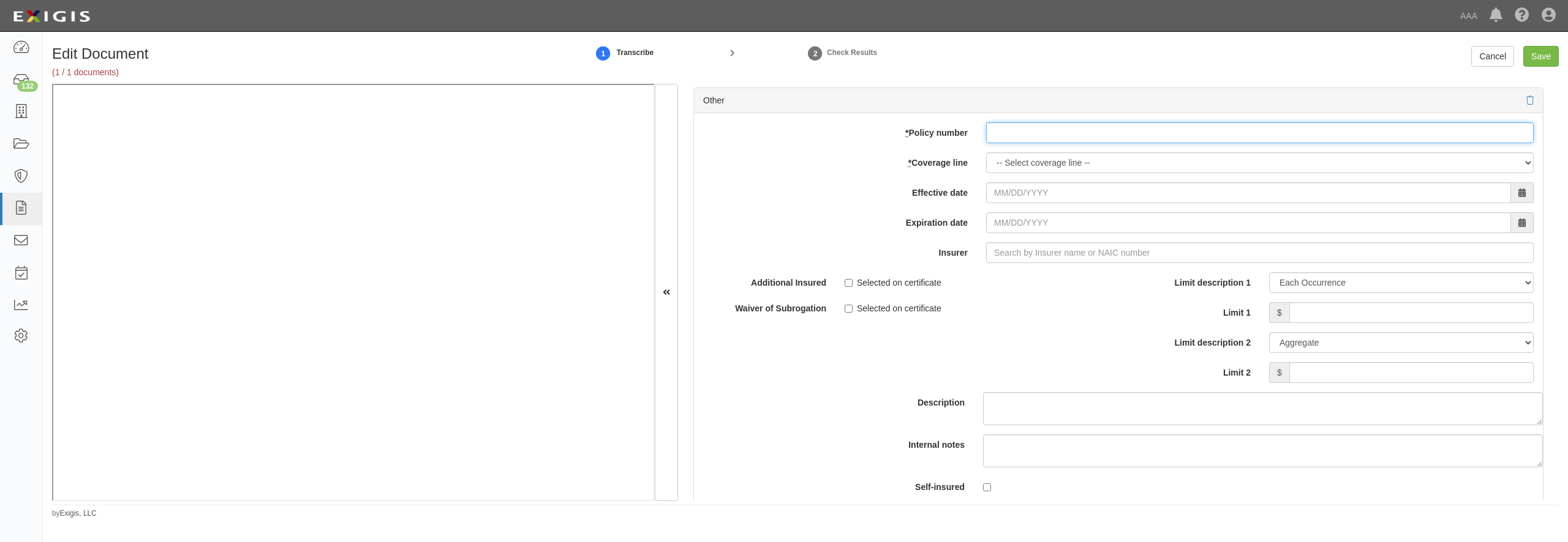
click at [1026, 143] on input "* Policy number" at bounding box center [1260, 132] width 548 height 21
type input "9400211"
select select "70"
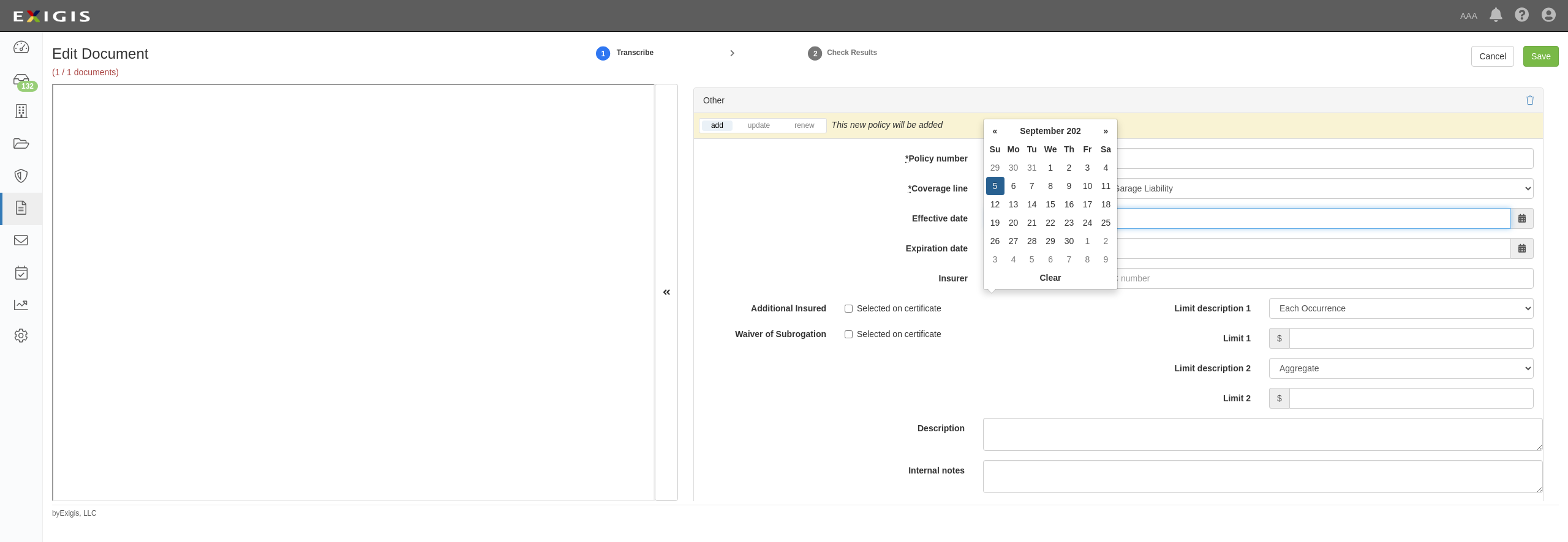
type input "09/05/2025"
type input "09/05/2026"
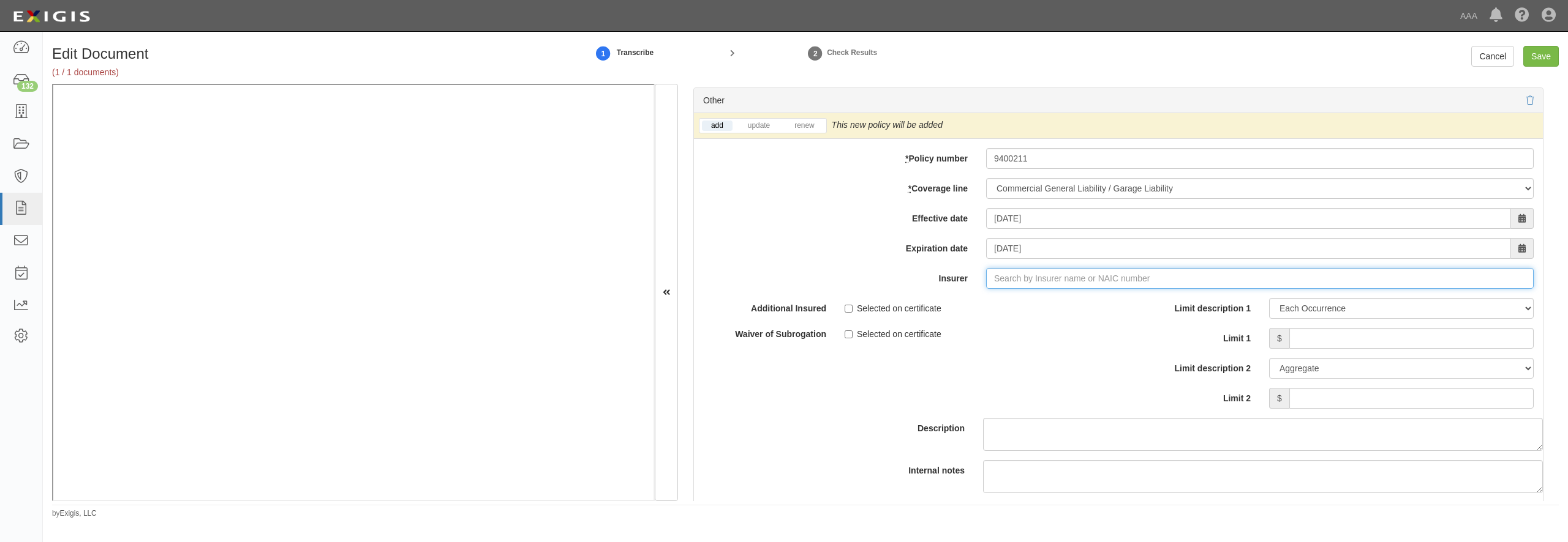
type input "180 Seguros S.A. (0) NR Rating"
type input "1"
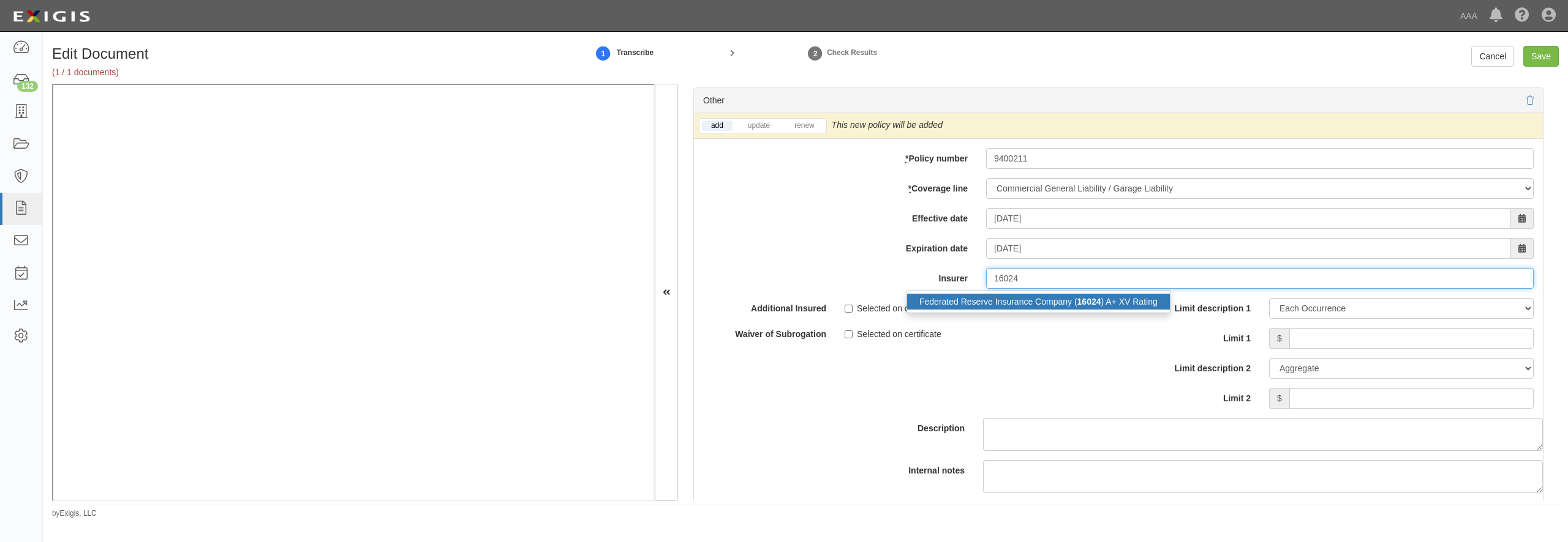
click at [986, 310] on div "Federated Reserve Insurance Company ( 16024 ) A+ XV Rating" at bounding box center [1038, 302] width 262 height 16
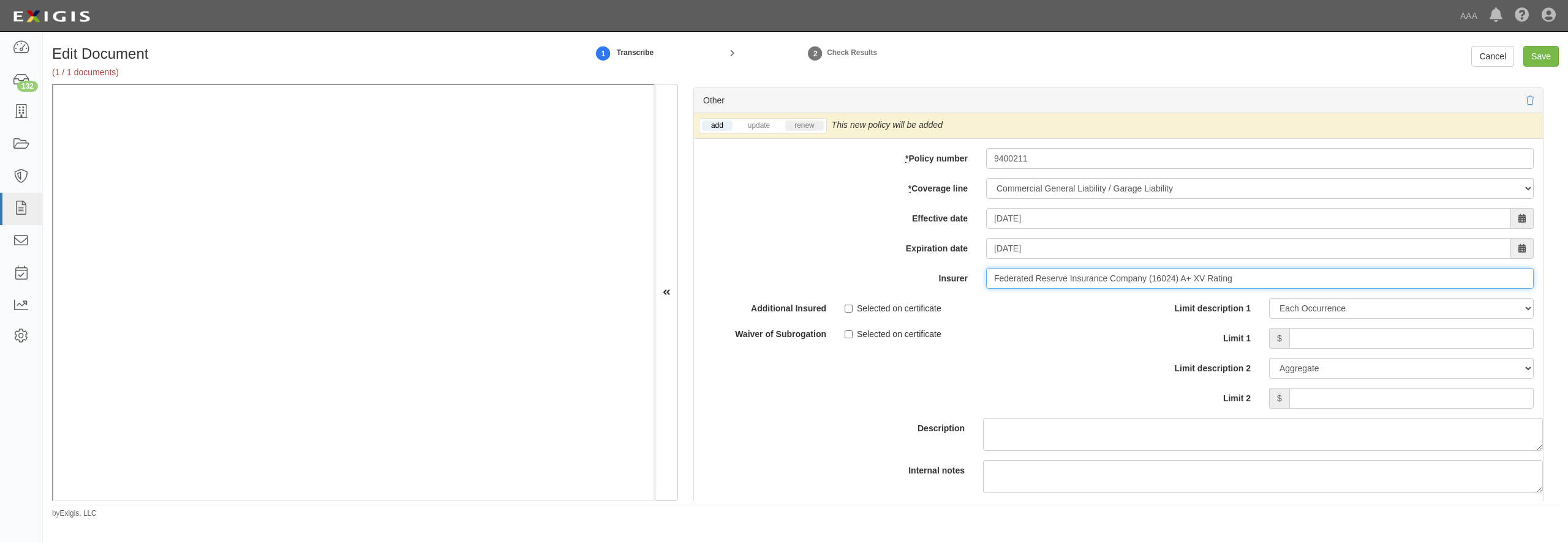
type input "Federated Reserve Insurance Company (16024) A+ XV Rating"
click at [812, 131] on link "renew" at bounding box center [804, 125] width 38 height 10
click at [1342, 349] on input "Limit 1" at bounding box center [1411, 338] width 244 height 21
type input "1,000,000"
type input "2,000,000"
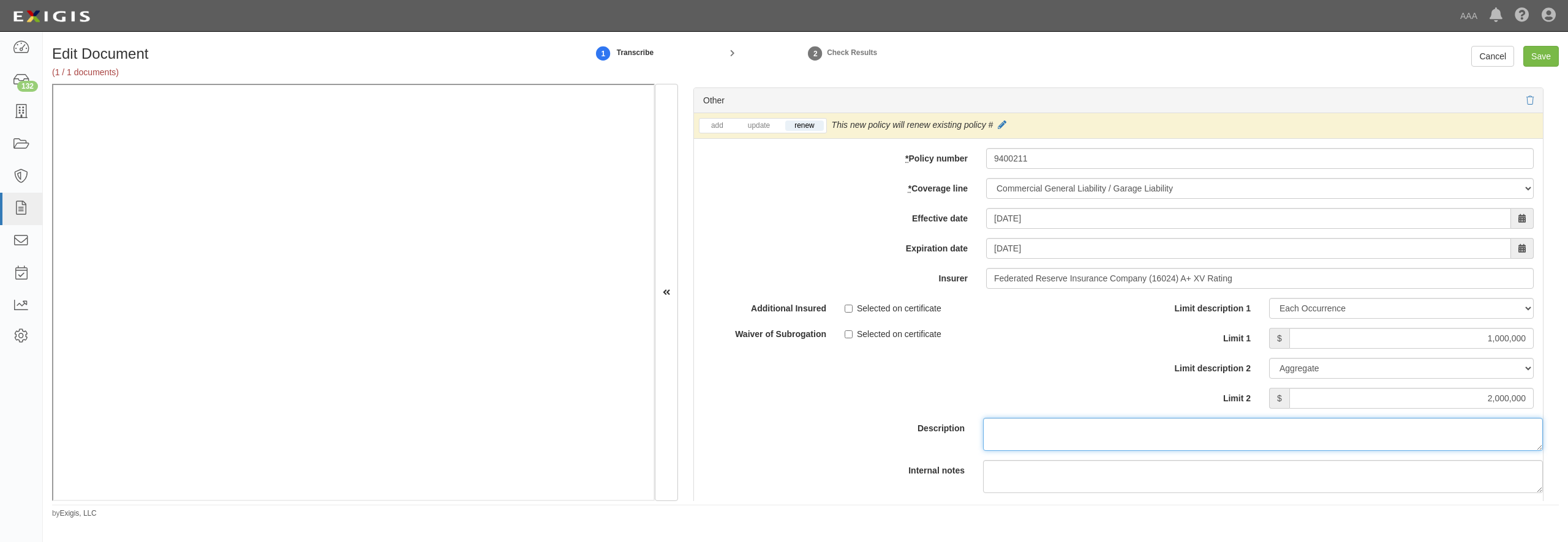
scroll to position [3698, 0]
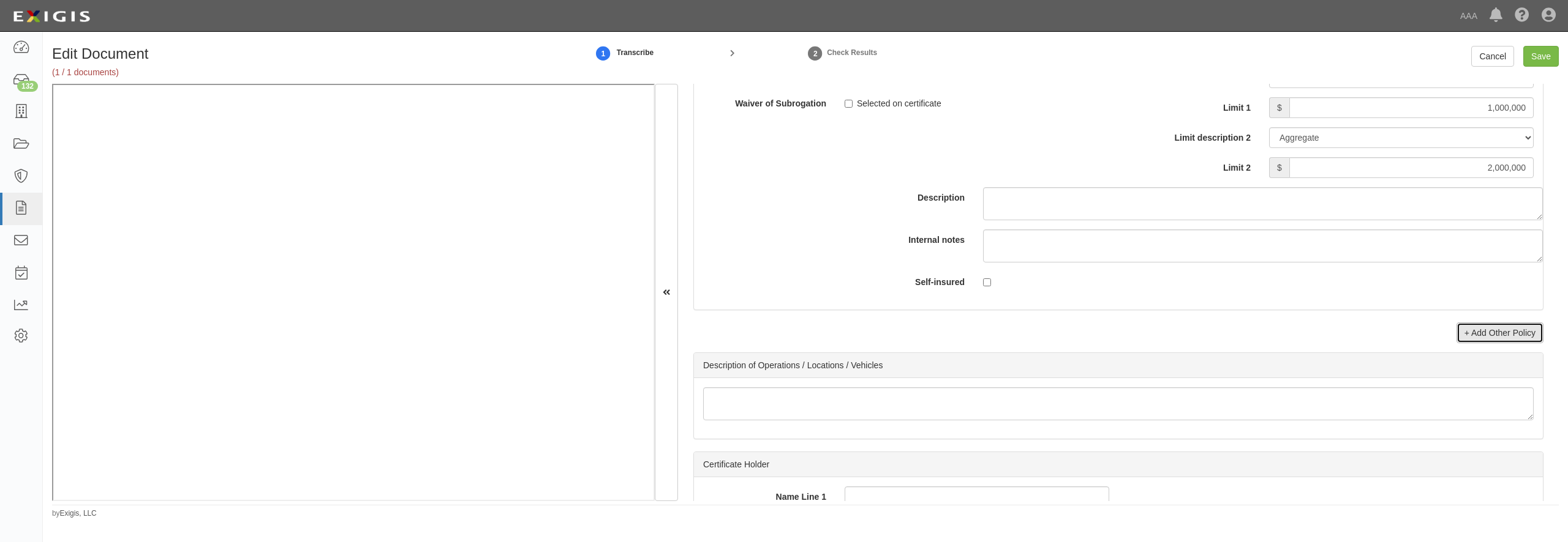
click at [1491, 344] on link "+ Add Other Policy" at bounding box center [1500, 333] width 87 height 21
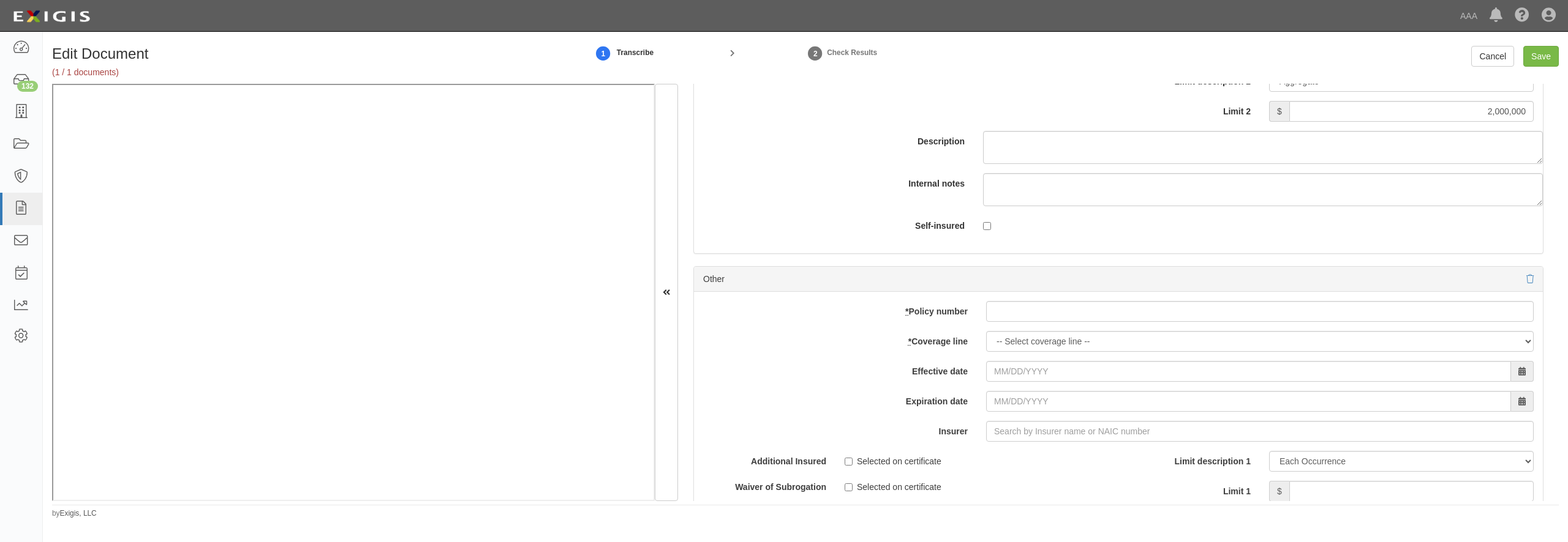
scroll to position [3815, 0]
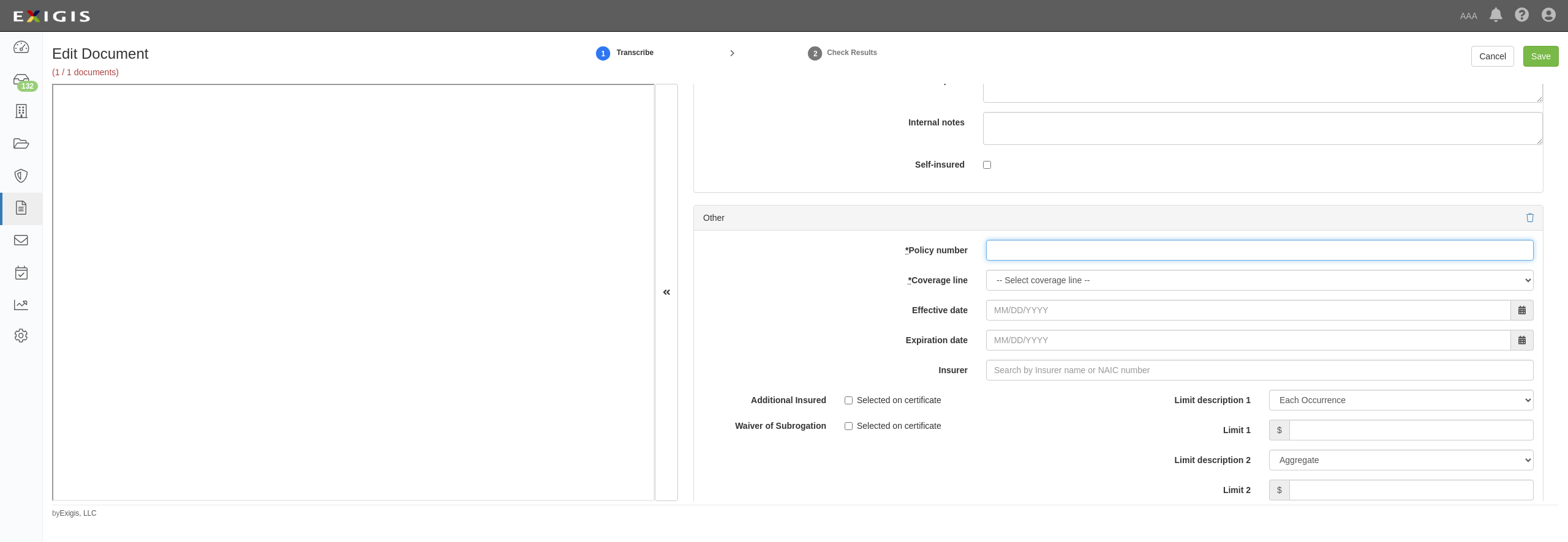
click at [1030, 261] on input "* Policy number" at bounding box center [1260, 250] width 548 height 21
click at [1015, 261] on input "* Policy number" at bounding box center [1260, 250] width 548 height 21
type input "9400211"
select select "56"
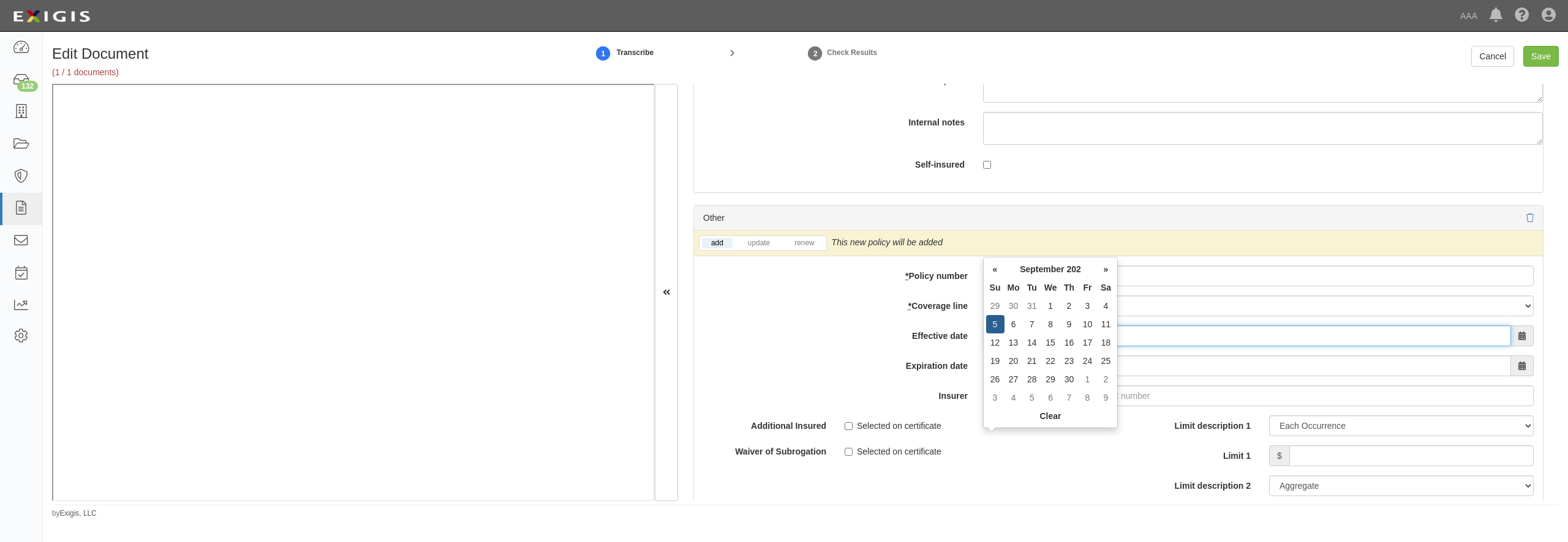
type input "09/05/2025"
type input "09/05/2026"
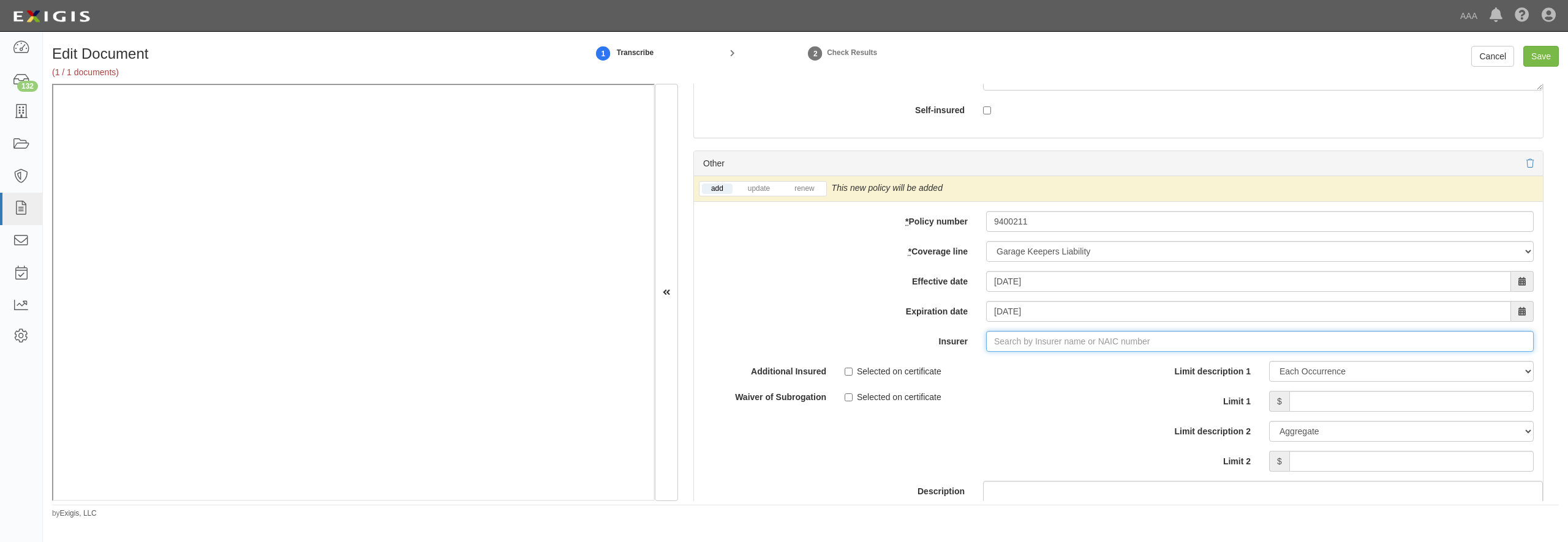
scroll to position [3933, 0]
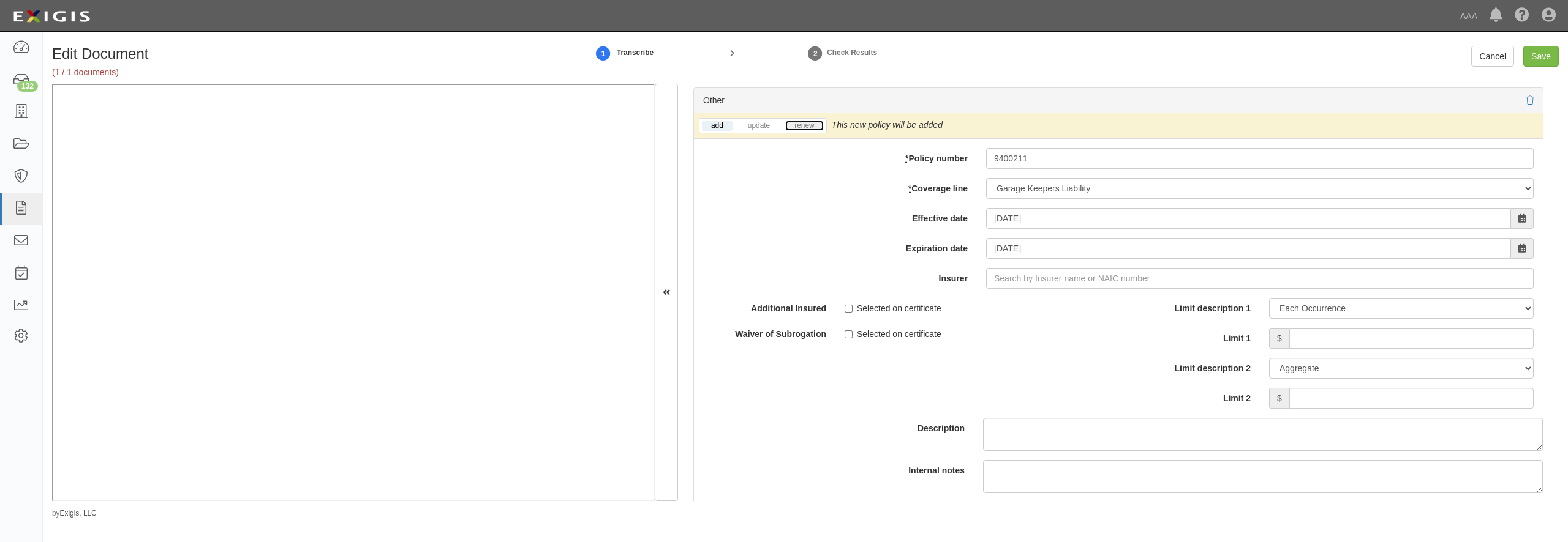
click at [808, 131] on link "renew" at bounding box center [804, 125] width 38 height 10
click at [1314, 349] on input "Limit 1" at bounding box center [1411, 338] width 244 height 21
type input "150000"
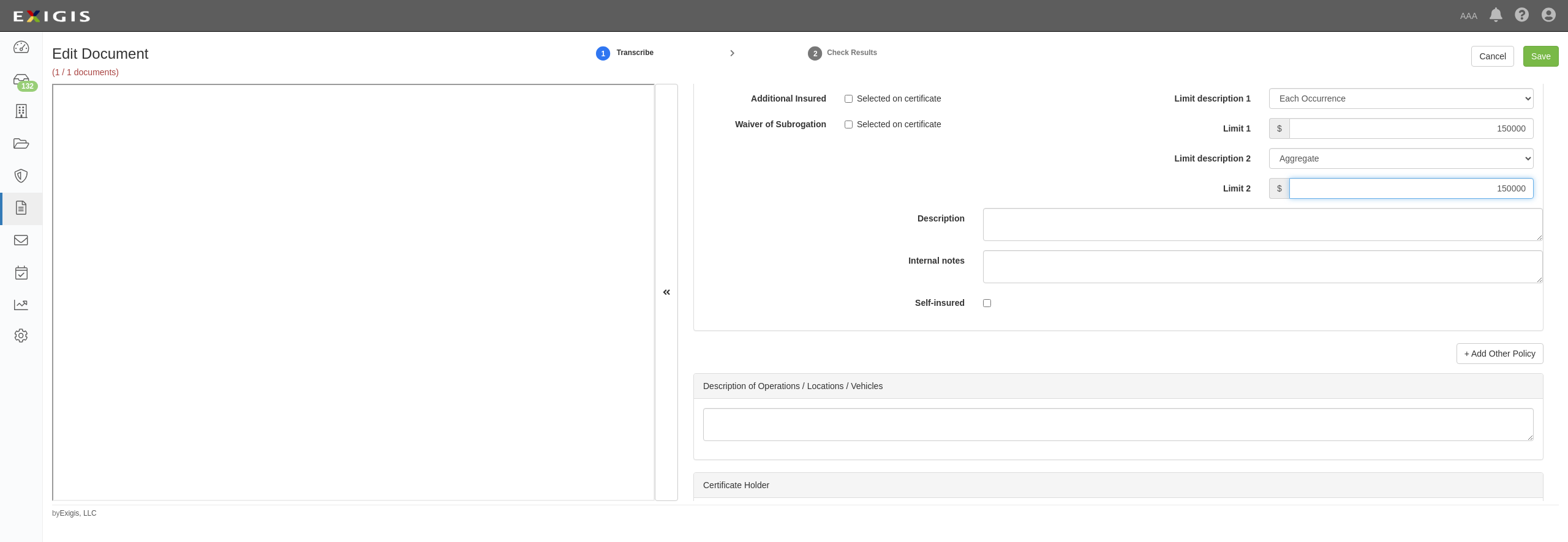
type input "150000"
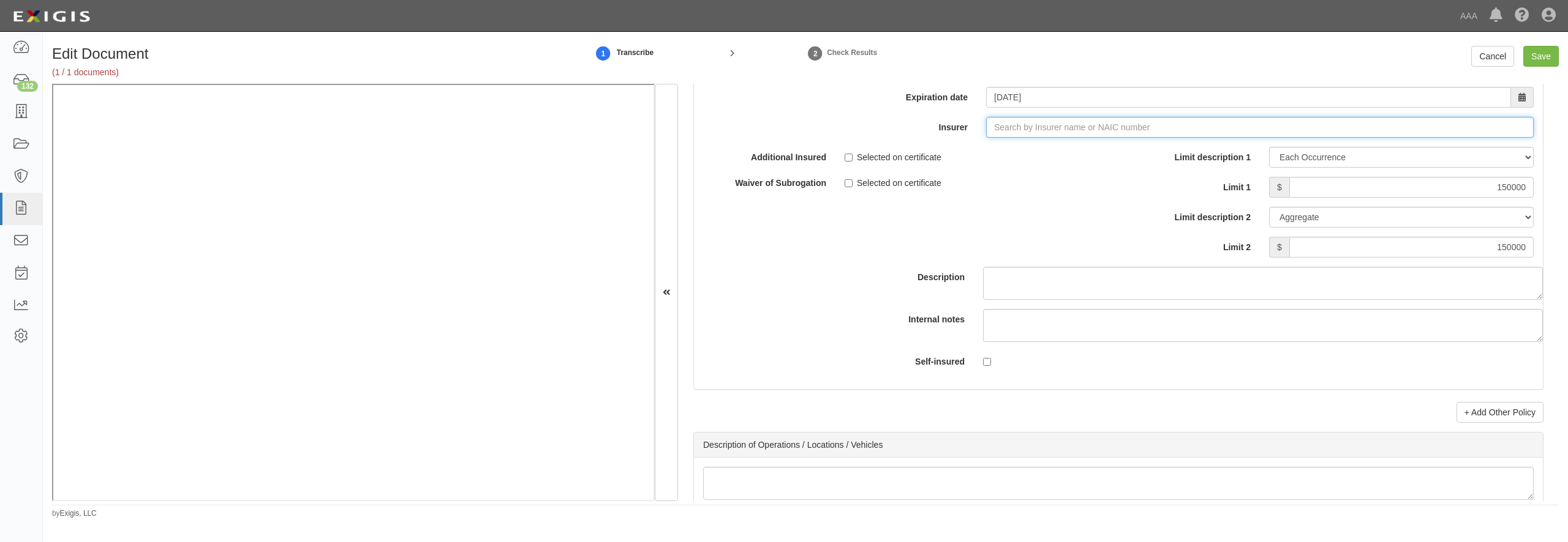
click at [1035, 138] on input "Insurer" at bounding box center [1260, 127] width 548 height 21
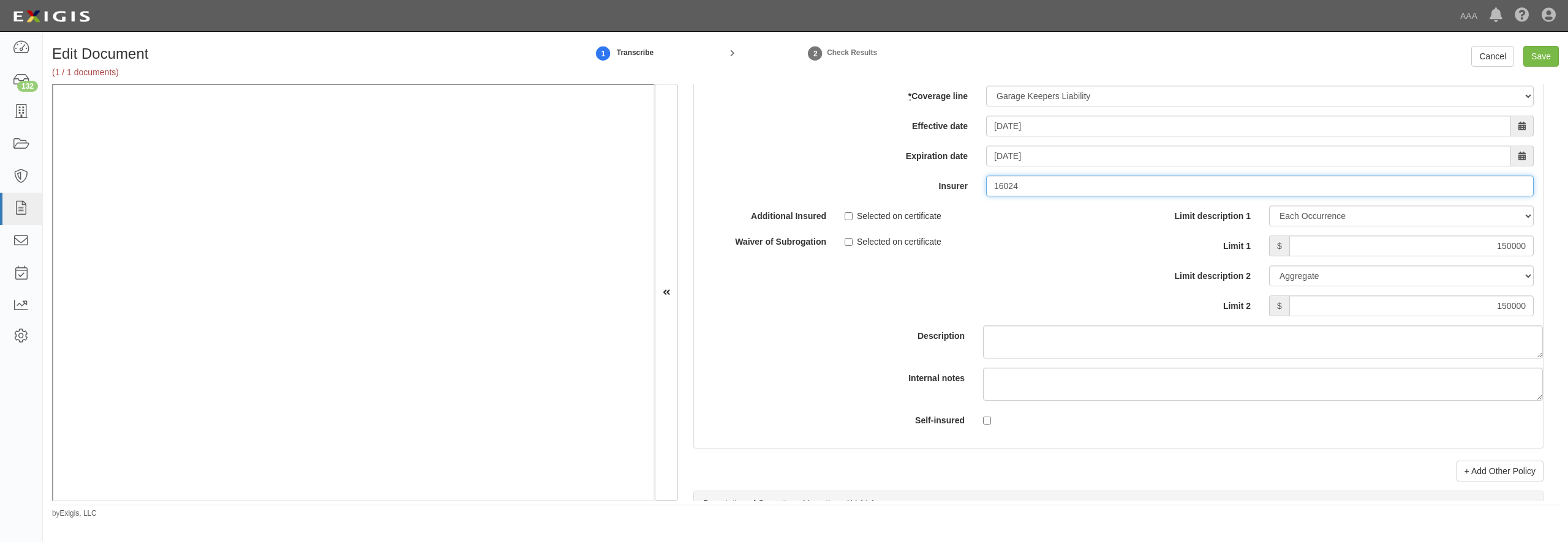
type input "16024"
click at [1042, 302] on div "add update renew This new policy will be added This new policy will update exis…" at bounding box center [1118, 234] width 849 height 427
click at [1038, 196] on input "16024" at bounding box center [1260, 186] width 548 height 21
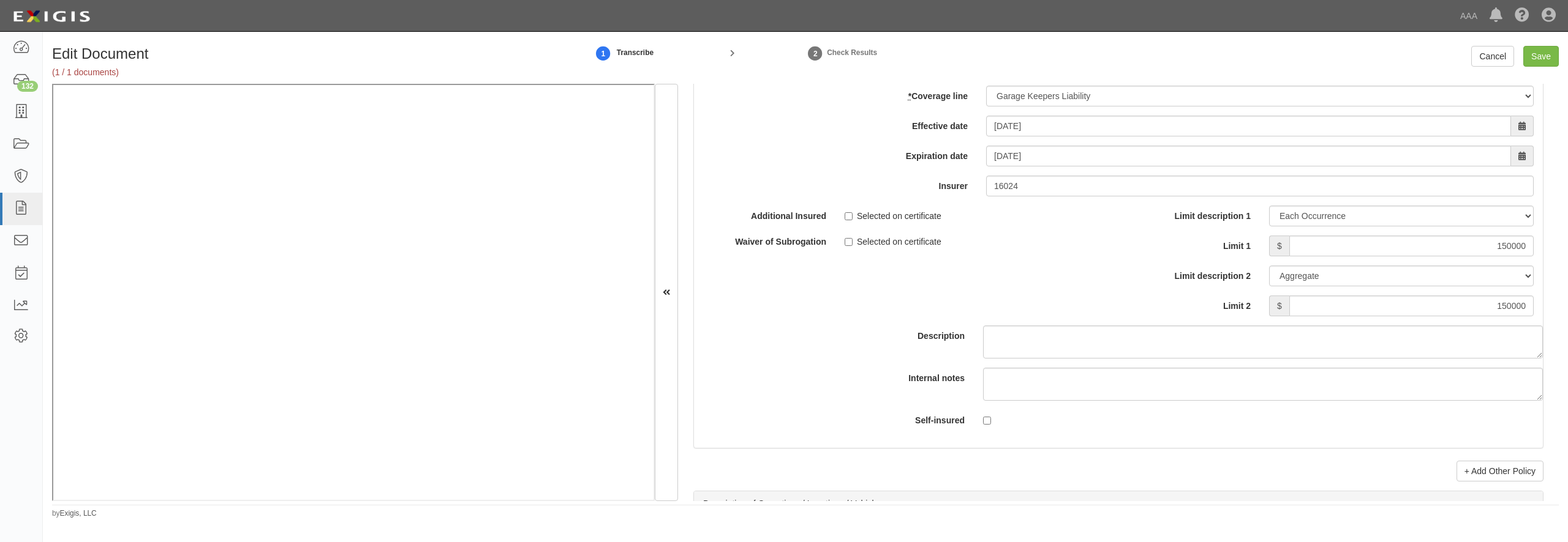
click at [1034, 309] on div "add update renew This new policy will be added This new policy will update exis…" at bounding box center [1118, 234] width 849 height 427
click at [1532, 51] on input "Save" at bounding box center [1541, 56] width 36 height 21
type input "1000000"
type input "2000000"
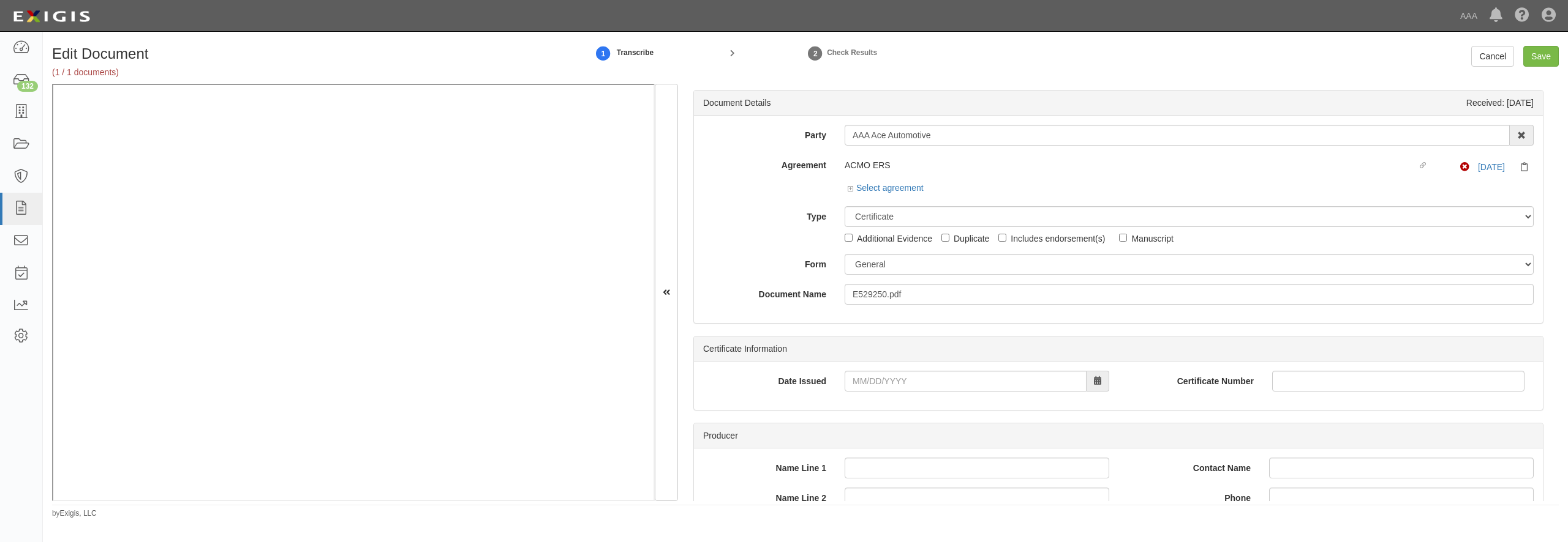
select select "CertificateDetail"
select select "GeneralFormDetail"
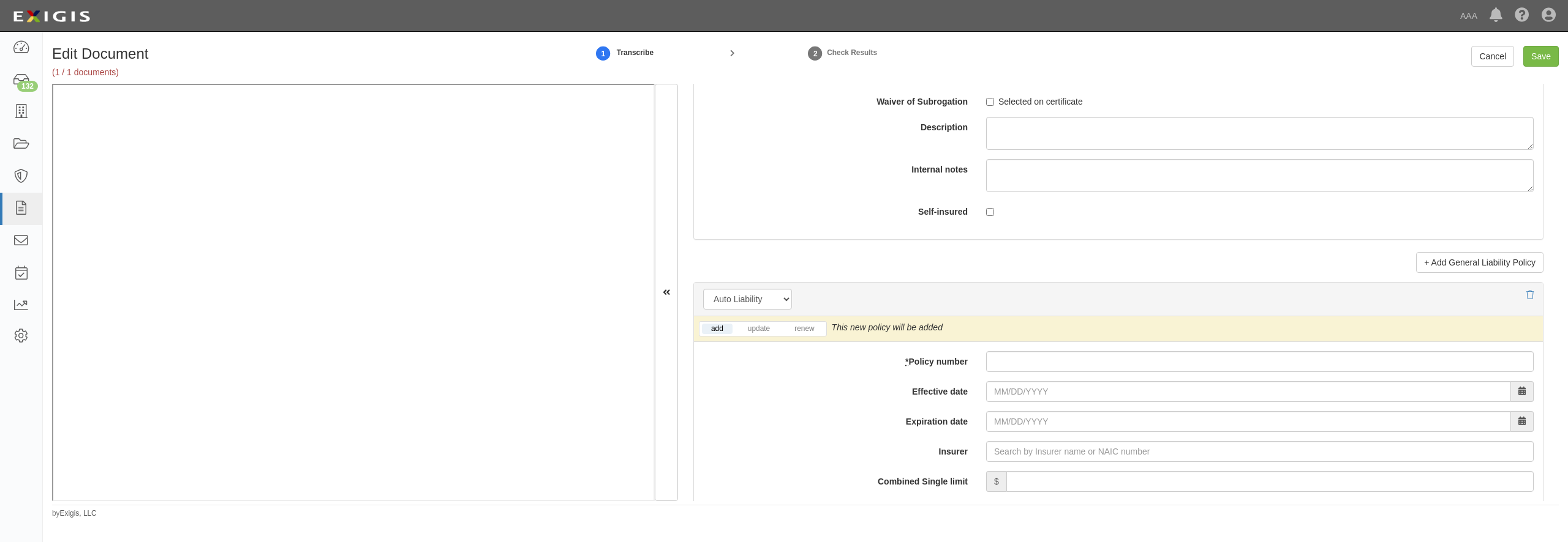
scroll to position [1327, 0]
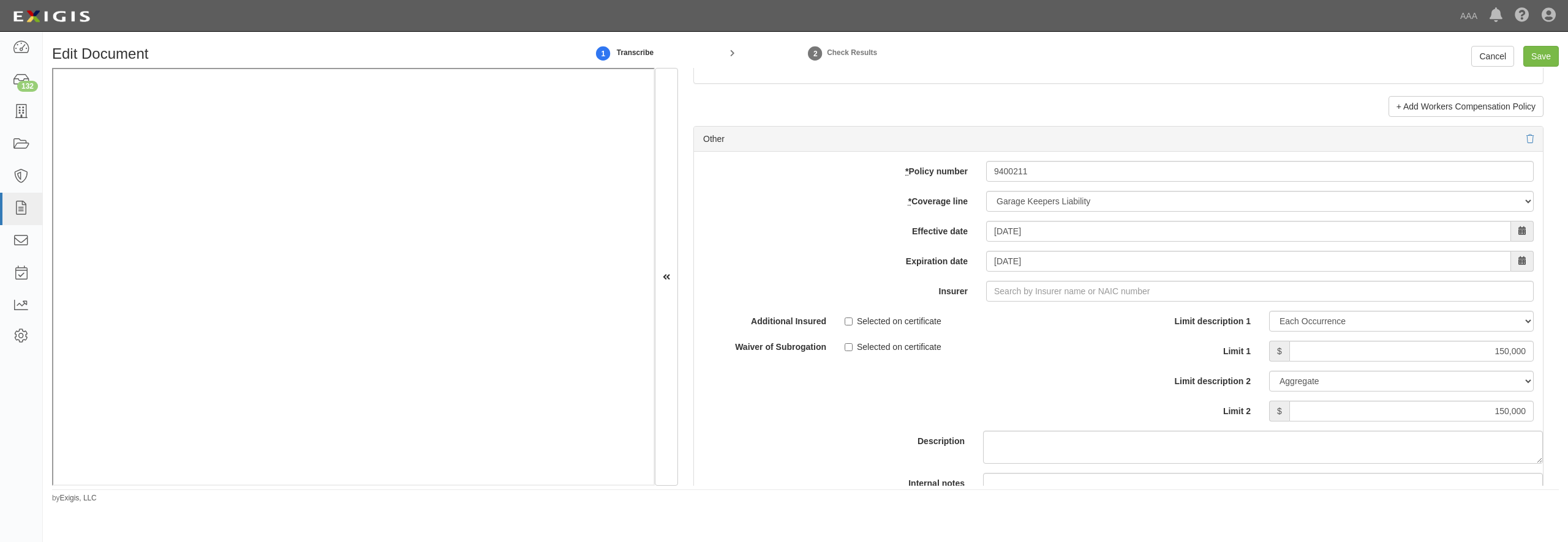
scroll to position [3505, 0]
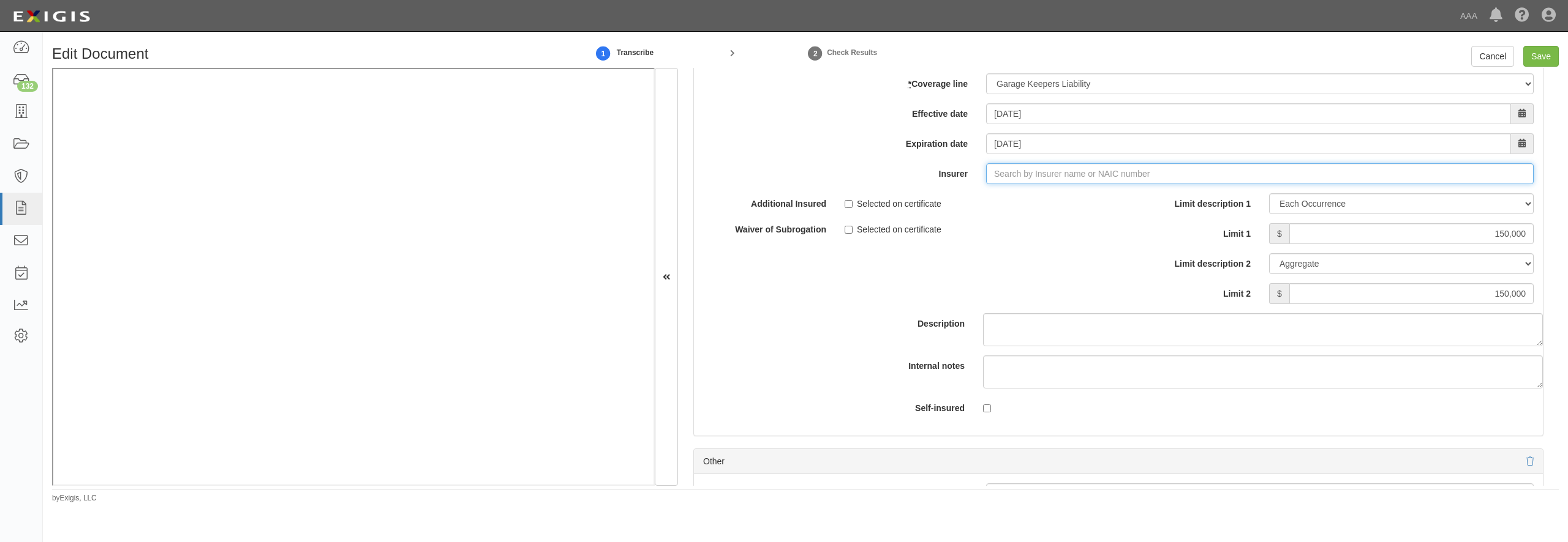
click at [1055, 184] on input "Insurer" at bounding box center [1260, 173] width 548 height 21
type input "180 Seguros S.A. (0) NR Rating"
type input "16"
click at [1052, 205] on div "Federated Reserve Insurance Company ( 16024 ) A+ XV Rating" at bounding box center [1038, 197] width 262 height 16
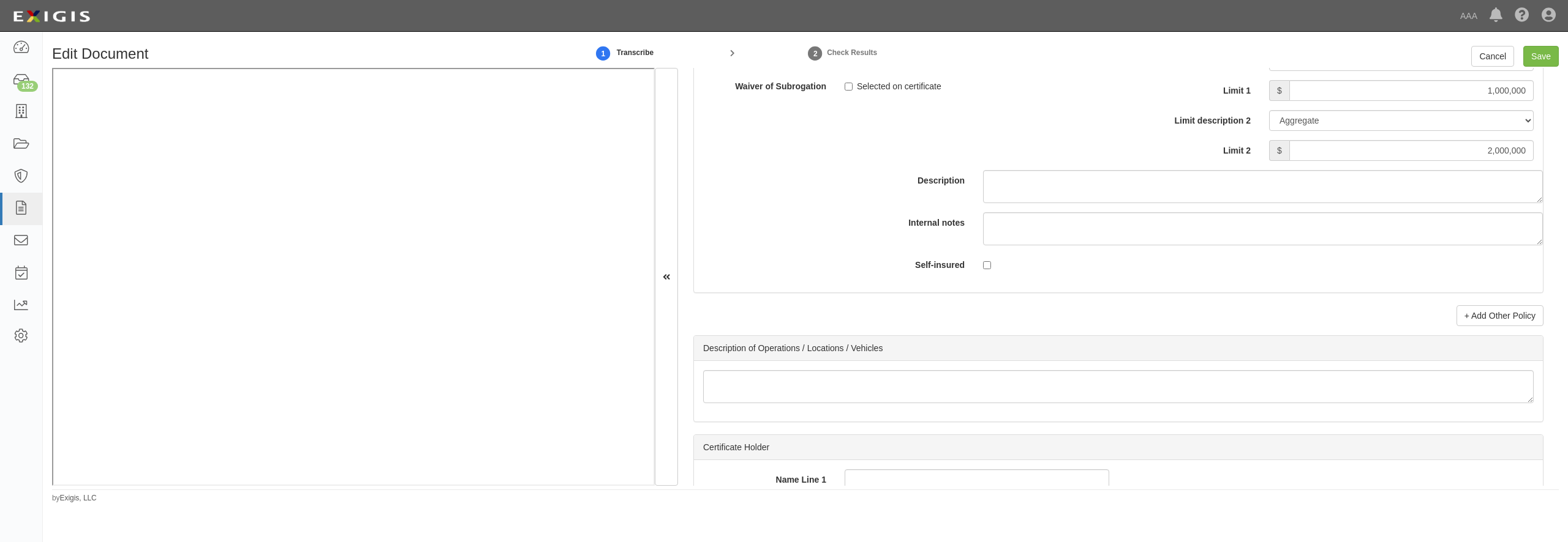
scroll to position [4093, 0]
type input "Federated Reserve Insurance Company (16024) A+ XV Rating"
click at [1495, 322] on link "+ Add Other Policy" at bounding box center [1500, 311] width 87 height 21
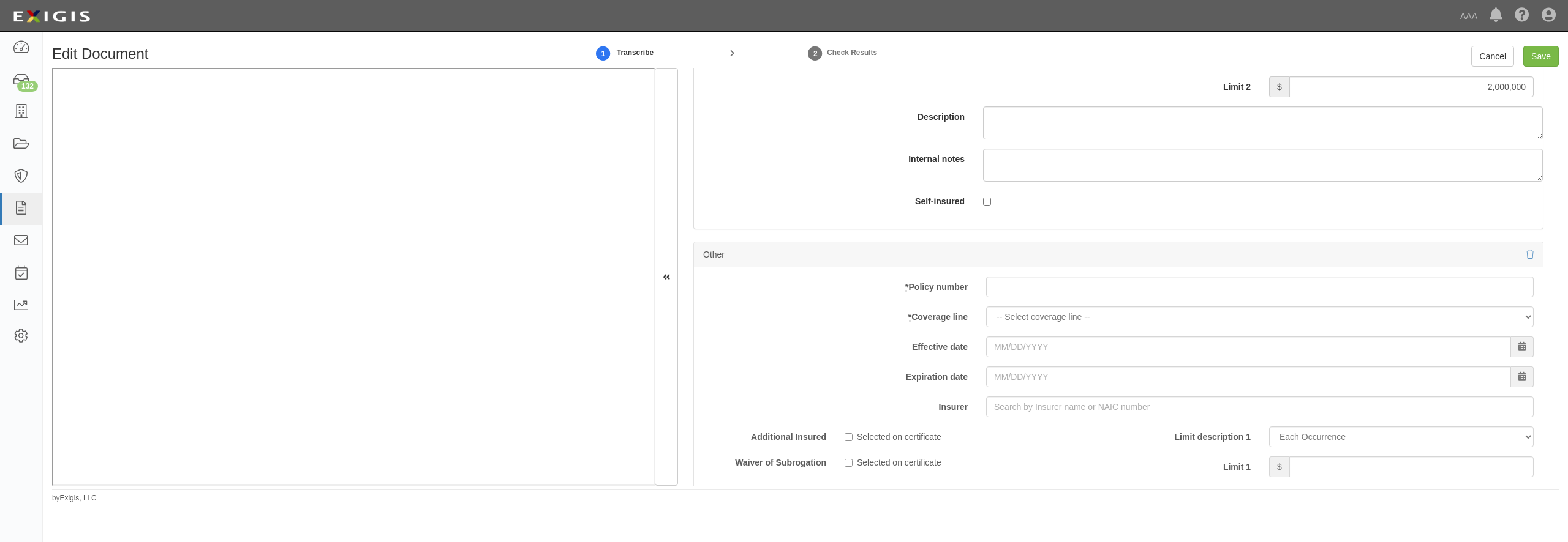
scroll to position [4269, 0]
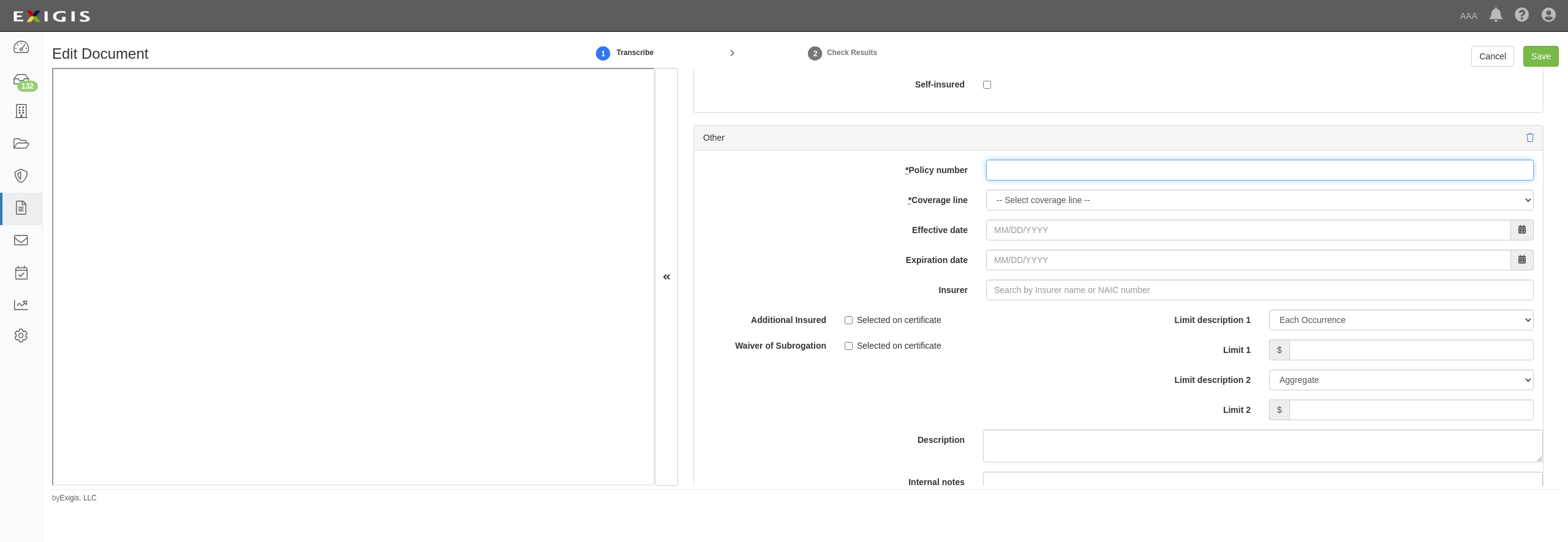
click at [989, 181] on input "* Policy number" at bounding box center [1260, 170] width 548 height 21
type input "9400211"
select select "71"
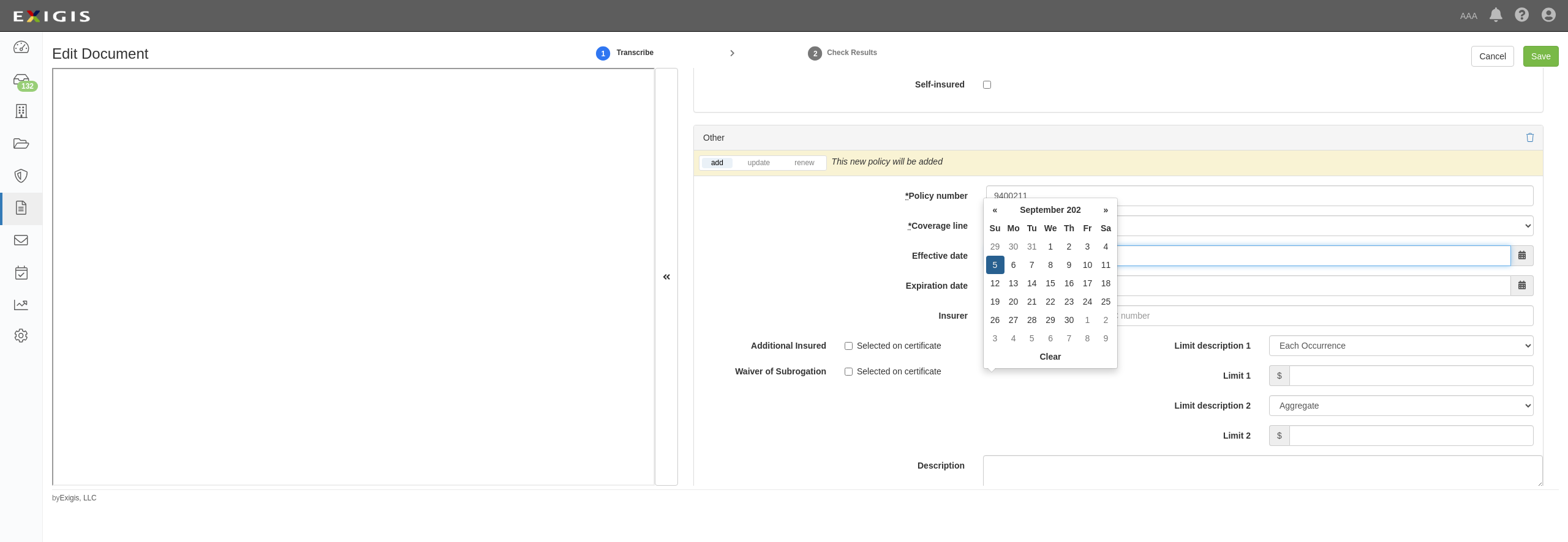
type input "09/05/2025"
type input "09/05/2026"
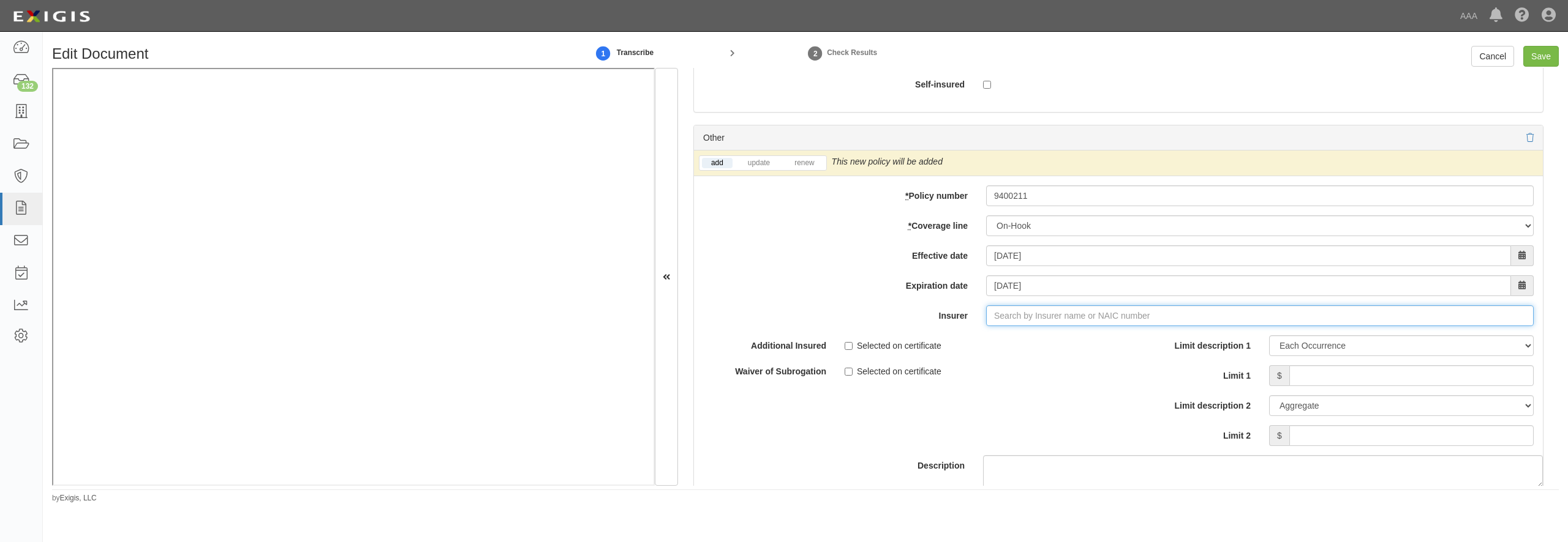
type input "180 Seguros S.A. (0) NR Rating"
type input "1"
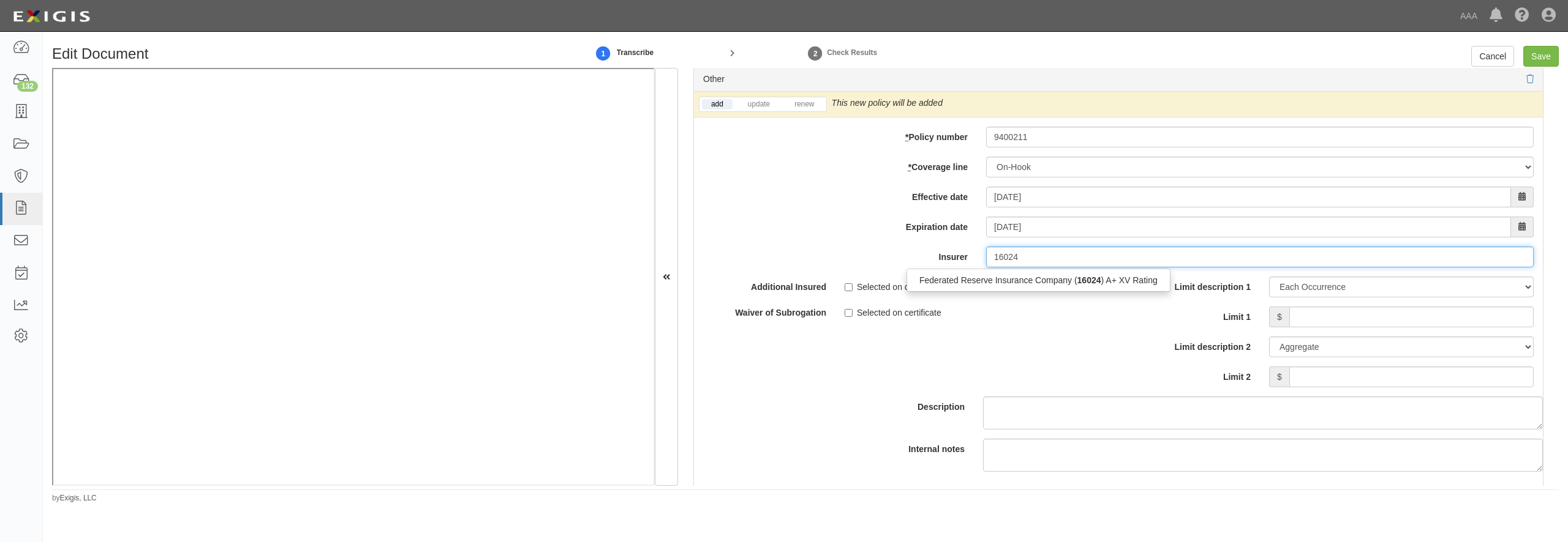
scroll to position [4386, 0]
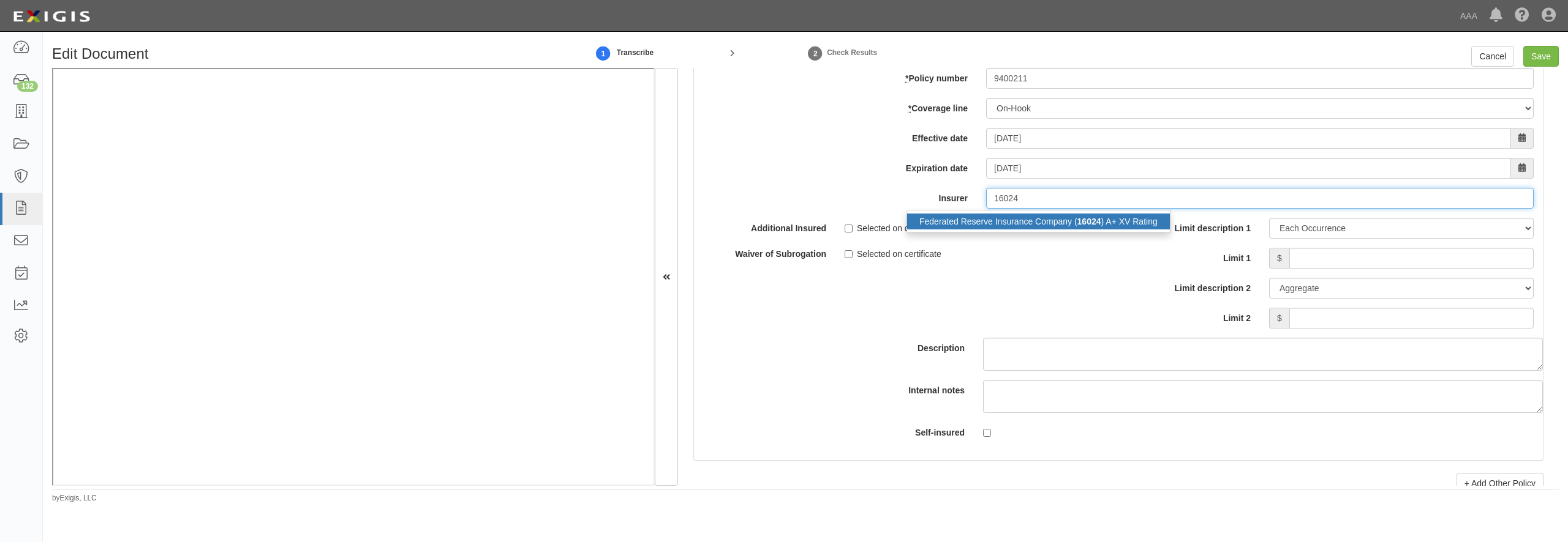
click at [979, 229] on div "Federated Reserve Insurance Company ( 16024 ) A+ XV Rating" at bounding box center [1038, 222] width 262 height 16
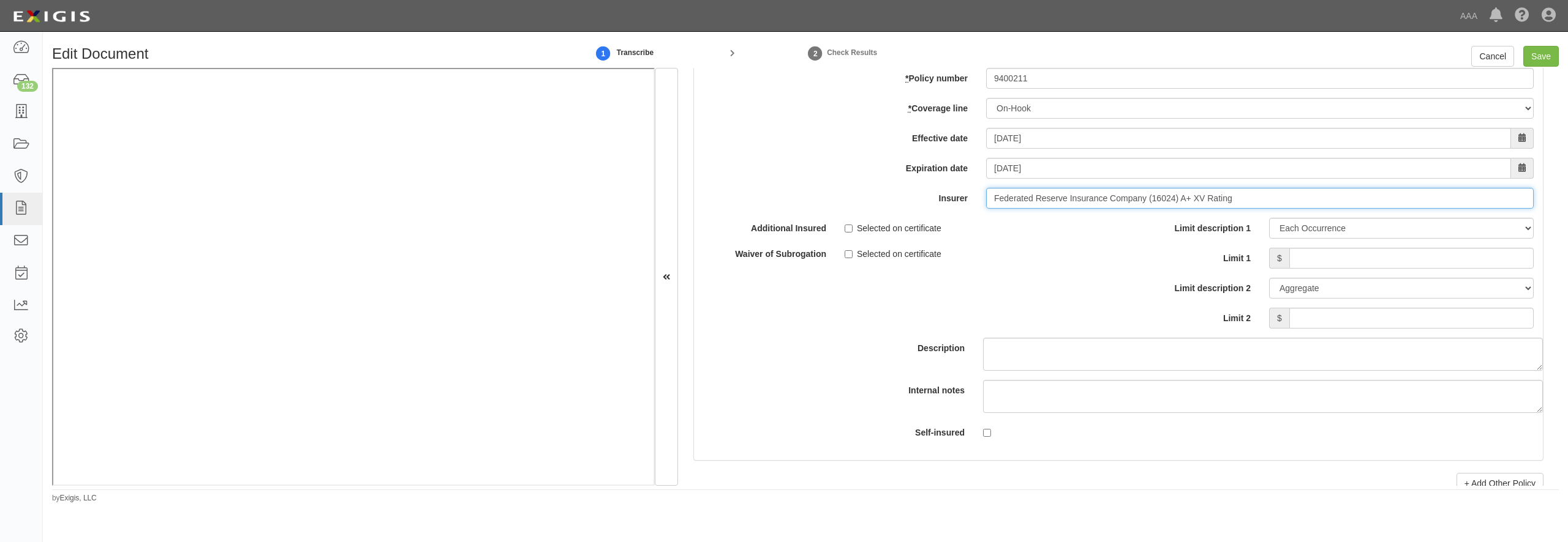
type input "Federated Reserve Insurance Company (16024) A+ XV Rating"
click at [810, 51] on link "renew" at bounding box center [804, 45] width 38 height 10
click at [1349, 269] on input "Limit 1" at bounding box center [1411, 258] width 244 height 21
type input "150,000"
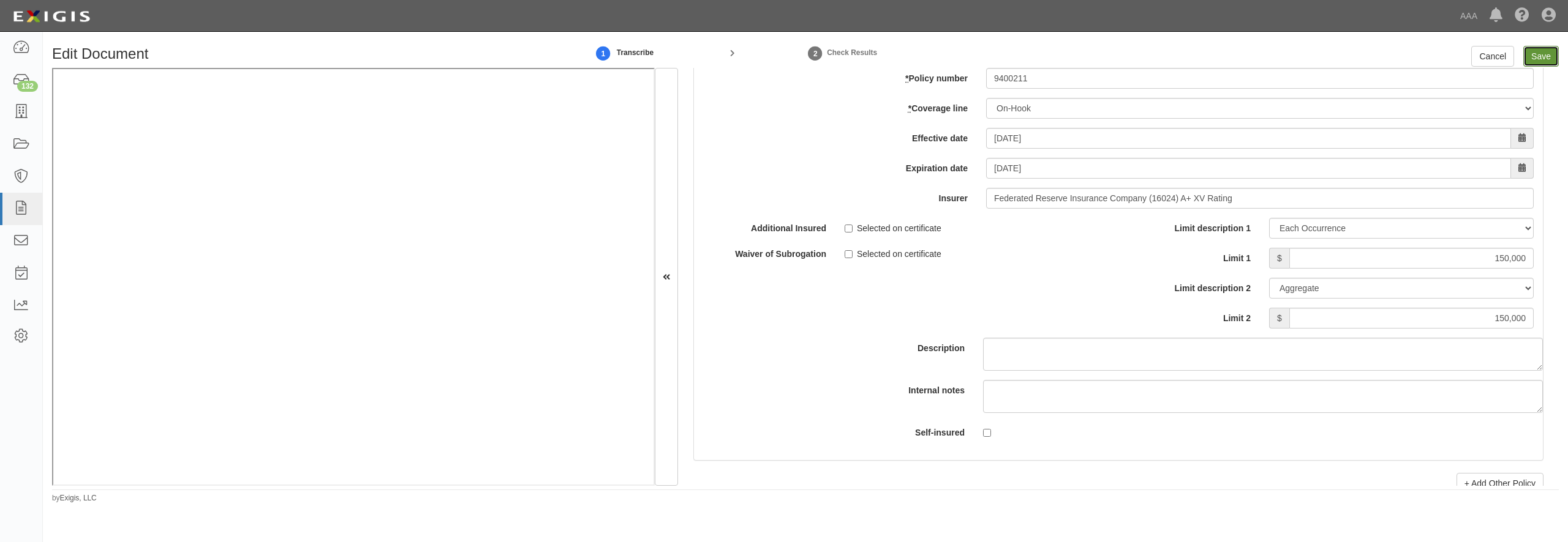
click at [1551, 51] on input "Save" at bounding box center [1541, 56] width 36 height 21
type input "1000000"
type input "150000"
type input "1000000"
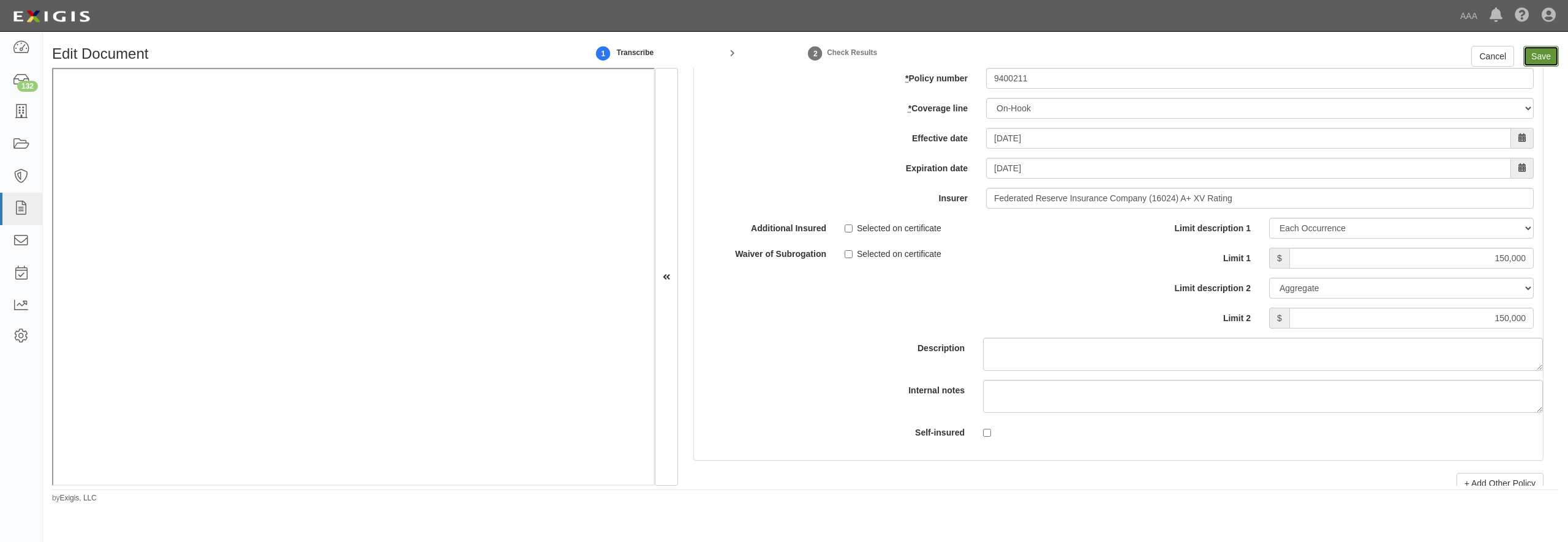
type input "2000000"
type input "150000"
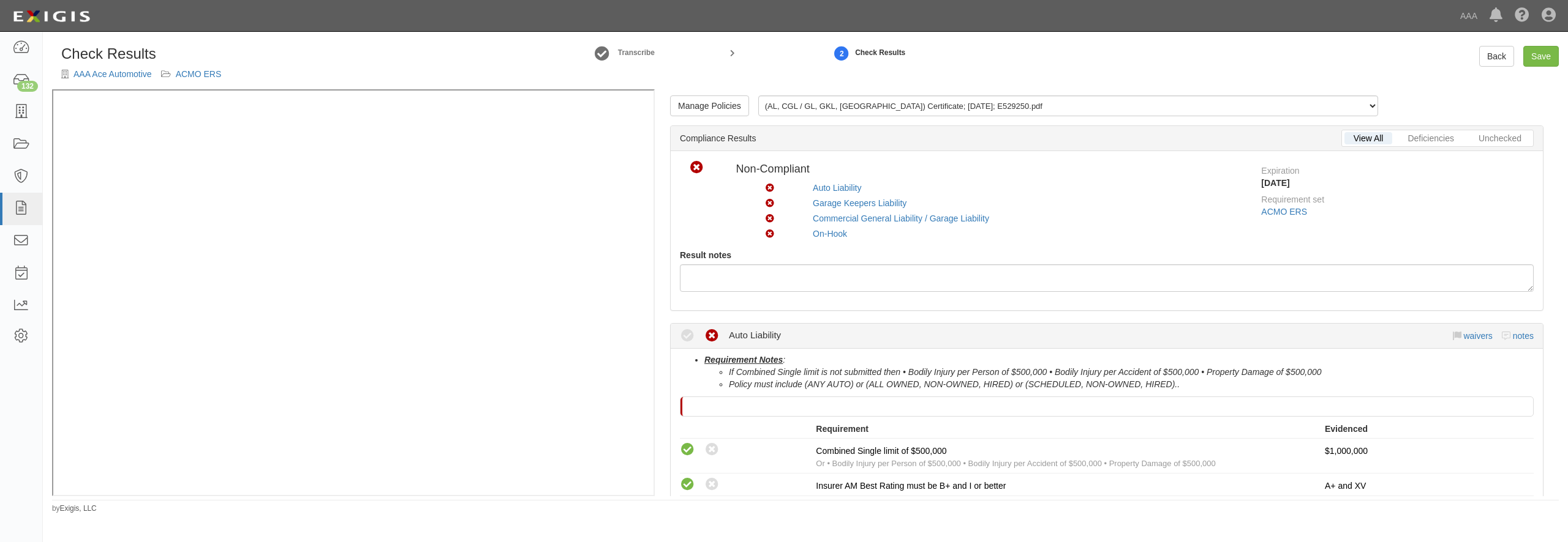
scroll to position [235, 0]
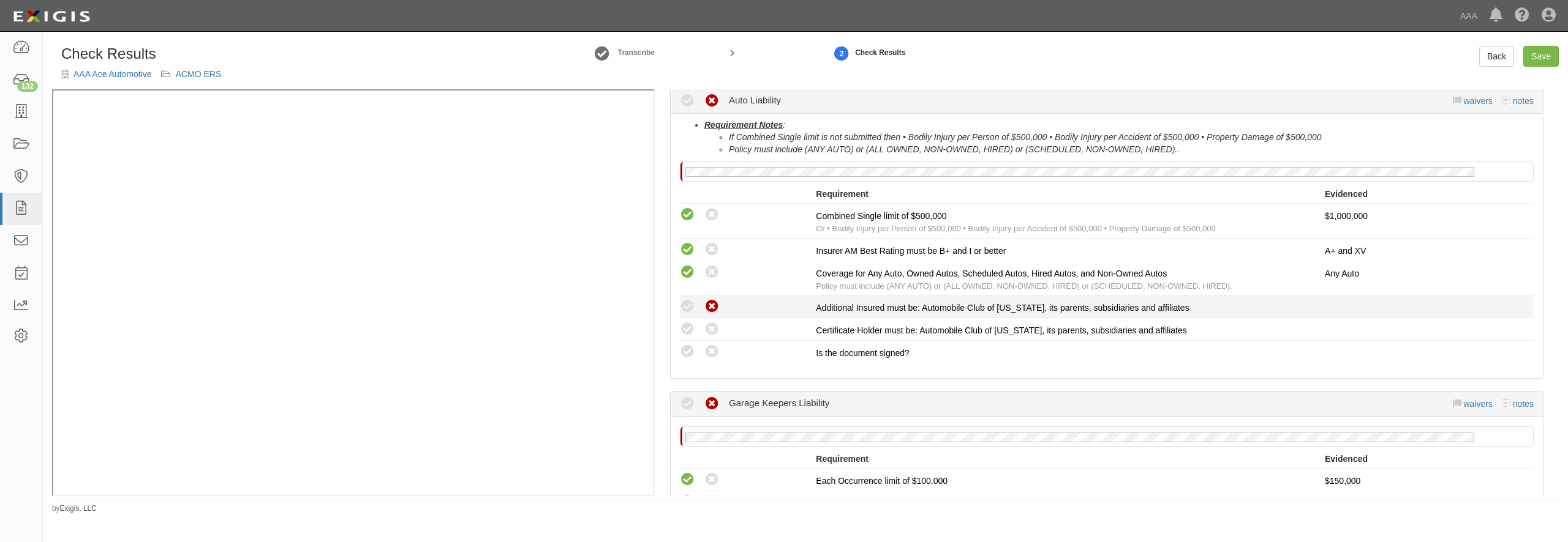
click at [715, 307] on icon at bounding box center [712, 307] width 15 height 15
radio input "true"
click at [688, 332] on icon at bounding box center [687, 330] width 15 height 15
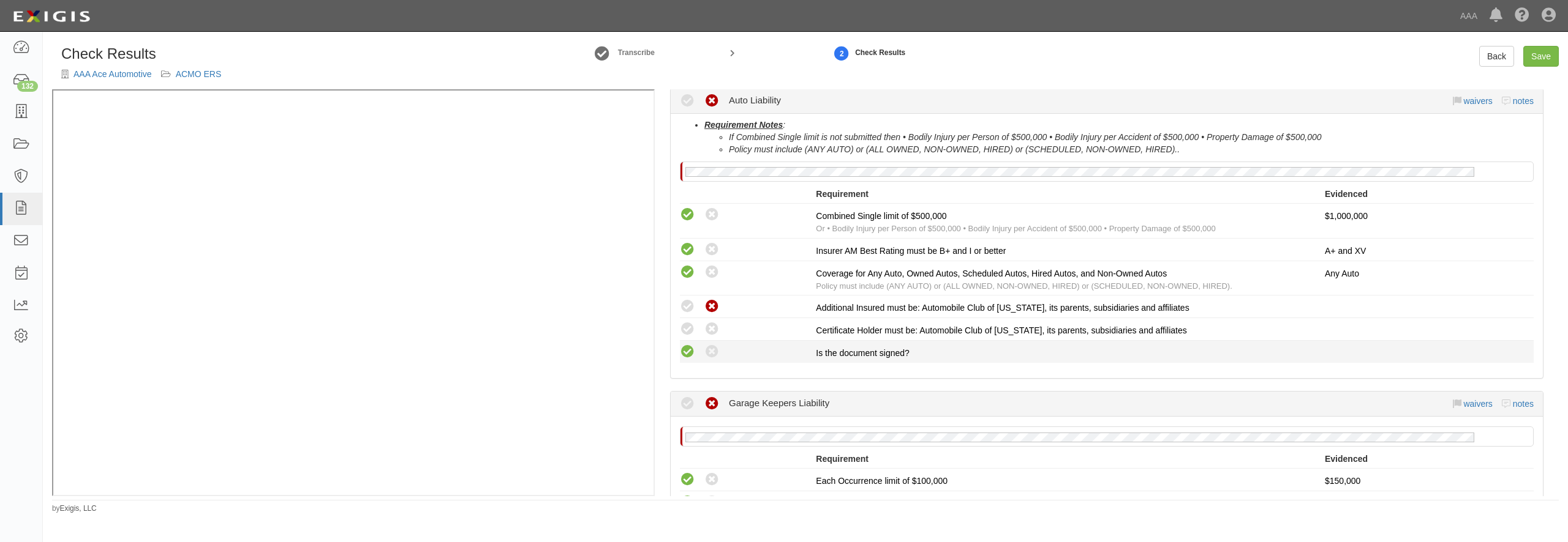
radio input "true"
click at [691, 358] on icon at bounding box center [687, 352] width 15 height 15
radio input "true"
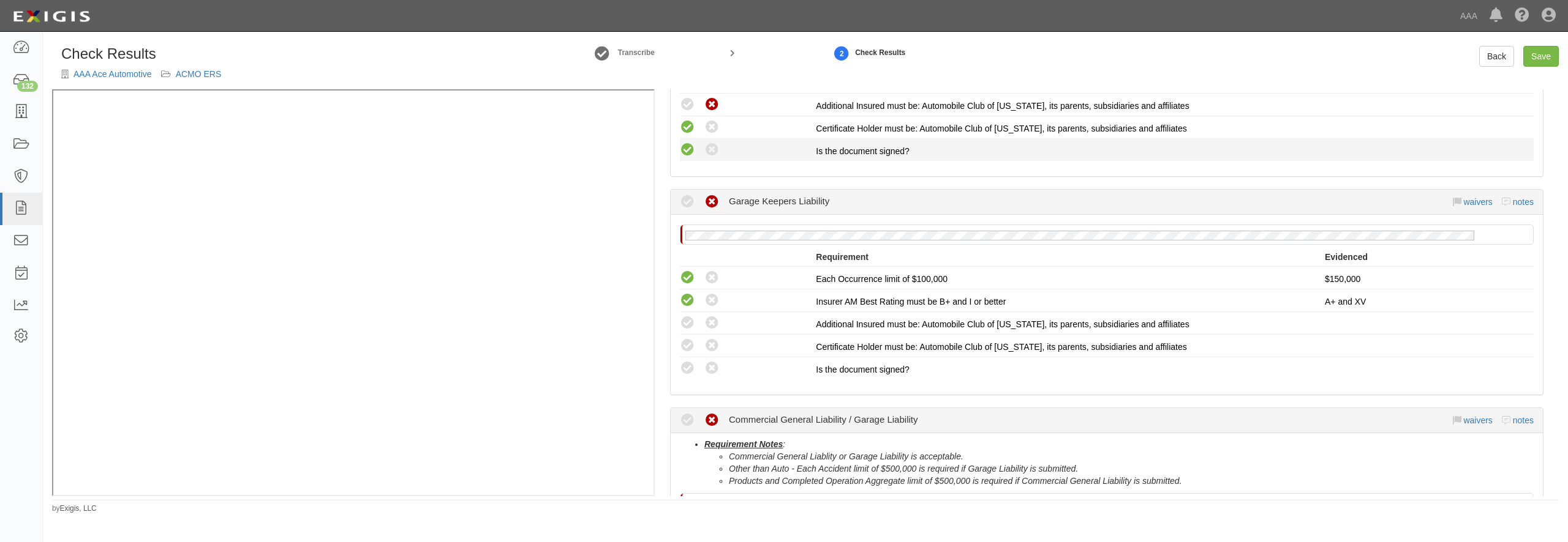
scroll to position [470, 0]
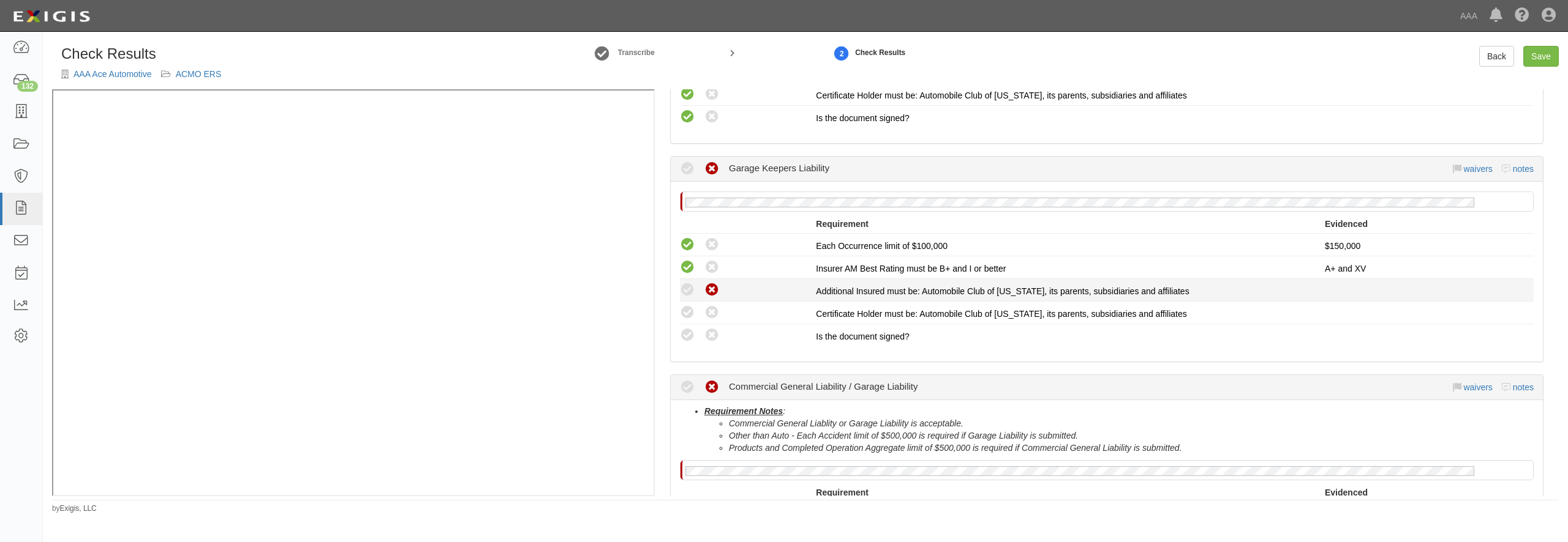
click at [714, 293] on icon at bounding box center [712, 291] width 15 height 15
radio input "true"
click at [690, 315] on icon at bounding box center [687, 313] width 15 height 15
radio input "true"
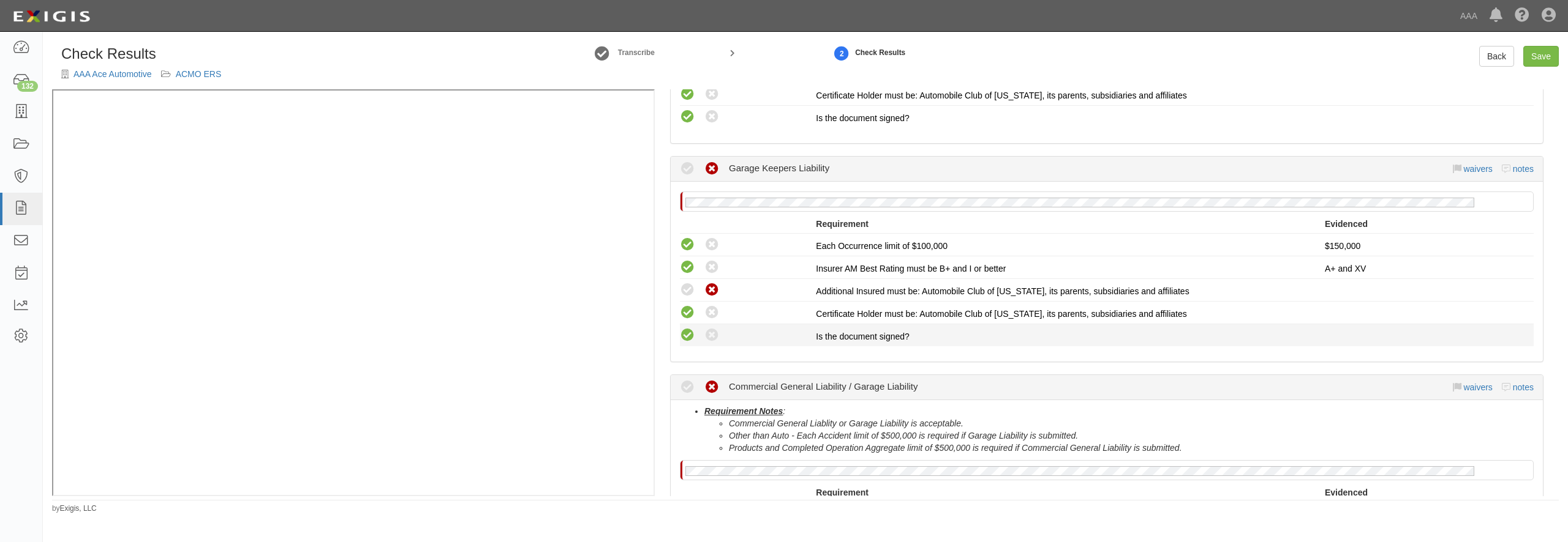
click at [686, 336] on icon at bounding box center [687, 336] width 15 height 15
radio input "true"
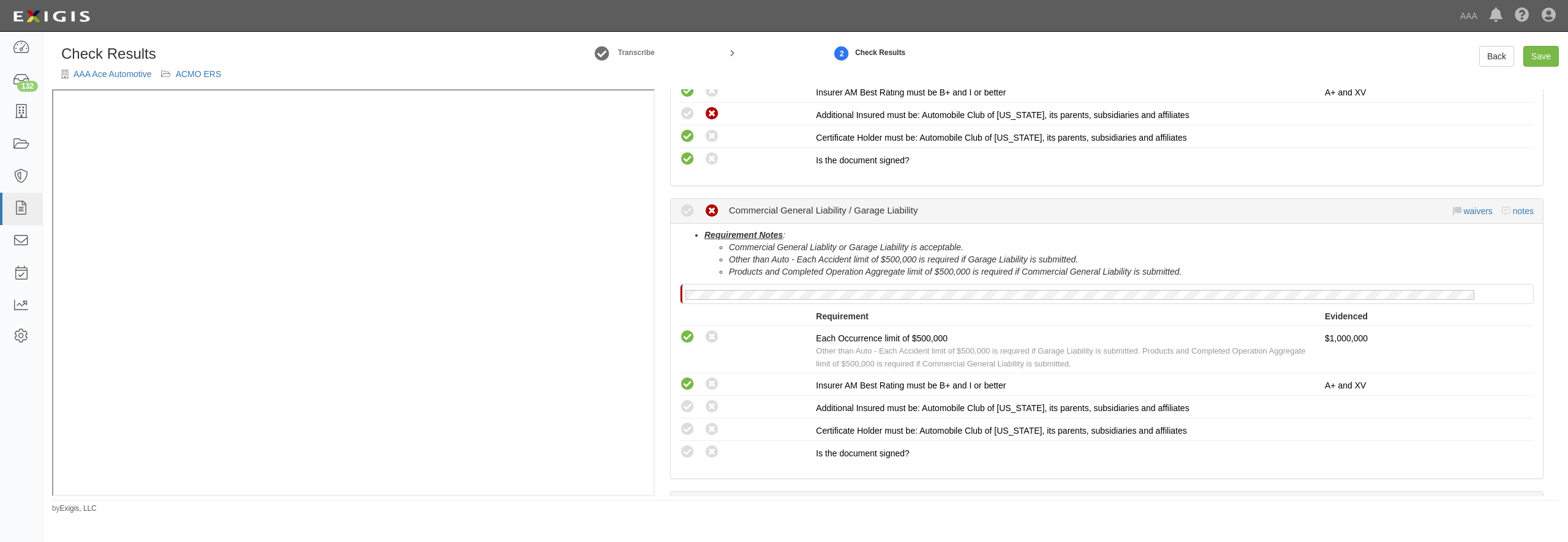
scroll to position [705, 0]
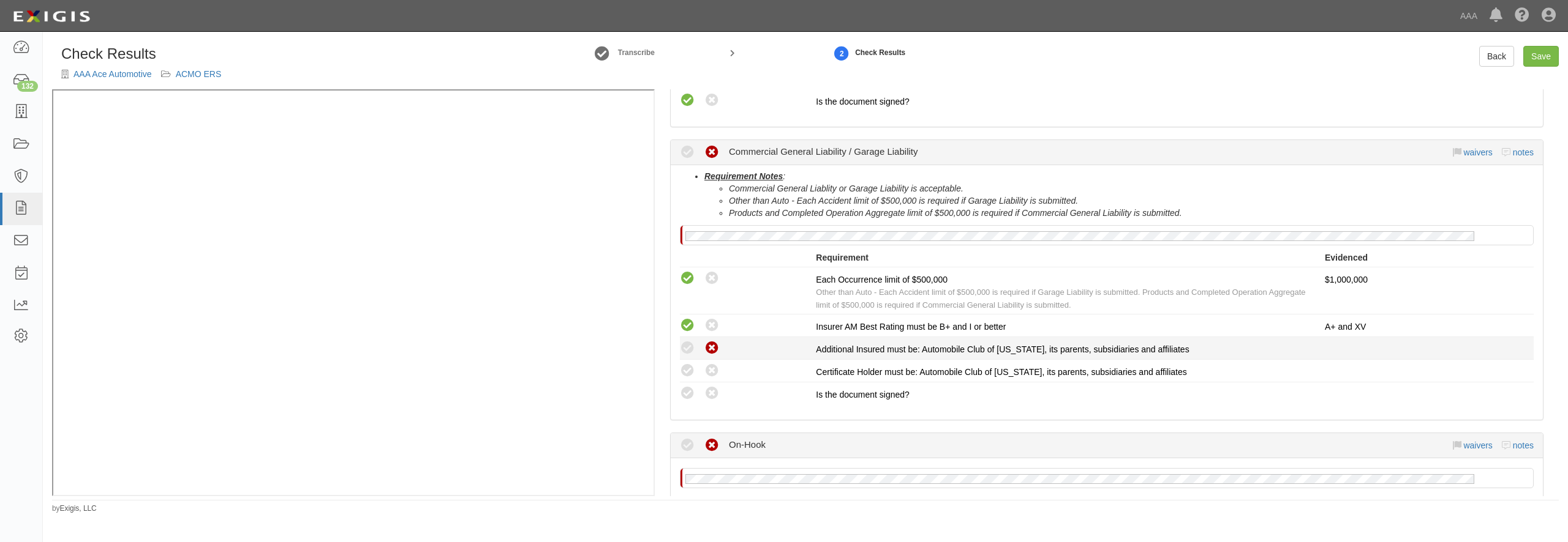
click at [711, 342] on icon at bounding box center [712, 348] width 15 height 15
radio input "true"
click at [711, 362] on li "Compliant Waived: Non-Compliant Certificate Holder must be: Automobile Club of …" at bounding box center [1106, 371] width 854 height 23
click at [688, 366] on icon at bounding box center [687, 371] width 15 height 15
radio input "true"
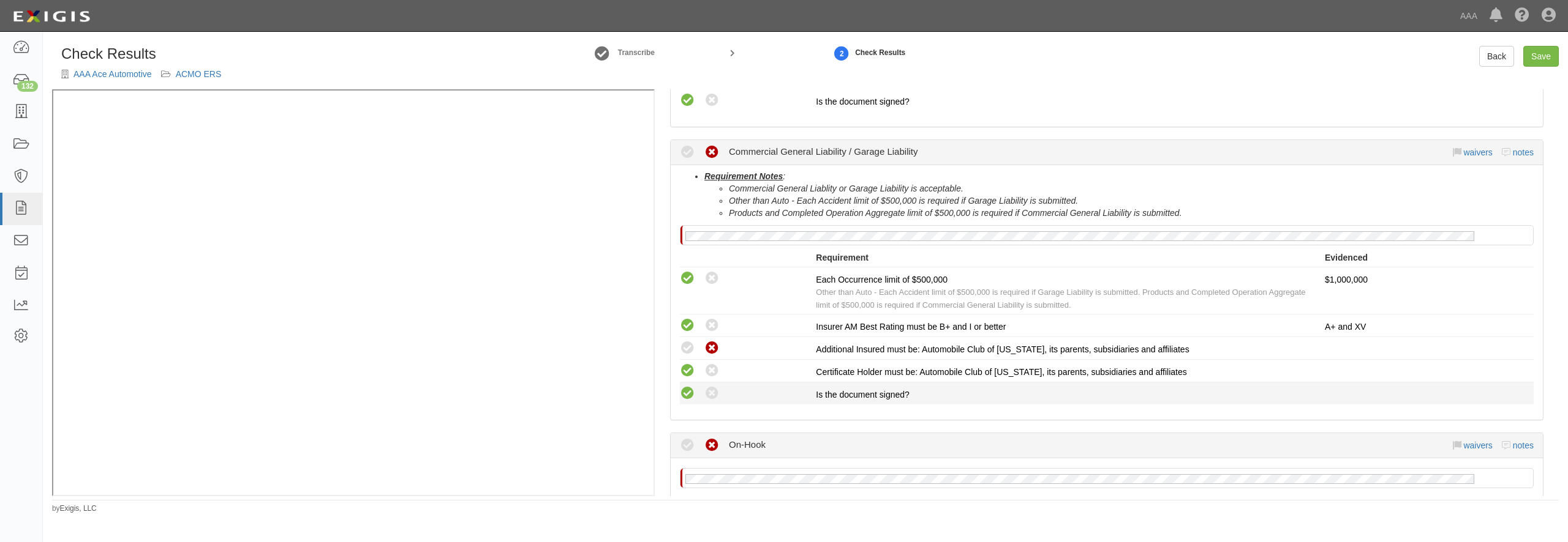
click at [686, 389] on icon at bounding box center [687, 393] width 15 height 15
radio input "true"
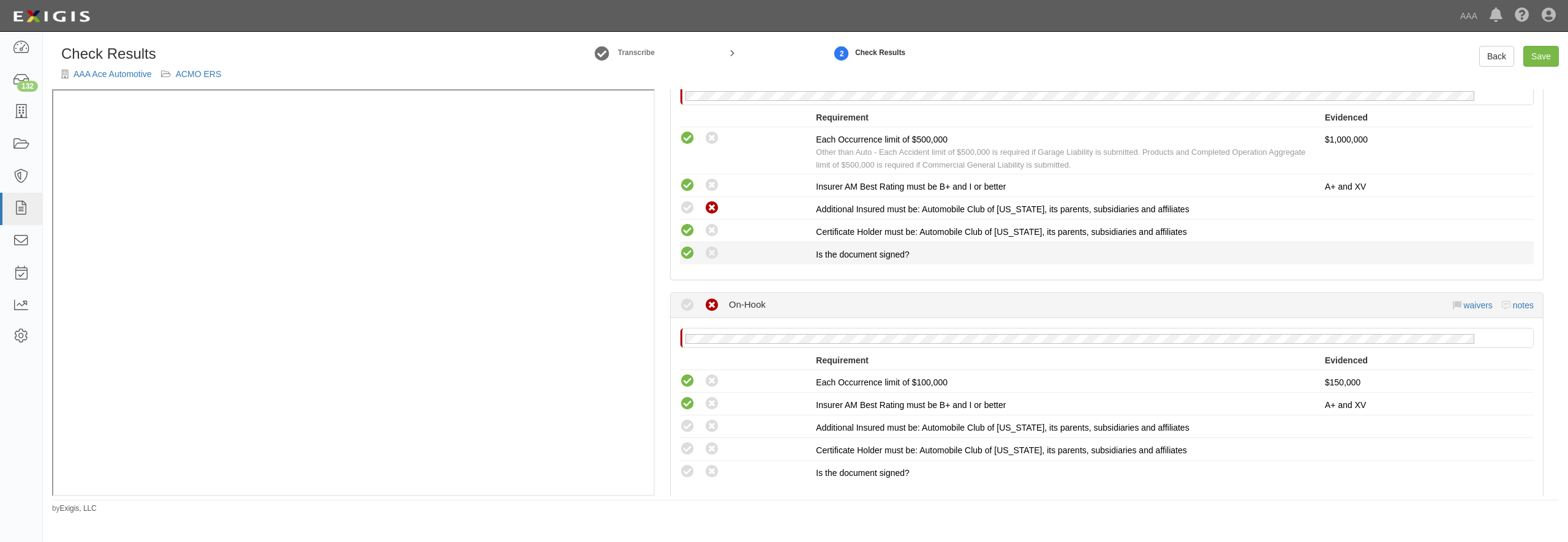
scroll to position [882, 0]
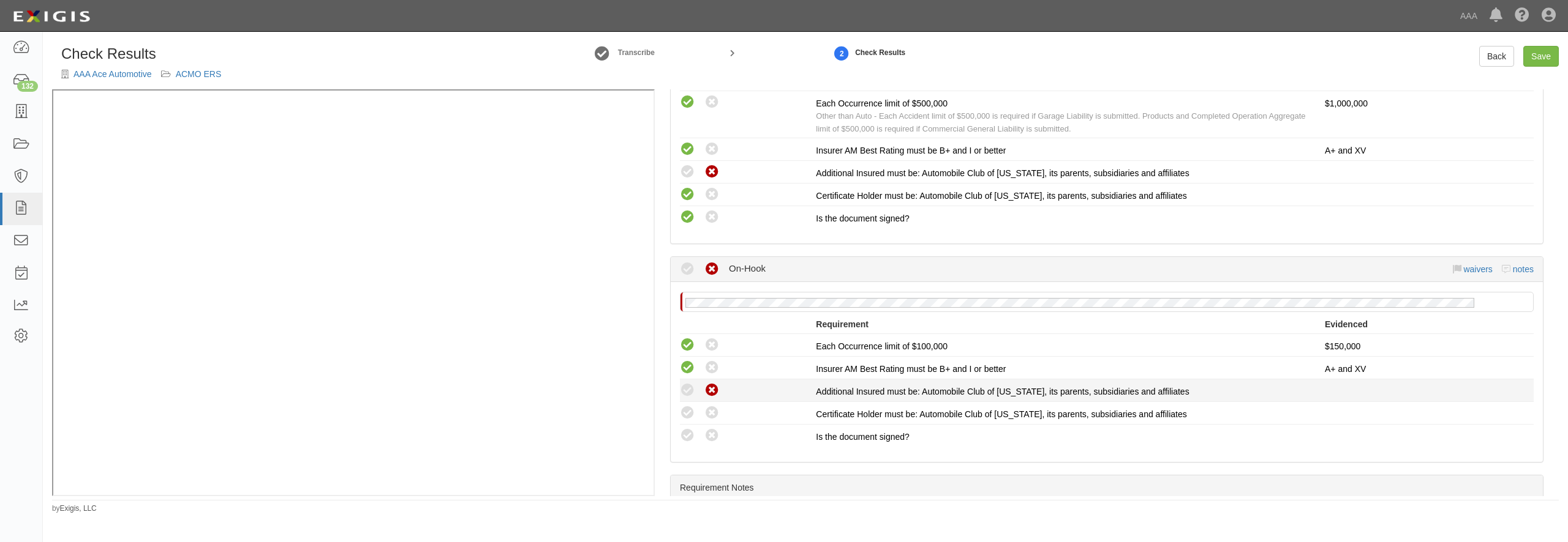
click at [712, 395] on icon at bounding box center [712, 391] width 15 height 15
radio input "true"
click at [684, 414] on icon at bounding box center [687, 413] width 15 height 15
radio input "true"
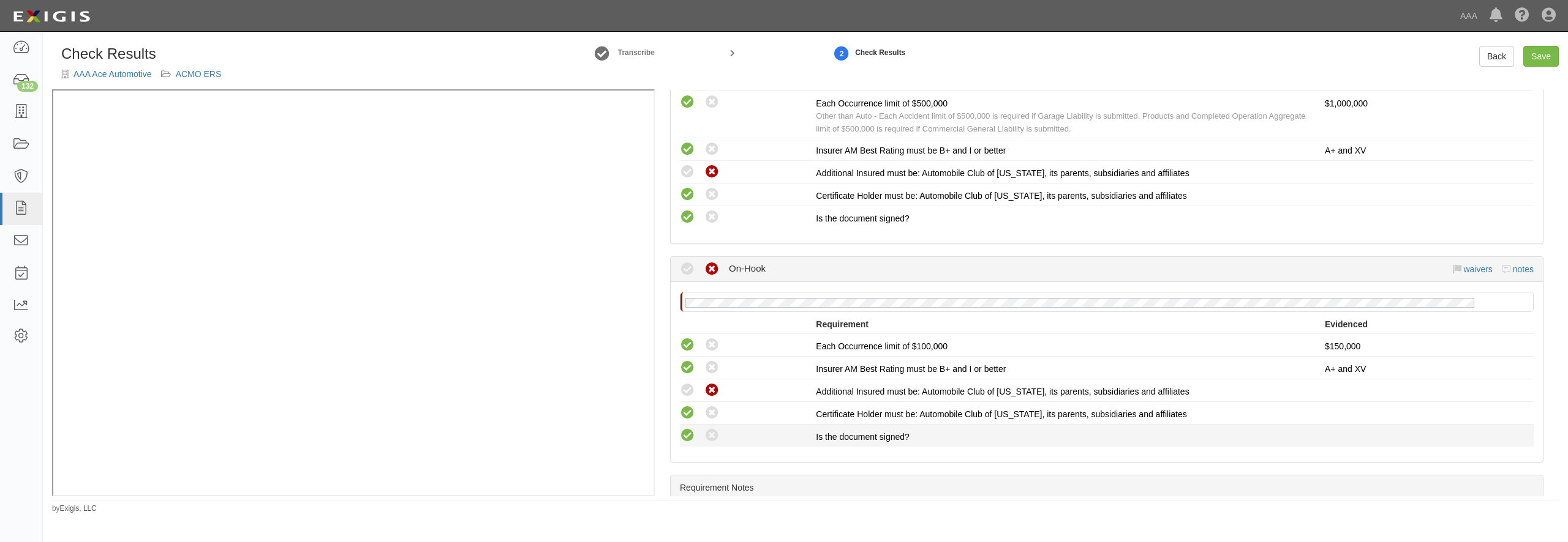
click at [684, 437] on icon at bounding box center [687, 436] width 15 height 15
radio input "true"
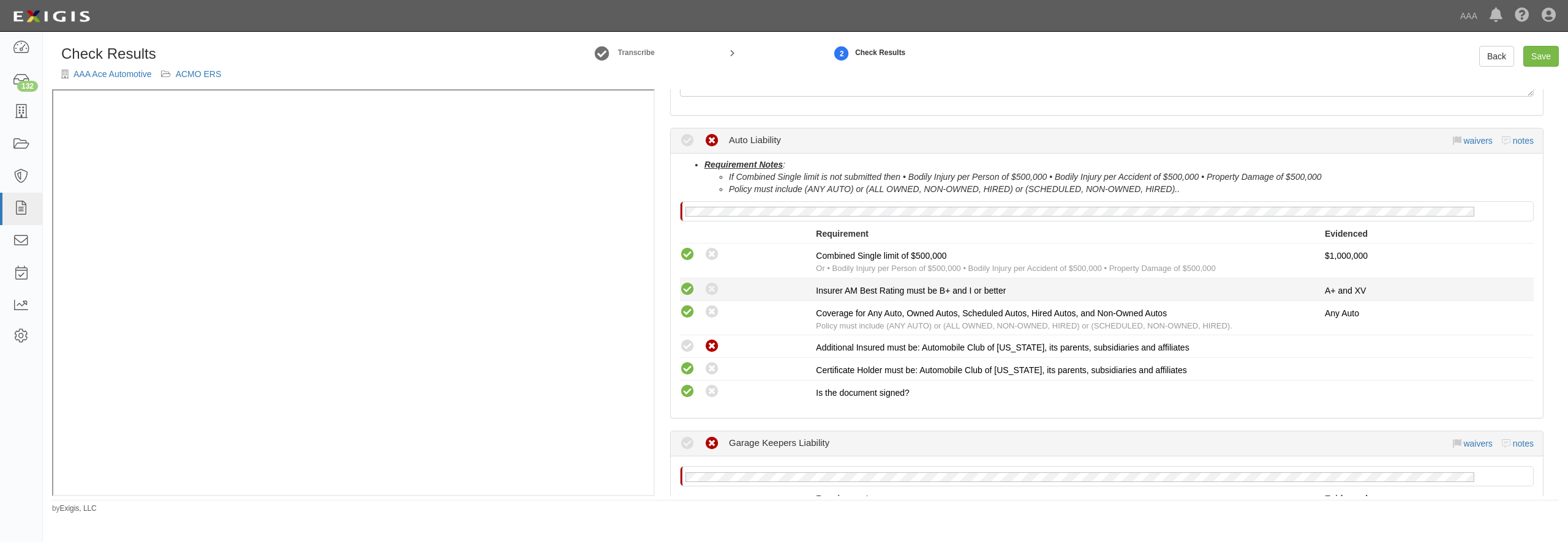
scroll to position [176, 0]
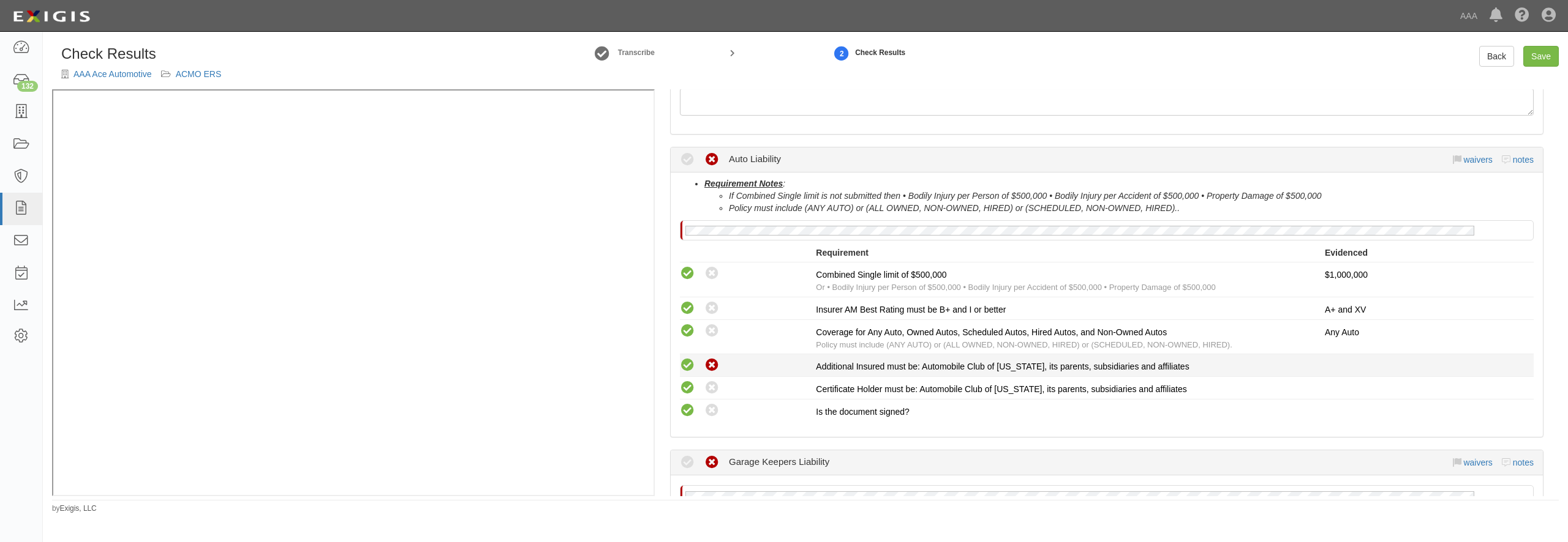
click at [686, 362] on icon at bounding box center [687, 365] width 15 height 15
radio input "true"
click at [1536, 52] on link "Save" at bounding box center [1541, 56] width 36 height 21
radio input "true"
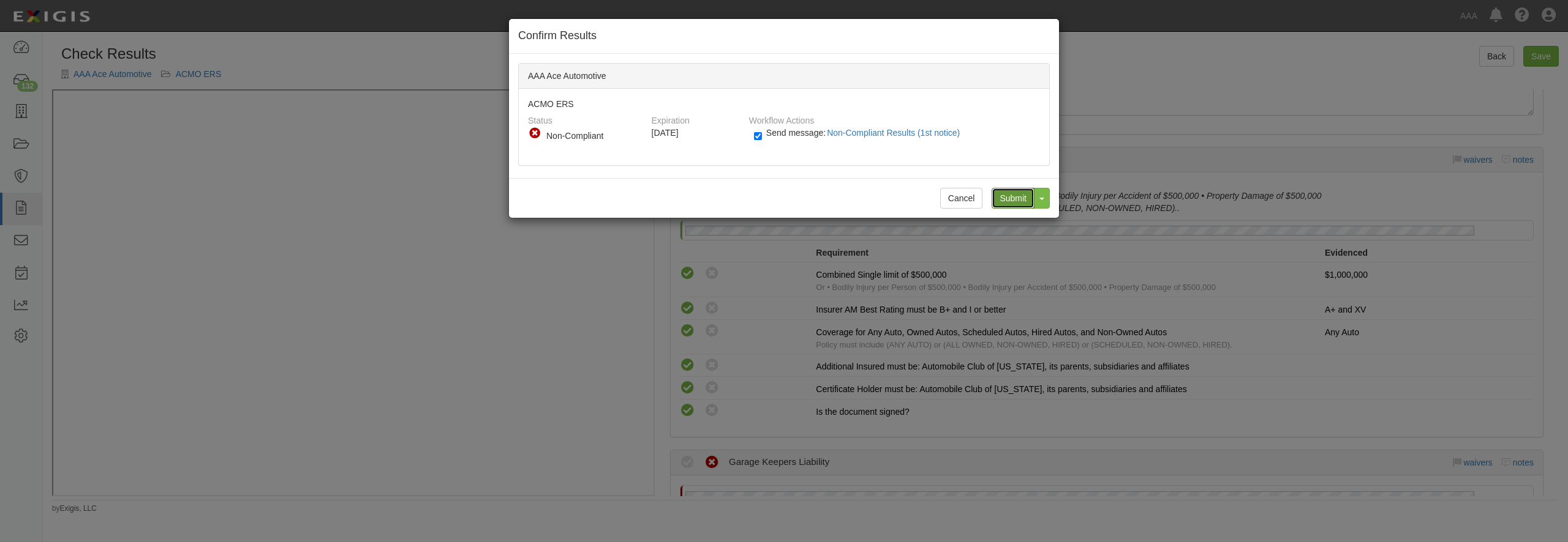
click at [998, 200] on input "Submit" at bounding box center [1013, 198] width 43 height 21
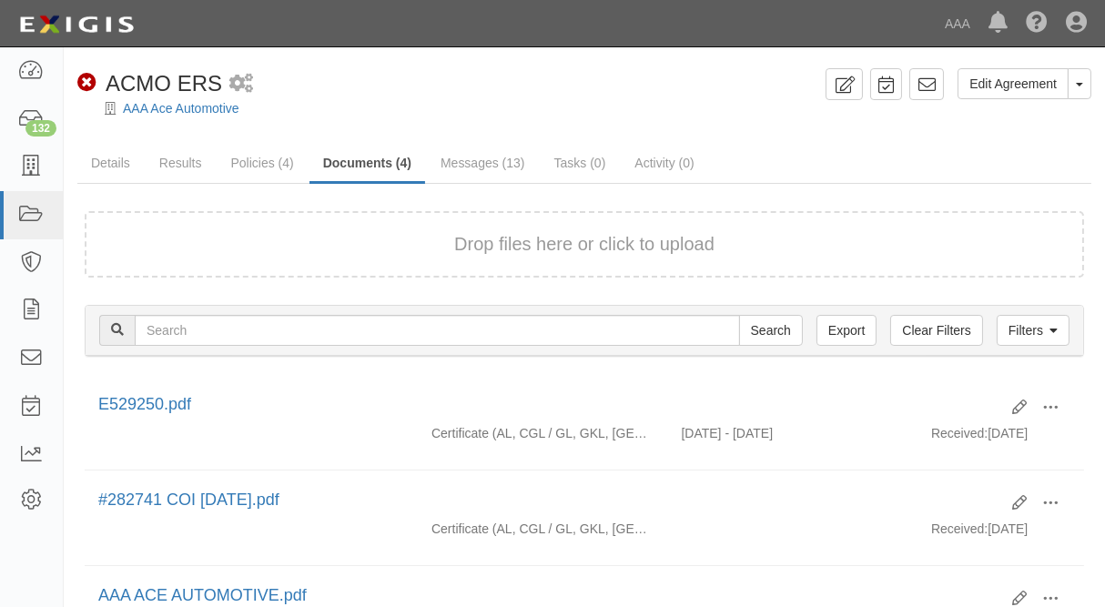
scroll to position [98, 0]
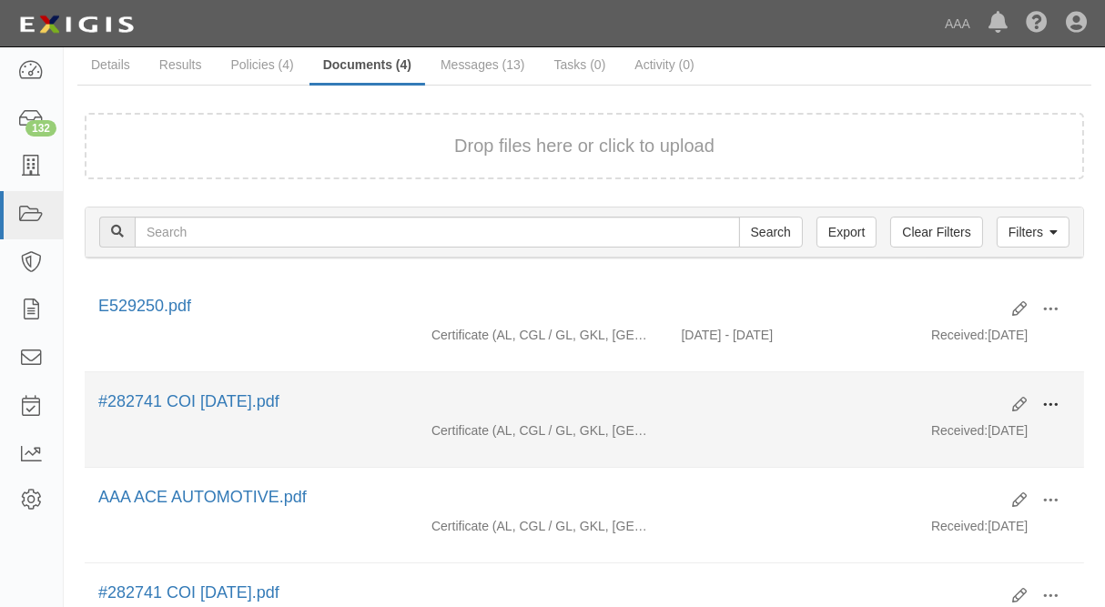
click at [1057, 404] on span at bounding box center [1050, 405] width 16 height 16
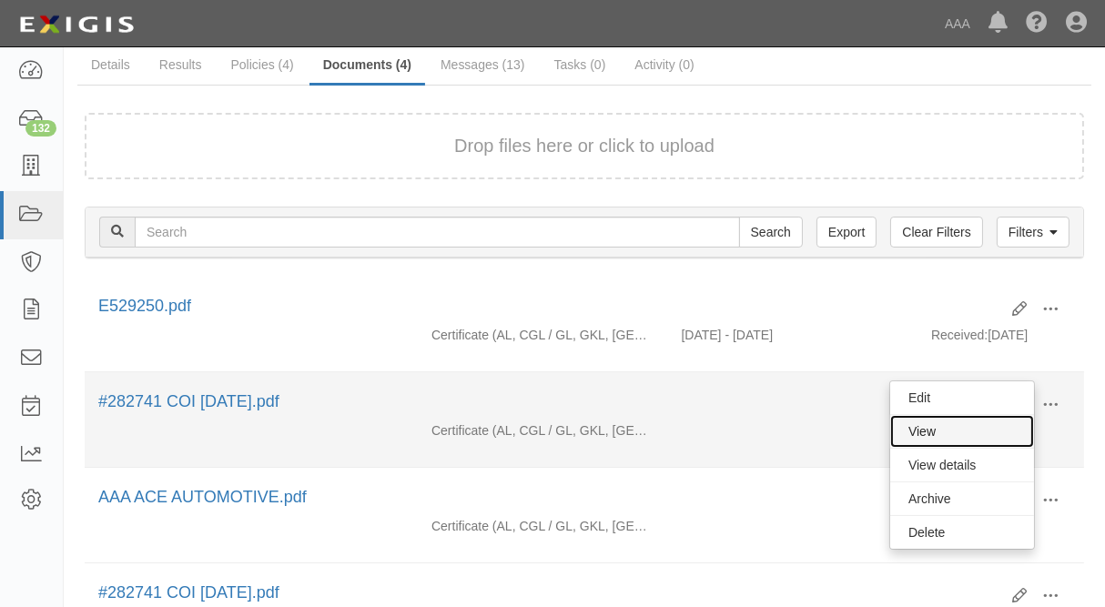
click at [952, 426] on link "View" at bounding box center [962, 431] width 144 height 33
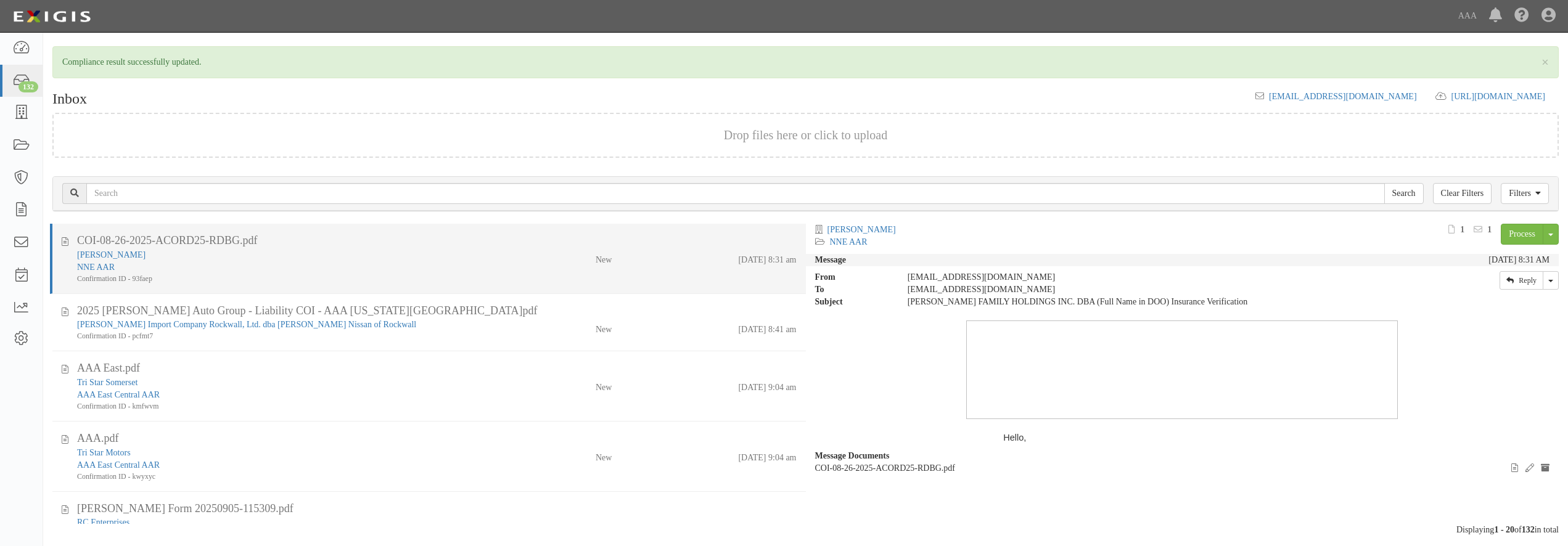
click at [178, 282] on div "Confirmation ID - 93faep" at bounding box center [283, 278] width 412 height 10
click at [97, 270] on link "NNE AAR" at bounding box center [96, 268] width 38 height 9
click at [338, 261] on div "NNE AAR" at bounding box center [283, 268] width 412 height 12
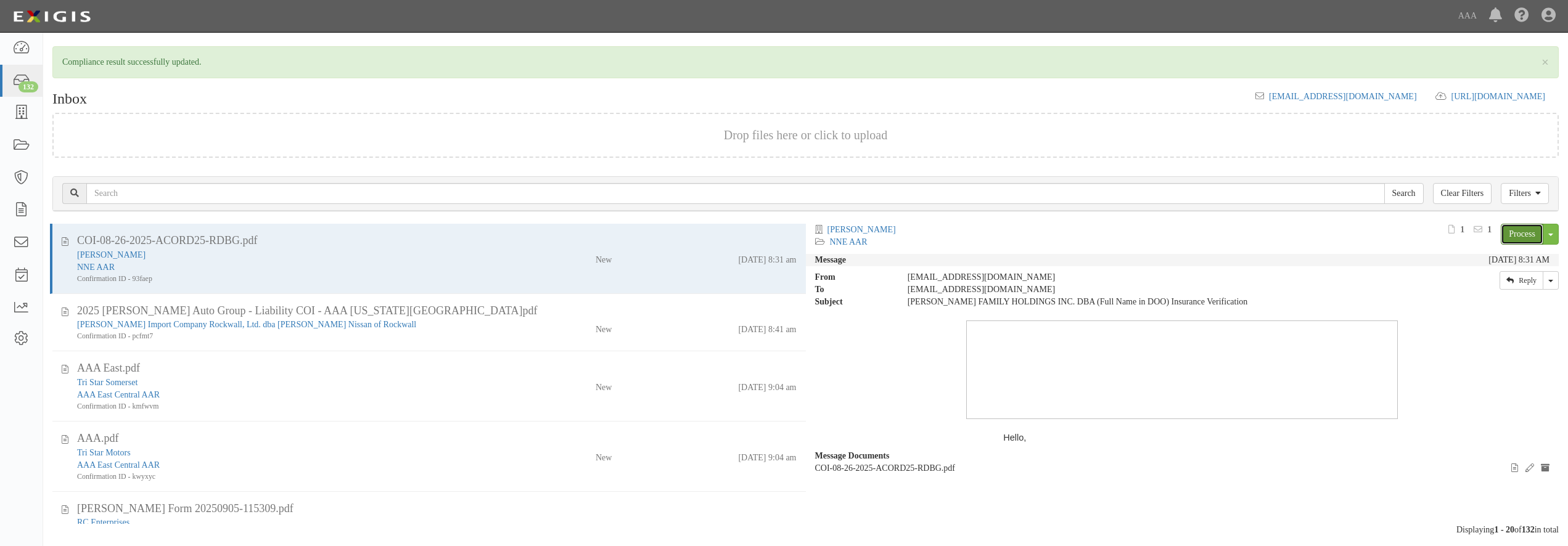
click at [1519, 236] on link "Process" at bounding box center [1521, 234] width 43 height 21
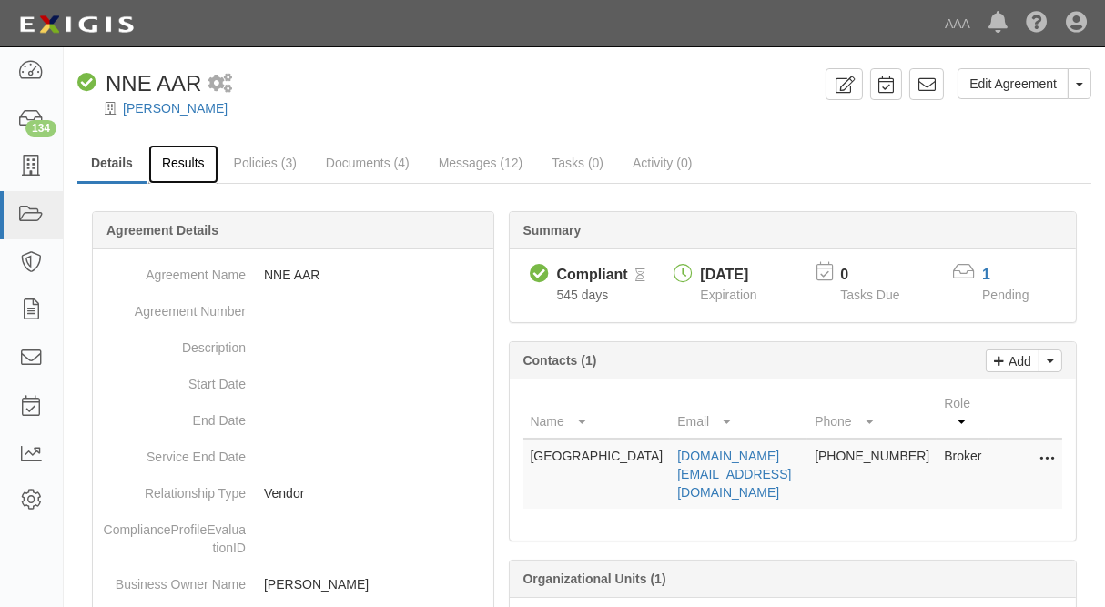
click at [183, 170] on link "Results" at bounding box center [183, 164] width 70 height 39
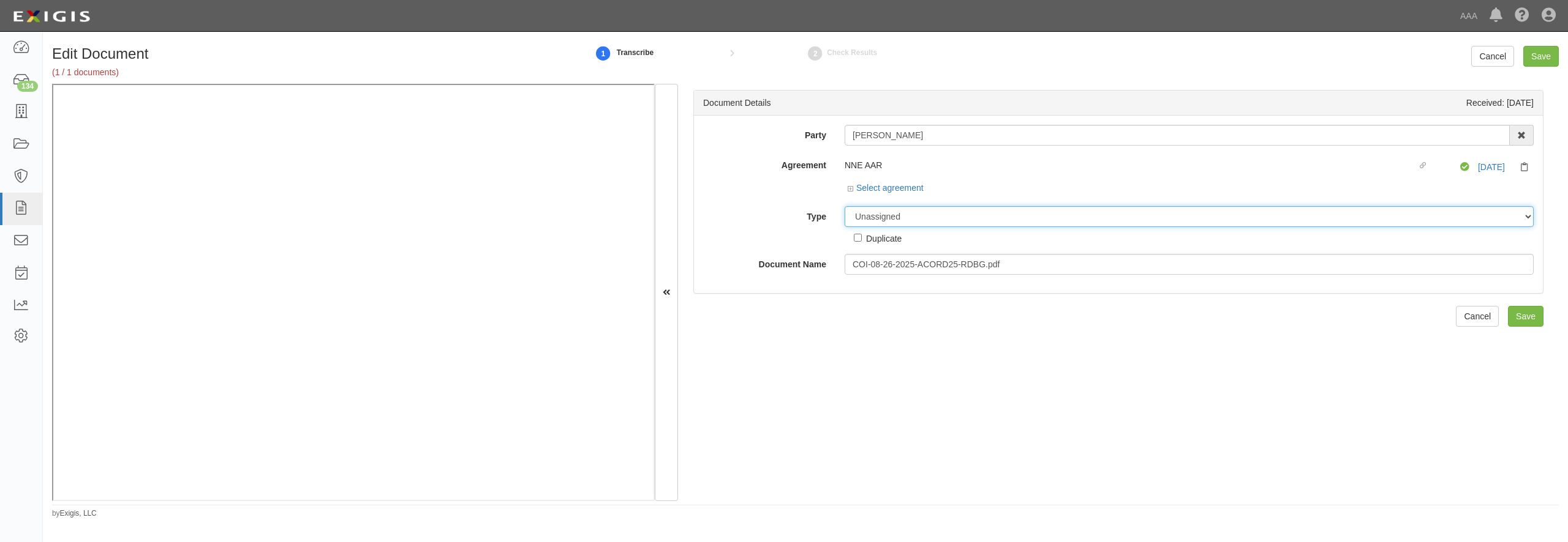
click at [845, 206] on select "Unassigned Binder Cancellation Notice Certificate Contract Endorsement Insuranc…" at bounding box center [1189, 217] width 689 height 21
select select "CertificateDetail"
click option "Certificate" at bounding box center [0, 0] width 0 height 0
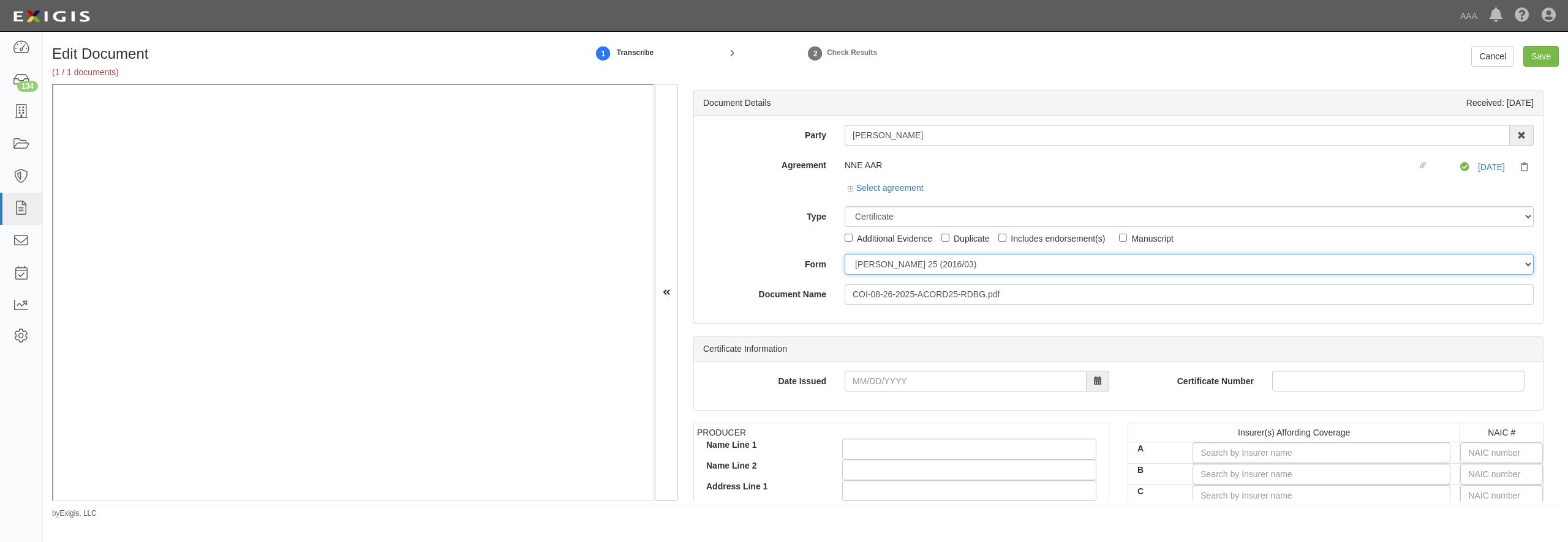
click at [845, 254] on select "ACORD 25 (2016/03) ACORD 101 ACORD 855 NY (2014/05) General" at bounding box center [1189, 264] width 689 height 21
select select "GeneralFormDetail"
click option "General" at bounding box center [0, 0] width 0 height 0
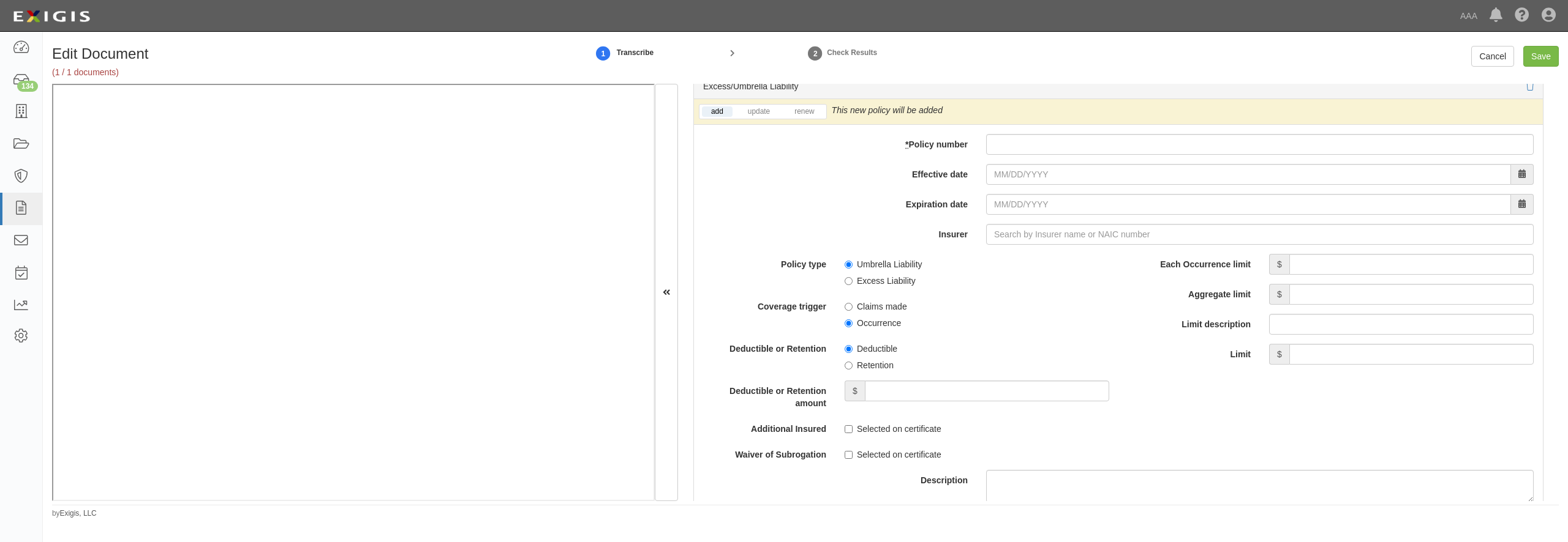
scroll to position [2409, 0]
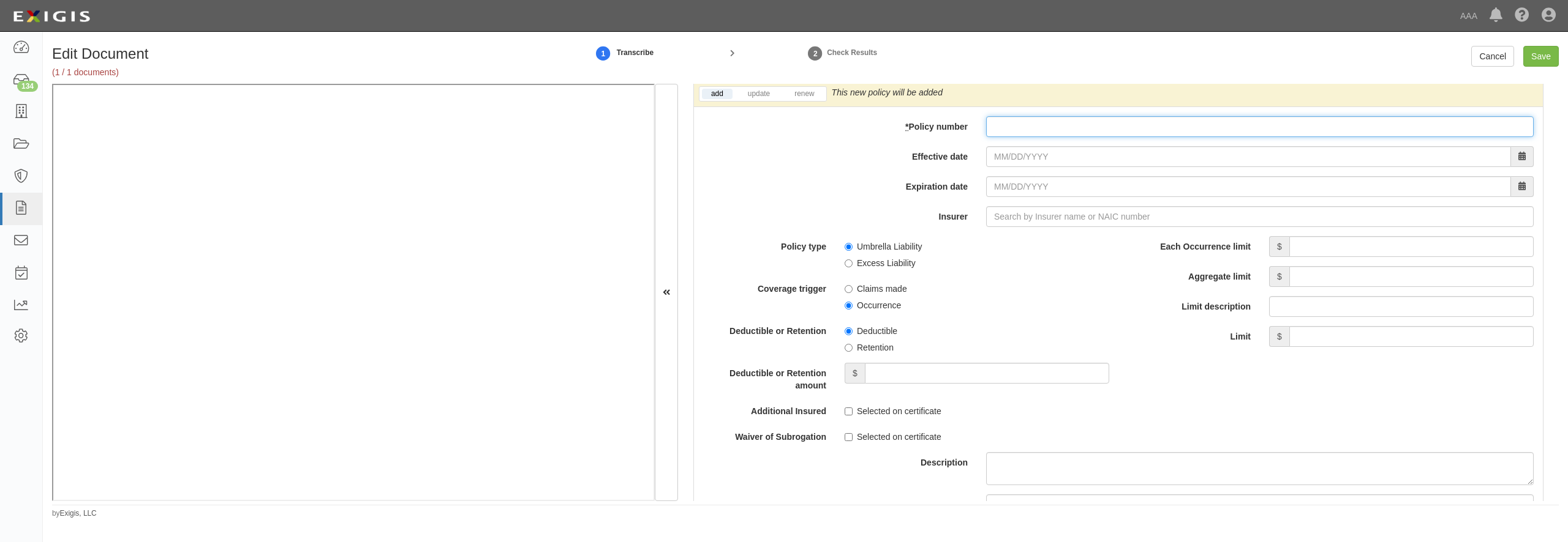
click at [1040, 137] on input "* Policy number" at bounding box center [1260, 126] width 548 height 21
paste input "AUC6781725-03"
type input "AUC6781725-03"
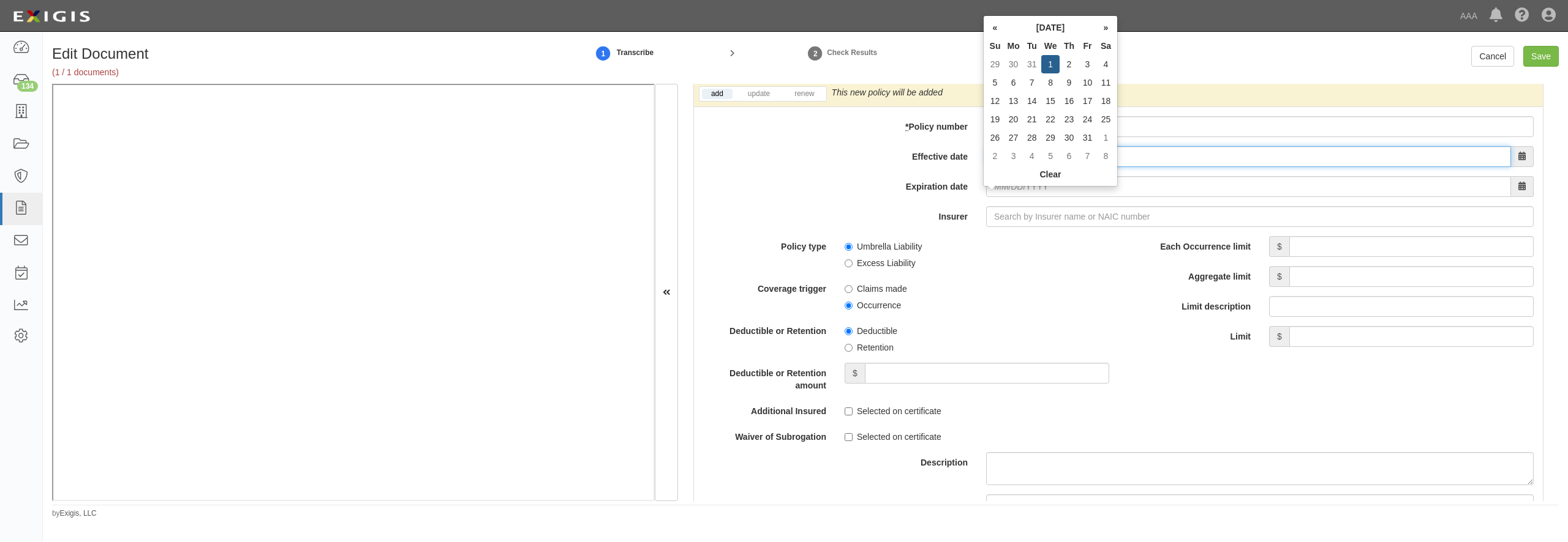
type input "0"
type input "09/29/2025"
type input "09/29/2026"
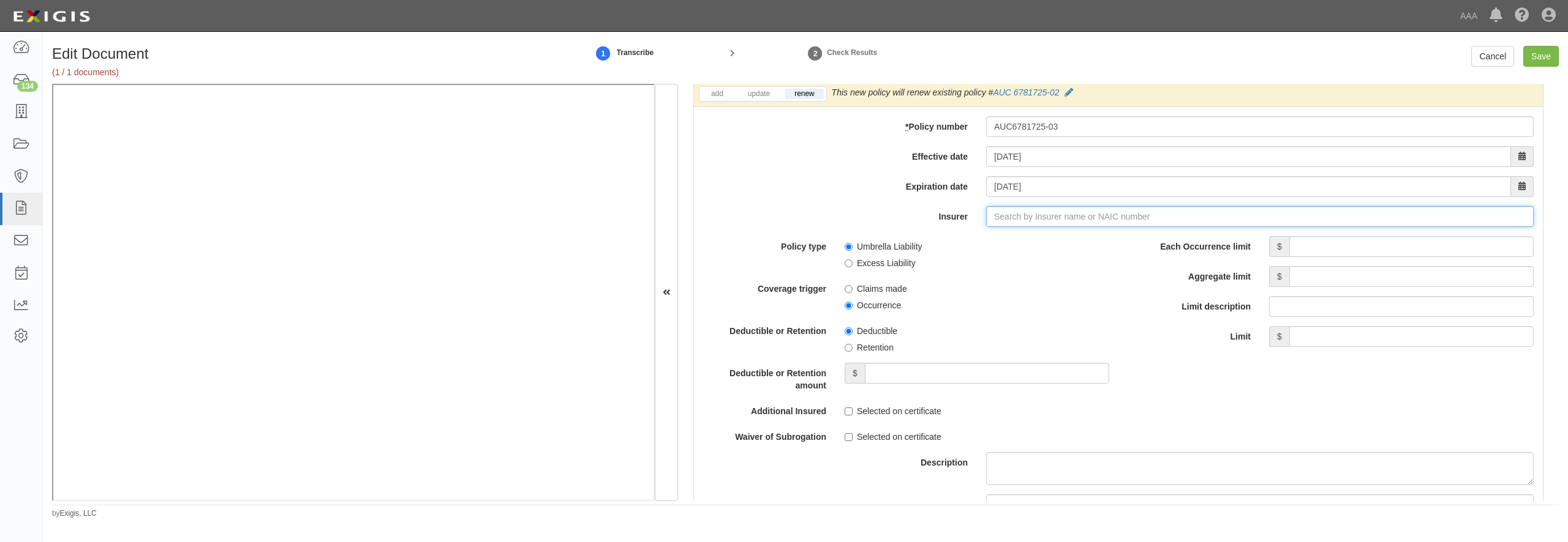
type input "21st Century Advantage Insurance Company (25232) NR Rating"
type input "2"
click at [1015, 248] on div "American Guarantee and Liability Ins Co ( 26247 ) A+ XV Rating" at bounding box center [1039, 240] width 264 height 16
type input "American Guarantee and Liability Ins Co (26247) A+ XV Rating"
click at [1369, 257] on input "Each Occurrence limit" at bounding box center [1411, 246] width 244 height 21
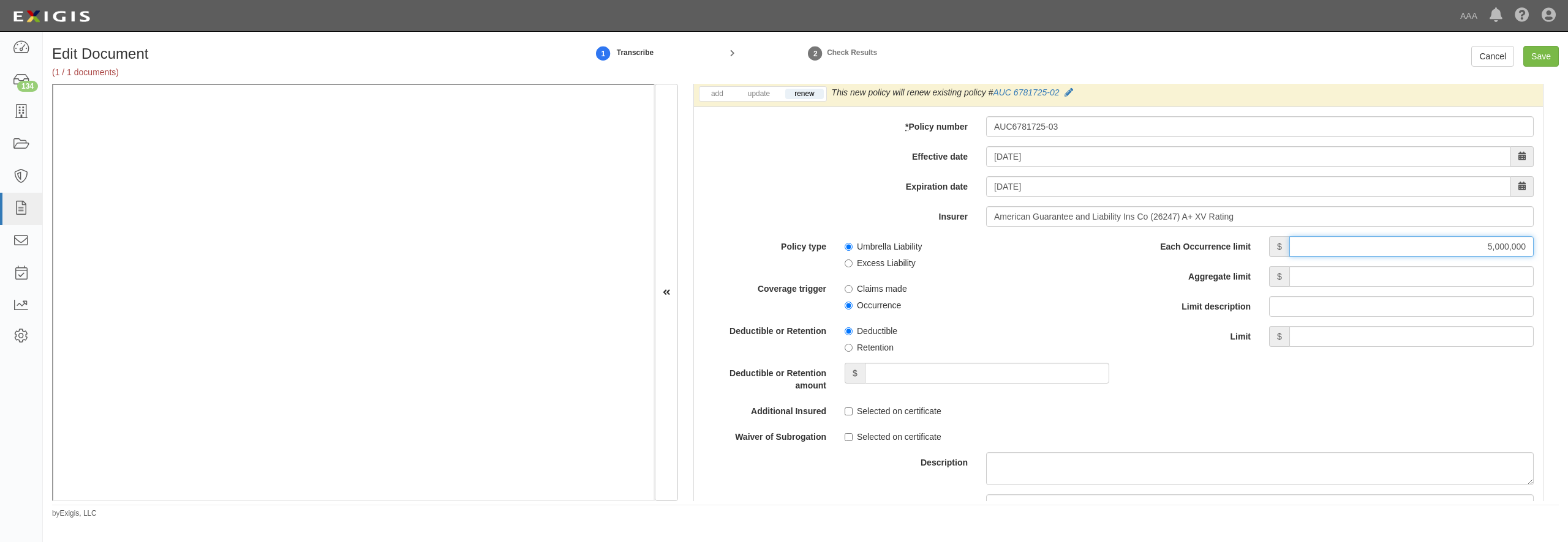
type input "5,000,000"
type input "15,000,000"
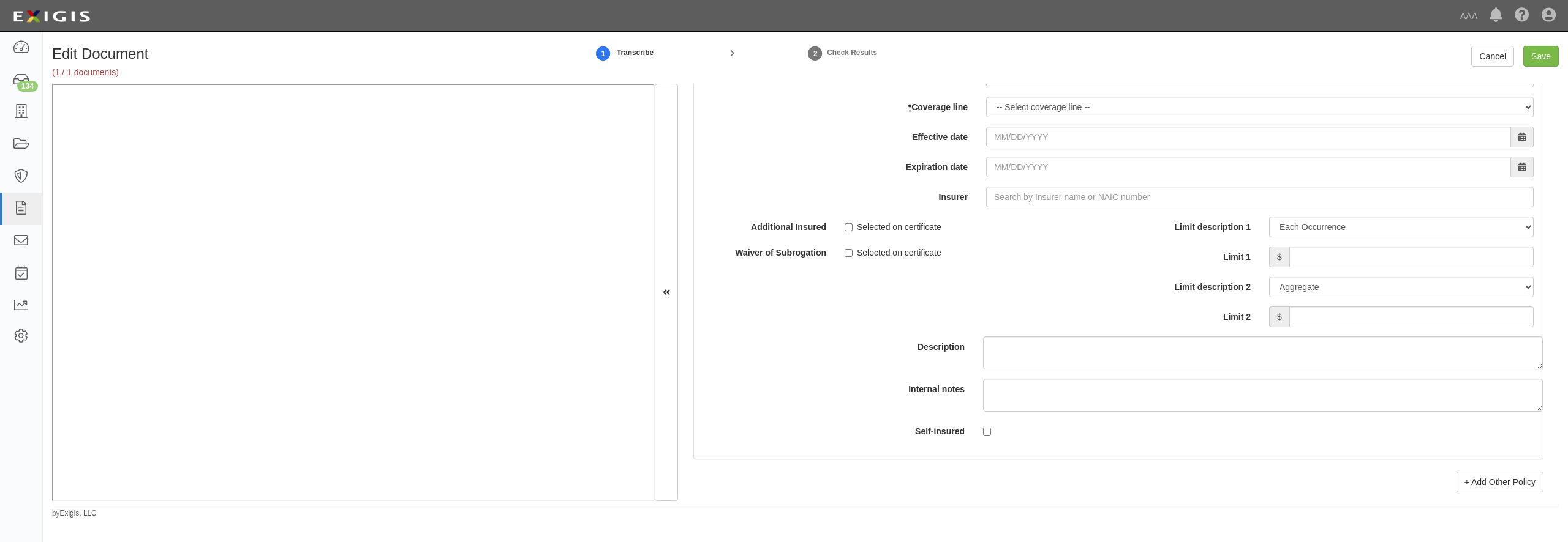
scroll to position [3526, 0]
click at [1094, 85] on input "* Policy number" at bounding box center [1260, 74] width 548 height 21
paste input "ADM8604627-03"
type input "ADM8604627-03"
select select "70"
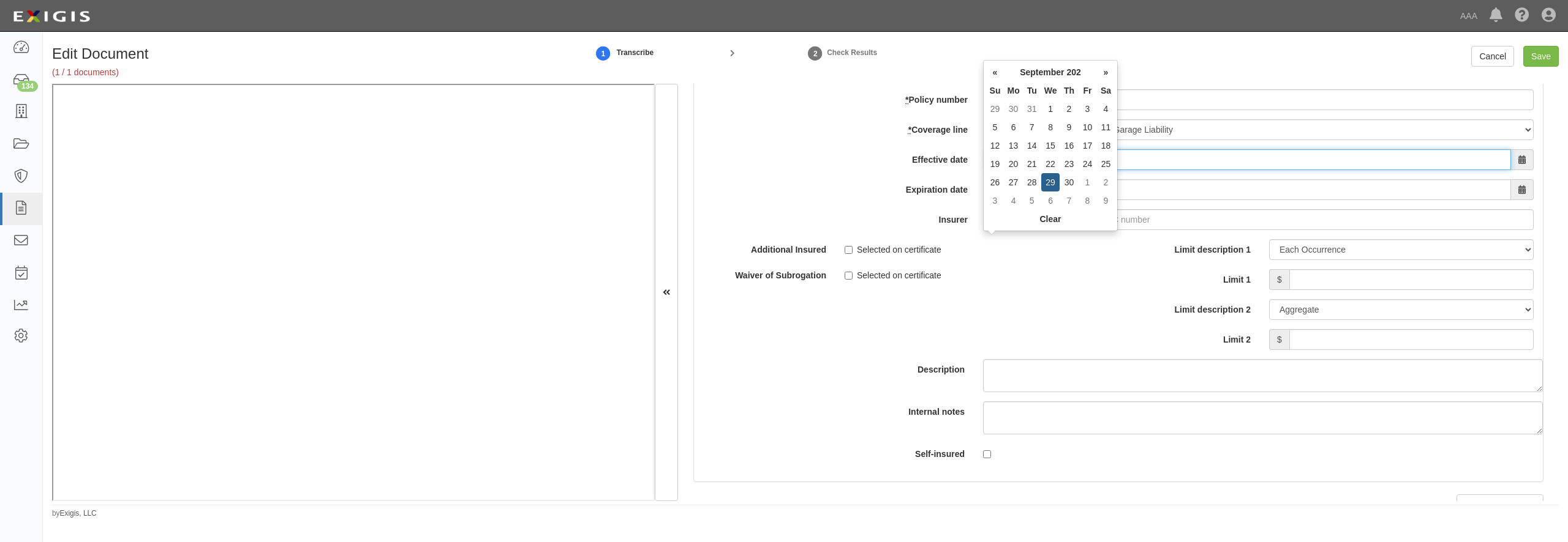
type input "09/29/2025"
type input "09/29/2026"
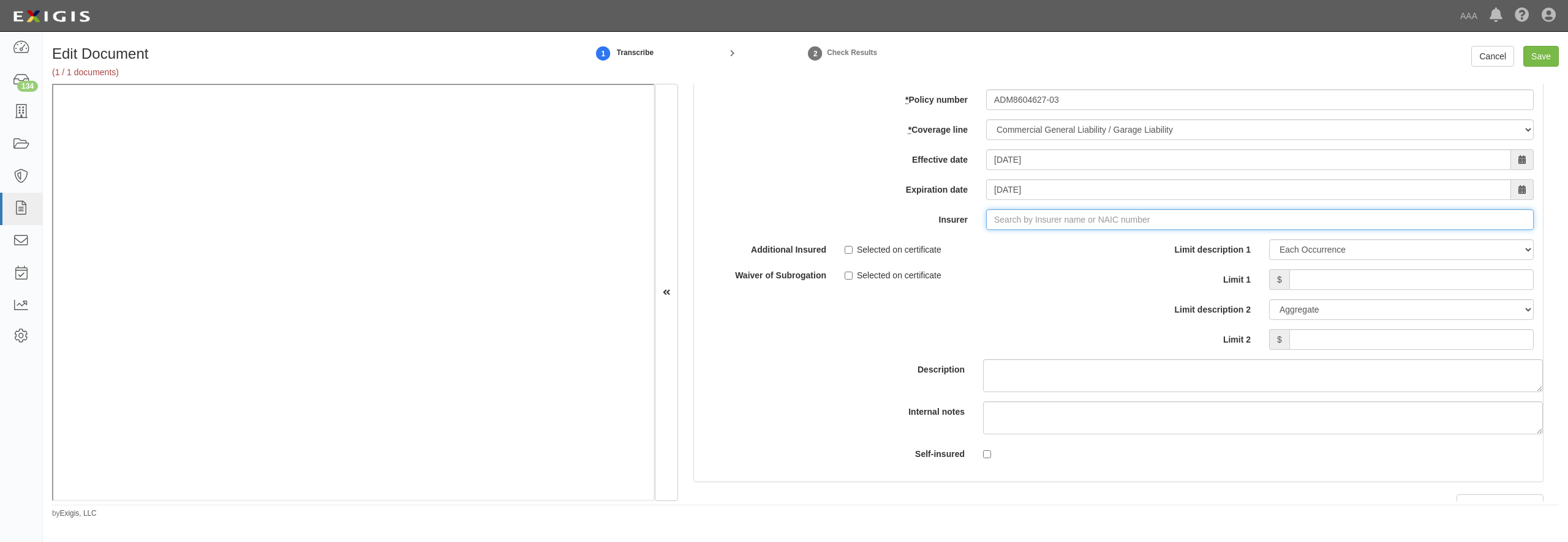
type input "180 Seguros S.A. (0) NR Rating"
type input "1"
click at [999, 251] on div "Zurich American Insurance Company ( 16535 ) A+ XV Rating" at bounding box center [1032, 243] width 251 height 16
type input "Zurich American Insurance Company (16535) A+ XV Rating"
click at [1359, 290] on input "Limit 1" at bounding box center [1411, 279] width 244 height 21
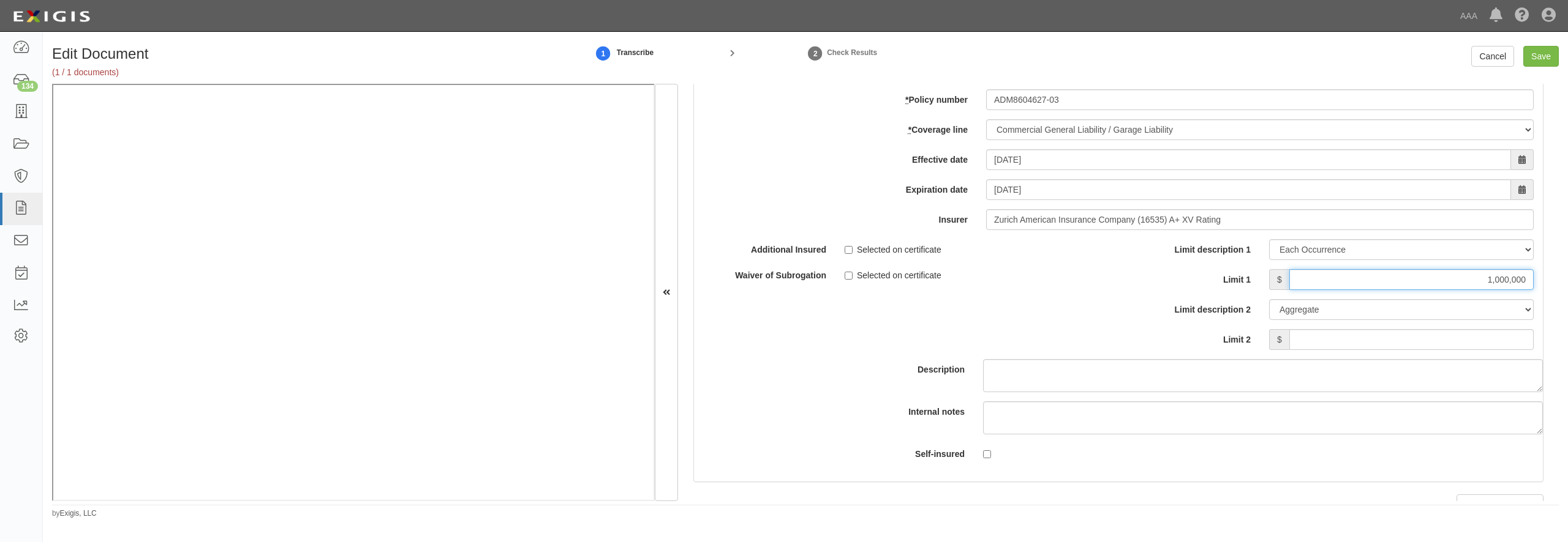
type input "1,000,000"
type input "3,000,000"
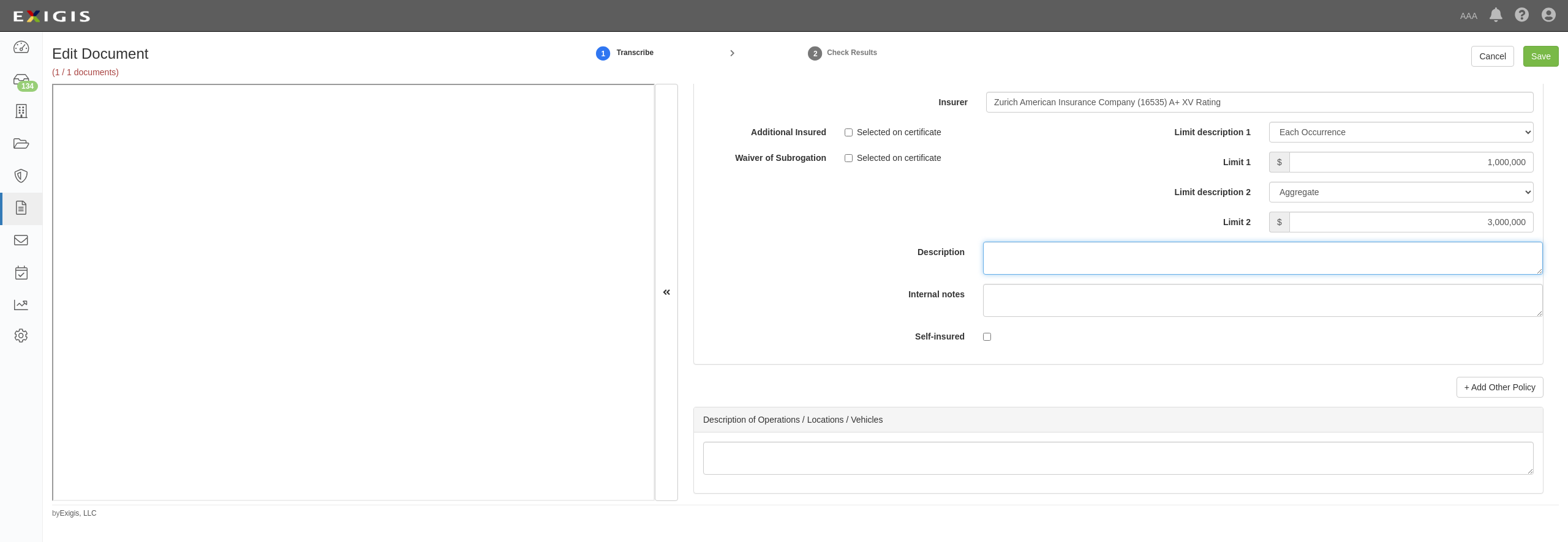
scroll to position [3702, 0]
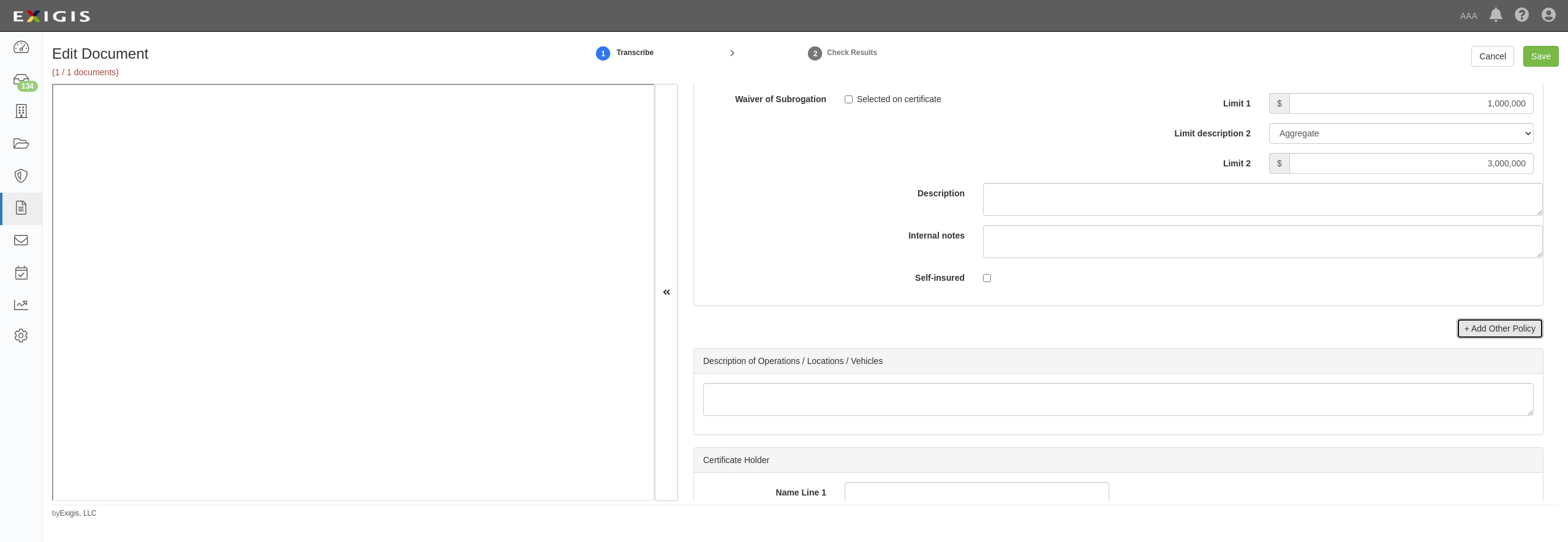
click at [1462, 339] on link "+ Add Other Policy" at bounding box center [1500, 328] width 87 height 21
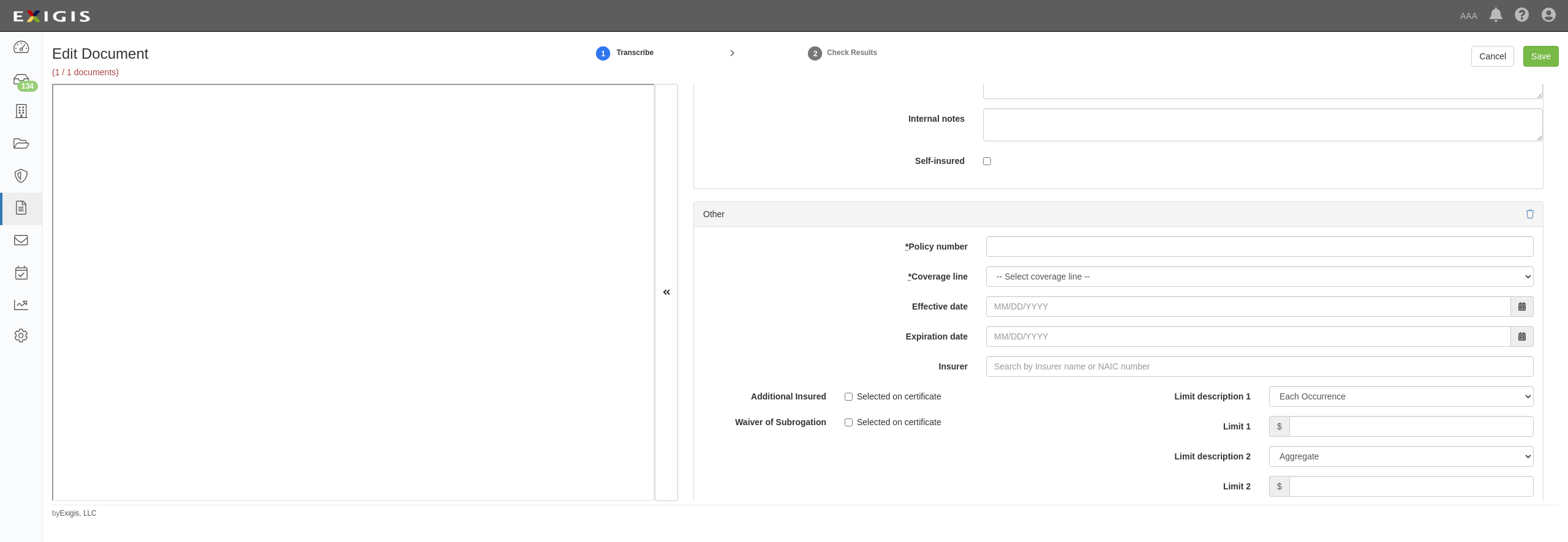
scroll to position [3937, 0]
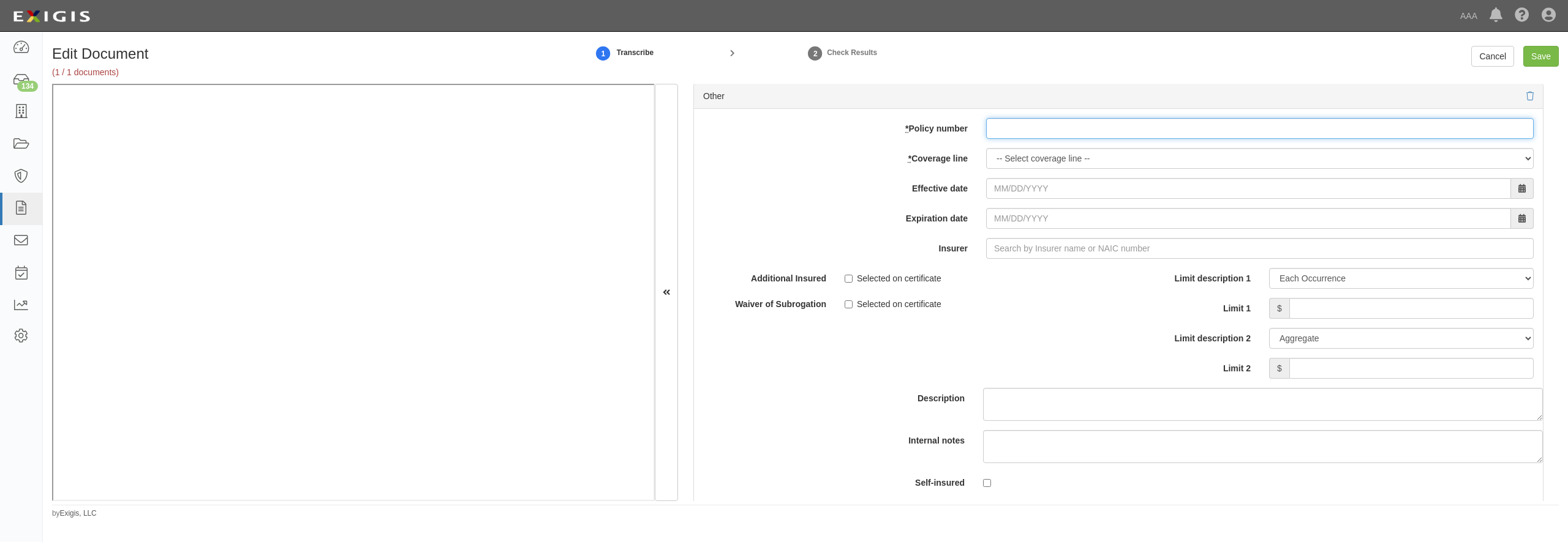
click at [1015, 139] on input "* Policy number" at bounding box center [1260, 128] width 548 height 21
paste input "ADM8604627-03"
type input "ADM8604627-03"
select select "56"
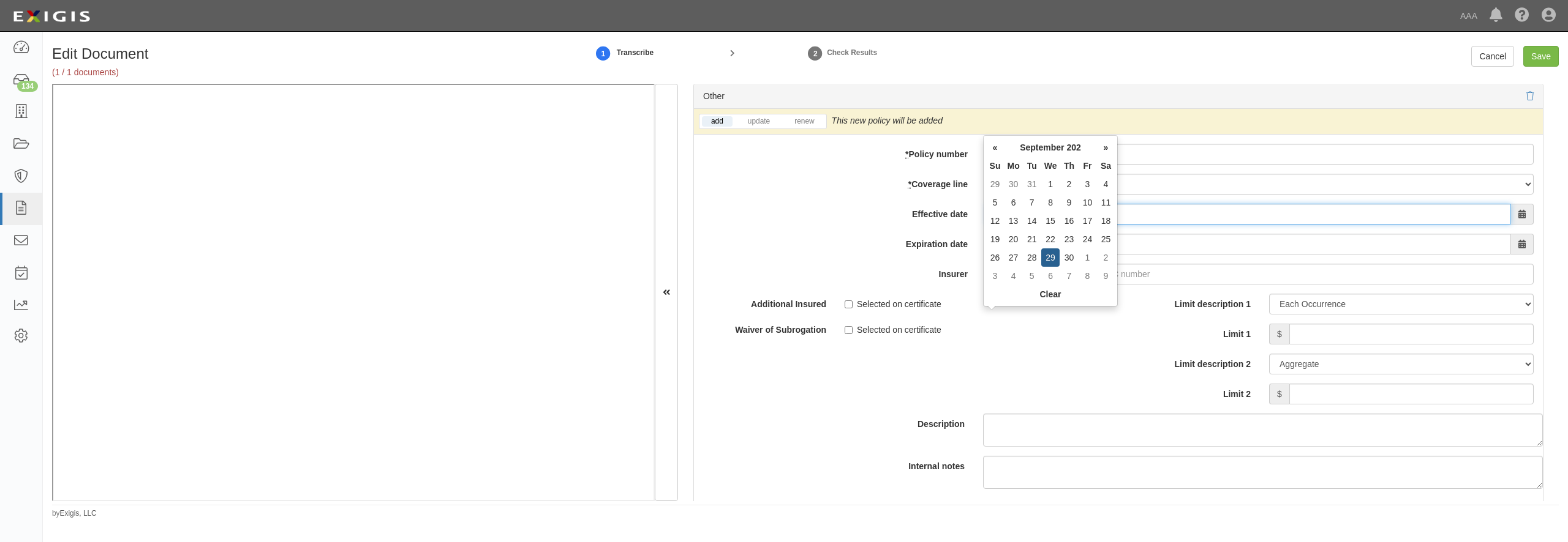
type input "09/29/2025"
type input "09/29/2026"
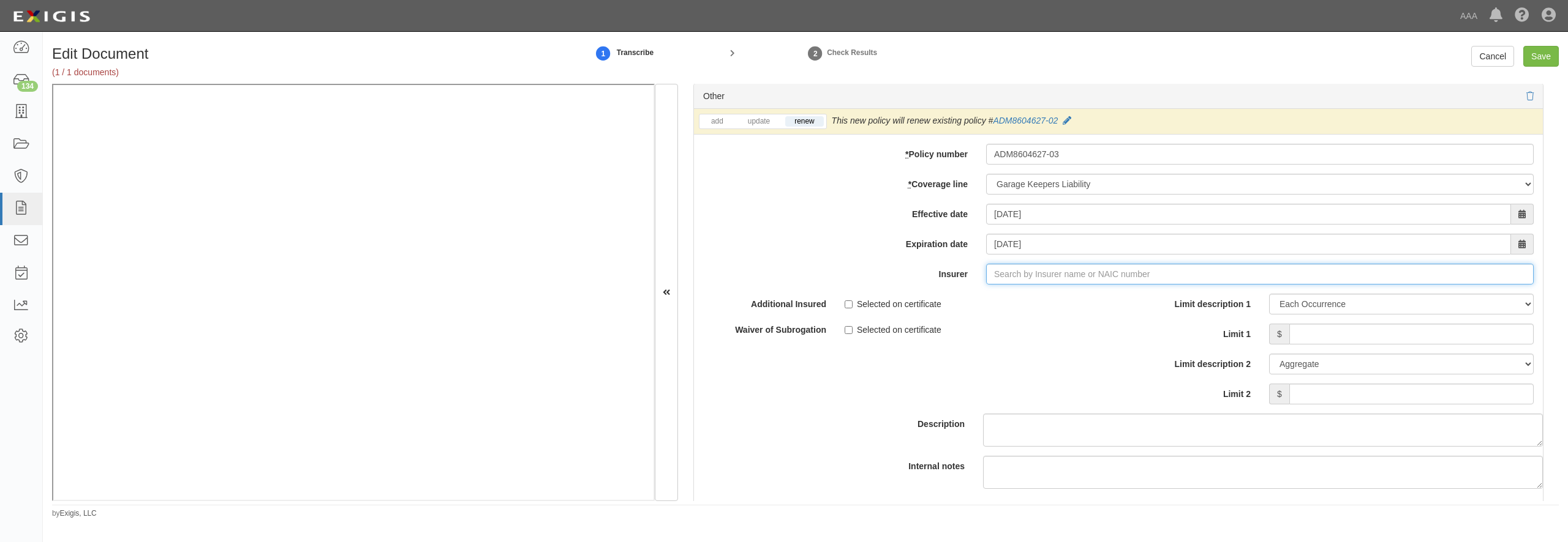
type input "180 Seguros S.A. (0) NR Rating"
type input "1"
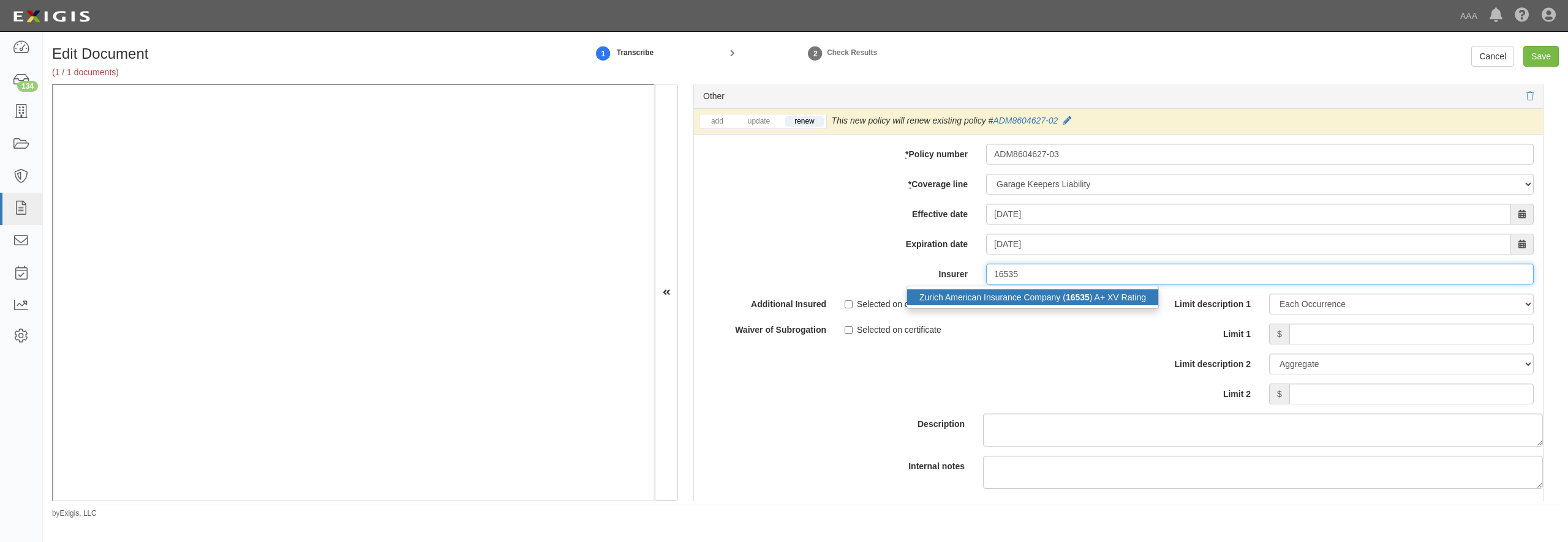
click at [1045, 305] on div "Zurich American Insurance Company ( 16535 ) A+ XV Rating" at bounding box center [1032, 298] width 251 height 16
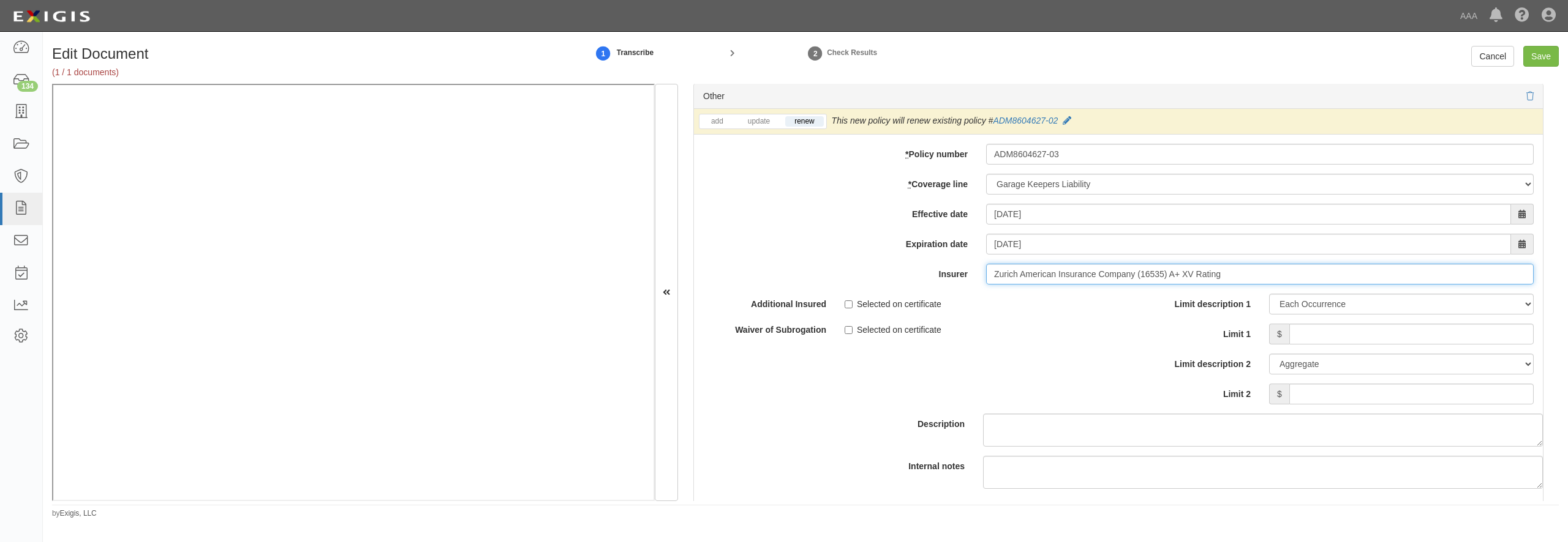
type input "Zurich American Insurance Company (16535) A+ XV Rating"
click at [1373, 344] on input "Limit 1" at bounding box center [1411, 334] width 244 height 21
type input "400,000"
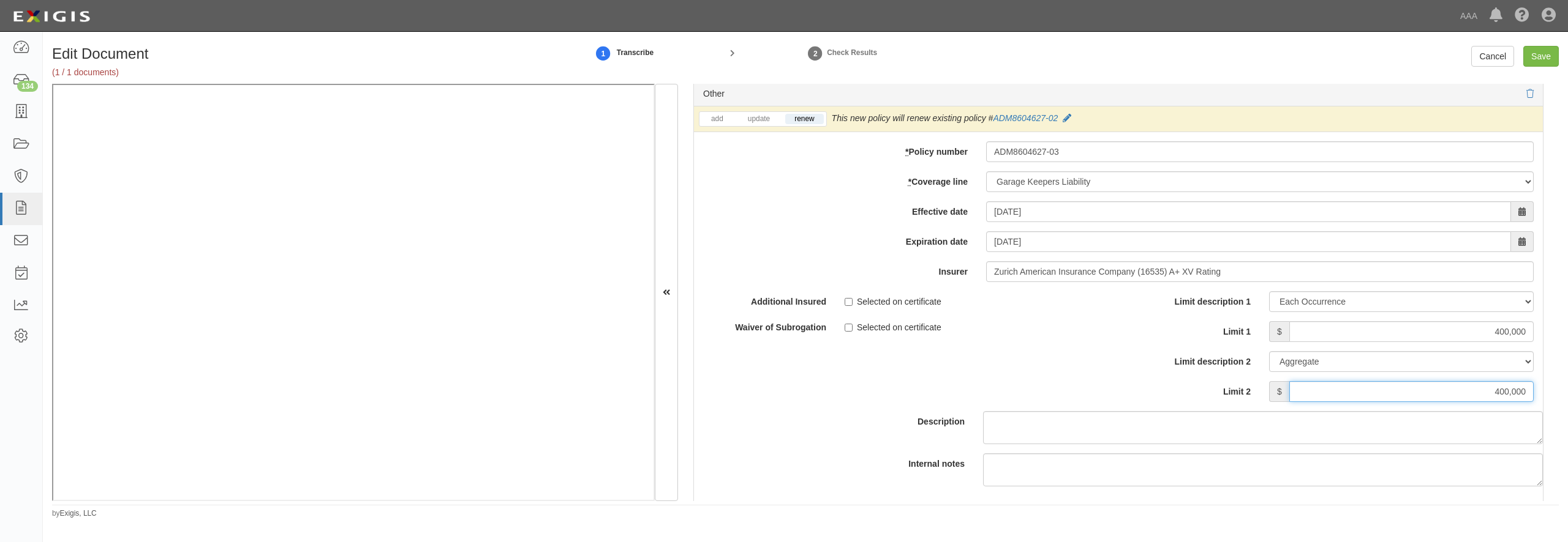
type input "400,000"
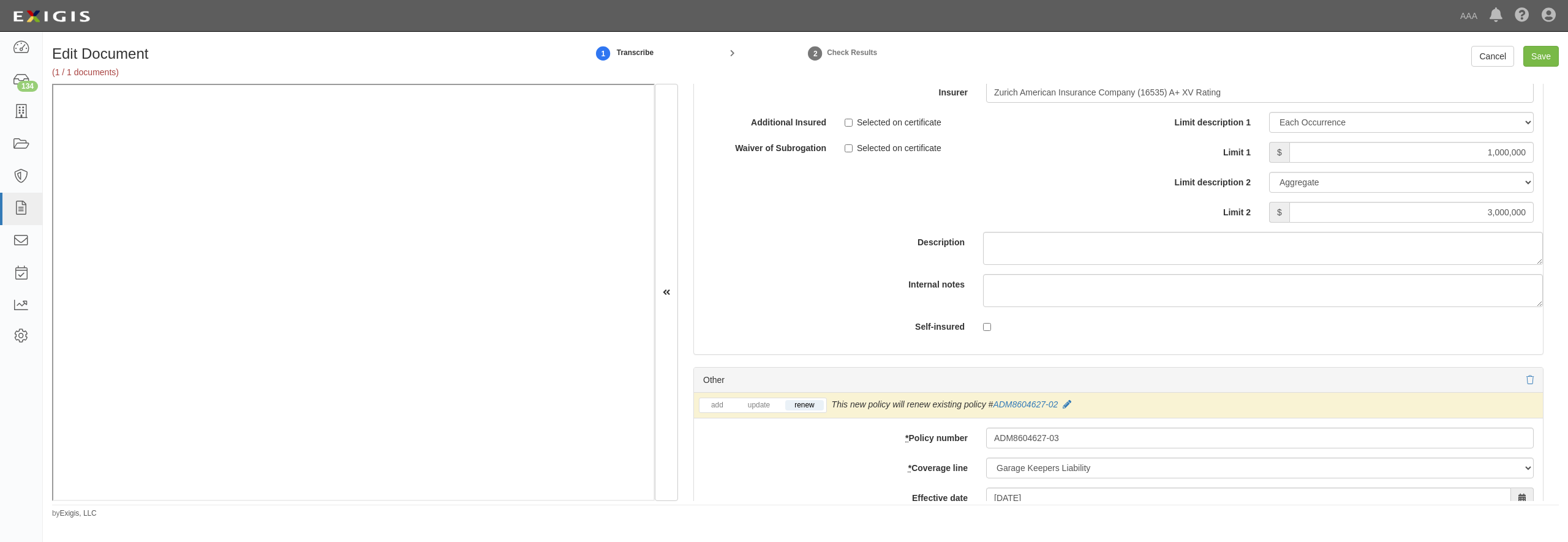
scroll to position [3479, 0]
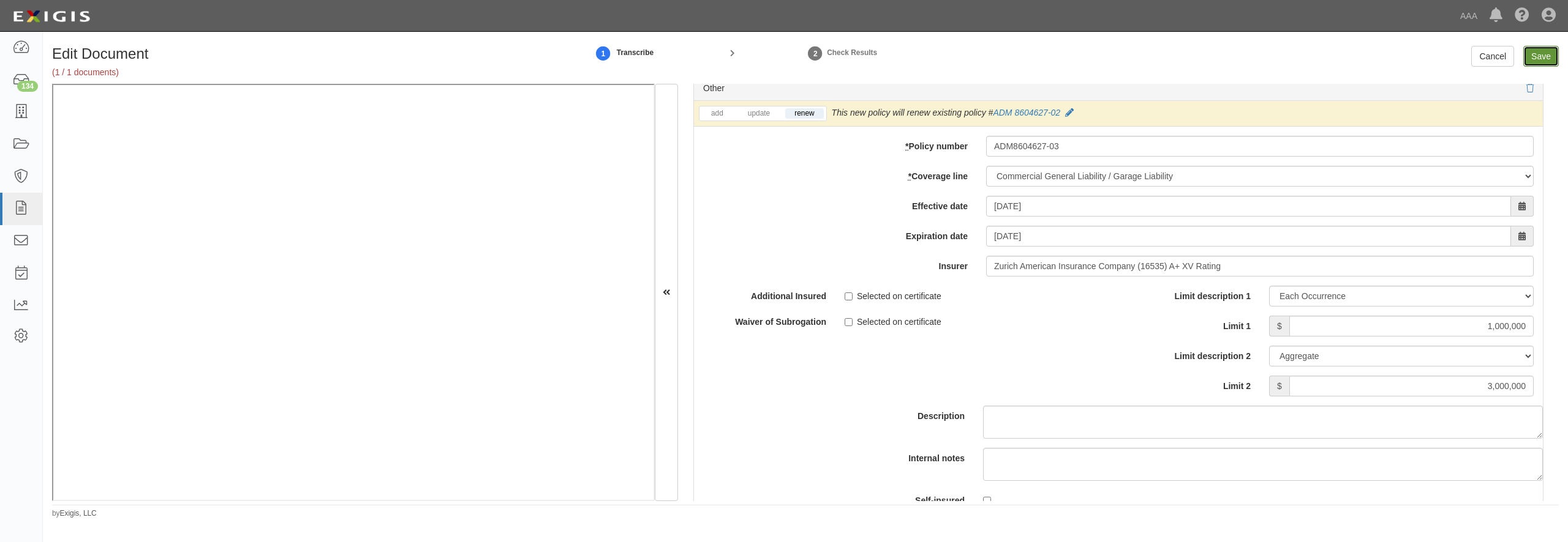
click at [1548, 61] on input "Save" at bounding box center [1541, 56] width 36 height 21
type input "5000000"
type input "15000000"
type input "1000000"
type input "3000000"
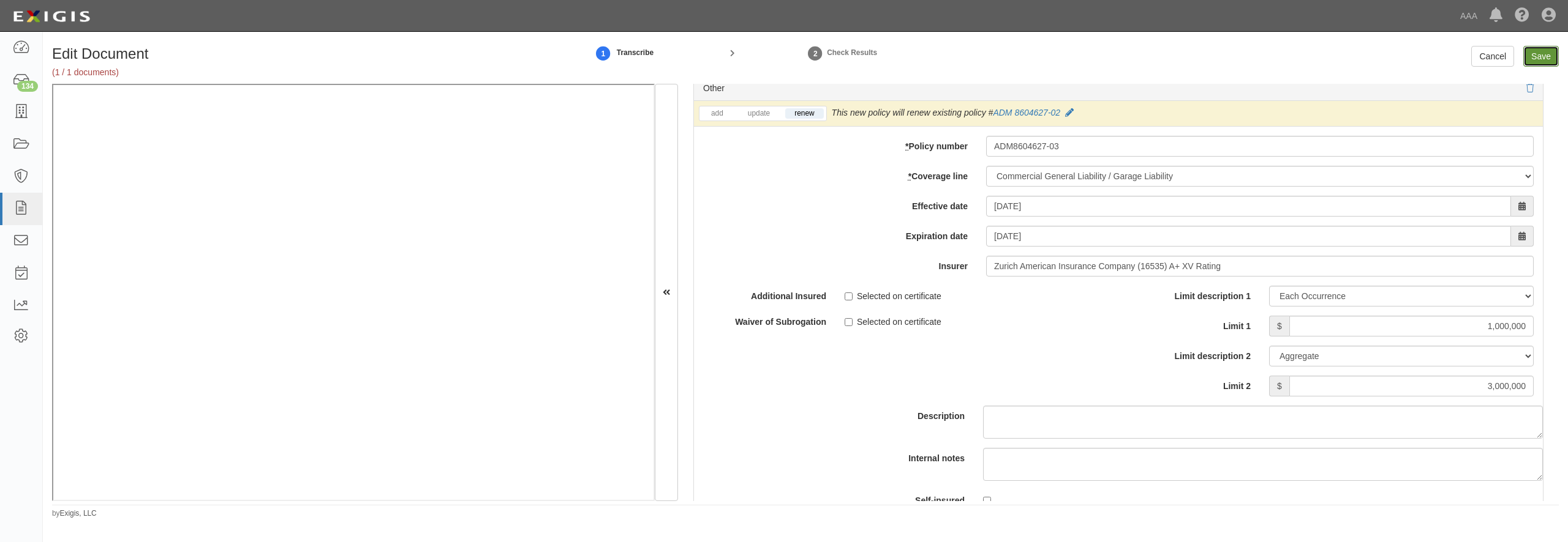
type input "400000"
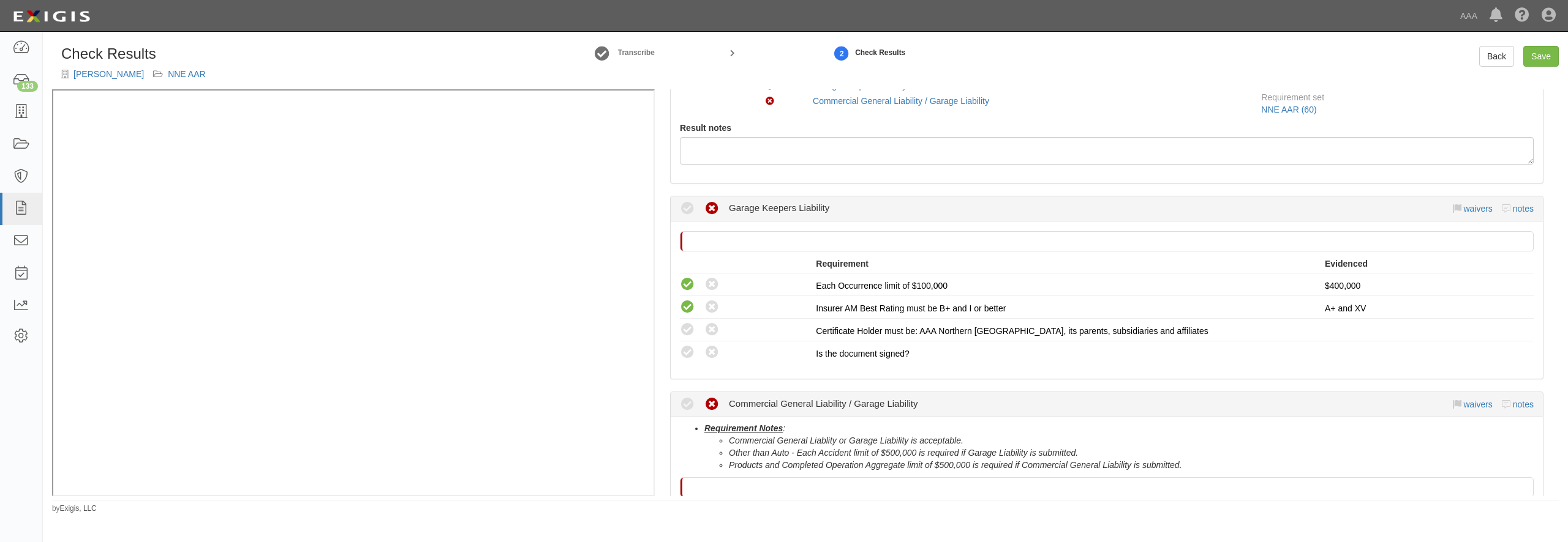
scroll to position [118, 0]
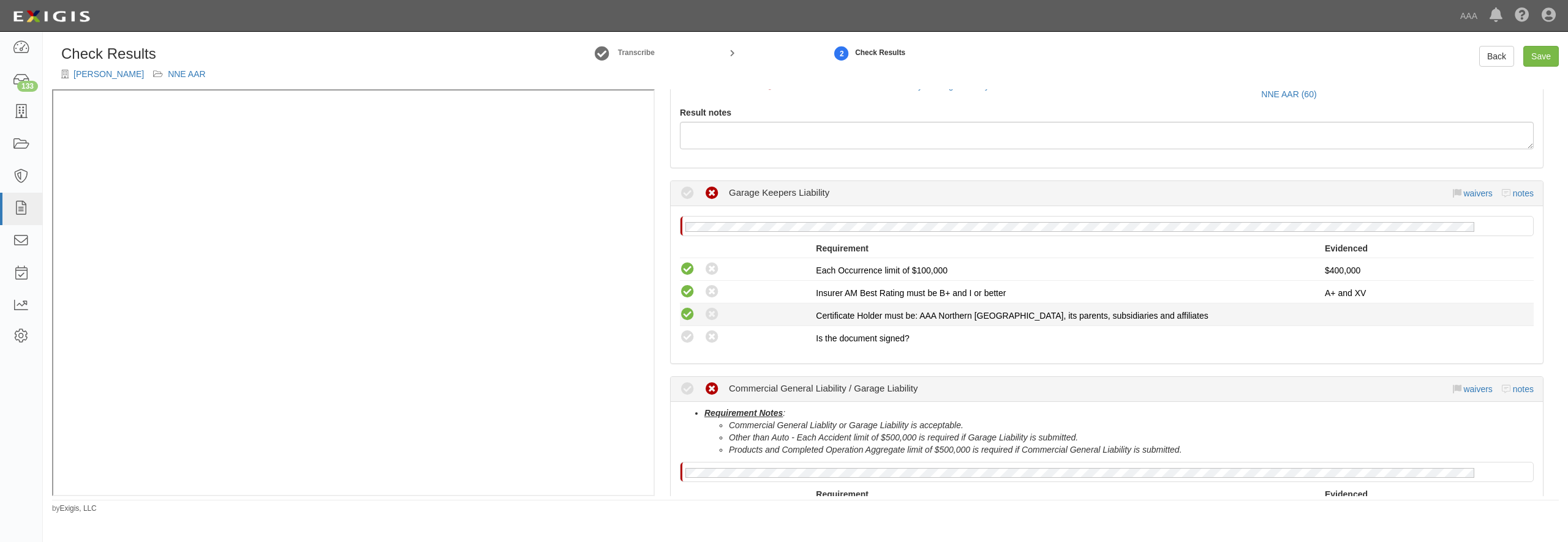
click at [687, 314] on icon at bounding box center [687, 315] width 15 height 15
radio input "true"
click at [688, 341] on icon at bounding box center [687, 338] width 15 height 15
radio input "true"
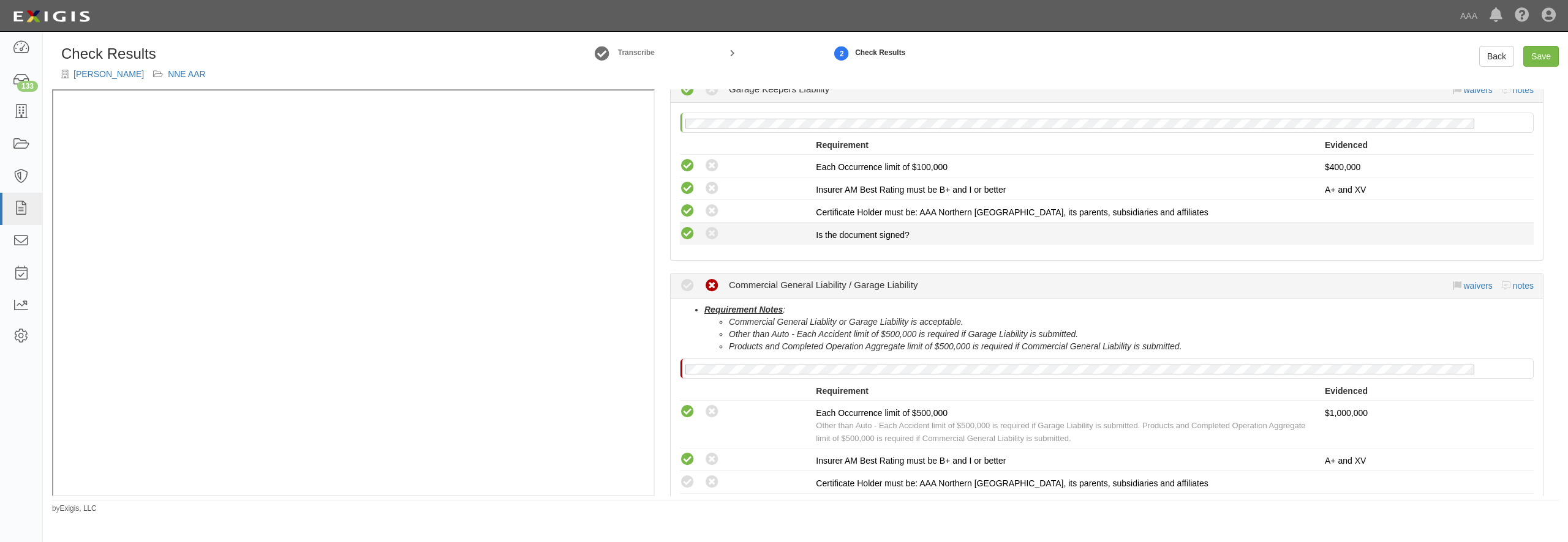
scroll to position [294, 0]
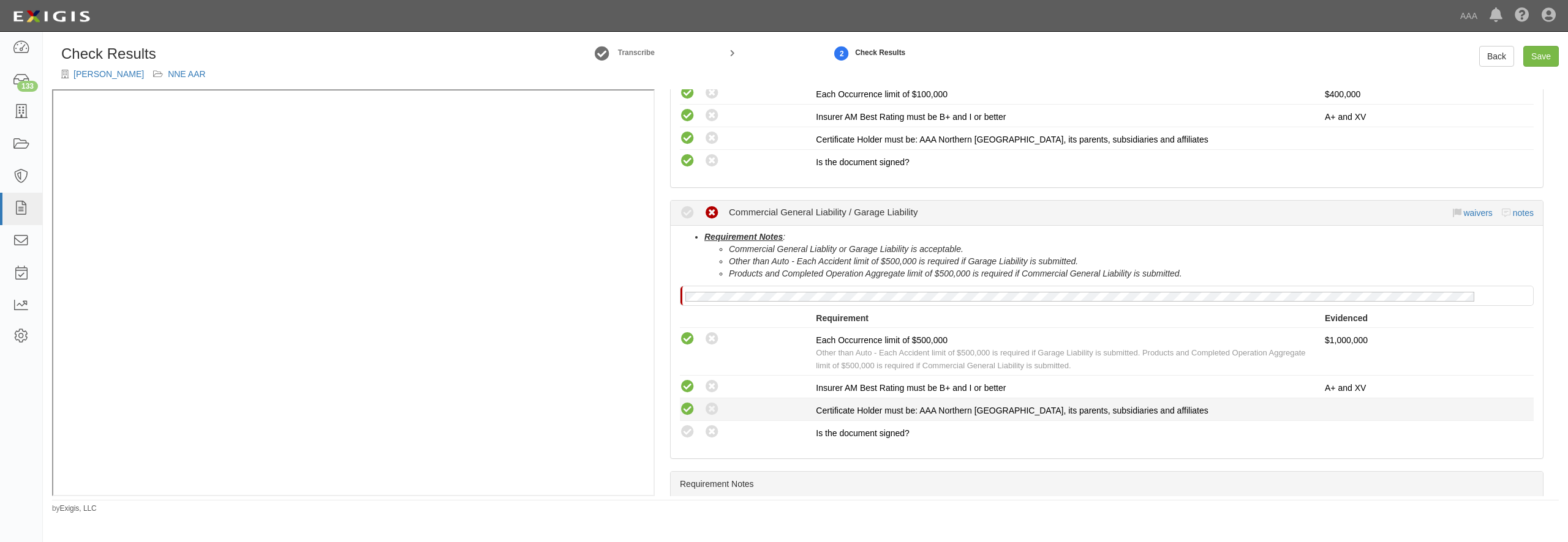
click at [687, 408] on icon at bounding box center [687, 410] width 15 height 15
radio input "true"
click at [689, 426] on icon at bounding box center [687, 432] width 15 height 15
radio input "true"
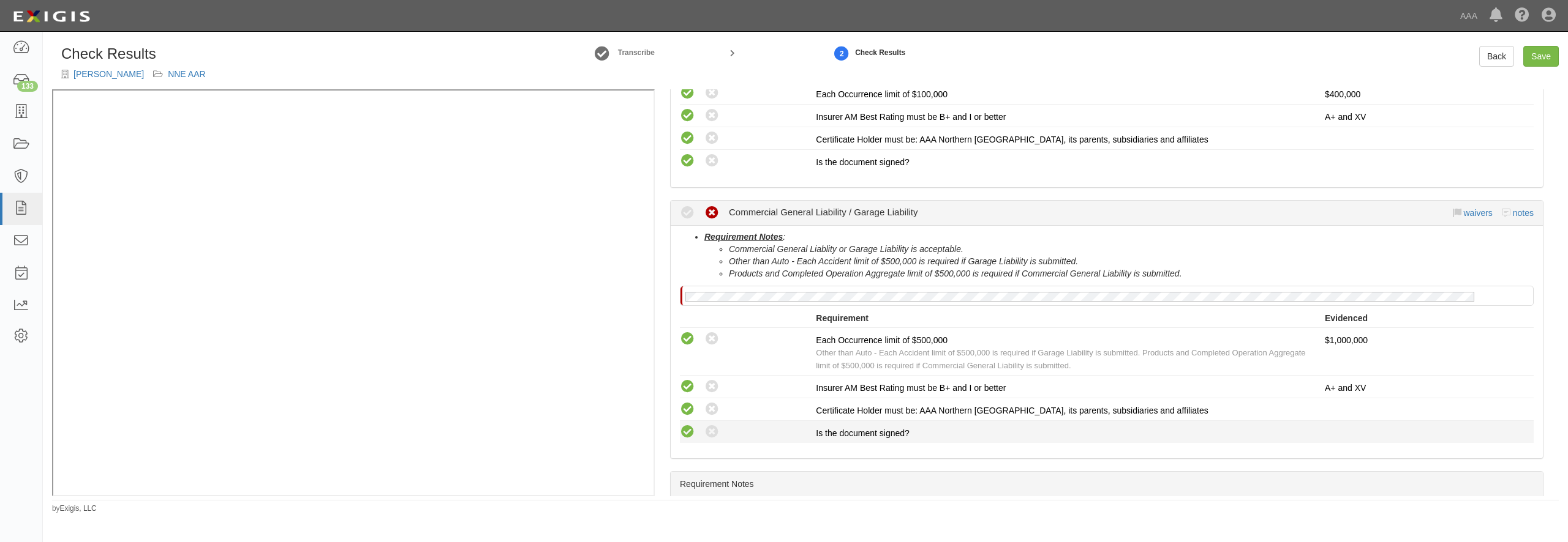
radio input "true"
click at [1538, 50] on link "Save" at bounding box center [1541, 56] width 36 height 21
radio input "true"
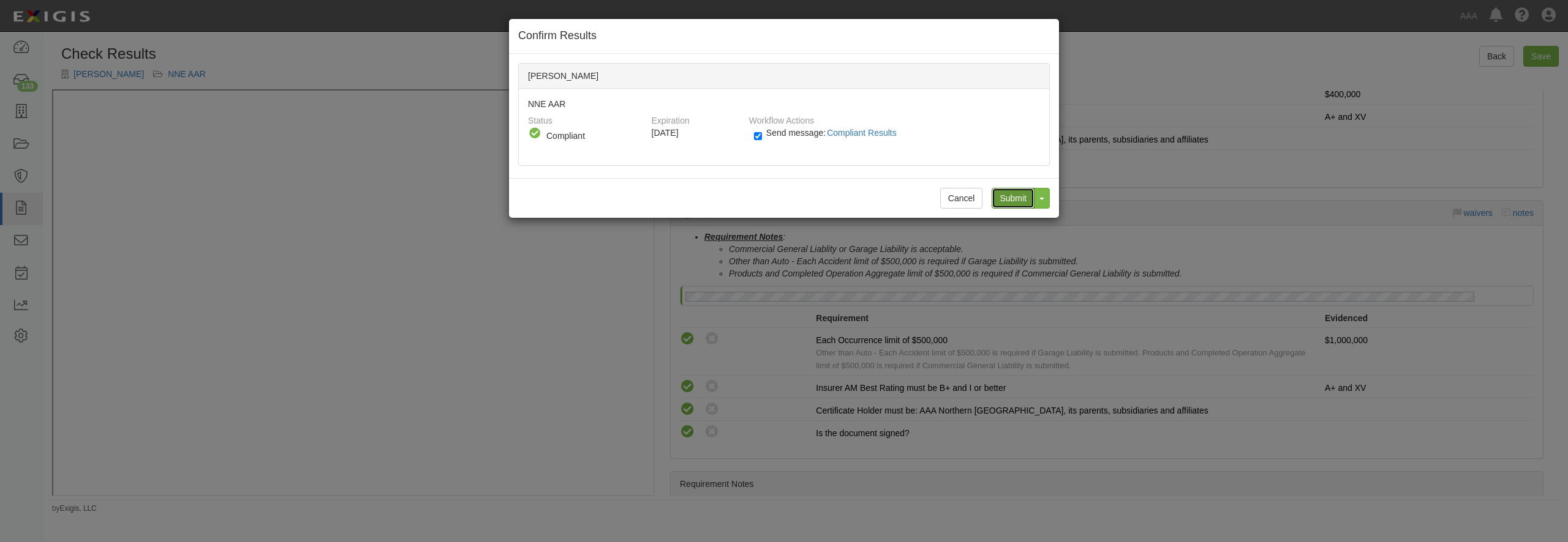
click at [1009, 196] on input "Submit" at bounding box center [1013, 198] width 43 height 21
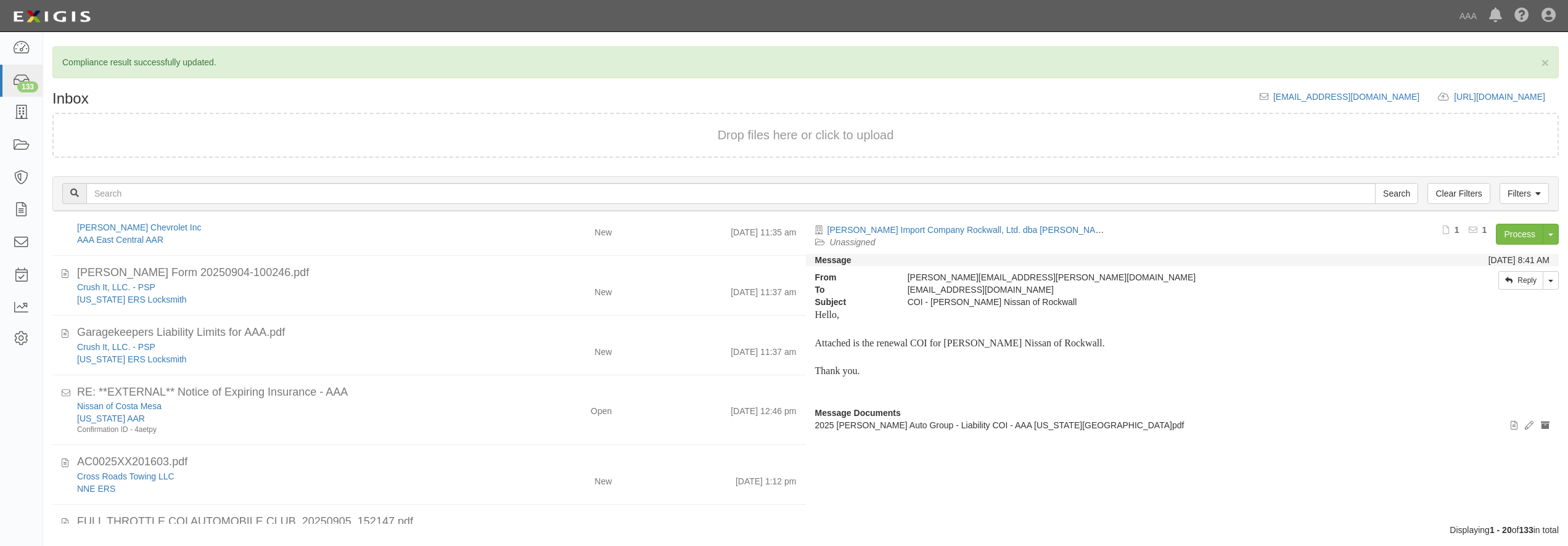
scroll to position [803, 0]
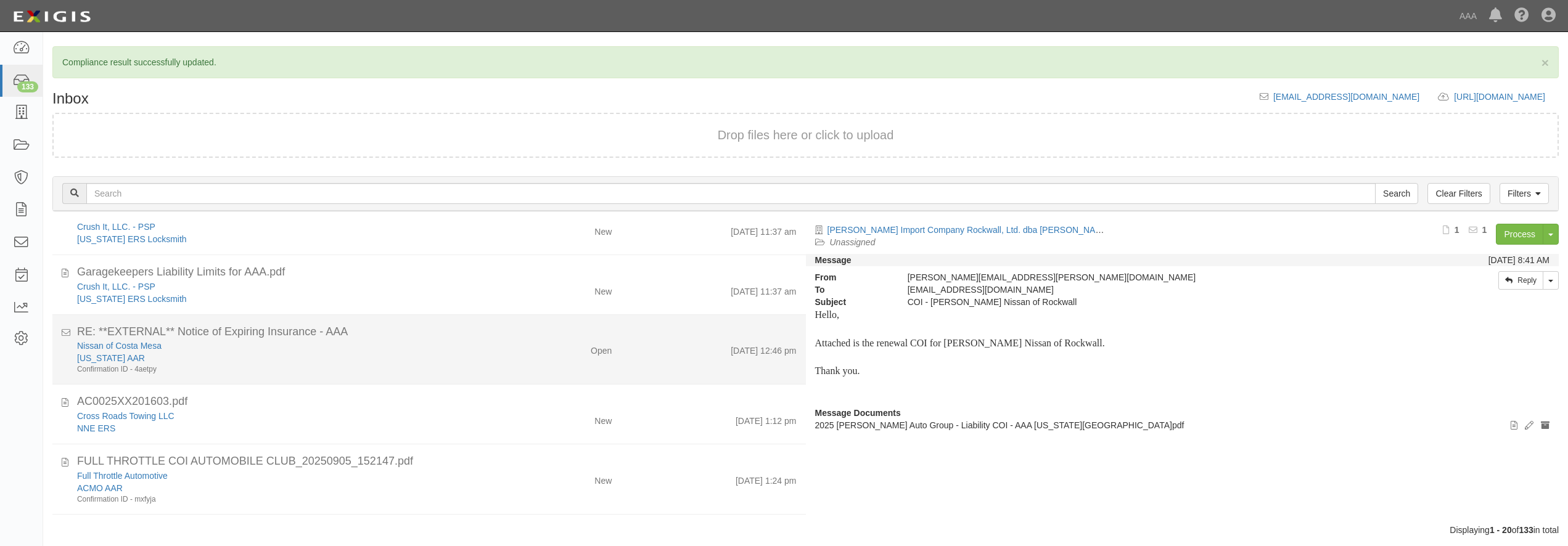
click at [411, 340] on div "RE: **EXTERNAL** Notice of Expiring Insurance - AAA" at bounding box center [437, 333] width 719 height 16
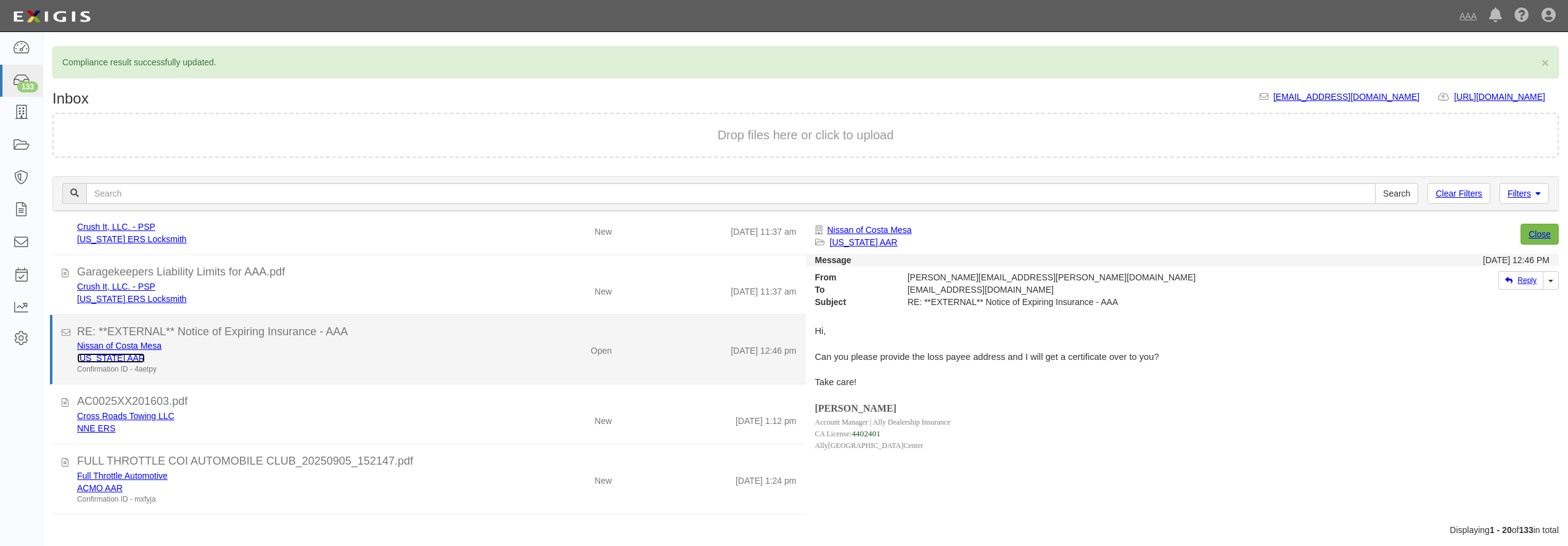
click at [90, 358] on link "[US_STATE] AAR" at bounding box center [111, 358] width 68 height 10
click at [479, 339] on div "RE: **EXTERNAL** Notice of Expiring Insurance - AAA" at bounding box center [437, 333] width 719 height 16
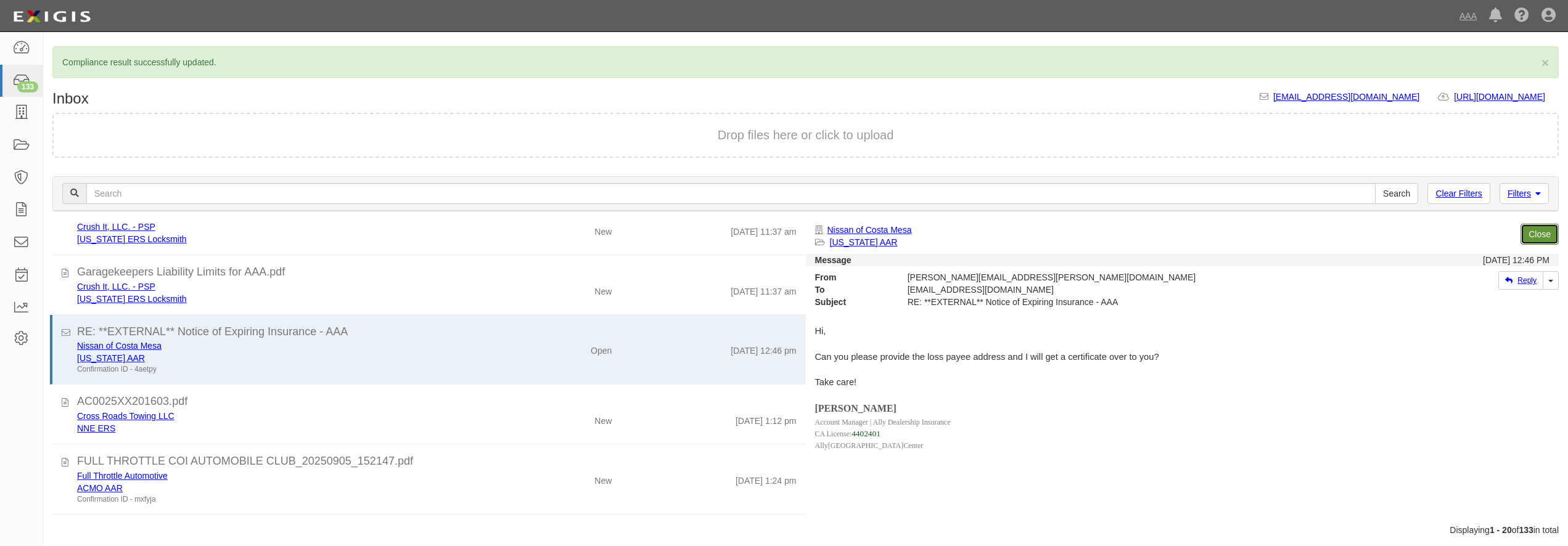
click at [1536, 232] on link "Close" at bounding box center [1540, 234] width 38 height 21
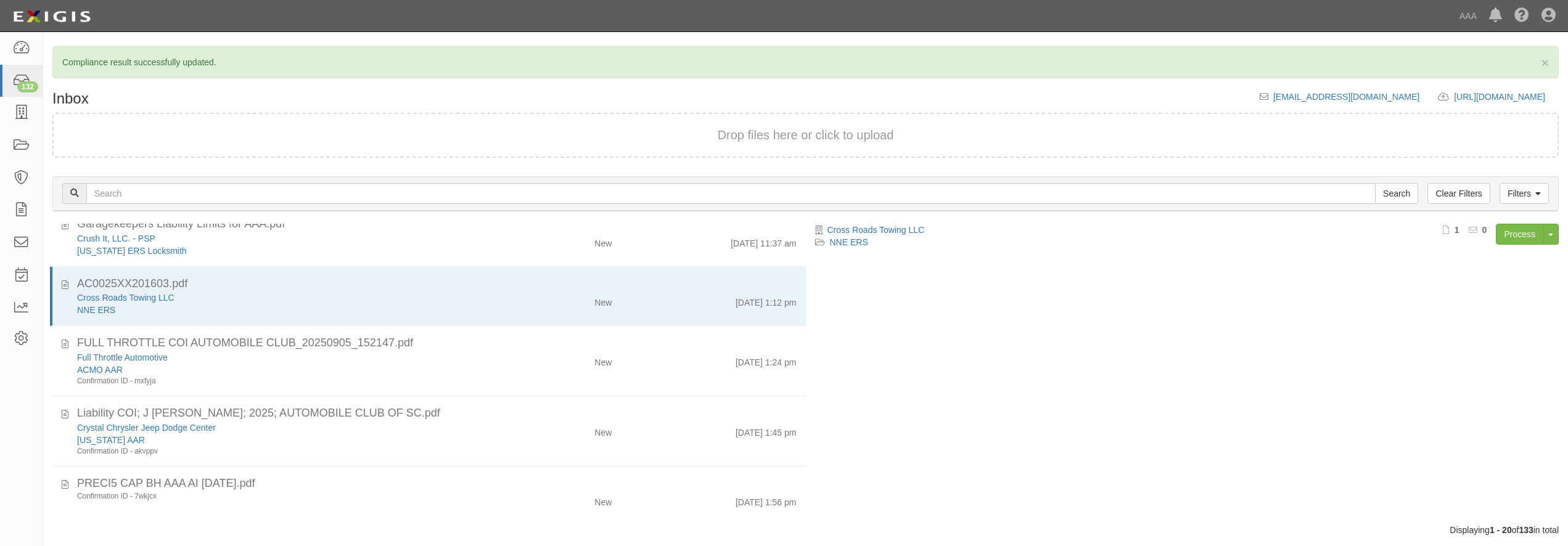
scroll to position [57, 0]
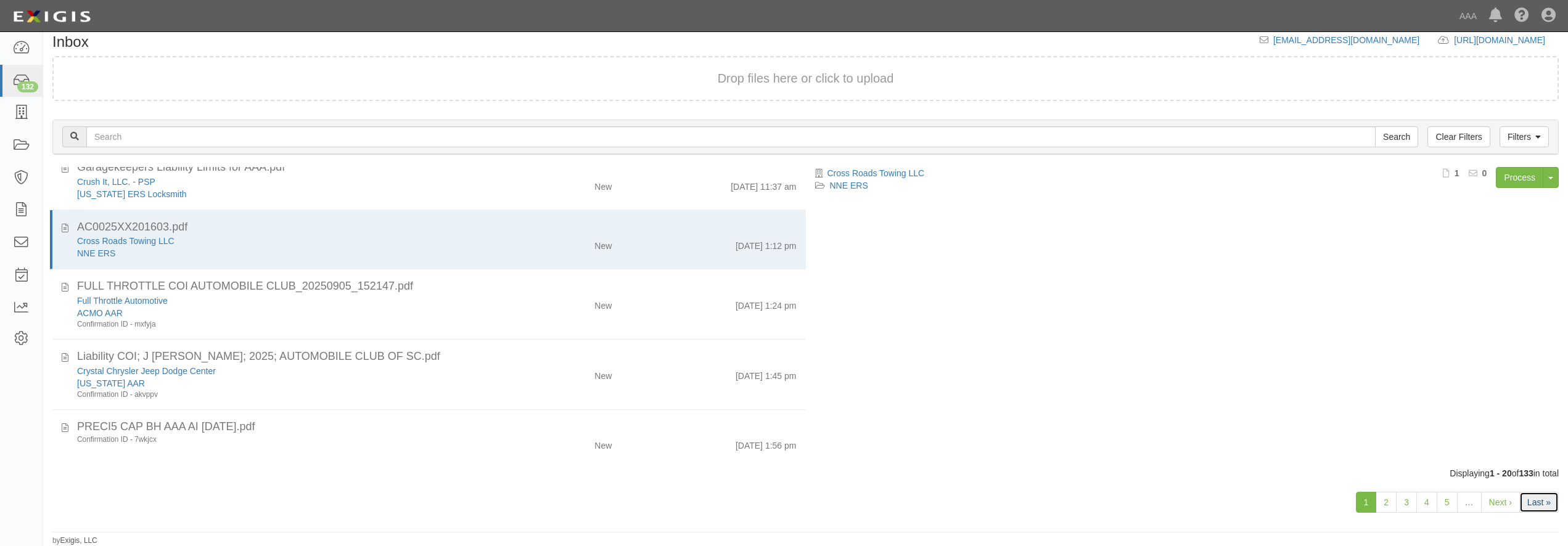
click at [1530, 500] on link "Last »" at bounding box center [1539, 502] width 39 height 21
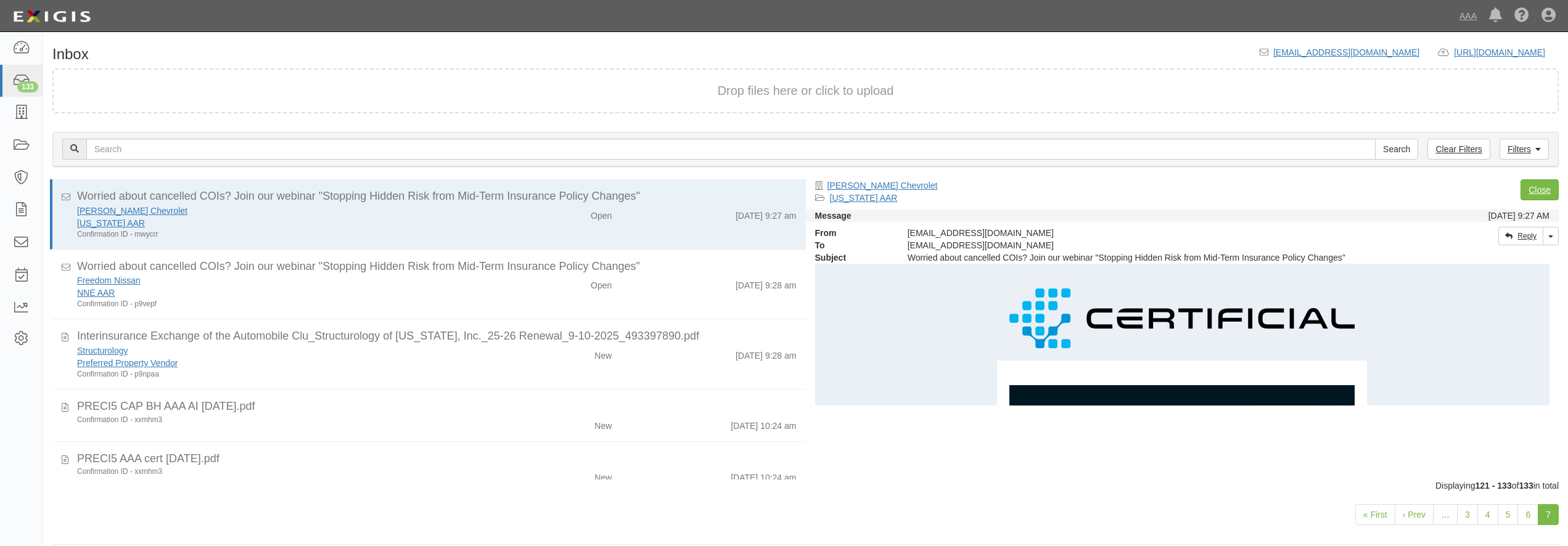
click at [302, 226] on div "[US_STATE] AAR" at bounding box center [283, 223] width 412 height 12
click at [1531, 191] on link "Close" at bounding box center [1540, 190] width 38 height 21
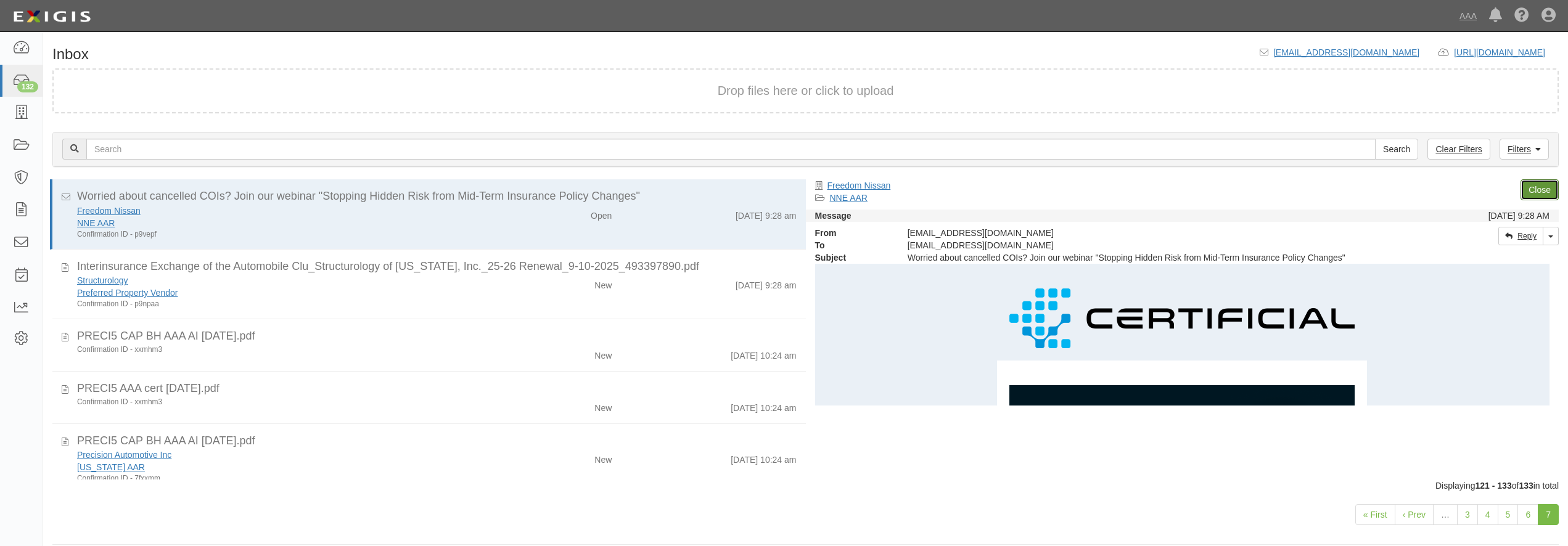
click at [1531, 191] on link "Close" at bounding box center [1540, 190] width 38 height 21
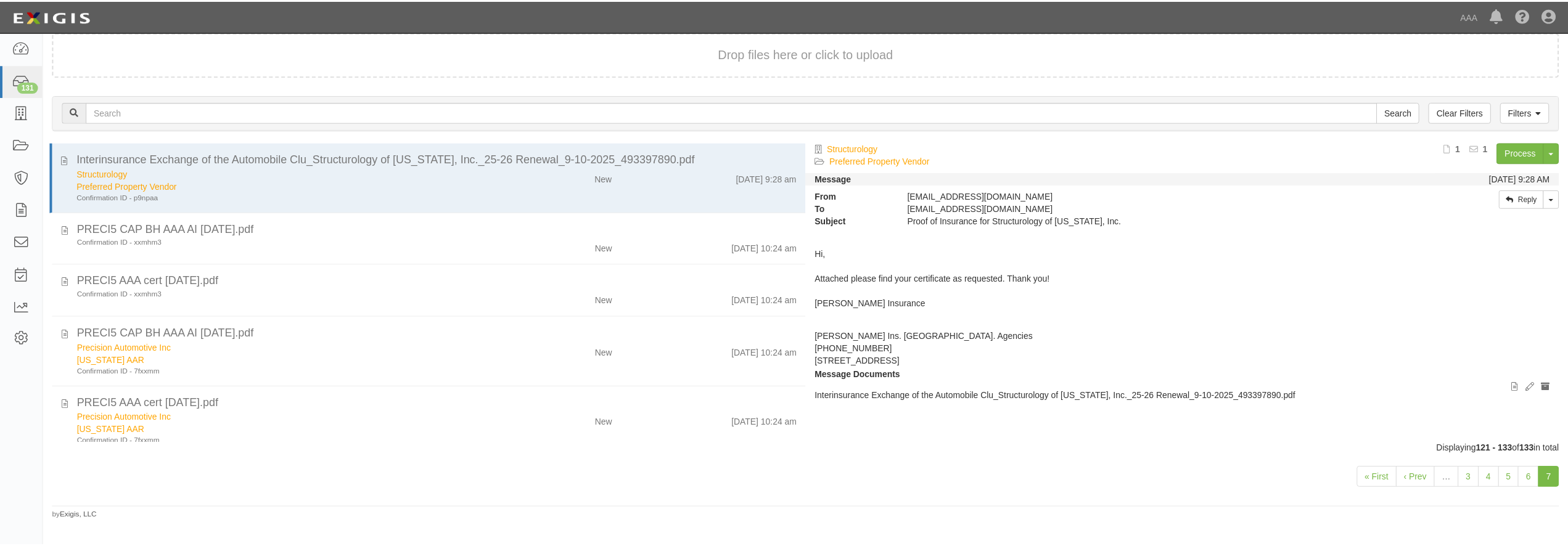
scroll to position [296, 0]
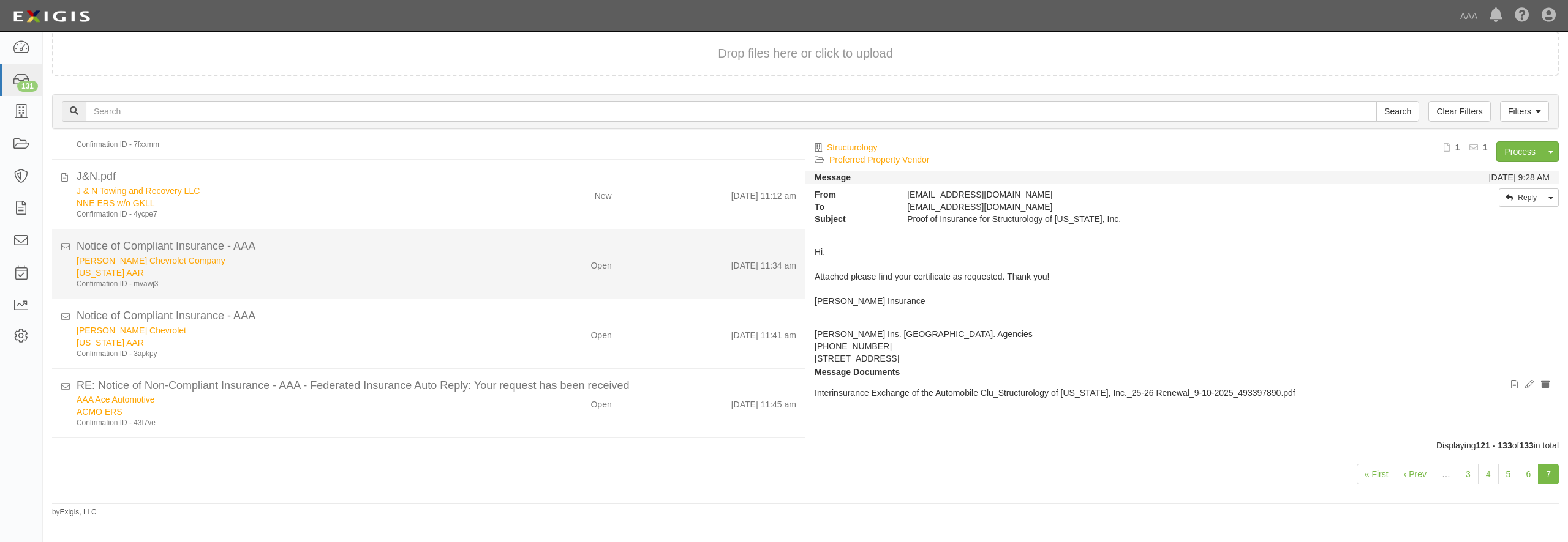
click at [376, 271] on div "[US_STATE] AAR" at bounding box center [283, 273] width 413 height 12
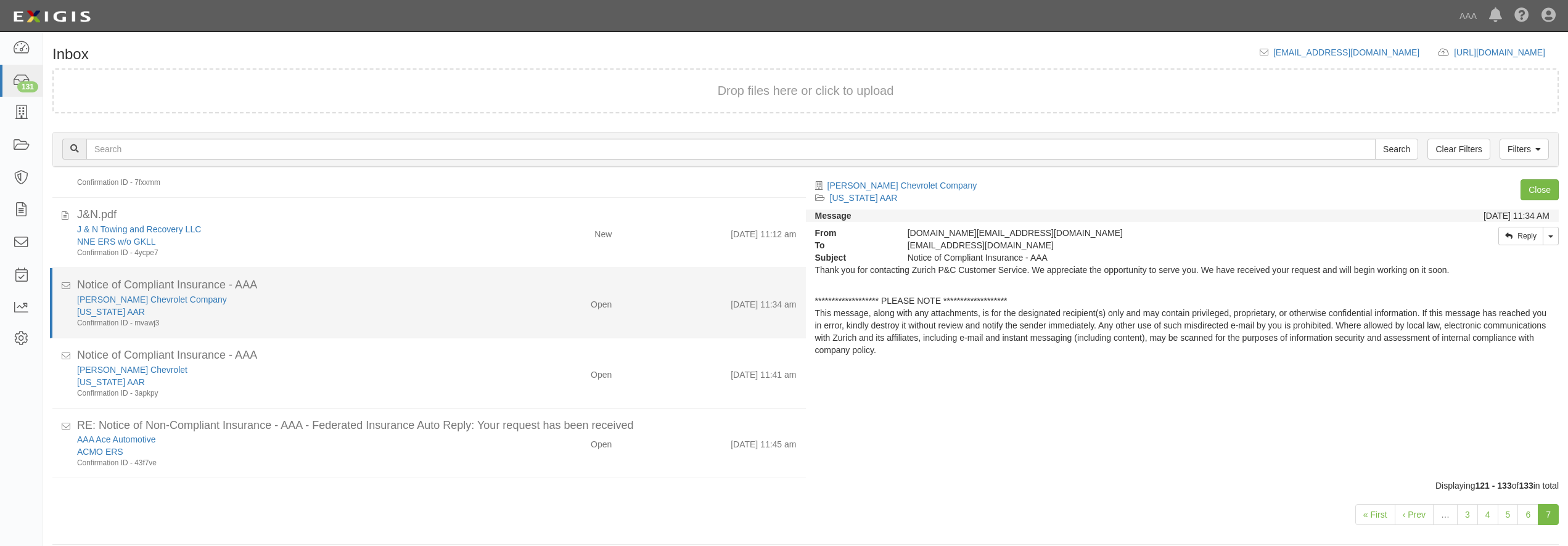
click at [324, 308] on div "[US_STATE] AAR" at bounding box center [283, 312] width 412 height 12
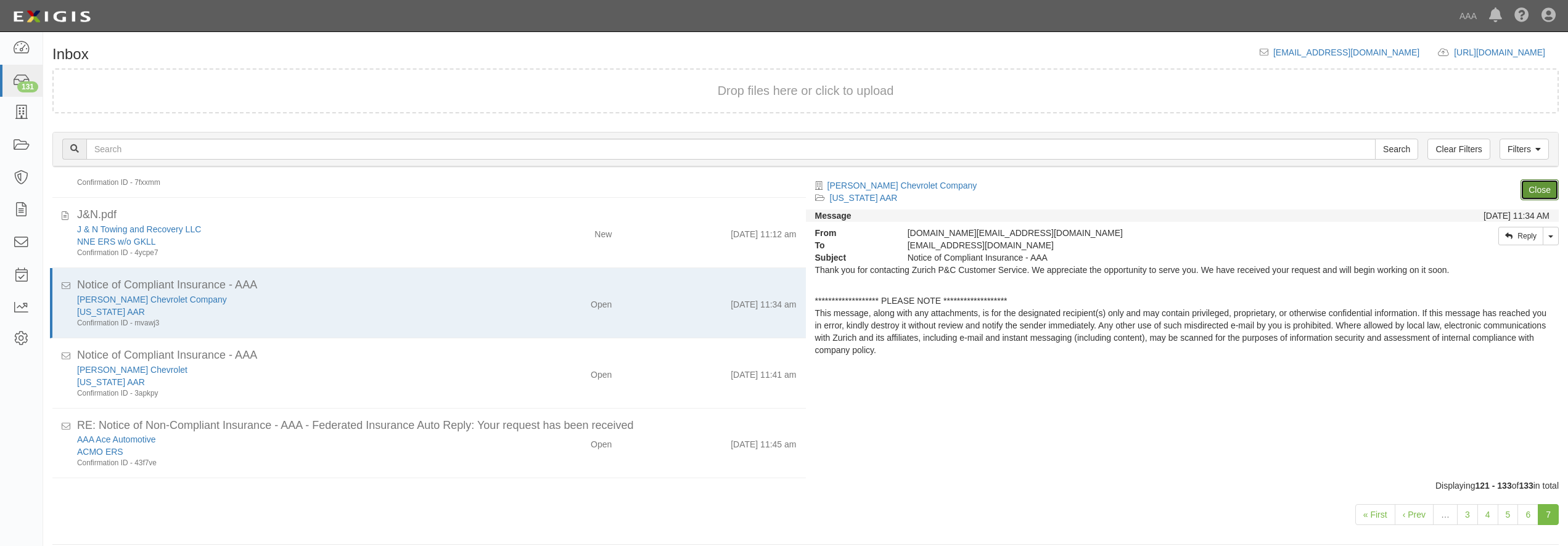
click at [1537, 195] on link "Close" at bounding box center [1540, 190] width 38 height 21
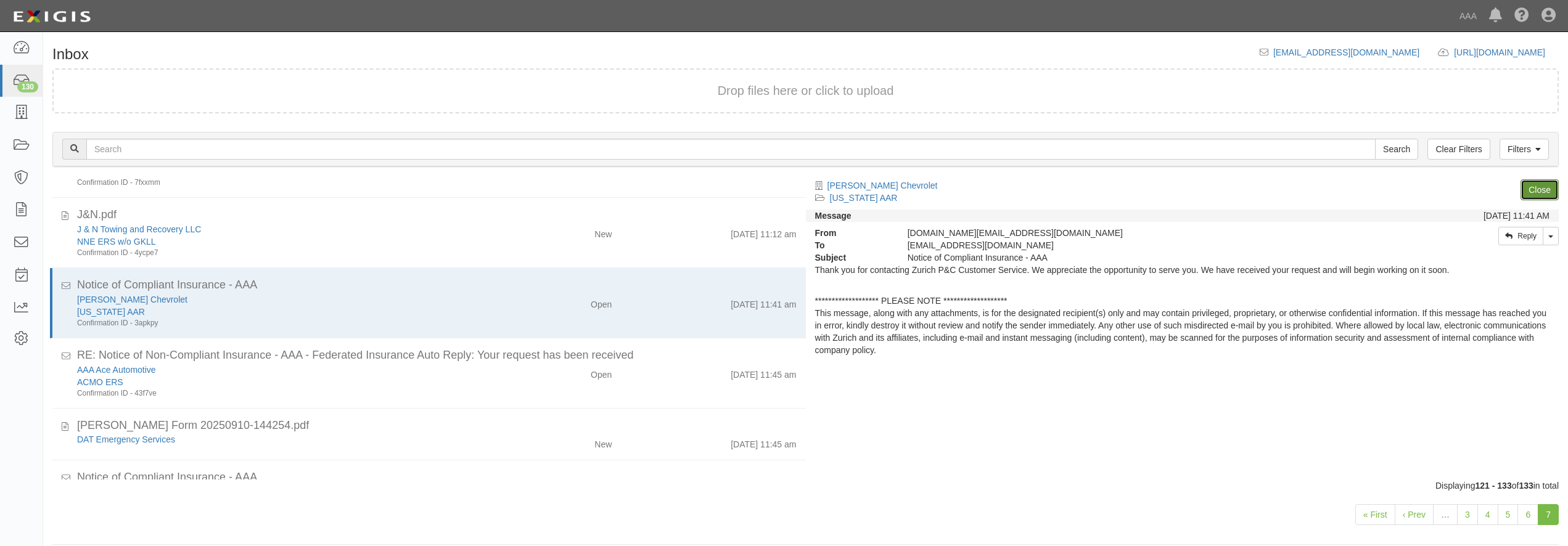
click at [1537, 195] on link "Close" at bounding box center [1540, 190] width 38 height 21
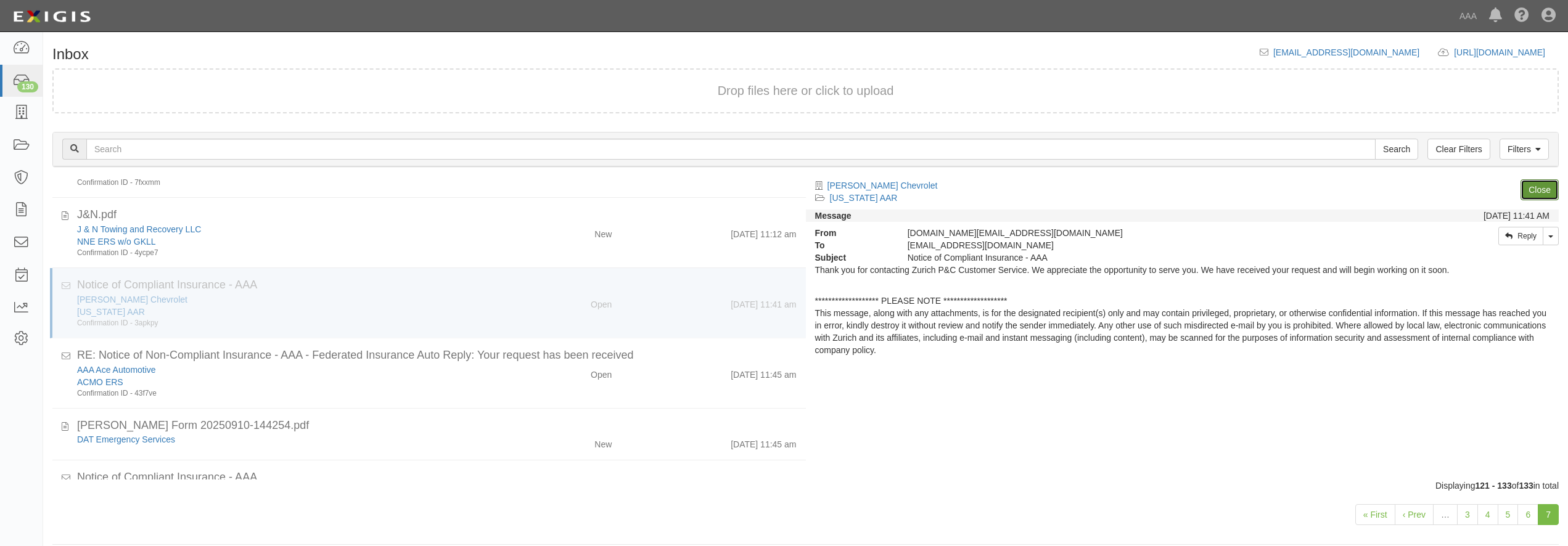
scroll to position [282, 0]
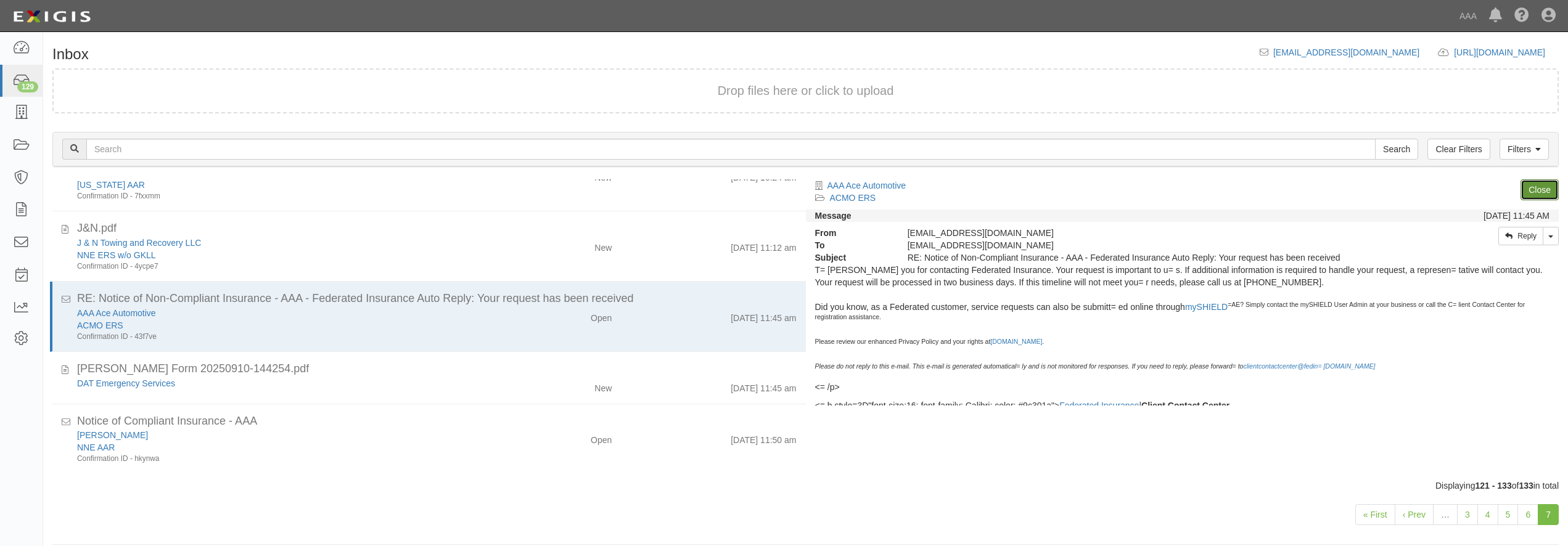
click at [1537, 195] on link "Close" at bounding box center [1540, 190] width 38 height 21
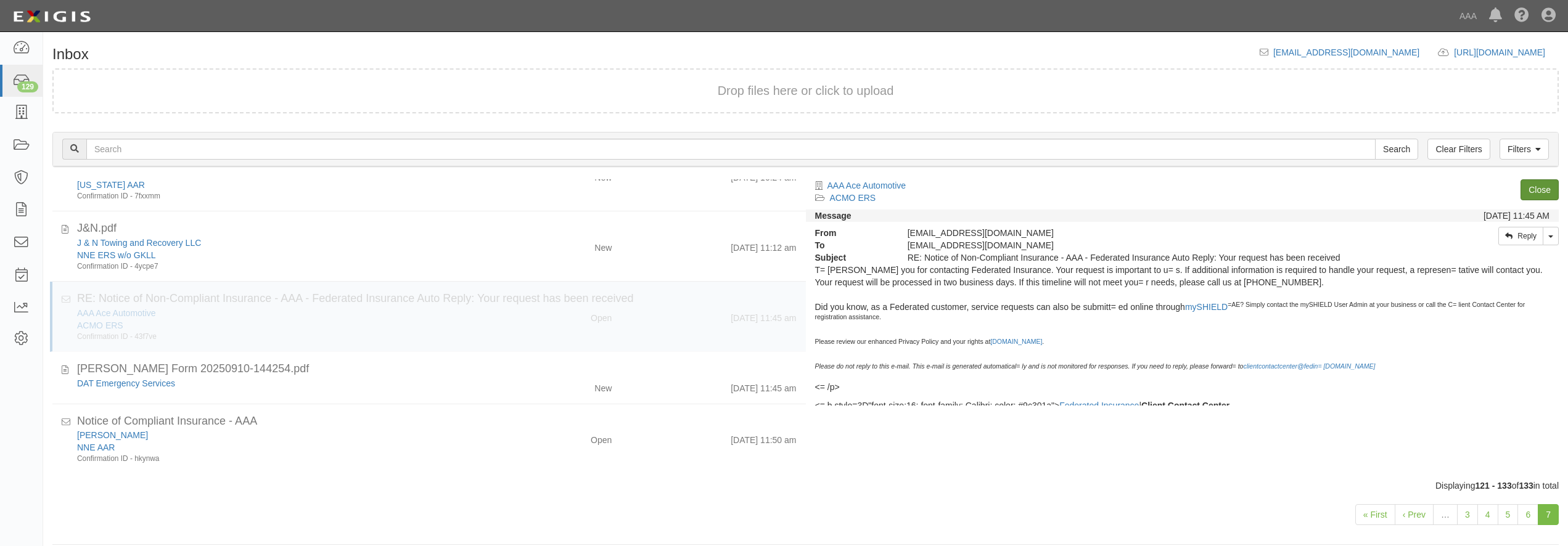
scroll to position [213, 0]
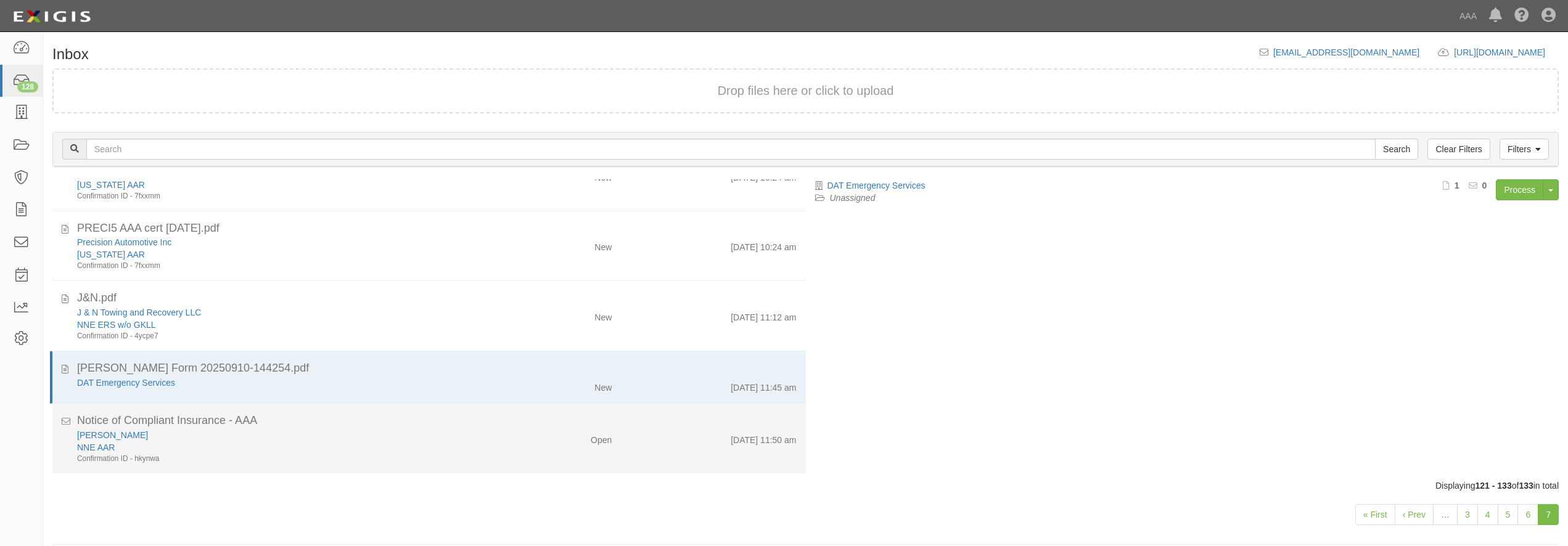
click at [480, 444] on div "NNE AAR" at bounding box center [283, 448] width 412 height 12
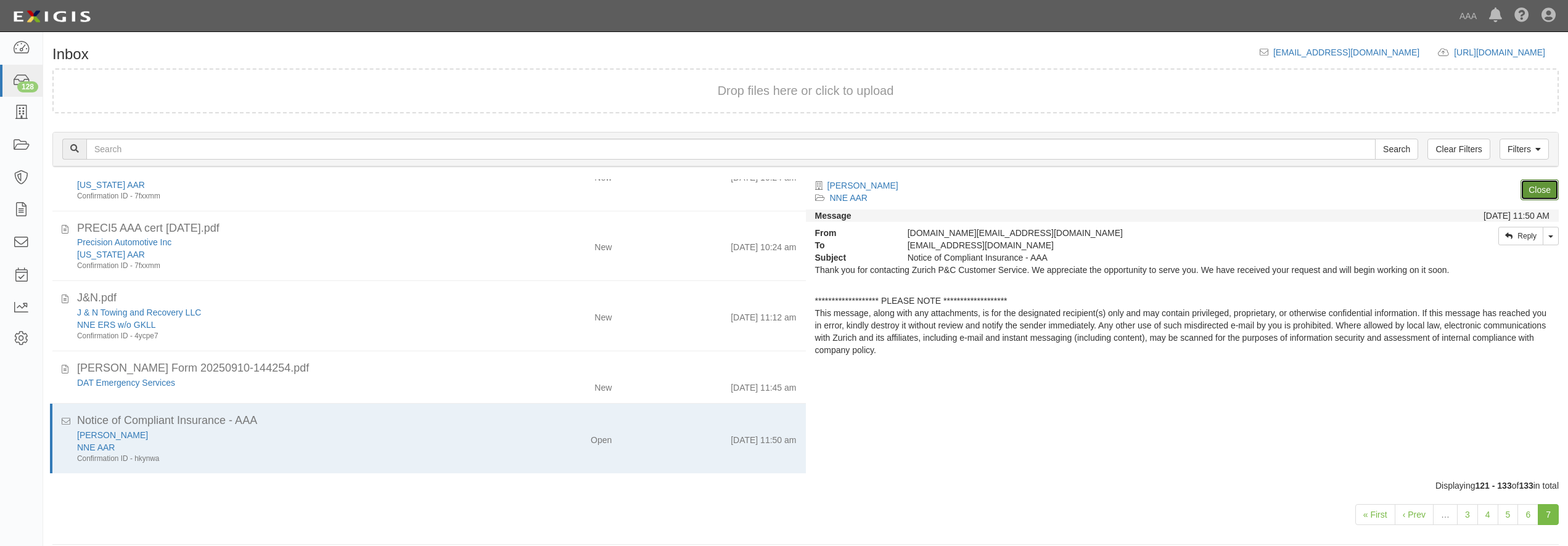
click at [1533, 194] on link "Close" at bounding box center [1540, 190] width 38 height 21
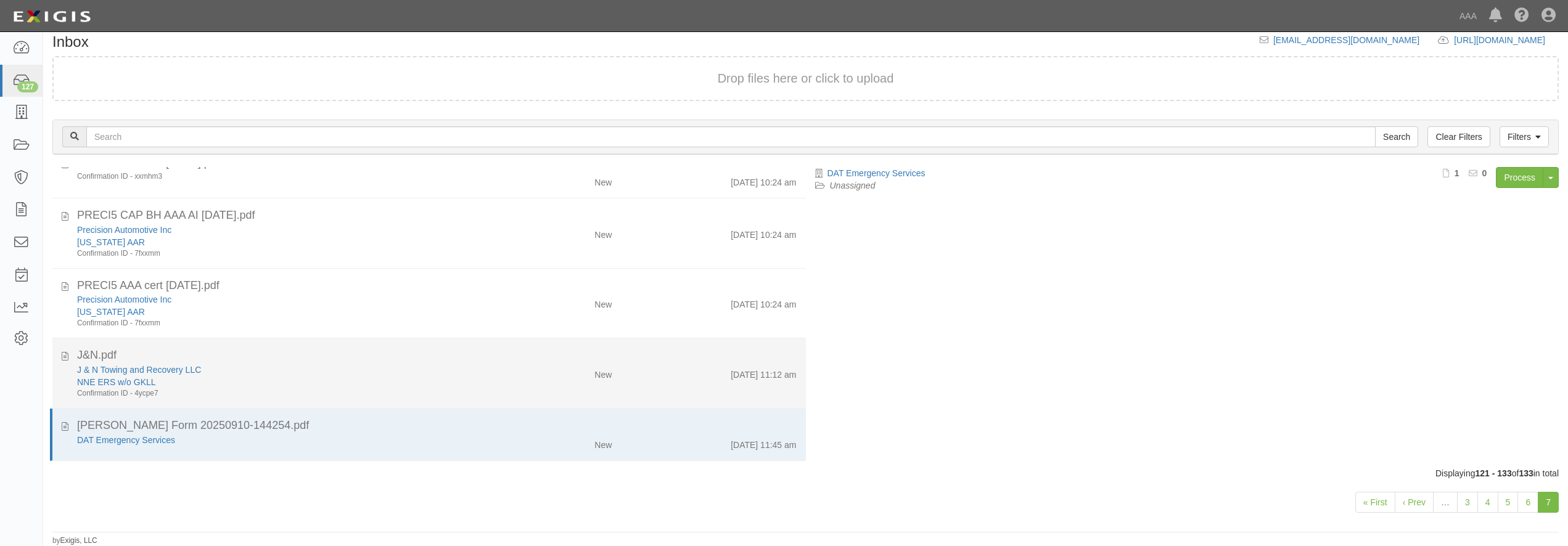
scroll to position [0, 0]
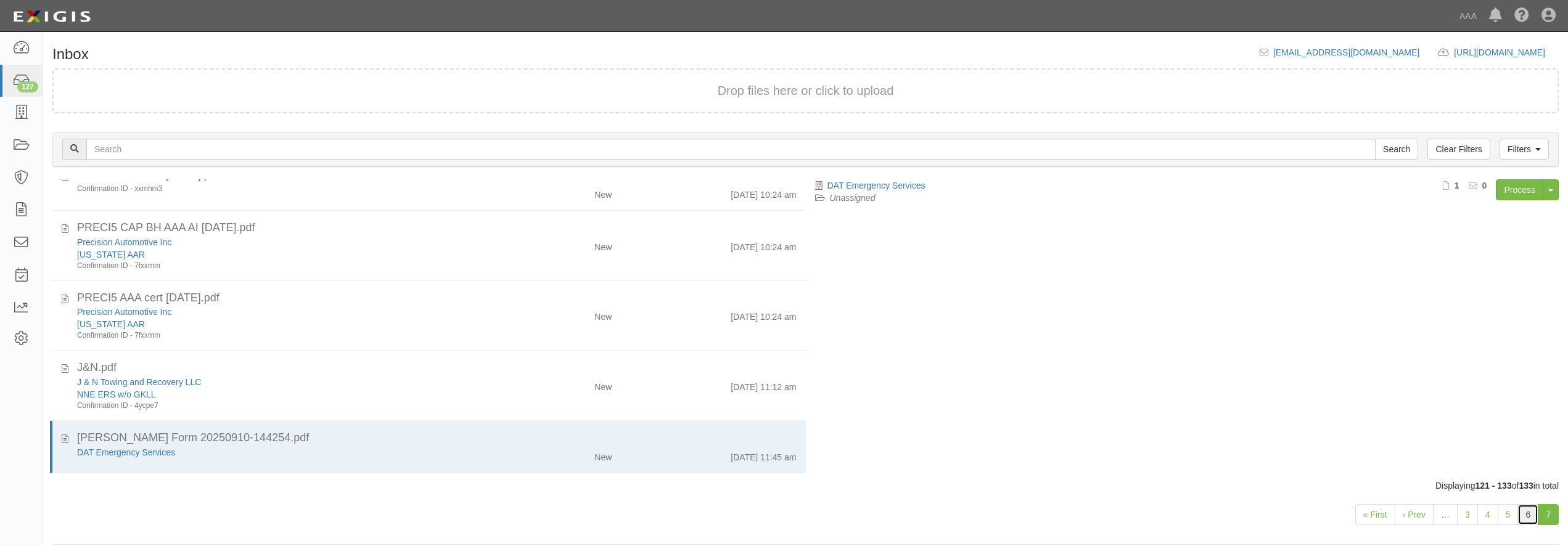
click at [1533, 515] on link "6" at bounding box center [1527, 515] width 21 height 21
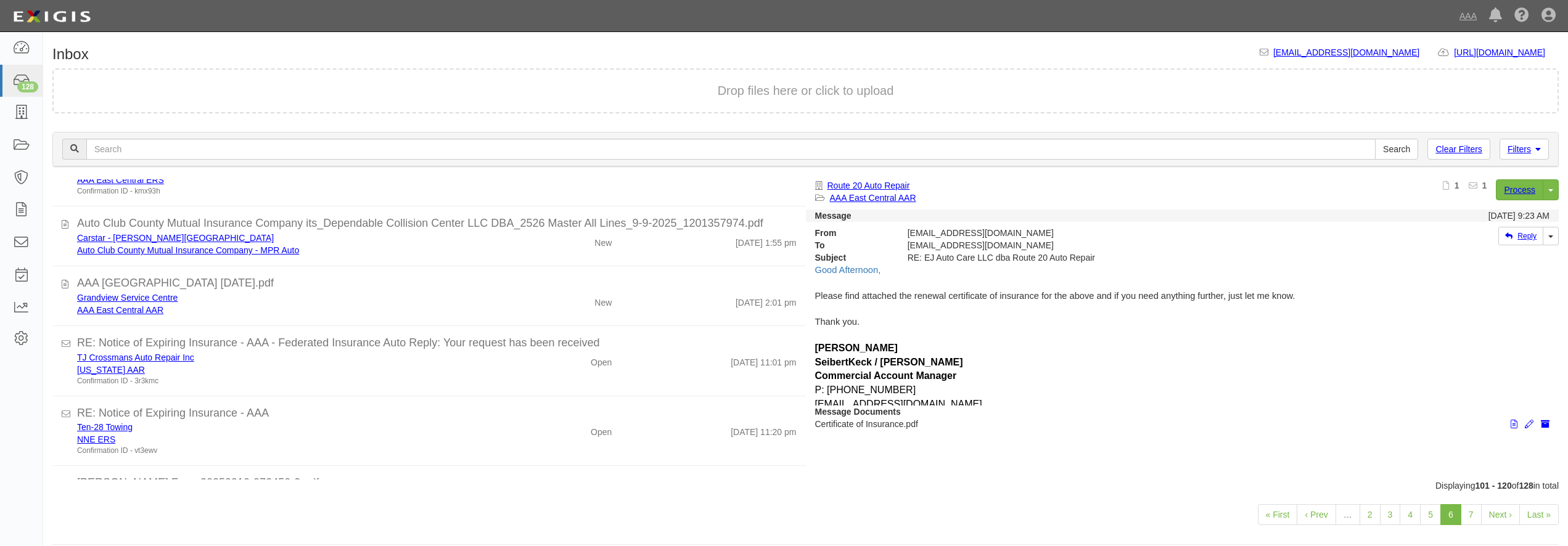
scroll to position [355, 0]
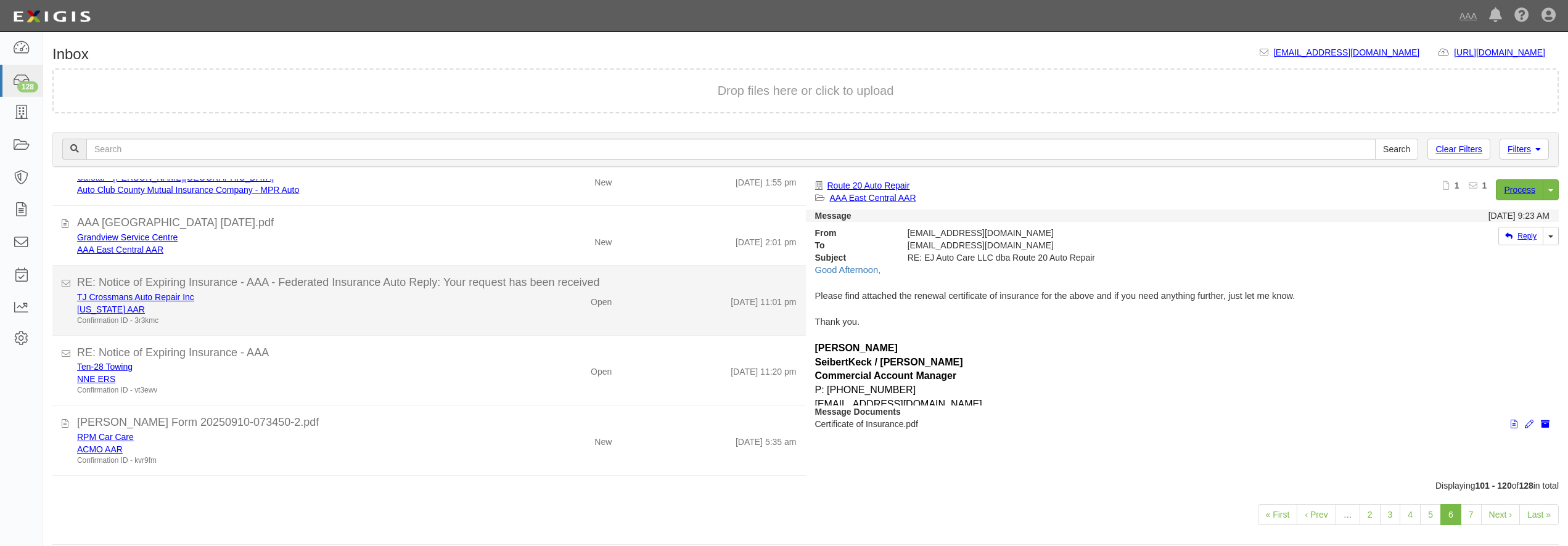
click at [435, 313] on div "[US_STATE] AAR" at bounding box center [283, 310] width 412 height 12
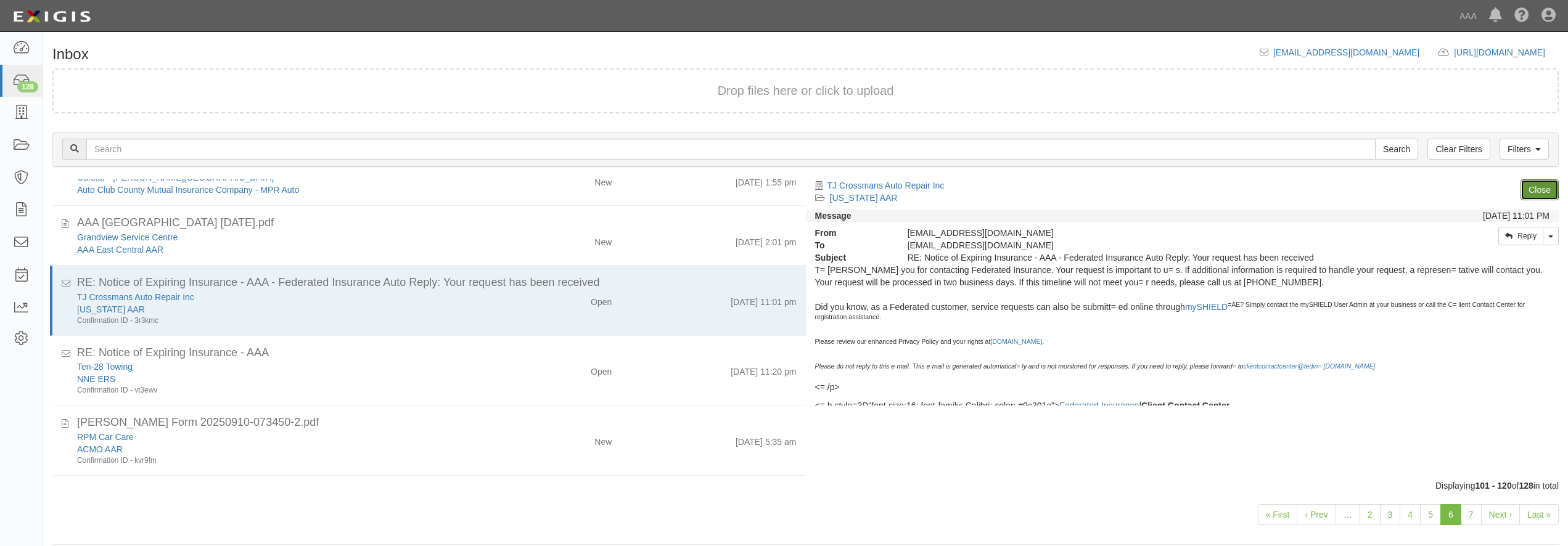
click at [1535, 190] on link "Close" at bounding box center [1540, 190] width 38 height 21
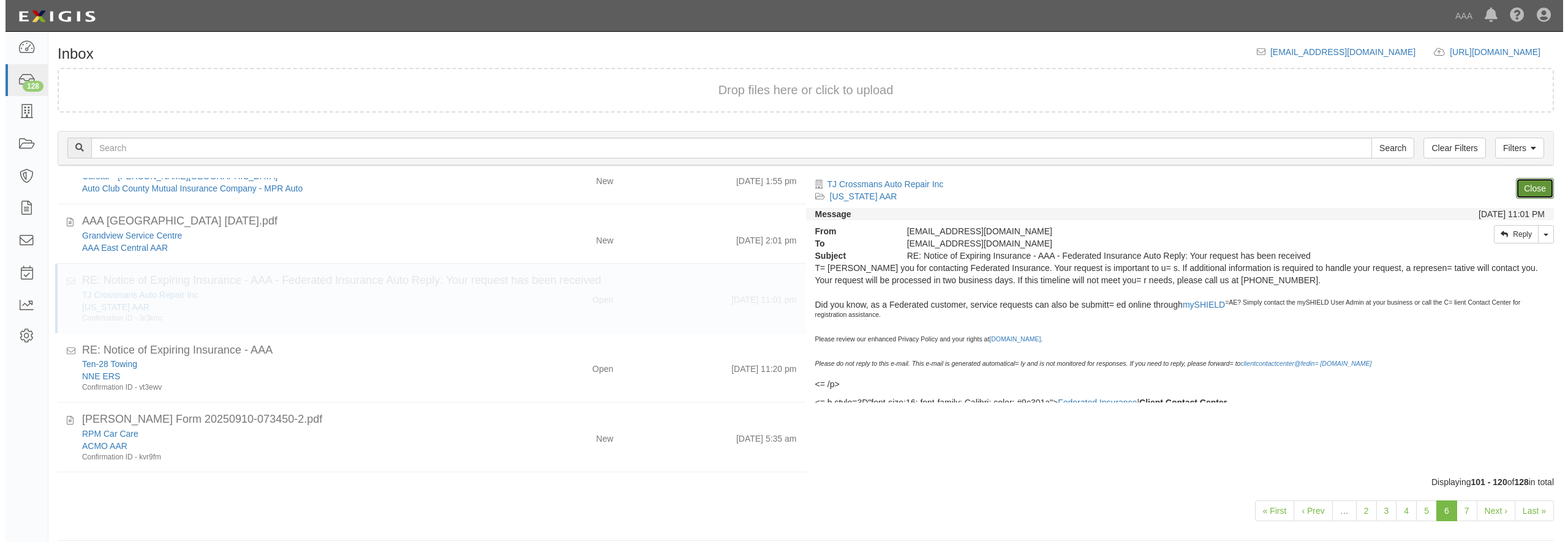
scroll to position [346, 0]
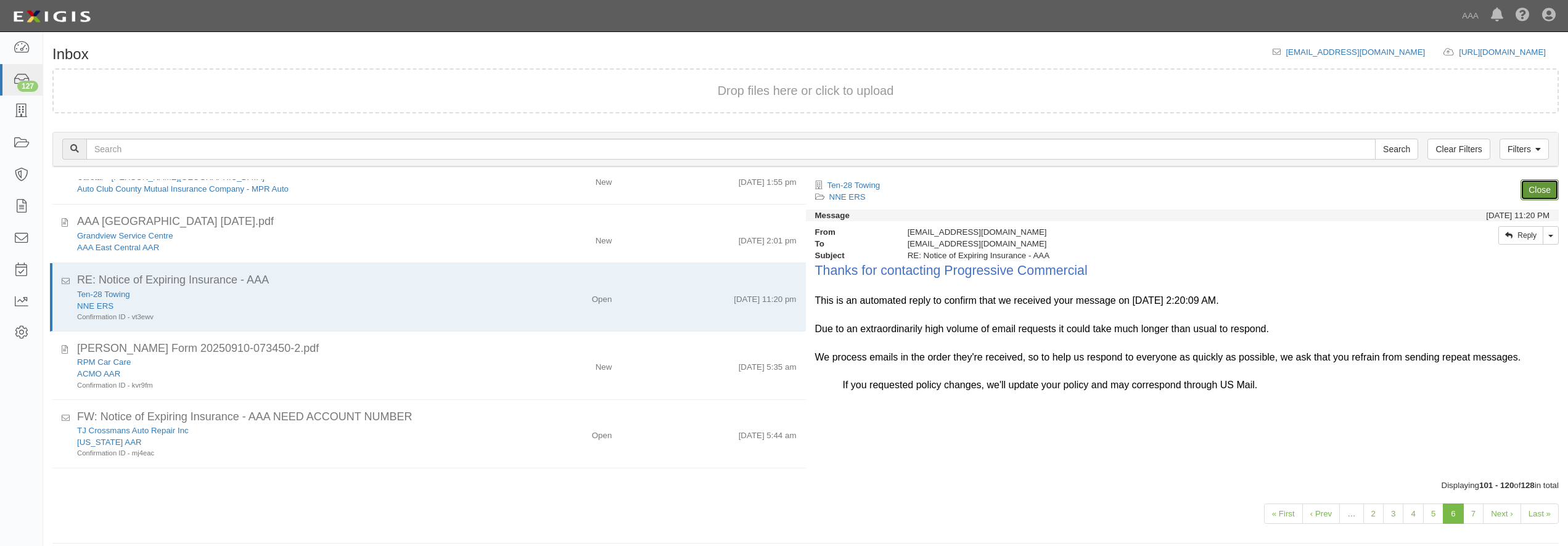
click at [1535, 190] on link "Close" at bounding box center [1540, 190] width 38 height 21
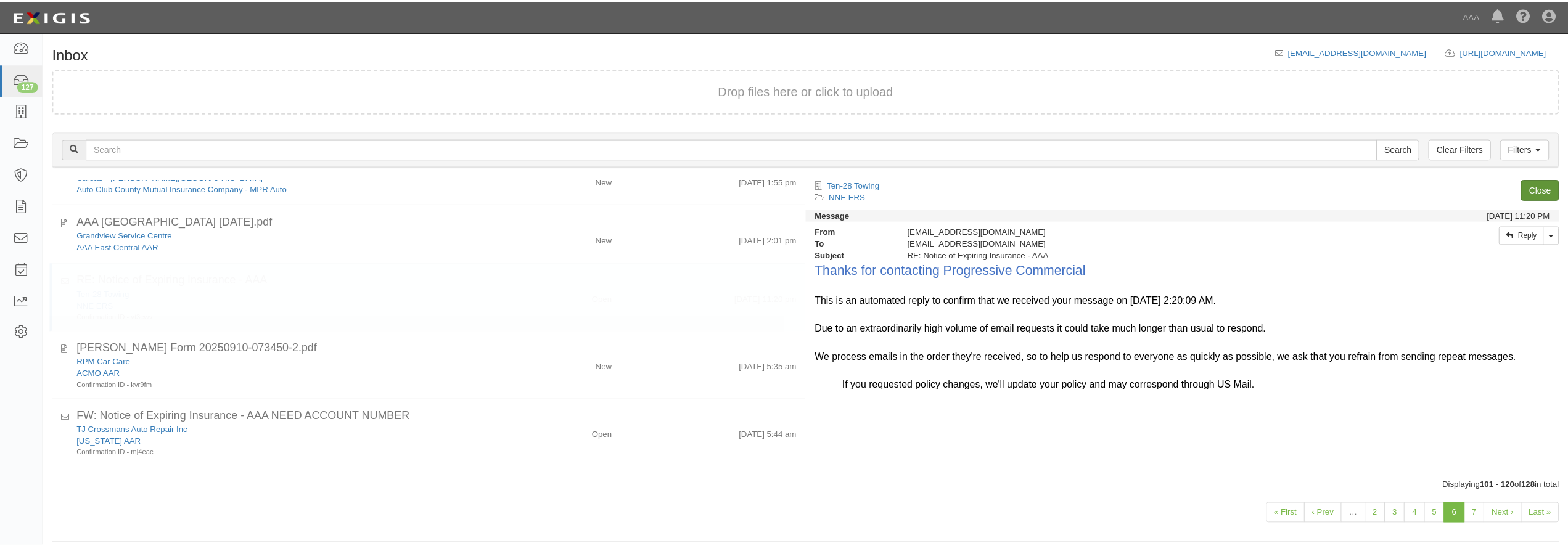
scroll to position [355, 0]
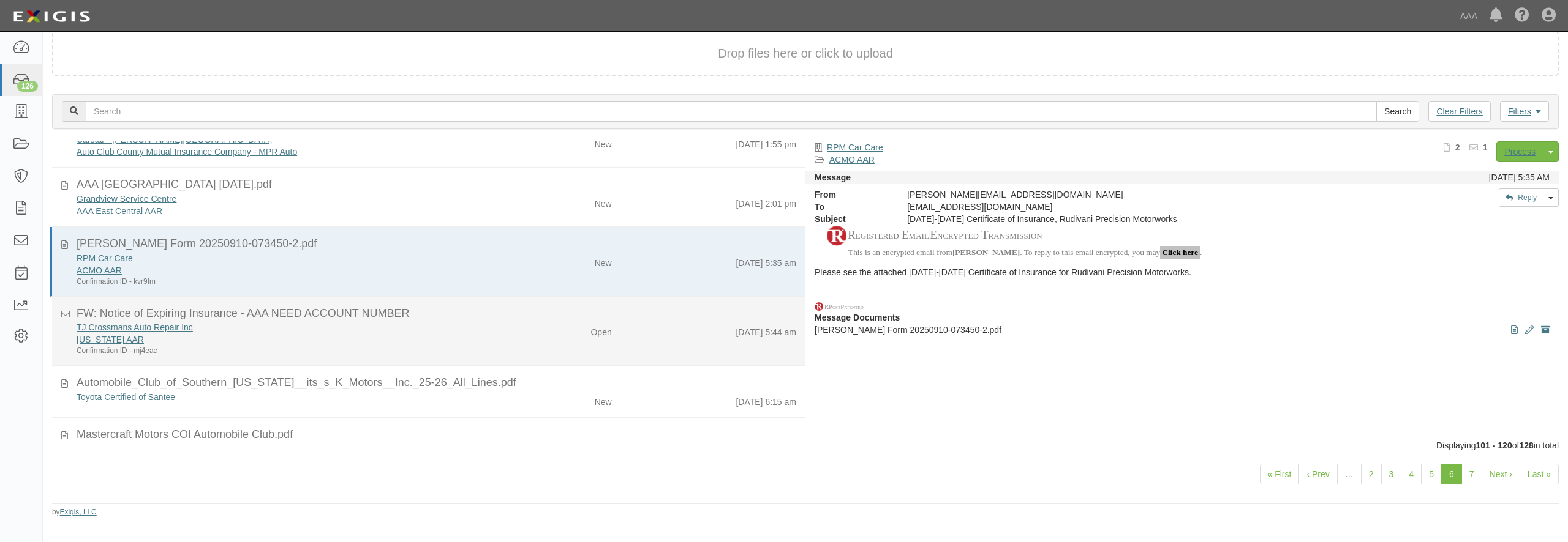
click at [527, 328] on div "Open" at bounding box center [559, 330] width 123 height 17
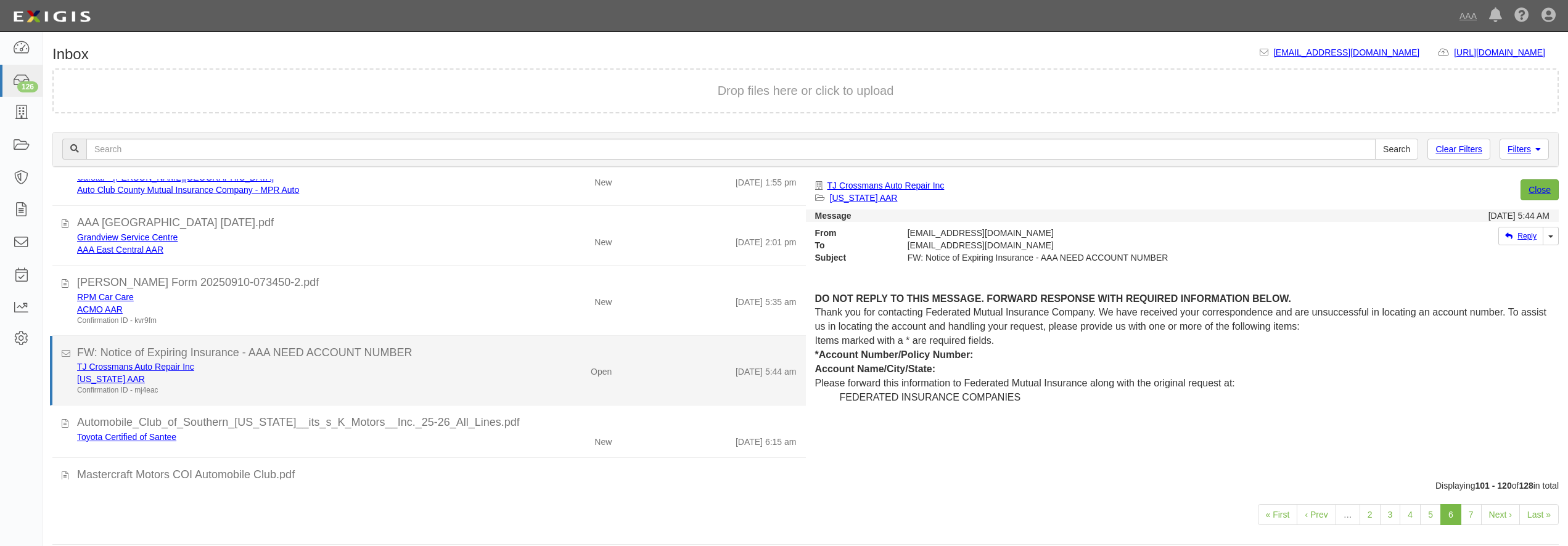
click at [471, 366] on div "TJ Crossmans Auto Repair Inc" at bounding box center [283, 366] width 412 height 12
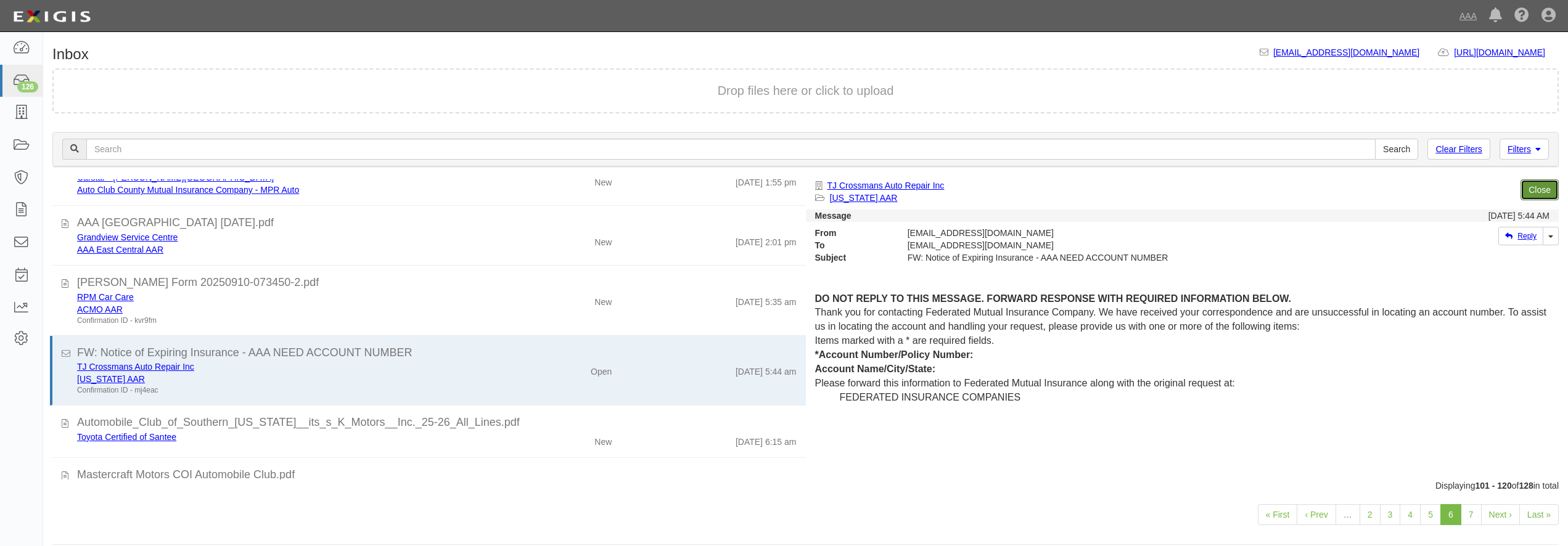
click at [1547, 199] on link "Close" at bounding box center [1540, 190] width 38 height 21
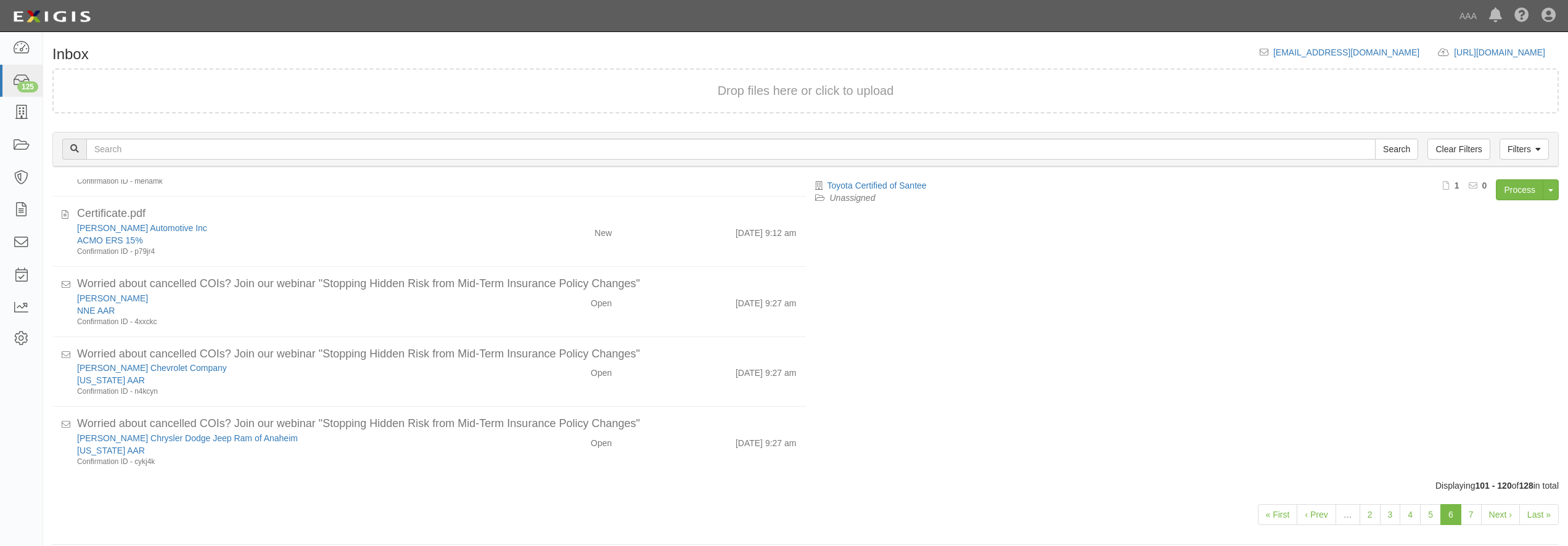
scroll to position [797, 0]
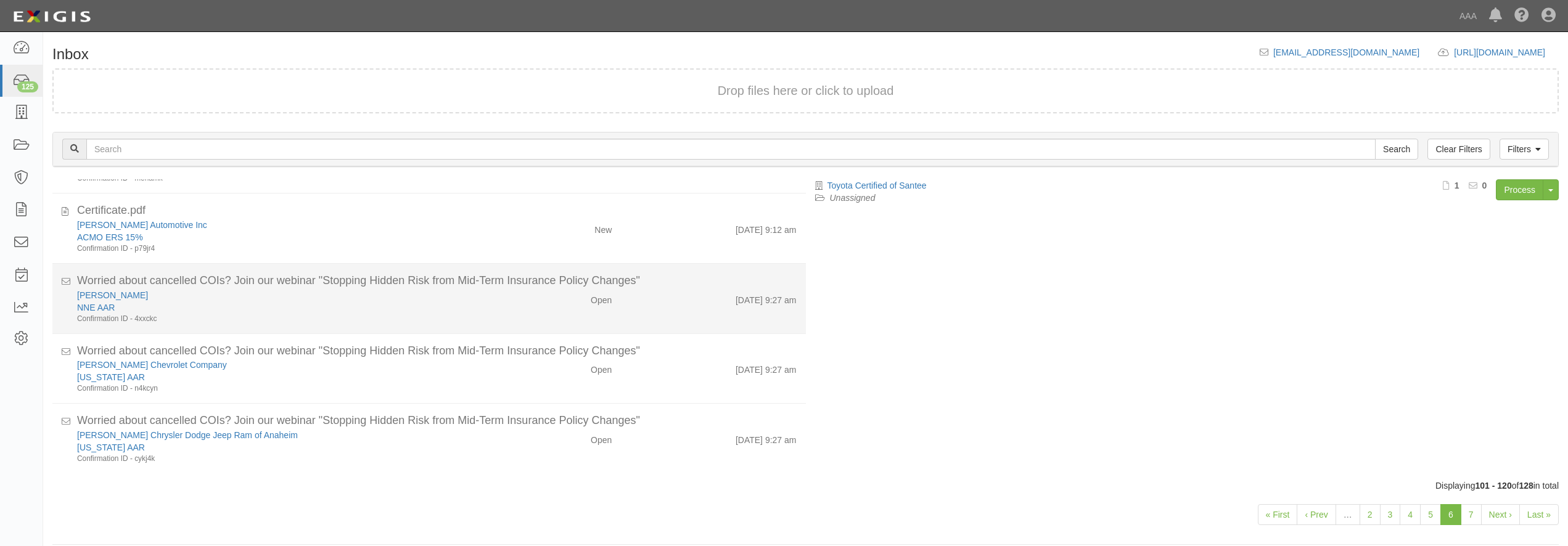
click at [460, 310] on div "NNE AAR" at bounding box center [283, 308] width 412 height 12
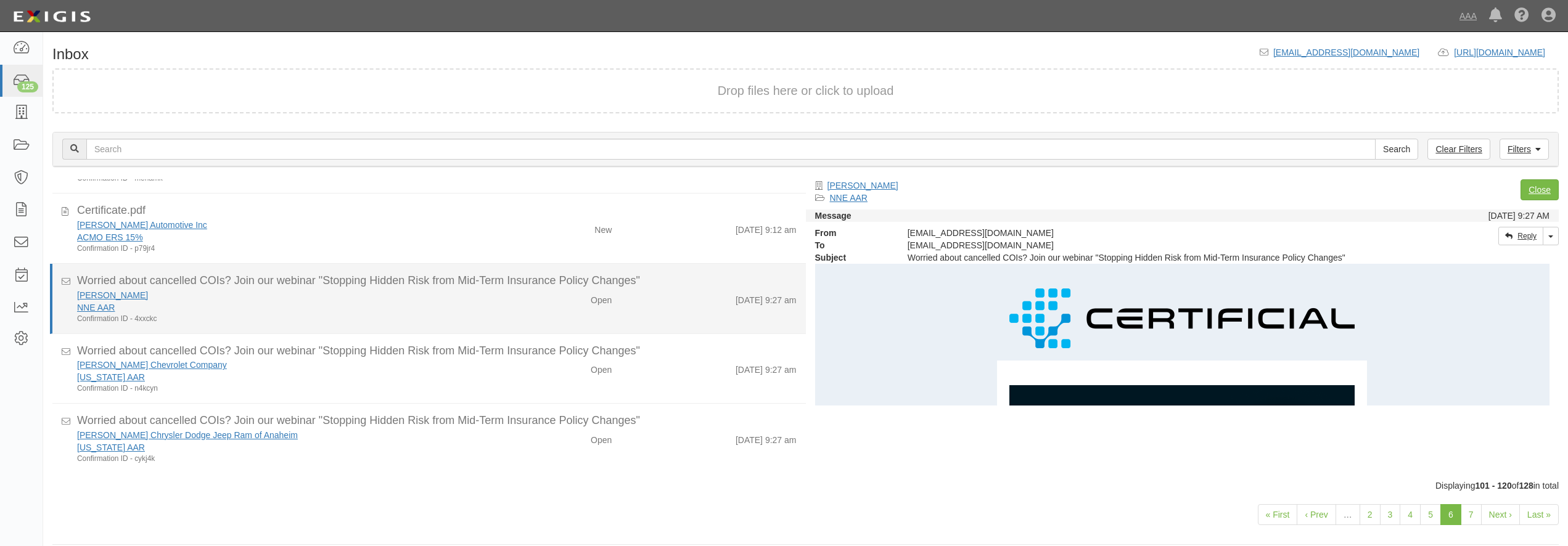
click at [460, 310] on div "NNE AAR" at bounding box center [283, 308] width 412 height 12
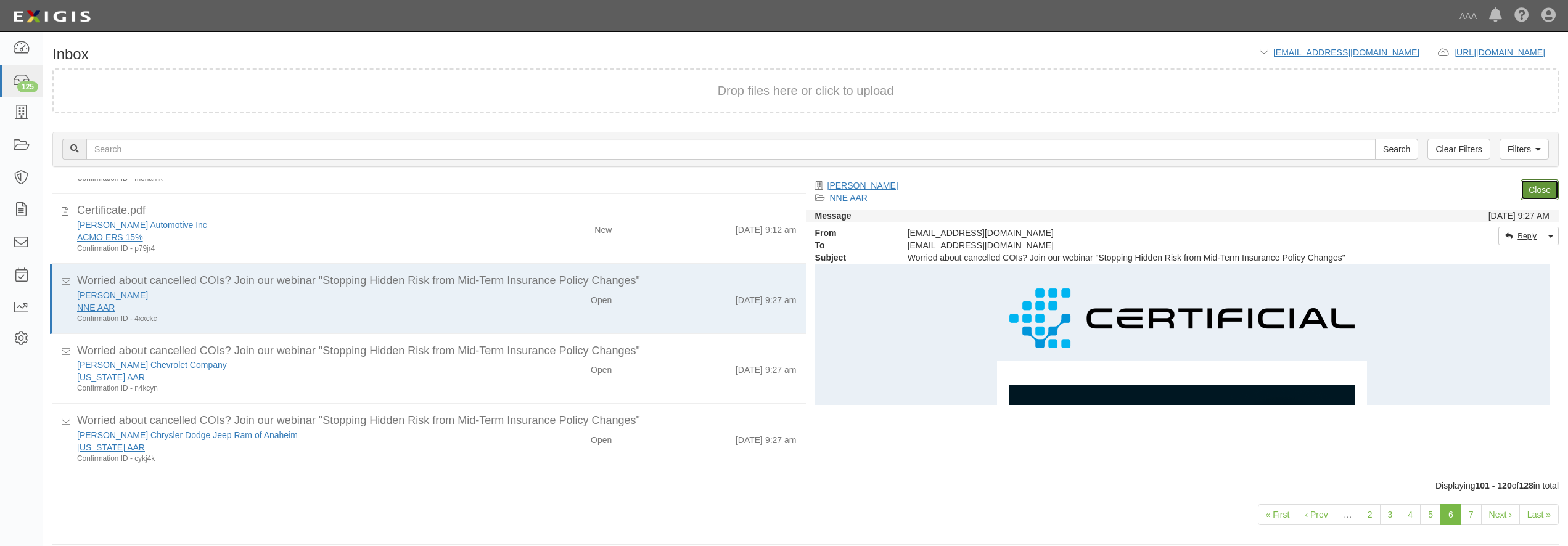
click at [1530, 189] on link "Close" at bounding box center [1540, 190] width 38 height 21
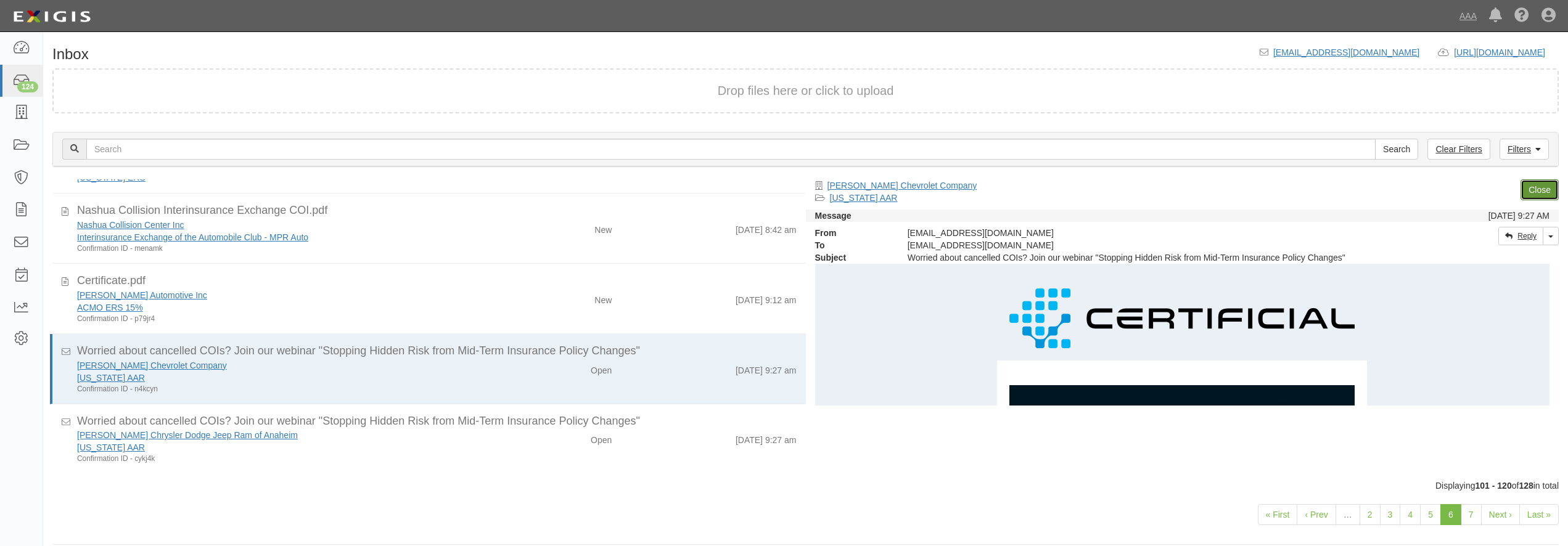
click at [1530, 189] on link "Close" at bounding box center [1540, 190] width 38 height 21
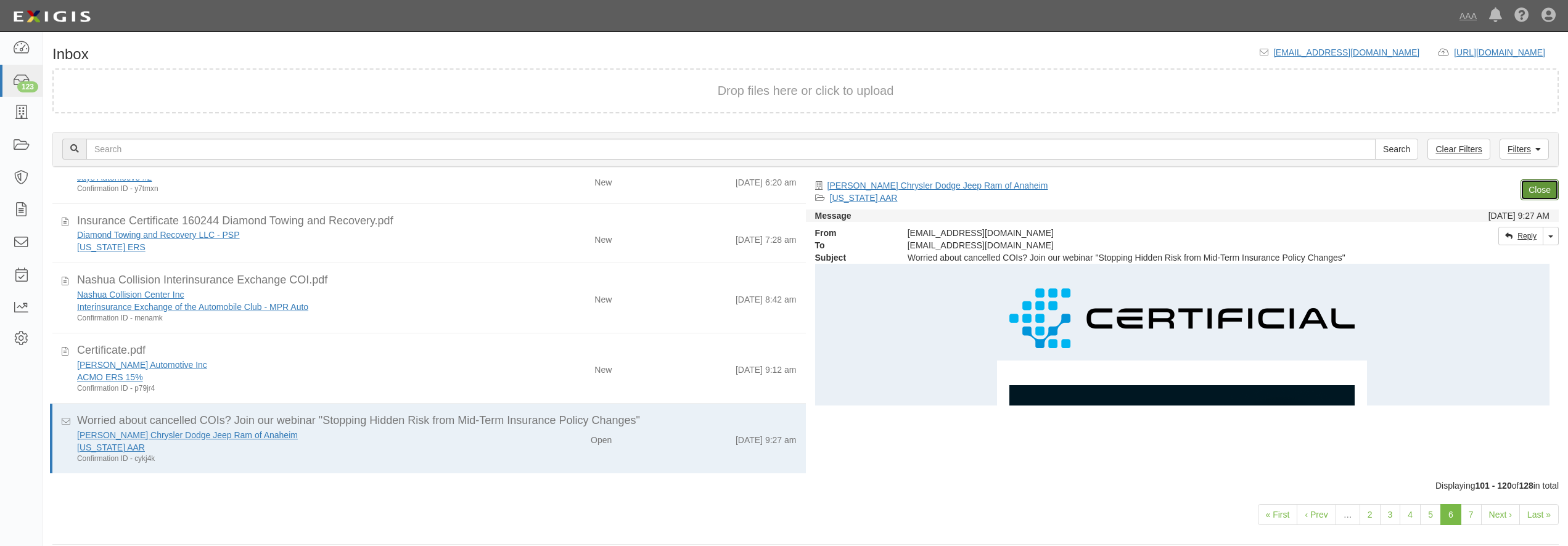
click at [1530, 189] on link "Close" at bounding box center [1540, 190] width 38 height 21
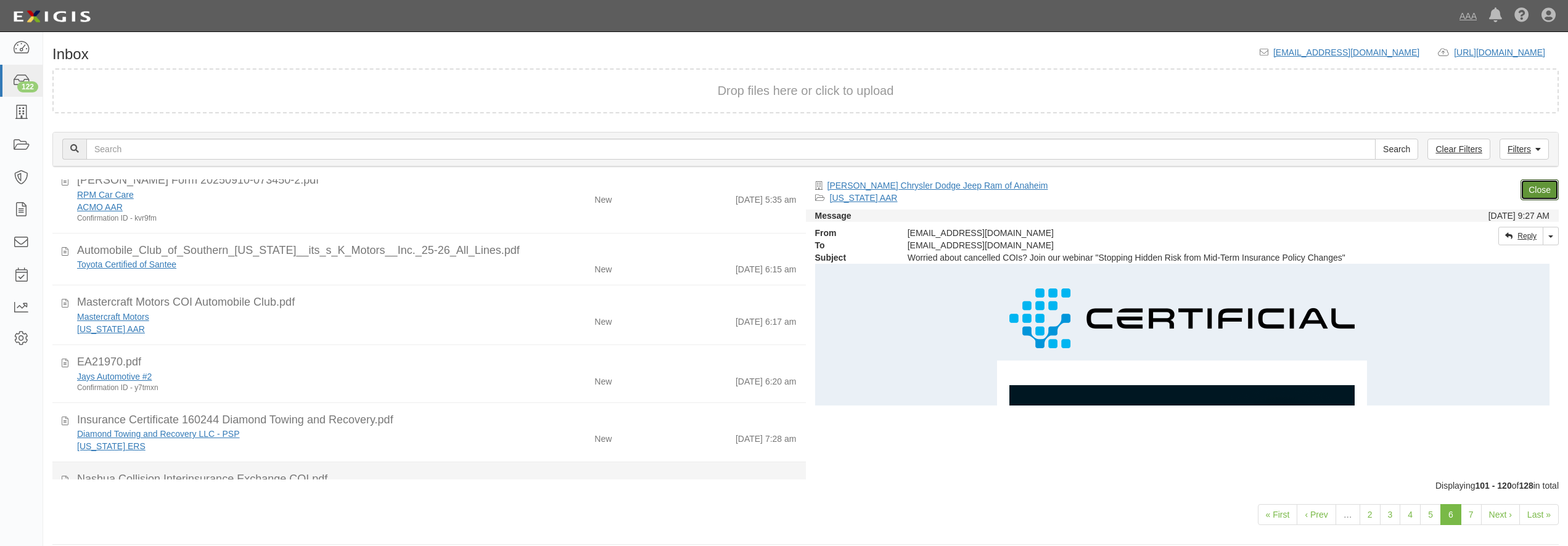
scroll to position [587, 0]
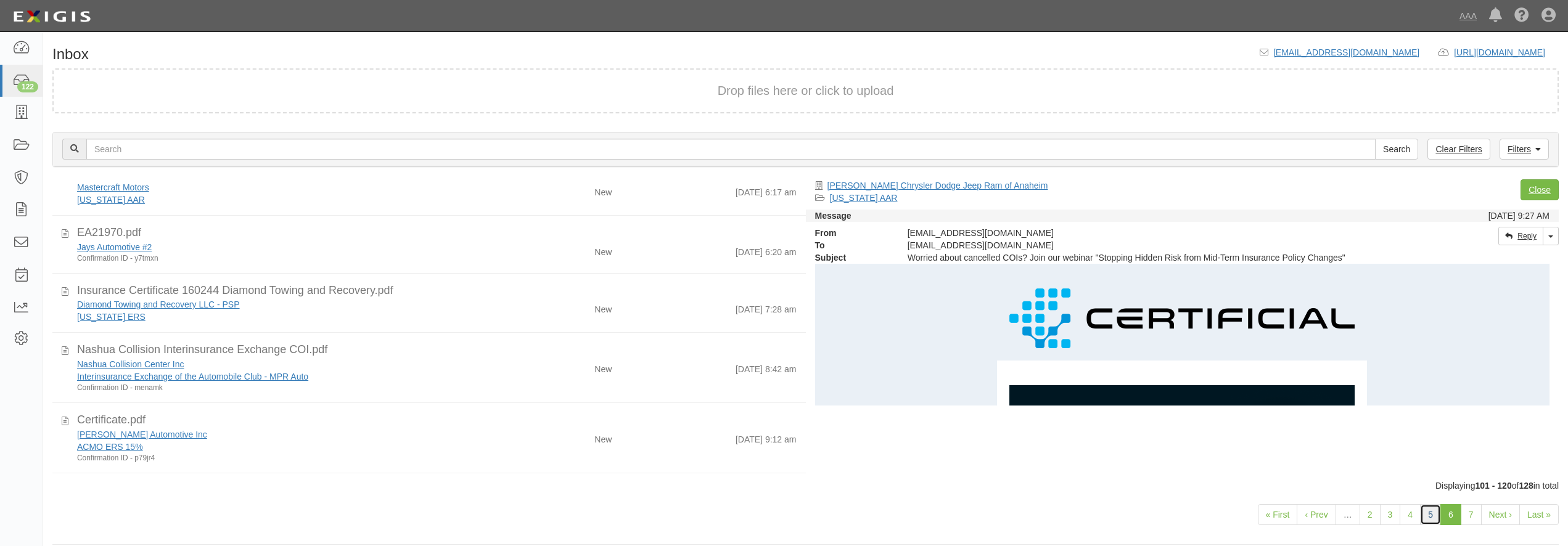
click at [1429, 514] on link "5" at bounding box center [1430, 515] width 21 height 21
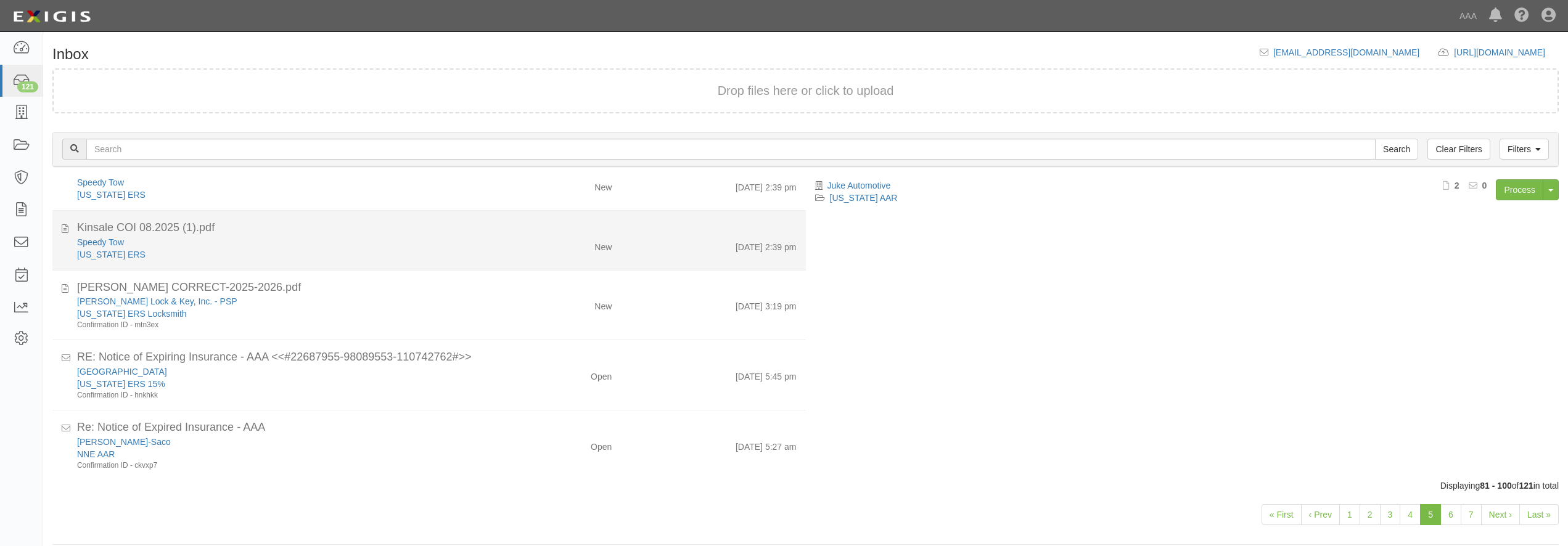
scroll to position [177, 0]
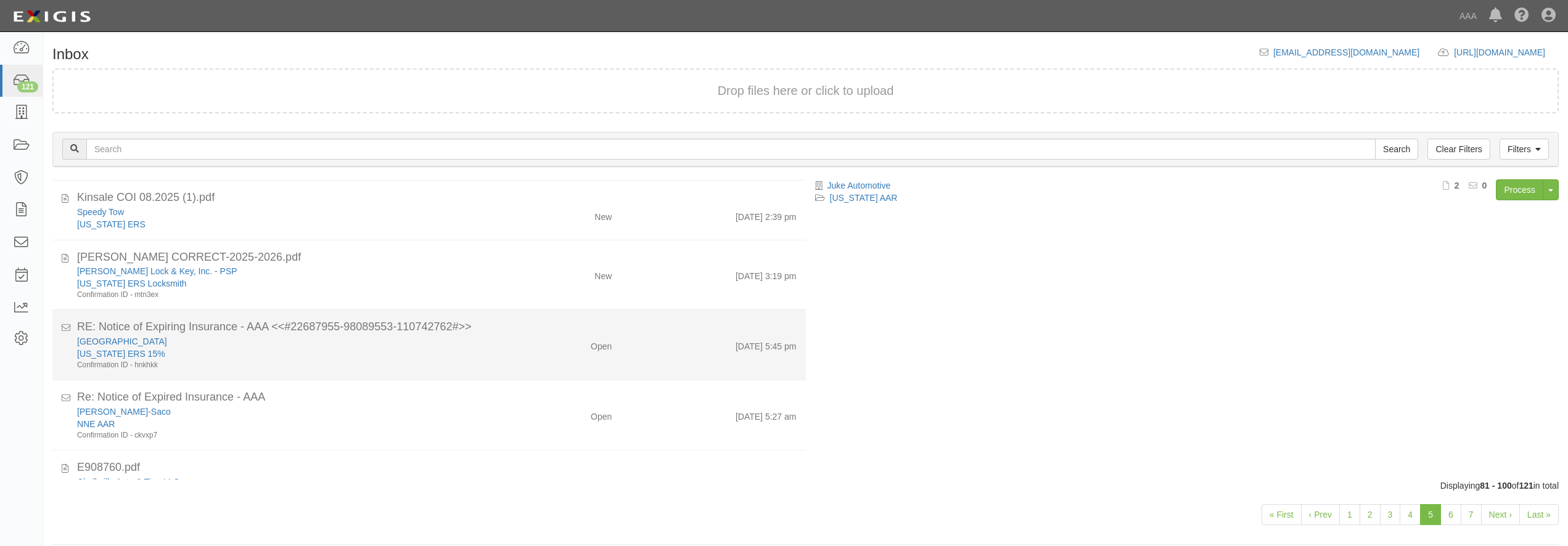
click at [415, 361] on div "Confirmation ID - hnkhkk" at bounding box center [283, 365] width 412 height 10
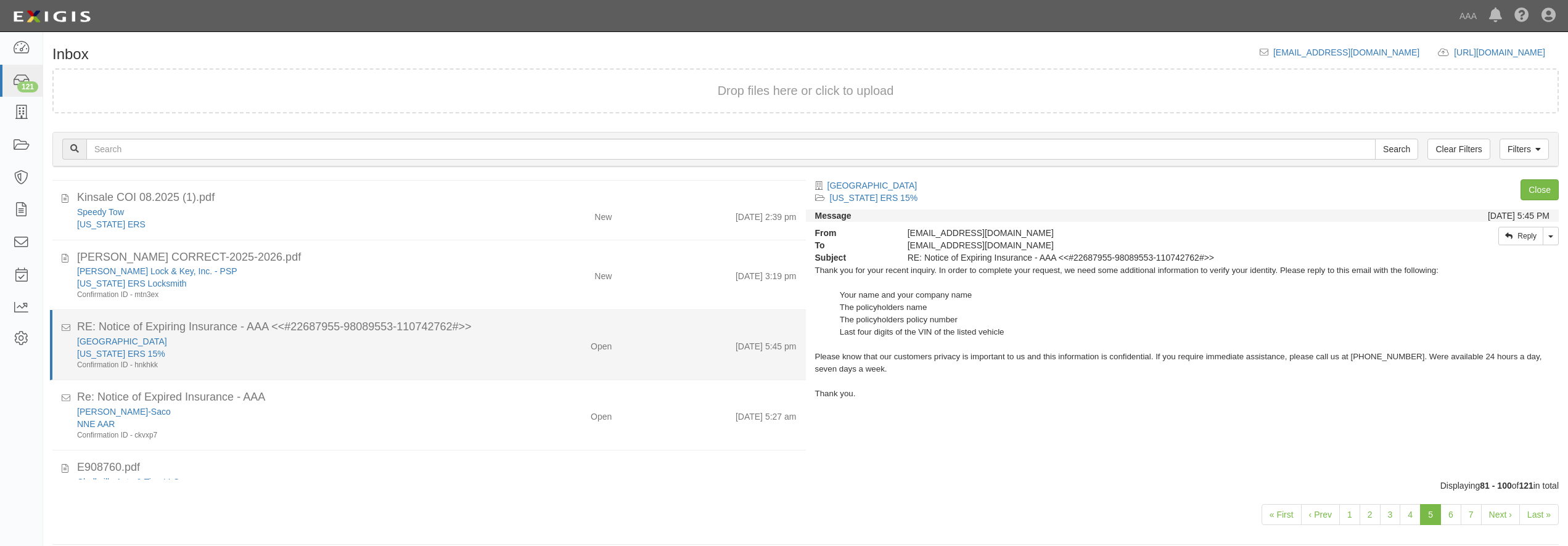
click at [415, 361] on div "Confirmation ID - hnkhkk" at bounding box center [283, 365] width 412 height 10
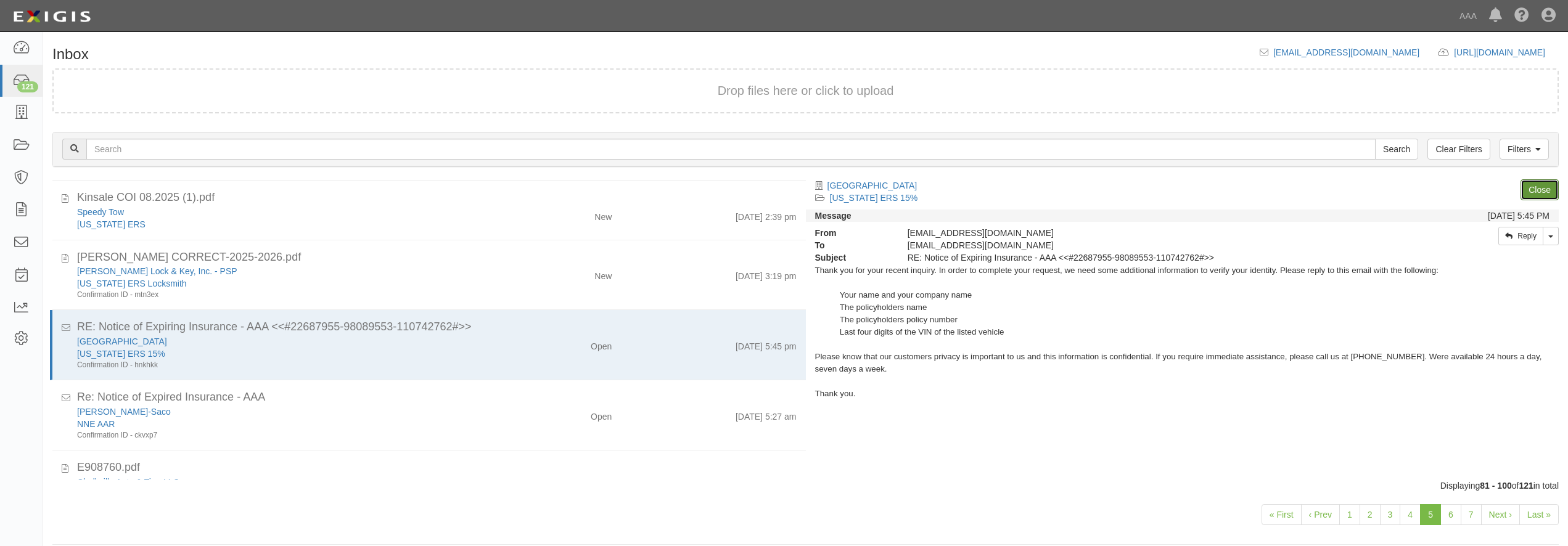
click at [1546, 187] on link "Close" at bounding box center [1540, 190] width 38 height 21
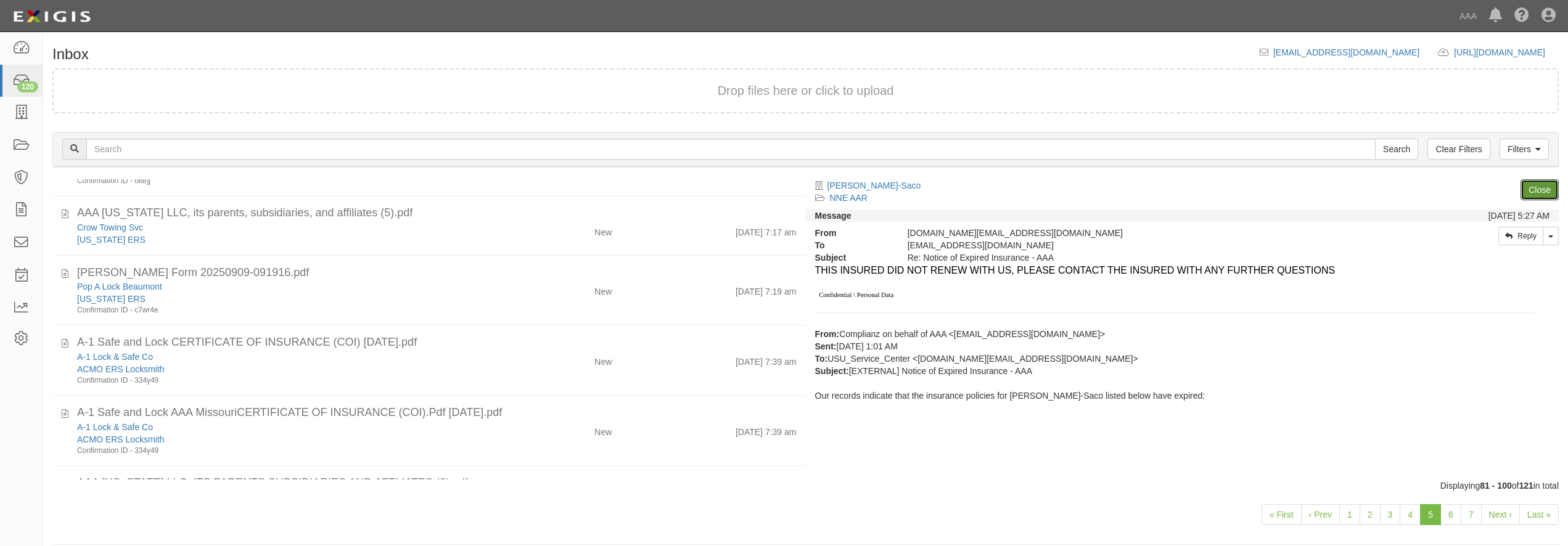
scroll to position [923, 0]
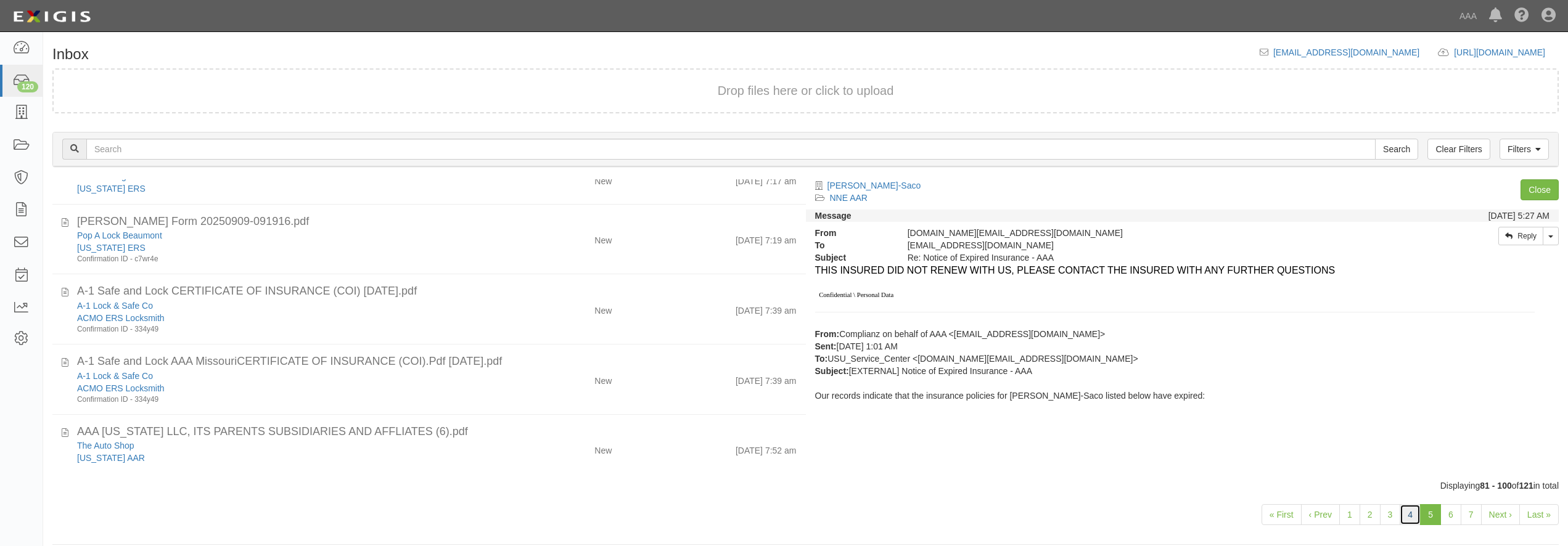
click at [1412, 518] on link "4" at bounding box center [1410, 515] width 21 height 21
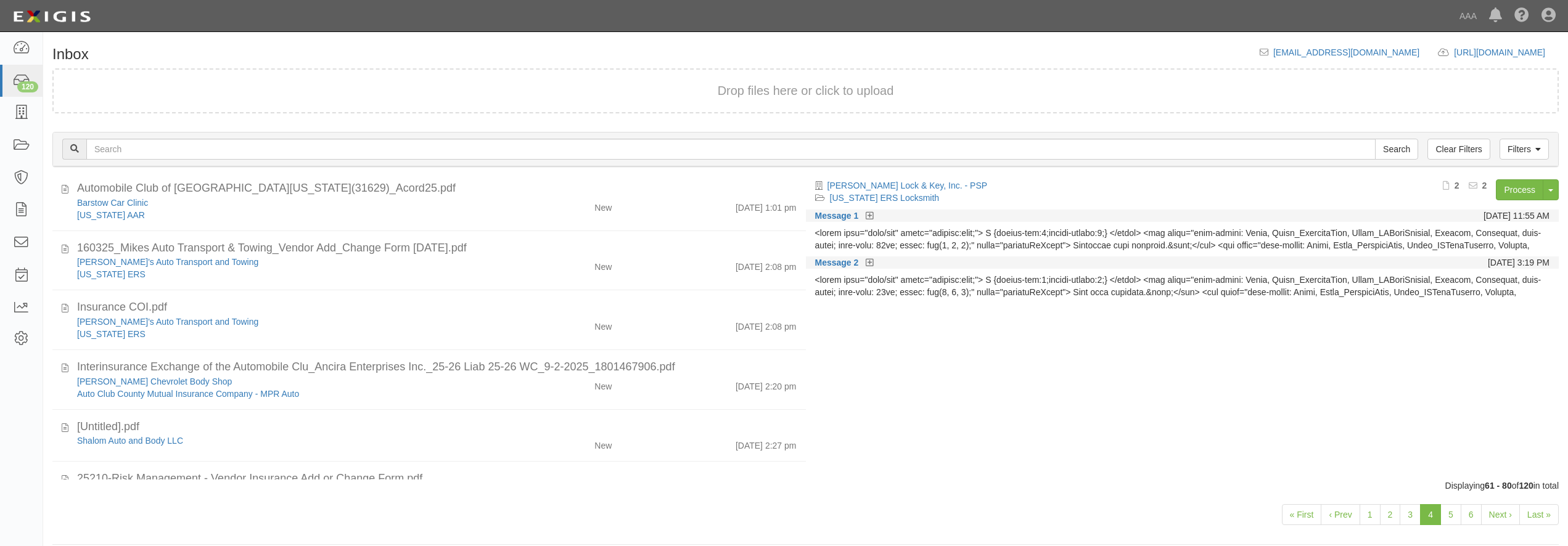
scroll to position [894, 0]
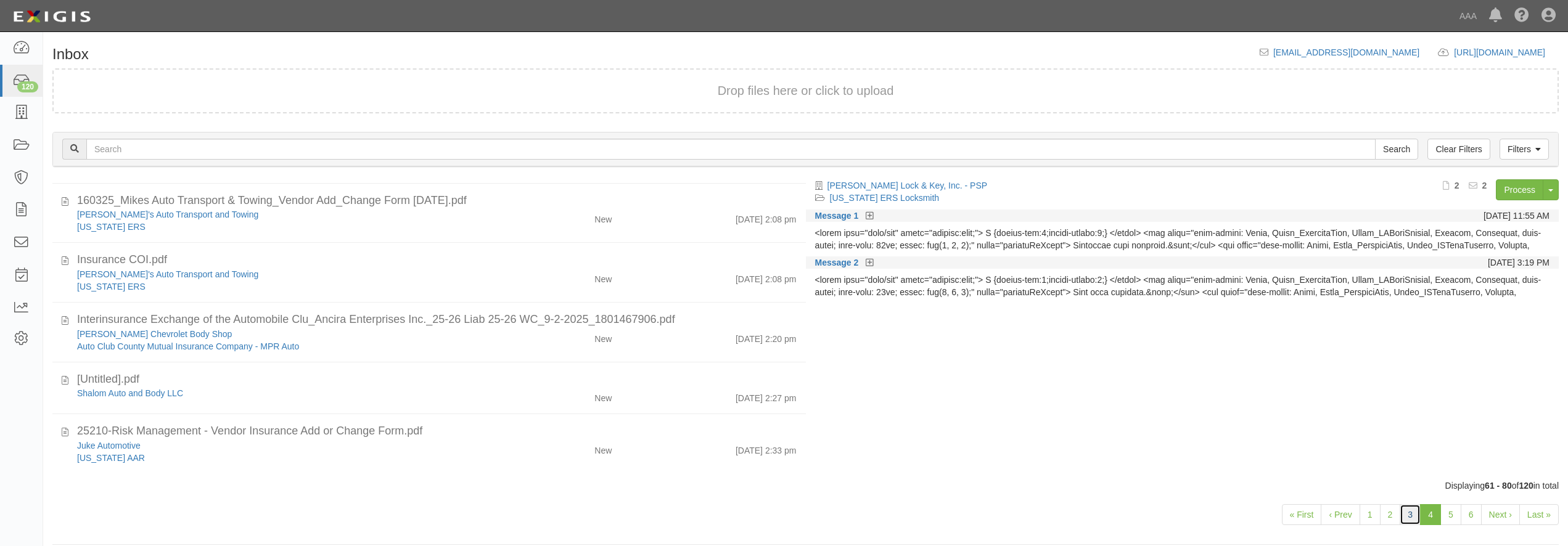
click at [1412, 514] on link "3" at bounding box center [1410, 515] width 21 height 21
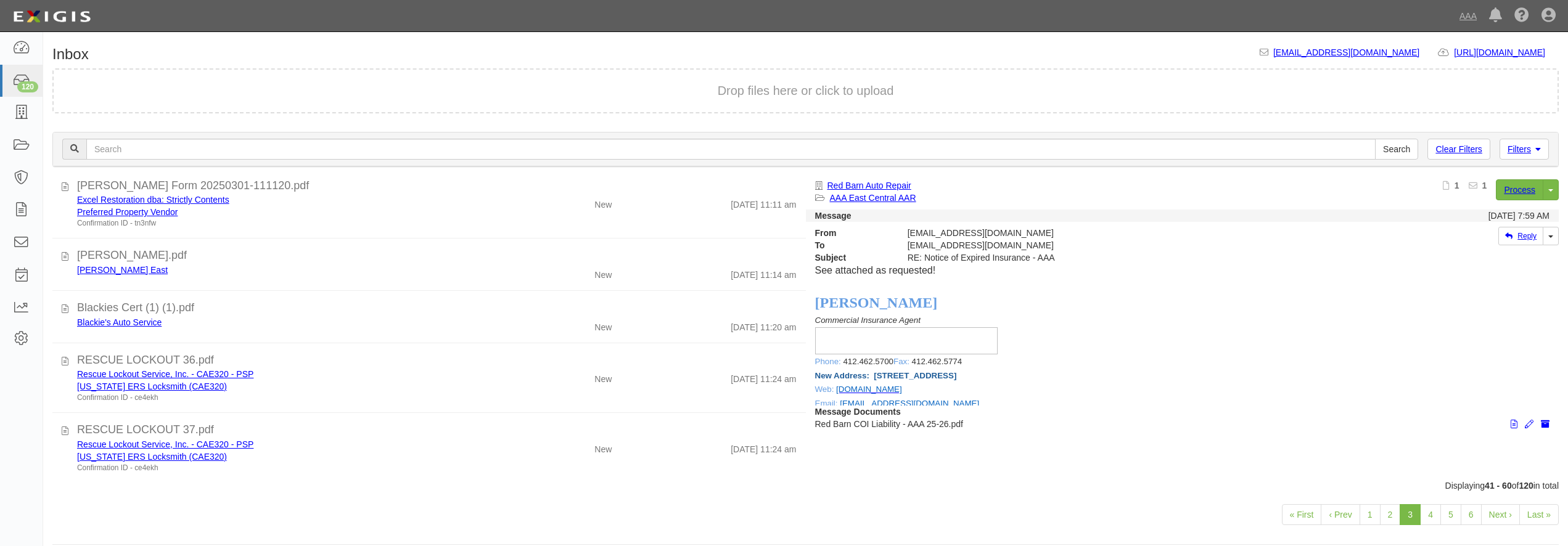
scroll to position [961, 0]
click at [1384, 516] on link "2" at bounding box center [1390, 515] width 21 height 21
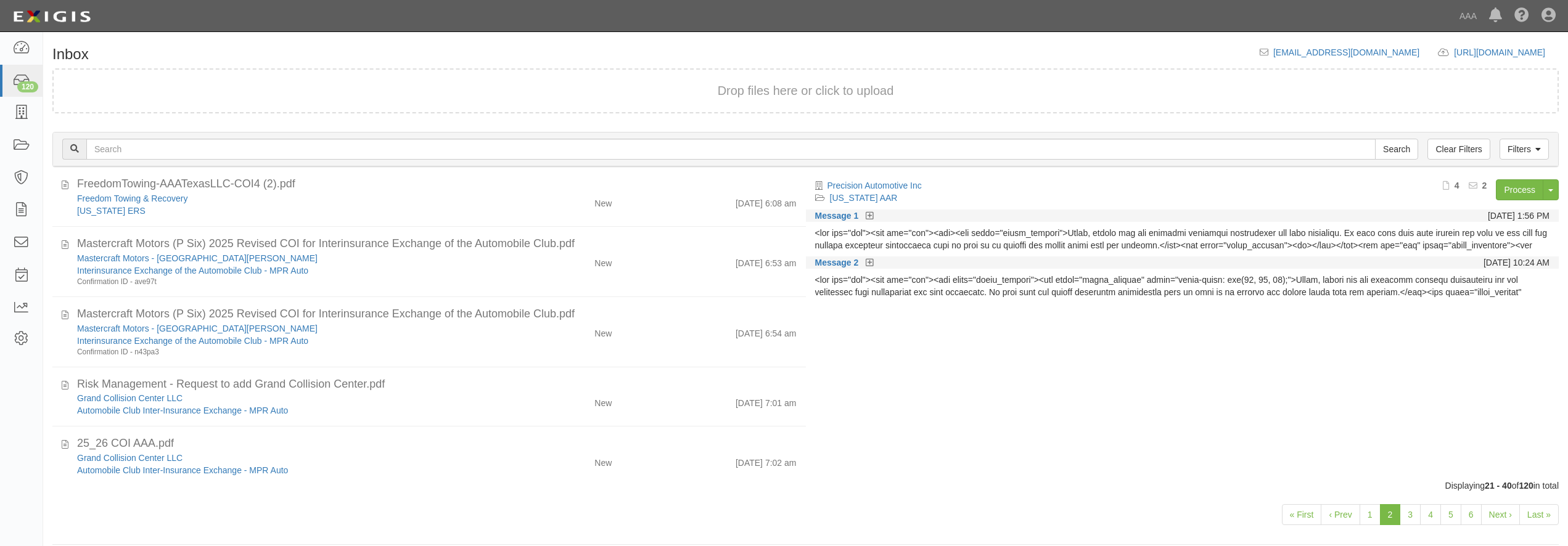
scroll to position [974, 0]
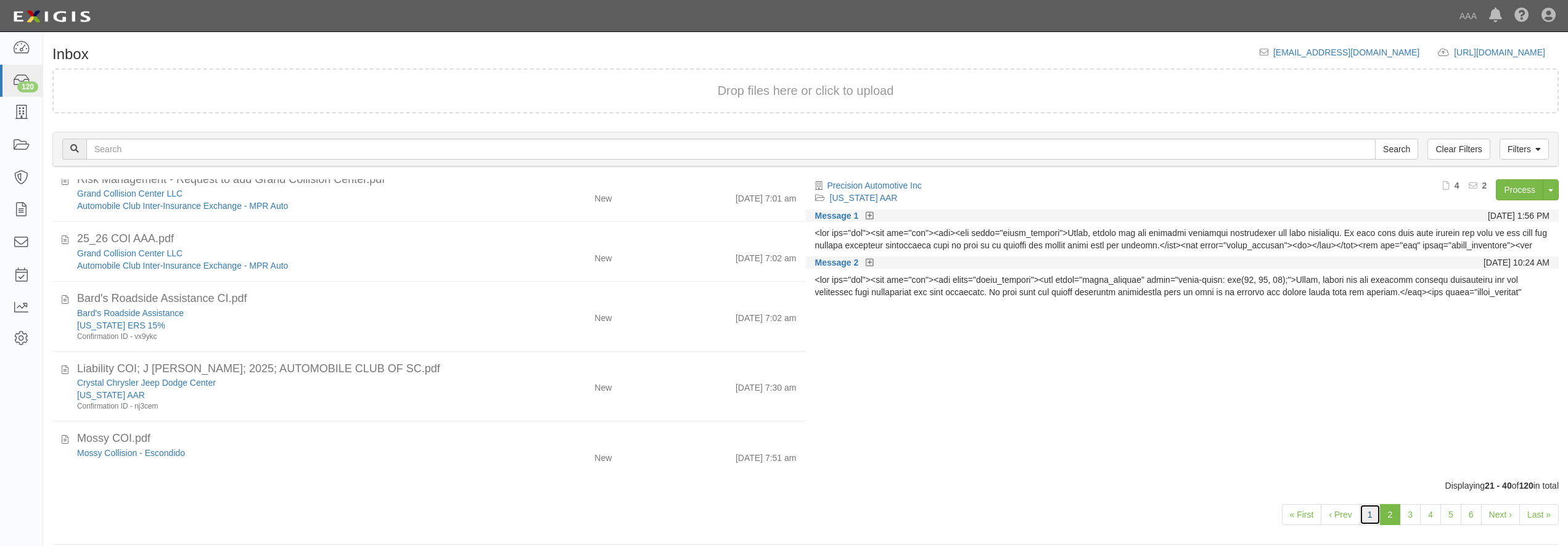
click at [1365, 521] on link "1" at bounding box center [1370, 515] width 21 height 21
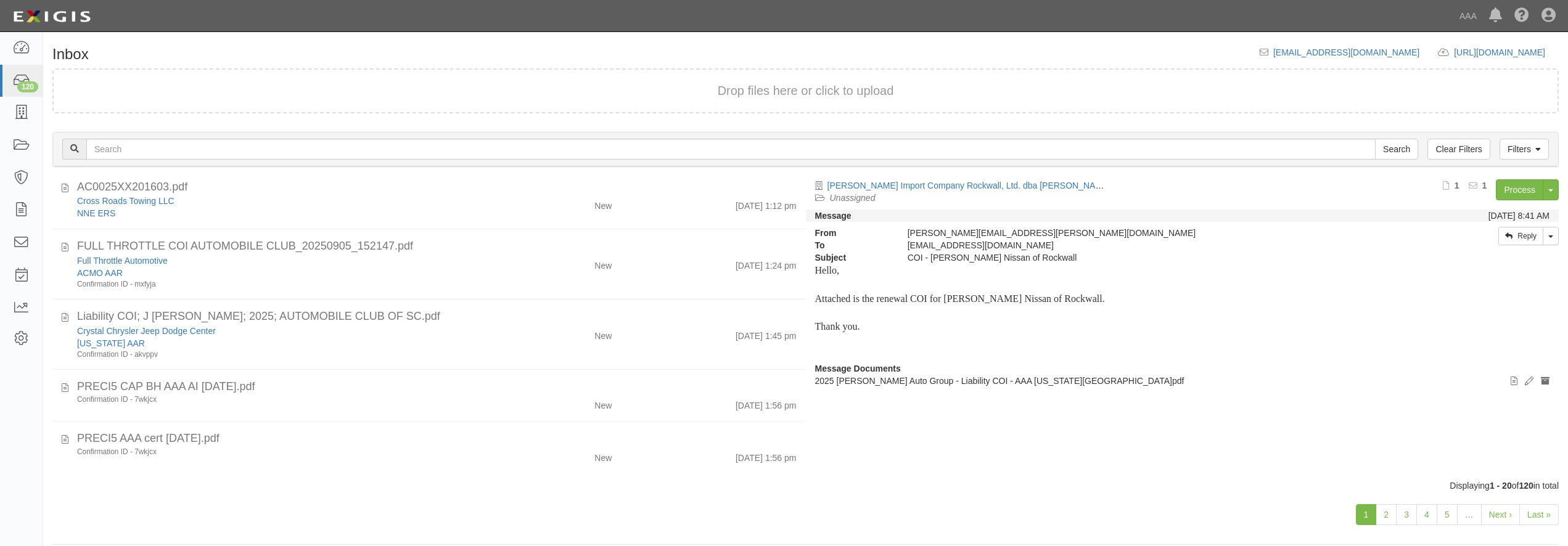
scroll to position [549, 0]
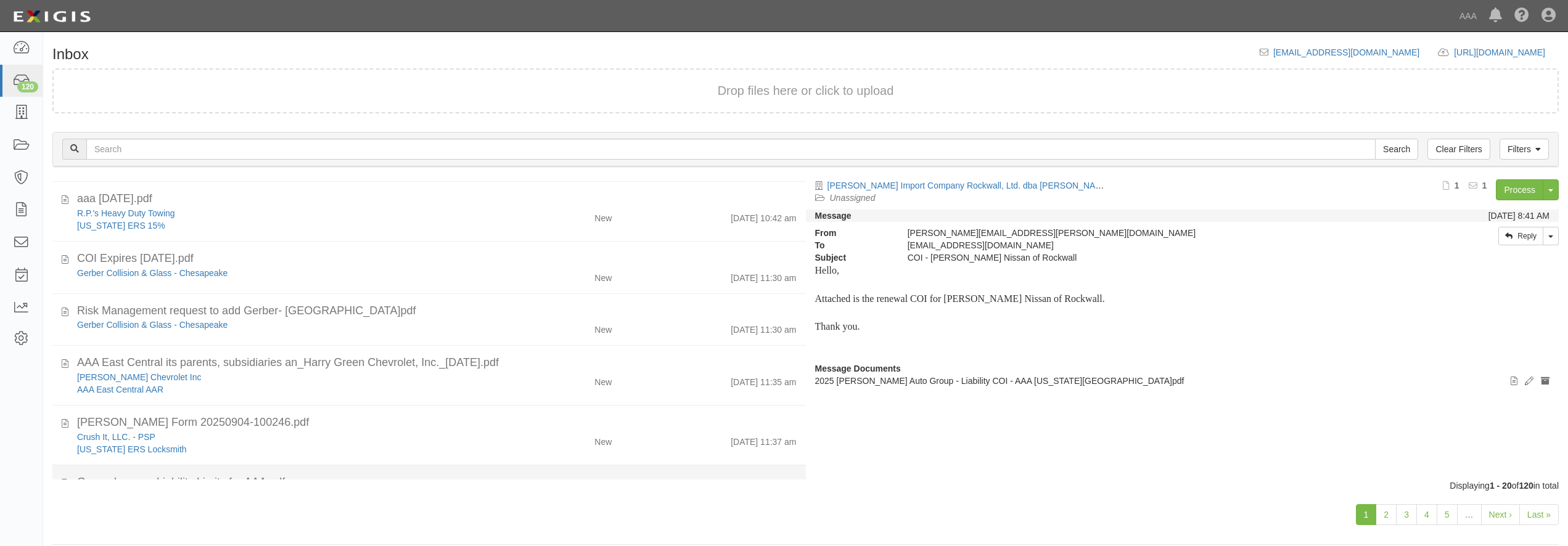
click at [390, 478] on div "Garagekeepers Liability Limits for AAA.pdf" at bounding box center [437, 483] width 719 height 16
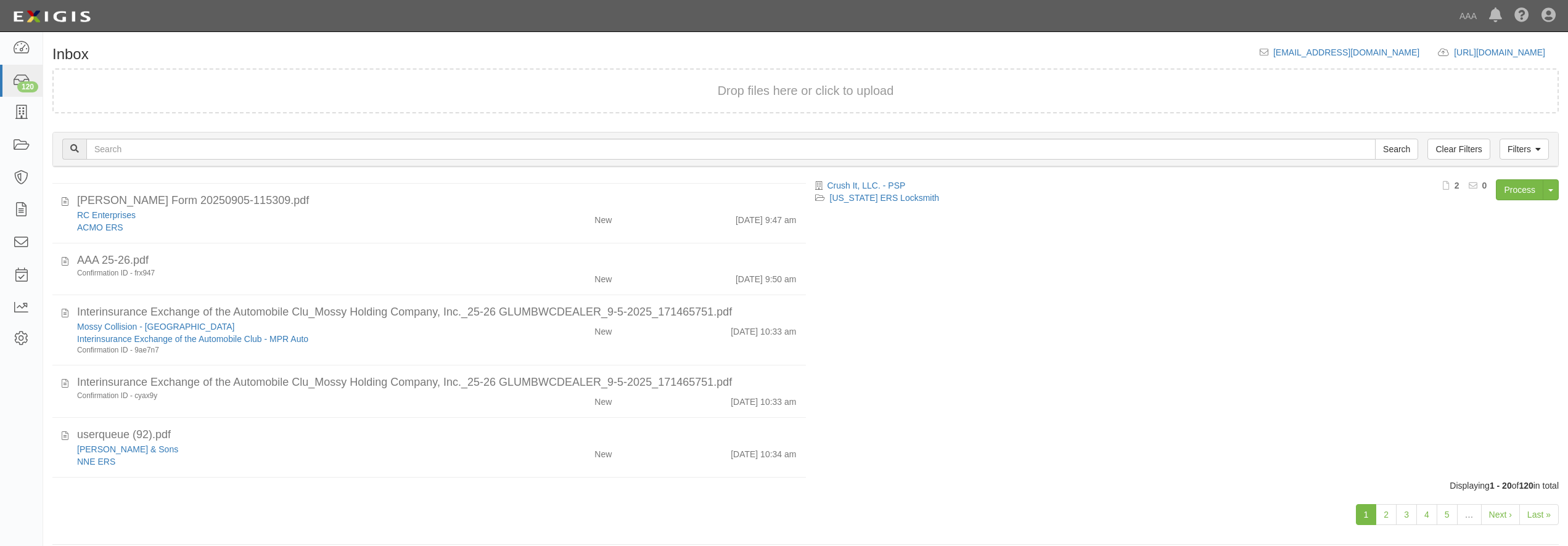
scroll to position [0, 0]
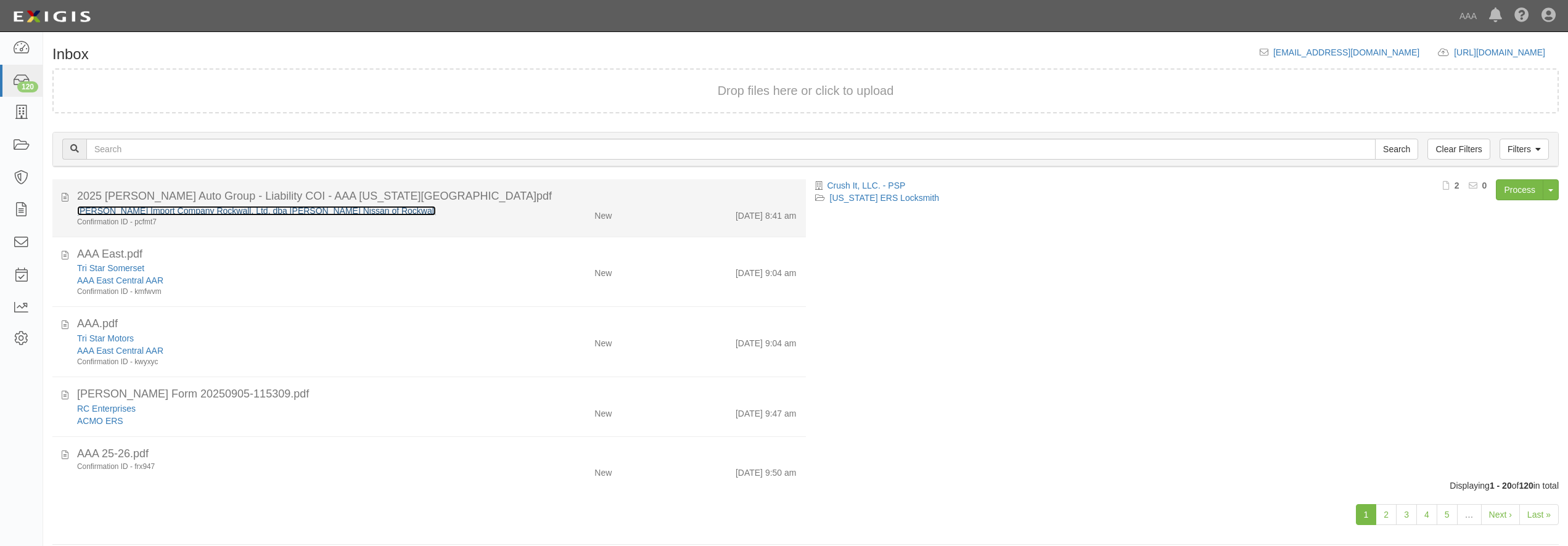
click at [274, 213] on link "[PERSON_NAME] Import Company Rockwall, Ltd. dba [PERSON_NAME] Nissan of Rockwall" at bounding box center [257, 211] width 359 height 10
click at [419, 211] on div "[PERSON_NAME] Import Company Rockwall, Ltd. dba [PERSON_NAME] Nissan of Rockwall" at bounding box center [283, 211] width 412 height 12
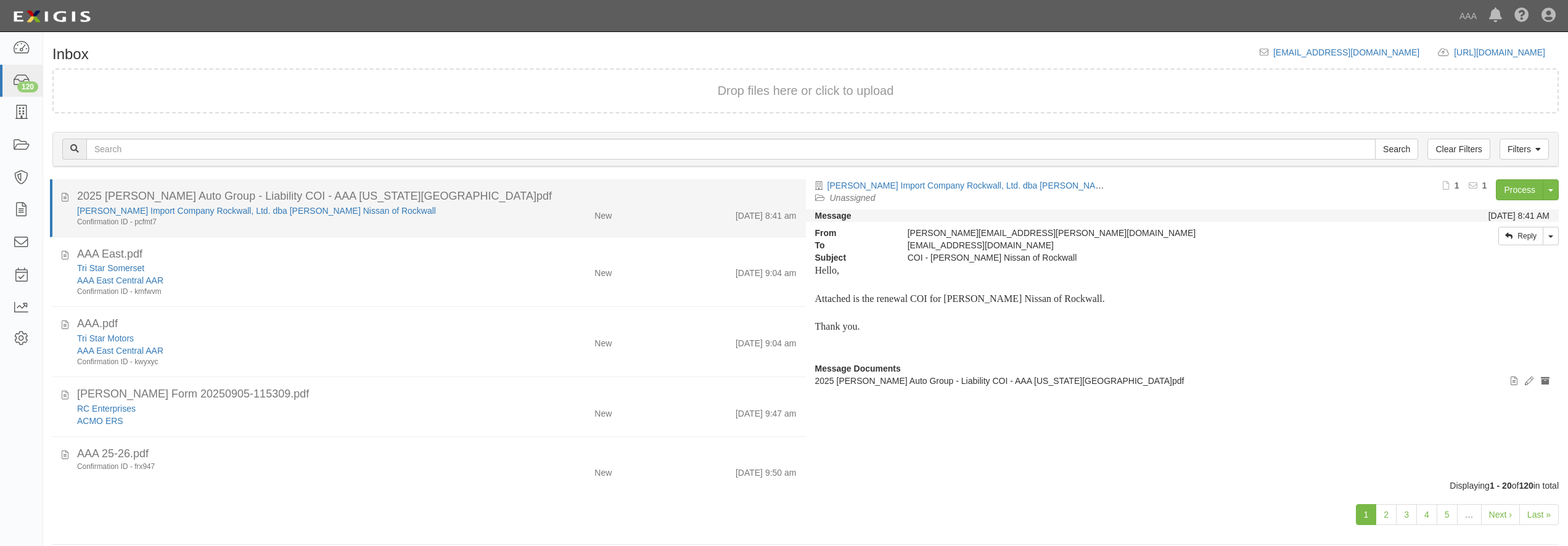
click at [419, 211] on div "[PERSON_NAME] Import Company Rockwall, Ltd. dba [PERSON_NAME] Nissan of Rockwall" at bounding box center [283, 211] width 412 height 12
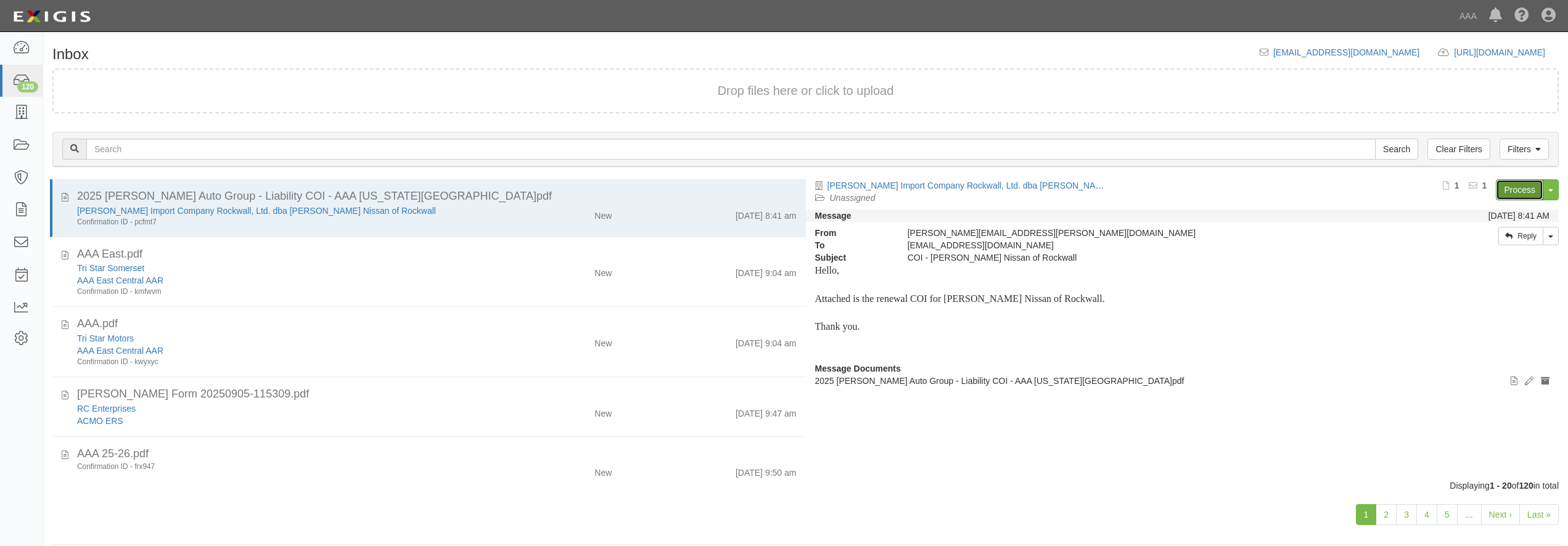
click at [1518, 195] on link "Process" at bounding box center [1519, 190] width 47 height 21
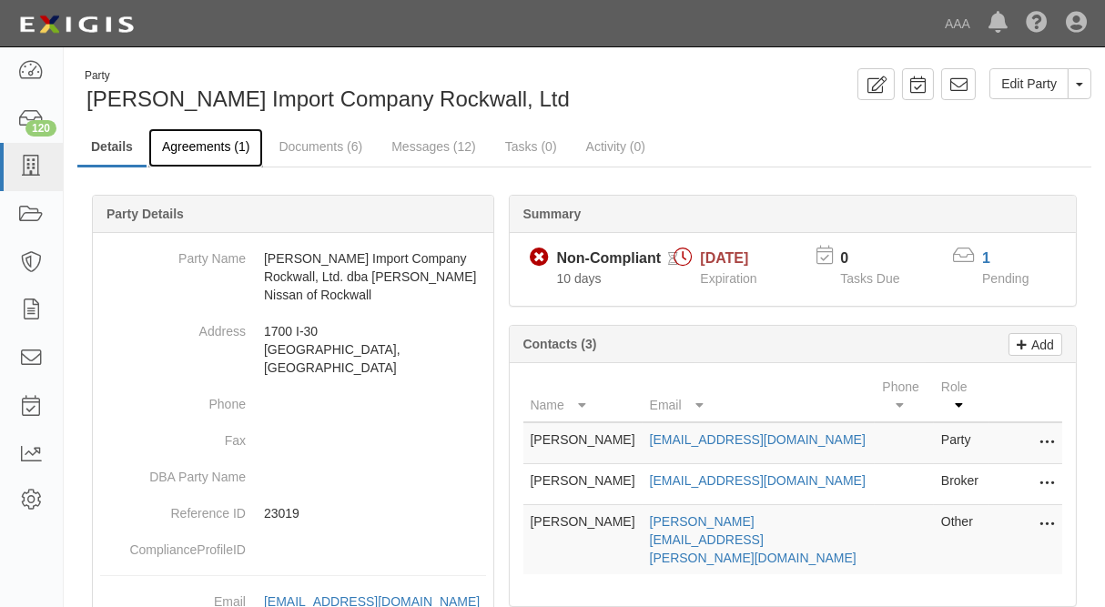
click at [198, 145] on link "Agreements (1)" at bounding box center [205, 147] width 115 height 39
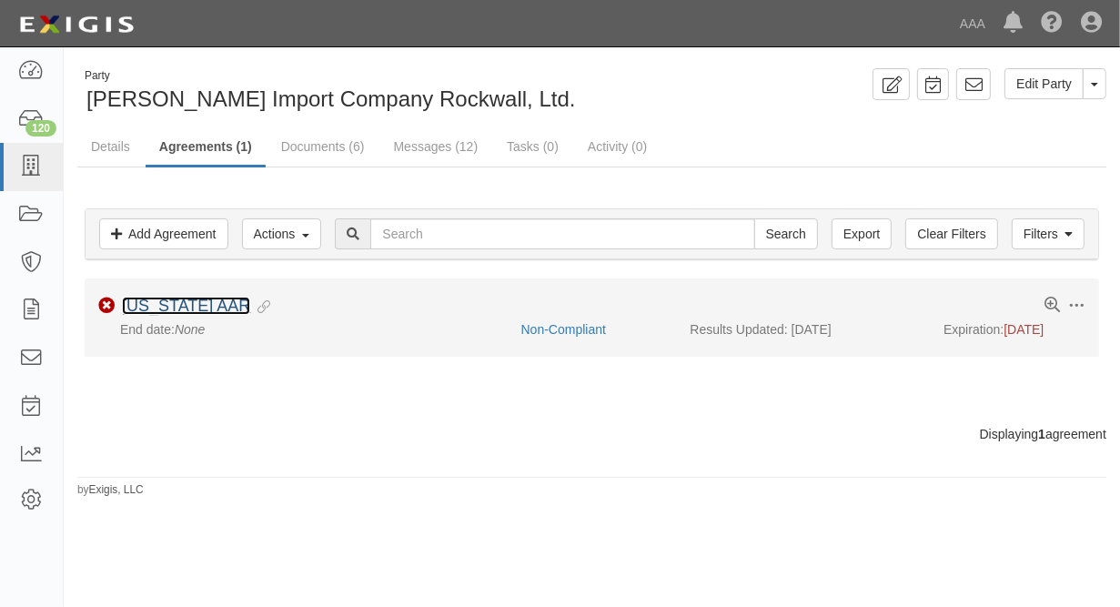
click at [158, 303] on link "[US_STATE] AAR" at bounding box center [186, 306] width 128 height 18
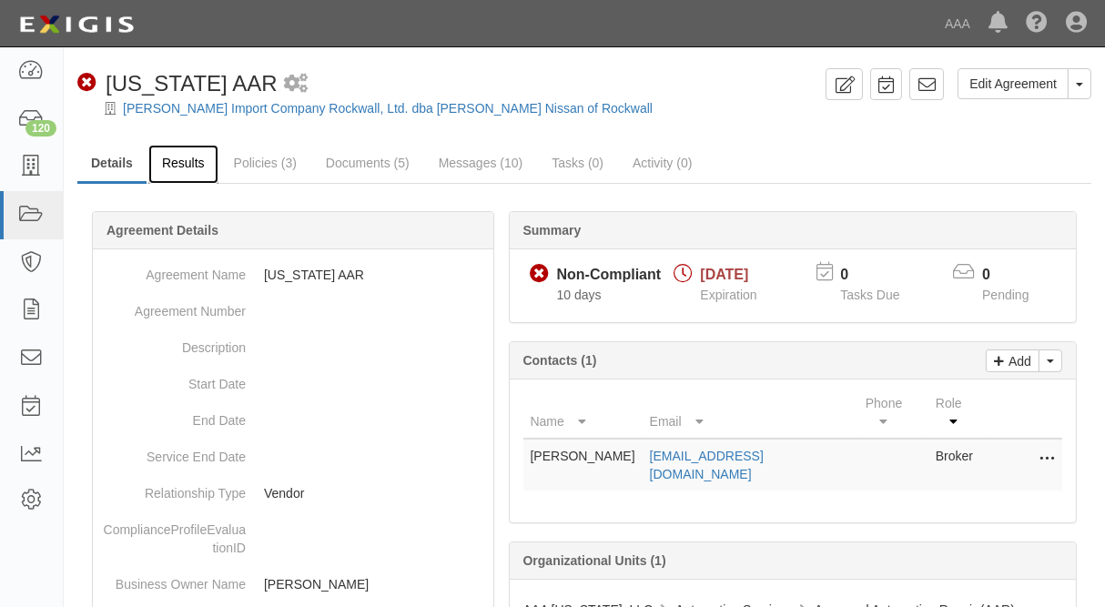
click at [163, 167] on link "Results" at bounding box center [183, 164] width 70 height 39
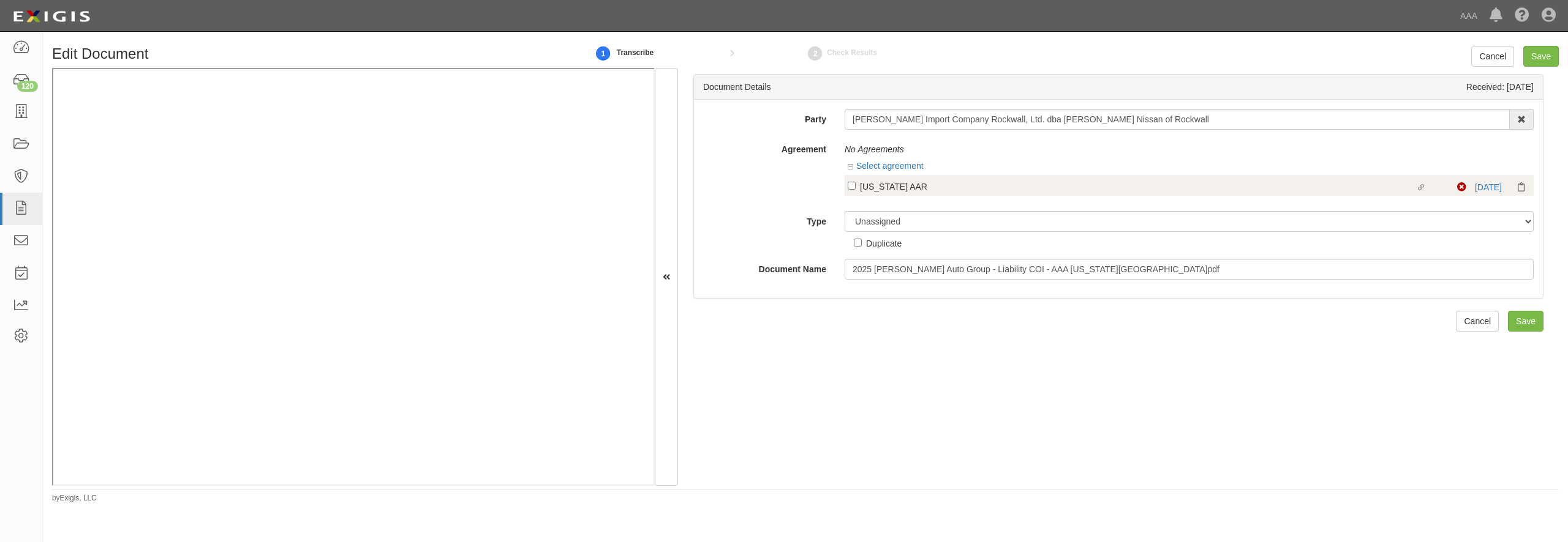
click at [863, 184] on div "[US_STATE] AAR" at bounding box center [1138, 186] width 556 height 13
click at [856, 184] on input "Linked agreement [US_STATE] AAR Linked agreement" at bounding box center [852, 186] width 8 height 8
checkbox input "true"
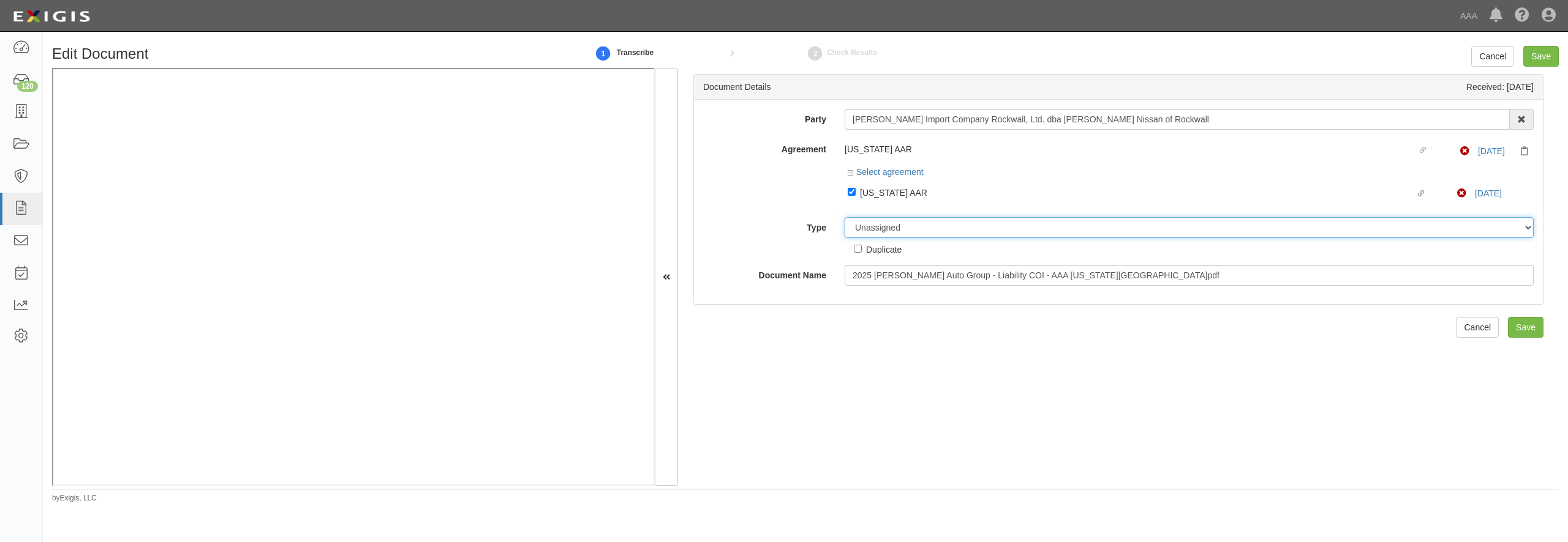
click at [845, 217] on select "Unassigned Binder Cancellation Notice Certificate Contract Endorsement Insuranc…" at bounding box center [1189, 227] width 689 height 21
select select "CertificateDetail"
click option "Certificate" at bounding box center [0, 0] width 0 height 0
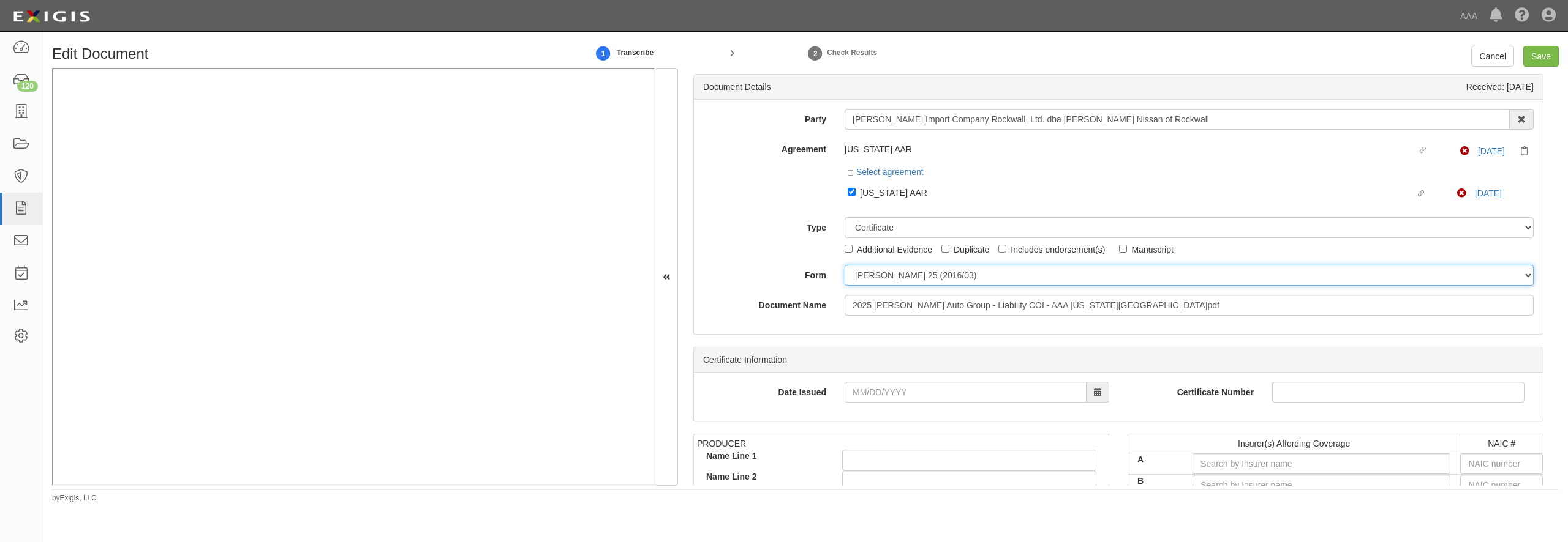
click at [901, 278] on select "[PERSON_NAME] 25 (2016/03) [PERSON_NAME] 101 [PERSON_NAME] 855 NY (2014/05) Gen…" at bounding box center [1189, 275] width 689 height 21
select select "GeneralFormDetail"
click option "General" at bounding box center [0, 0] width 0 height 0
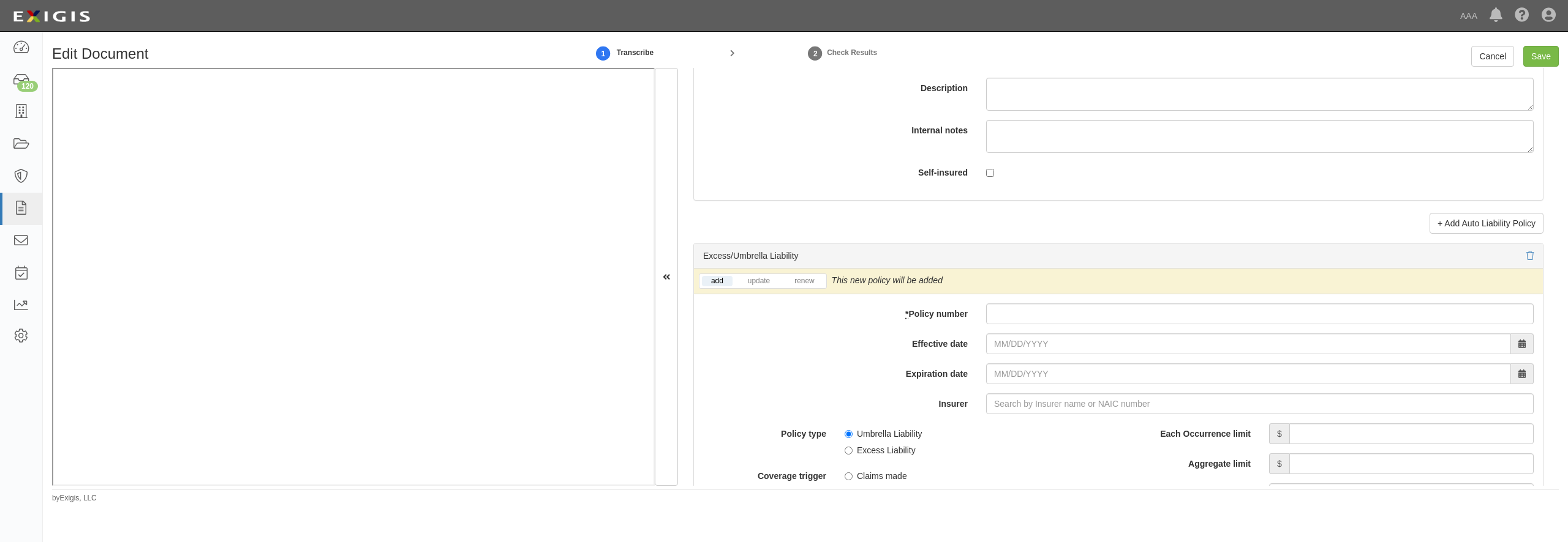
scroll to position [2468, 0]
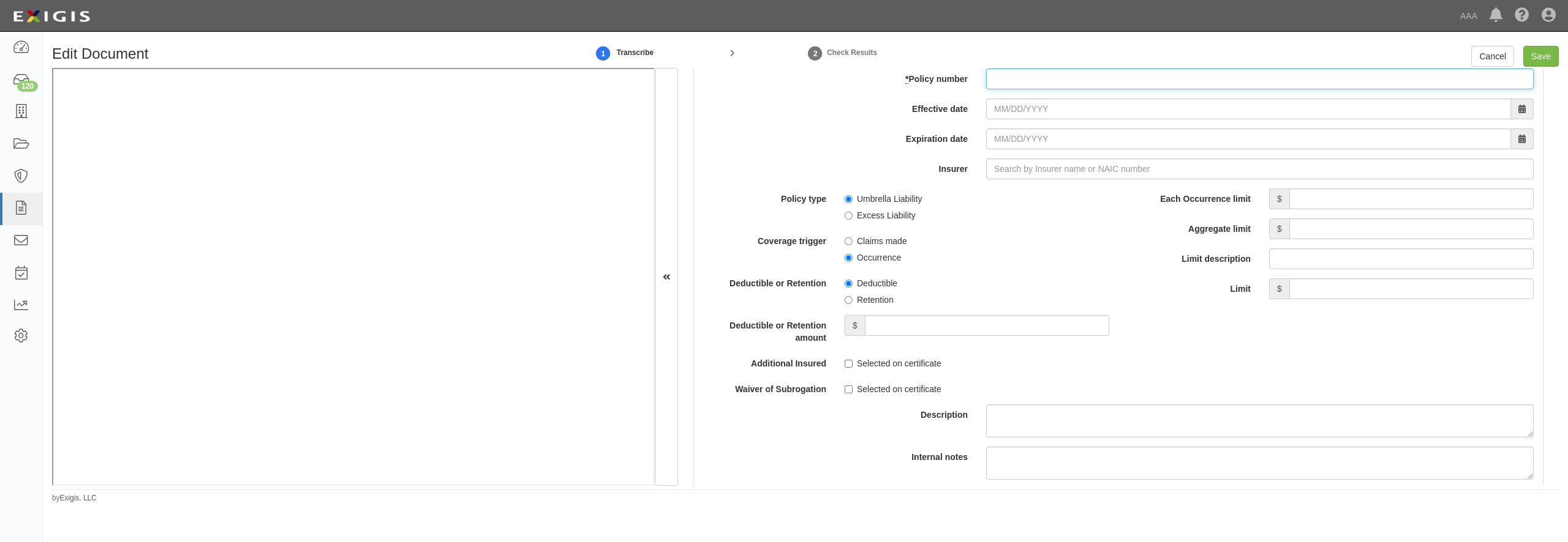
click at [1055, 89] on input "* Policy number" at bounding box center [1260, 79] width 548 height 21
type input "CULP5389754"
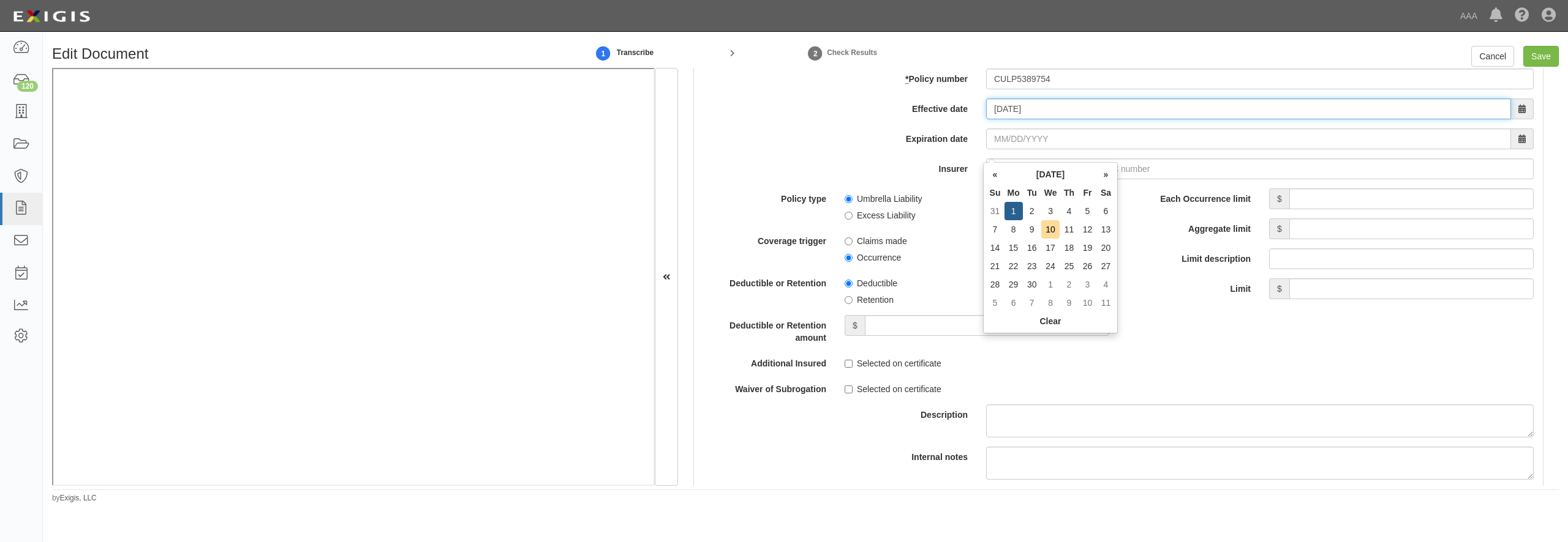
type input "[DATE]"
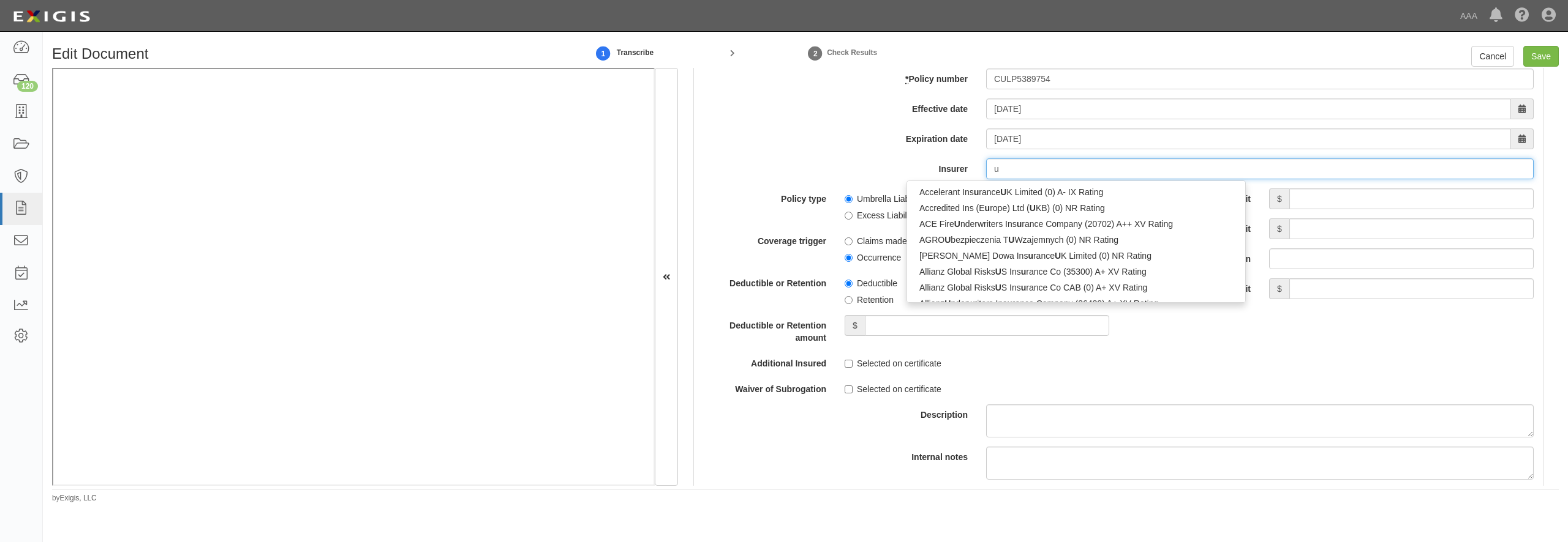
type input "ut"
type input "utica First Insurance Company (15326) A- VIII Rating"
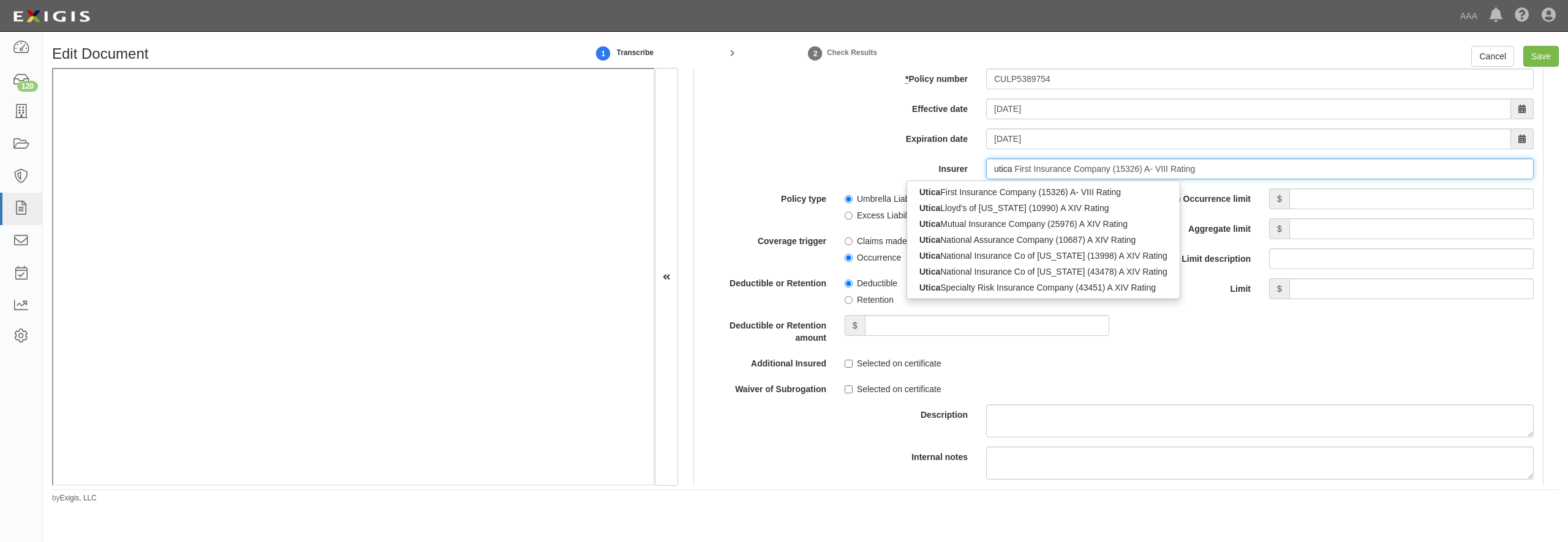
type input "utica"
type input "utica mutual Insurance Company (25976) A XIV Rating"
type input "utica m"
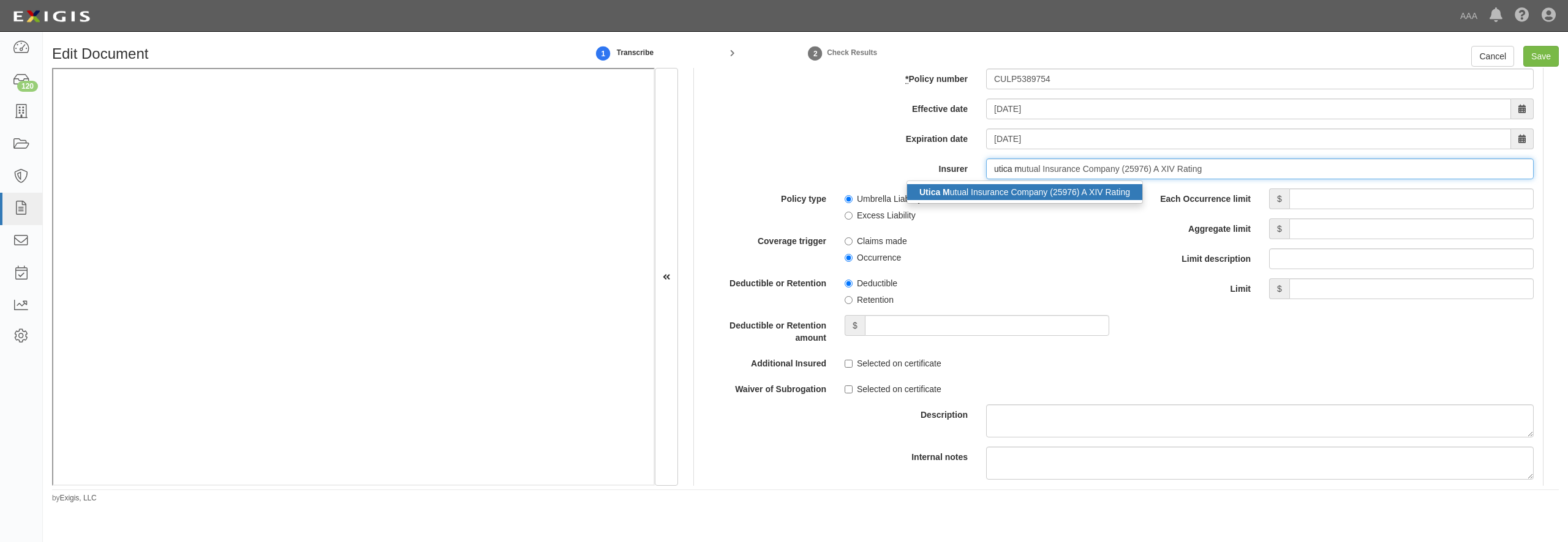
click at [1038, 200] on div "Utica M utual Insurance Company (25976) A XIV Rating" at bounding box center [1025, 192] width 236 height 16
type input "Utica Mutual Insurance Company (25976) A XIV Rating"
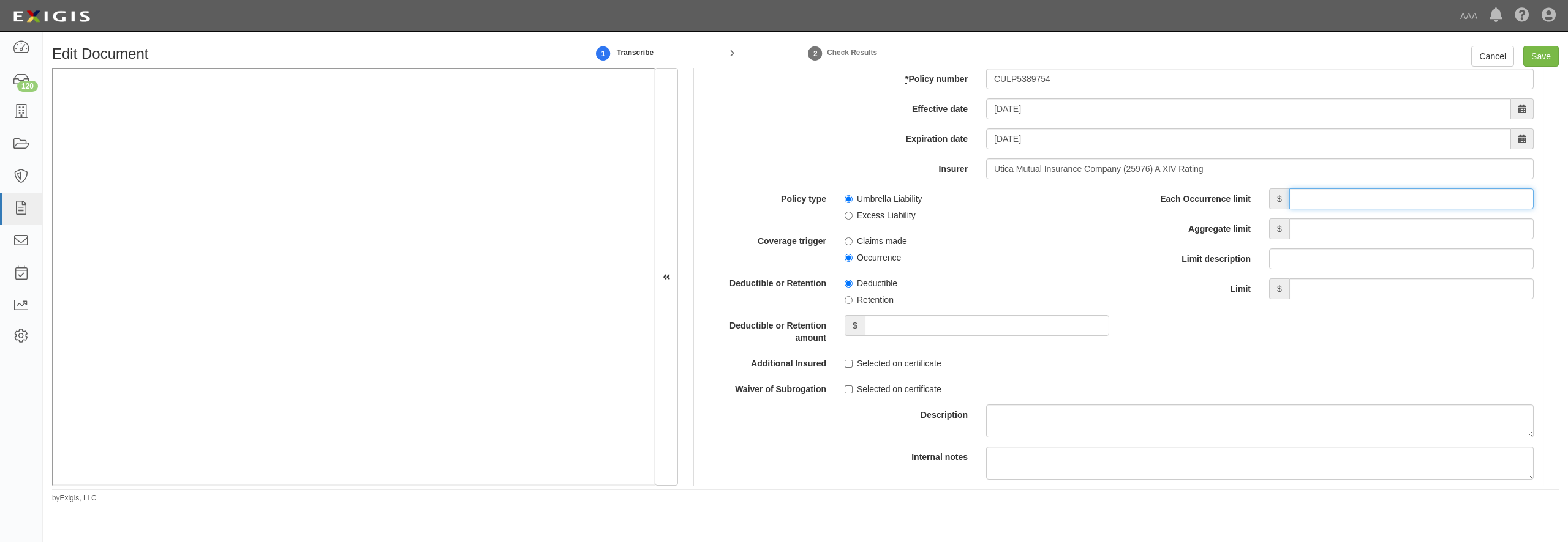
click at [1324, 209] on input "Each Occurrence limit" at bounding box center [1411, 198] width 244 height 21
type input "10,000,000"
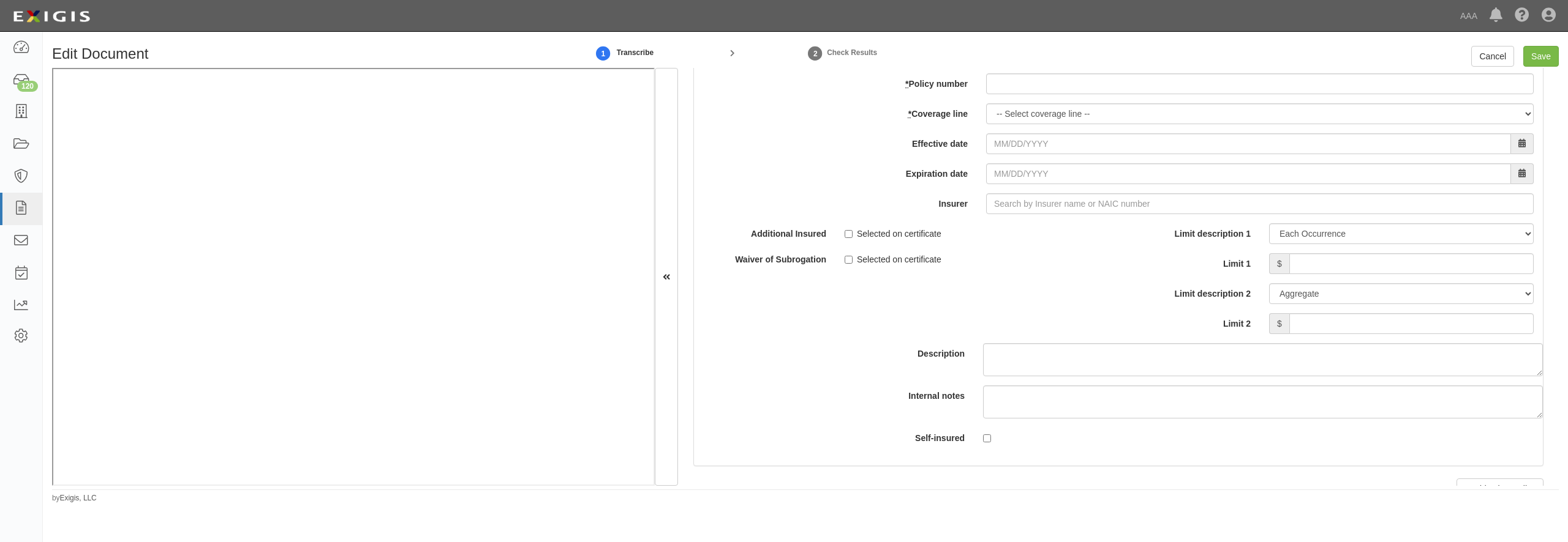
scroll to position [3526, 0]
click at [1030, 96] on input "* Policy number" at bounding box center [1260, 85] width 548 height 21
type input "GAC5389753"
select select "70"
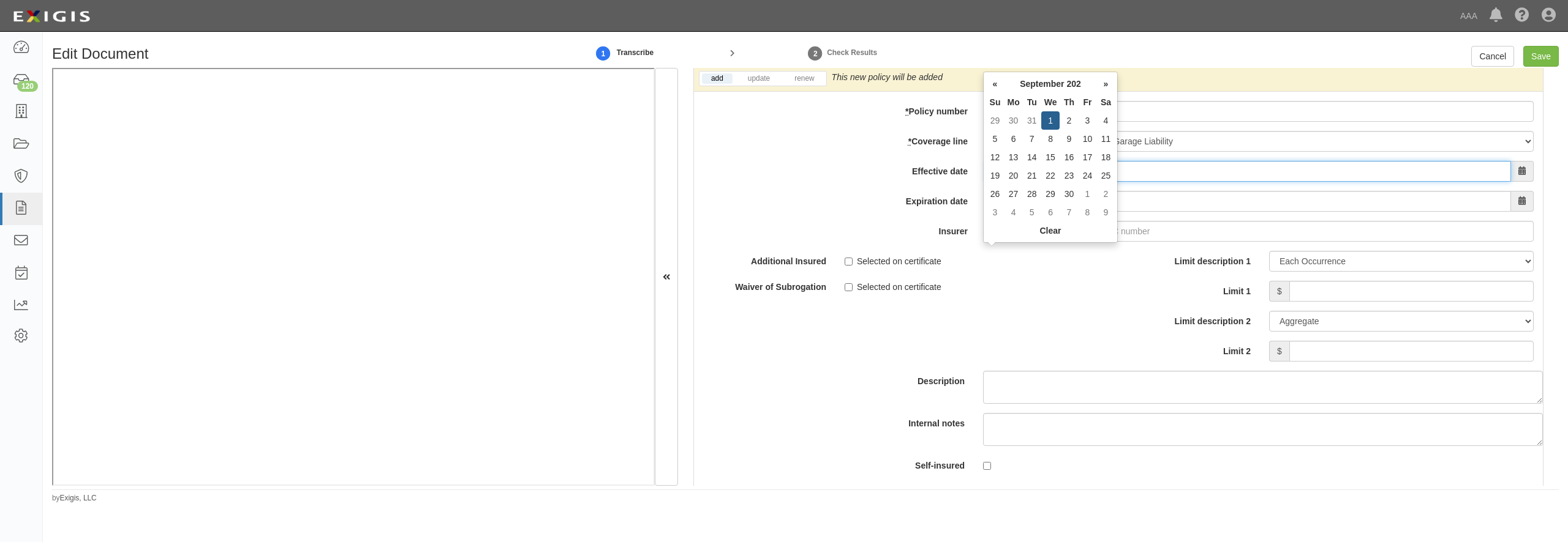
type input "[DATE]"
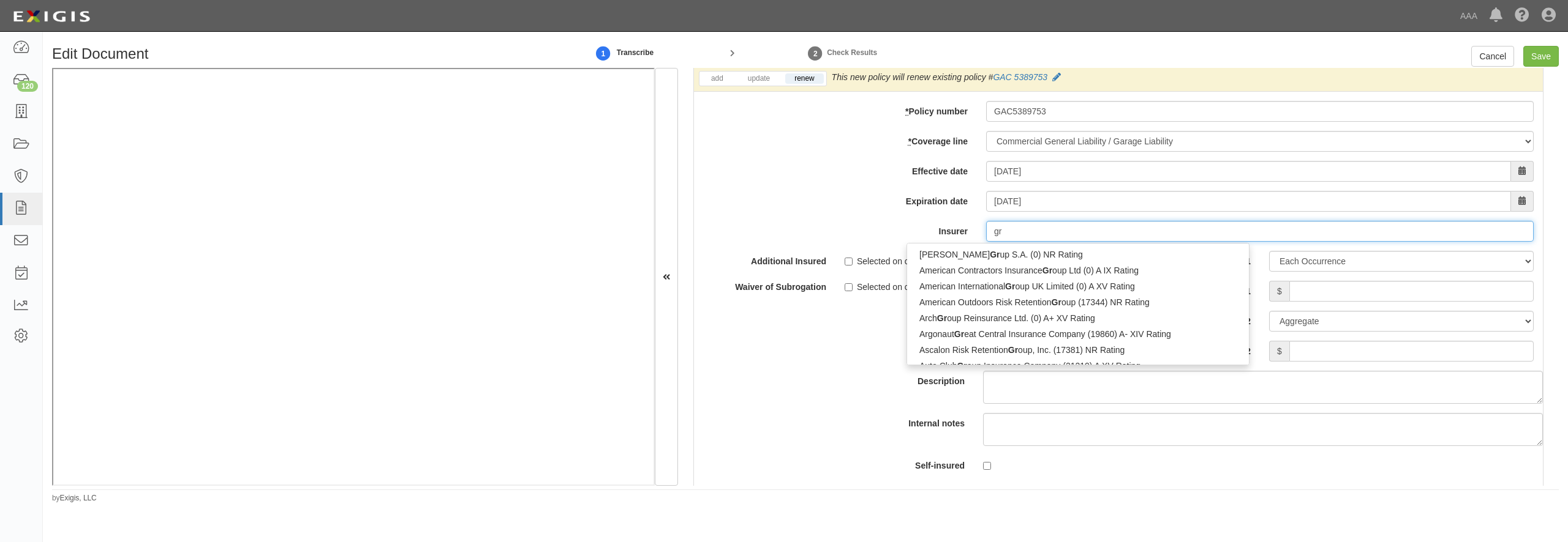
type input "gra"
type input "graphic Arts Mutual Insurance Company (25984) A XIV Rating"
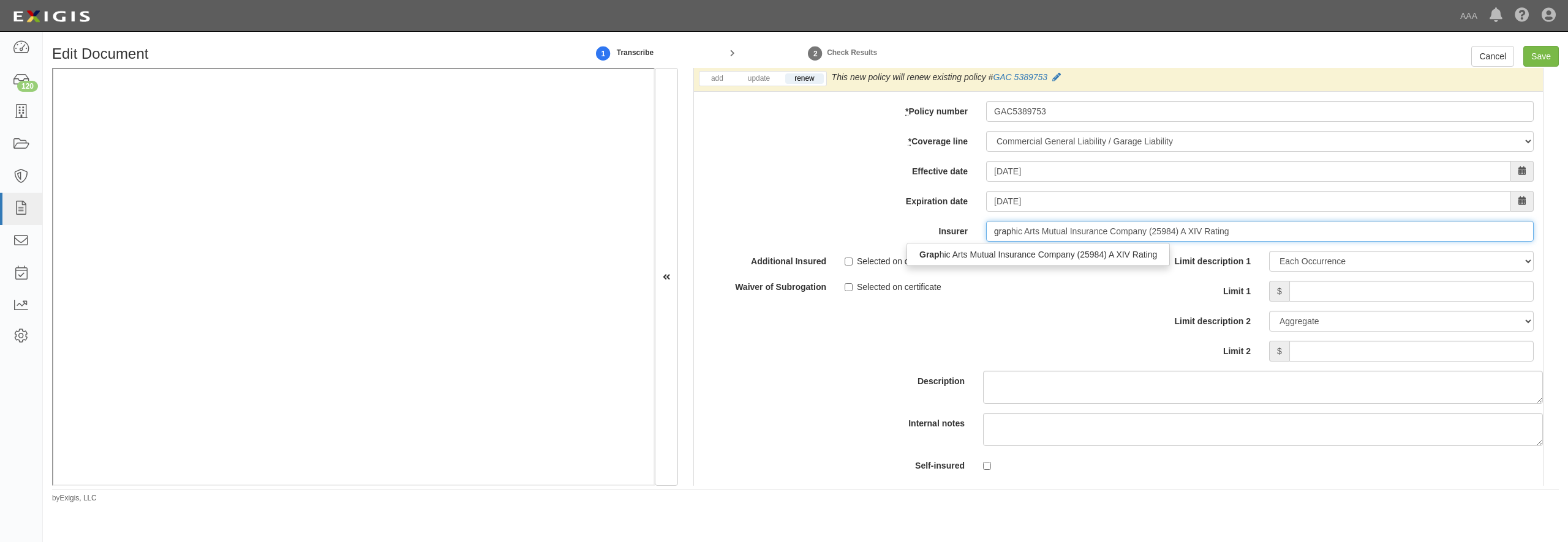
type input "graph"
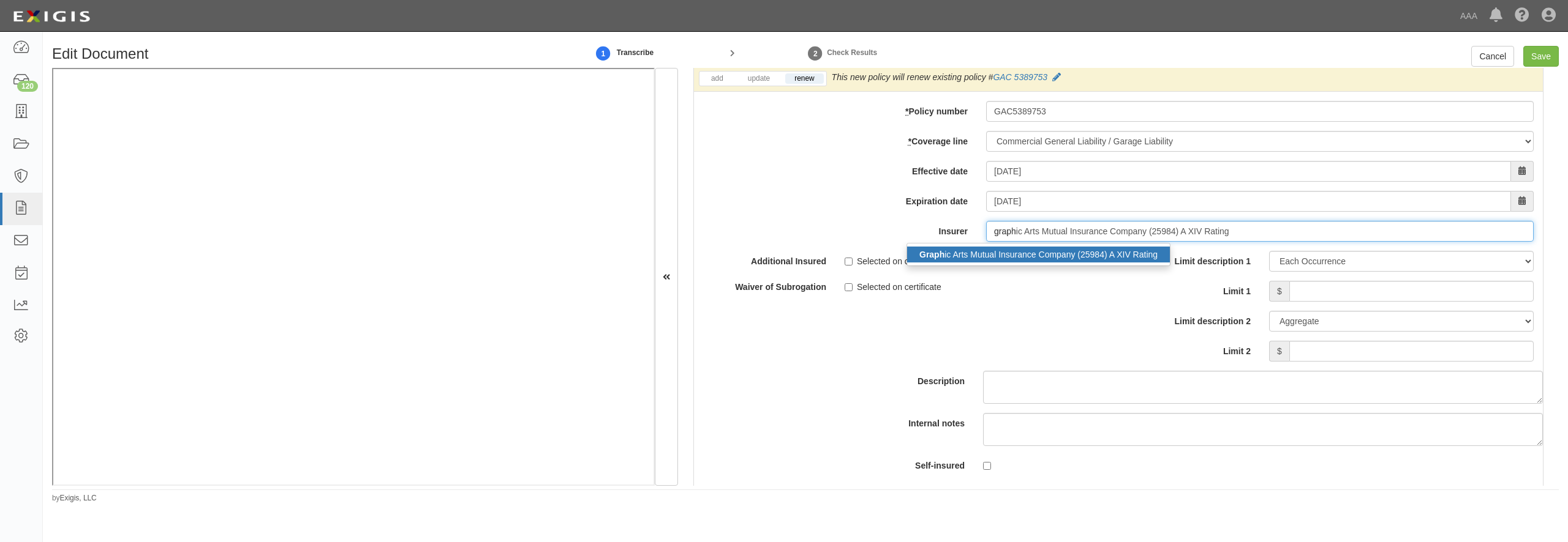
click at [1050, 262] on div "Graph ic Arts Mutual Insurance Company (25984) A XIV Rating" at bounding box center [1038, 255] width 262 height 16
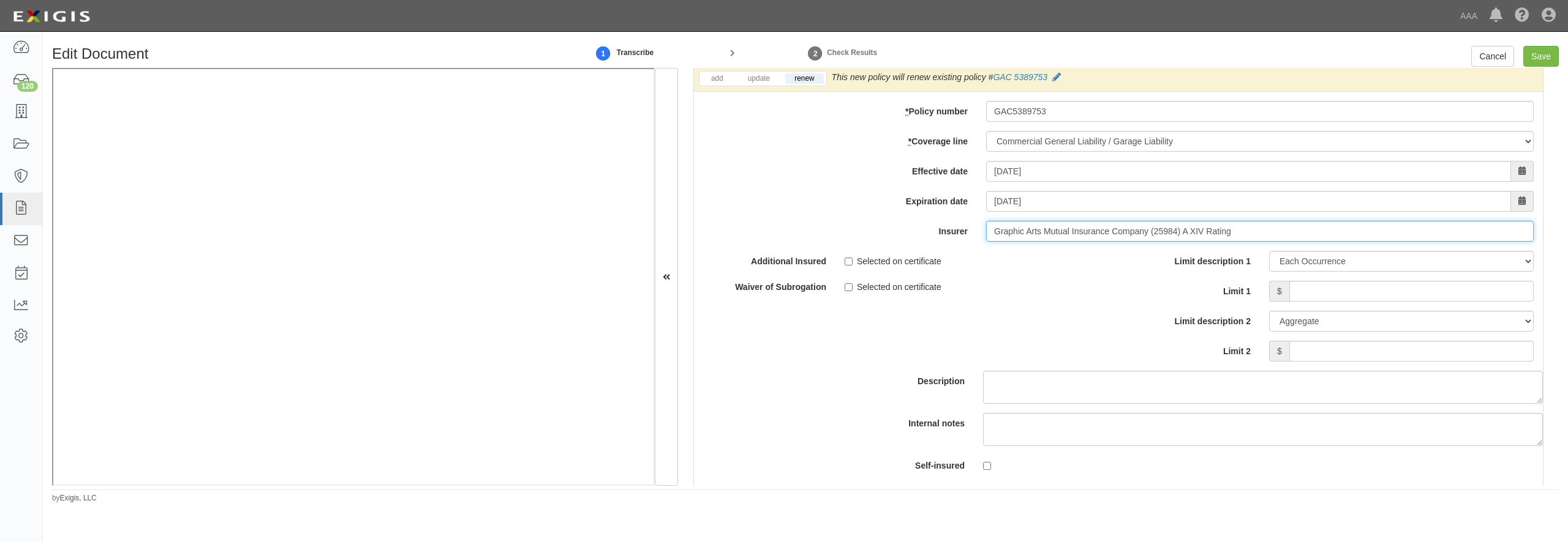
type input "Graphic Arts Mutual Insurance Company (25984) A XIV Rating"
click at [1322, 302] on input "Limit 1" at bounding box center [1411, 291] width 244 height 21
type input "1,000,000"
type input "3,000,000"
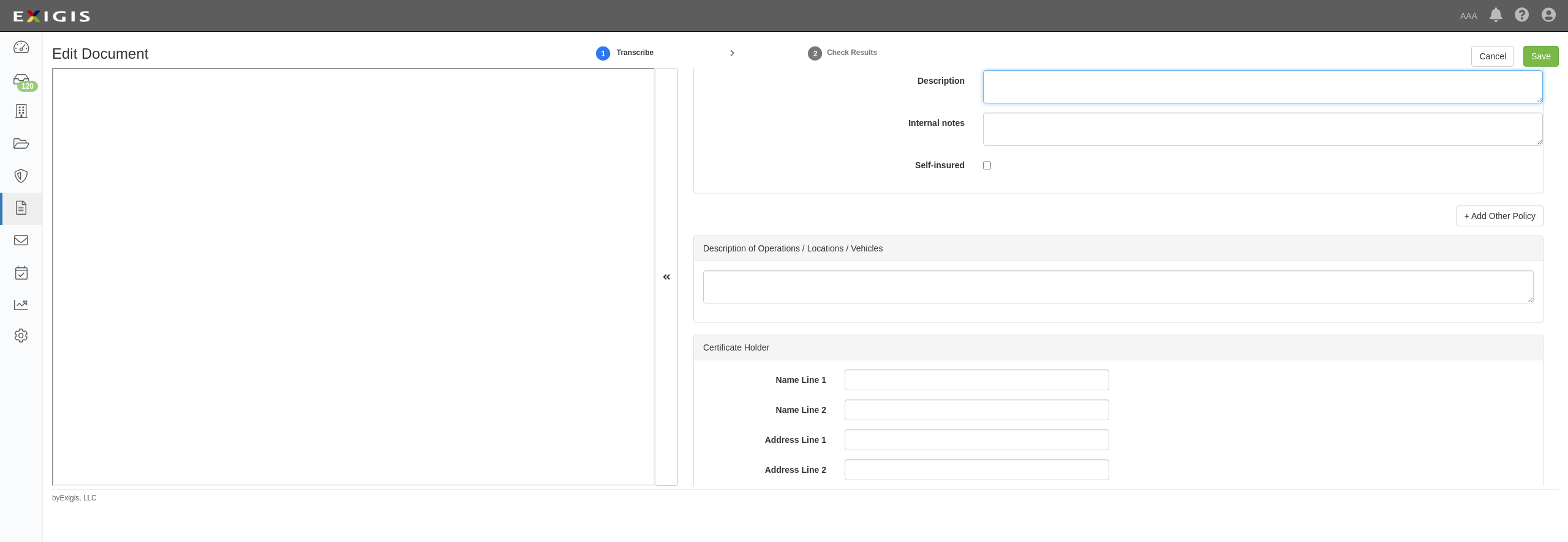
scroll to position [3878, 0]
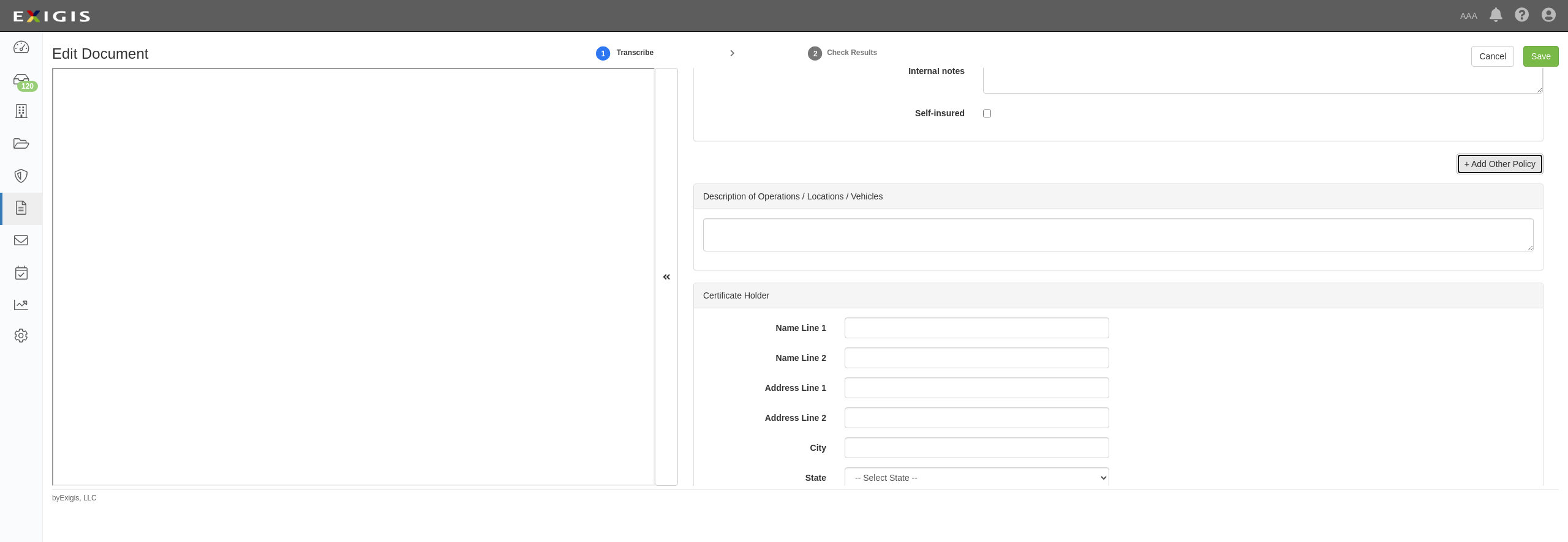
click at [1503, 174] on link "+ Add Other Policy" at bounding box center [1500, 163] width 87 height 21
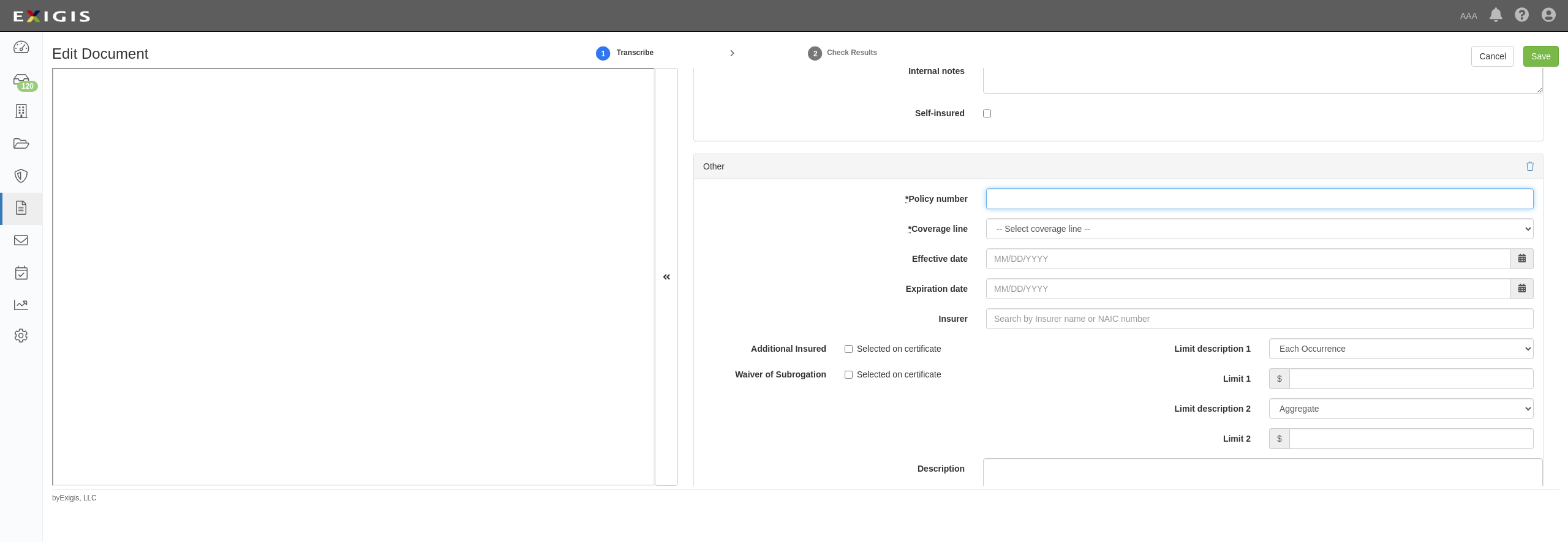
click at [1002, 209] on input "* Policy number" at bounding box center [1260, 198] width 548 height 21
paste input "ADM8604627-03"
type input "ADM8604627-03"
click at [1075, 209] on input "* Policy number" at bounding box center [1260, 198] width 548 height 21
type input "GAC5389753"
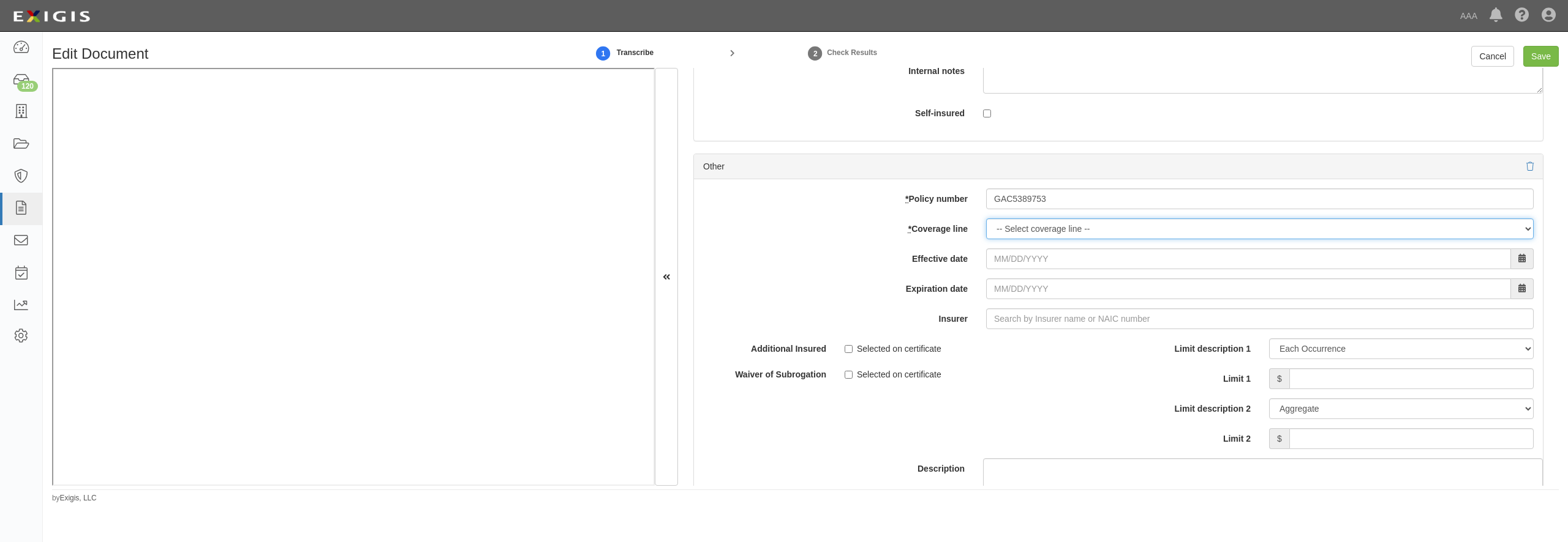
select select "56"
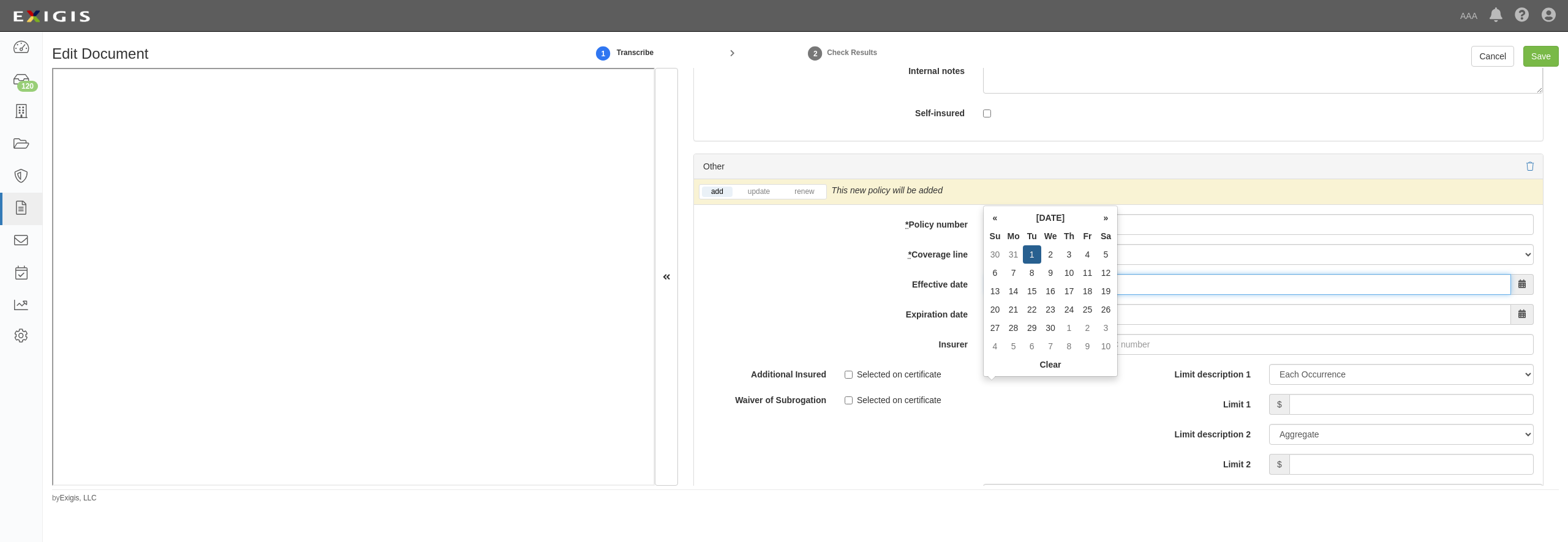
type input "09/01/2025"
type input "[DATE]"
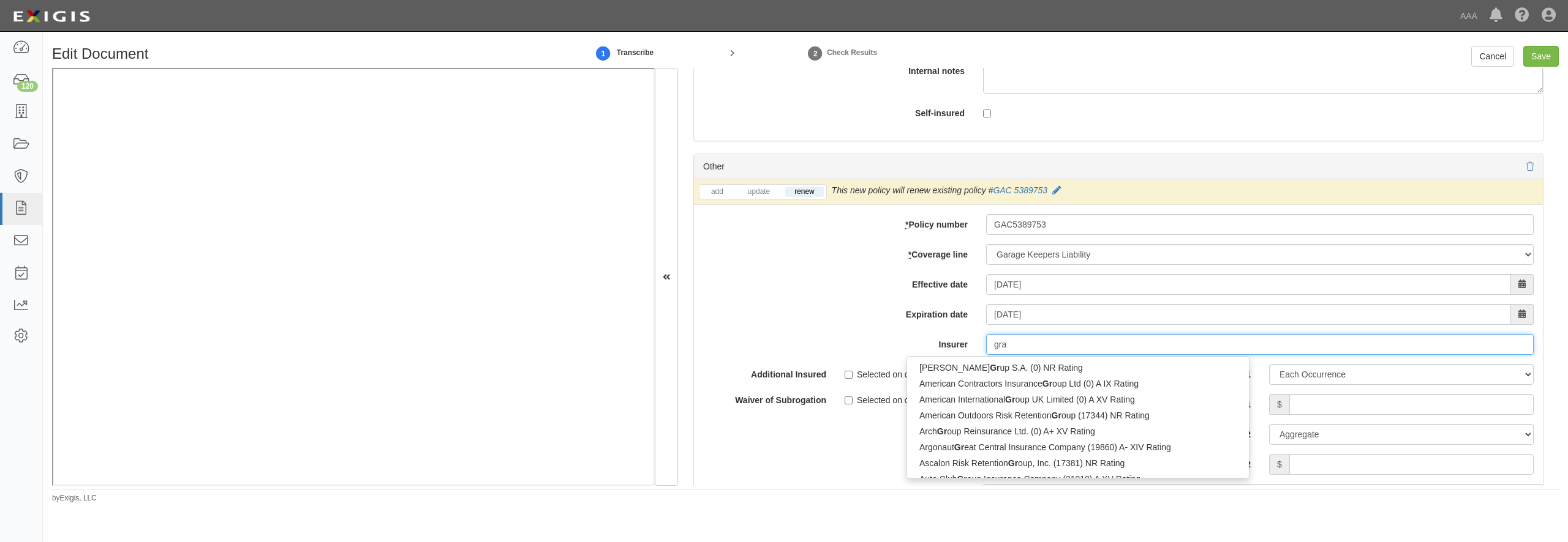
type input "grap"
type input "graphic Arts Mutual Insurance Company (25984) A XIV Rating"
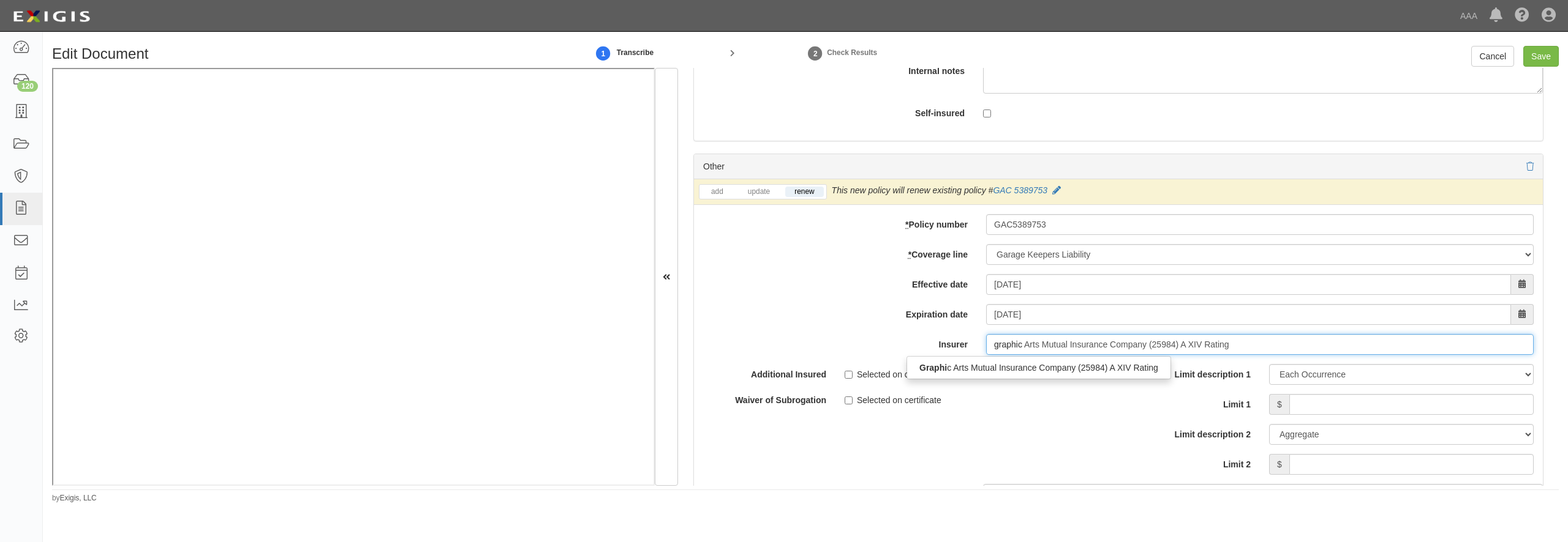
type input "graphic"
type input "graphic arts Mutual Insurance Company (25984) A XIV Rating"
type input "graphic ar"
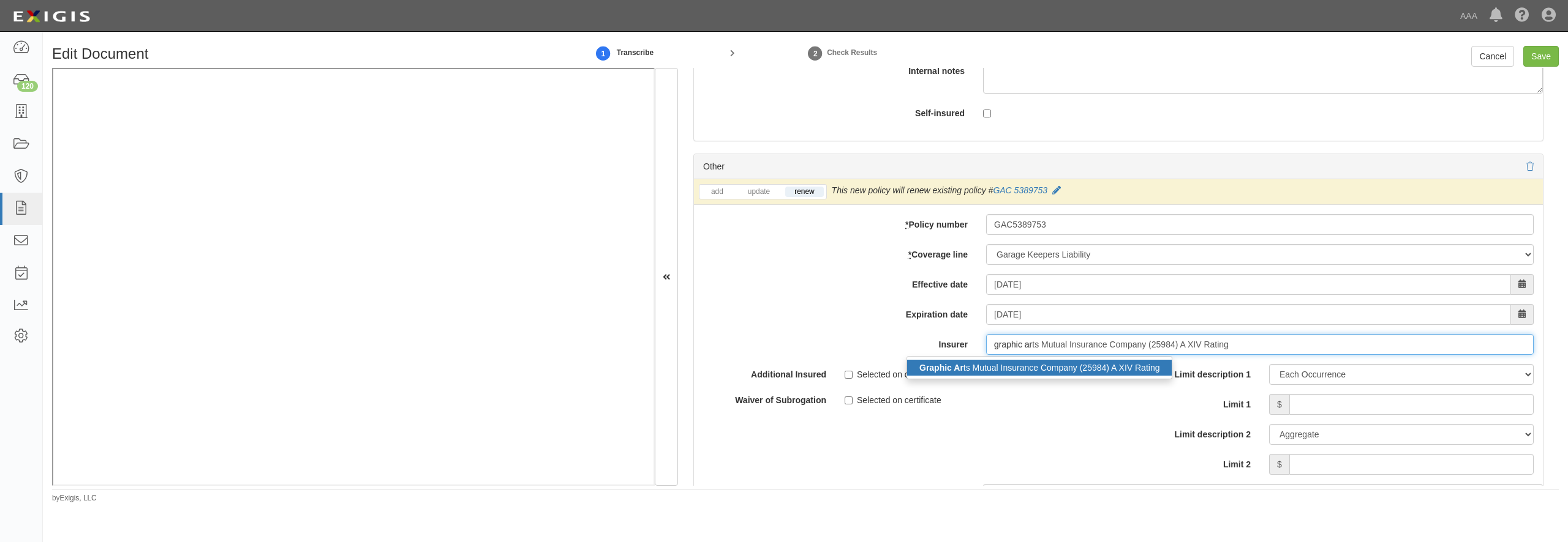
click at [1134, 376] on div "Graphic Ar ts Mutual Insurance Company (25984) A XIV Rating" at bounding box center [1039, 368] width 264 height 16
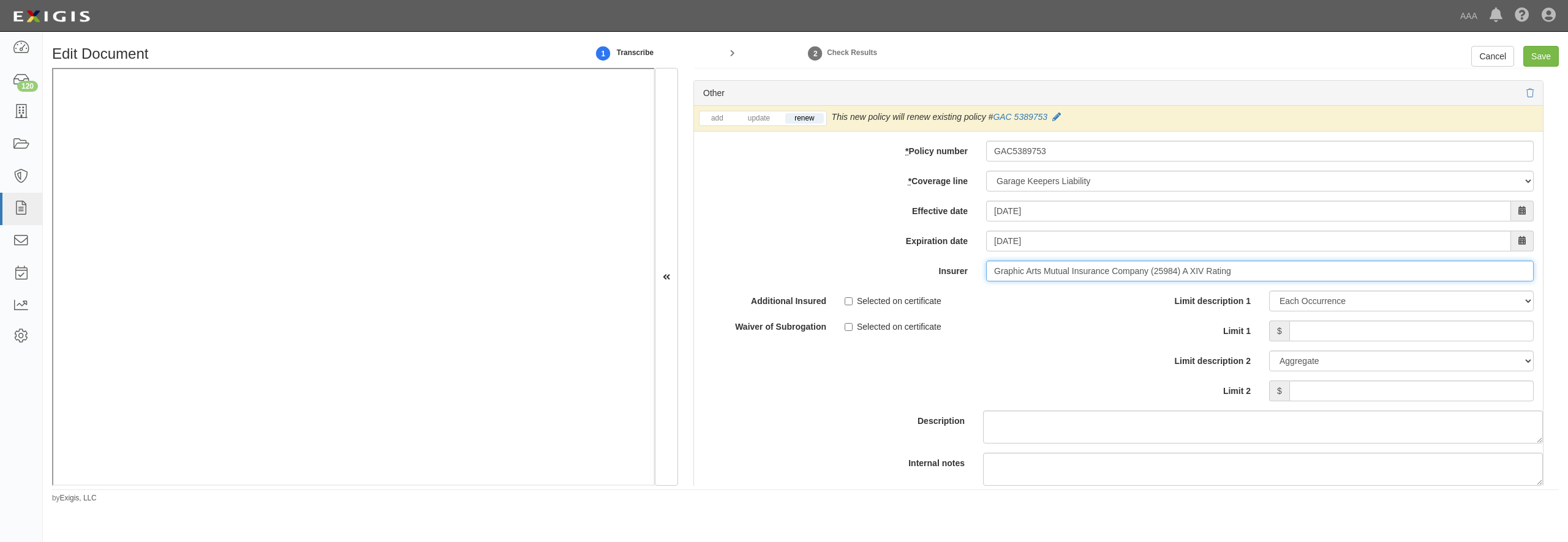
scroll to position [3996, 0]
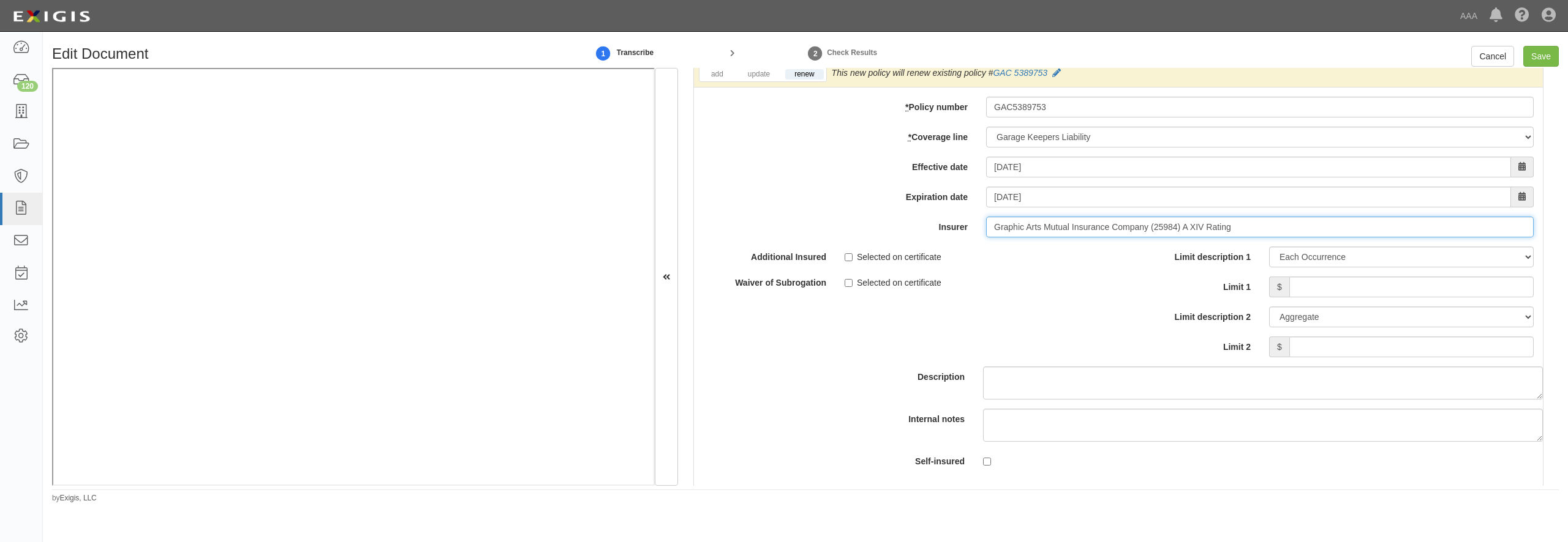
type input "Graphic Arts Mutual Insurance Company (25984) A XIV Rating"
click at [1324, 297] on input "Limit 1" at bounding box center [1411, 286] width 244 height 21
click at [1296, 297] on input "Limit 1" at bounding box center [1411, 286] width 244 height 21
type input "1,200,000"
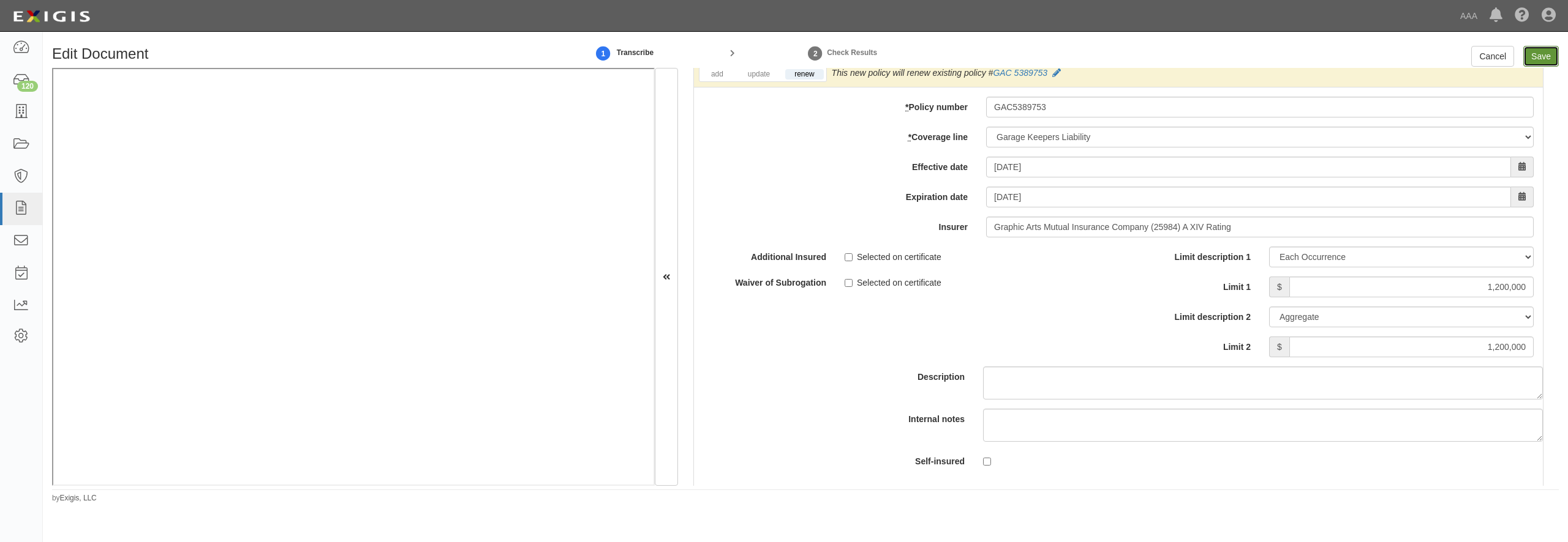
click at [1541, 64] on input "Save" at bounding box center [1541, 56] width 36 height 21
type input "10000000"
type input "1000000"
type input "3000000"
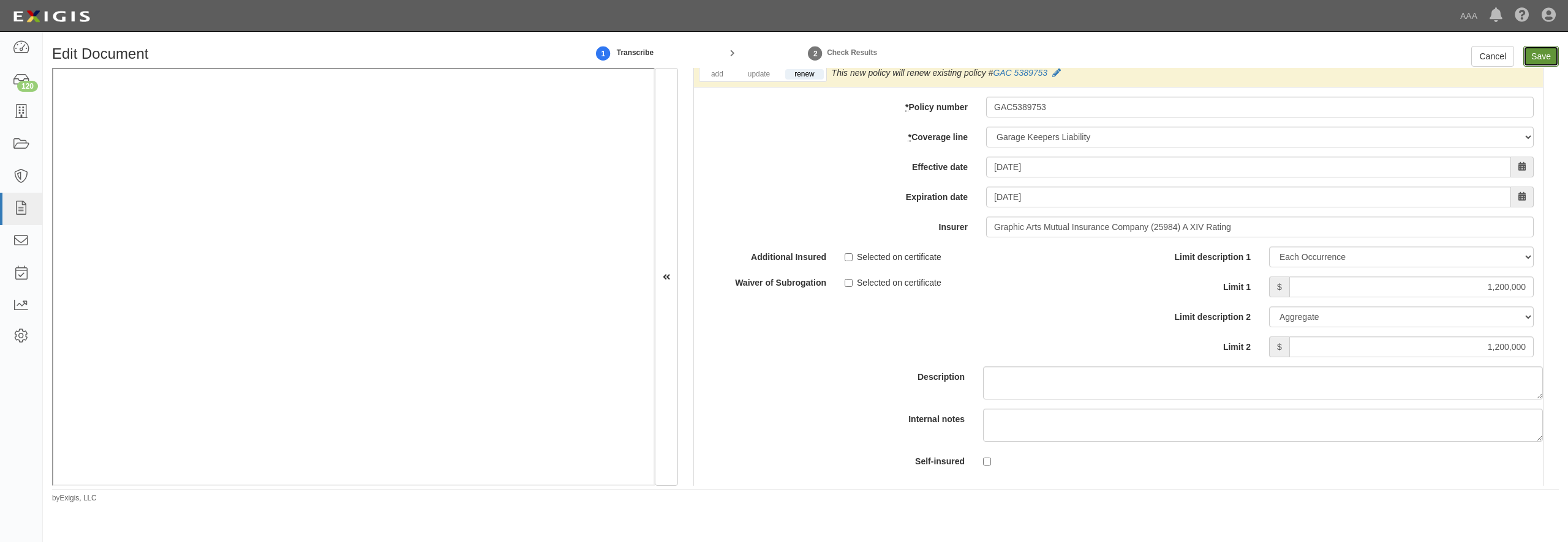
type input "1200000"
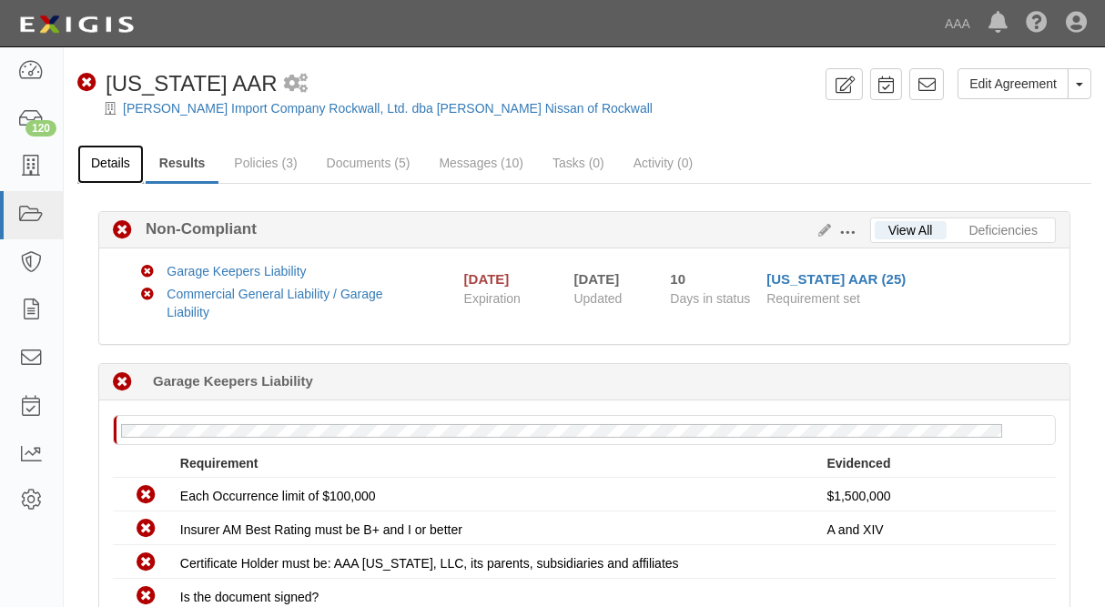
click at [100, 162] on link "Details" at bounding box center [110, 164] width 66 height 39
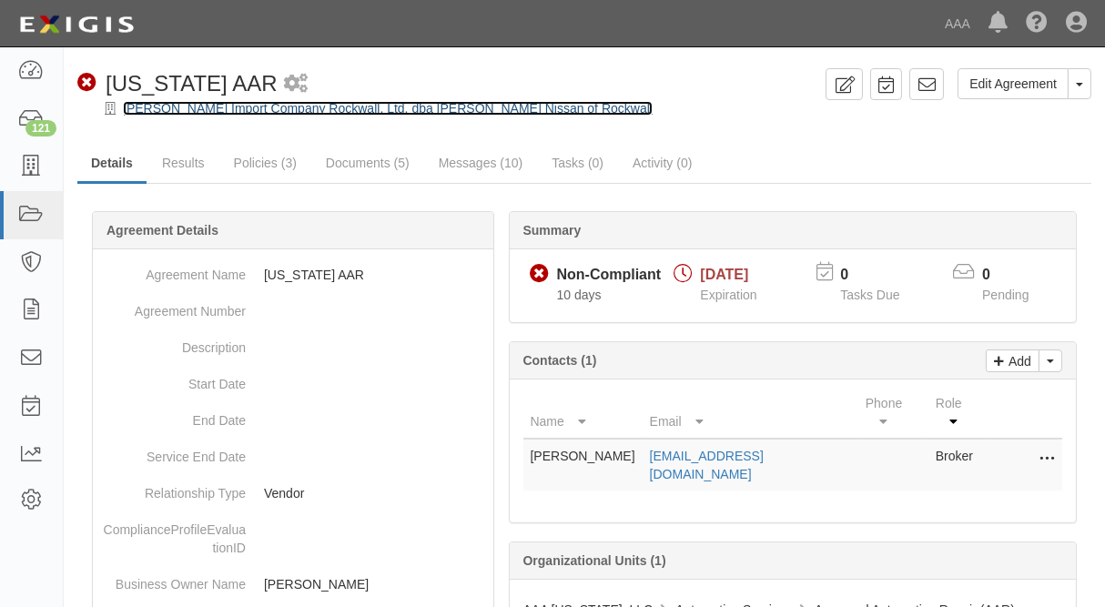
click at [190, 103] on link "[PERSON_NAME] Import Company Rockwall, Ltd. dba [PERSON_NAME] Nissan of Rockwall" at bounding box center [388, 108] width 530 height 15
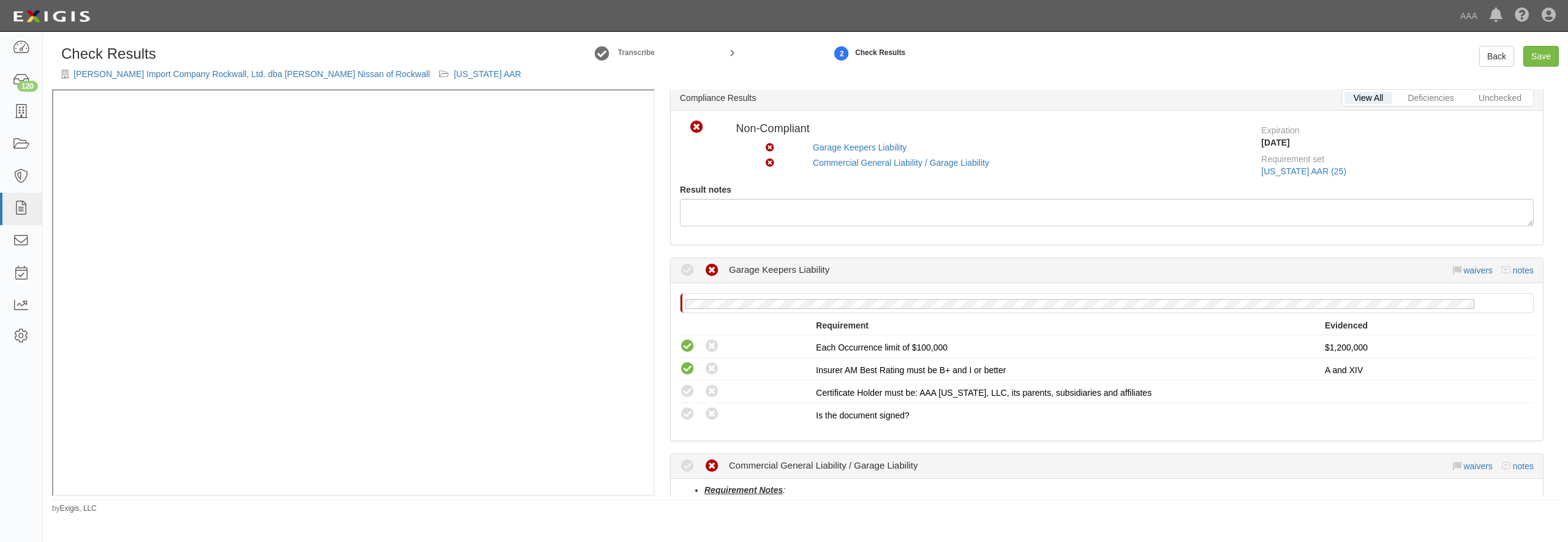
scroll to position [59, 0]
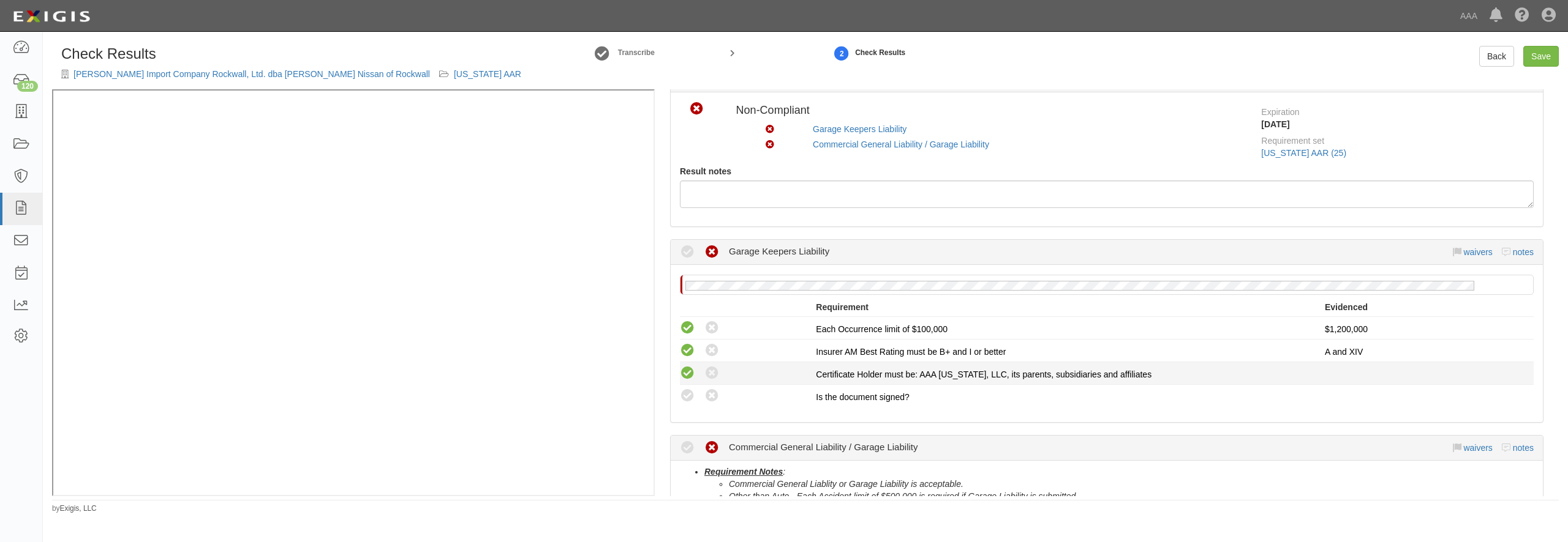
click at [691, 377] on icon at bounding box center [687, 373] width 15 height 15
radio input "true"
click at [691, 393] on icon at bounding box center [687, 396] width 15 height 15
radio input "true"
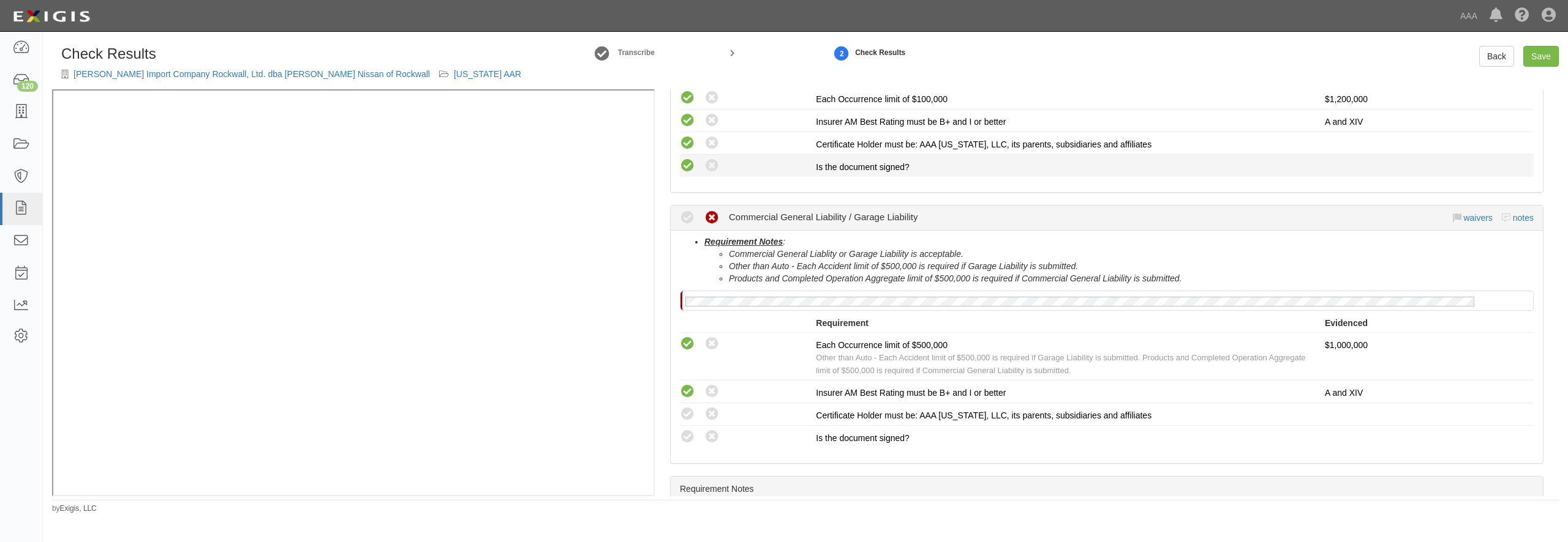
scroll to position [352, 0]
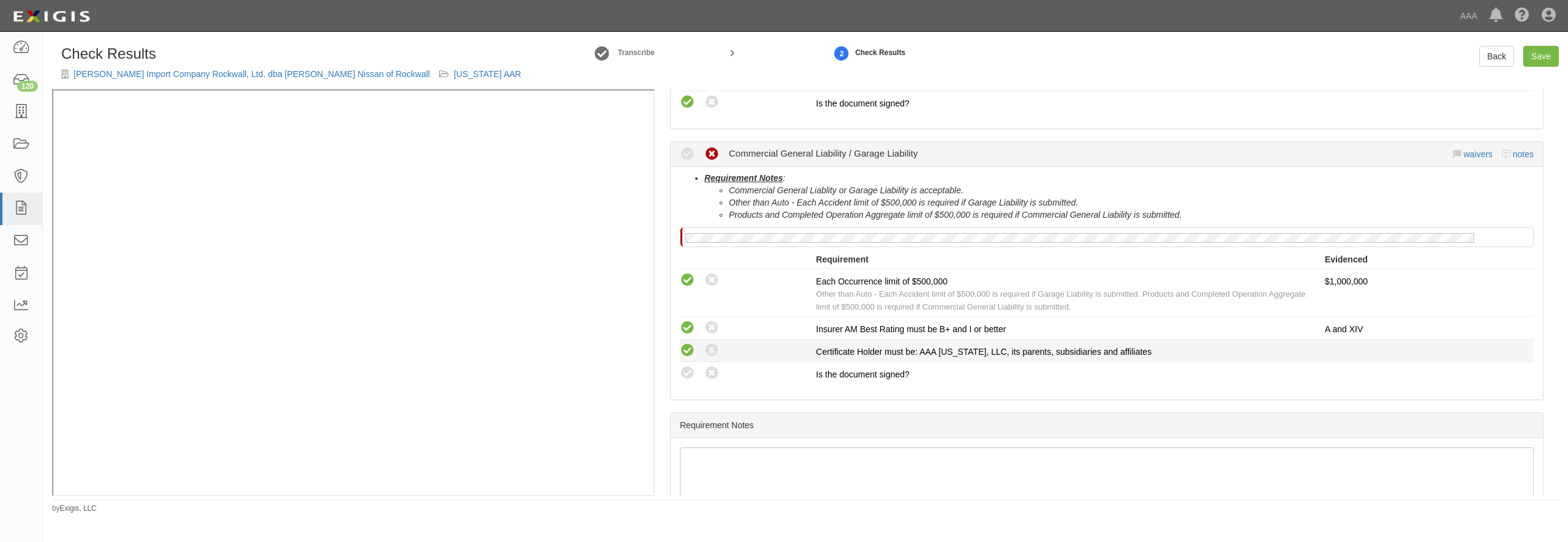
click at [692, 345] on icon at bounding box center [687, 351] width 15 height 15
radio input "true"
click at [688, 371] on icon at bounding box center [687, 373] width 15 height 15
radio input "true"
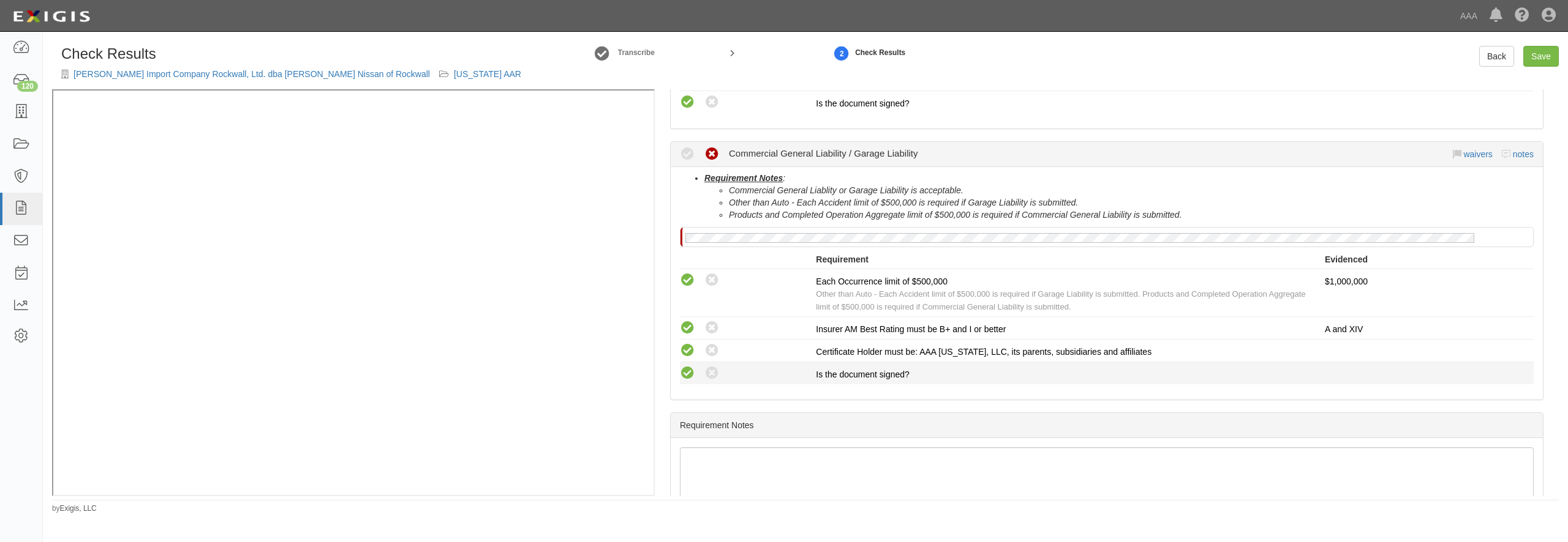
radio input "true"
click at [1540, 58] on link "Save" at bounding box center [1541, 56] width 36 height 21
radio input "true"
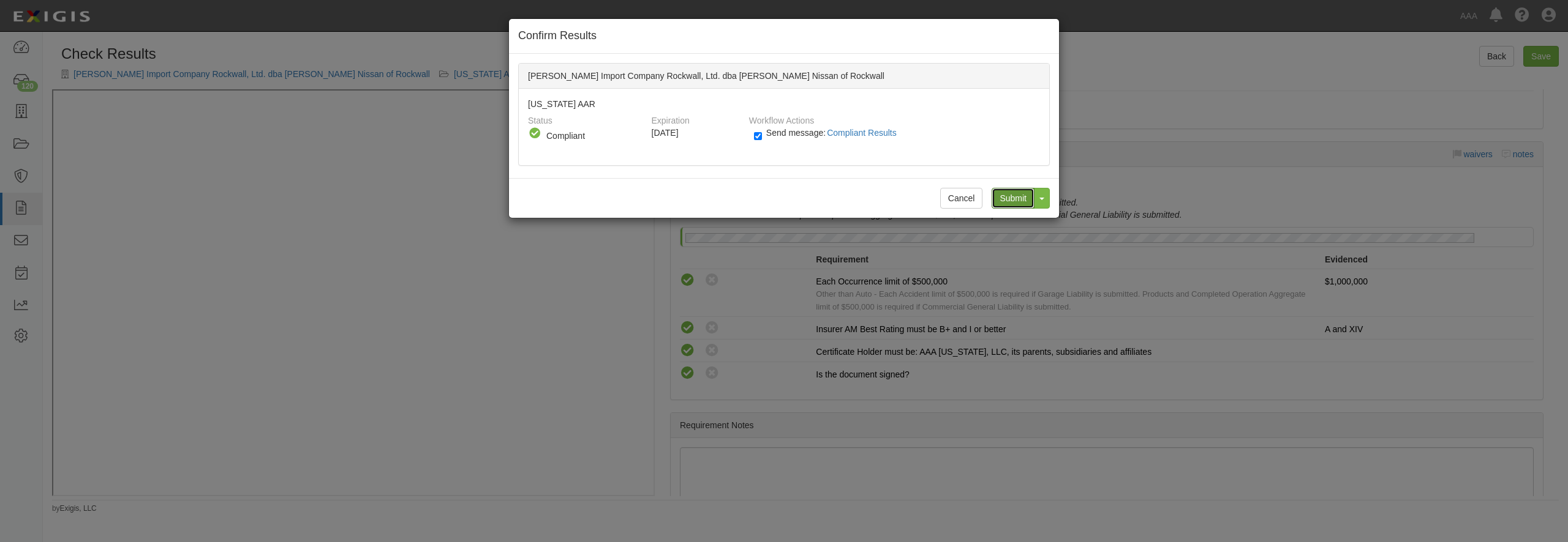
click at [1003, 200] on input "Submit" at bounding box center [1013, 198] width 43 height 21
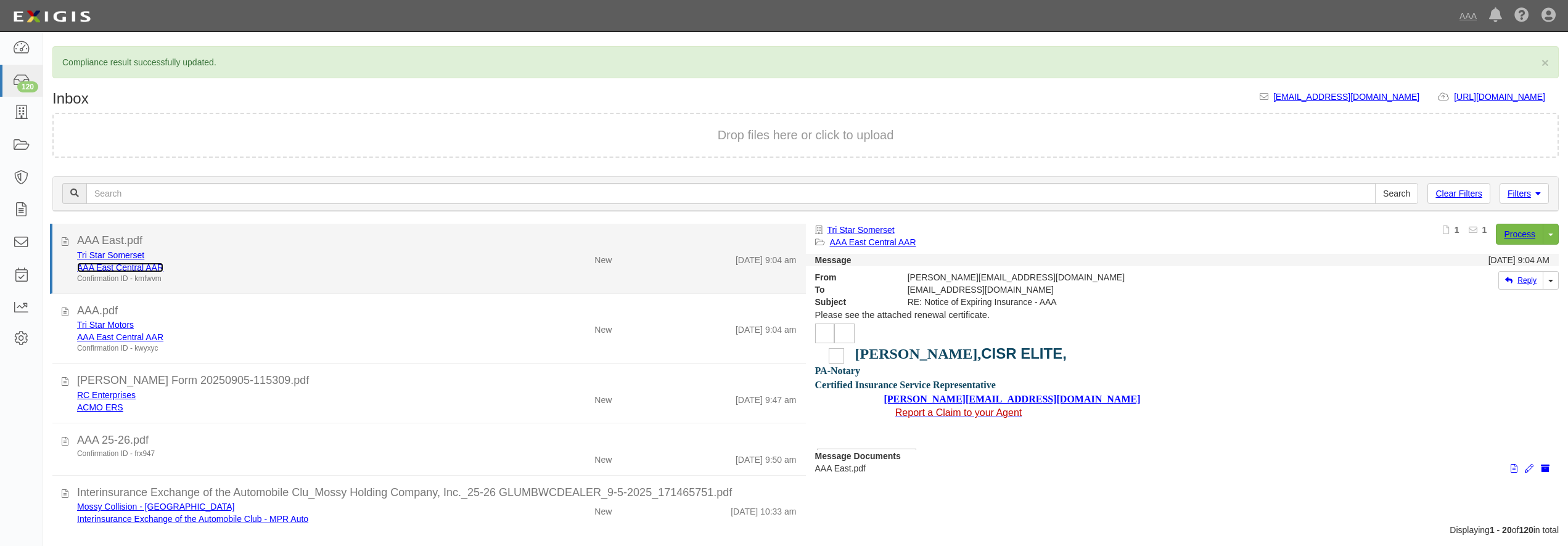
click at [141, 271] on link "AAA East Central AAR" at bounding box center [120, 268] width 86 height 10
click at [320, 236] on div "AAA East.pdf" at bounding box center [437, 241] width 719 height 16
click at [284, 259] on div "Tri Star Somerset" at bounding box center [283, 255] width 412 height 12
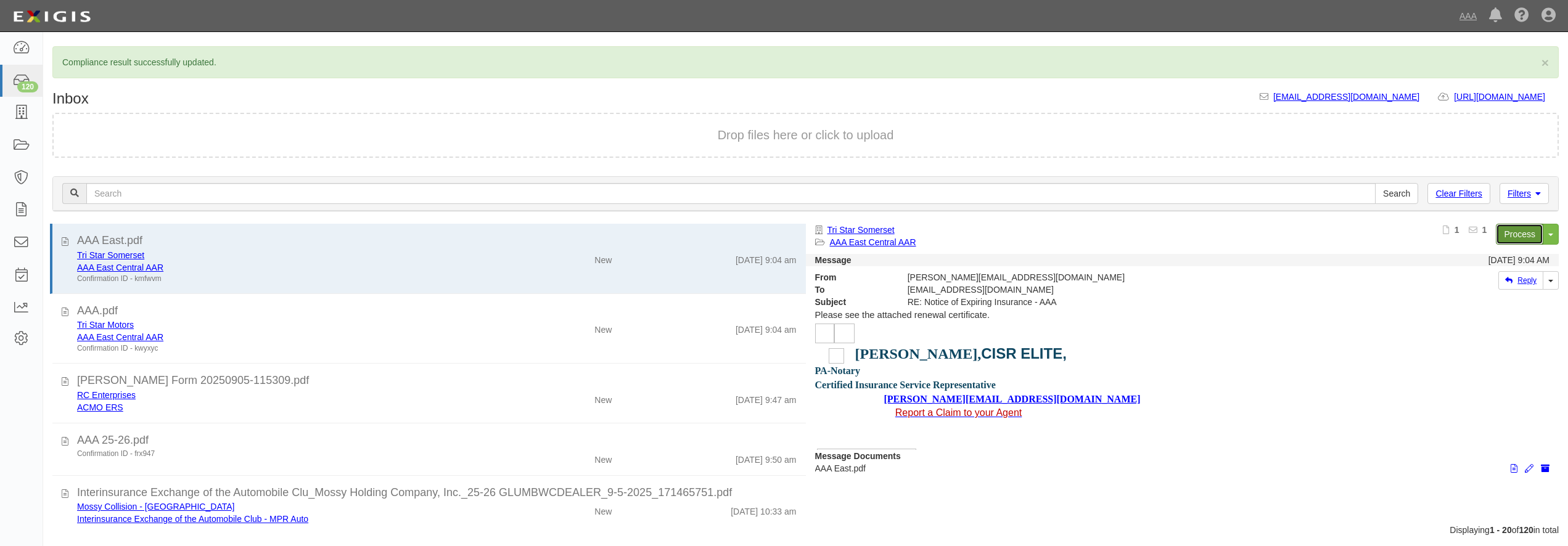
click at [1514, 236] on link "Process" at bounding box center [1519, 234] width 47 height 21
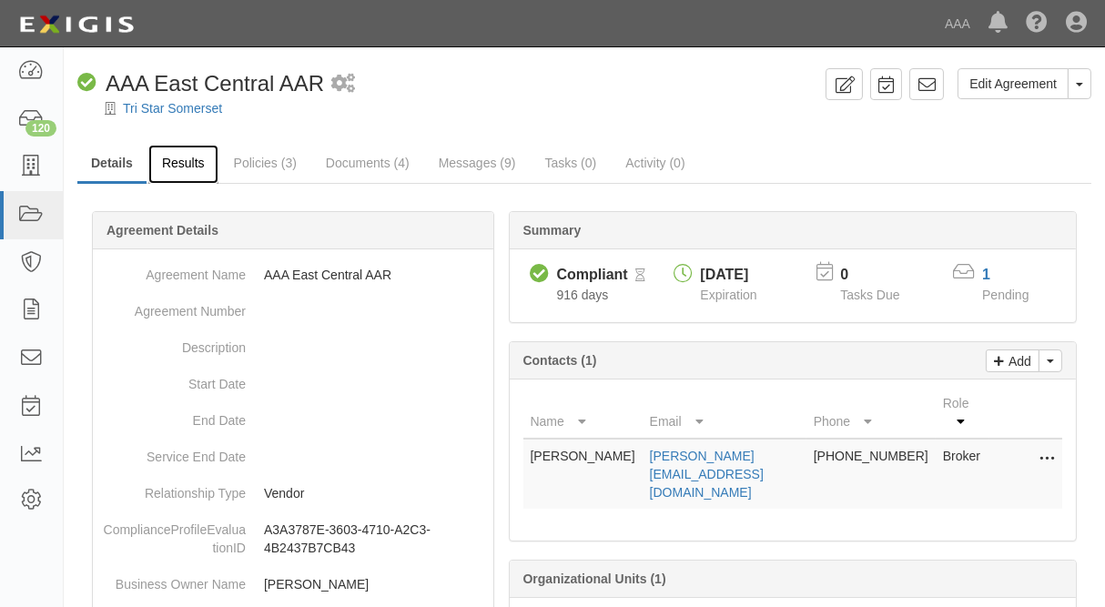
click at [175, 162] on link "Results" at bounding box center [183, 164] width 70 height 39
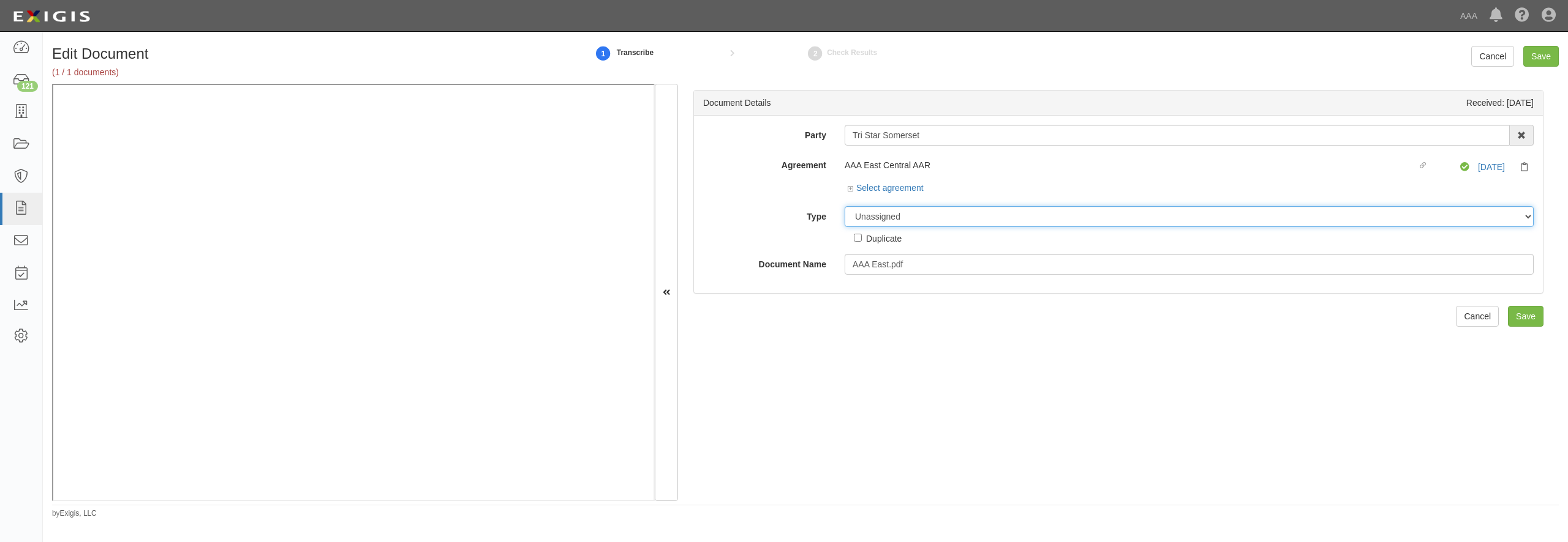
click at [845, 206] on select "Unassigned Binder Cancellation Notice Certificate Contract Endorsement Insuranc…" at bounding box center [1189, 217] width 689 height 21
select select "CertificateDetail"
click option "Certificate" at bounding box center [0, 0] width 0 height 0
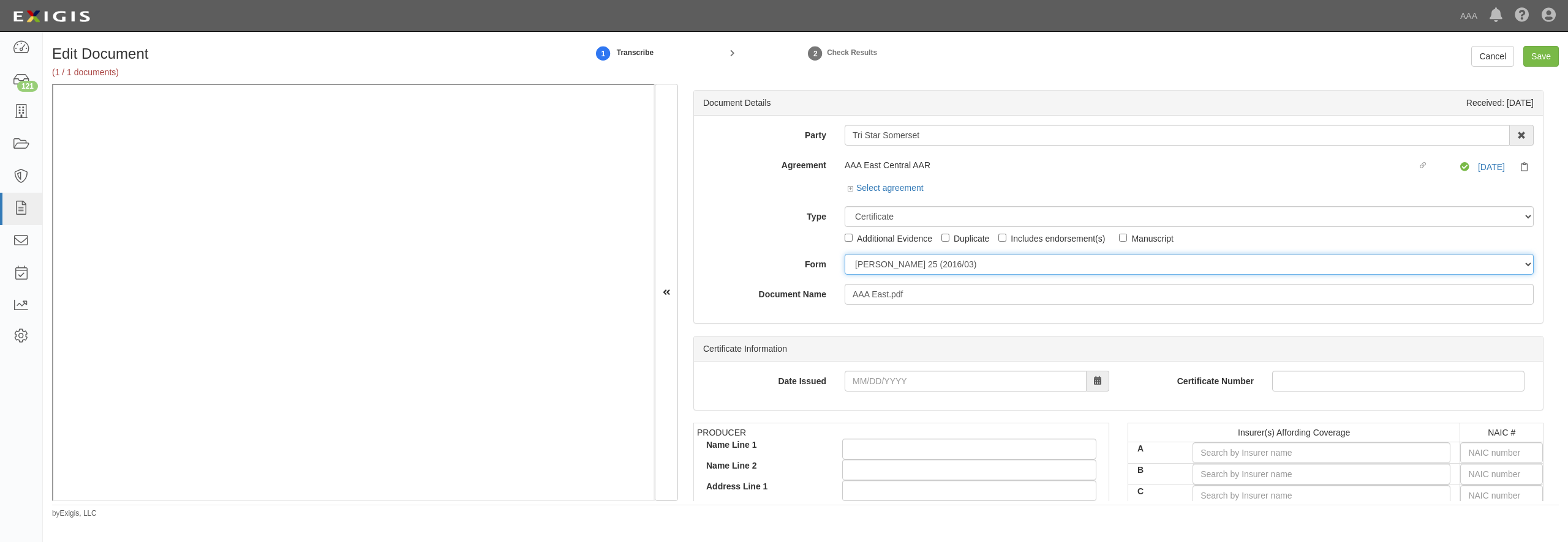
drag, startPoint x: 892, startPoint y: 259, endPoint x: 890, endPoint y: 270, distance: 11.2
click at [845, 254] on select "[PERSON_NAME] 25 (2016/03) [PERSON_NAME] 101 [PERSON_NAME] 855 NY (2014/05) Gen…" at bounding box center [1189, 264] width 689 height 21
select select "GeneralFormDetail"
click option "General" at bounding box center [0, 0] width 0 height 0
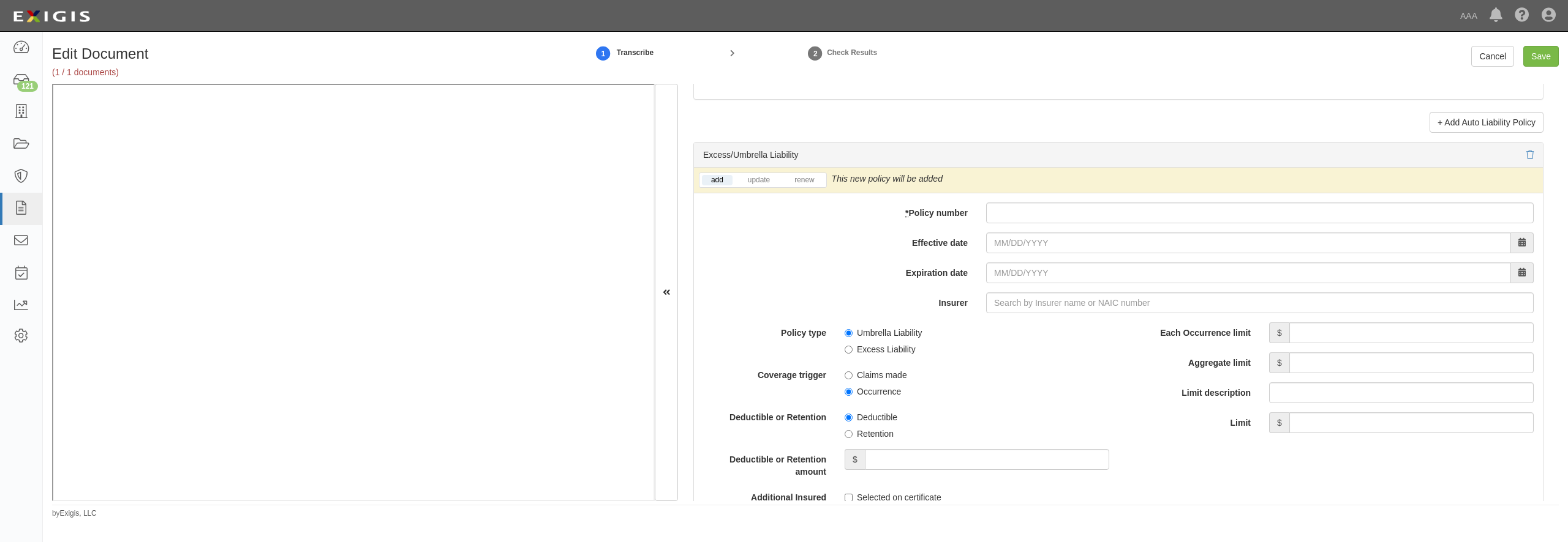
scroll to position [2409, 0]
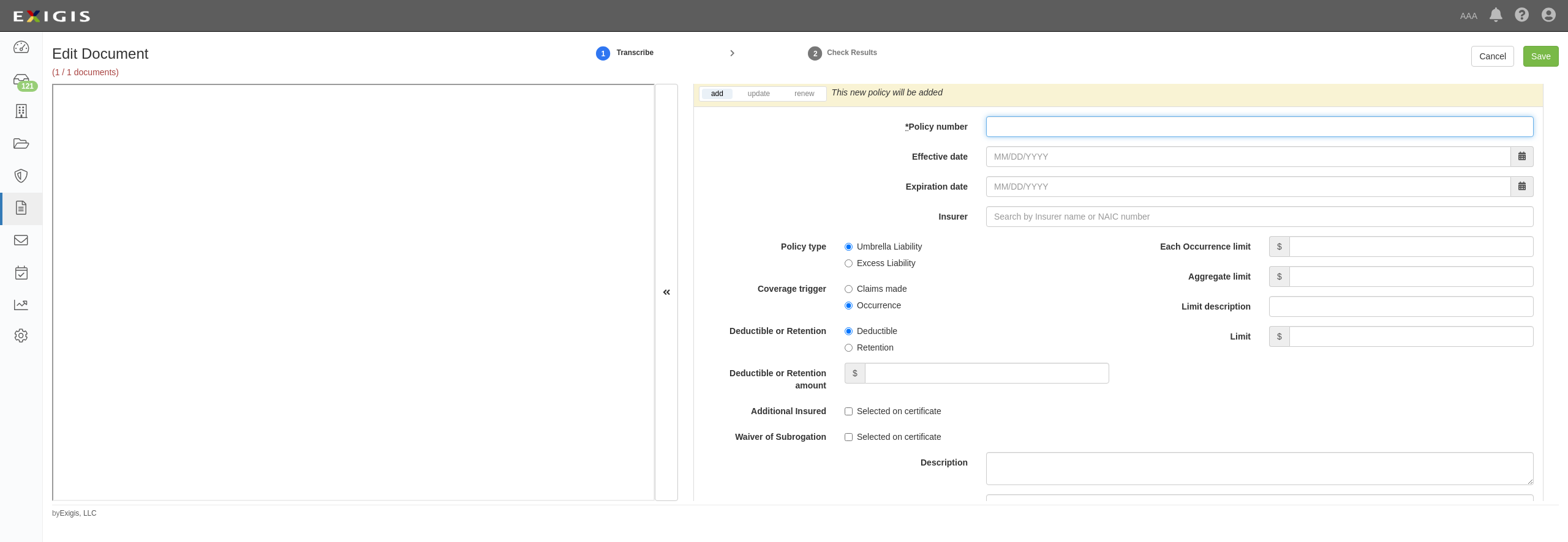
click at [999, 137] on input "* Policy number" at bounding box center [1260, 126] width 548 height 21
type input "Q340172112"
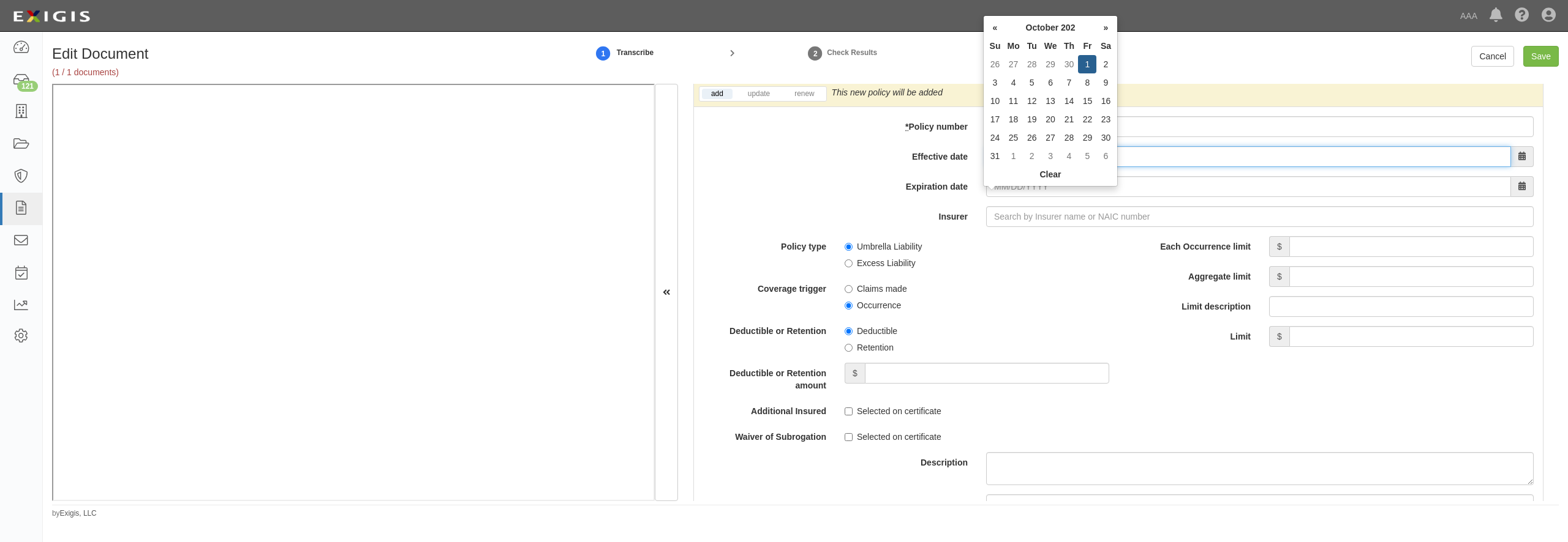
type input "[DATE]"
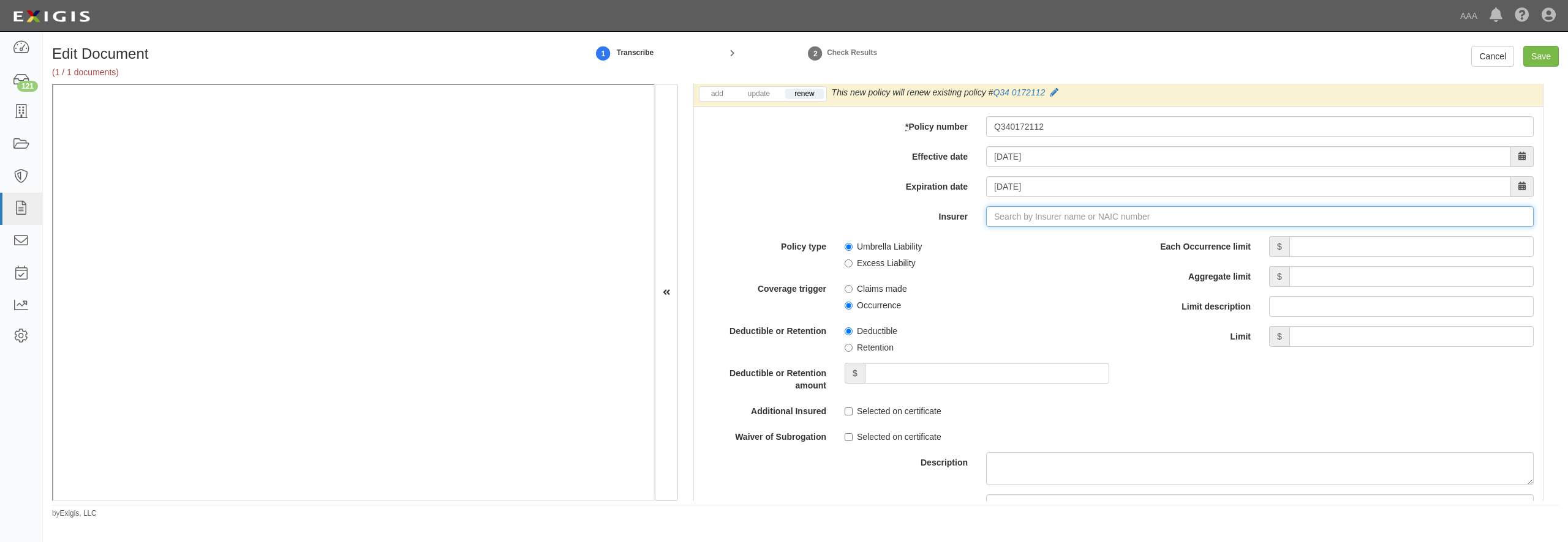
type input "e"
type input "[PERSON_NAME] Asfalistiki Limited (0) NR Rating"
type input "er"
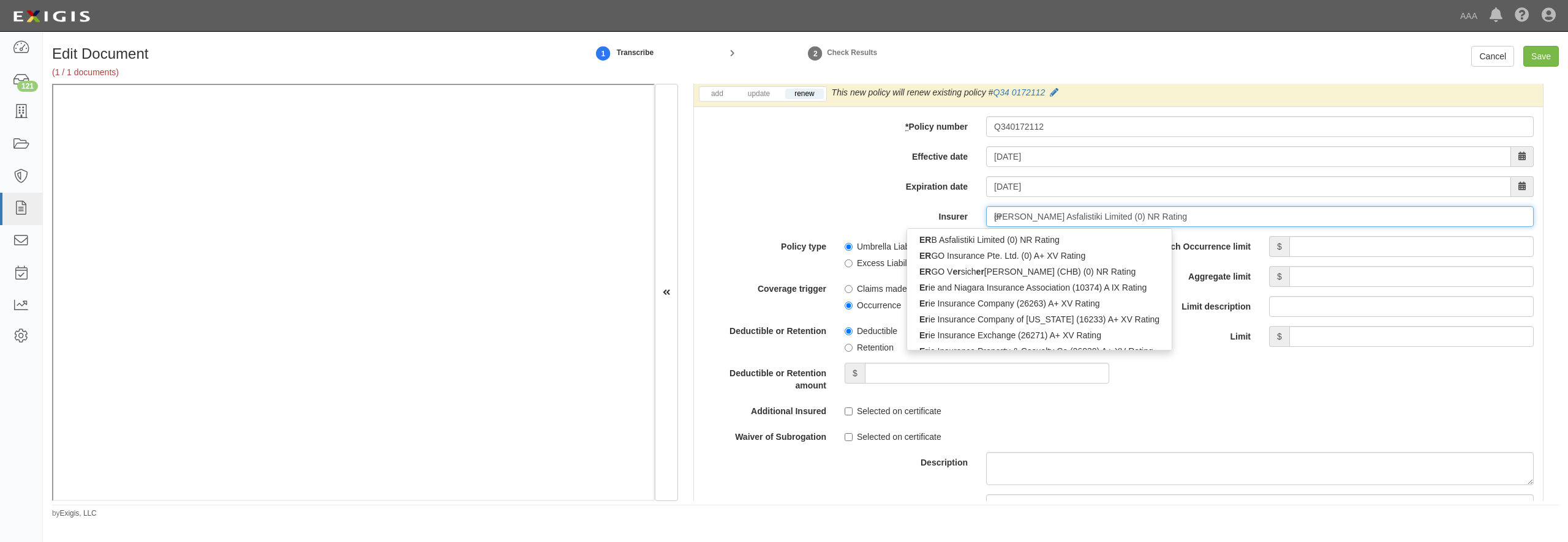
type input "erie and Niagara Insurance Association (10374) A IX Rating"
type input "erie"
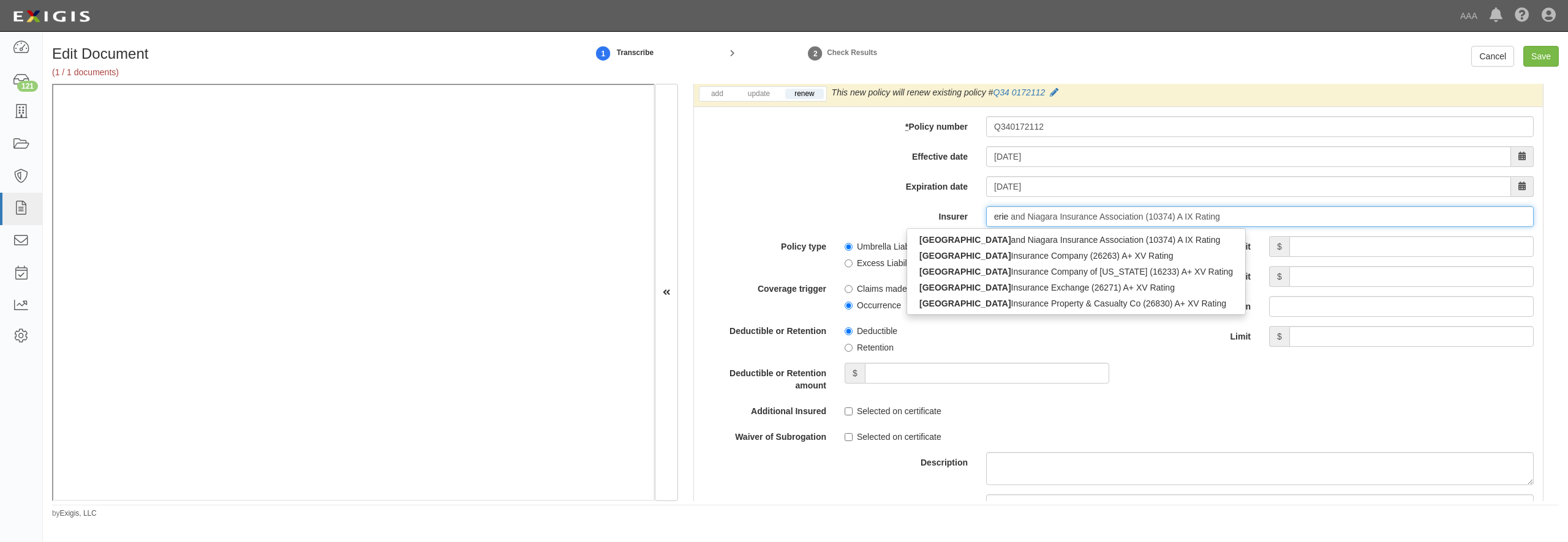
type input "erie insurance Company of [US_STATE] (16233) A+ XV Rating"
type input "erie in"
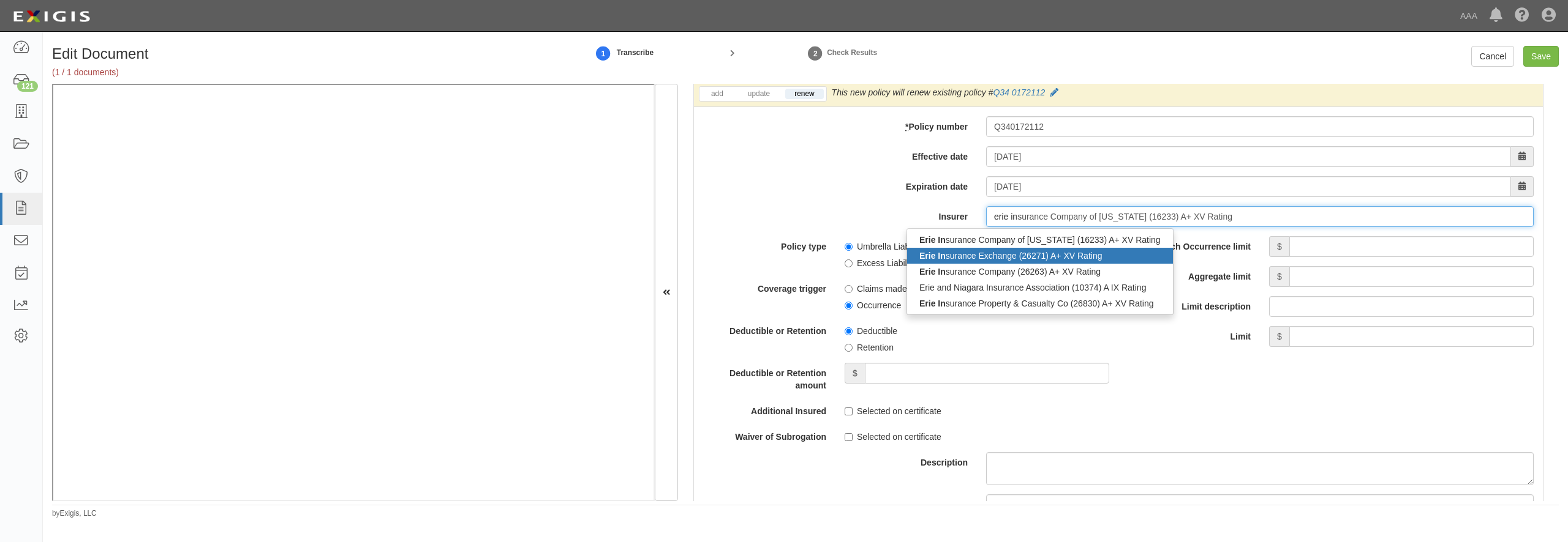
click at [970, 264] on div "Erie In surance Exchange (26271) A+ XV Rating" at bounding box center [1040, 256] width 266 height 16
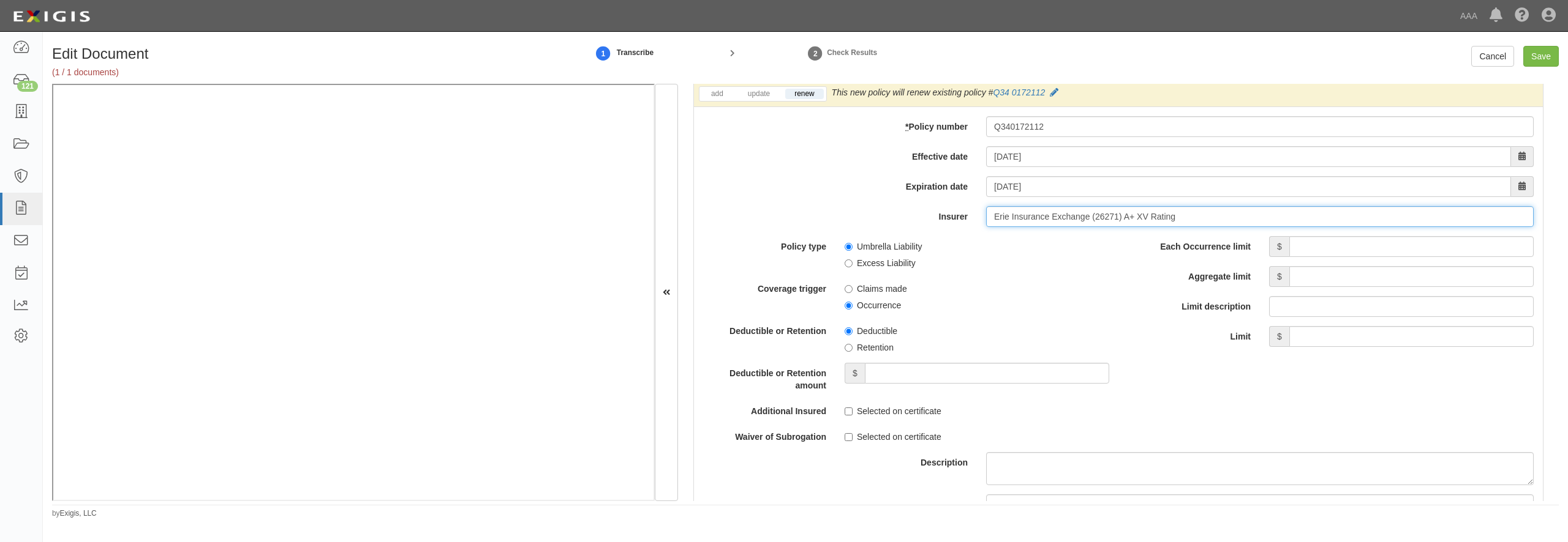
type input "Erie Insurance Exchange (26271) A+ XV Rating"
click at [1307, 257] on input "Each Occurrence limit" at bounding box center [1411, 246] width 244 height 21
type input "10,000,000"
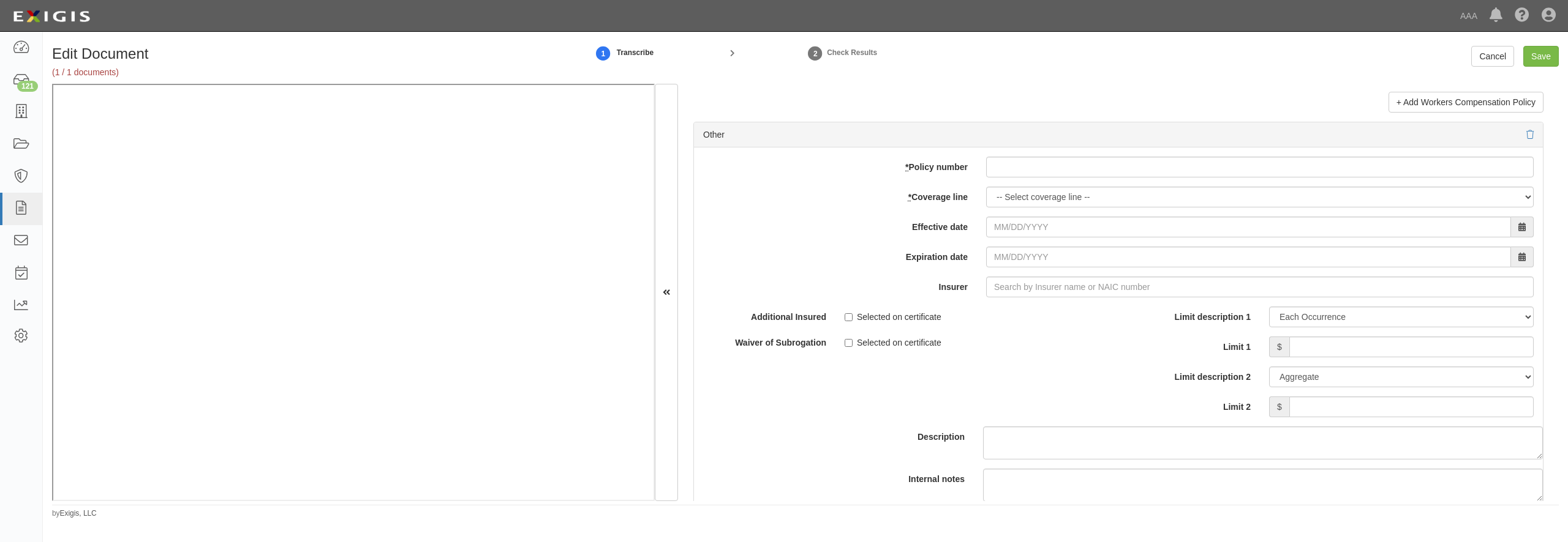
scroll to position [3526, 0]
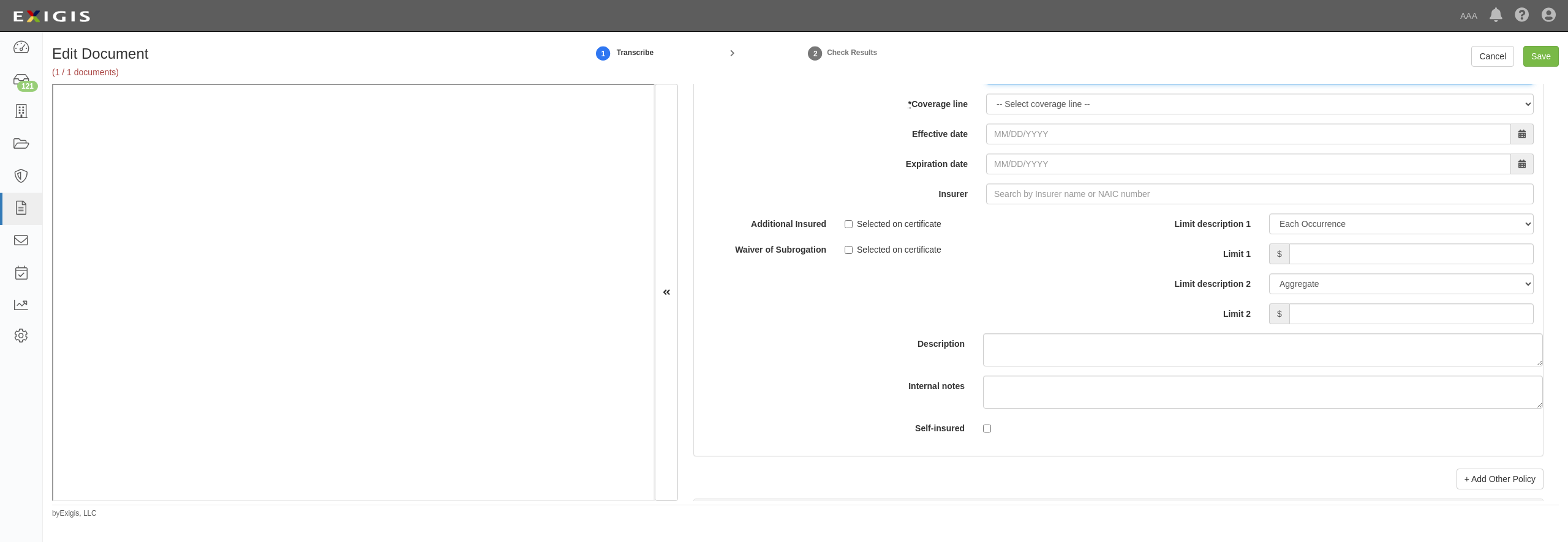
click at [1110, 85] on input "* Policy number" at bounding box center [1260, 74] width 548 height 21
type input "Q610326763"
select select "70"
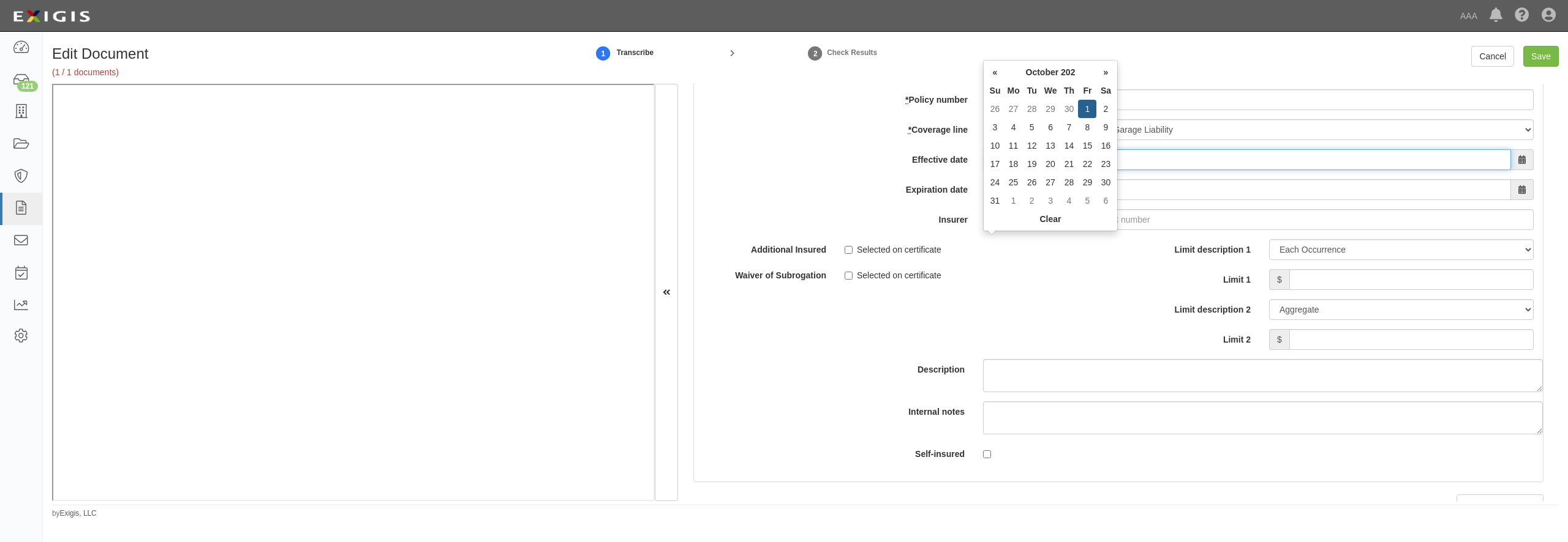
type input "10/01/2025"
type input "[DATE]"
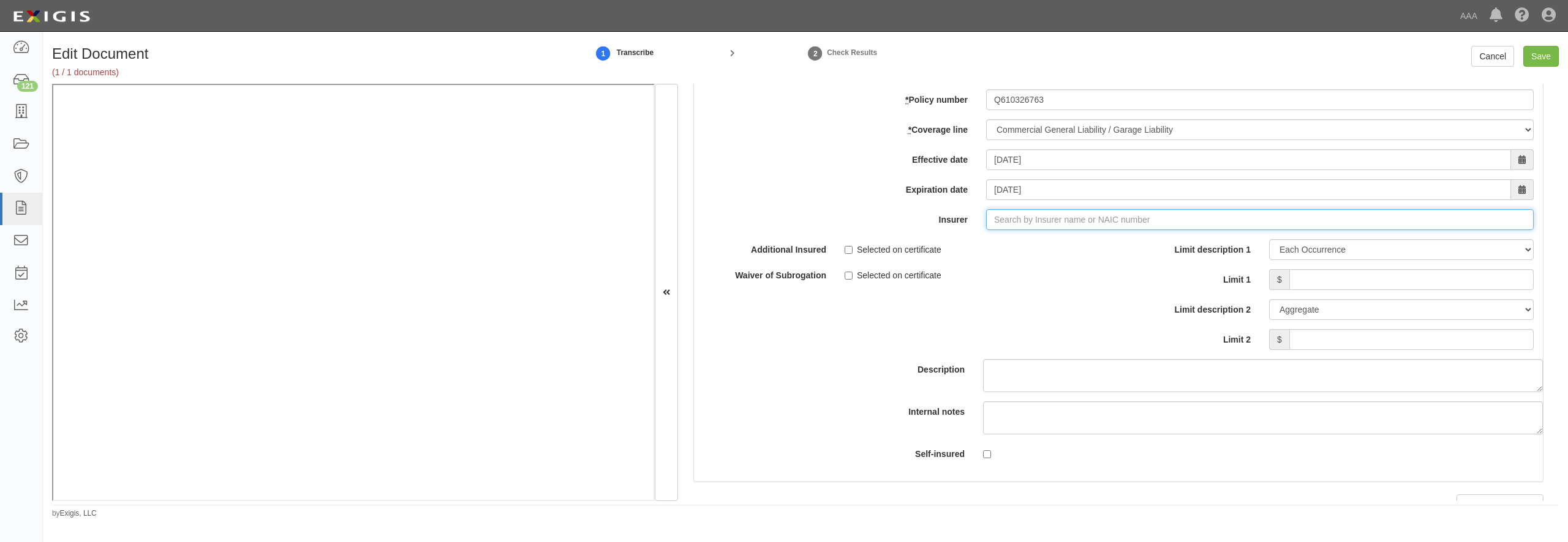
type input "e"
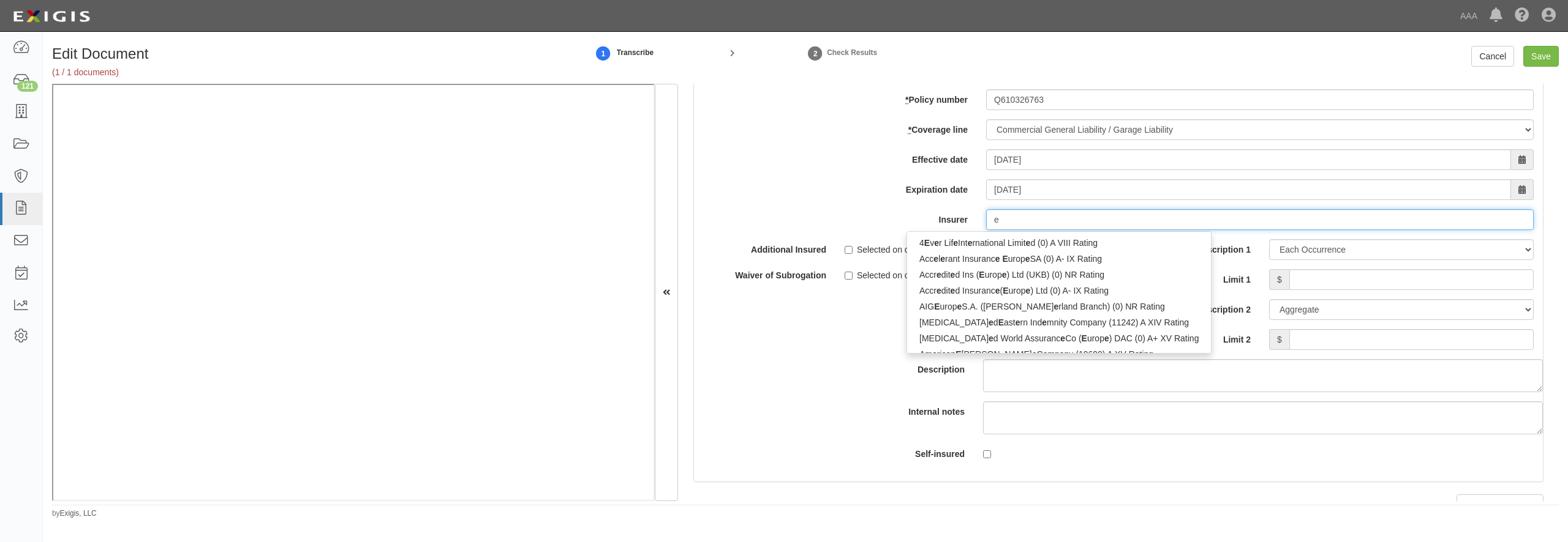
type input "erB Asfalistiki Limited (0) NR Rating"
type input "er"
type input "erie and Niagara Insurance Association (10374) A IX Rating"
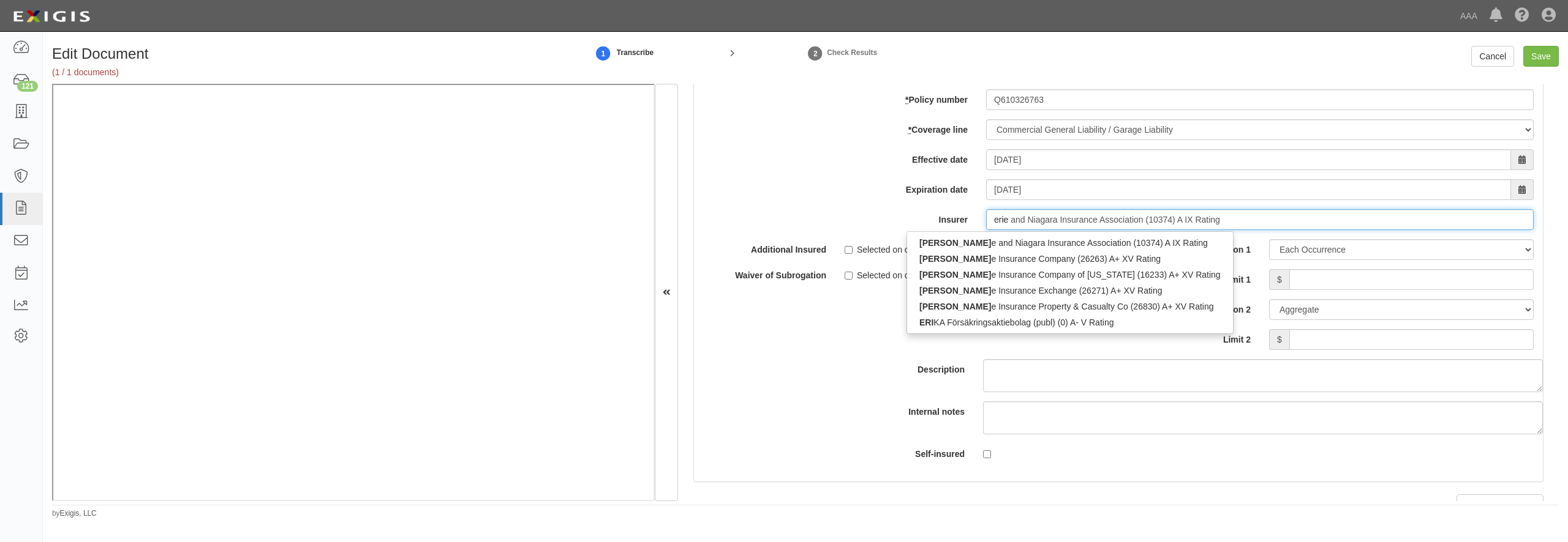
type input "erie"
type input "erie insurance Company of New York (16233) A+ XV Rating"
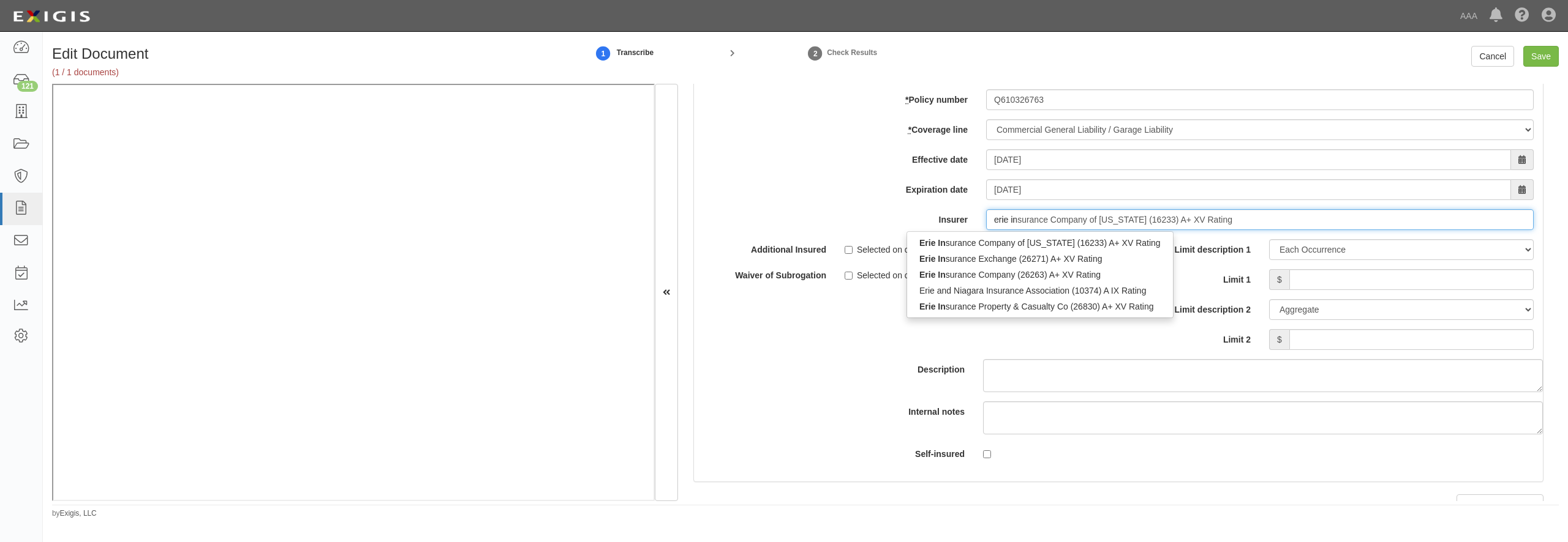
type input "erie ins"
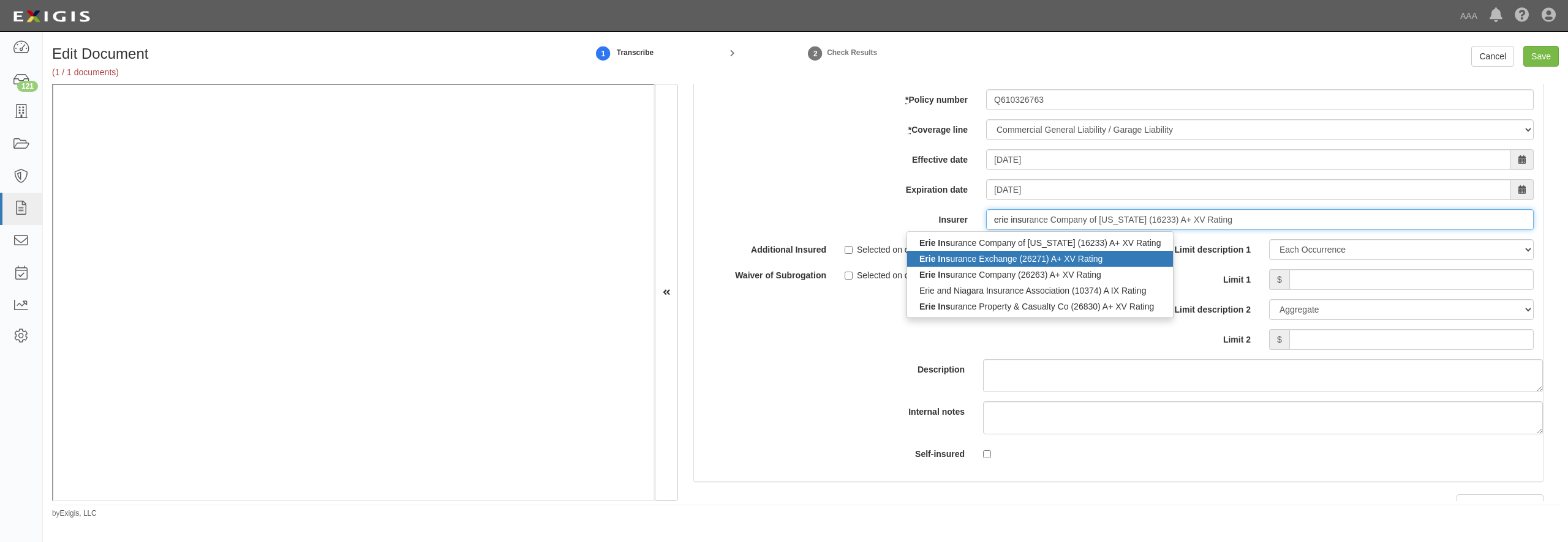
click at [1015, 267] on div "Erie Ins urance Exchange (26271) A+ XV Rating" at bounding box center [1040, 259] width 266 height 16
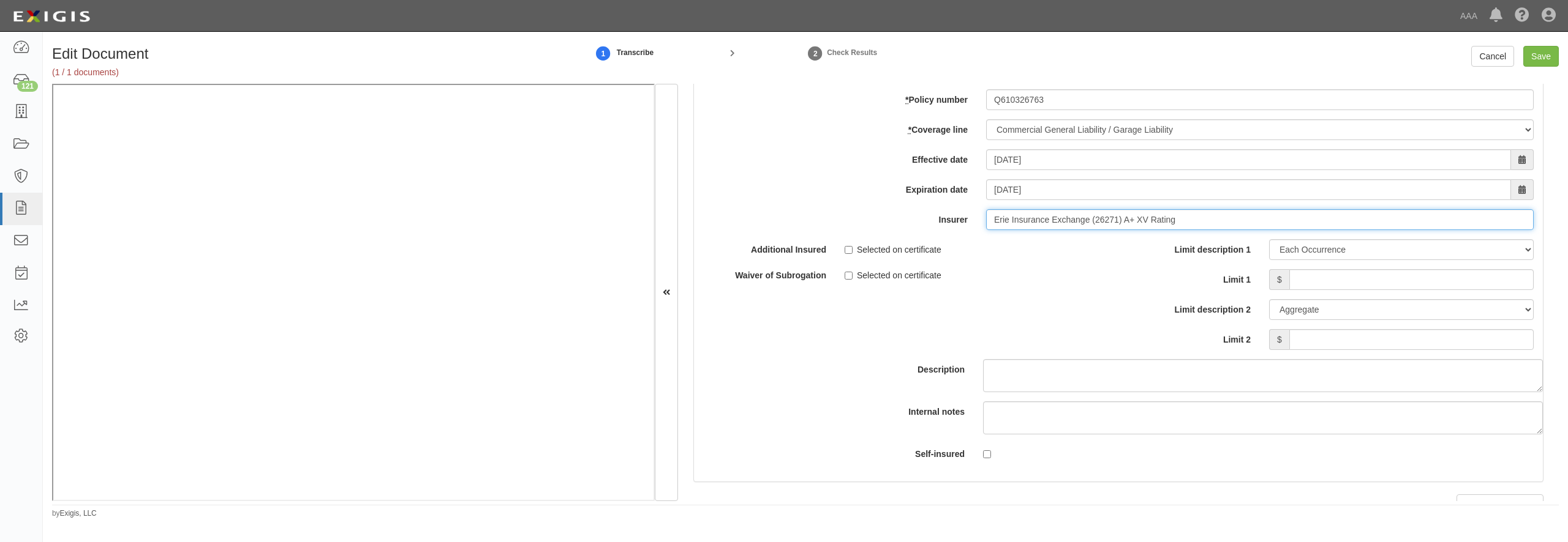
type input "Erie Insurance Exchange (26271) A+ XV Rating"
click at [1351, 290] on input "Limit 1" at bounding box center [1411, 279] width 244 height 21
type input "1,000,000"
type input "2,000,000"
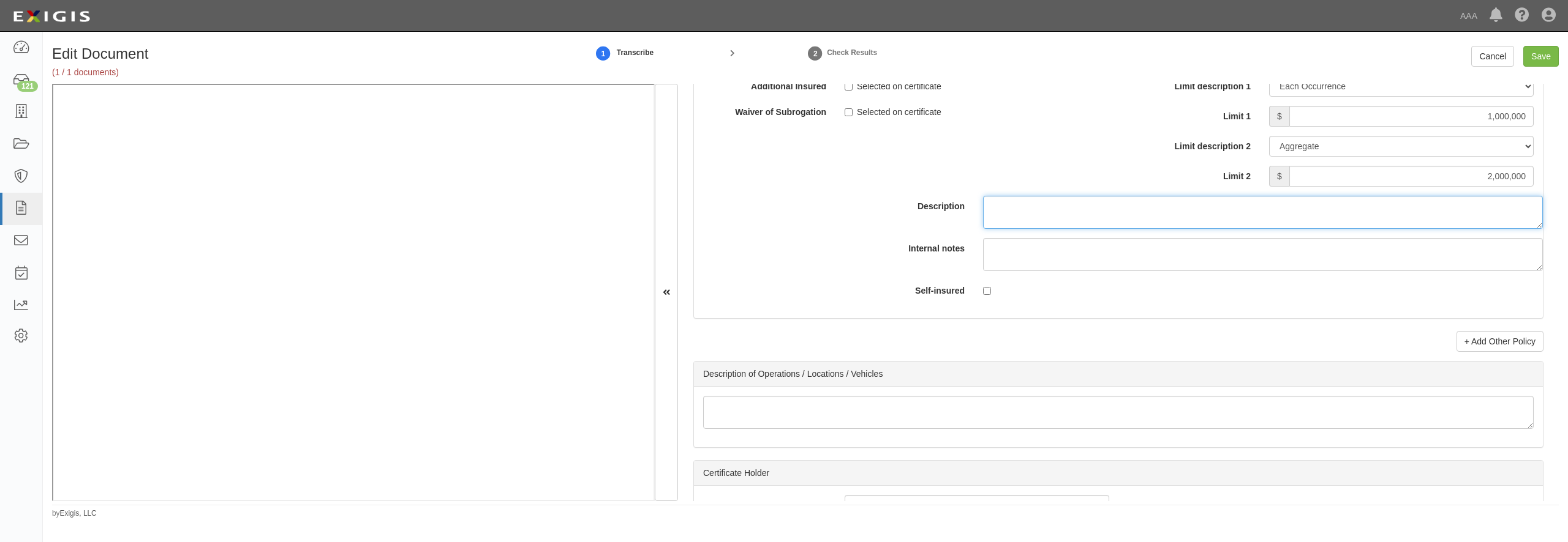
scroll to position [3760, 0]
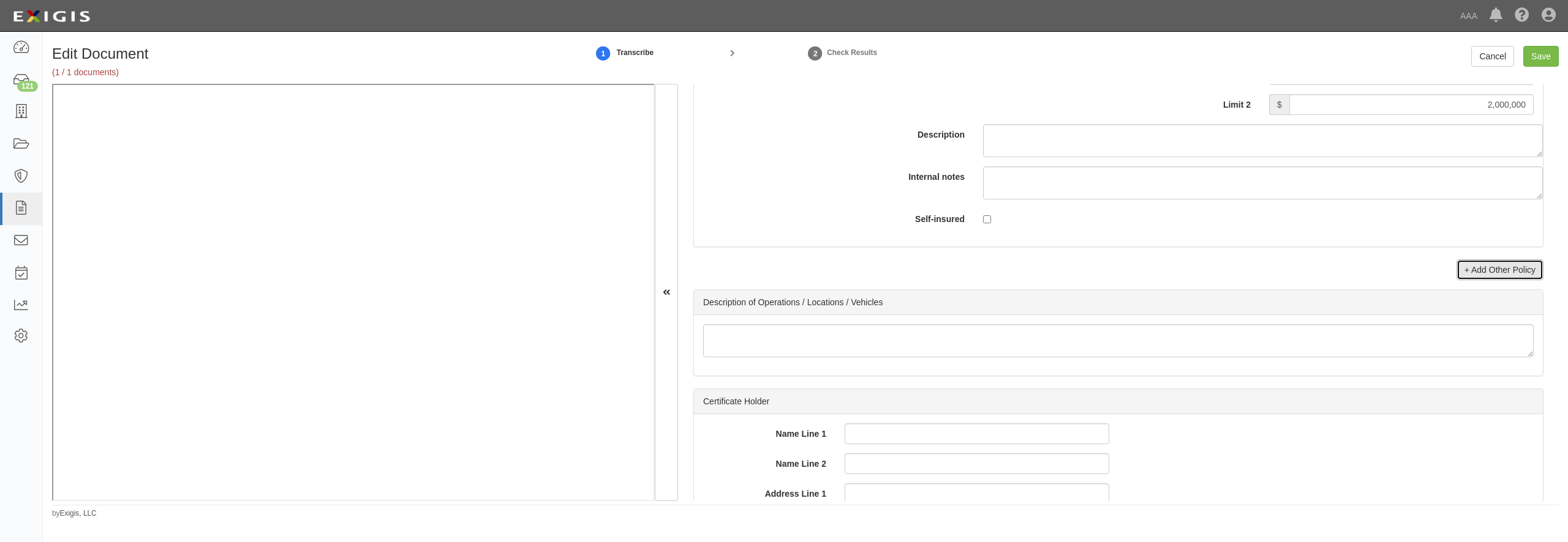
click at [1484, 280] on link "+ Add Other Policy" at bounding box center [1500, 270] width 87 height 21
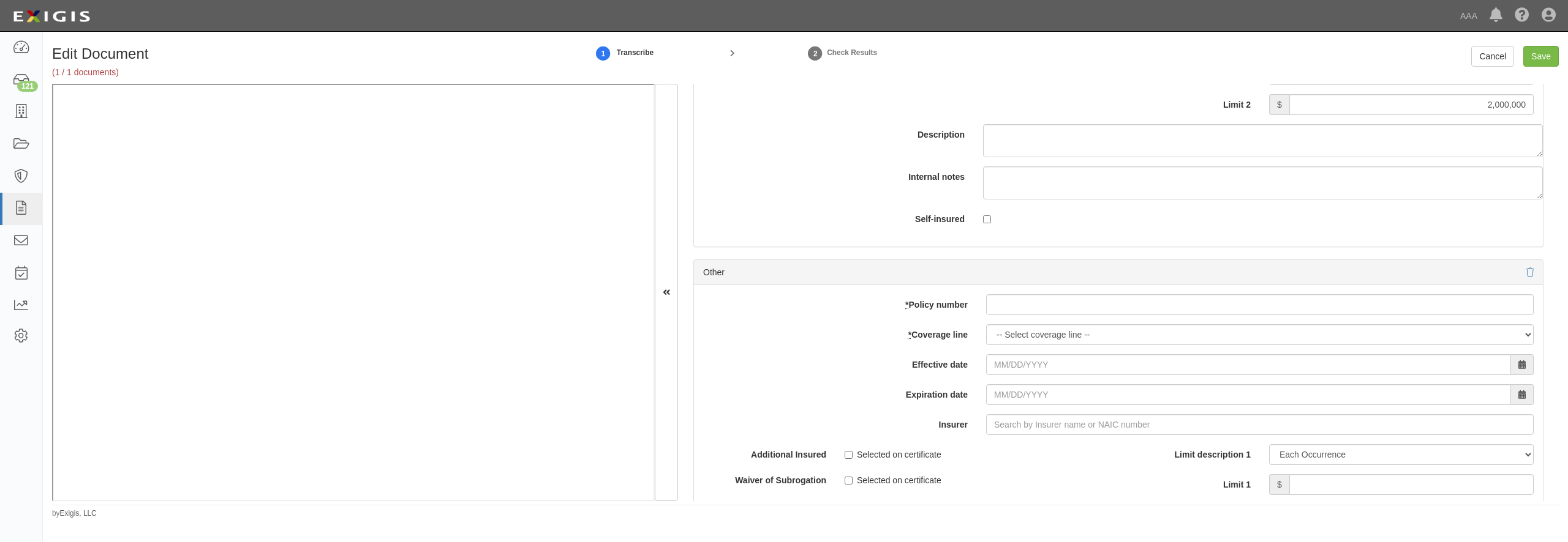
scroll to position [3937, 0]
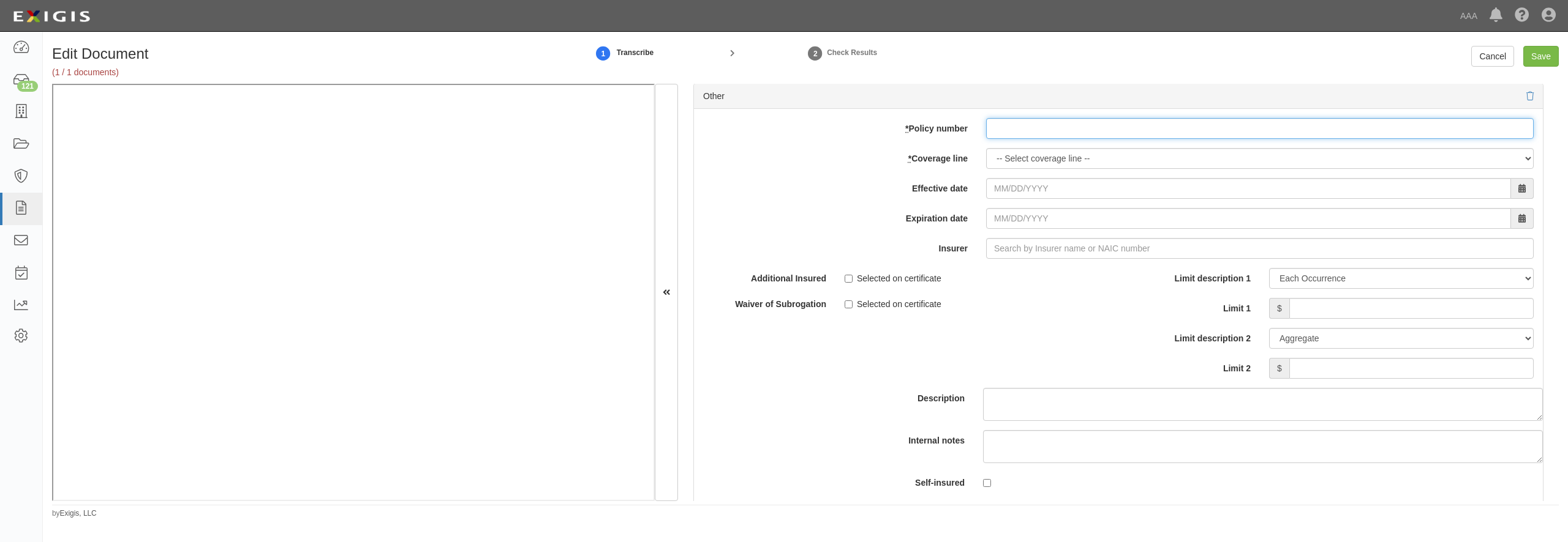
click at [1007, 139] on input "* Policy number" at bounding box center [1260, 128] width 548 height 21
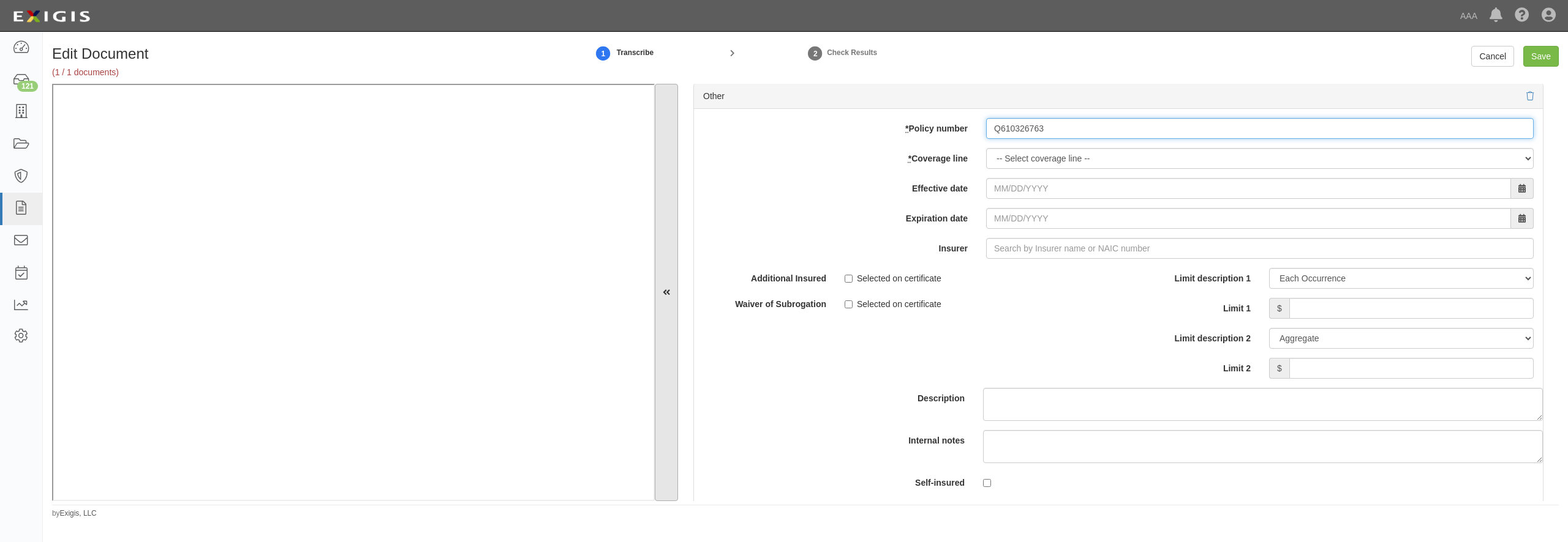
type input "Q610326763"
select select "56"
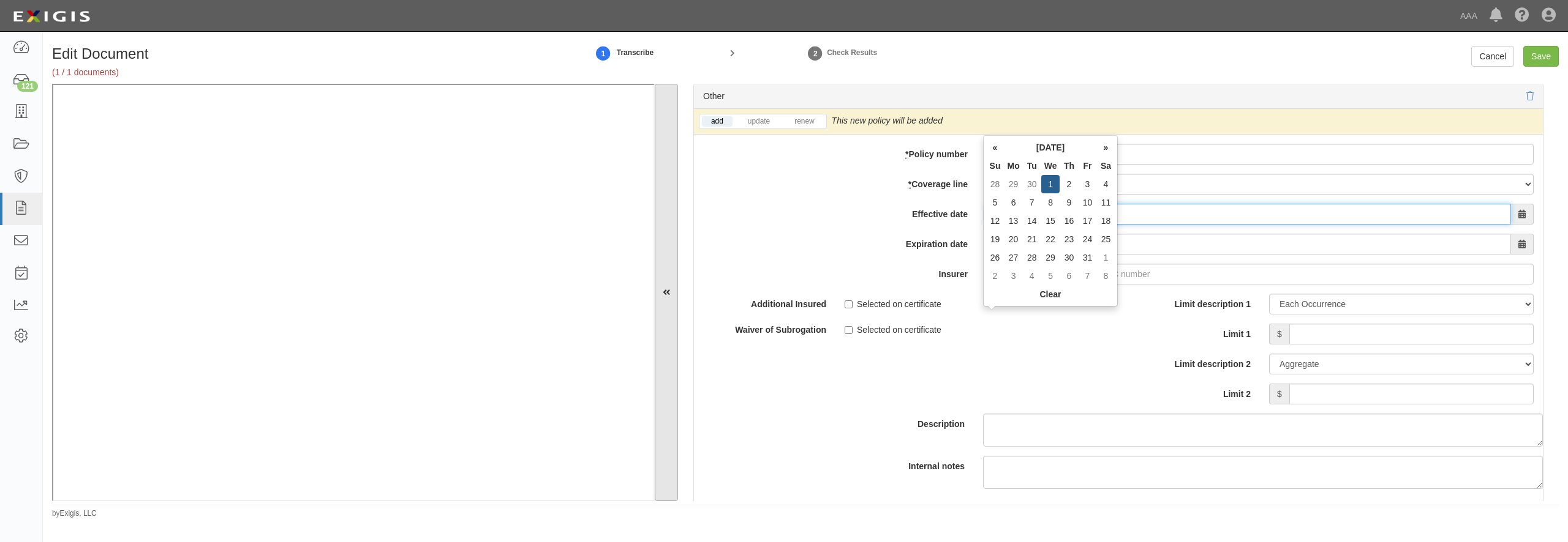
type input "10/01/2025"
type input "[DATE]"
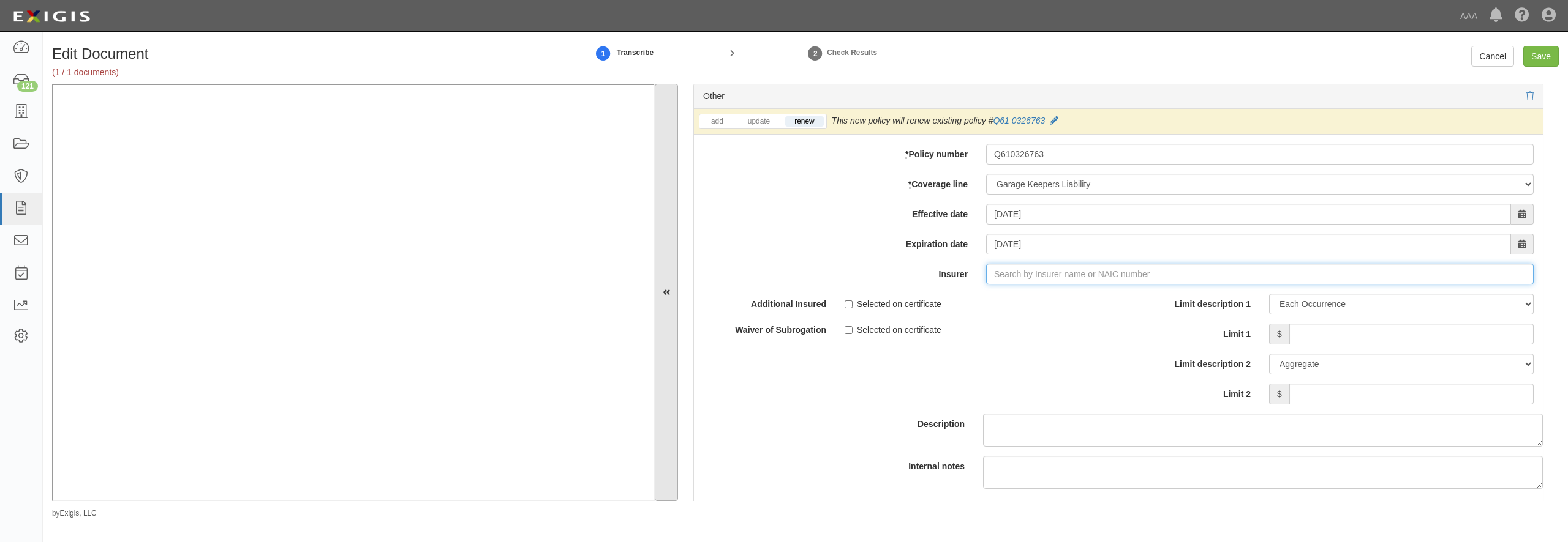
type input "e"
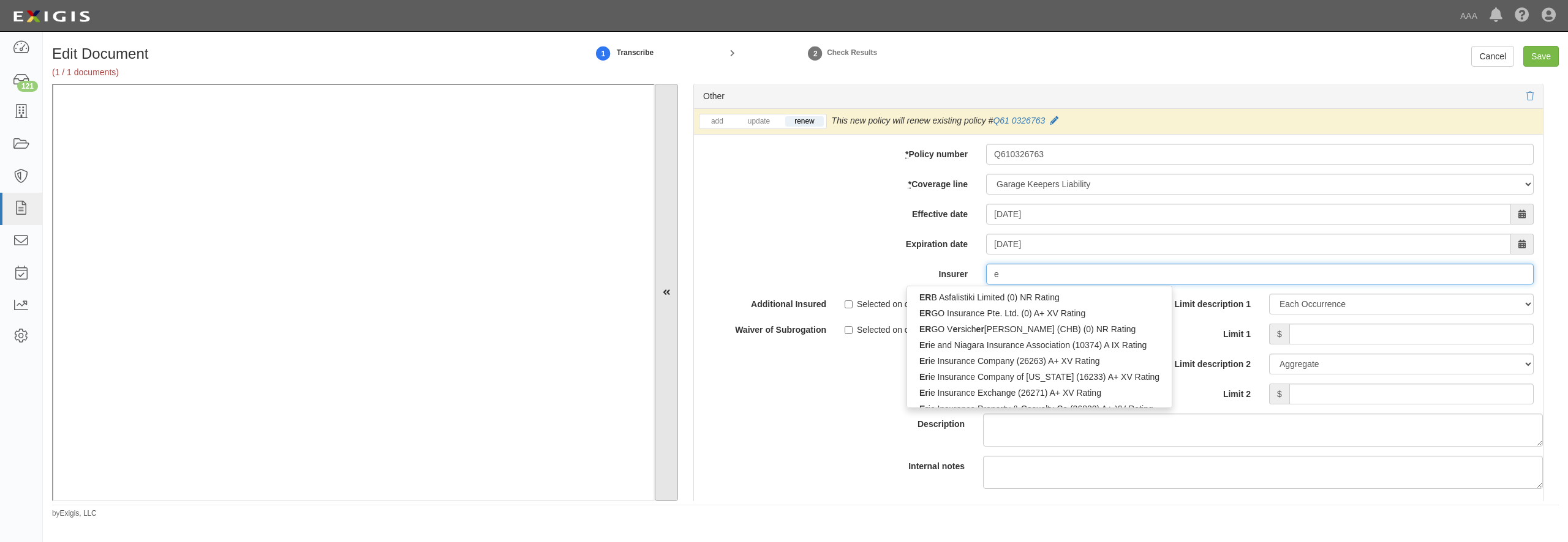
type input "erB Asfalistiki Limited (0) NR Rating"
type input "er"
type input "erie and Niagara Insurance Association (10374) A IX Rating"
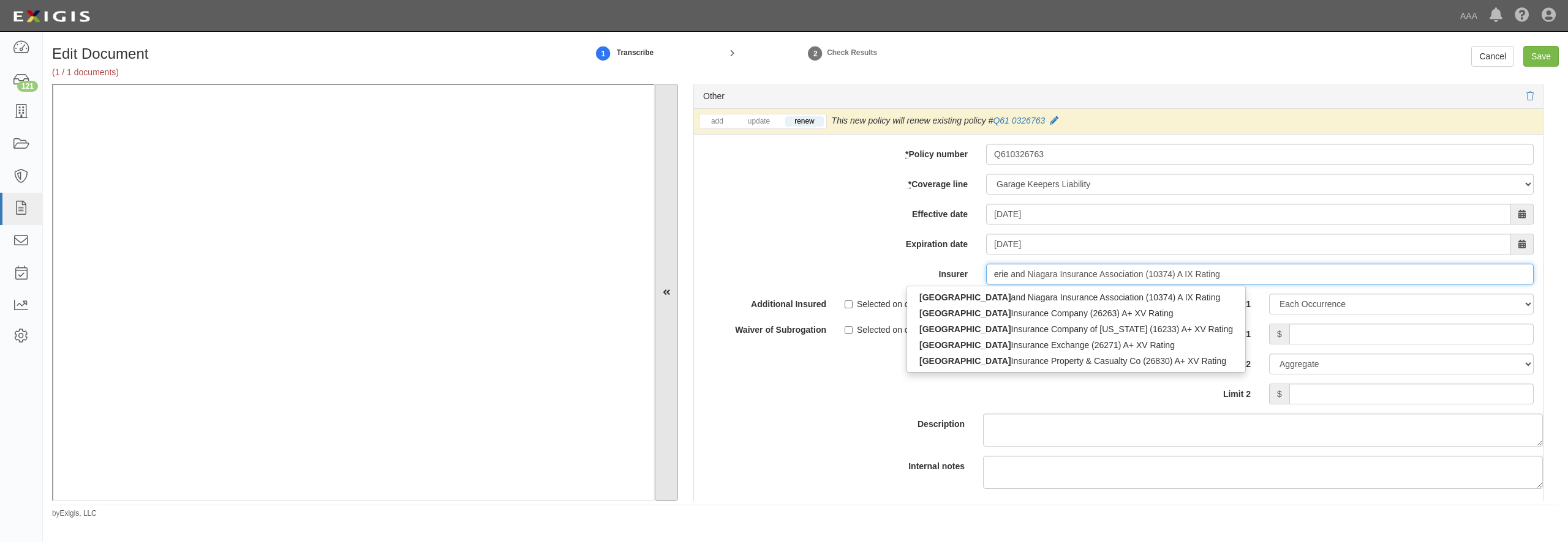
type input "erie"
type input "erie insurance Company of New York (16233) A+ XV Rating"
type input "erie ins"
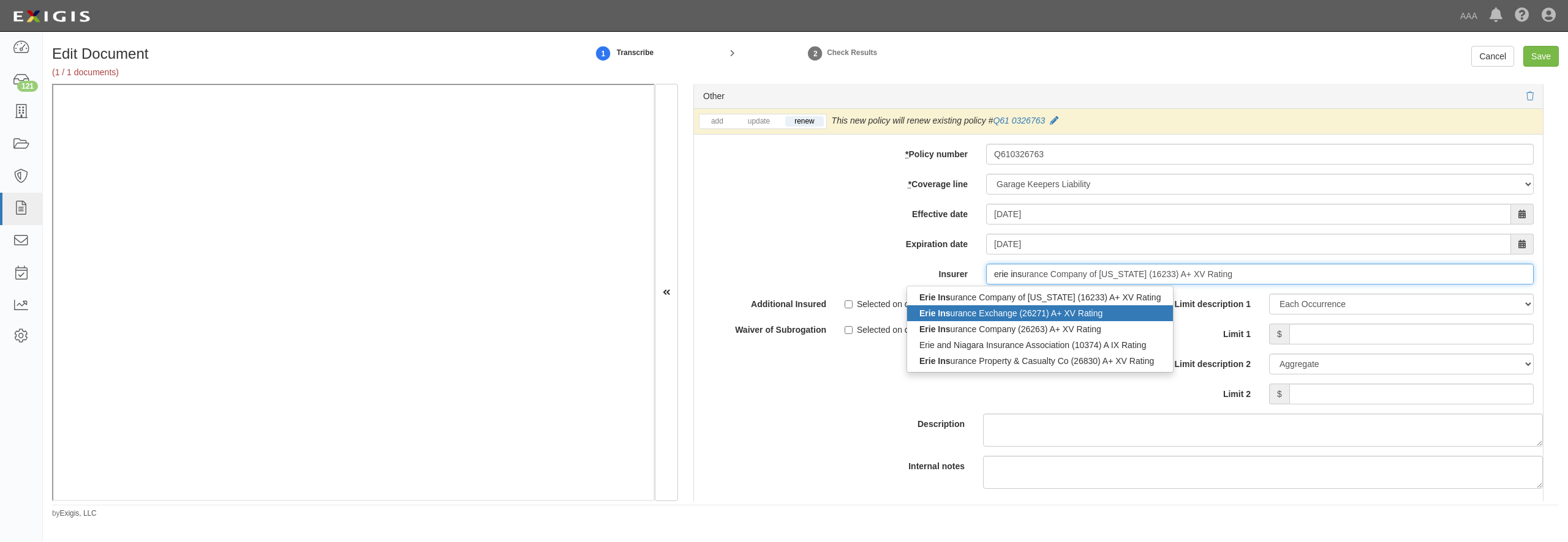
click at [1028, 321] on div "Erie Ins urance Exchange (26271) A+ XV Rating" at bounding box center [1040, 313] width 266 height 16
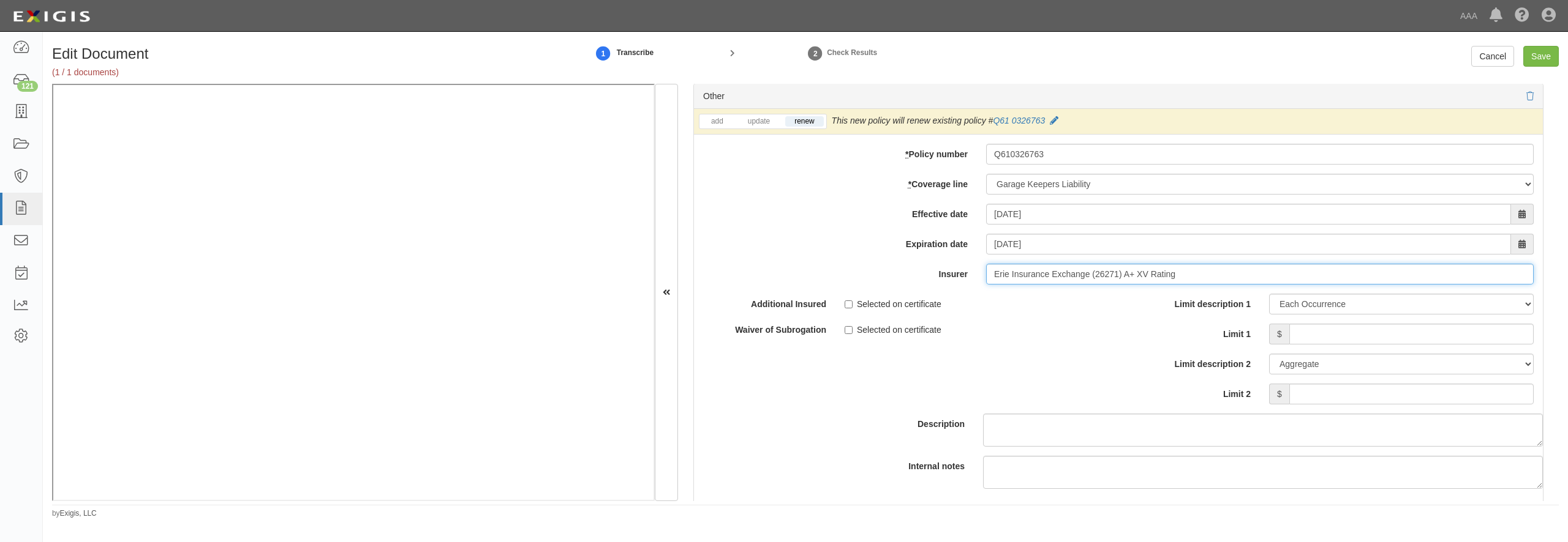
type input "Erie Insurance Exchange (26271) A+ XV Rating"
click at [1355, 344] on input "Limit 1" at bounding box center [1411, 334] width 244 height 21
type input "100,000"
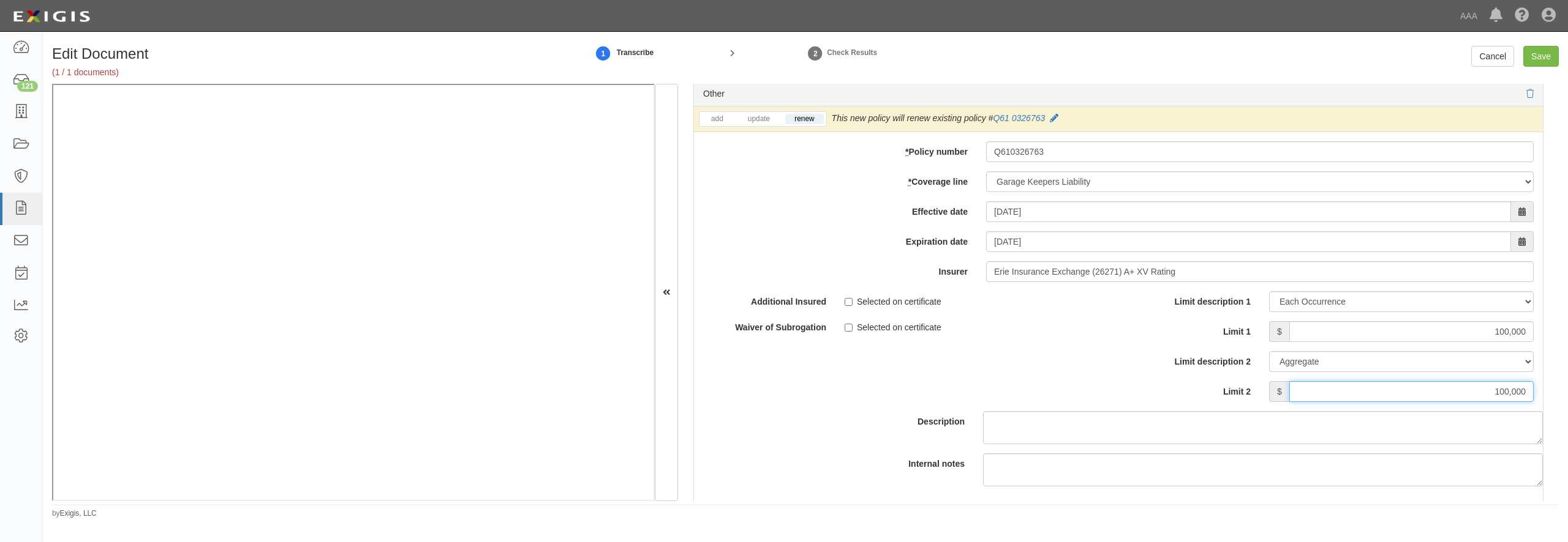
type input "100,000"
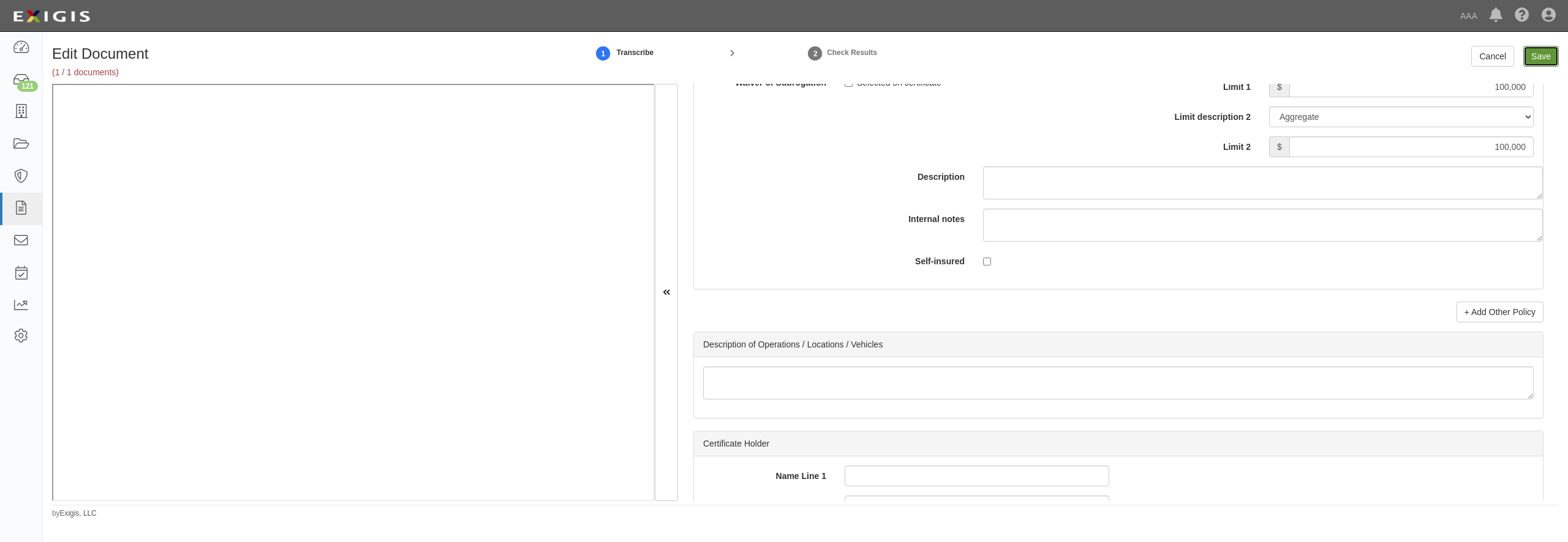
click at [1541, 60] on input "Save" at bounding box center [1541, 56] width 36 height 21
type input "10000000"
type input "1000000"
type input "2000000"
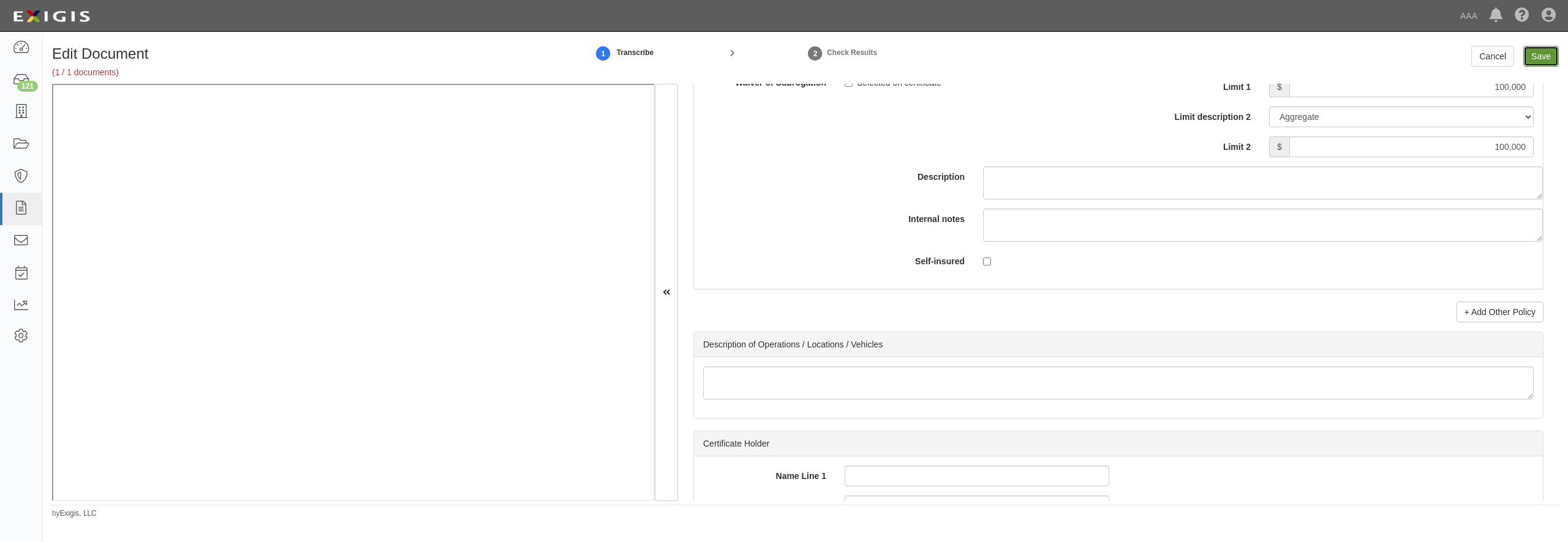
type input "100000"
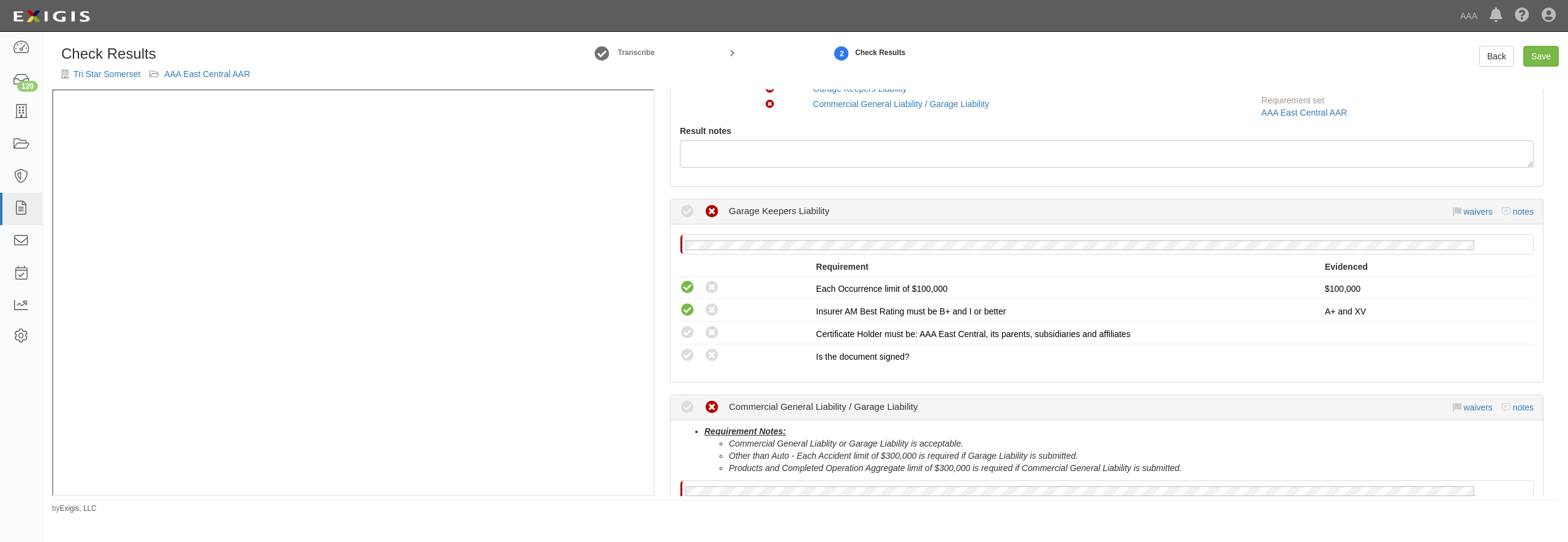
scroll to position [118, 0]
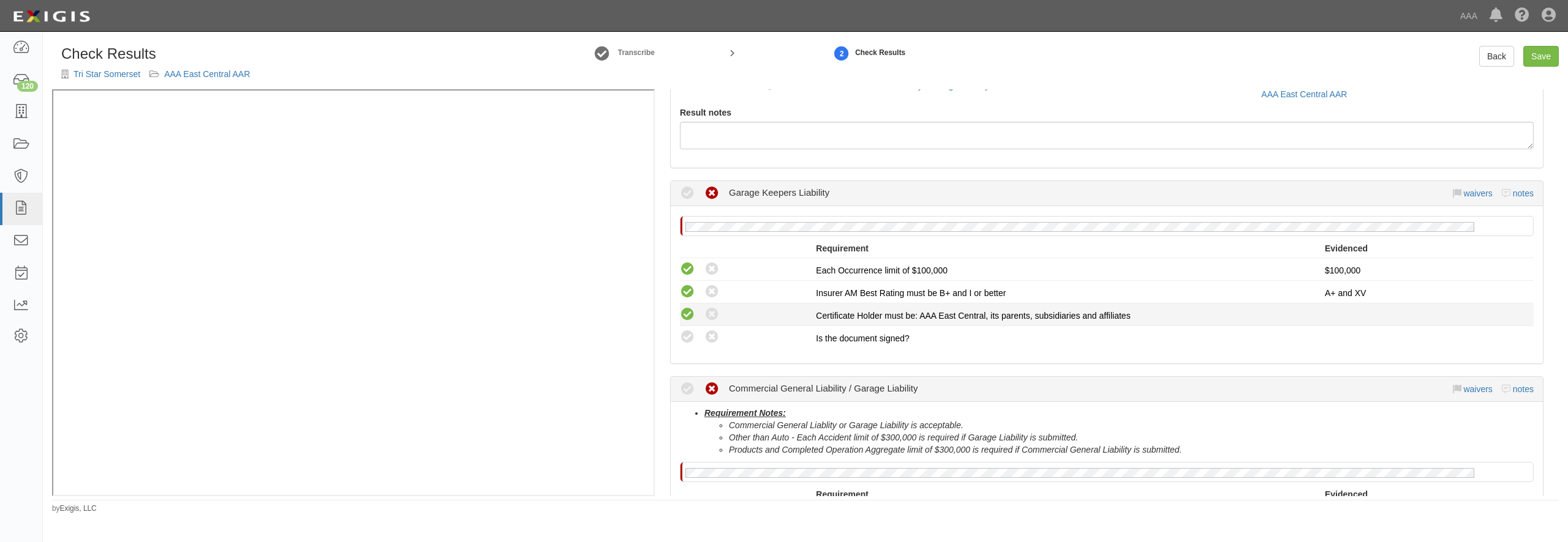
click at [691, 317] on icon at bounding box center [687, 315] width 15 height 15
radio input "true"
click at [691, 338] on icon at bounding box center [687, 338] width 15 height 15
radio input "true"
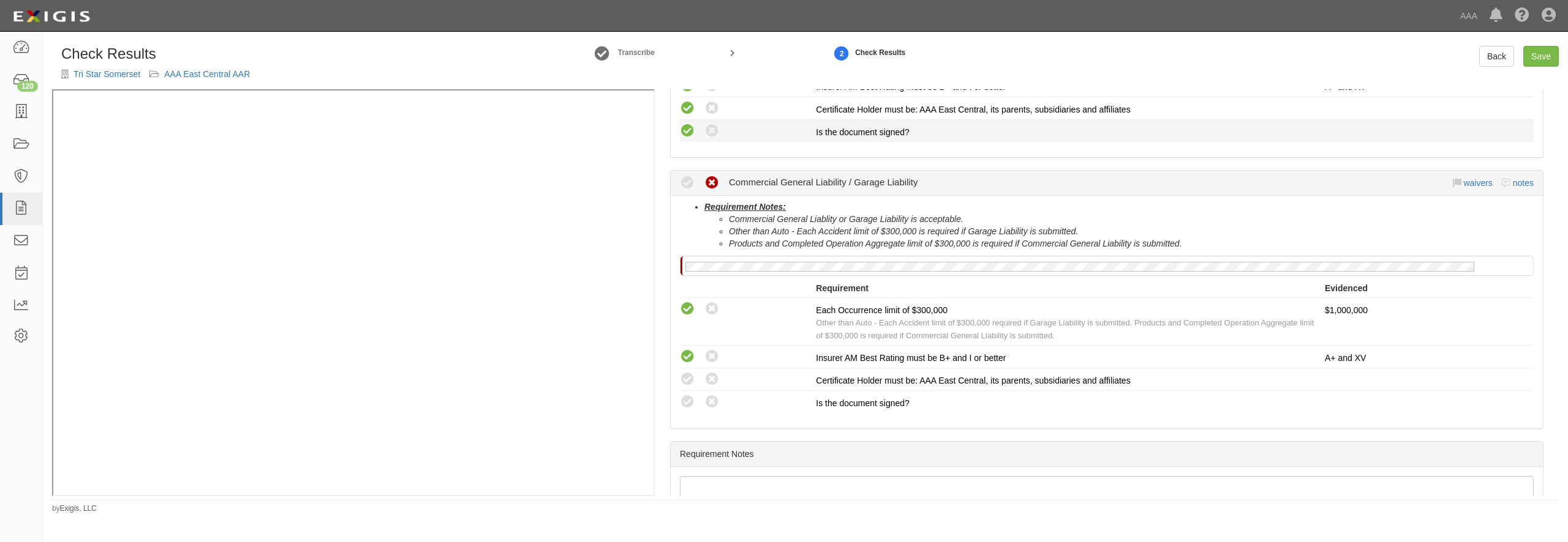
scroll to position [352, 0]
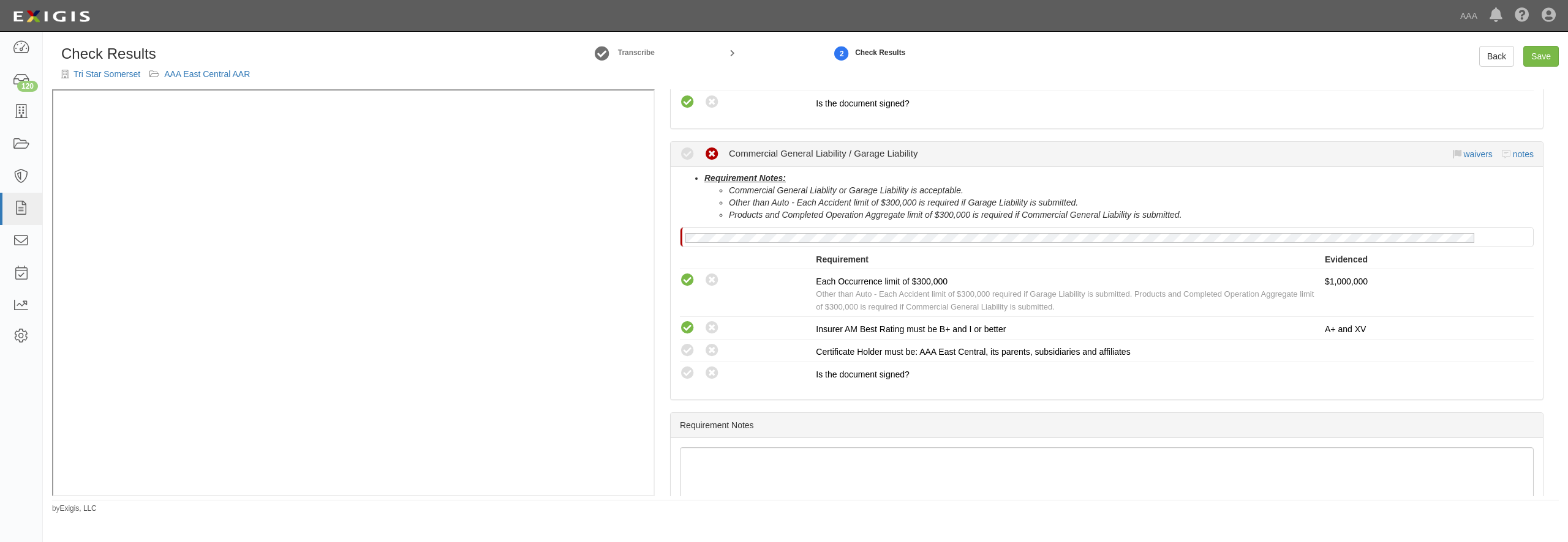
drag, startPoint x: 689, startPoint y: 344, endPoint x: 687, endPoint y: 389, distance: 45.0
click at [689, 344] on icon at bounding box center [687, 351] width 15 height 15
radio input "true"
click at [686, 373] on icon at bounding box center [687, 373] width 15 height 15
radio input "true"
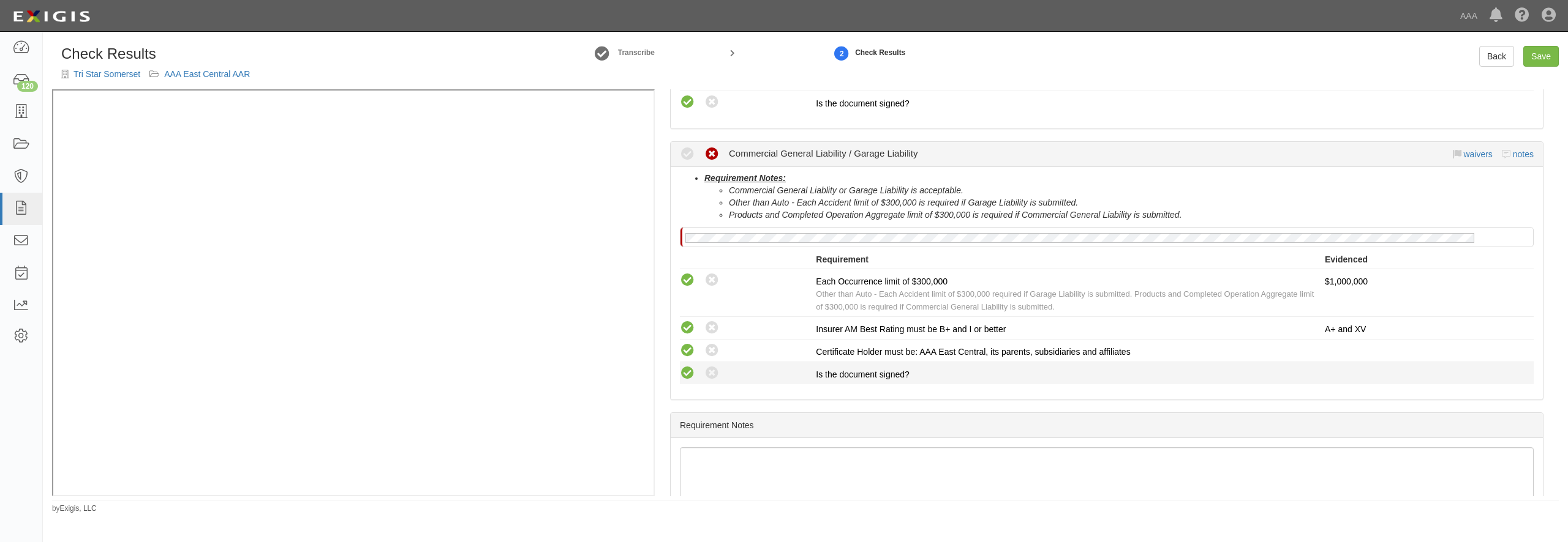
radio input "true"
click at [1542, 51] on link "Save" at bounding box center [1541, 56] width 36 height 21
radio input "true"
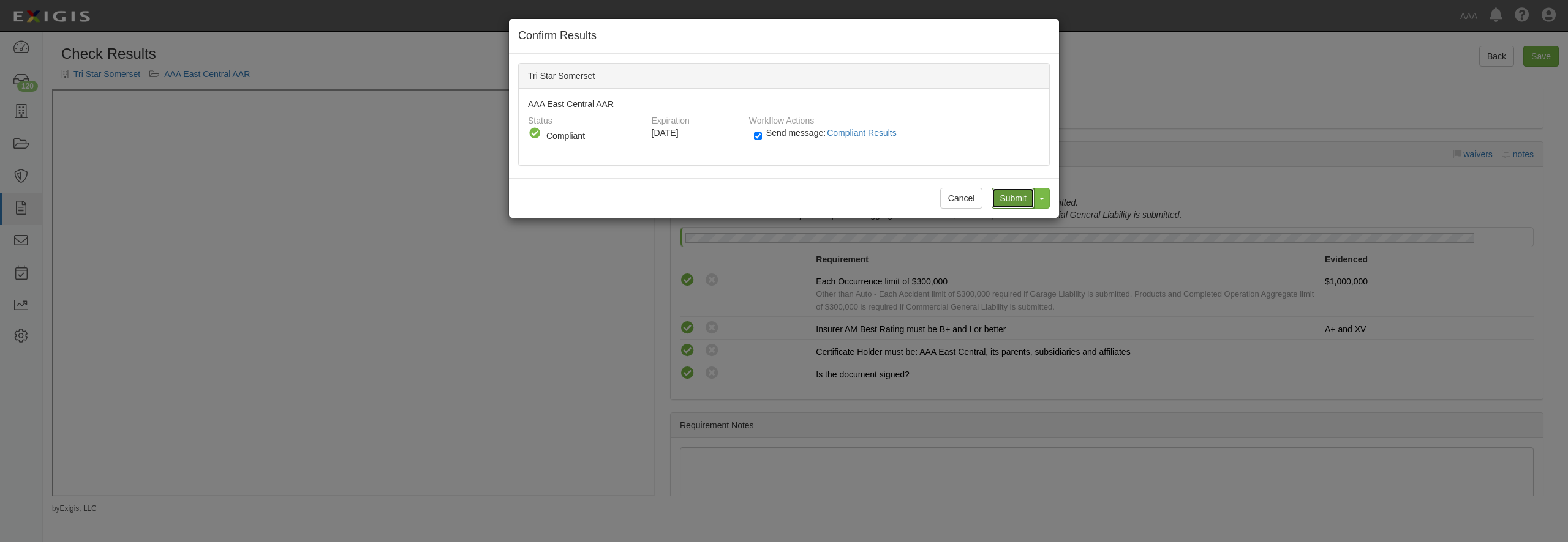
click at [1011, 205] on input "Submit" at bounding box center [1013, 198] width 43 height 21
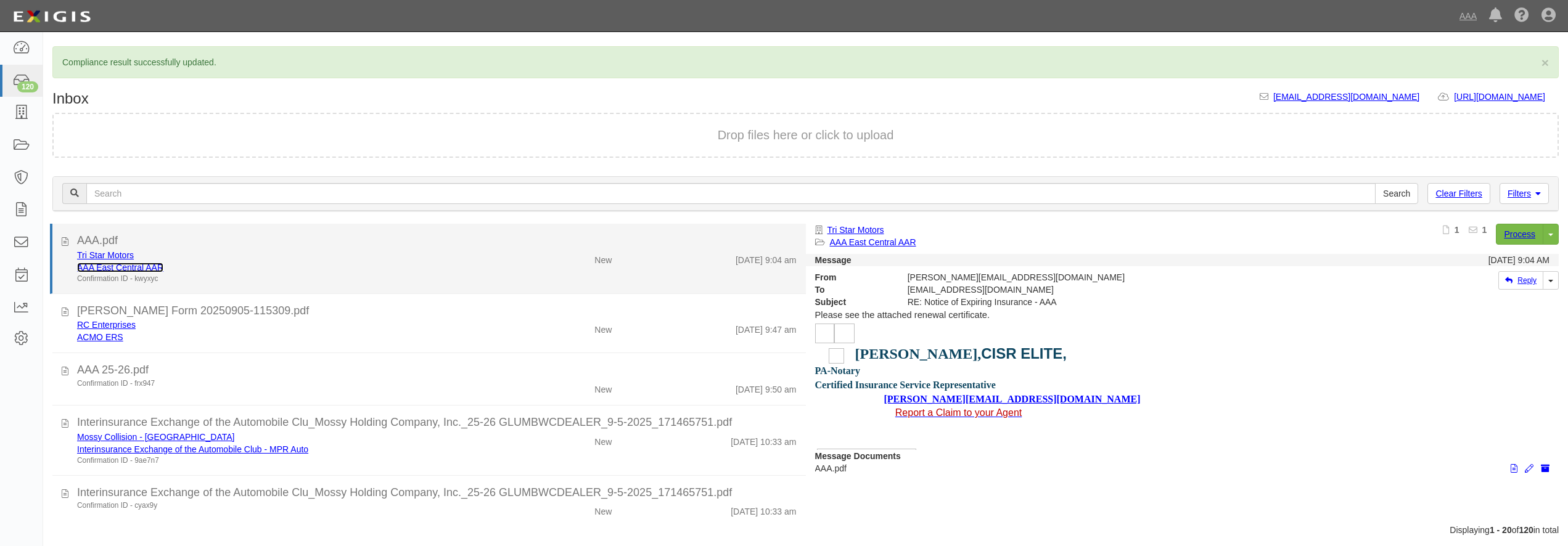
click at [152, 269] on link "AAA East Central AAR" at bounding box center [120, 268] width 86 height 10
click at [413, 259] on div "Tri Star Motors" at bounding box center [283, 255] width 412 height 12
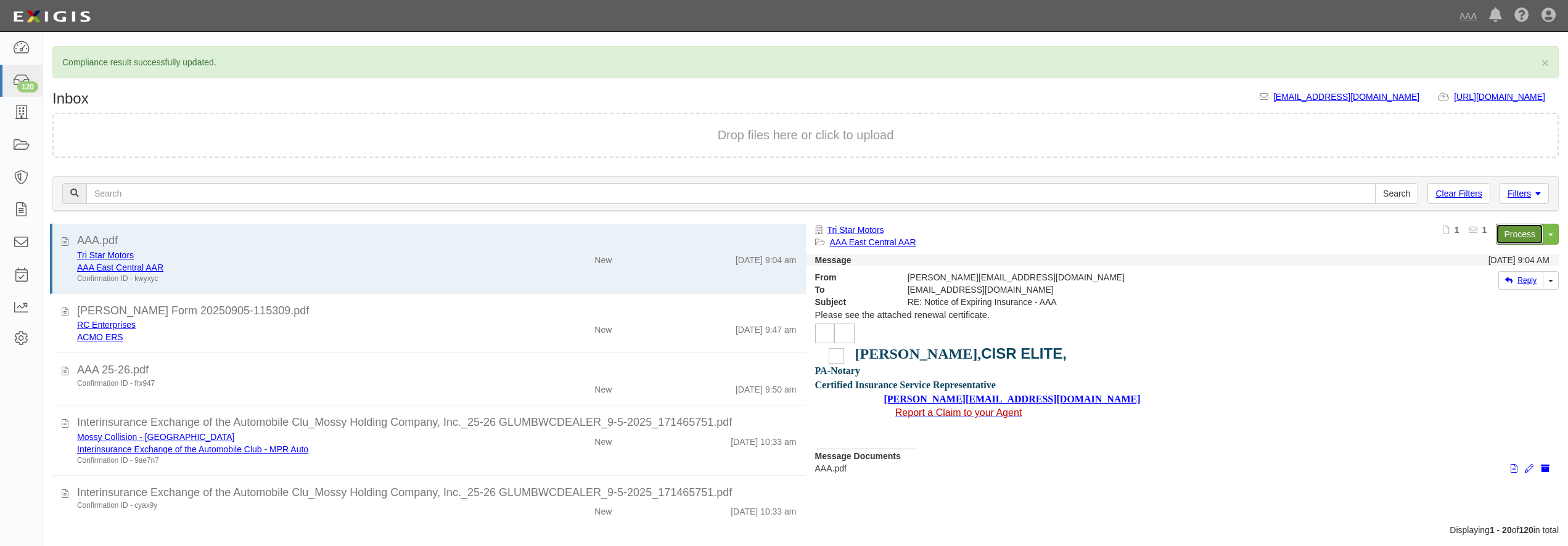
click at [1524, 232] on link "Process" at bounding box center [1519, 234] width 47 height 21
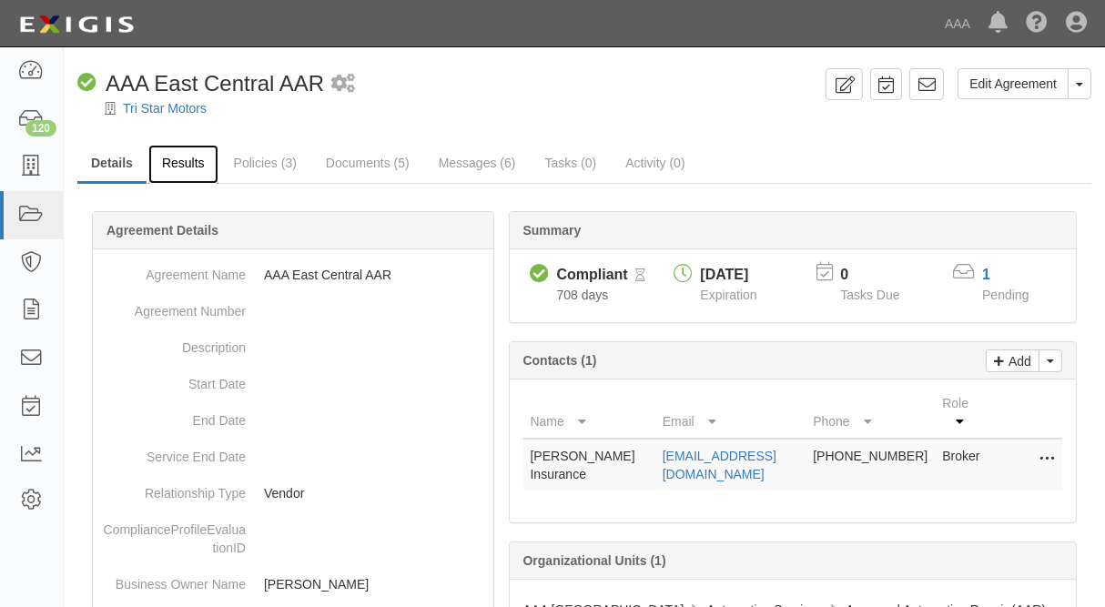
click at [188, 163] on link "Results" at bounding box center [183, 164] width 70 height 39
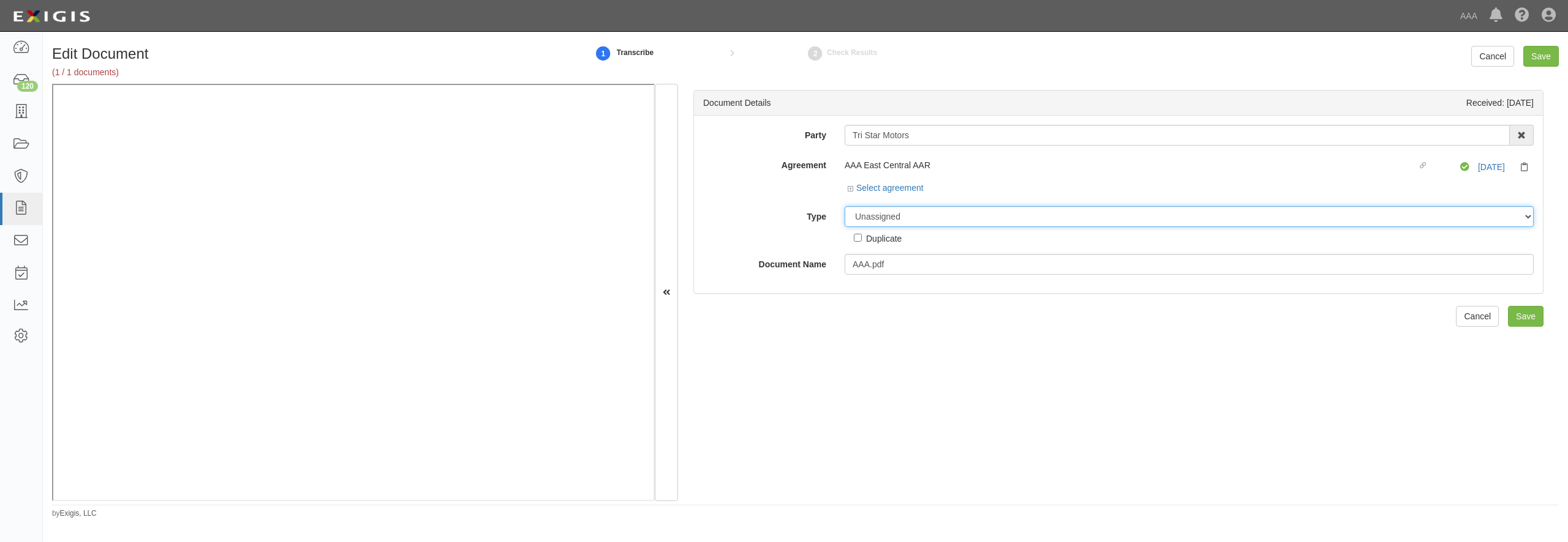
drag, startPoint x: 900, startPoint y: 220, endPoint x: 894, endPoint y: 223, distance: 6.7
click at [900, 219] on select "Unassigned Binder Cancellation Notice Certificate Contract Endorsement Insuranc…" at bounding box center [1189, 217] width 689 height 21
select select "CertificateDetail"
click option "Certificate" at bounding box center [0, 0] width 0 height 0
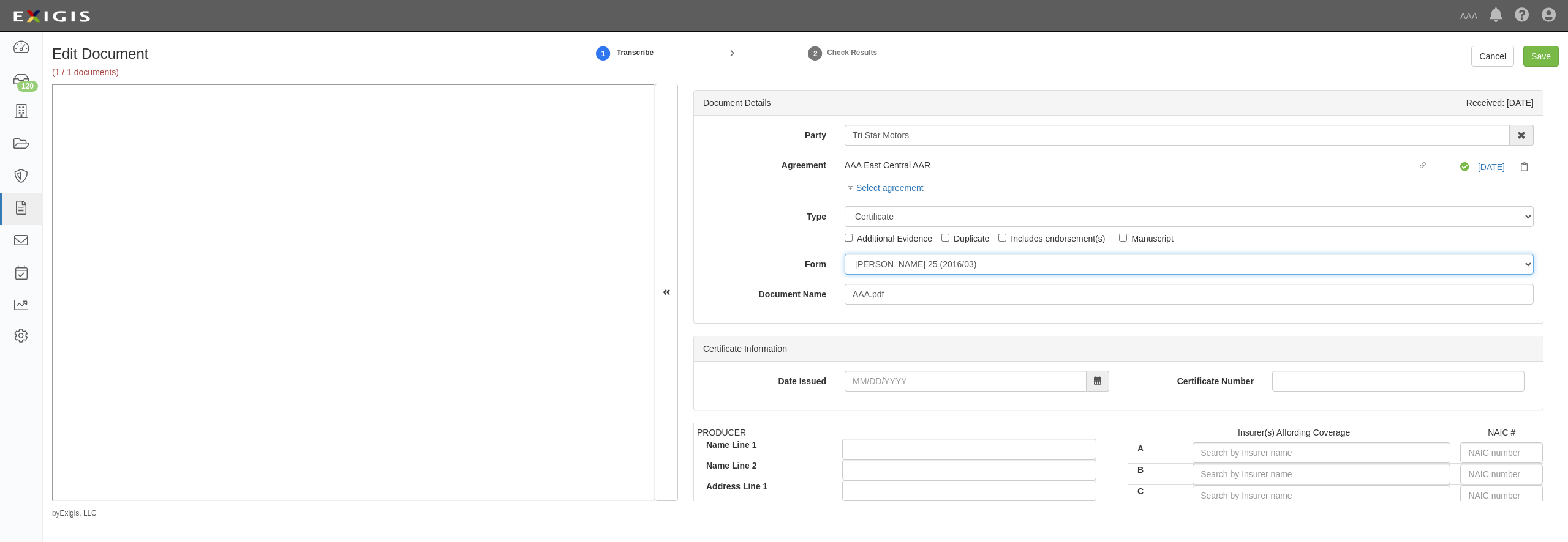
click at [845, 254] on select "ACORD 25 (2016/03) ACORD 101 ACORD 855 NY (2014/05) General" at bounding box center [1189, 264] width 689 height 21
select select "GeneralFormDetail"
click option "General" at bounding box center [0, 0] width 0 height 0
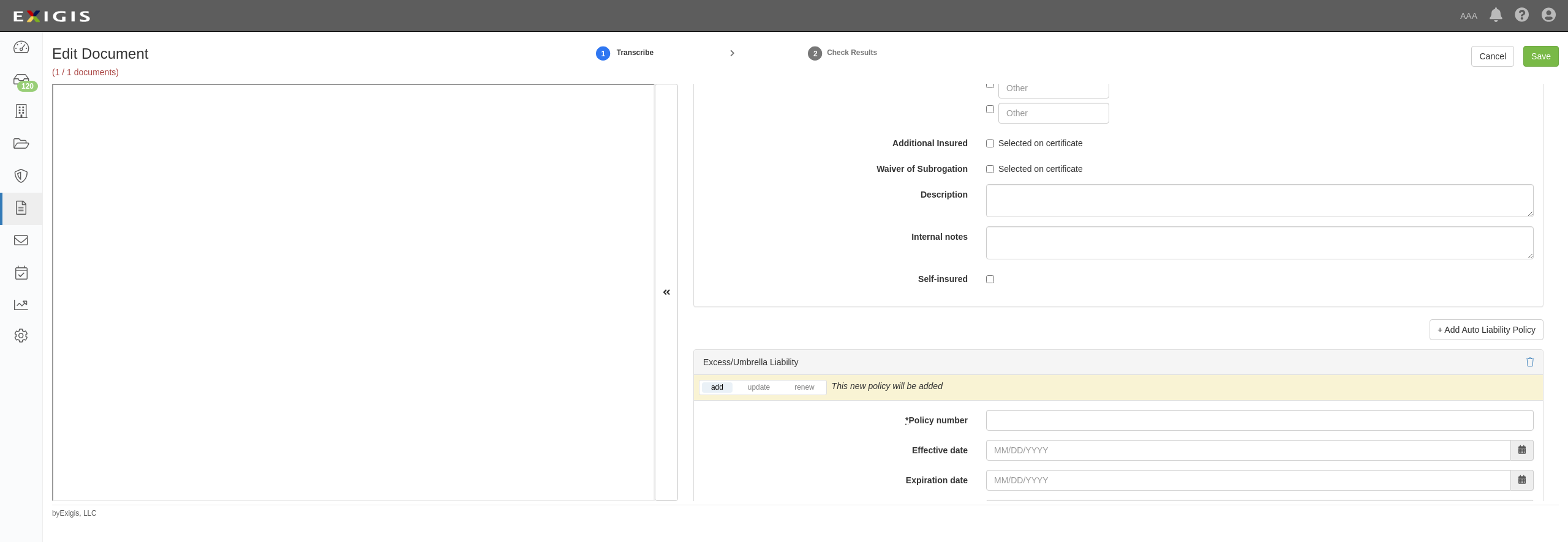
scroll to position [2409, 0]
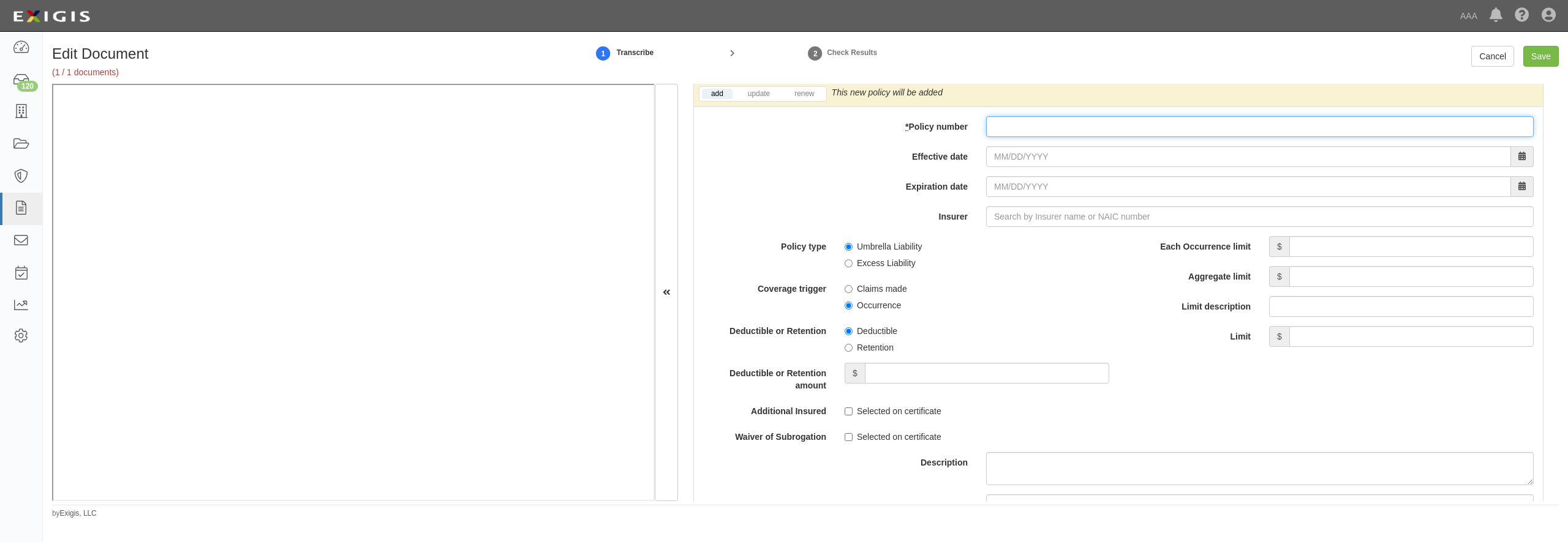
click at [1040, 137] on input "* Policy number" at bounding box center [1260, 126] width 548 height 21
type input "Q340172112"
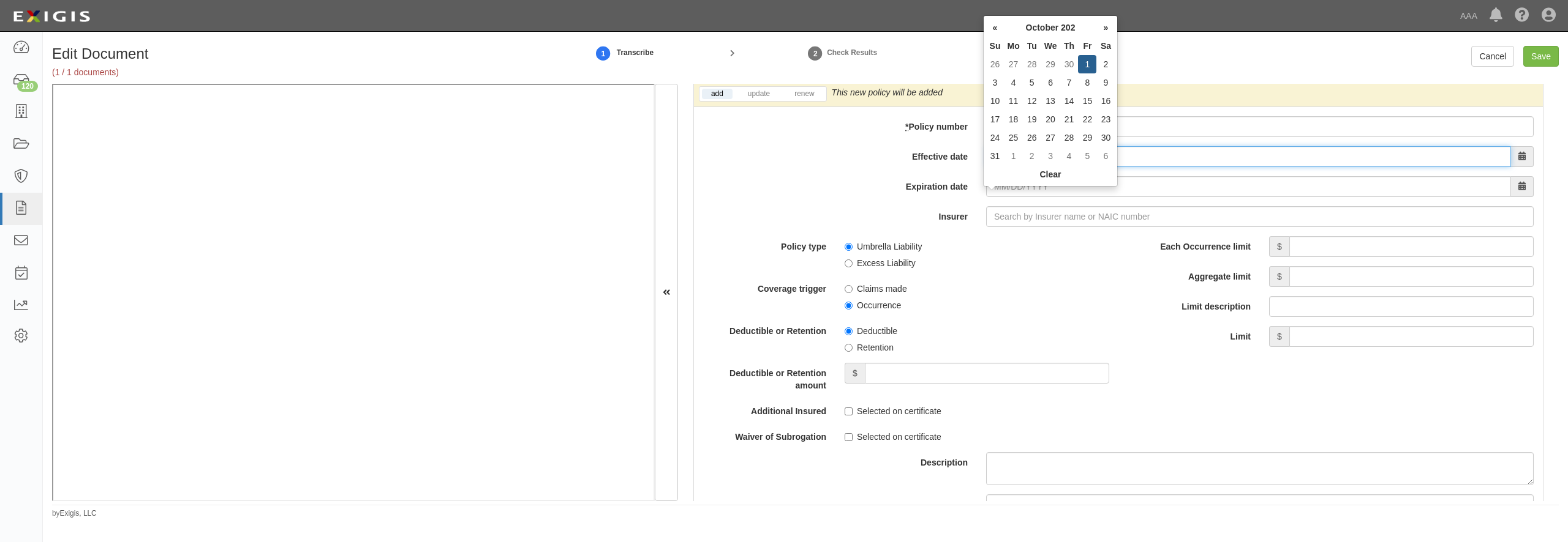
type input "10/01/2025"
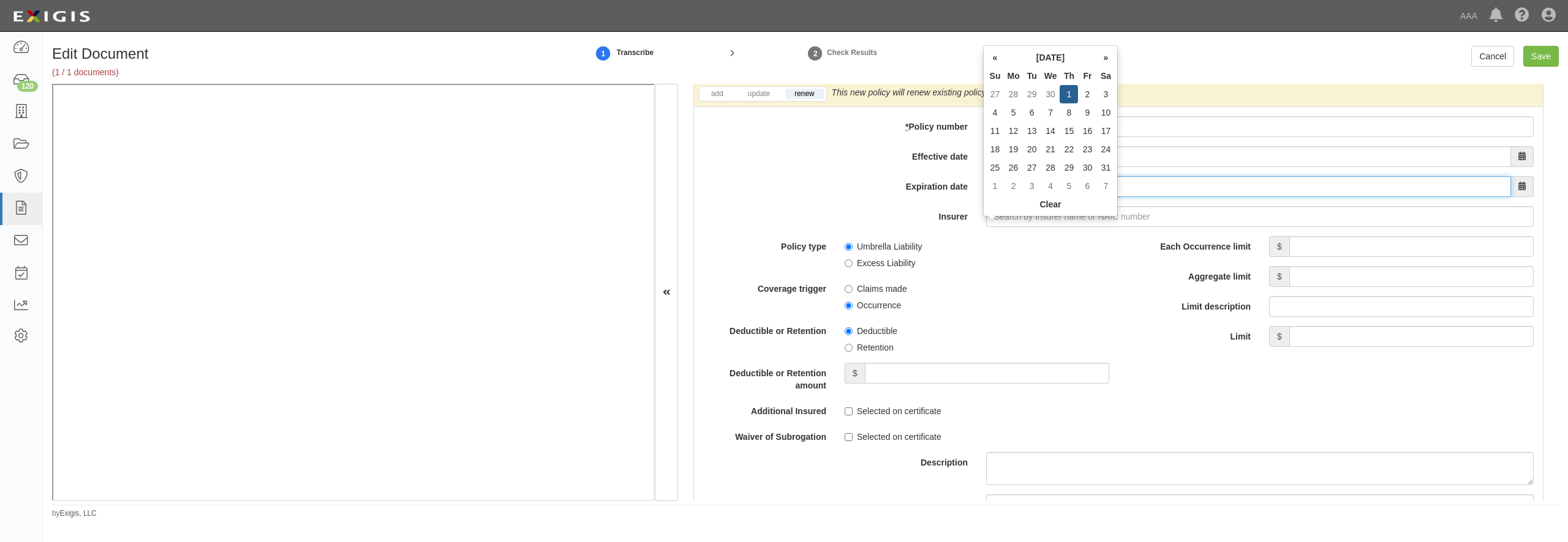
type input "10/01/2026"
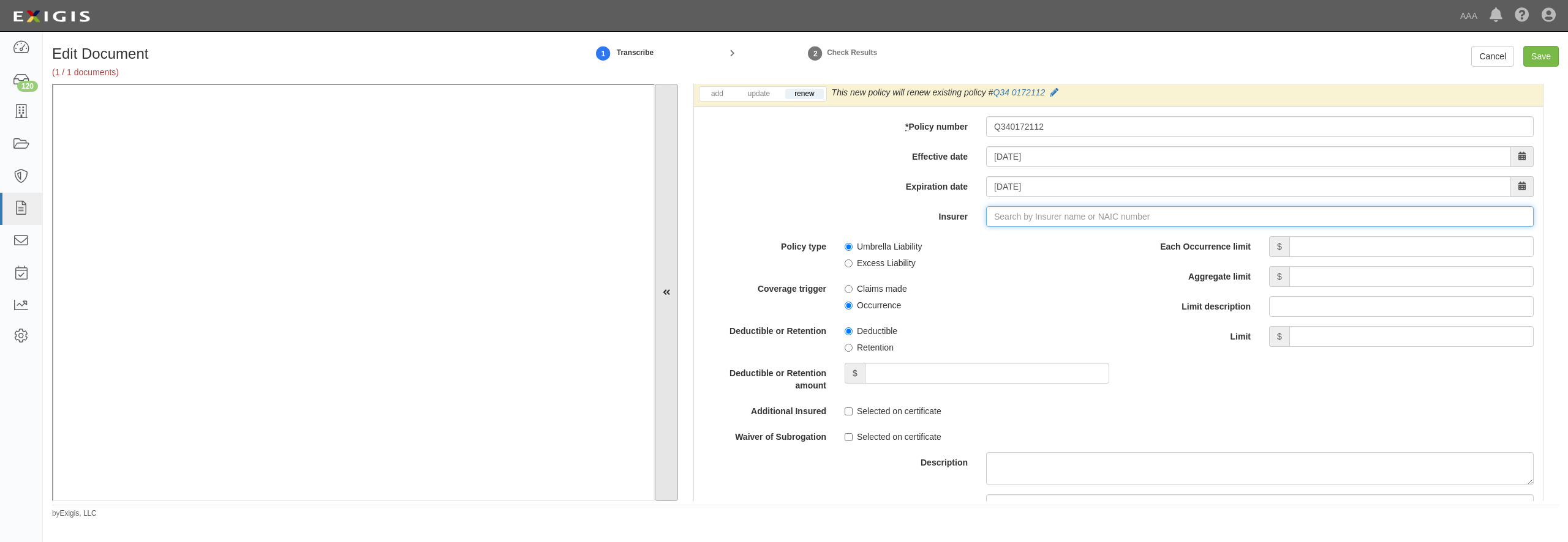
type input "e"
type input "erB Asfalistiki Limited (0) NR Rating"
type input "er"
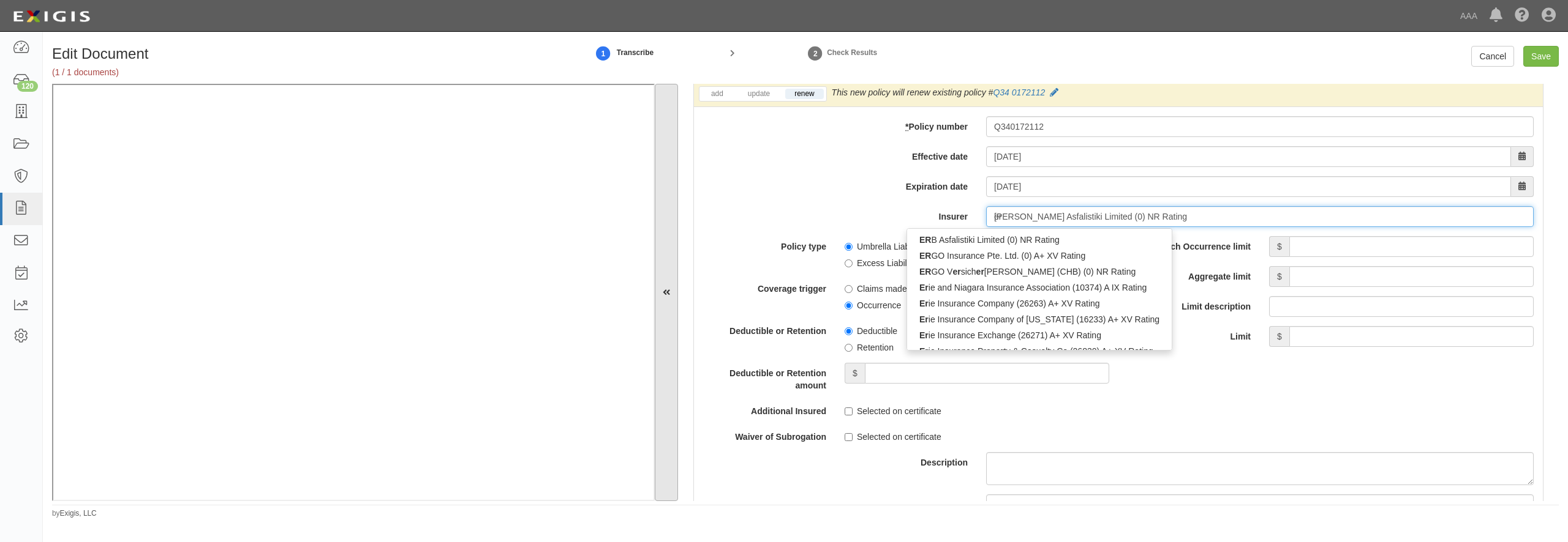
type input "erie and Niagara Insurance Association (10374) A IX Rating"
type input "erie"
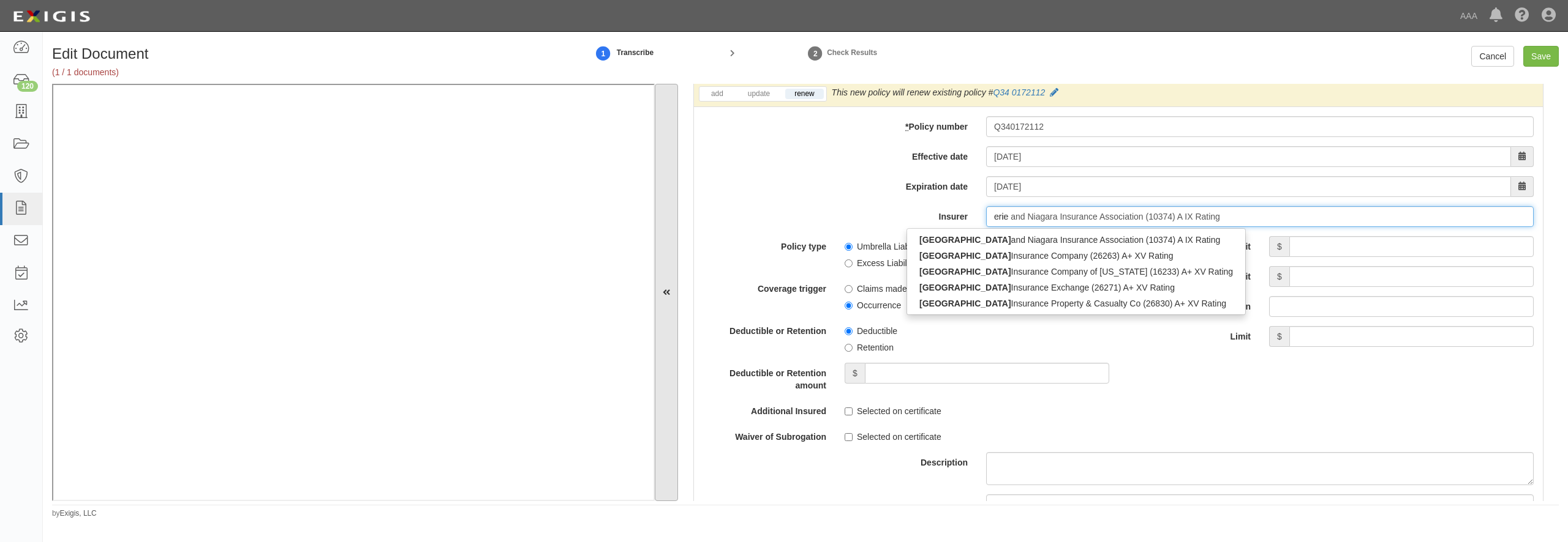
type input "erie insurance Company of New York (16233) A+ XV Rating"
type input "erie ins"
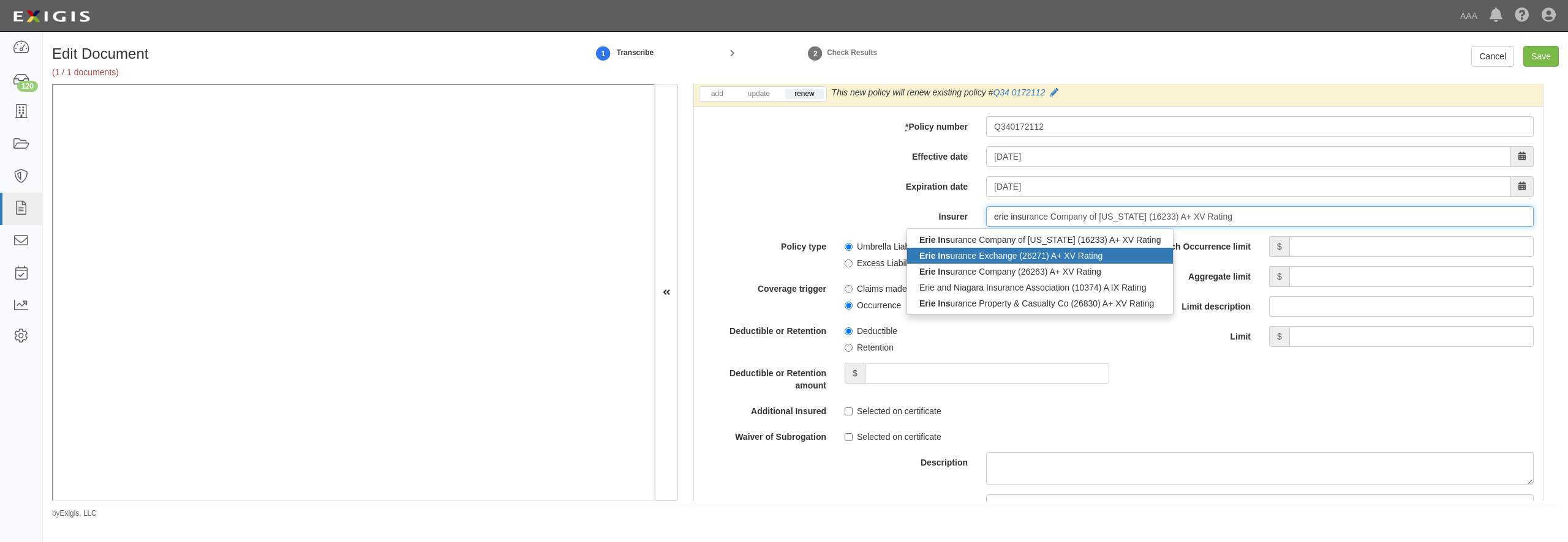
click at [950, 264] on div "Erie Ins urance Exchange (26271) A+ XV Rating" at bounding box center [1040, 256] width 266 height 16
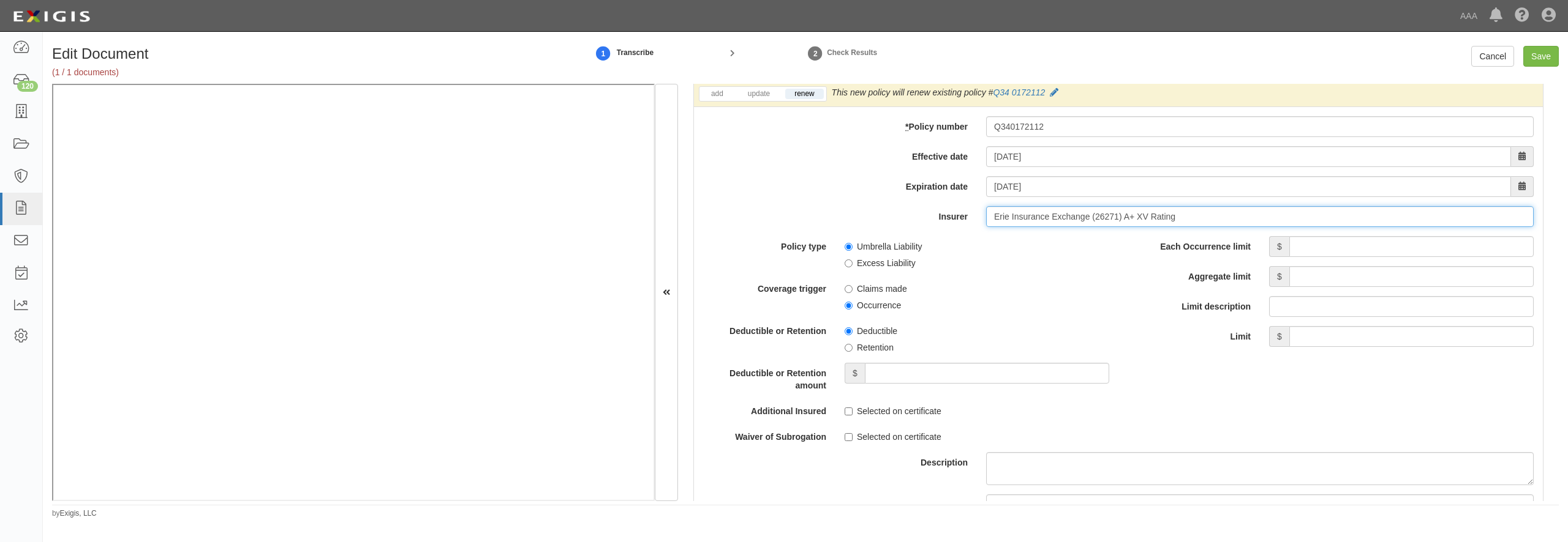
type input "Erie Insurance Exchange (26271) A+ XV Rating"
click at [1347, 257] on input "Each Occurrence limit" at bounding box center [1411, 246] width 244 height 21
type input "10,000,000"
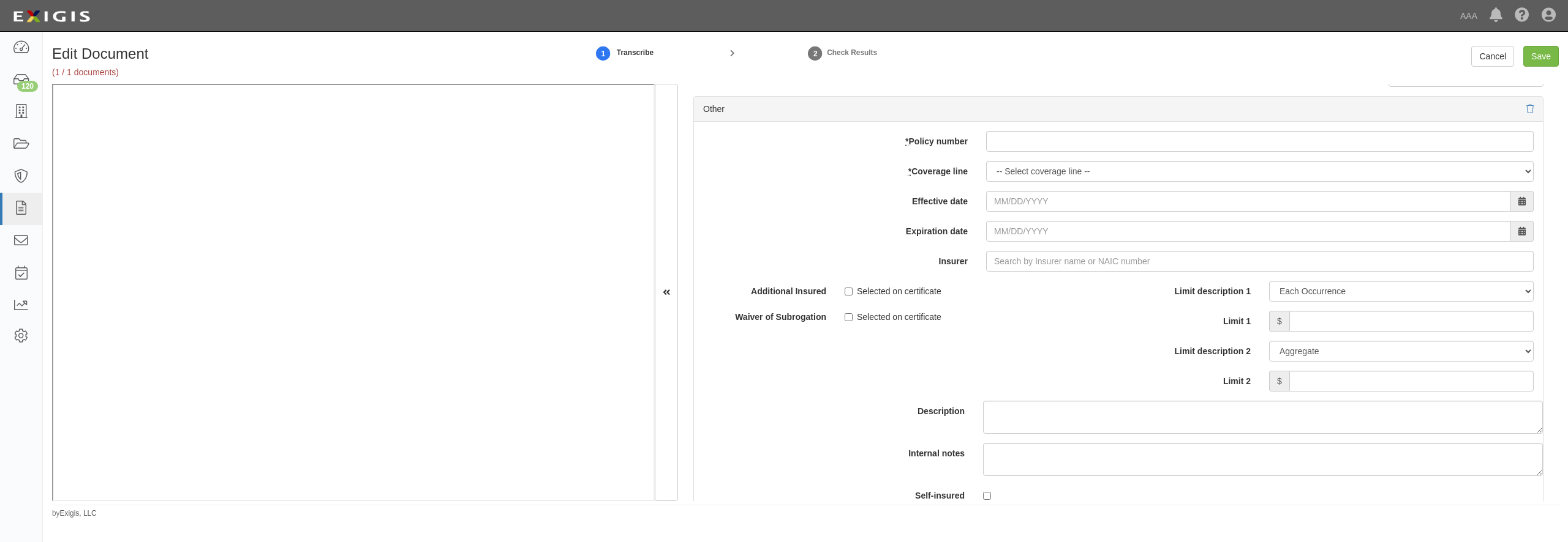
scroll to position [3467, 0]
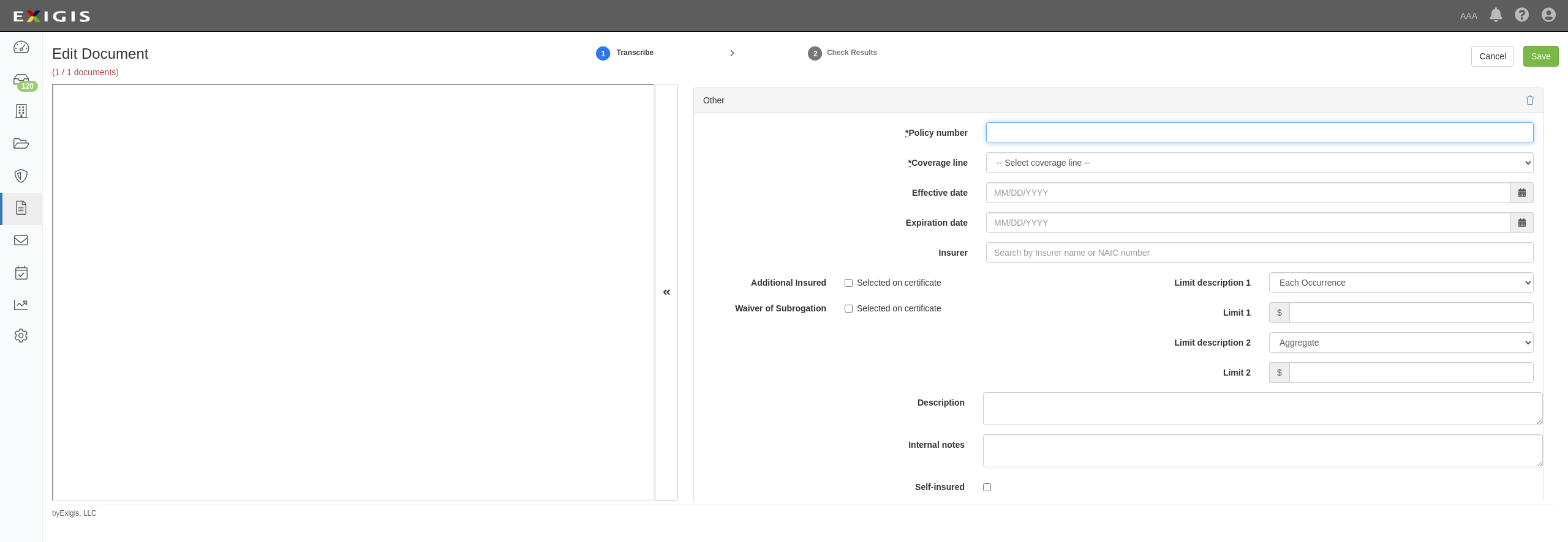
click at [1036, 143] on input "* Policy number" at bounding box center [1260, 132] width 548 height 21
type input "Q610326763"
select select "70"
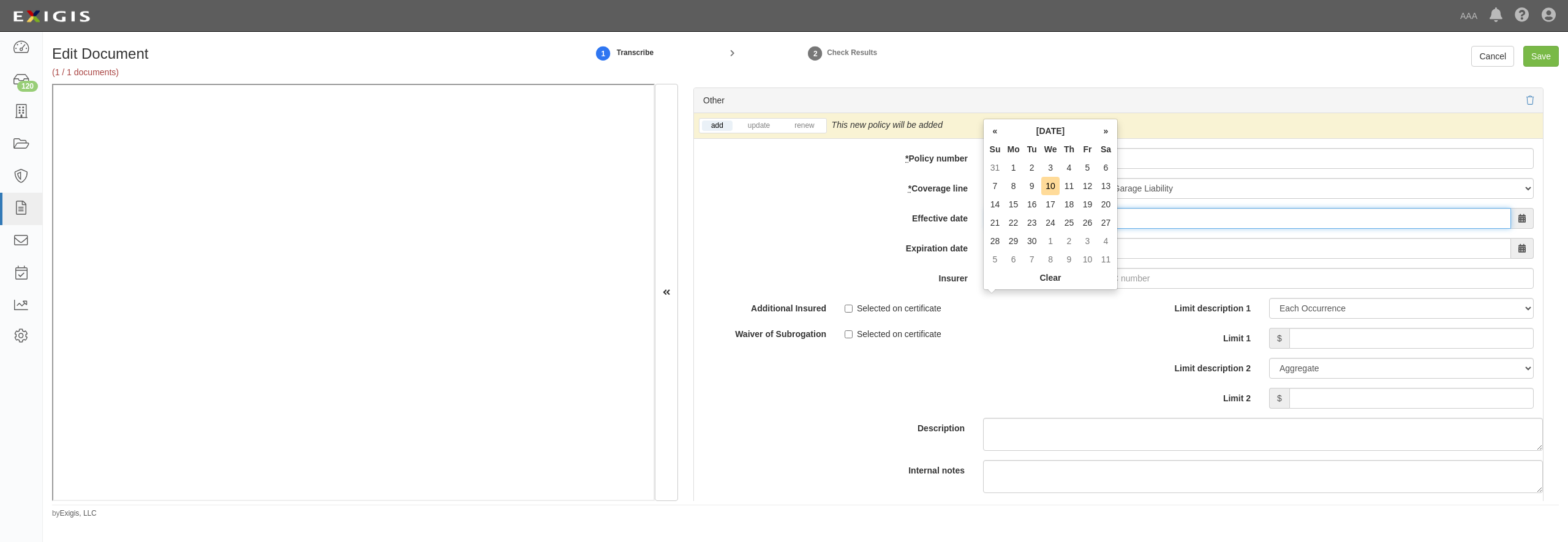
type input "0"
type input "10/01/2025"
type input "10/01/2026"
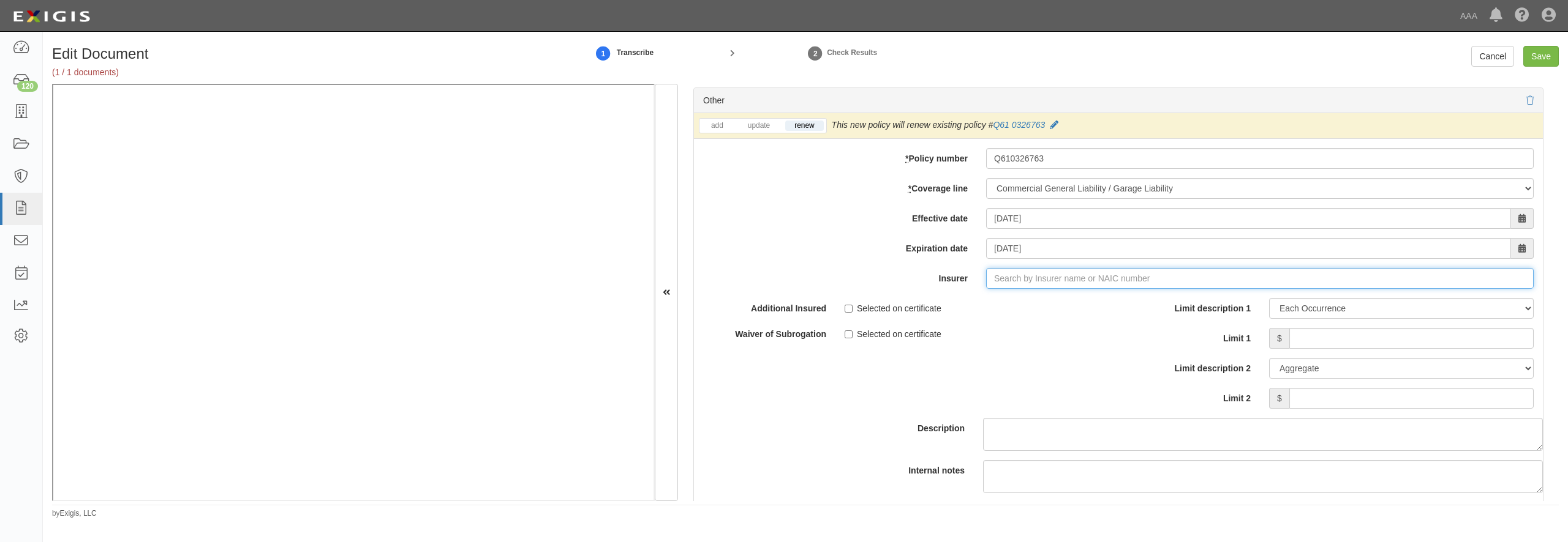
type input "e"
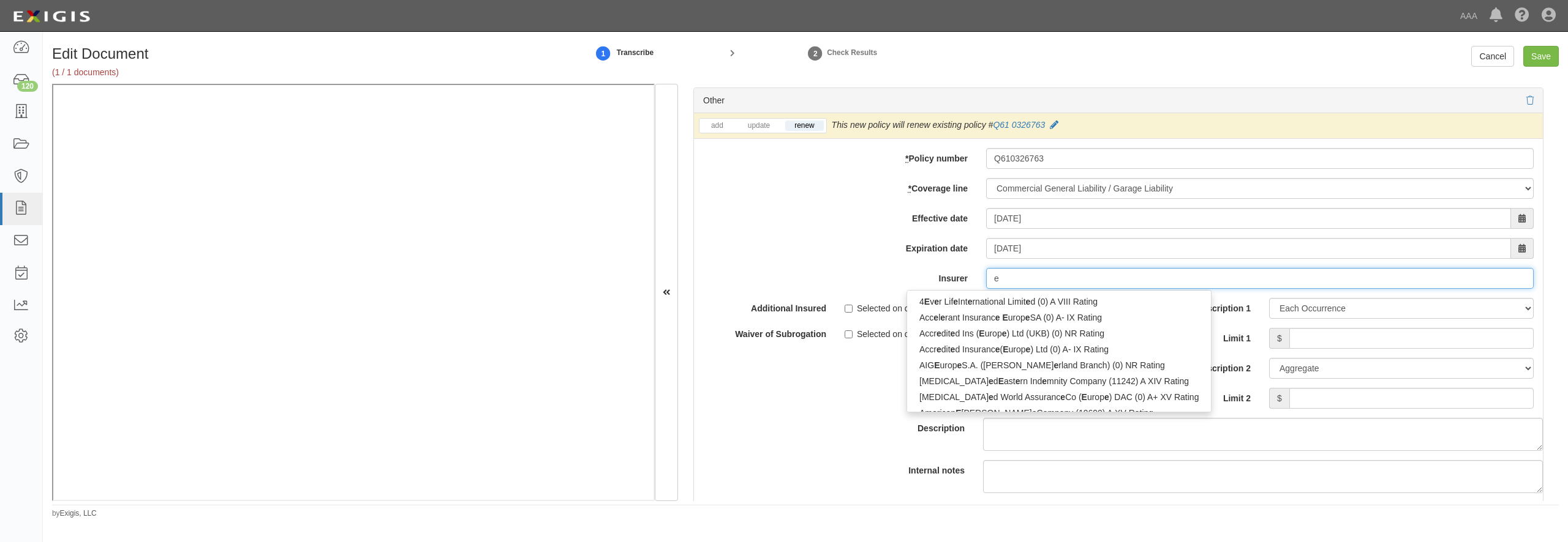
type input "erB Asfalistiki Limited (0) NR Rating"
type input "er"
type input "erie and Niagara Insurance Association (10374) A IX Rating"
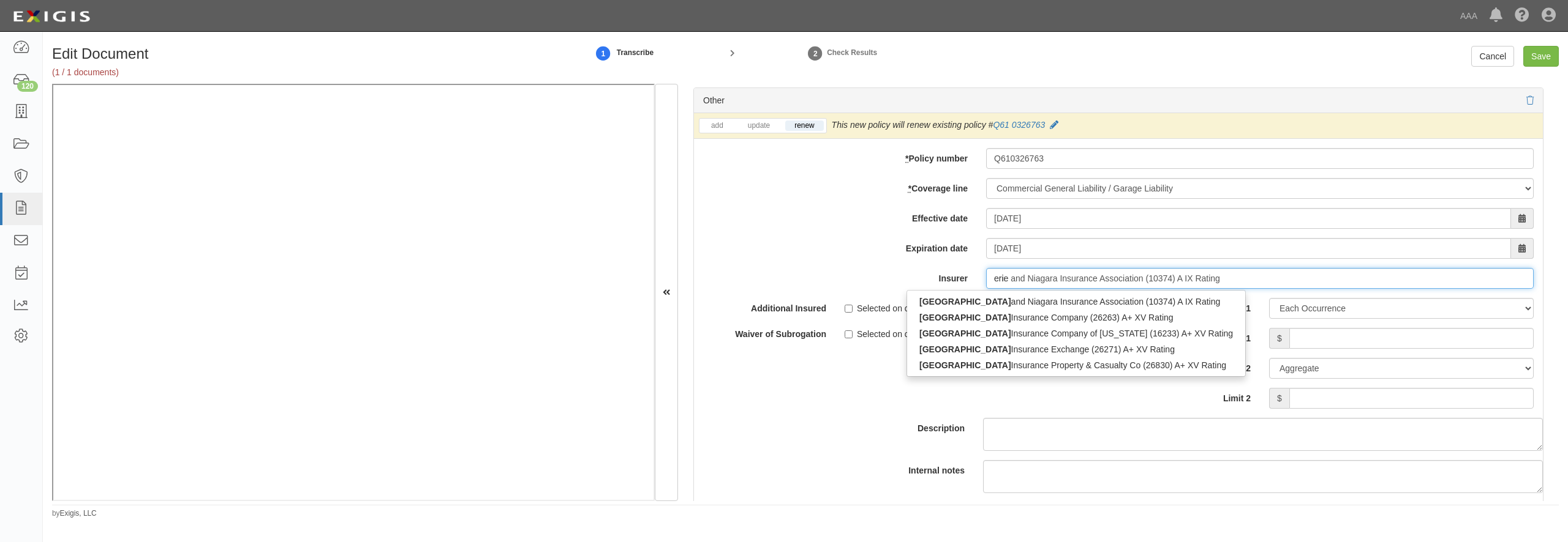
type input "erie"
type input "erie insurance Company of New York (16233) A+ XV Rating"
type input "erie ins"
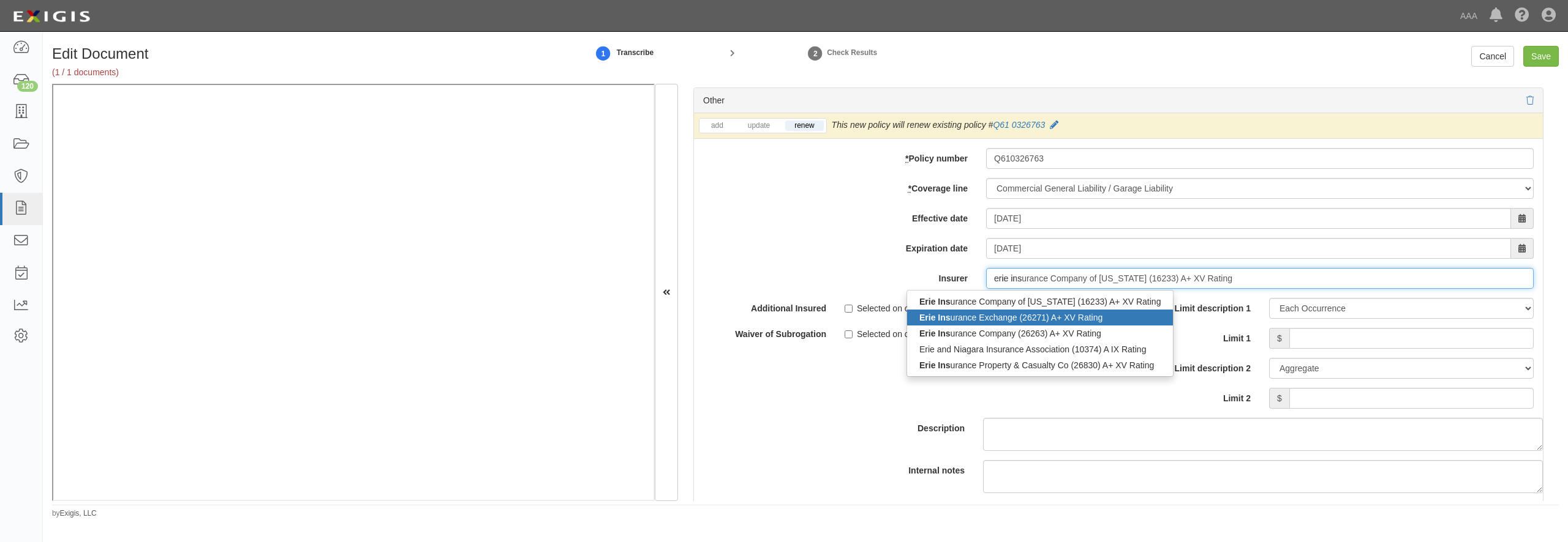
click at [972, 325] on div "Erie Ins urance Exchange (26271) A+ XV Rating" at bounding box center [1040, 318] width 266 height 16
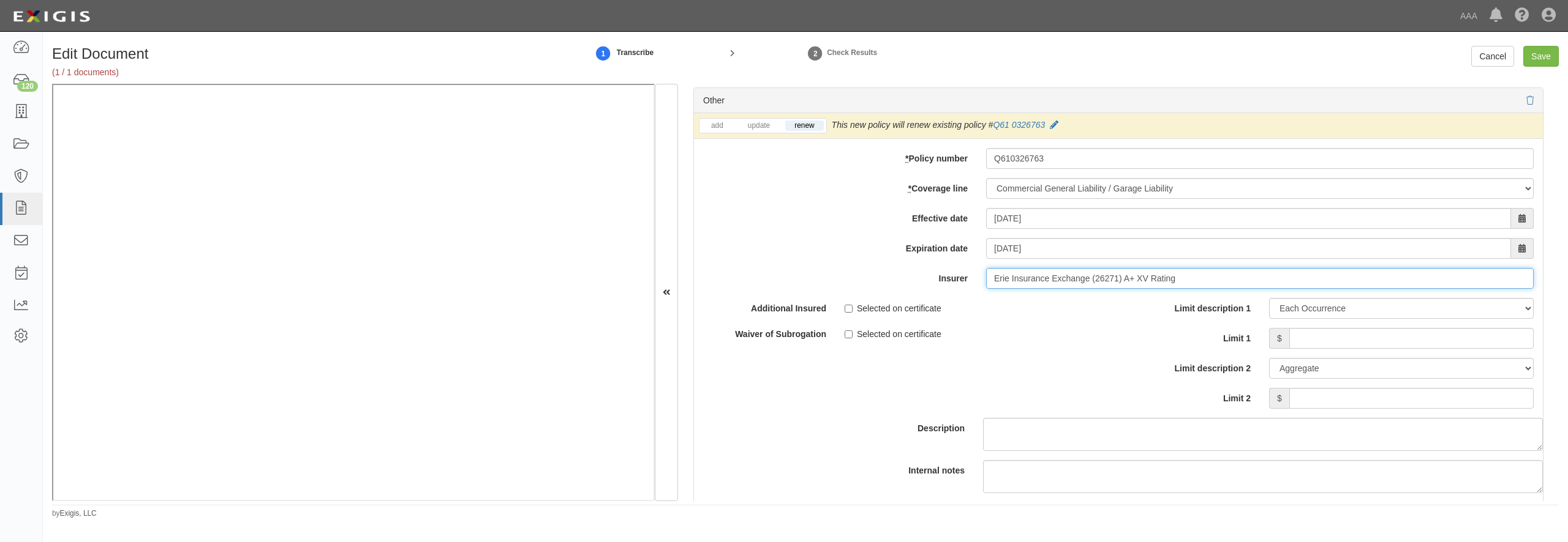
type input "Erie Insurance Exchange (26271) A+ XV Rating"
click at [1388, 349] on input "Limit 1" at bounding box center [1411, 338] width 244 height 21
type input "1,000,000"
type input "2,000,000"
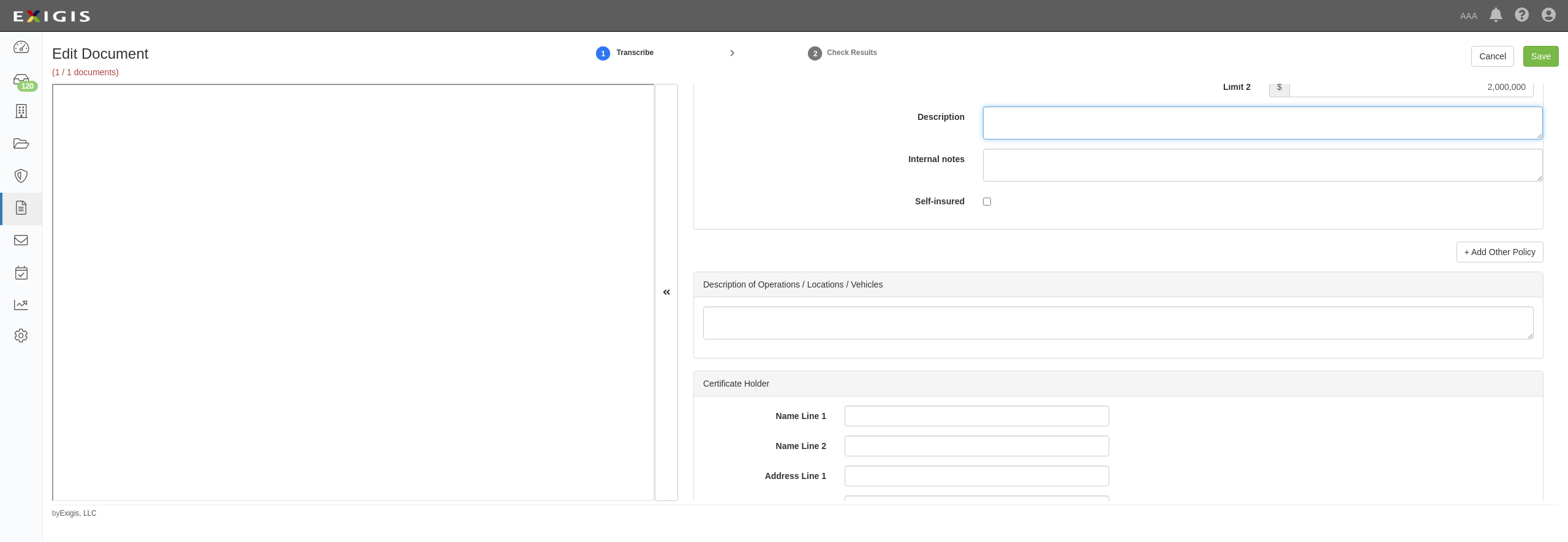
scroll to position [3815, 0]
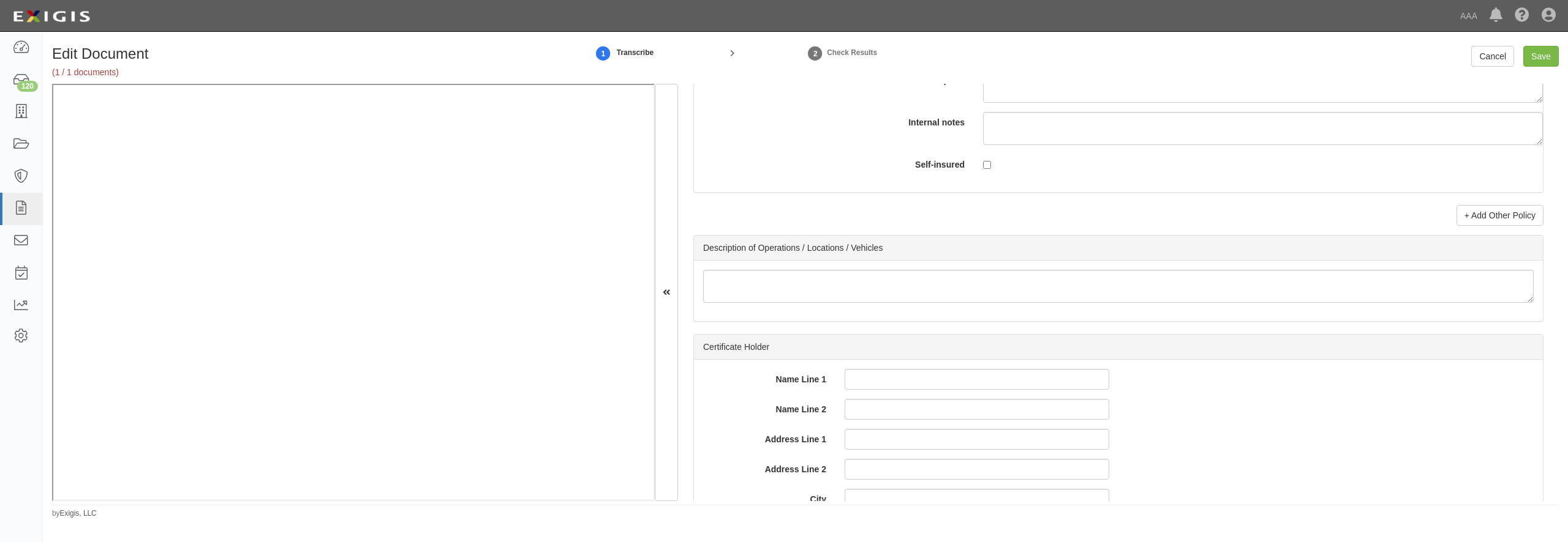
click at [1477, 226] on link "+ Add Other Policy" at bounding box center [1500, 215] width 87 height 21
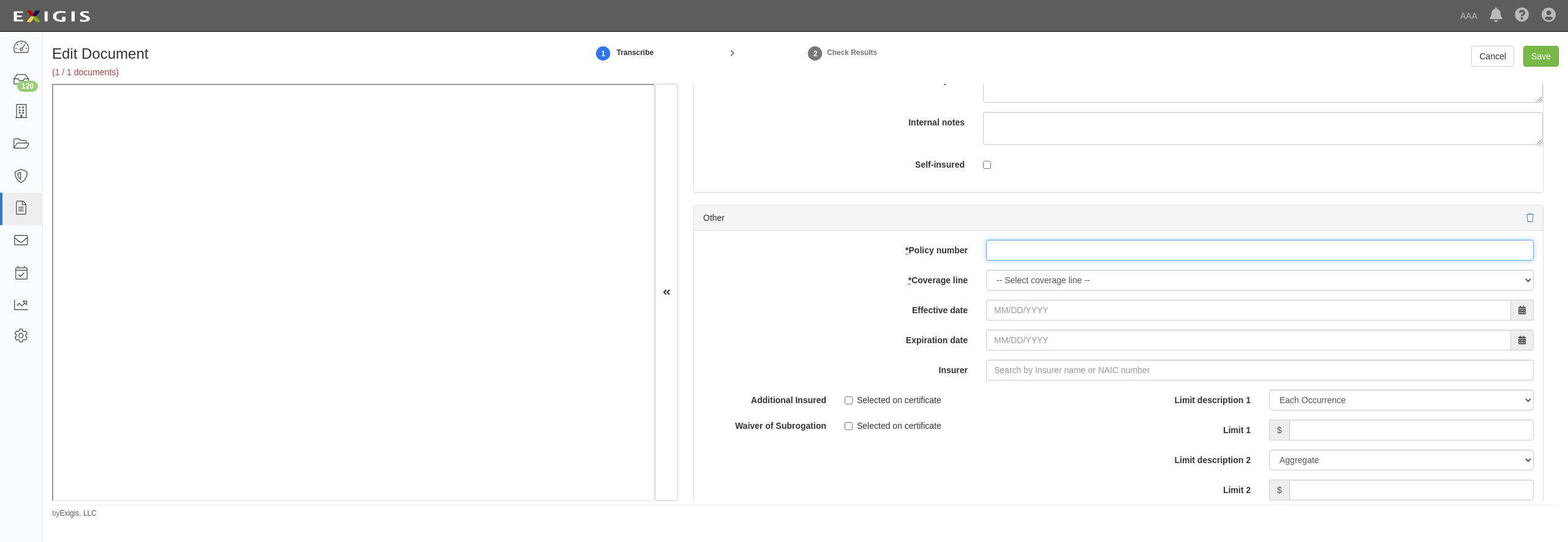
click at [1015, 261] on input "* Policy number" at bounding box center [1260, 250] width 548 height 21
type input "Q610326763"
select select "56"
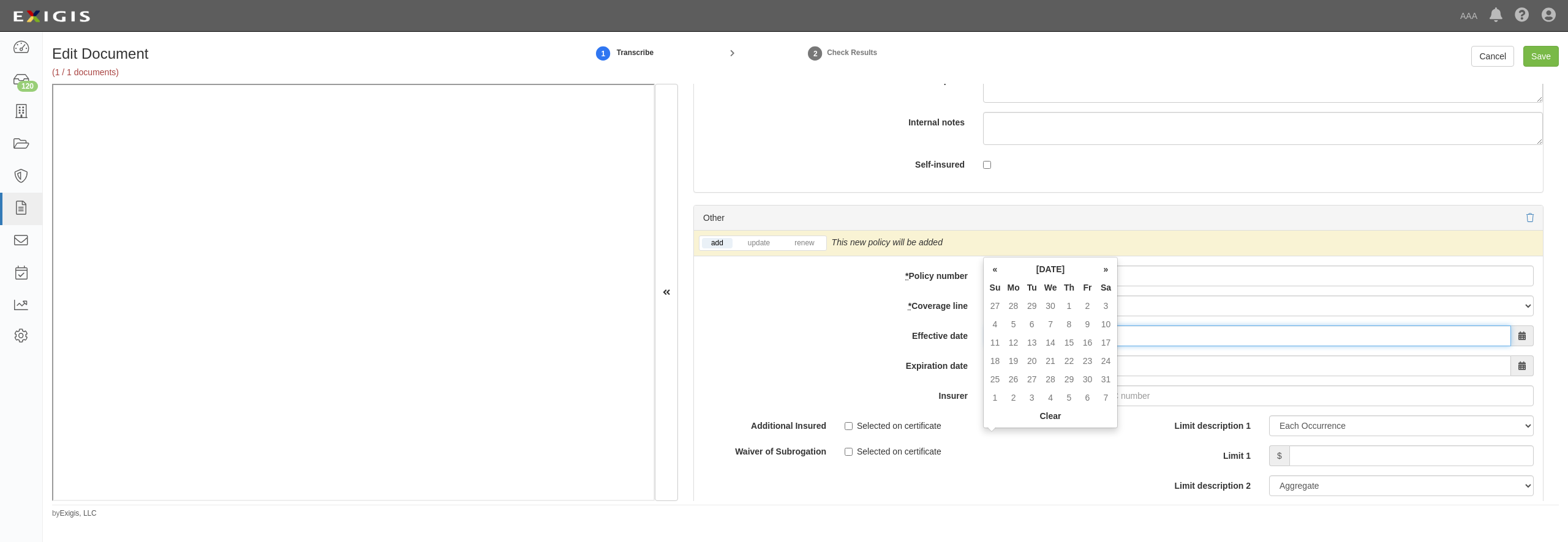
type input "1"
type input "10/01/2025"
type input "10/01/2026"
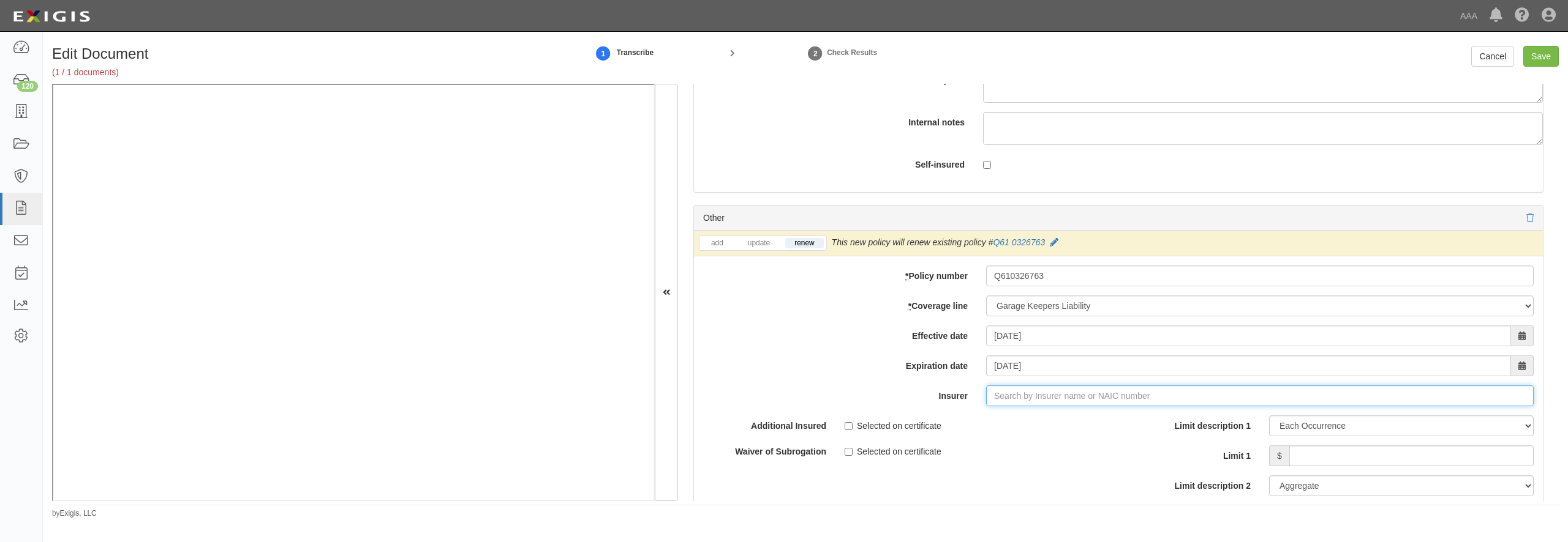
type input "e"
type input "erB Asfalistiki Limited (0) NR Rating"
type input "er"
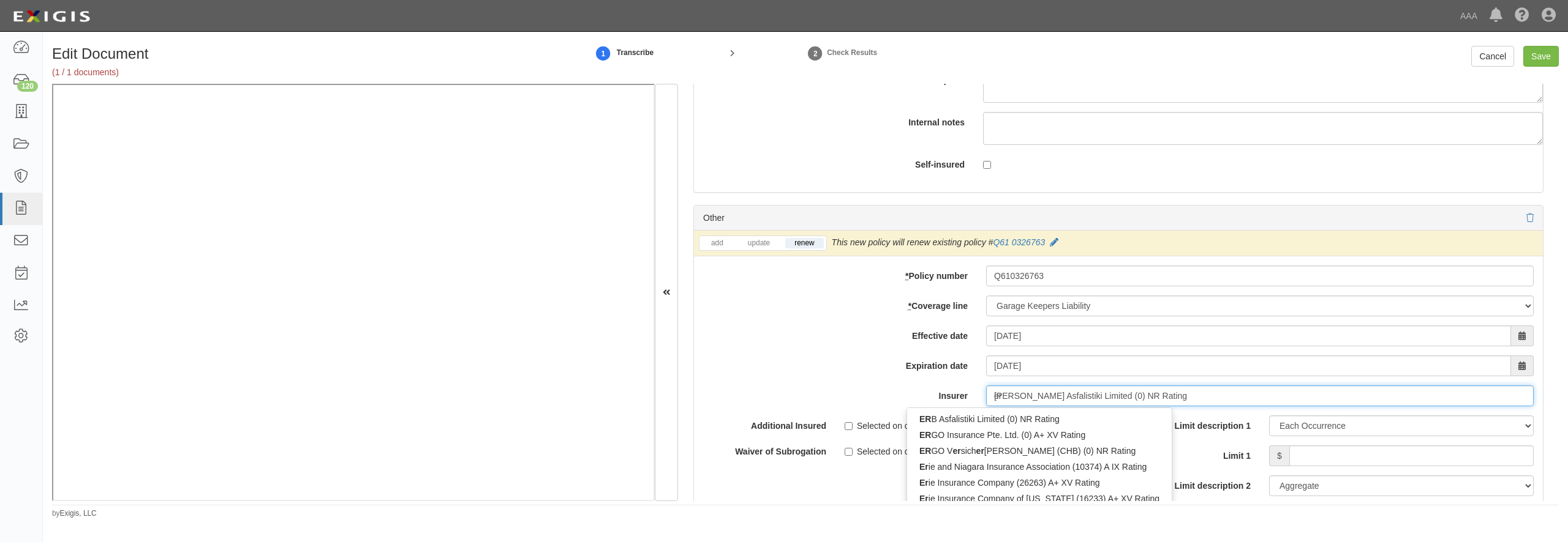
type input "erie and Niagara Insurance Association (10374) A IX Rating"
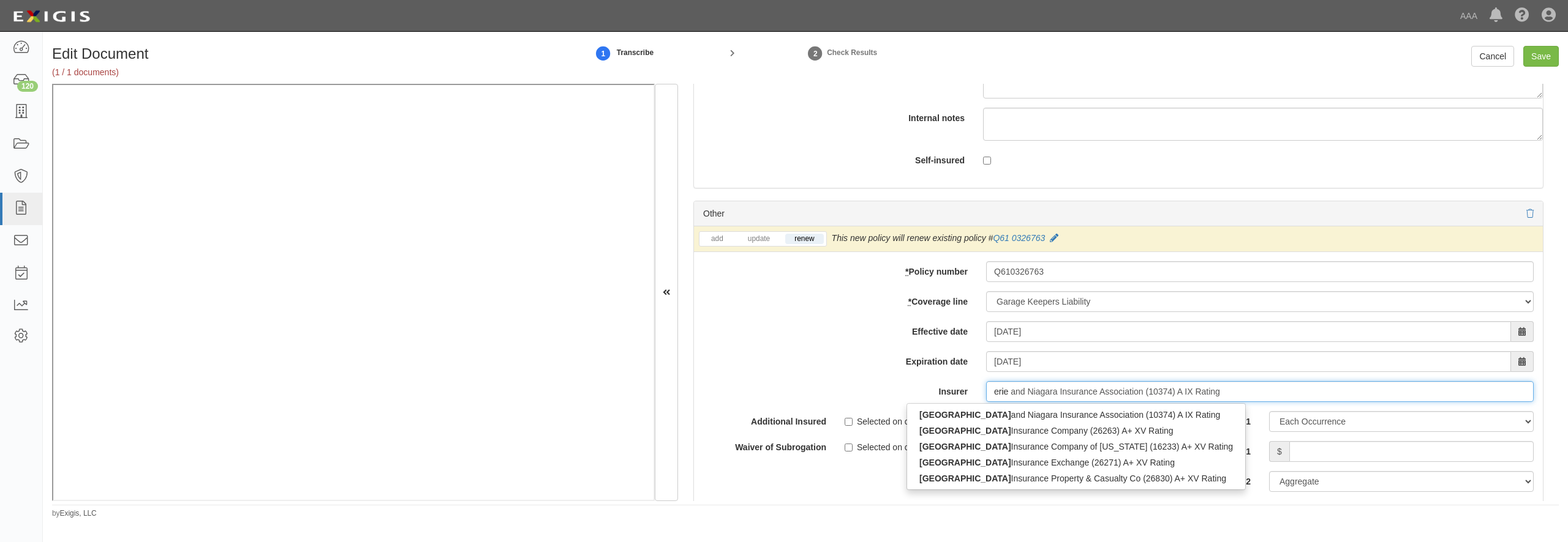
type input "erie"
type input "erie insurance Company of New York (16233) A+ XV Rating"
type input "erie ins"
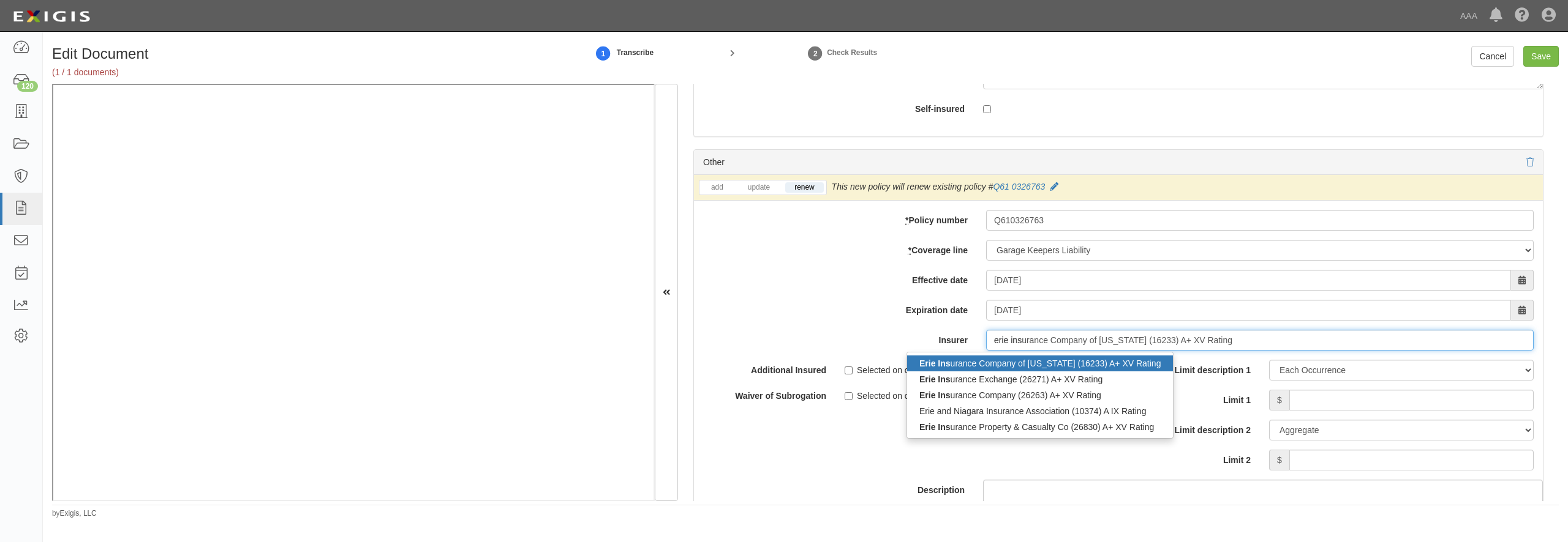
scroll to position [3937, 0]
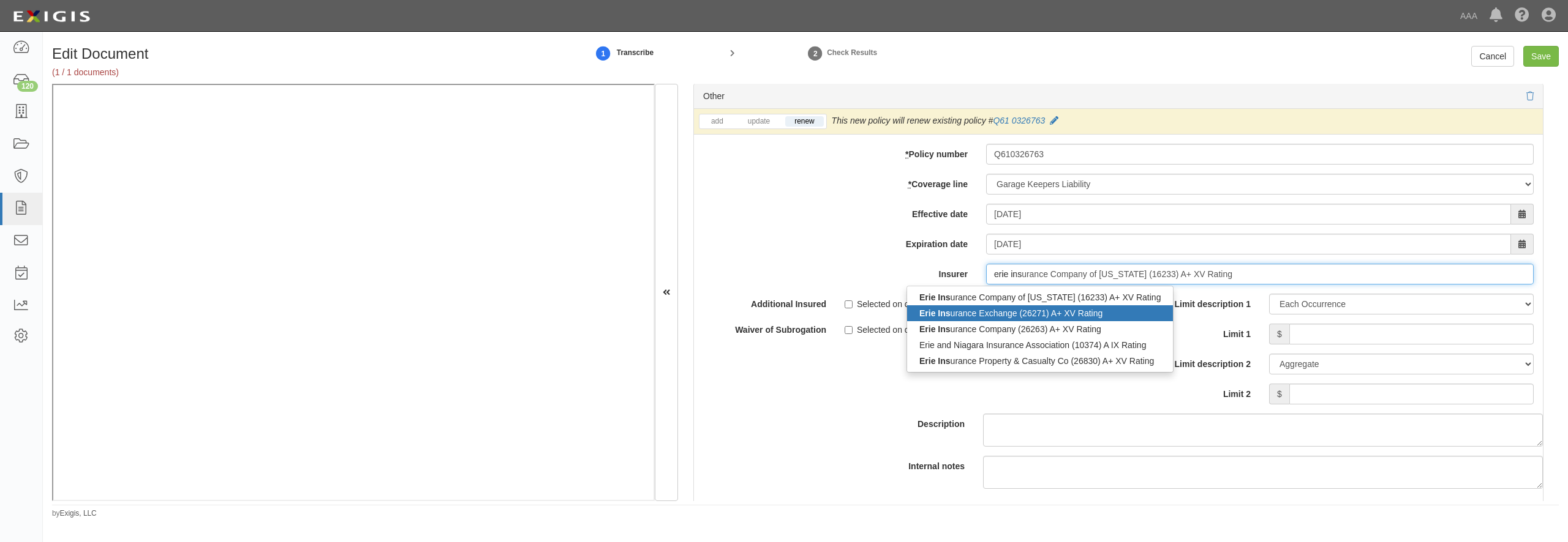
click at [1007, 321] on div "Erie Ins urance Exchange (26271) A+ XV Rating" at bounding box center [1040, 313] width 266 height 16
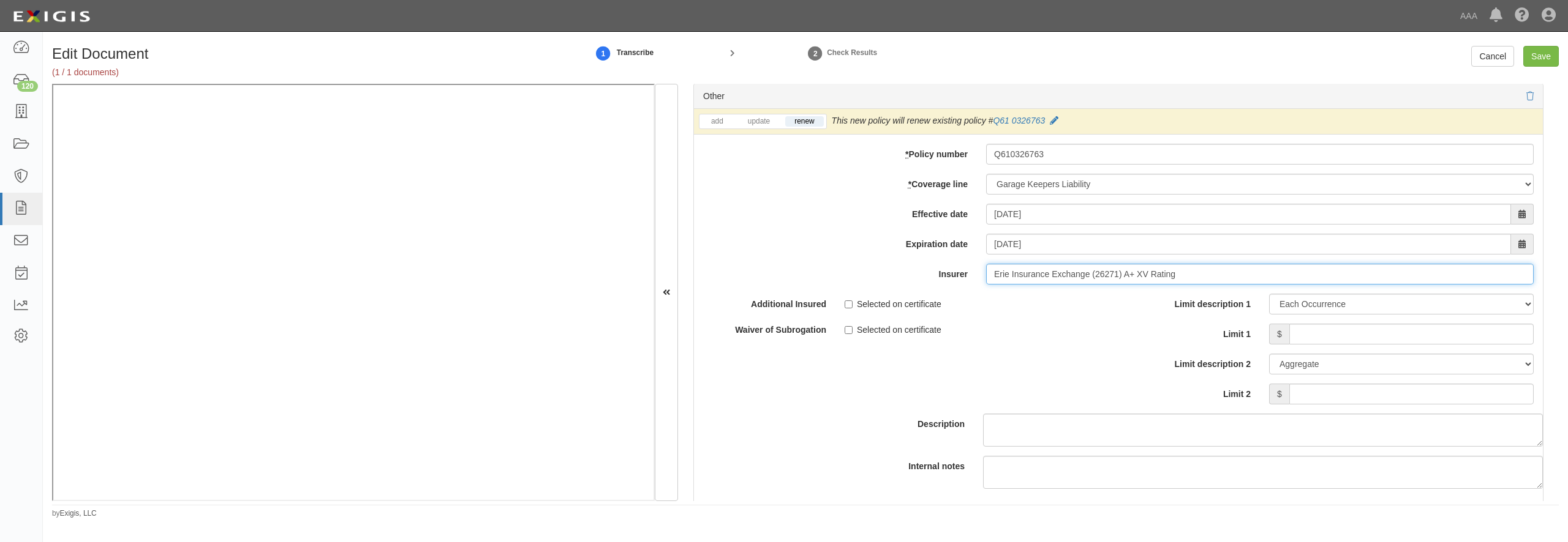
type input "Erie Insurance Exchange (26271) A+ XV Rating"
click at [1345, 344] on input "Limit 1" at bounding box center [1411, 334] width 244 height 21
type input "100,000"
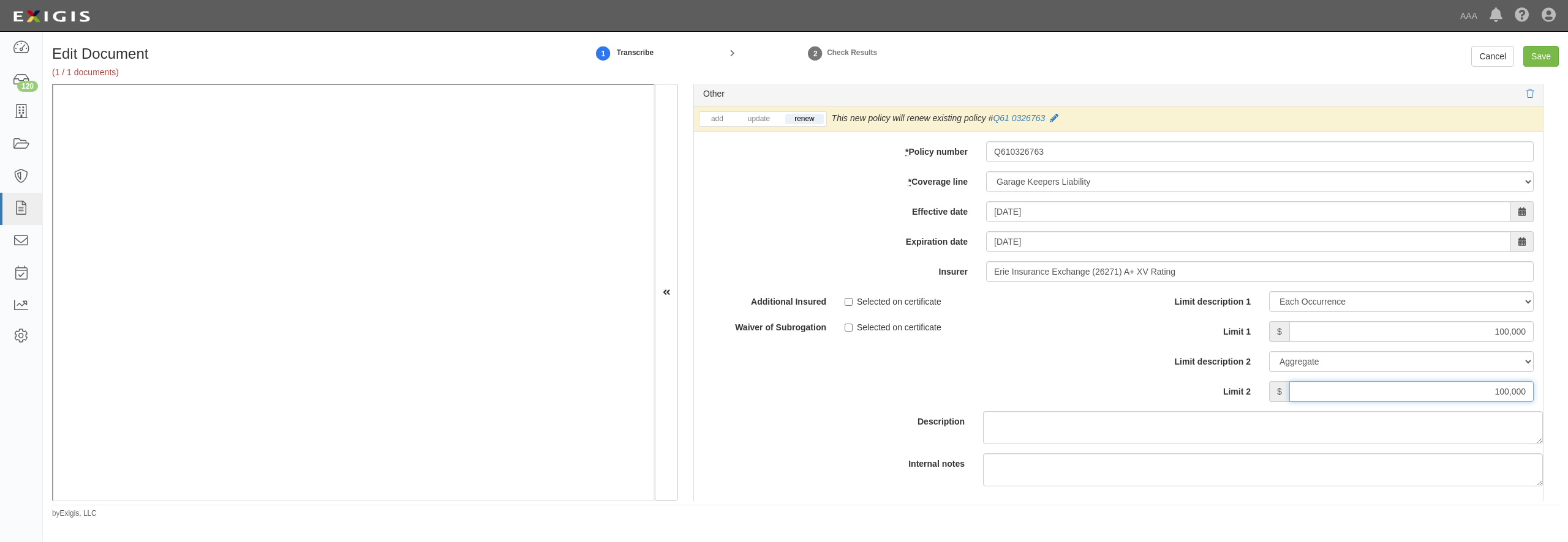
type input "100,000"
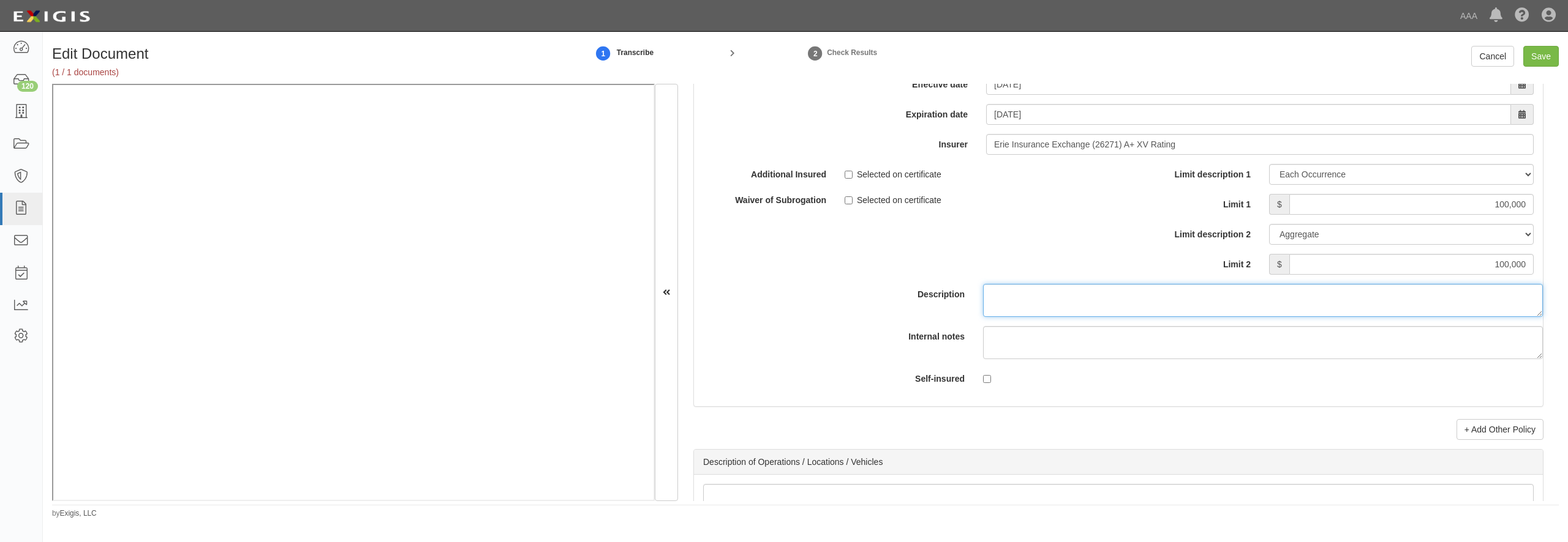
scroll to position [4008, 0]
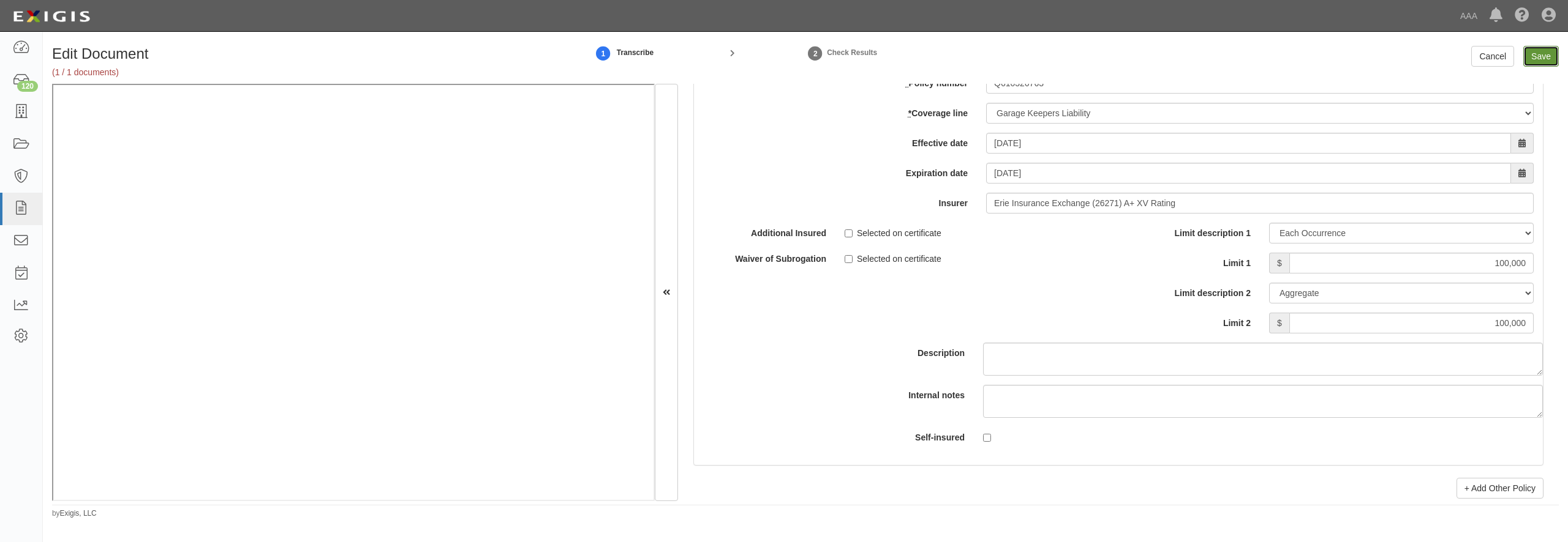
click at [1540, 58] on input "Save" at bounding box center [1541, 56] width 36 height 21
type input "10000000"
type input "1000000"
type input "2000000"
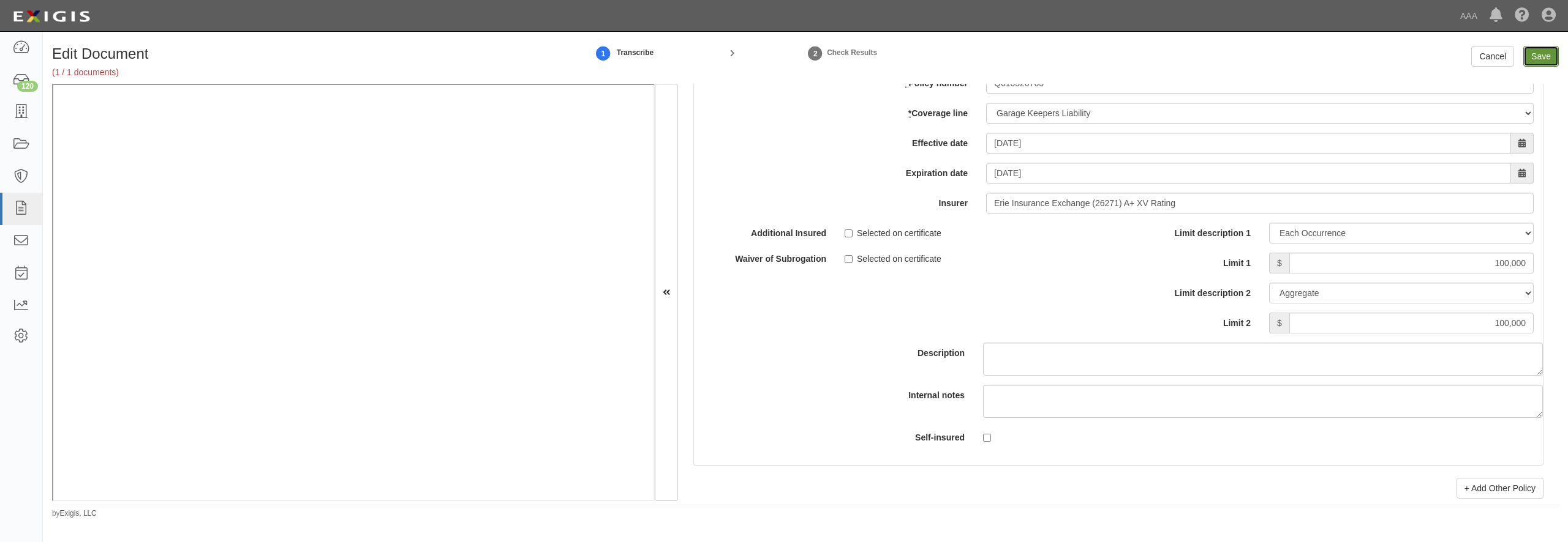
type input "100000"
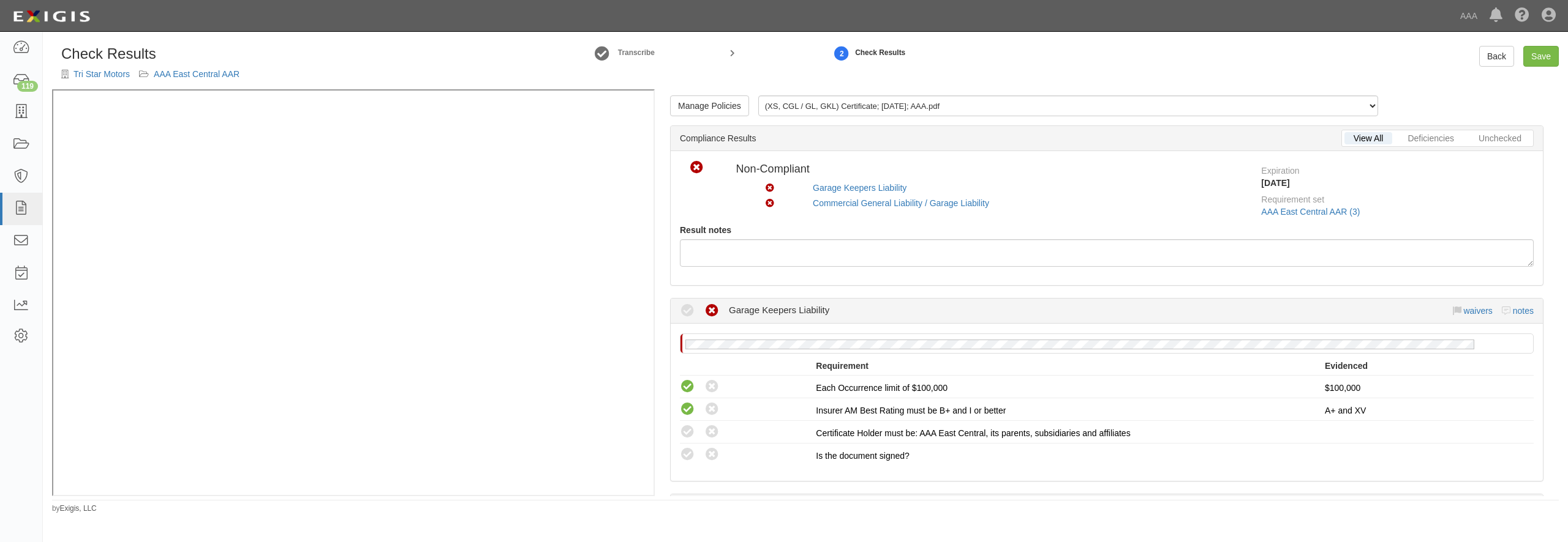
scroll to position [59, 0]
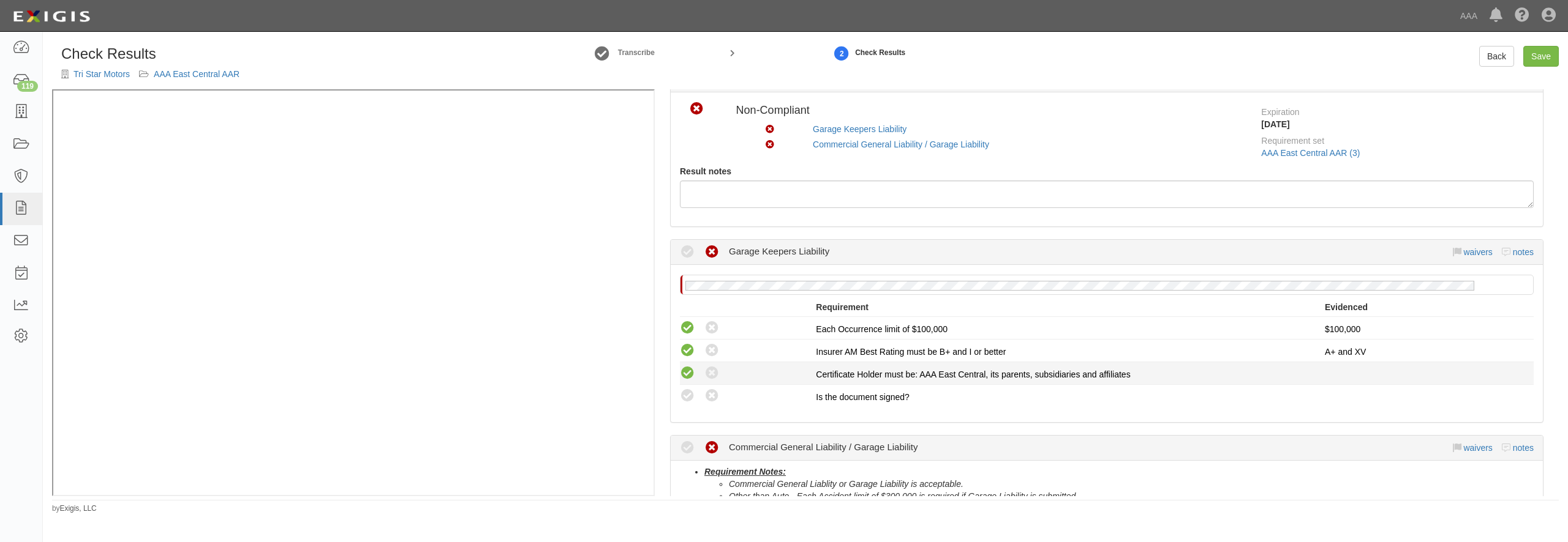
click at [692, 378] on icon at bounding box center [687, 373] width 15 height 15
radio input "true"
click at [690, 398] on icon at bounding box center [687, 396] width 15 height 15
radio input "true"
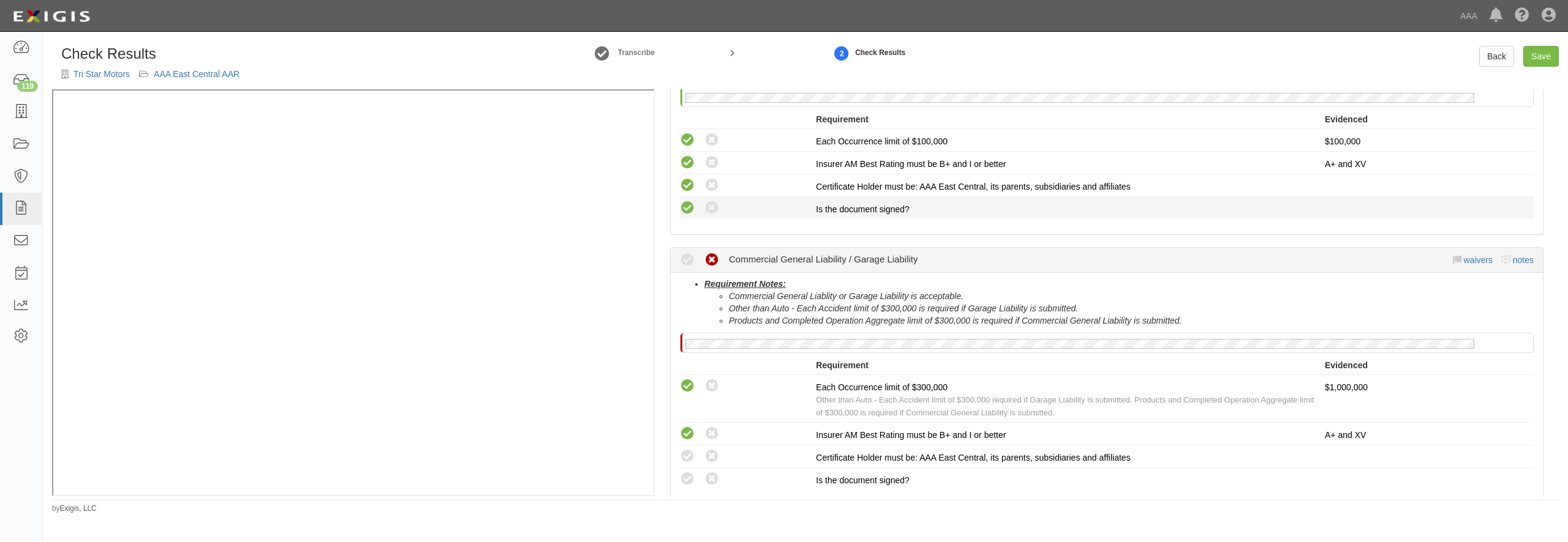
scroll to position [294, 0]
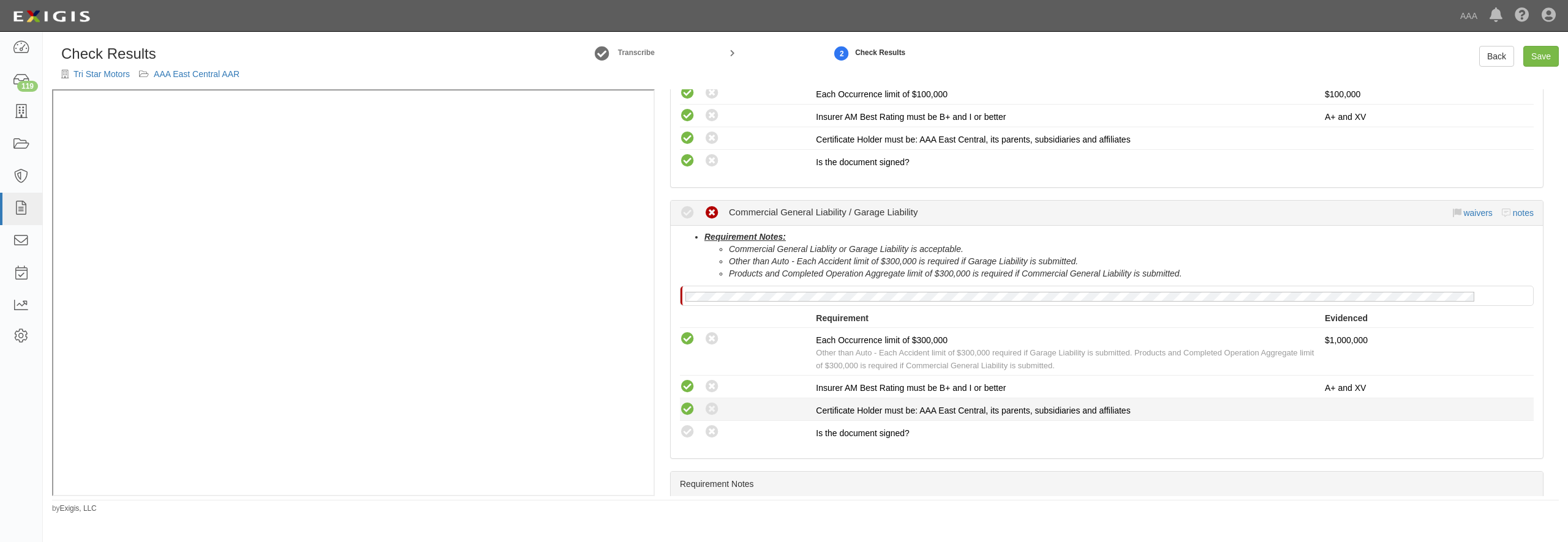
click at [692, 407] on icon at bounding box center [687, 410] width 15 height 15
radio input "true"
click at [688, 430] on icon at bounding box center [687, 432] width 15 height 15
radio input "true"
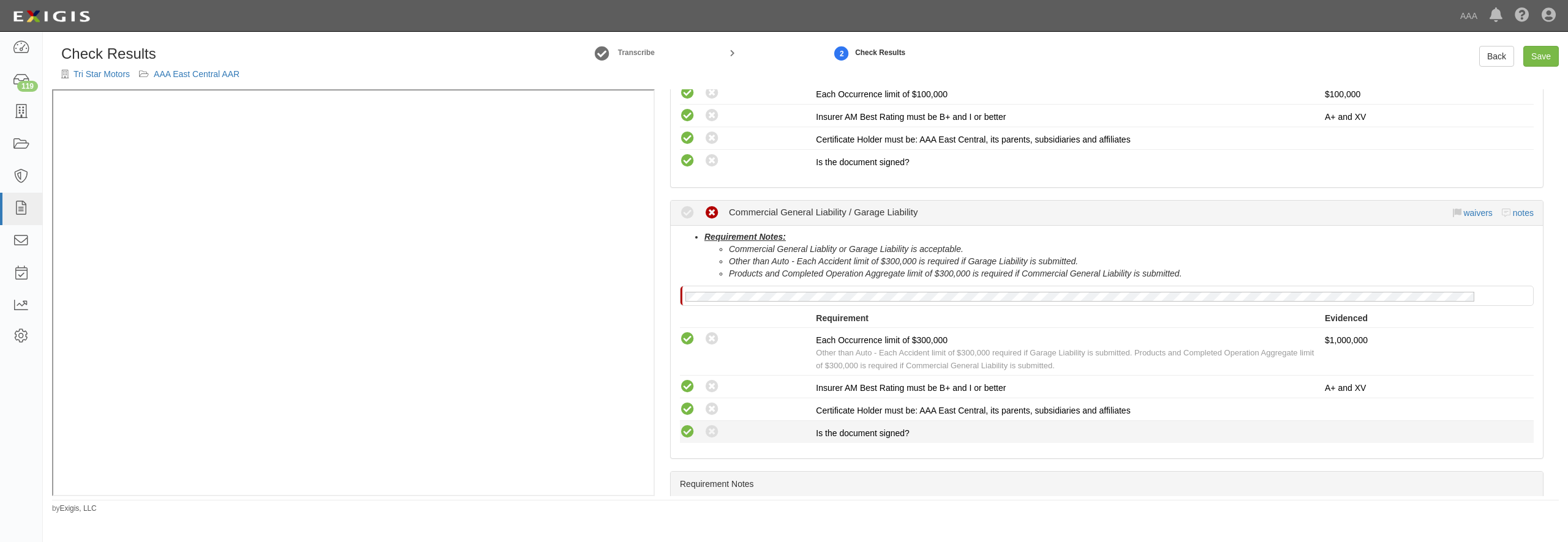
radio input "true"
click at [1537, 55] on link "Save" at bounding box center [1541, 56] width 36 height 21
radio input "true"
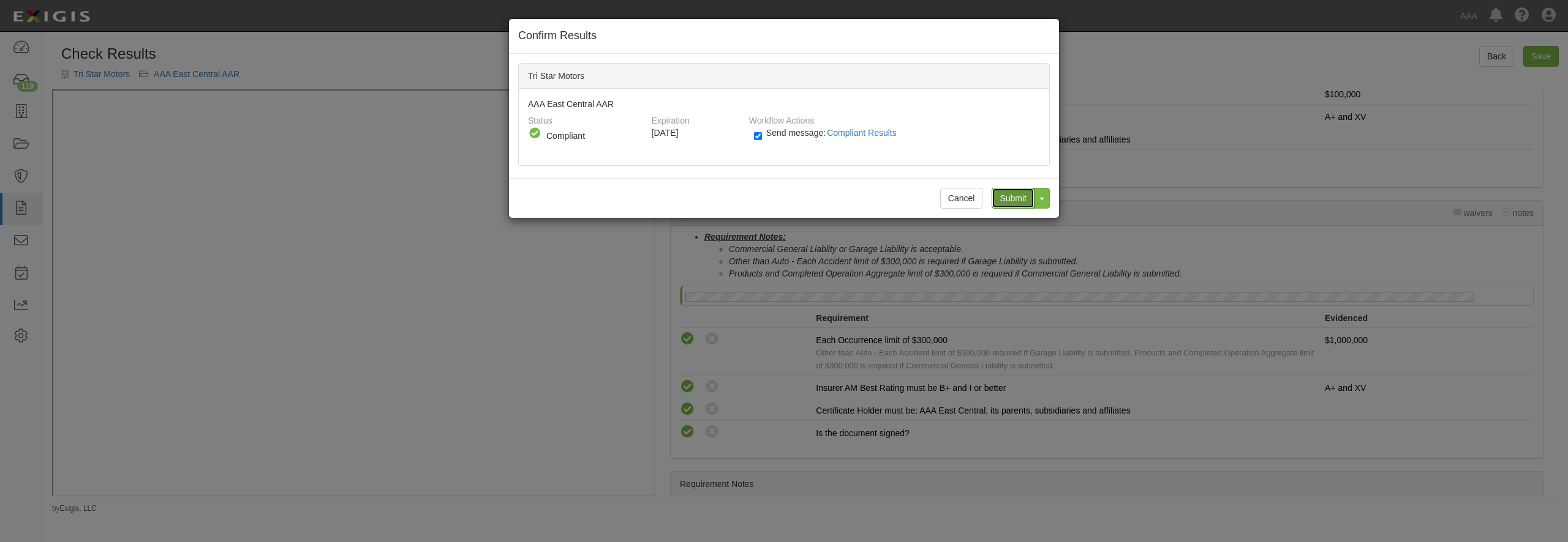
click at [1006, 199] on input "Submit" at bounding box center [1013, 198] width 43 height 21
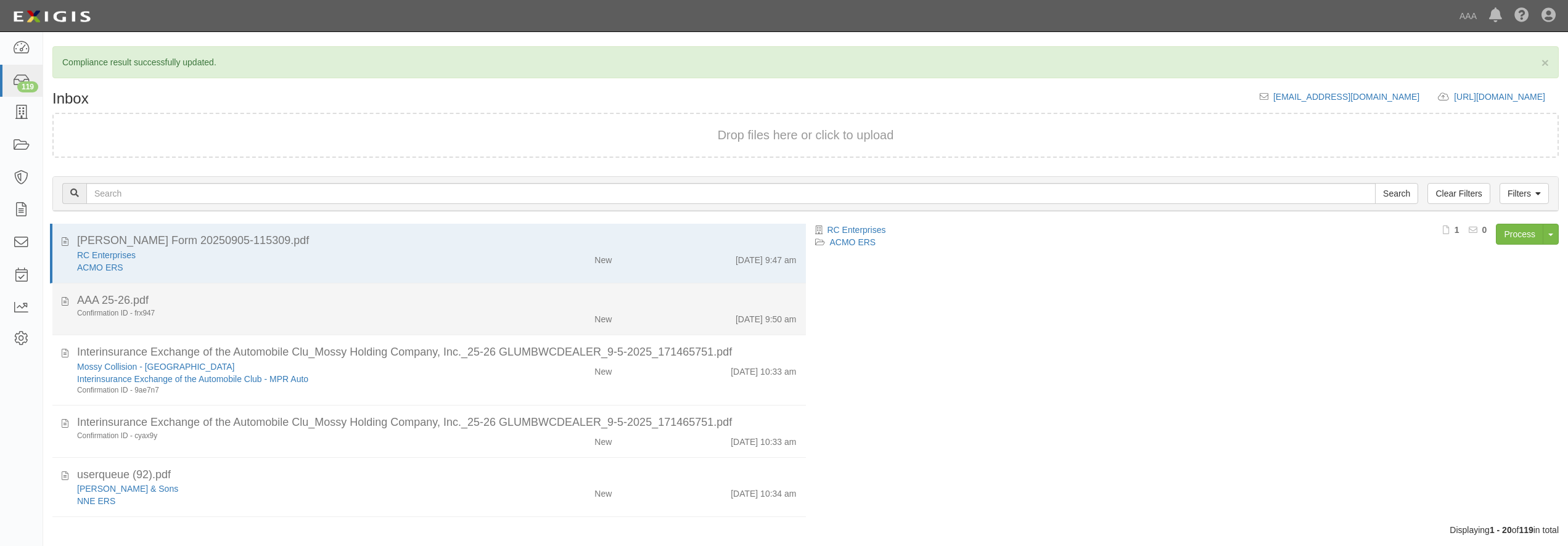
click at [322, 318] on div "Confirmation ID - frx947" at bounding box center [283, 313] width 412 height 10
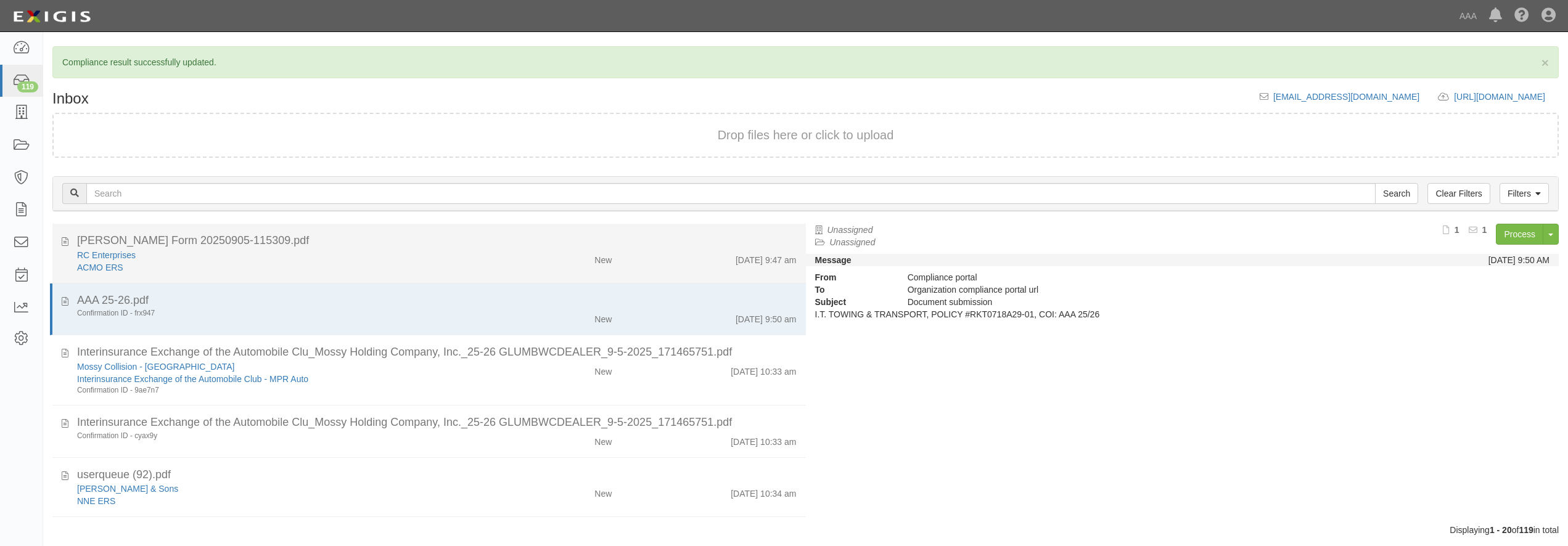
click at [299, 255] on div "RC Enterprises" at bounding box center [283, 255] width 412 height 12
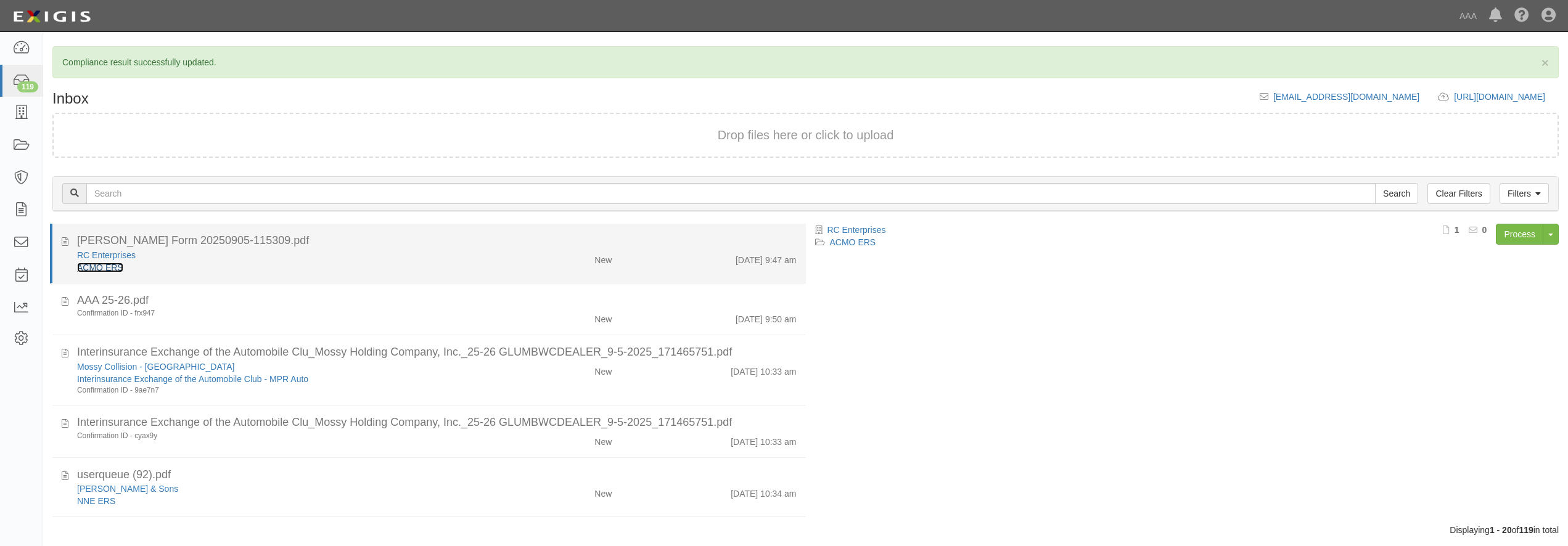
click at [105, 268] on link "ACMO ERS" at bounding box center [100, 268] width 46 height 10
click at [394, 270] on div "ACMO ERS" at bounding box center [283, 268] width 412 height 12
click at [394, 266] on div "ACMO ERS" at bounding box center [283, 268] width 412 height 12
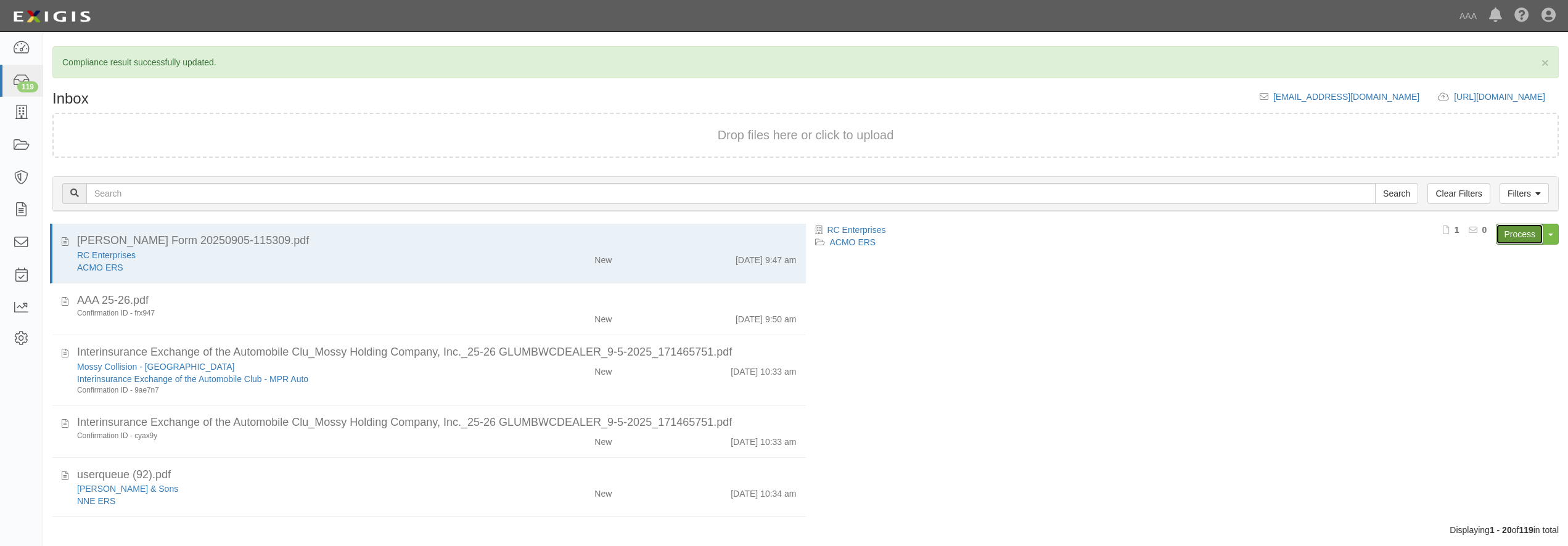
click at [1515, 233] on link "Process" at bounding box center [1519, 234] width 47 height 21
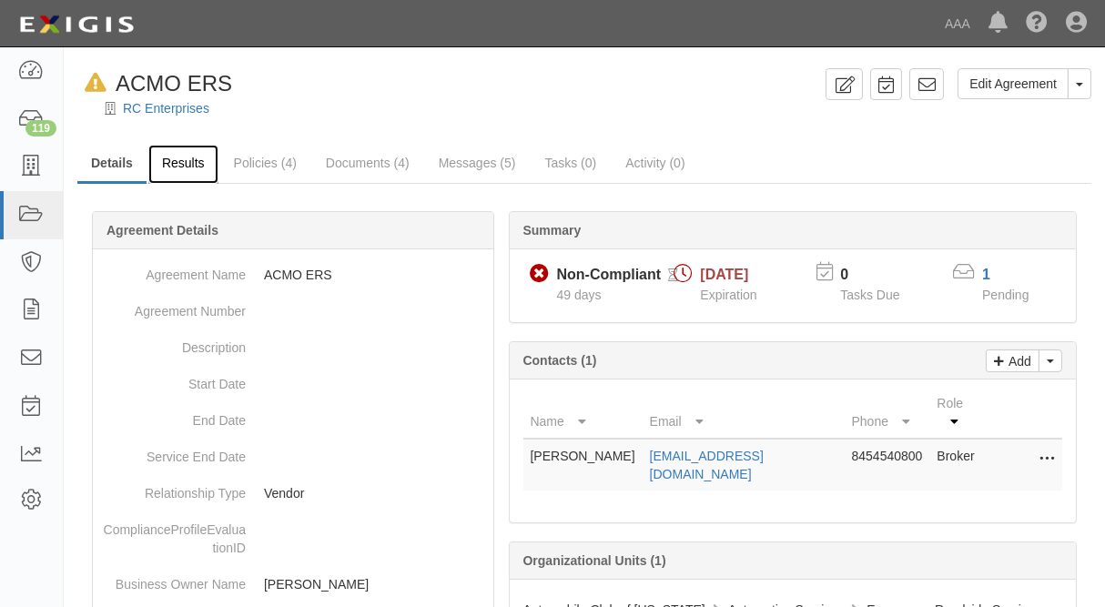
click at [192, 161] on link "Results" at bounding box center [183, 164] width 70 height 39
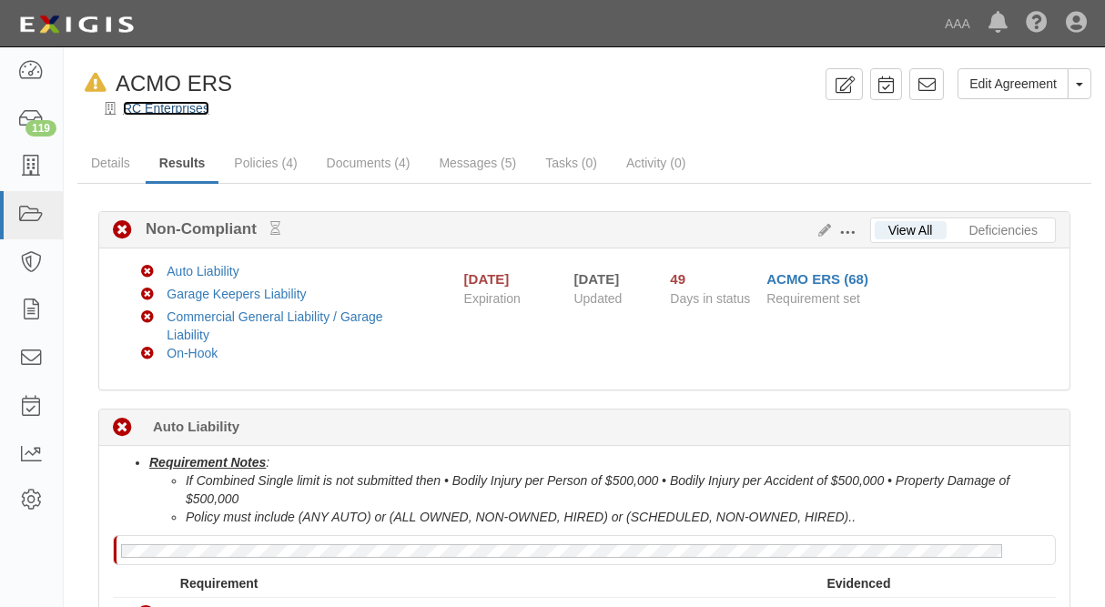
click at [136, 114] on link "RC Enterprises" at bounding box center [166, 108] width 86 height 15
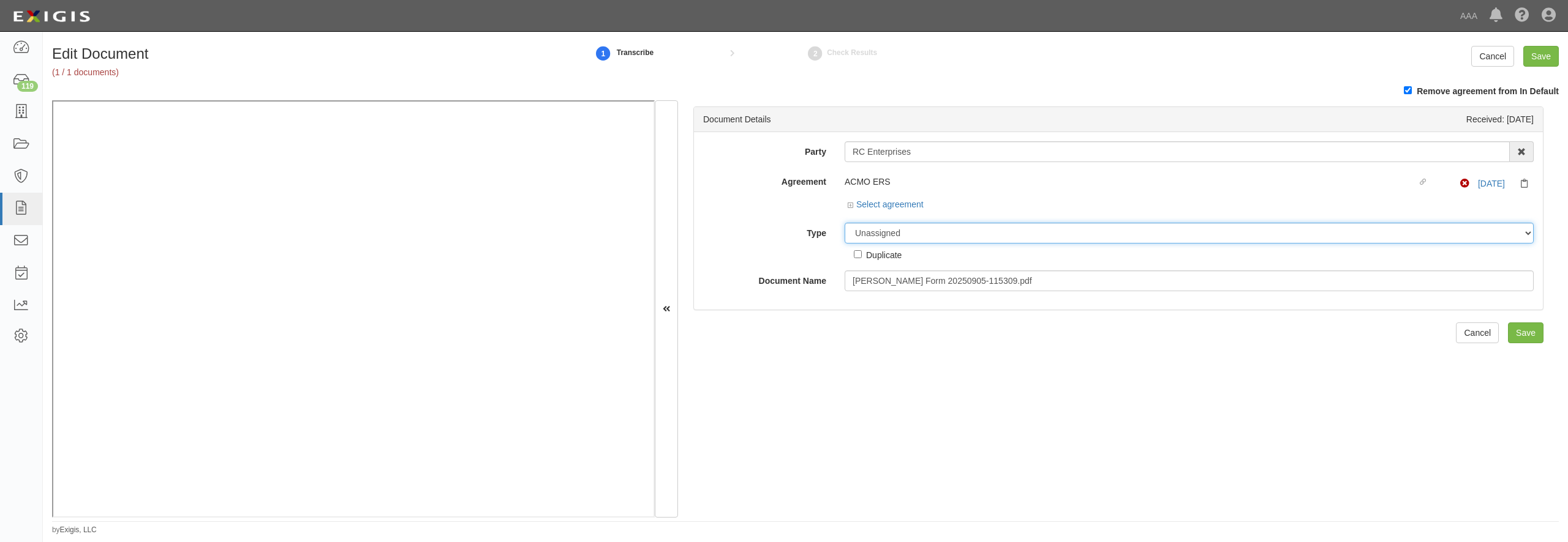
click at [933, 232] on select "Unassigned Binder Cancellation Notice Certificate Contract Endorsement Insuranc…" at bounding box center [1189, 233] width 689 height 21
select select "CertificateDetail"
click option "Certificate" at bounding box center [0, 0] width 0 height 0
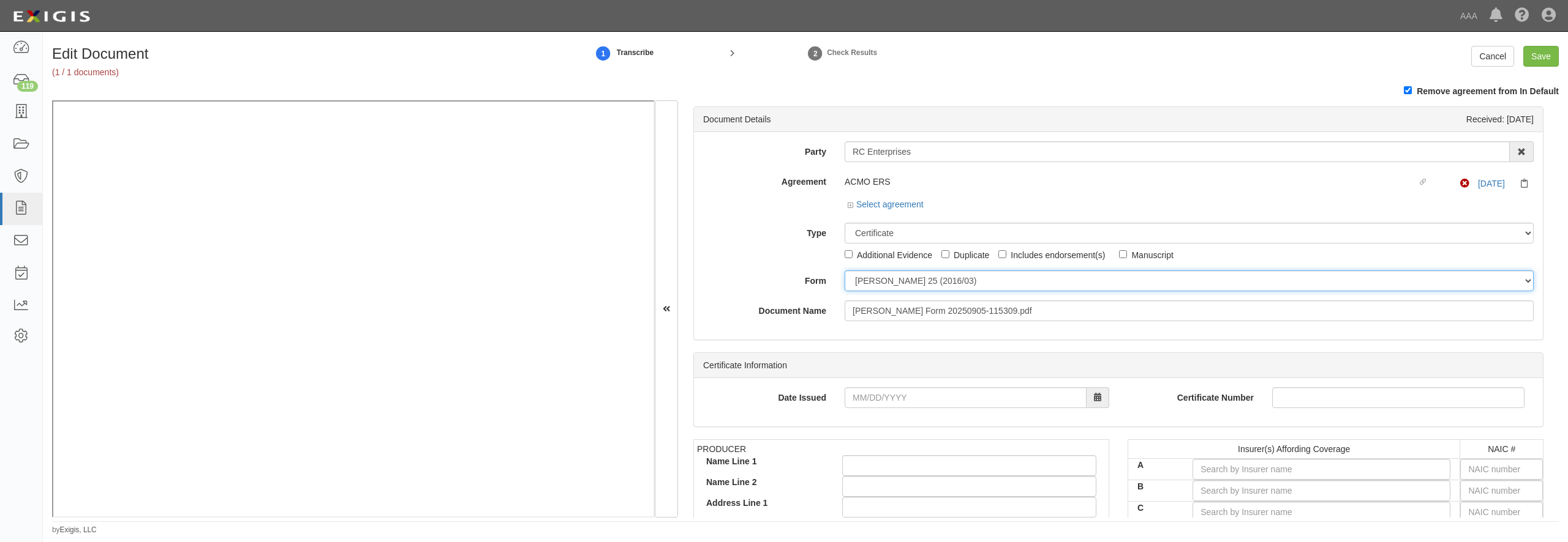
click at [845, 270] on select "[PERSON_NAME] 25 (2016/03) [PERSON_NAME] 101 [PERSON_NAME] 855 NY (2014/05) Gen…" at bounding box center [1189, 280] width 689 height 21
select select "GeneralFormDetail"
click option "General" at bounding box center [0, 0] width 0 height 0
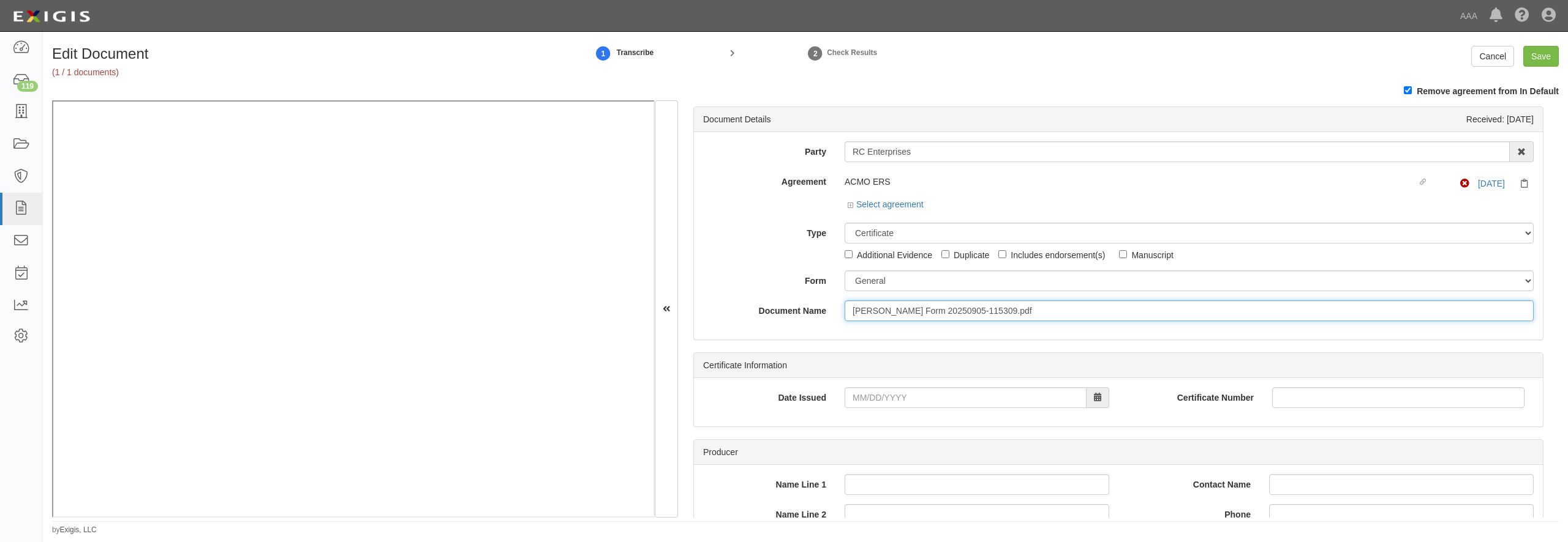
click at [871, 308] on input "[PERSON_NAME] Form 20250905-115309.pdf" at bounding box center [1189, 311] width 689 height 21
click at [857, 345] on div "Document Details Received: [DATE] Party RC Enterprises 1-800-Packouts of [PERSO…" at bounding box center [1118, 309] width 881 height 418
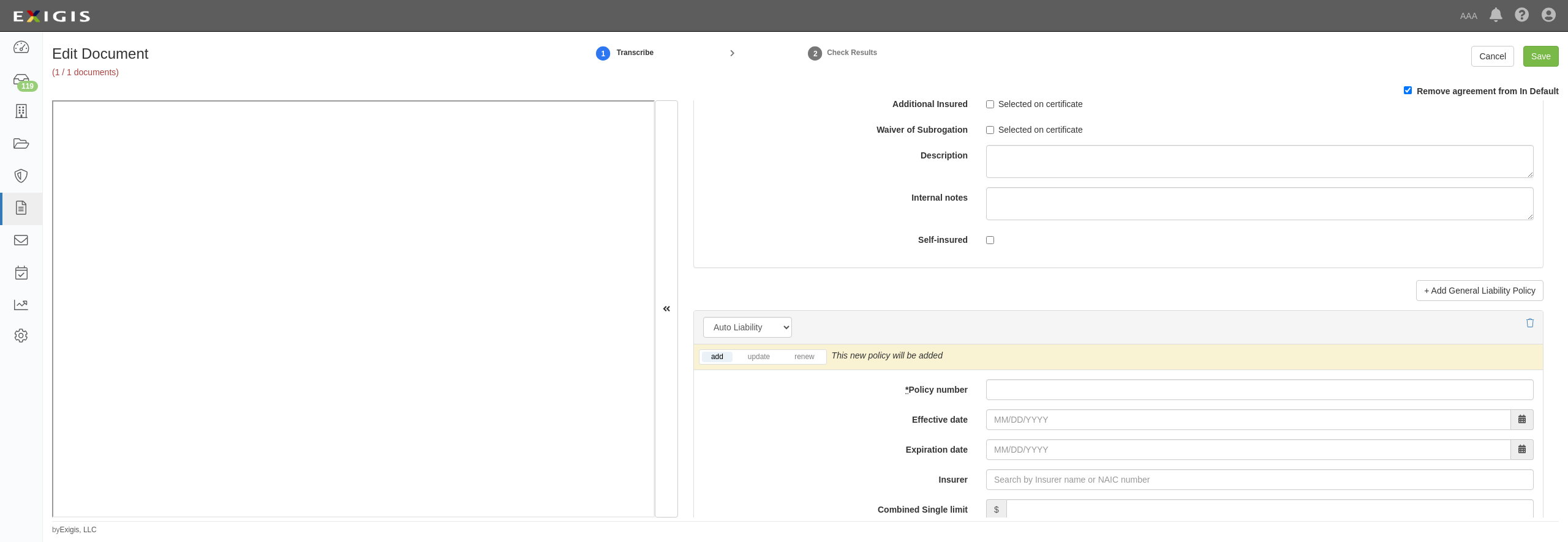
scroll to position [1646, 0]
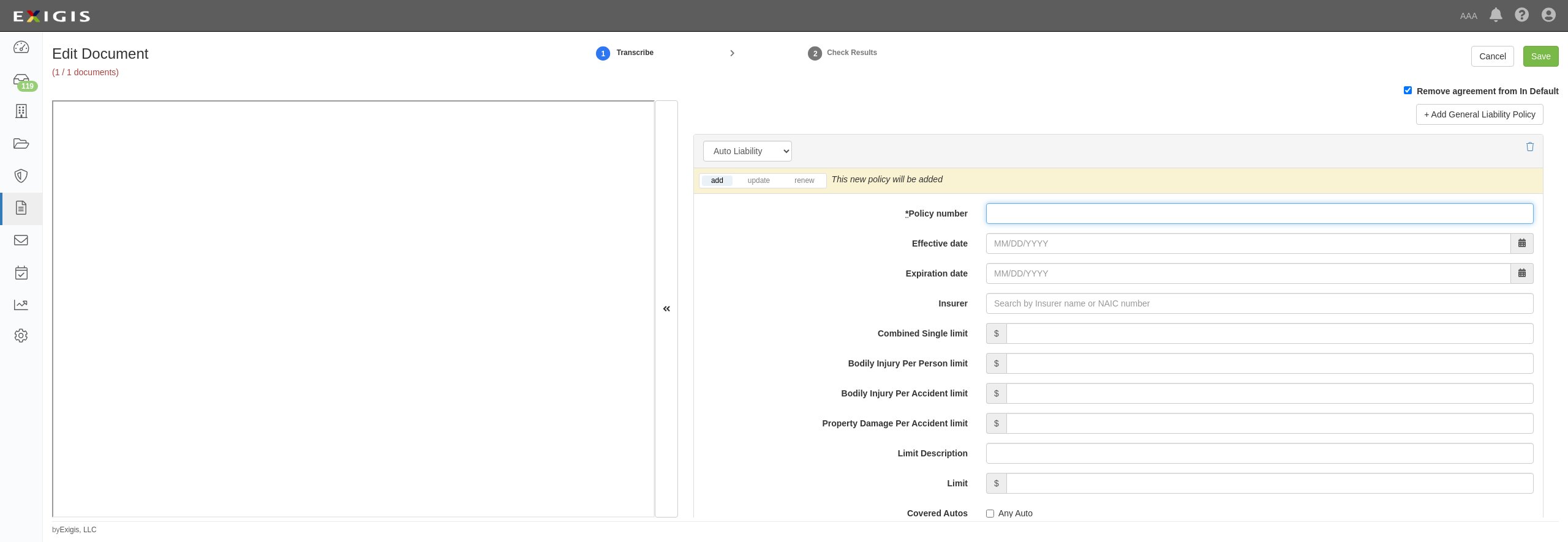
click at [1074, 224] on input "* Policy number" at bounding box center [1260, 213] width 548 height 21
paste input "862310735"
type input "862310735"
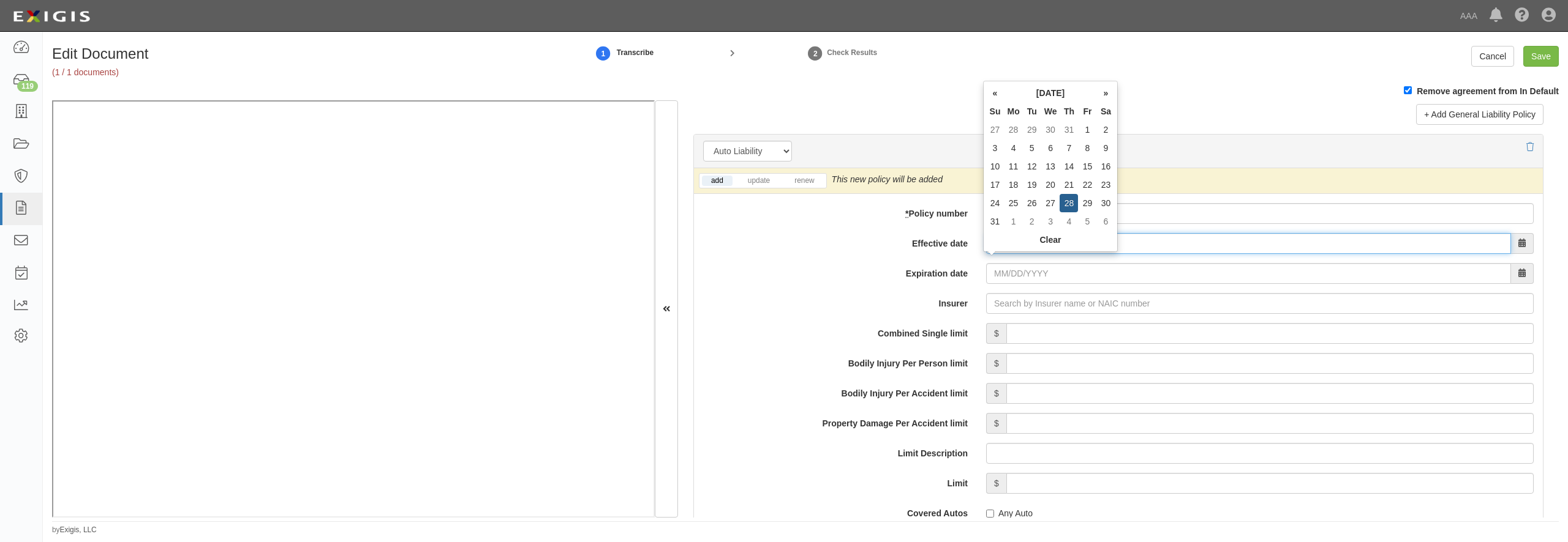
type input "[DATE]"
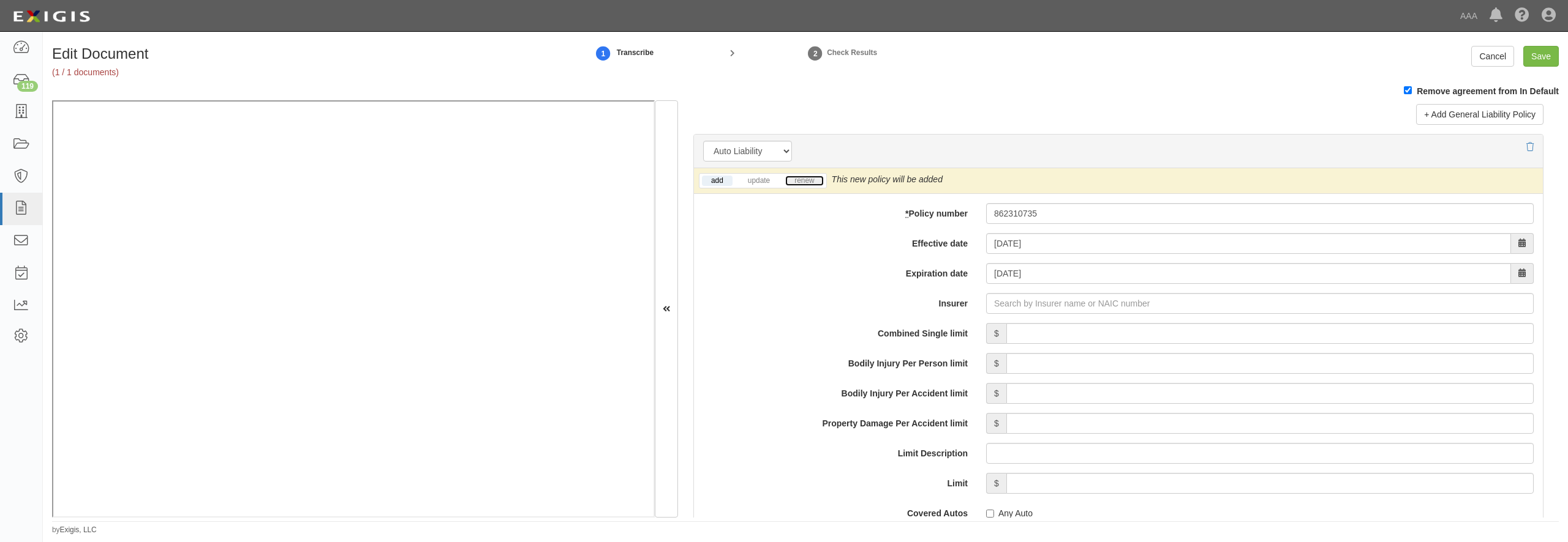
click at [808, 186] on link "renew" at bounding box center [804, 180] width 38 height 10
click at [1044, 314] on input "Insurer" at bounding box center [1260, 303] width 548 height 21
type input "21st Century Advantage Insurance Company (25232) NR Rating"
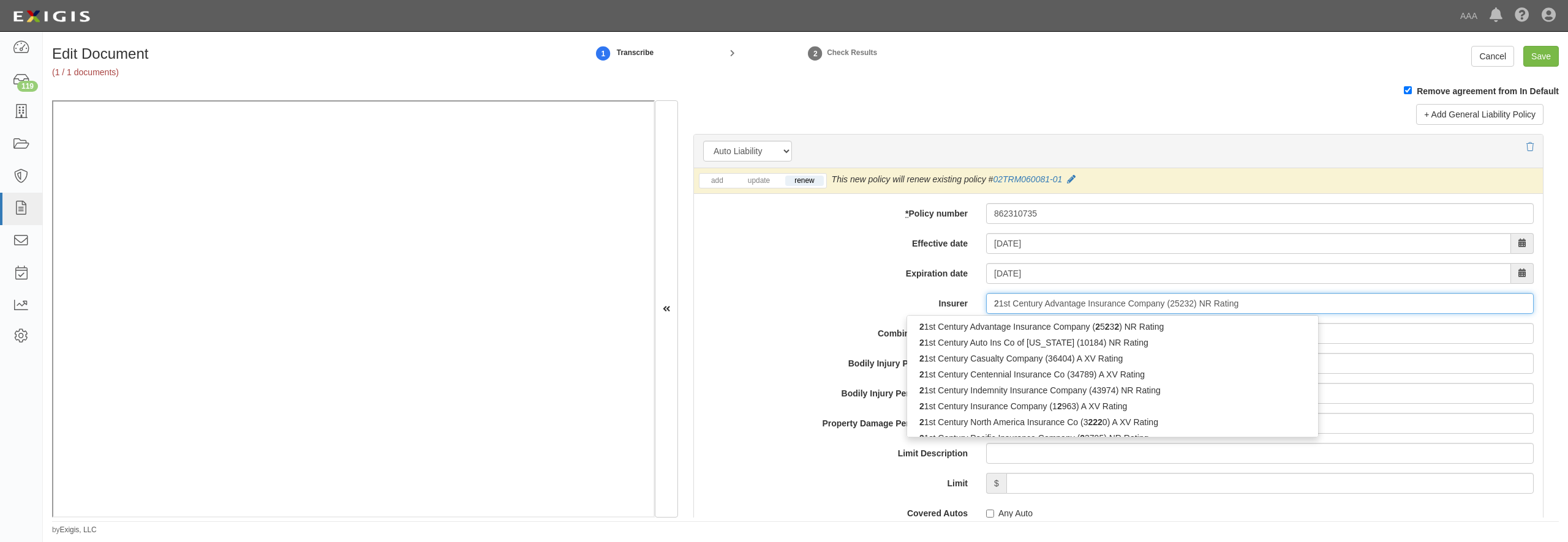
type input "24"
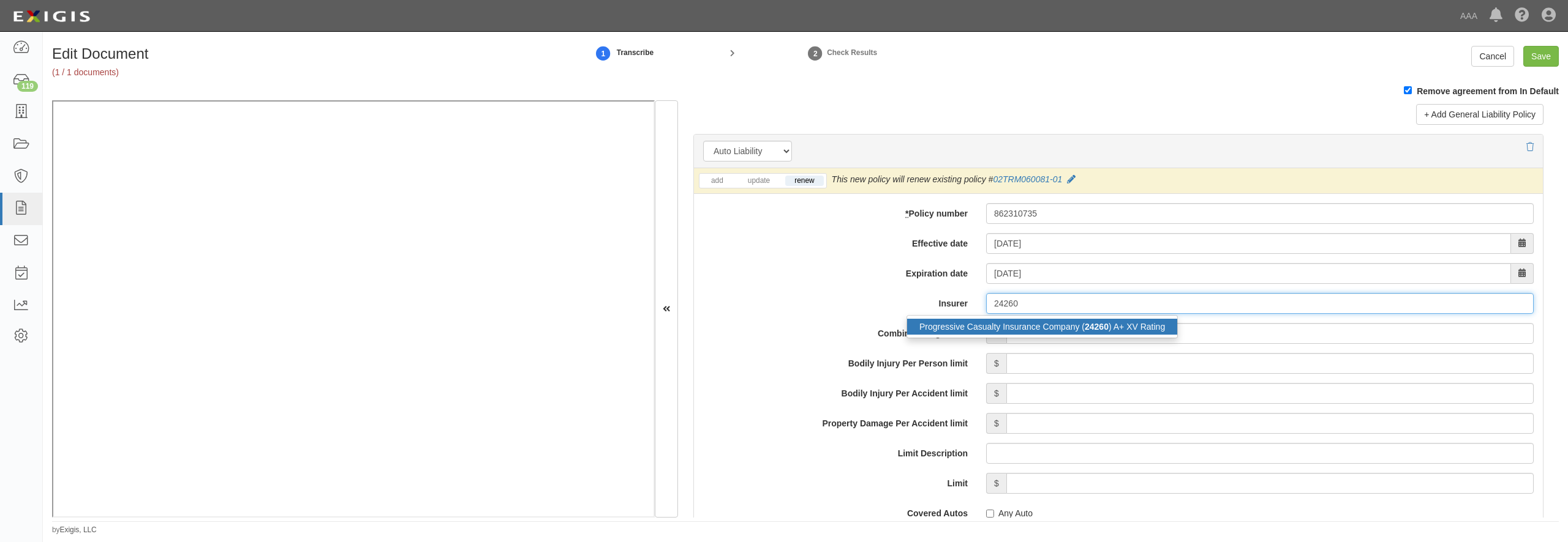
click at [1006, 335] on div "Progressive Casualty Insurance Company ( 24260 ) A+ XV Rating" at bounding box center [1042, 327] width 270 height 16
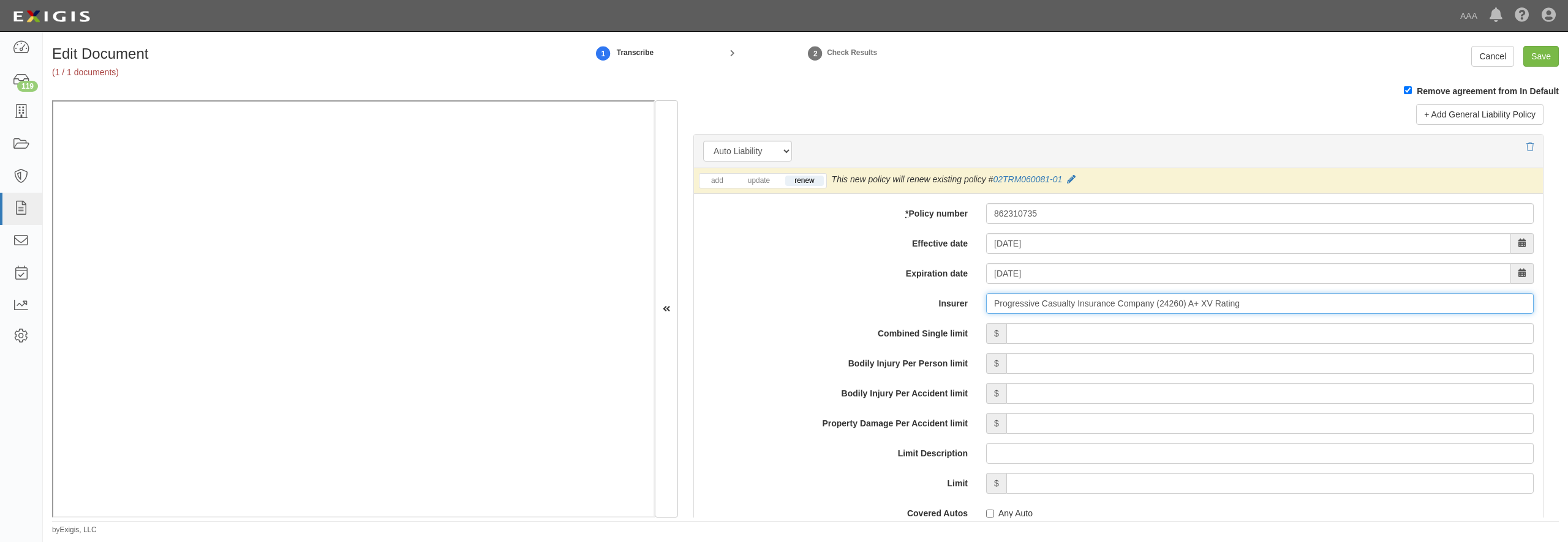
type input "Progressive Casualty Insurance Company (24260) A+ XV Rating"
click at [1024, 344] on input "Combined Single limit" at bounding box center [1270, 334] width 528 height 21
type input "1,000,000"
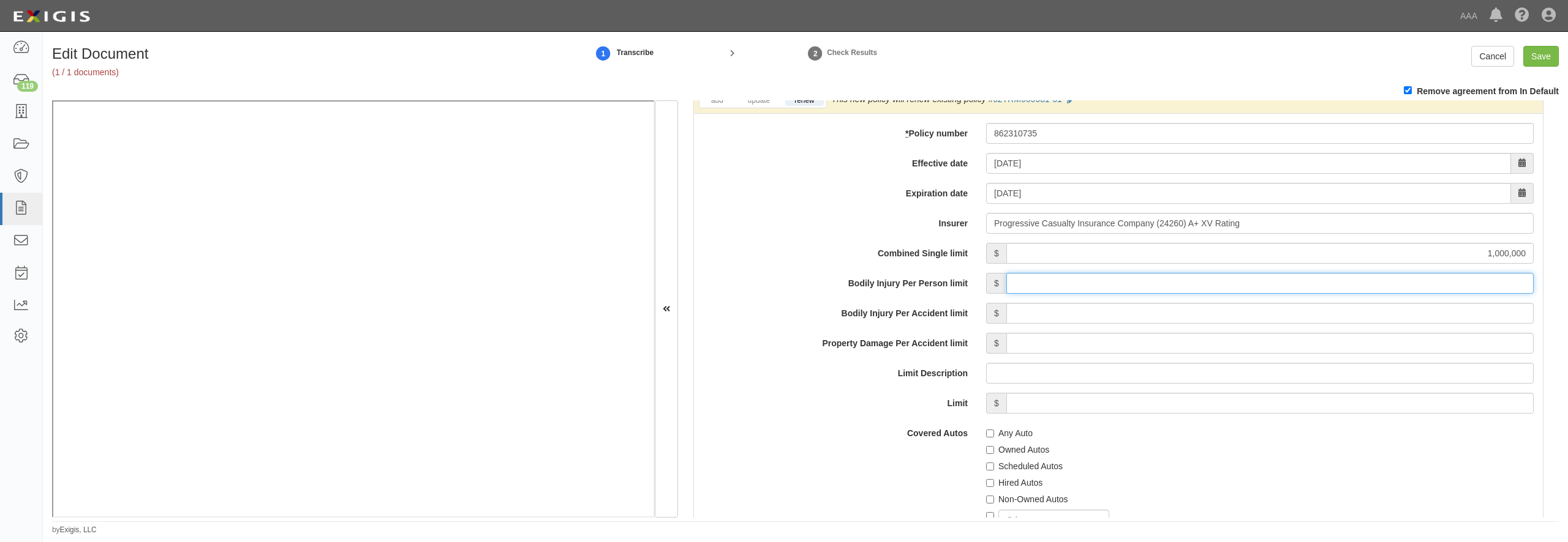
scroll to position [1822, 0]
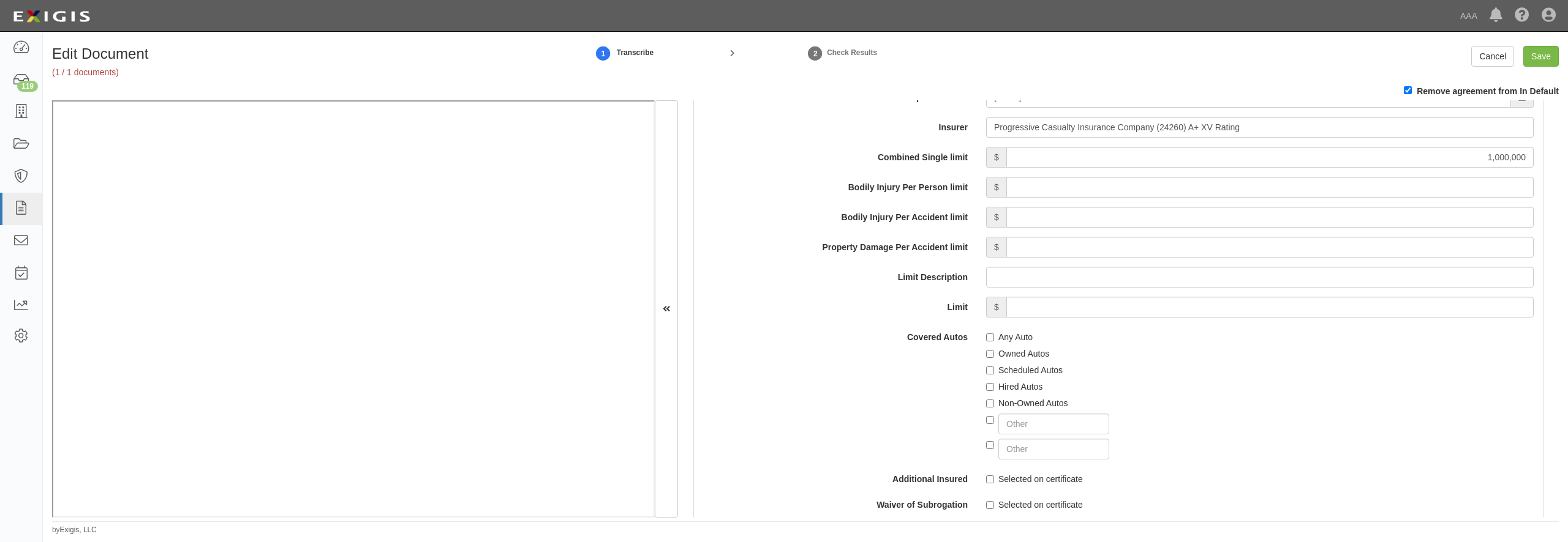
click at [1002, 344] on label "Any Auto" at bounding box center [1009, 337] width 46 height 12
click at [994, 342] on input "Any Auto" at bounding box center [990, 338] width 8 height 8
checkbox input "true"
click at [1011, 377] on label "Scheduled Autos" at bounding box center [1024, 371] width 77 height 12
click at [994, 375] on input "Scheduled Autos" at bounding box center [990, 371] width 8 height 8
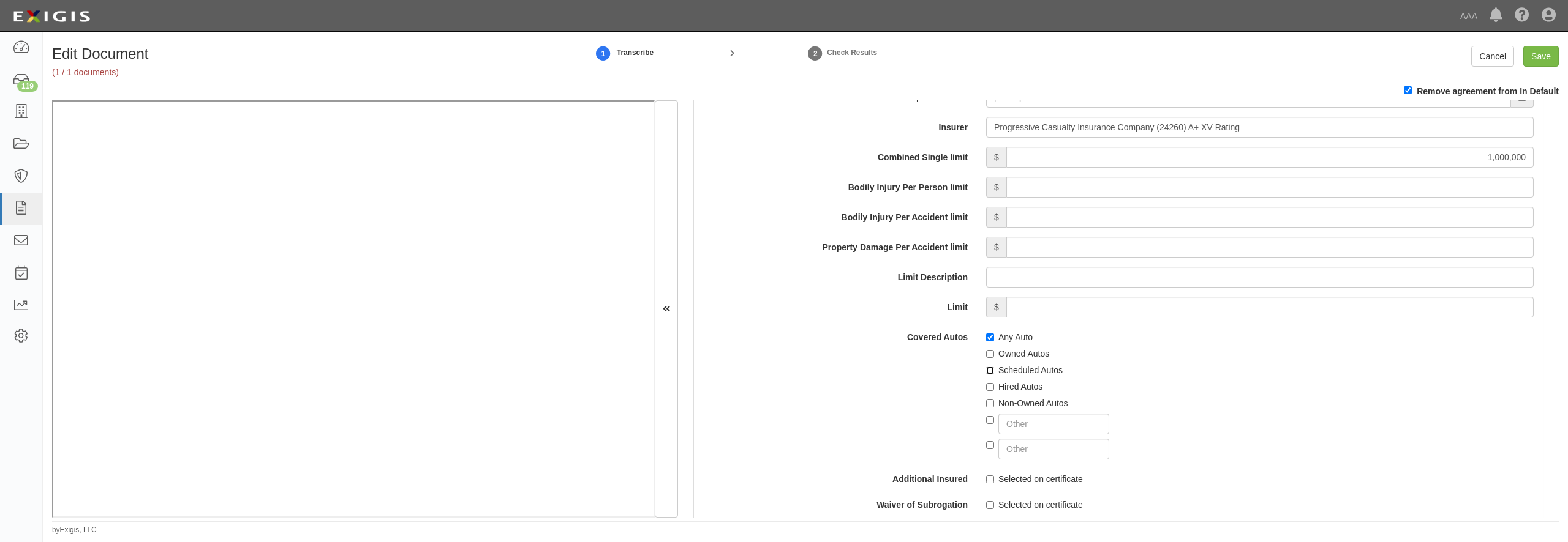
checkbox input "true"
click at [1009, 393] on div "Hired Autos" at bounding box center [1260, 385] width 548 height 17
click at [1007, 393] on label "Hired Autos" at bounding box center [1014, 387] width 57 height 12
click at [994, 391] on input "Hired Autos" at bounding box center [990, 387] width 8 height 8
checkbox input "true"
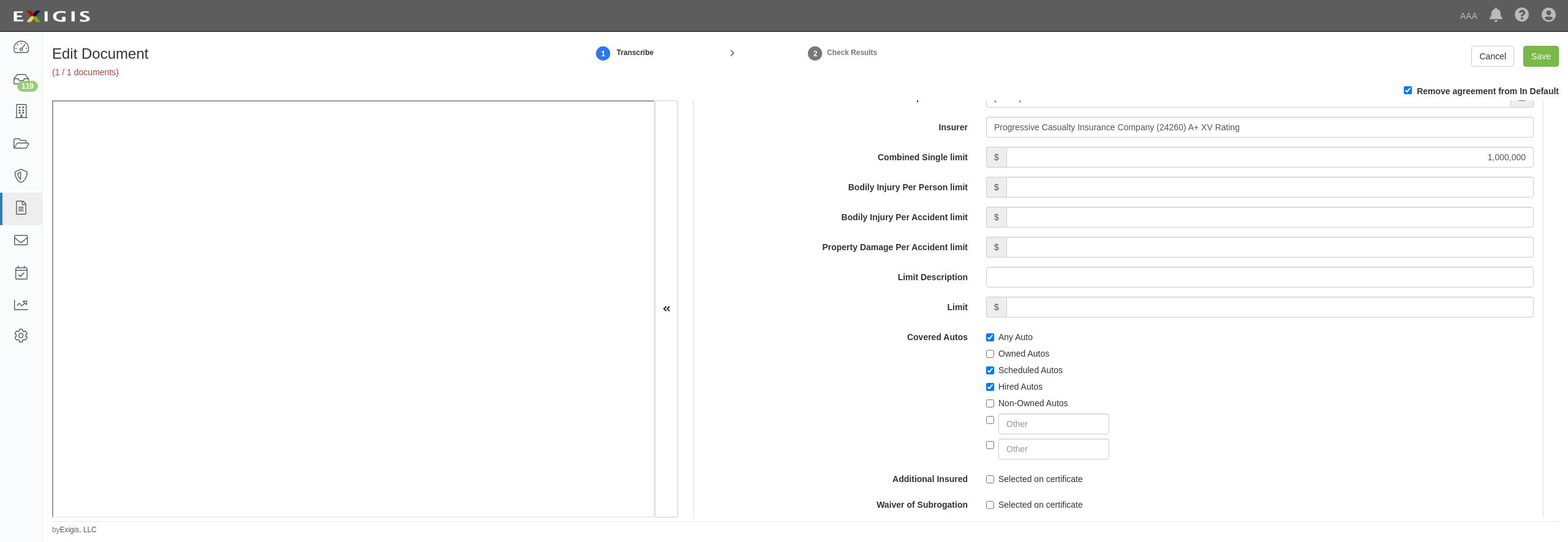
click at [1007, 410] on label "Non-Owned Autos" at bounding box center [1027, 403] width 82 height 12
click at [994, 408] on input "Non-Owned Autos" at bounding box center [990, 403] width 8 height 8
checkbox input "true"
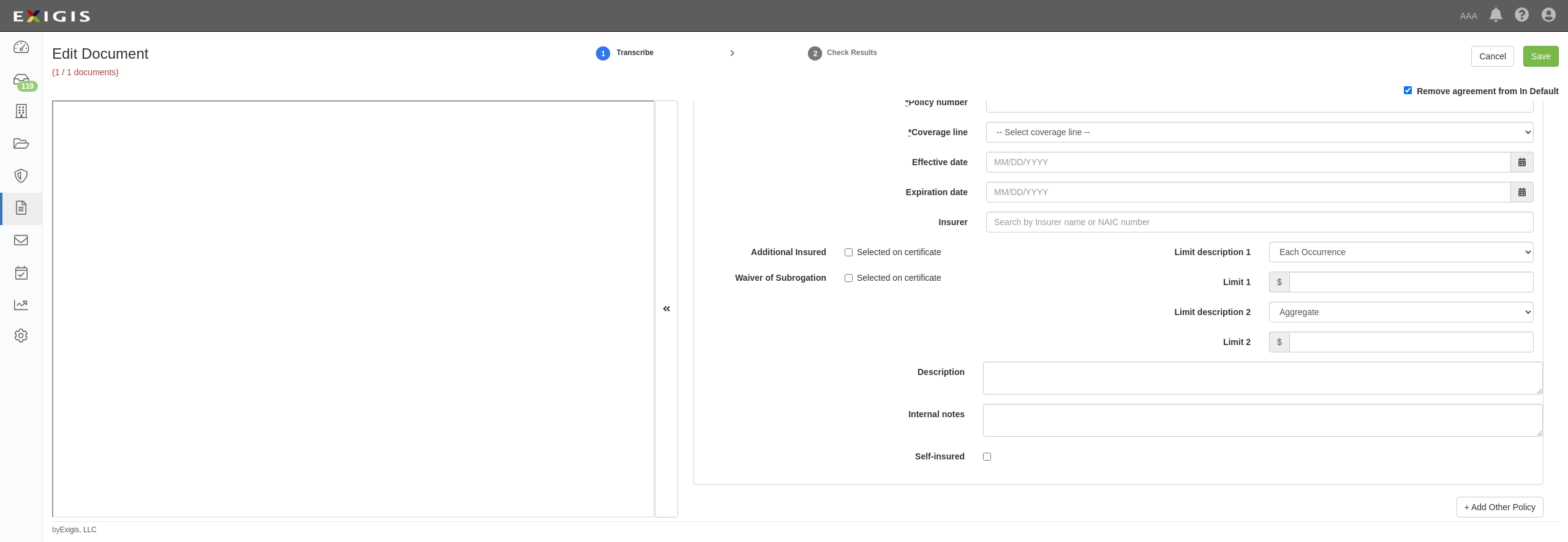
scroll to position [3526, 0]
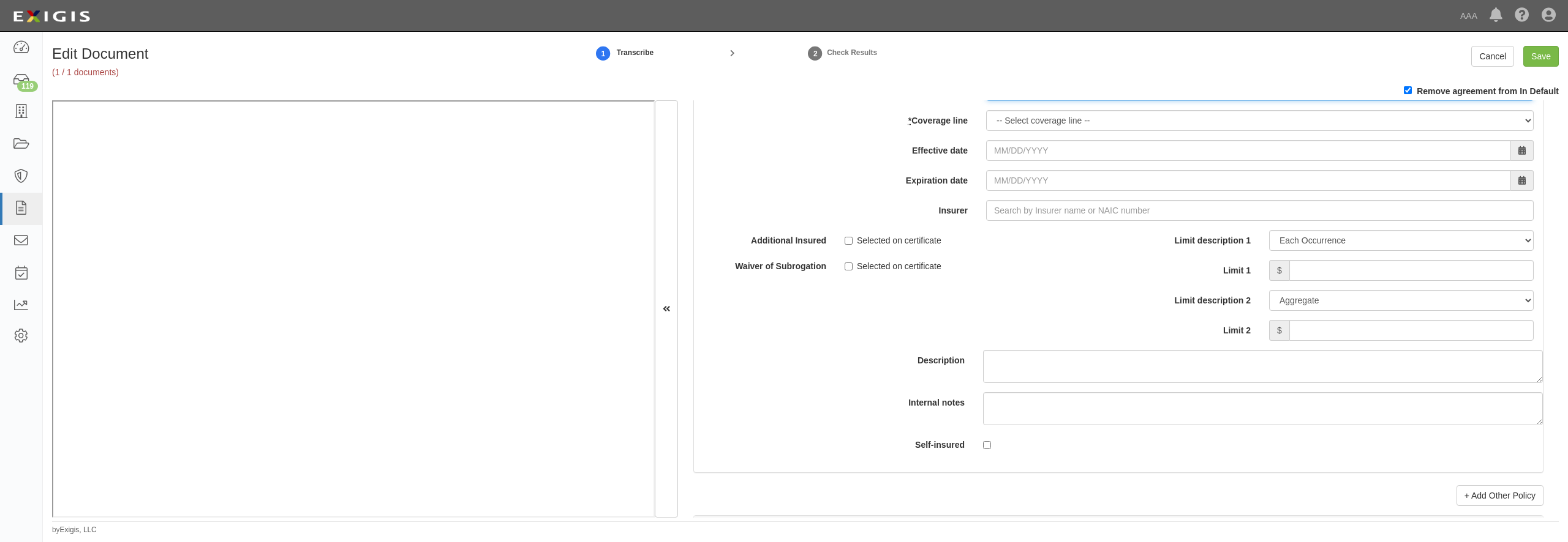
paste input "862310735"
click at [1037, 101] on input "862310735" at bounding box center [1260, 90] width 548 height 21
type input "862310735"
select select "70"
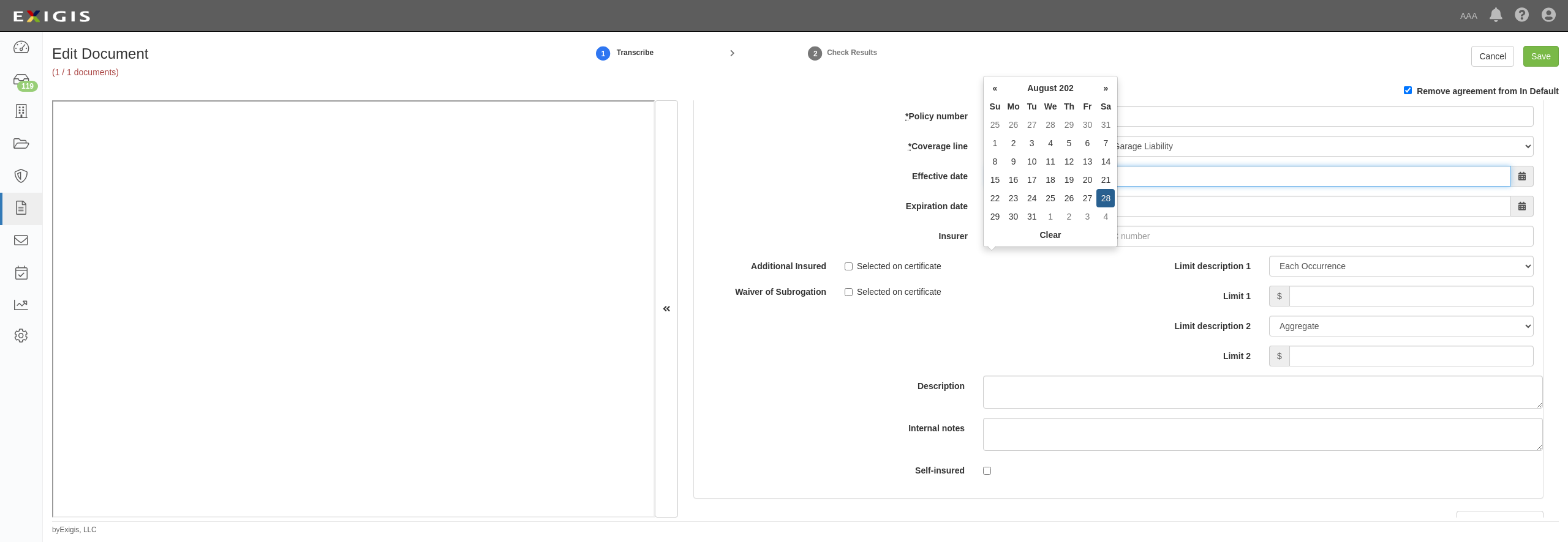
type input "[DATE]"
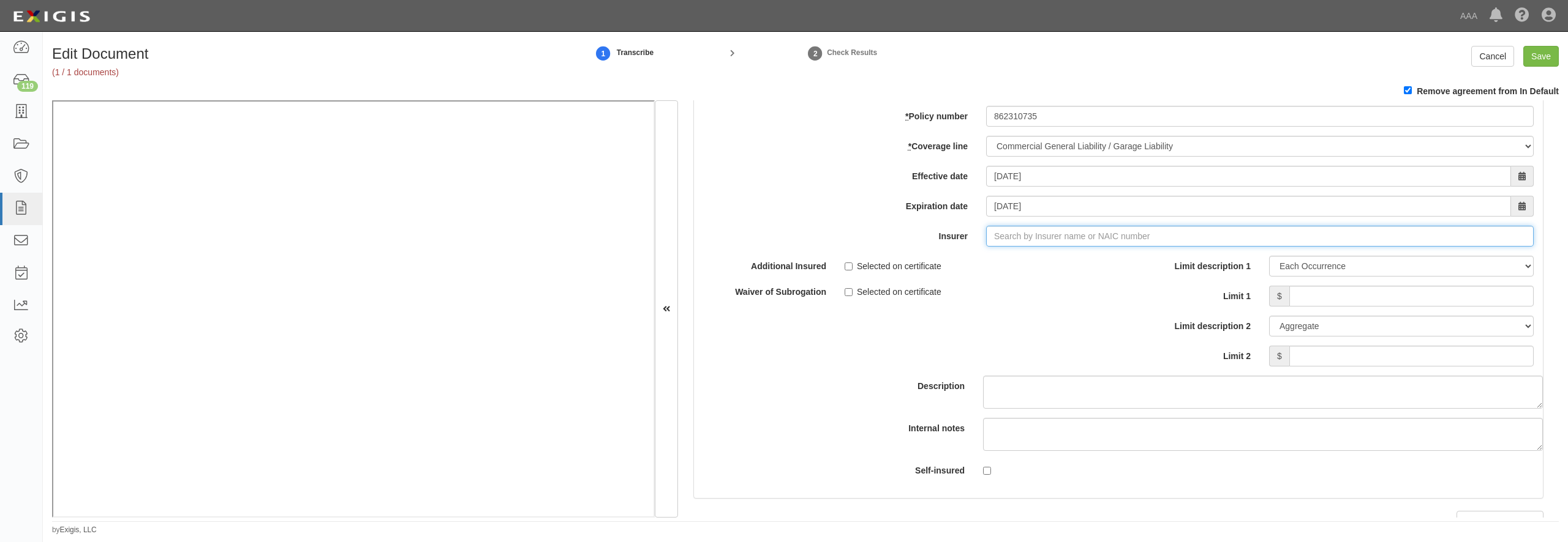
type input "21st Century Advantage Insurance Company (25232) NR Rating"
type input "2"
click at [999, 268] on div "Progressive Casualty Insurance Company ( 24260 ) A+ XV Rating" at bounding box center [1042, 260] width 270 height 16
type input "Progressive Casualty Insurance Company (24260) A+ XV Rating"
click at [818, 89] on link "renew" at bounding box center [804, 83] width 38 height 10
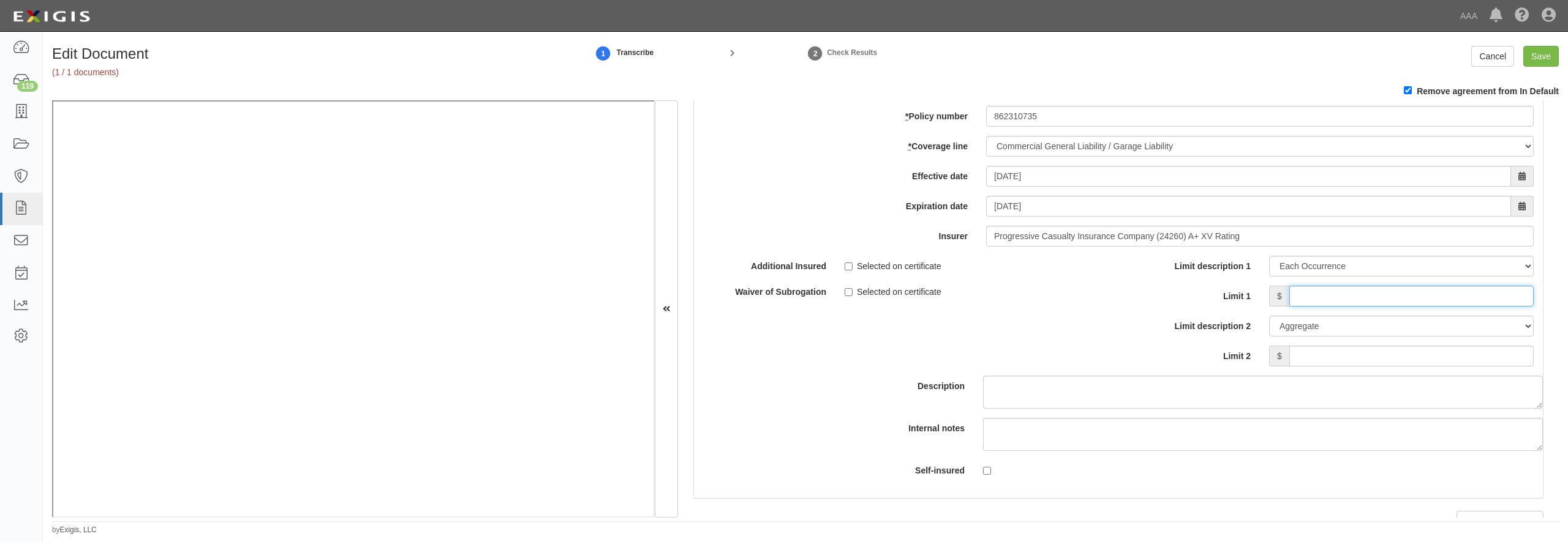
click at [1341, 307] on input "Limit 1" at bounding box center [1411, 296] width 244 height 21
type input "1,000,000"
type input "2,000,000"
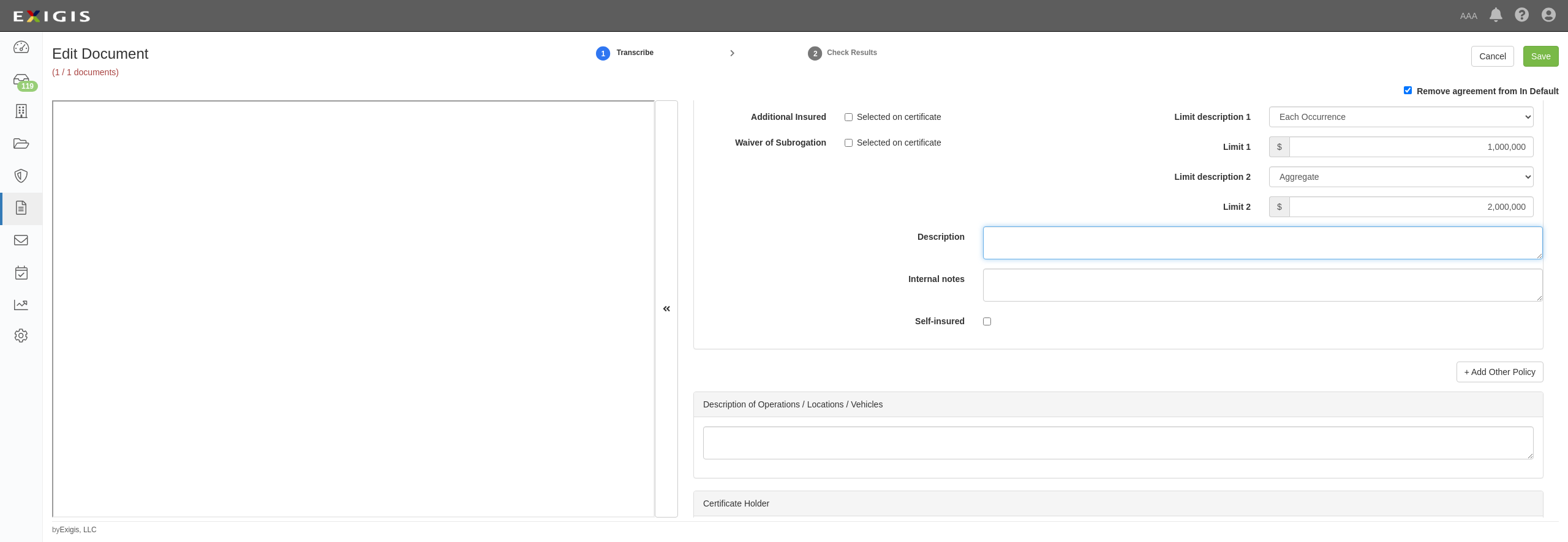
scroll to position [3760, 0]
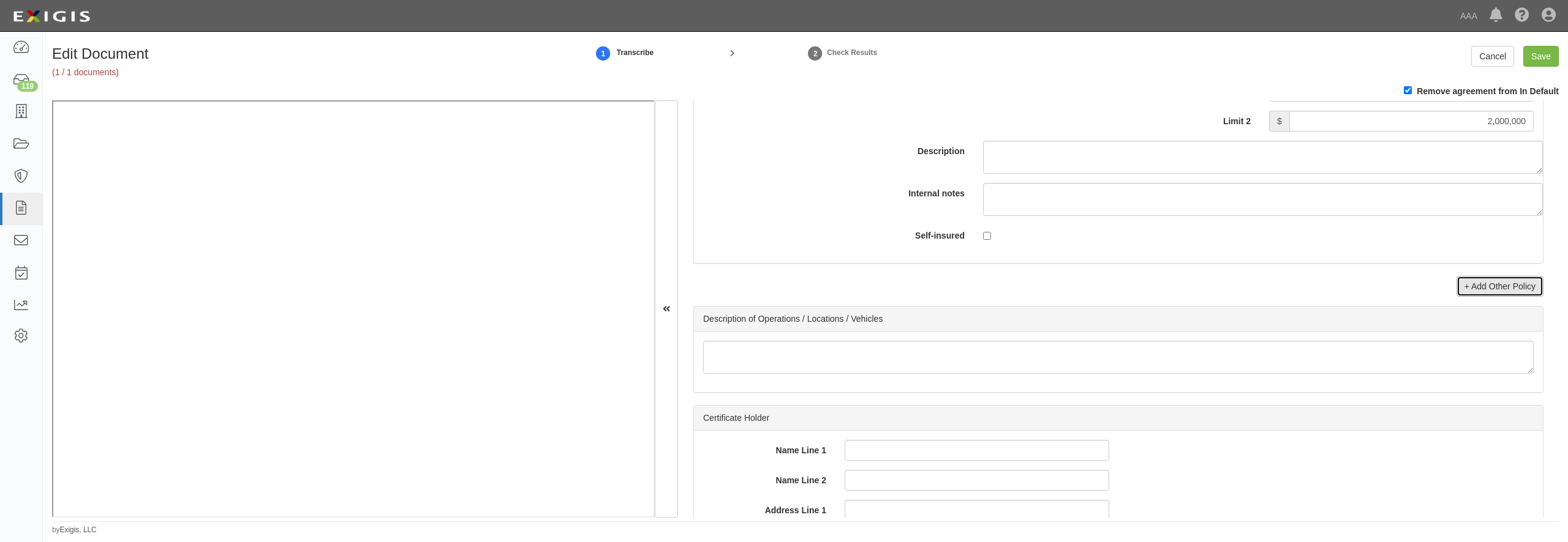
click at [1477, 297] on link "+ Add Other Policy" at bounding box center [1500, 286] width 87 height 21
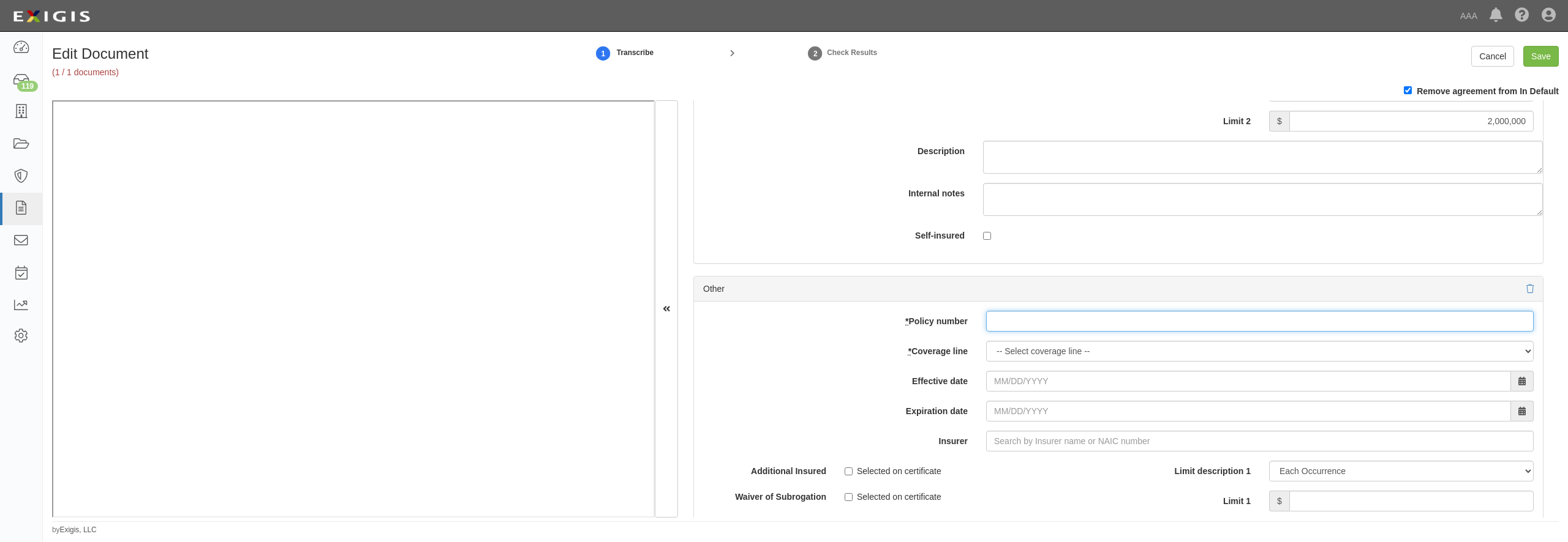
click at [1035, 332] on input "* Policy number" at bounding box center [1260, 321] width 548 height 21
paste input "MAP1393250324"
type input "MAP1393250324"
select select "56"
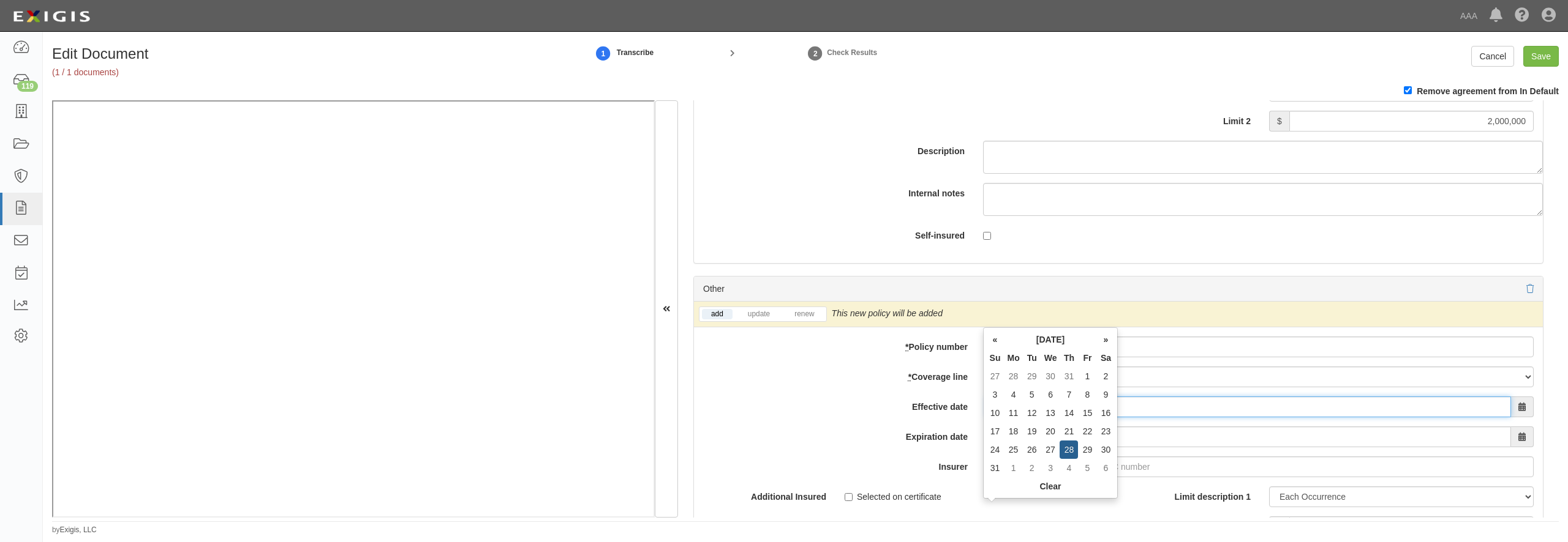
type input "08/28/2025"
type input "[DATE]"
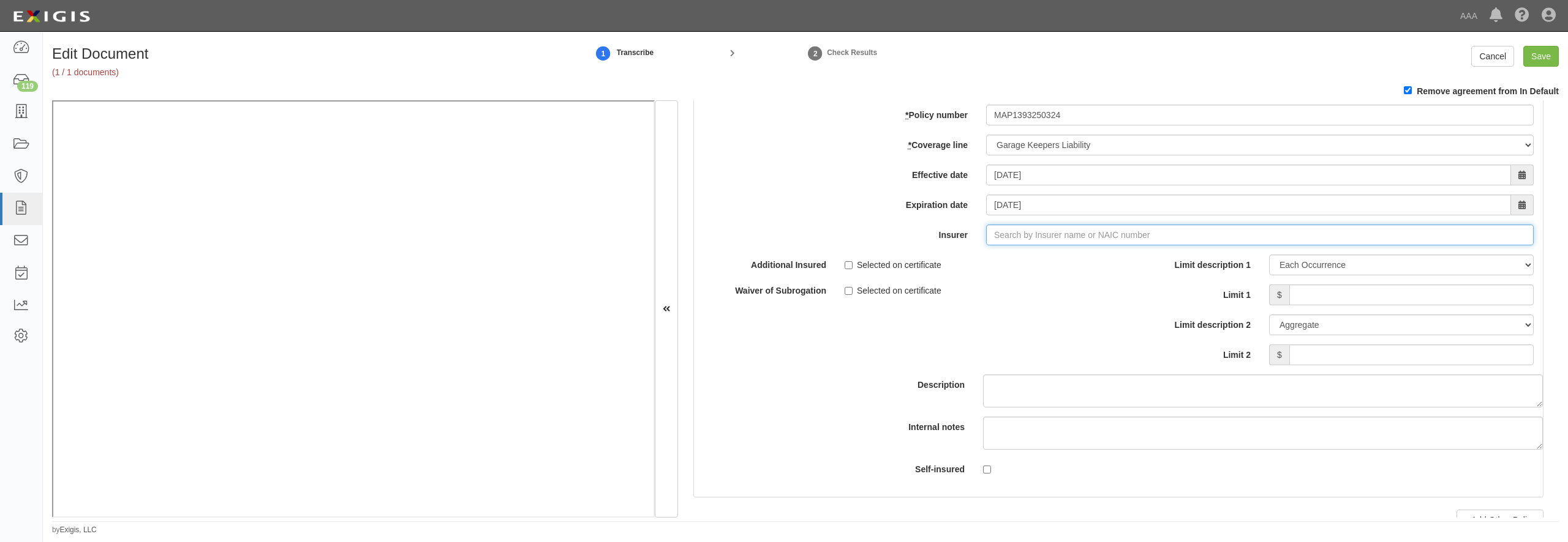
type input "180 Seguros S.A. (0) NR Rating"
type input "1"
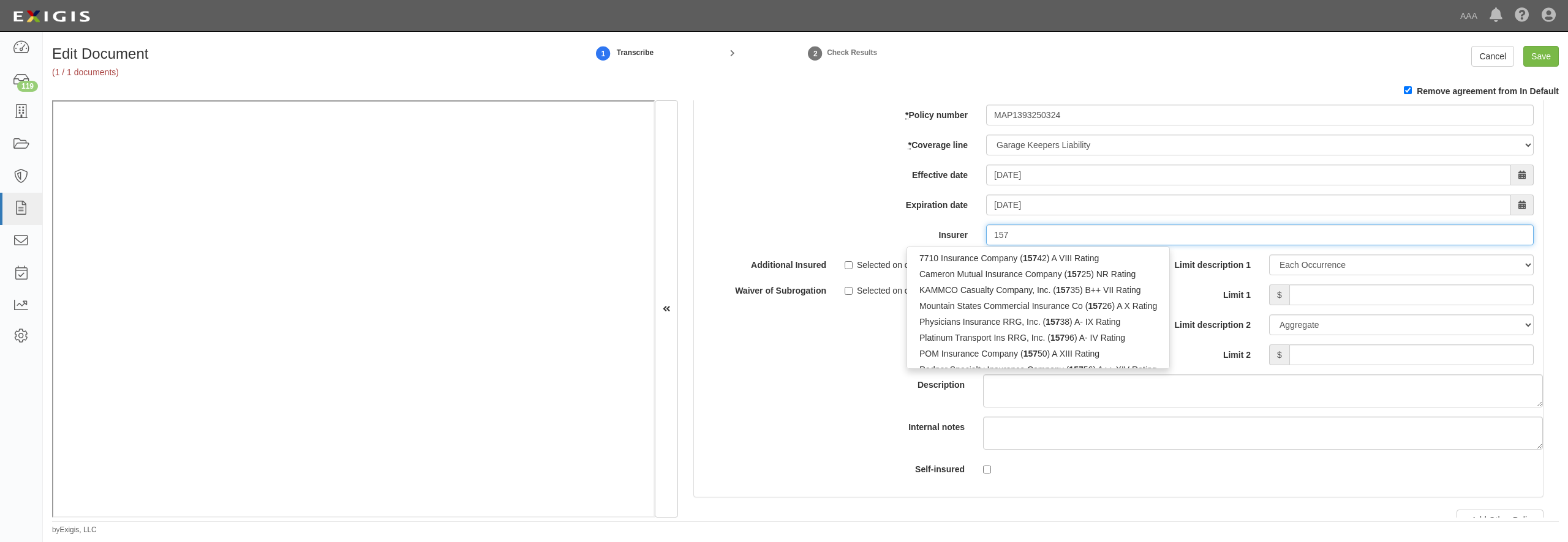
type input "15"
type input "180 Seguros S.A. (0) NR Rating"
type input "1"
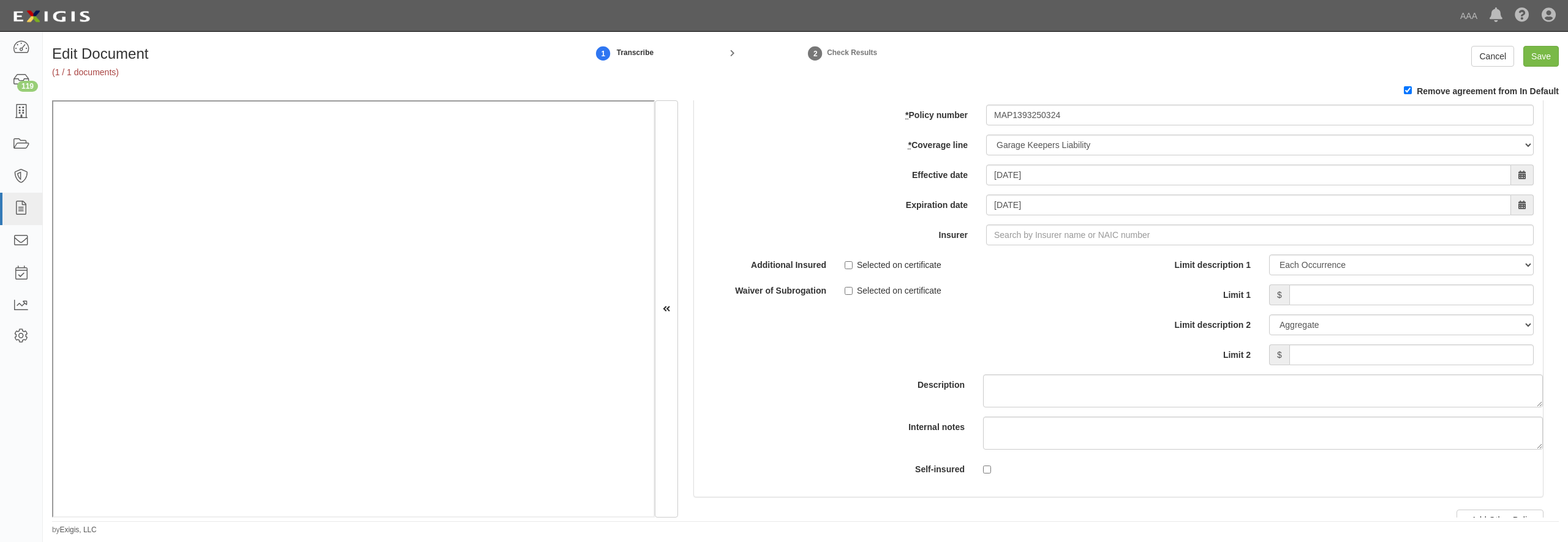
click at [801, 87] on link "renew" at bounding box center [804, 82] width 38 height 10
click at [1351, 305] on input "Limit 1" at bounding box center [1411, 295] width 244 height 21
type input "300,000"
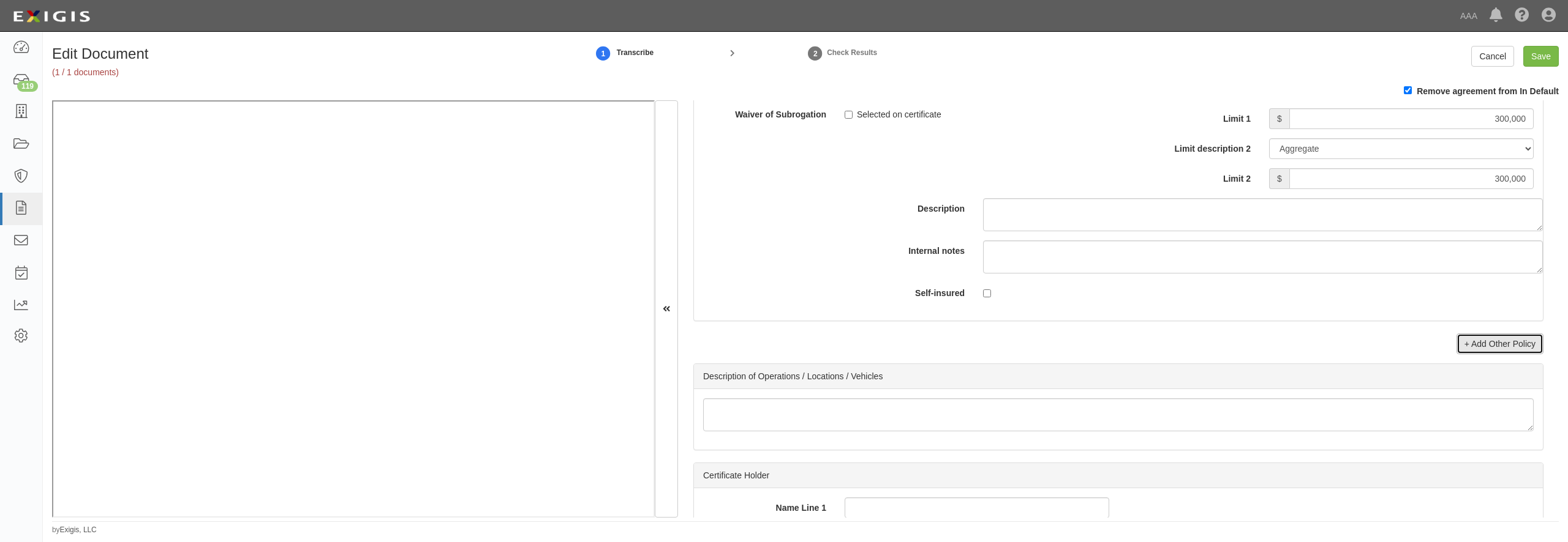
click at [1479, 354] on link "+ Add Other Policy" at bounding box center [1500, 344] width 87 height 21
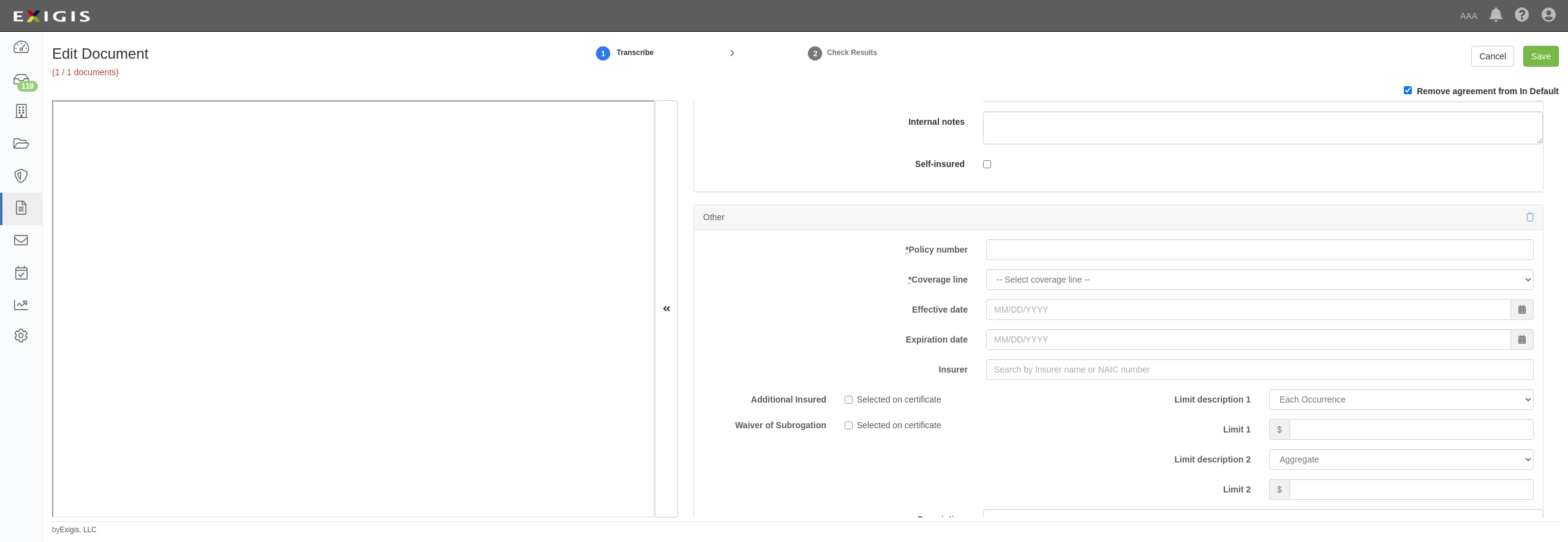
scroll to position [4345, 0]
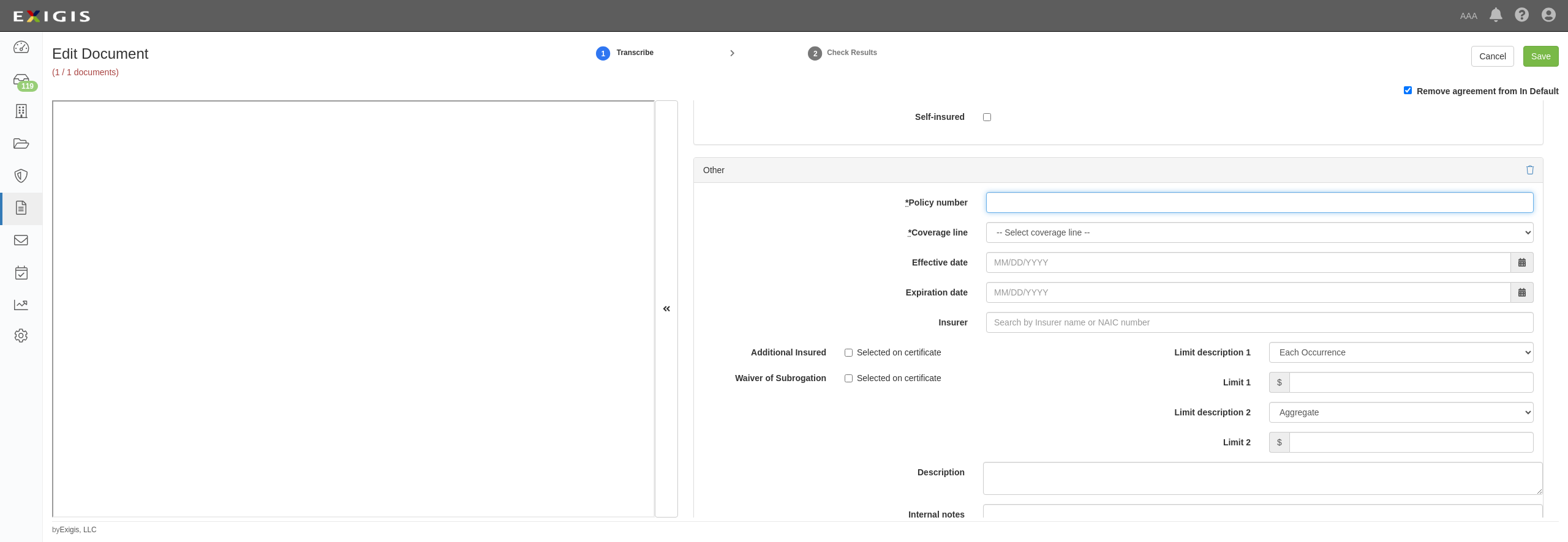
click at [1114, 213] on input "* Policy number" at bounding box center [1260, 202] width 548 height 21
paste input "MAP1393250324"
type input "MAP1393250324"
select select "71"
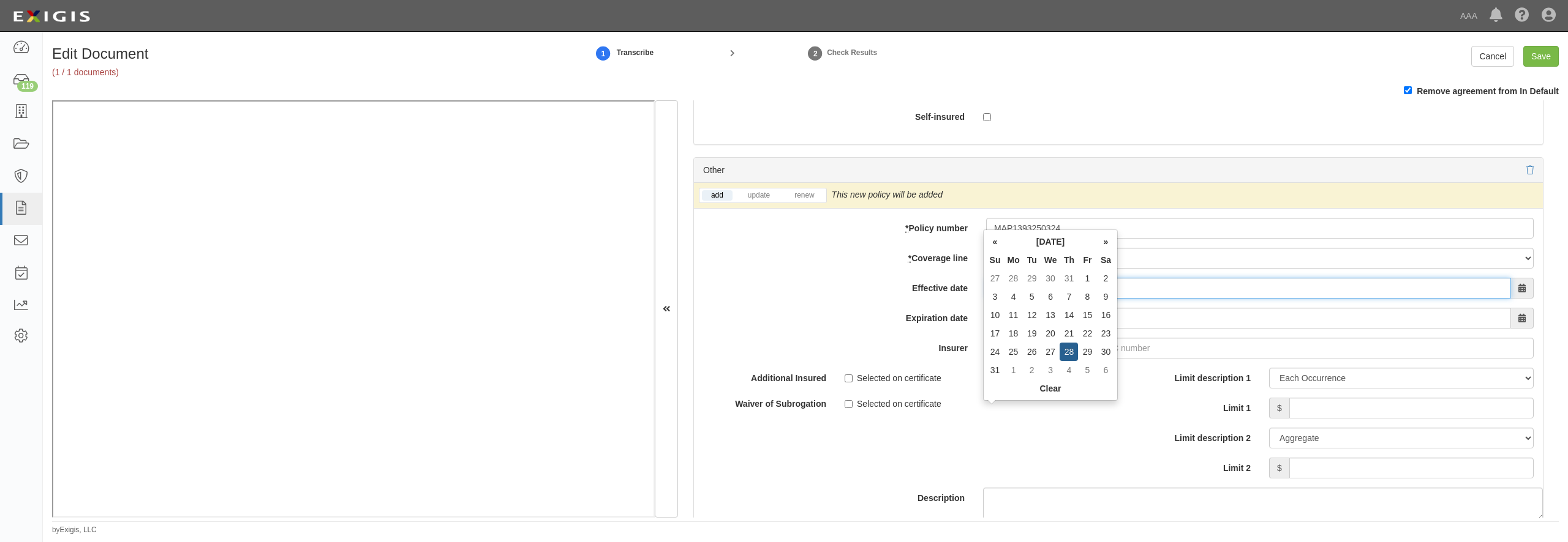
type input "08/28/2025"
type input "08/28/2026"
click at [803, 201] on link "renew" at bounding box center [804, 195] width 38 height 10
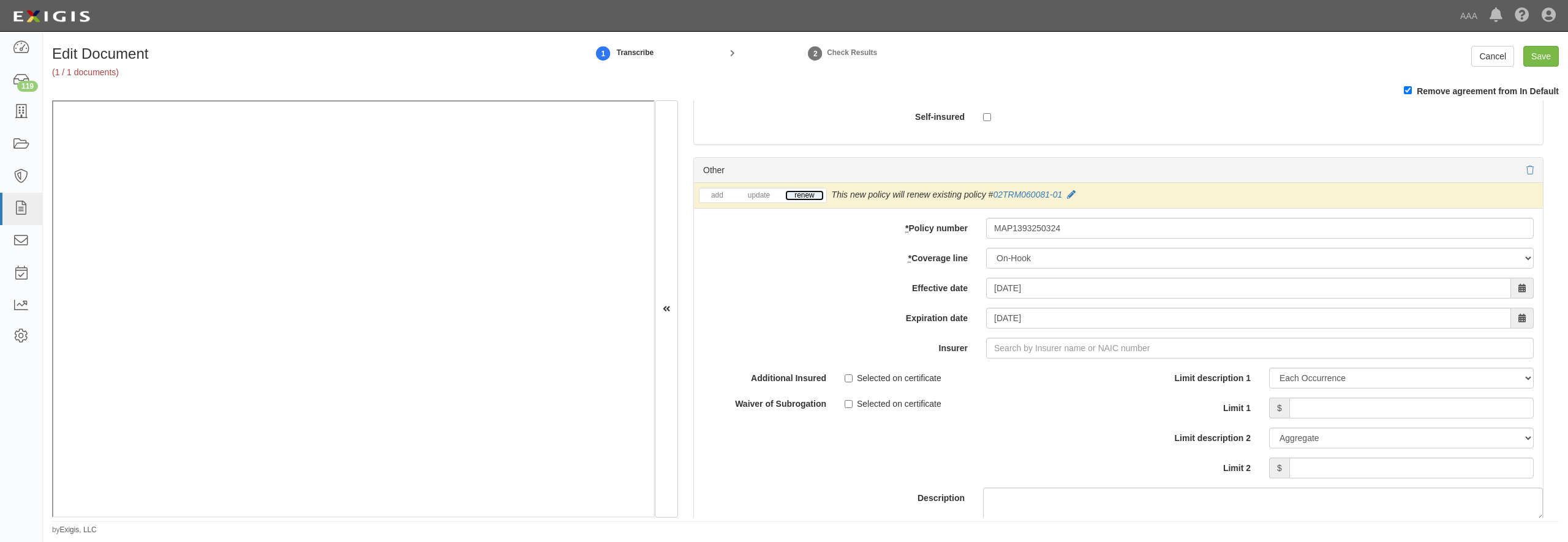
scroll to position [4580, 0]
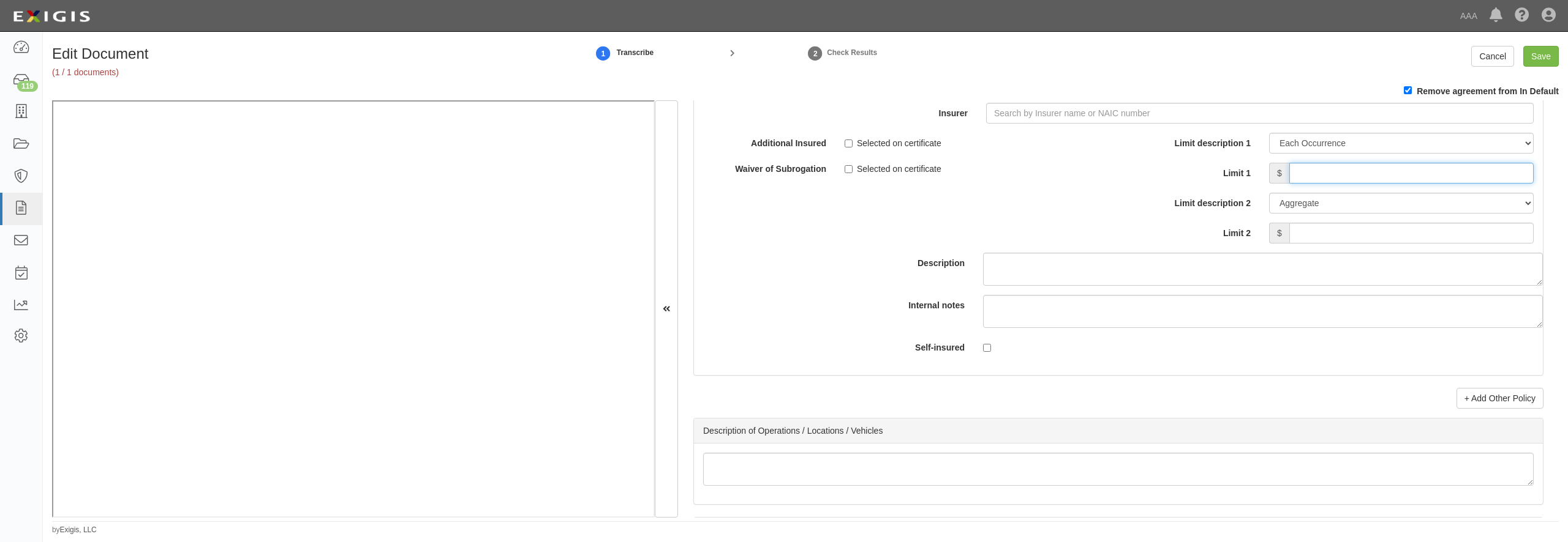
click at [1312, 184] on input "Limit 1" at bounding box center [1411, 173] width 244 height 21
type input "100,000"
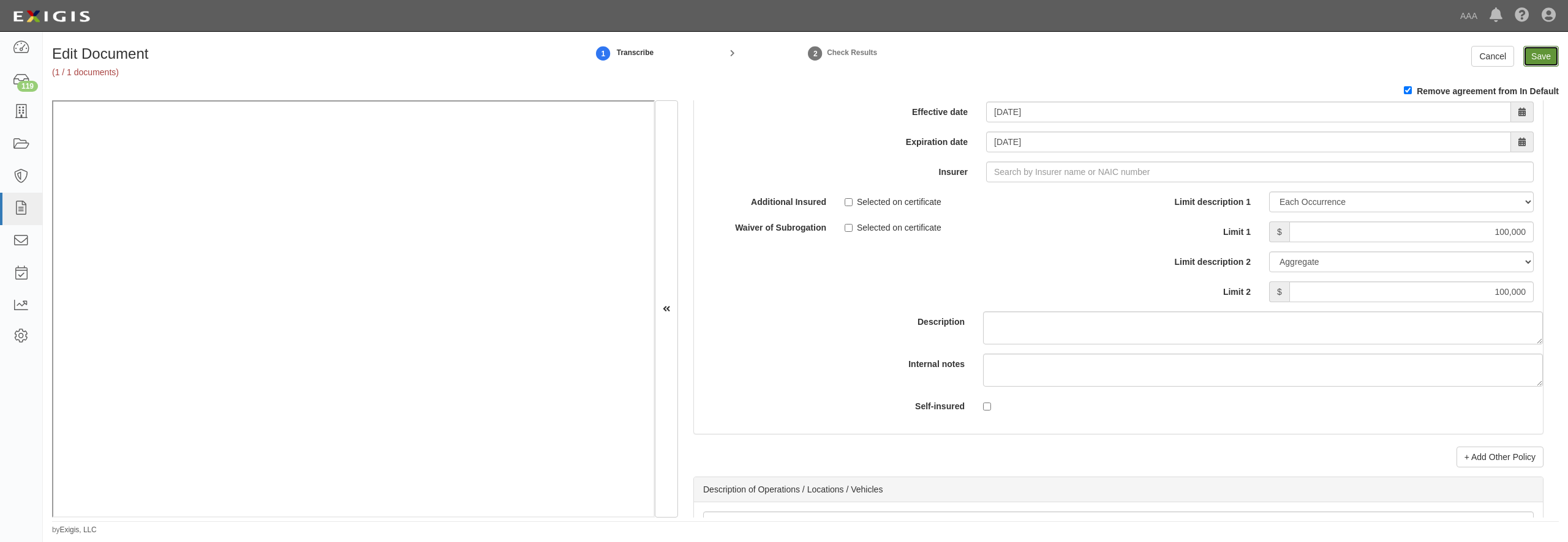
click at [1538, 56] on input "Save" at bounding box center [1541, 56] width 36 height 21
type input "1000000"
type input "2000000"
type input "300000"
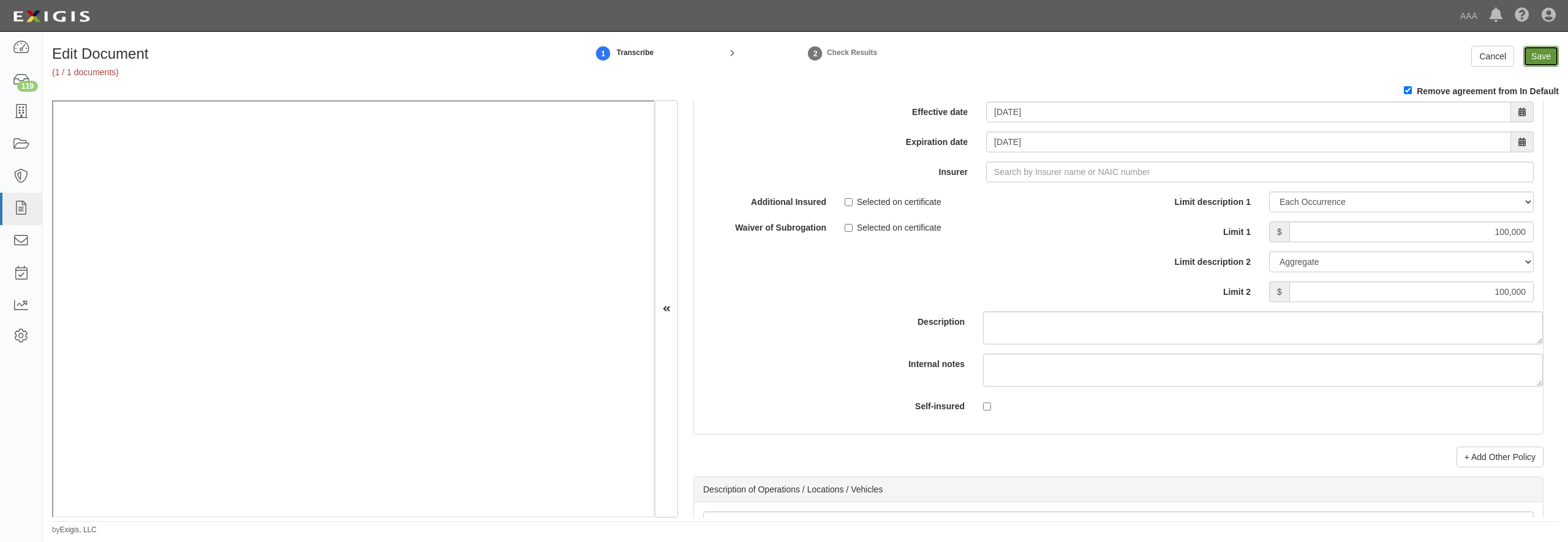
type input "300000"
type input "100000"
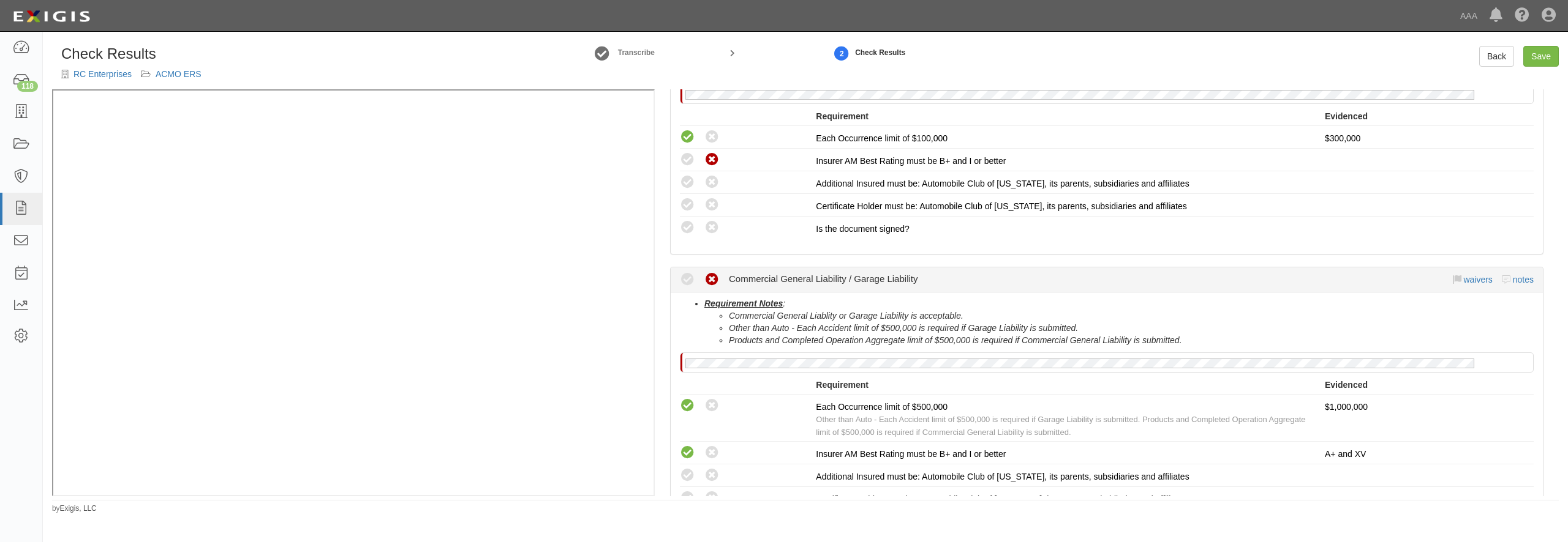
scroll to position [529, 0]
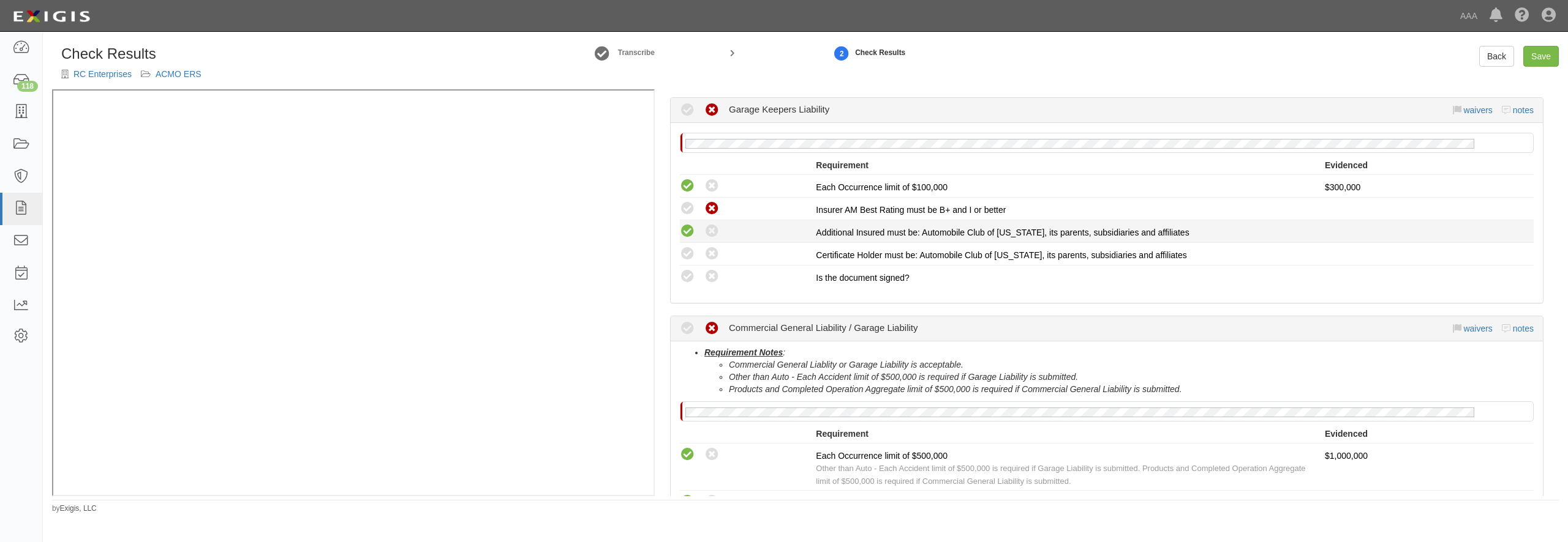
click at [686, 229] on icon at bounding box center [687, 231] width 15 height 15
radio input "true"
click at [687, 258] on icon at bounding box center [687, 254] width 15 height 15
radio input "true"
click at [686, 282] on icon at bounding box center [687, 276] width 15 height 15
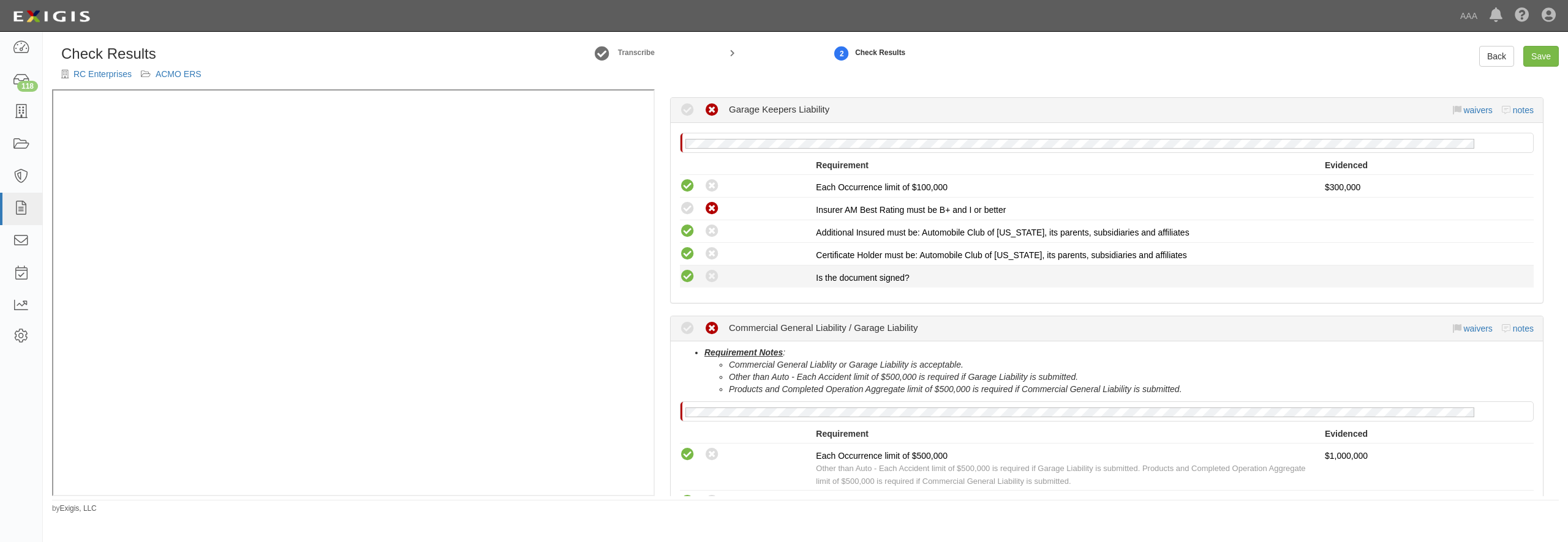
radio input "true"
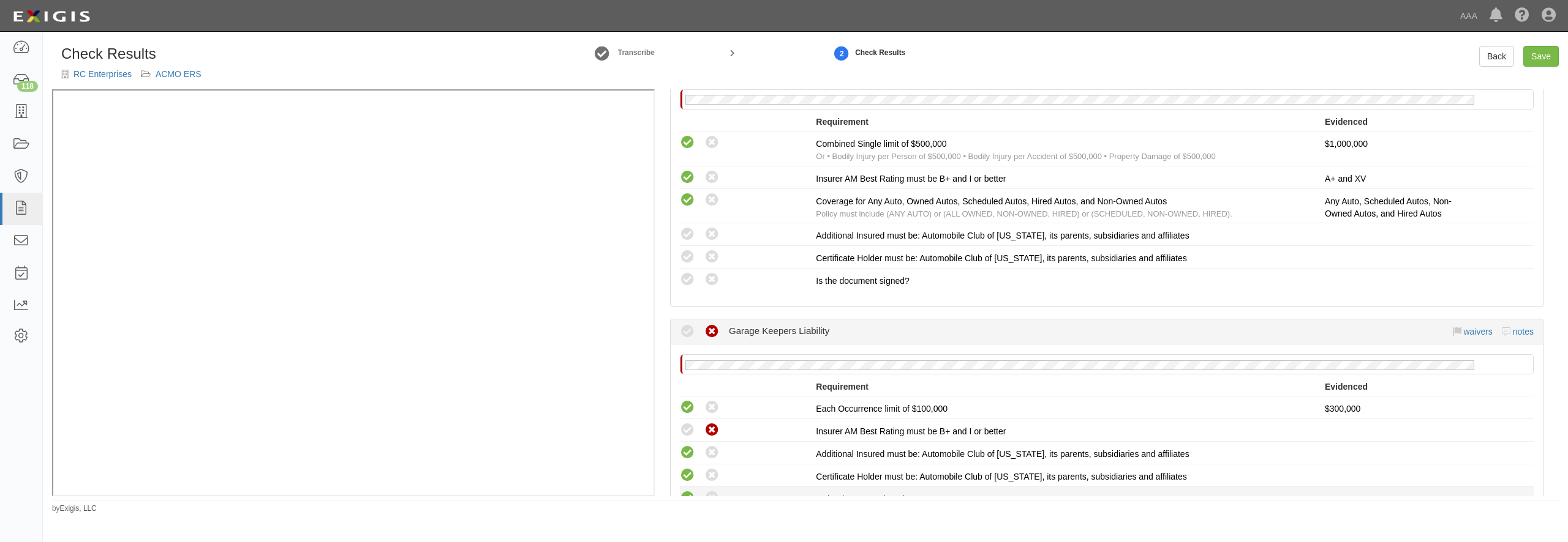
scroll to position [294, 0]
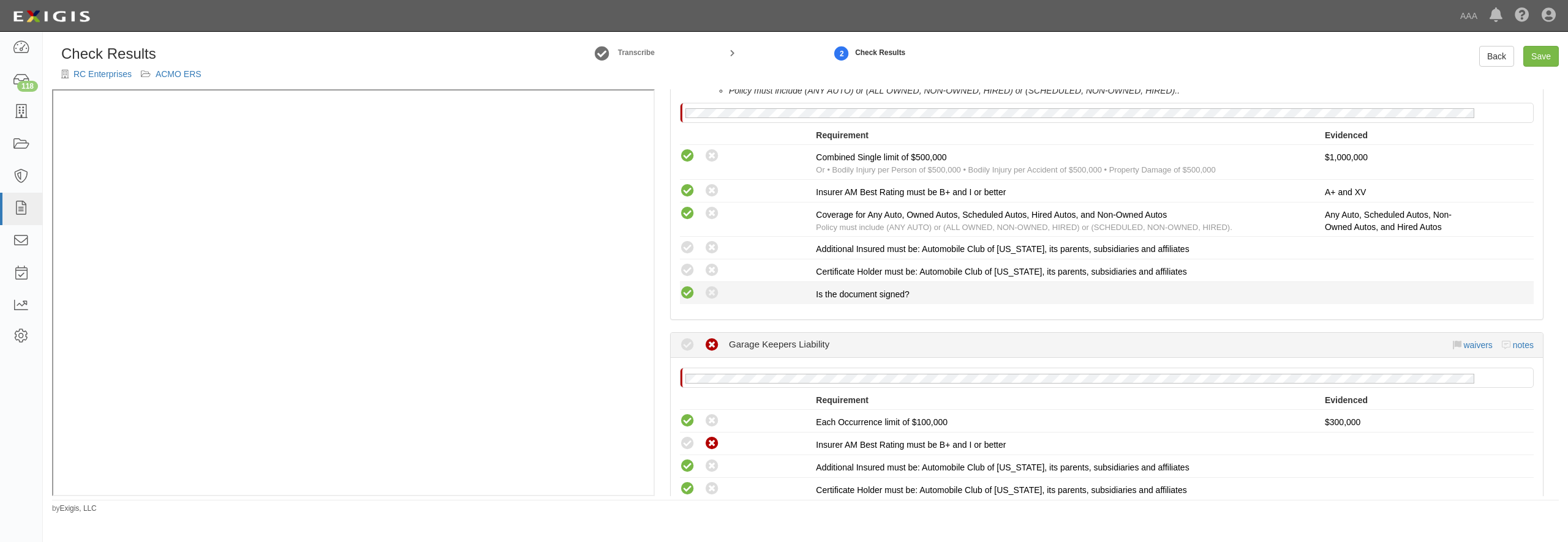
click at [688, 286] on icon at bounding box center [687, 293] width 15 height 15
radio input "true"
click at [687, 269] on icon at bounding box center [687, 270] width 15 height 15
radio input "true"
click at [688, 250] on icon at bounding box center [687, 248] width 15 height 15
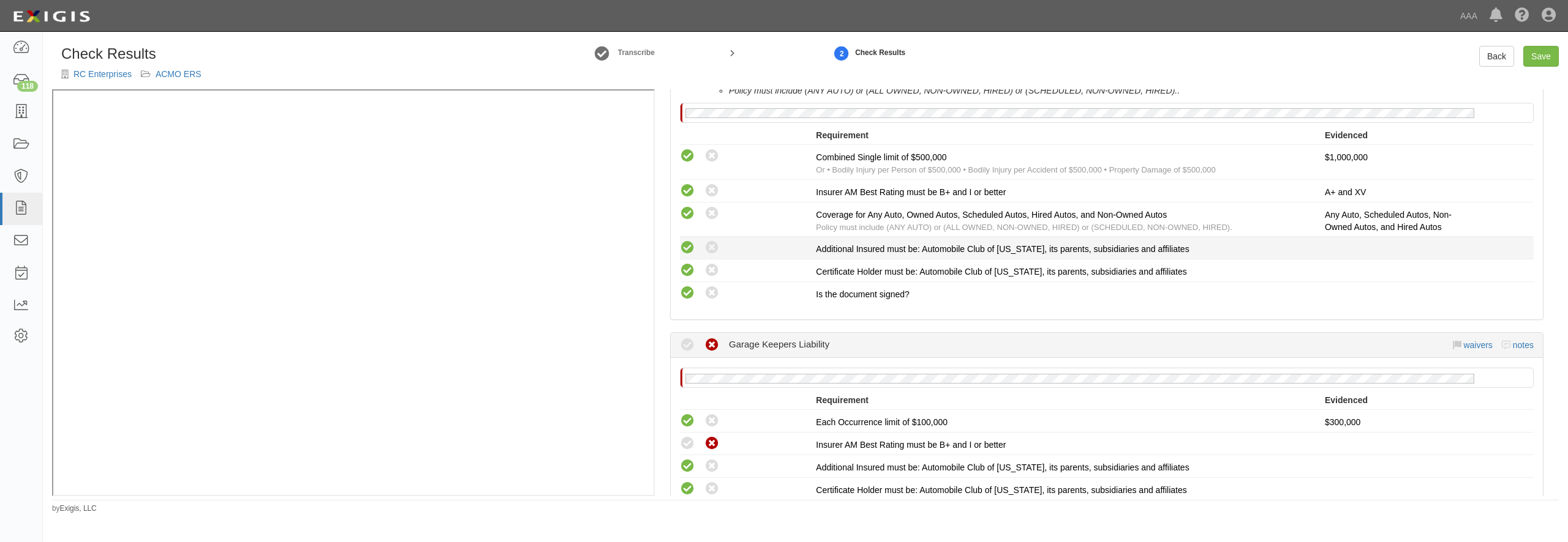
radio input "true"
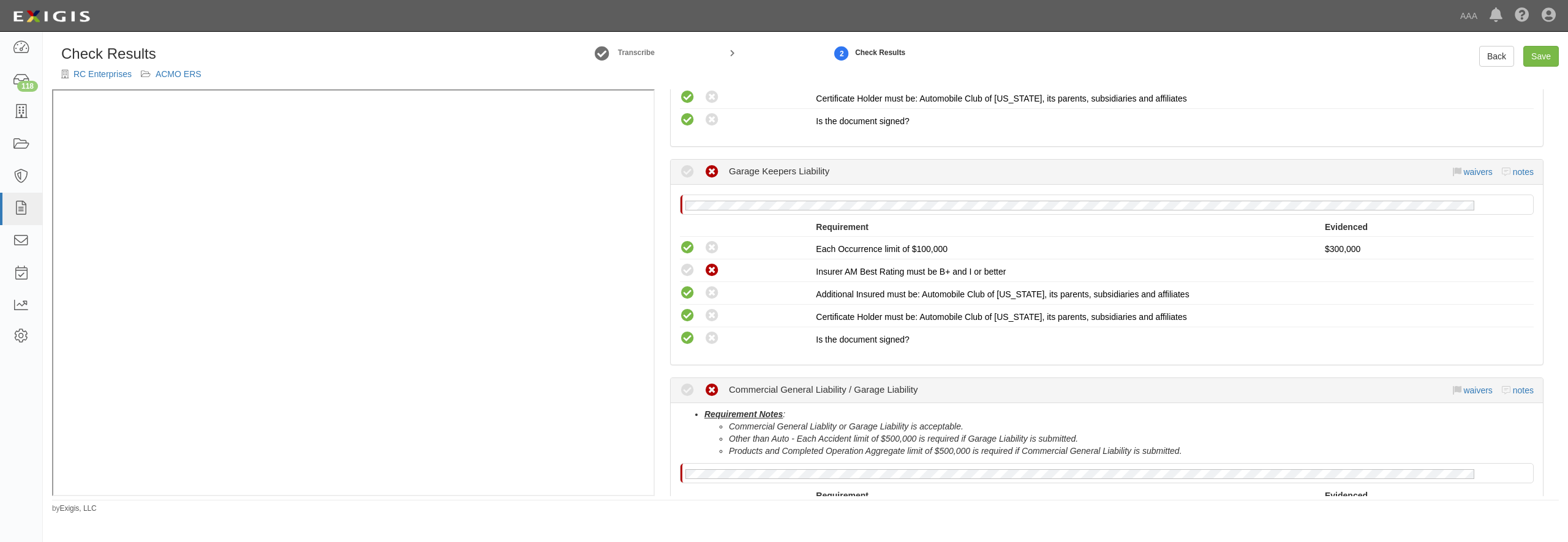
scroll to position [529, 0]
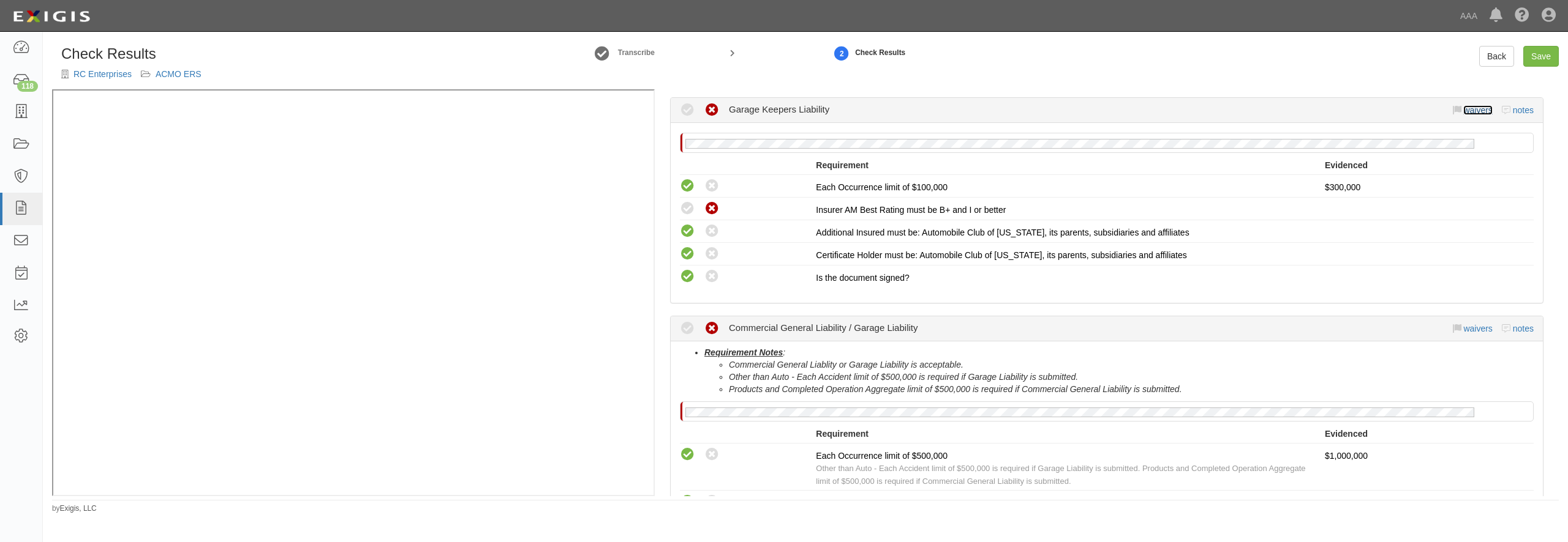
click at [1464, 112] on link "waivers" at bounding box center [1478, 110] width 29 height 10
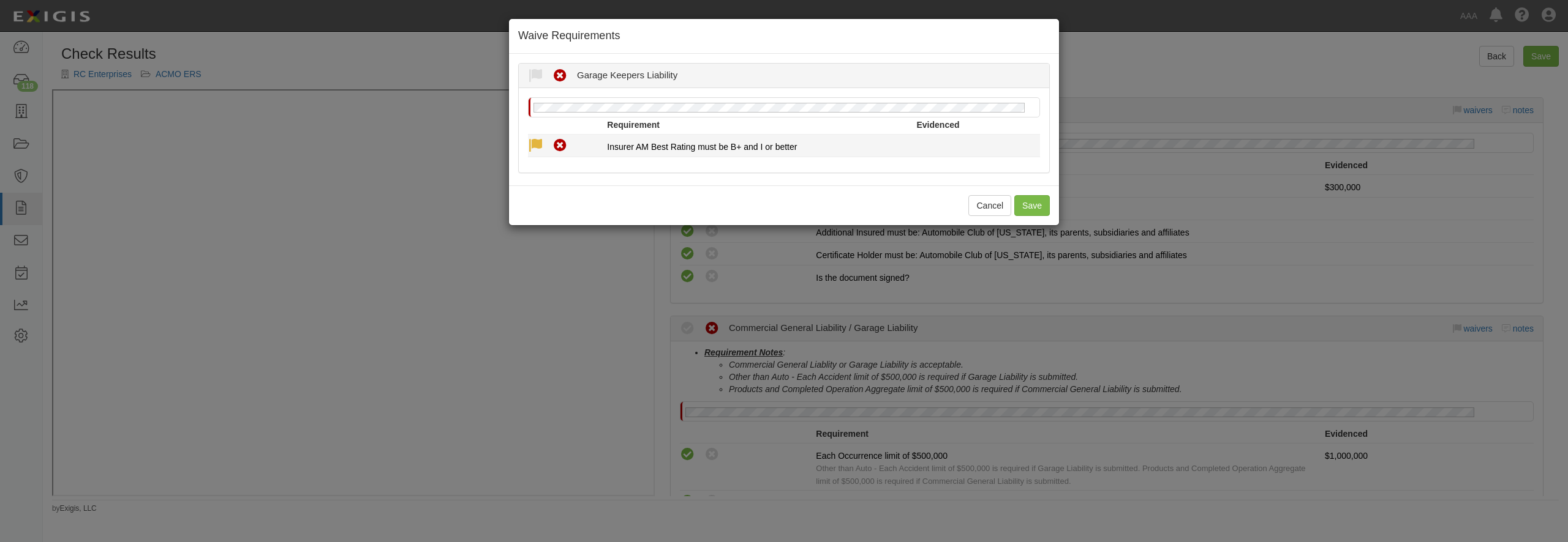
click at [536, 143] on icon at bounding box center [536, 146] width 15 height 15
radio input "true"
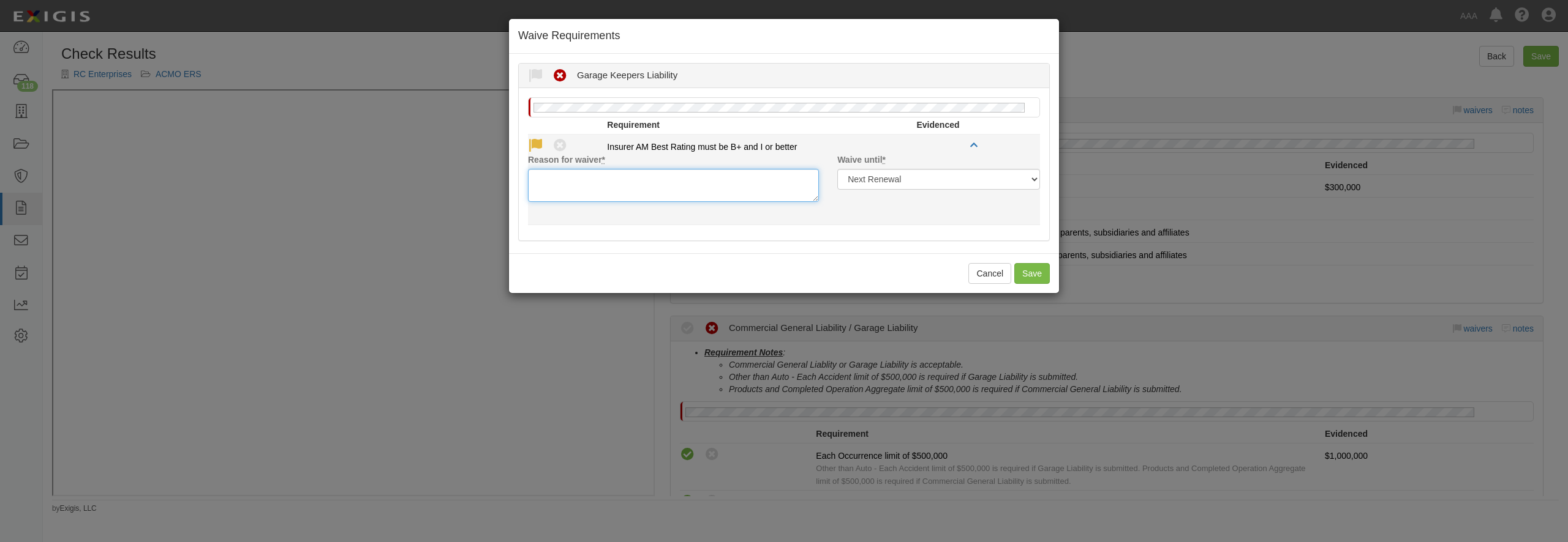
click at [558, 183] on textarea "Reason for waiver *" at bounding box center [674, 185] width 291 height 33
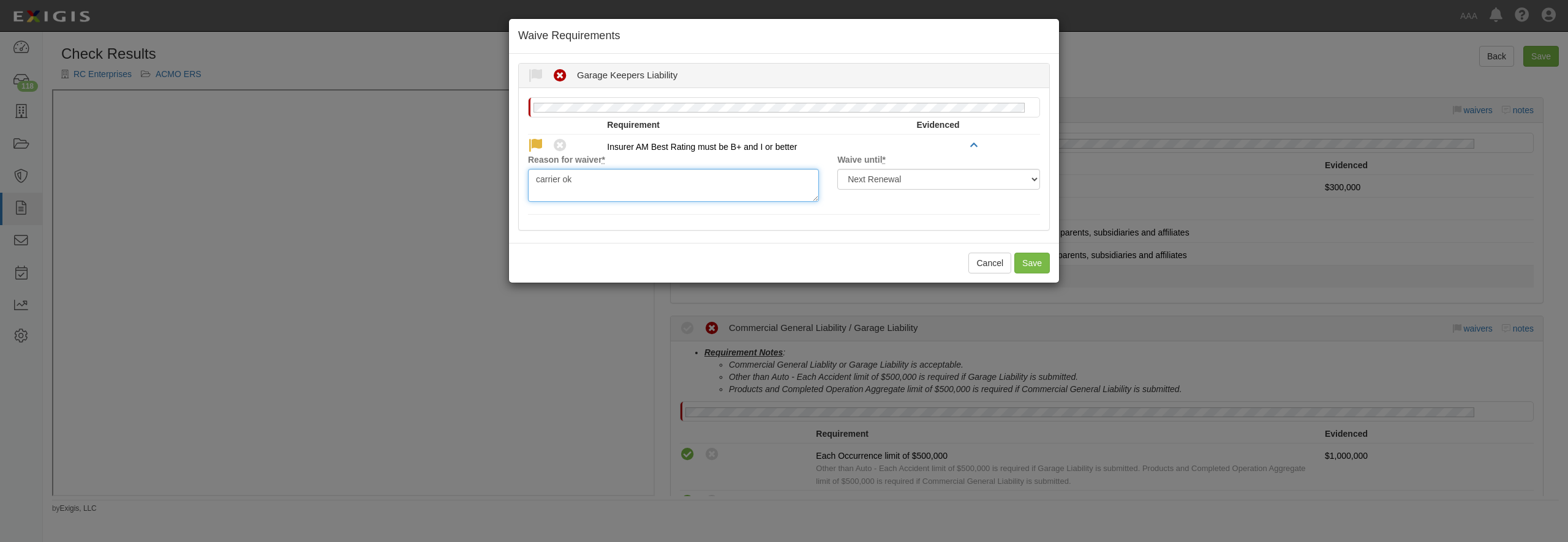
type textarea "carrier ok"
click at [1026, 272] on button "Save" at bounding box center [1032, 263] width 36 height 21
radio input "true"
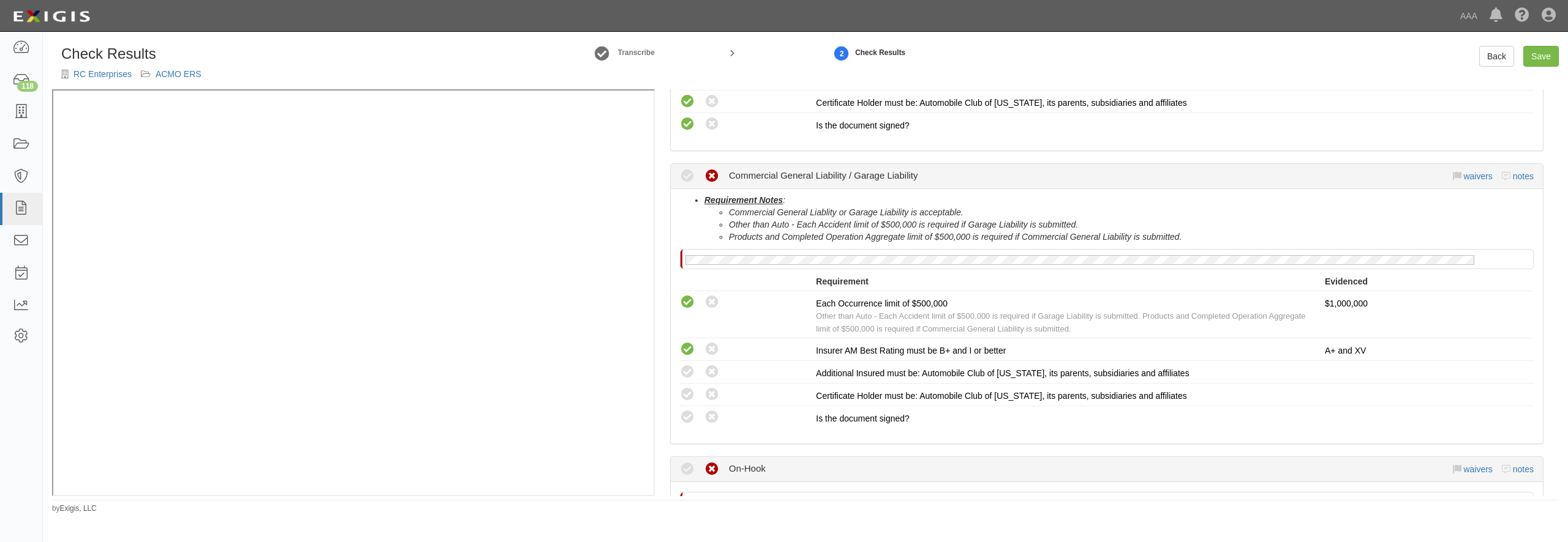
scroll to position [705, 0]
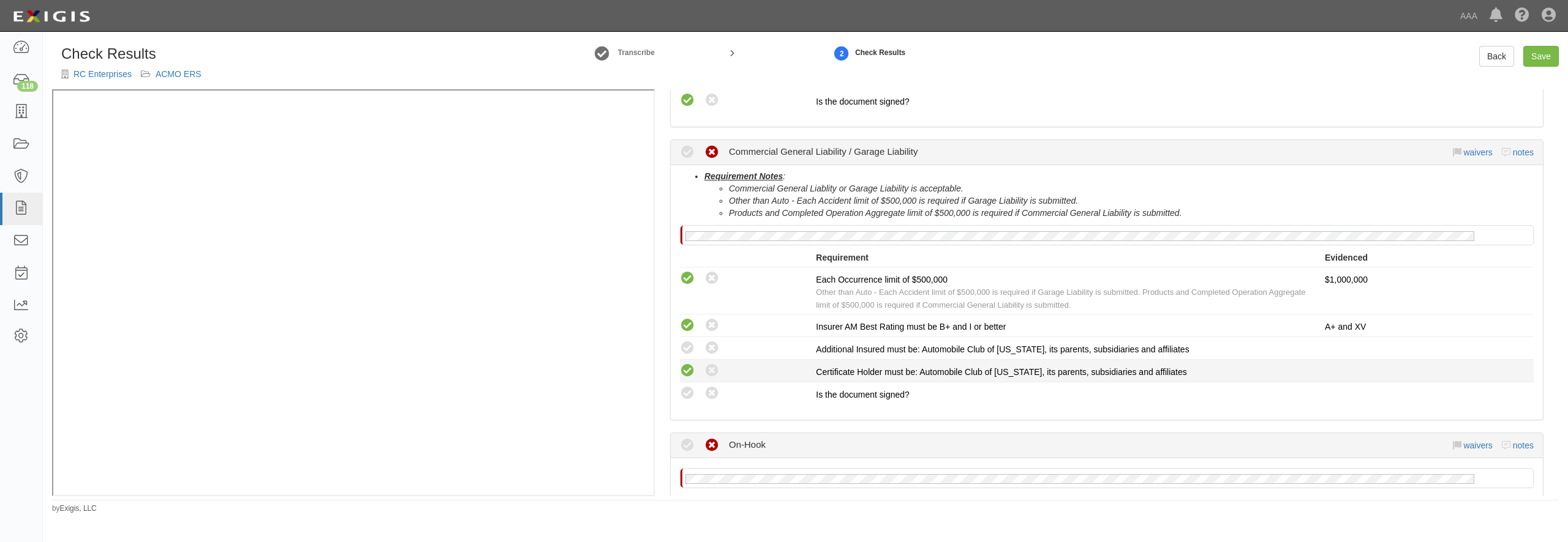
click at [692, 350] on icon at bounding box center [687, 348] width 15 height 15
radio input "true"
click at [686, 373] on icon at bounding box center [687, 371] width 15 height 15
radio input "true"
click at [688, 392] on icon at bounding box center [687, 393] width 15 height 15
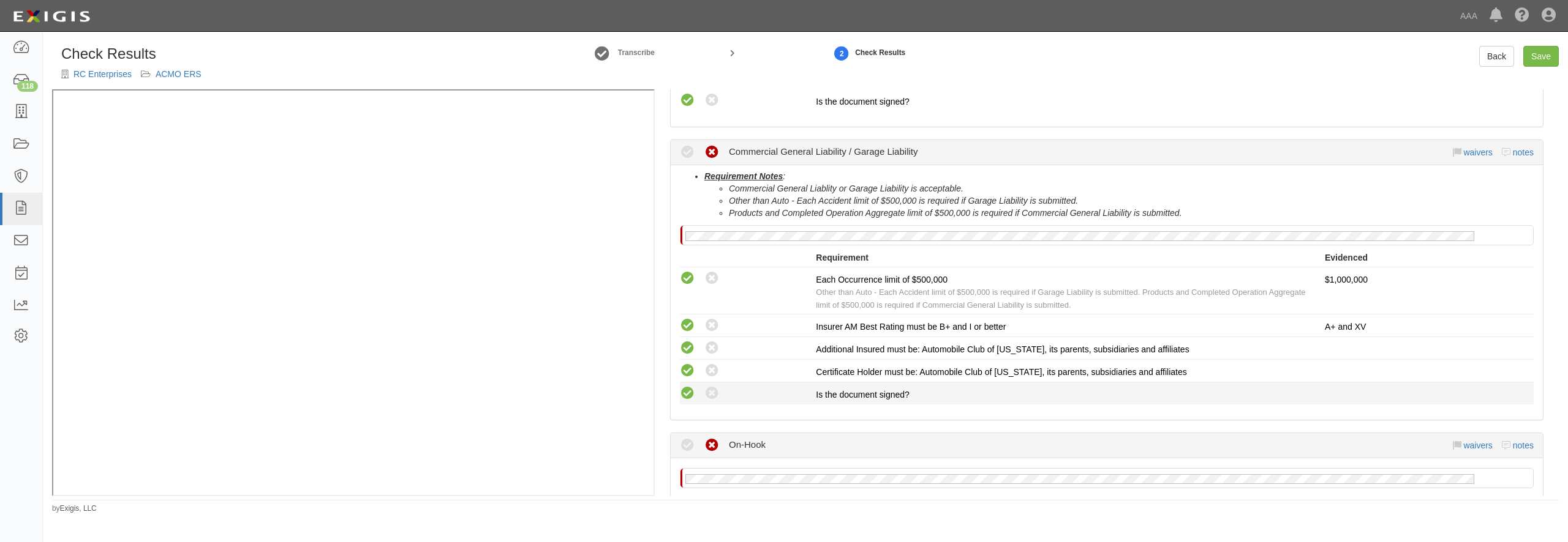
radio input "true"
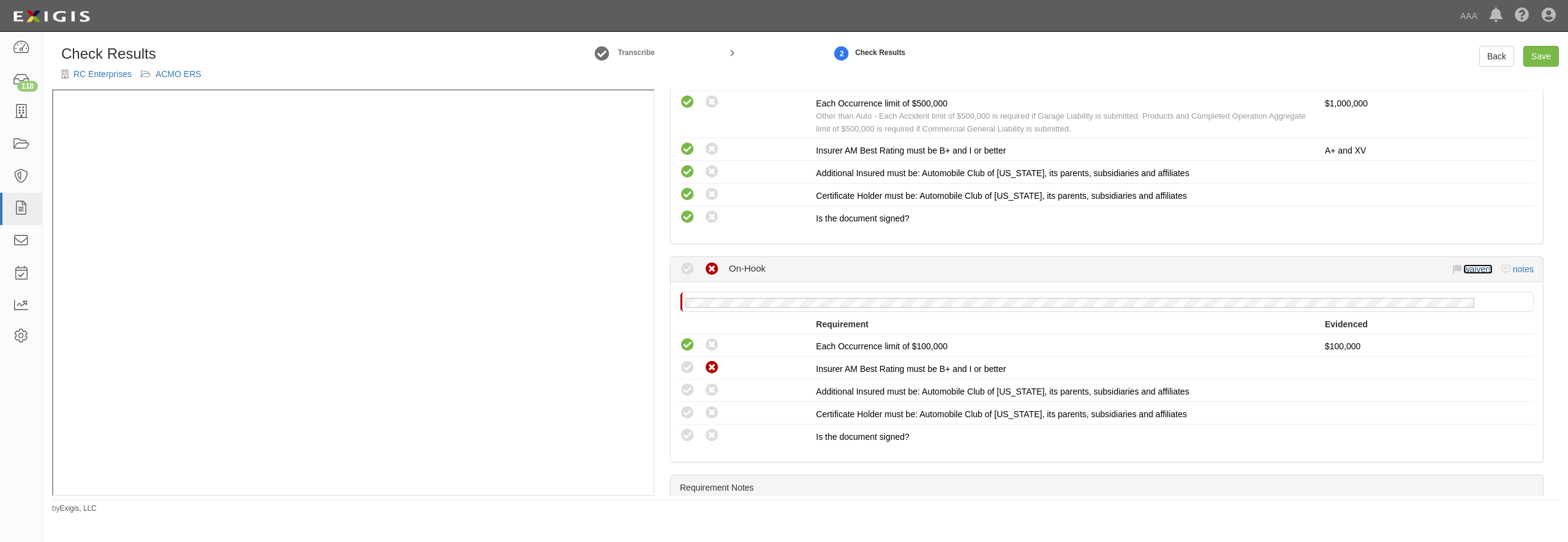
click at [1470, 267] on link "waivers" at bounding box center [1478, 269] width 29 height 10
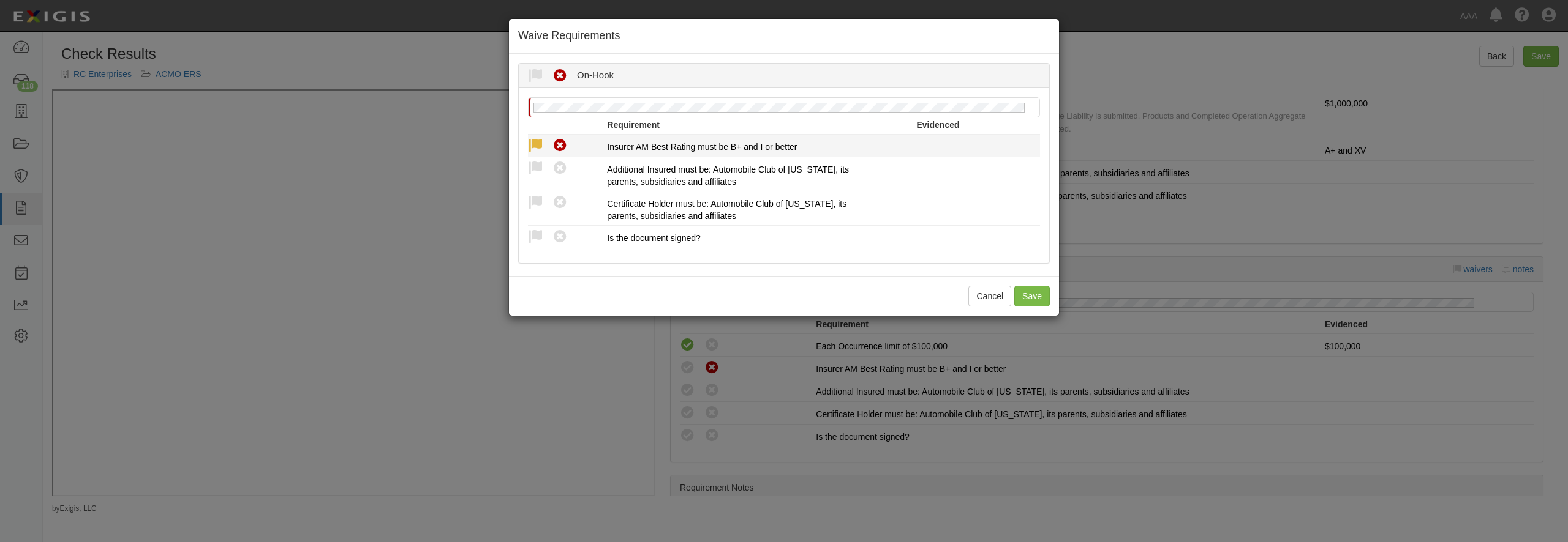
click at [538, 147] on icon at bounding box center [536, 146] width 15 height 15
radio input "true"
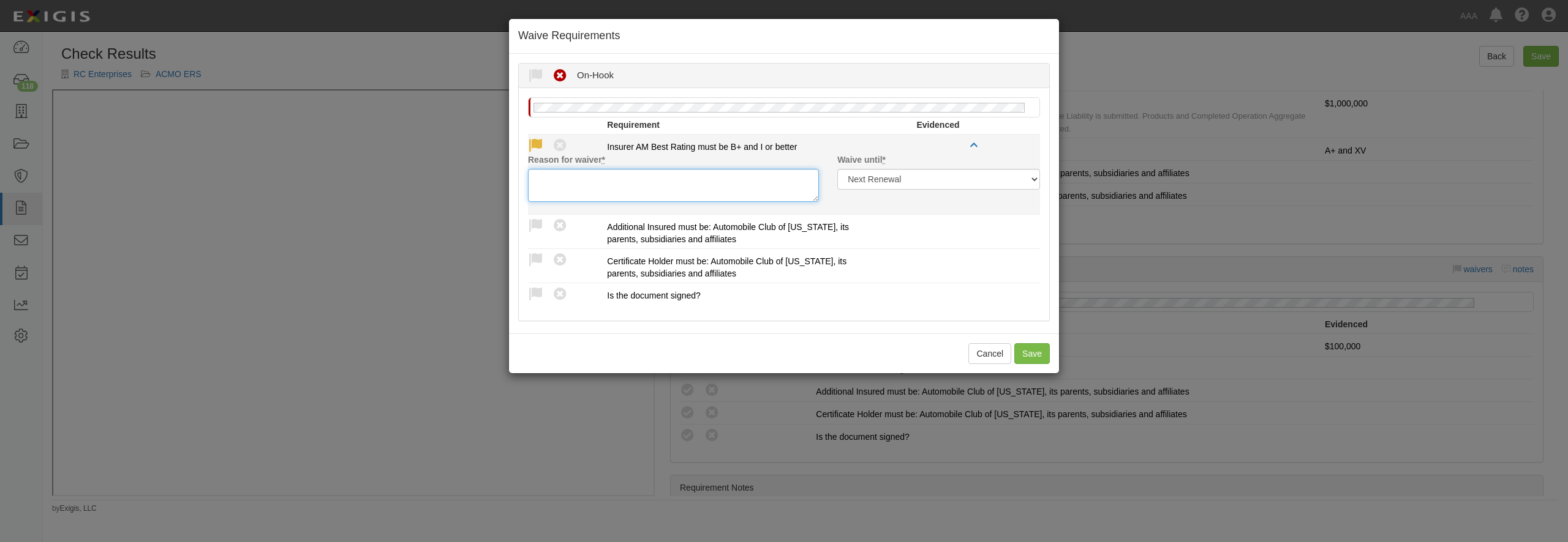
click at [567, 182] on textarea "Reason for waiver *" at bounding box center [674, 185] width 291 height 33
type textarea "carrier ok"
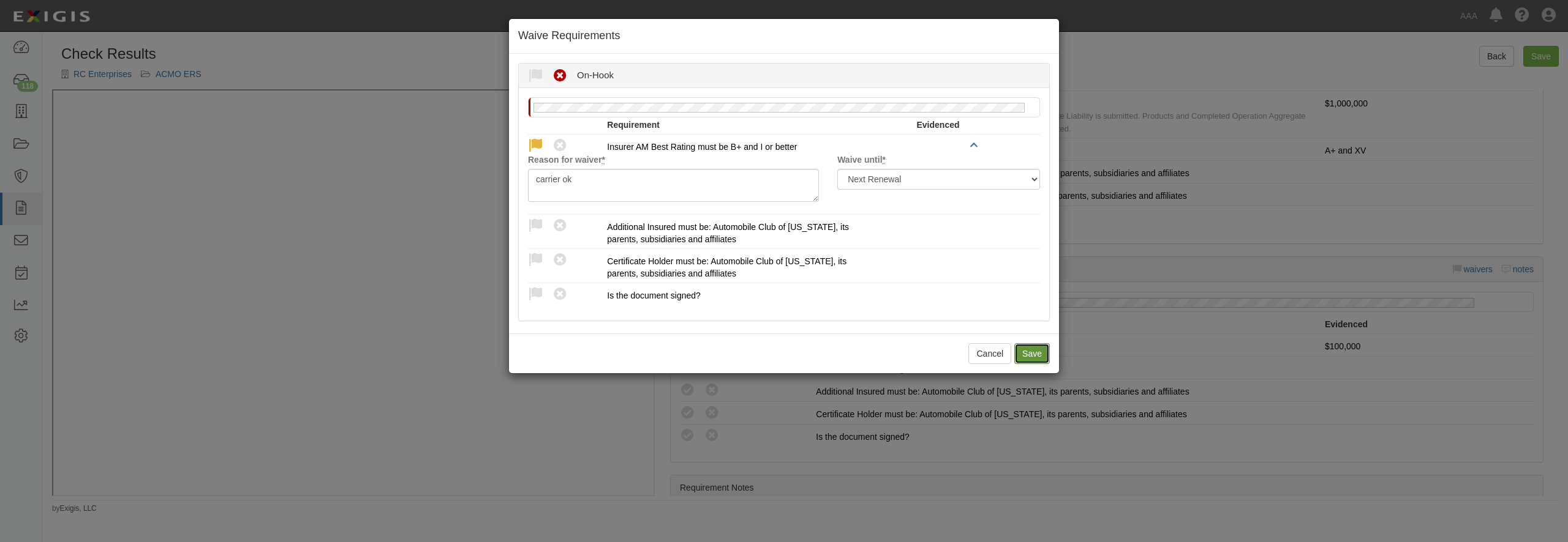
click at [1042, 358] on button "Save" at bounding box center [1032, 354] width 36 height 21
radio input "true"
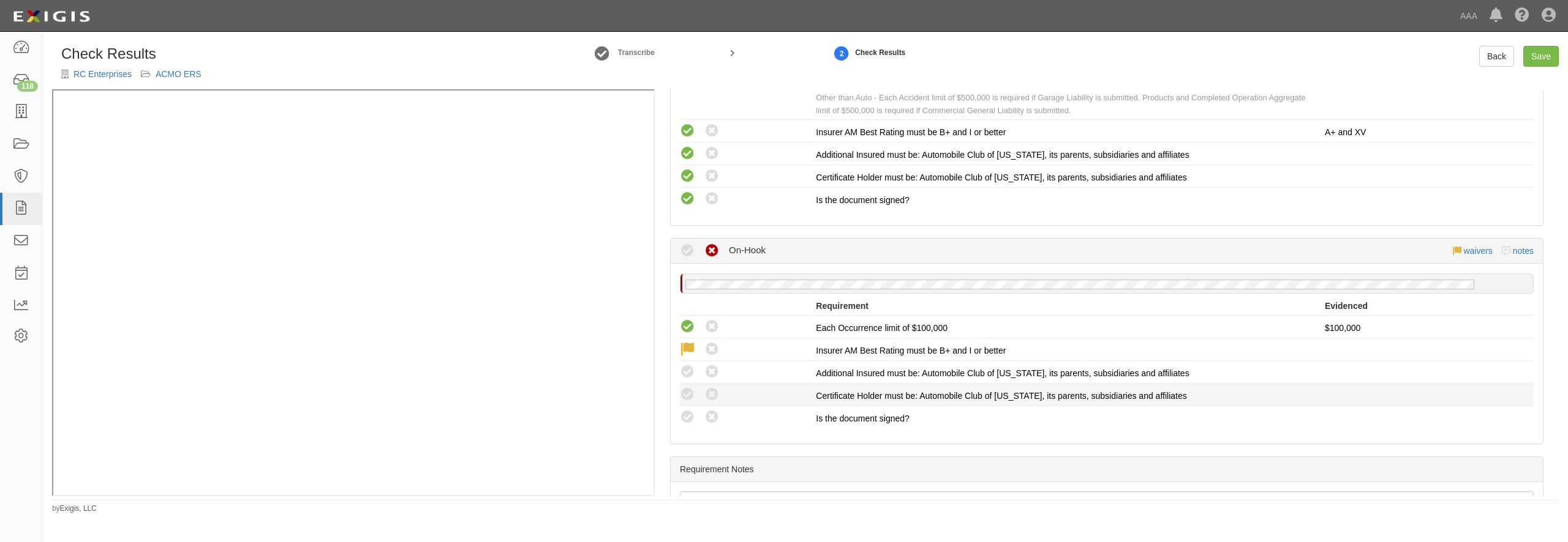
scroll to position [929, 0]
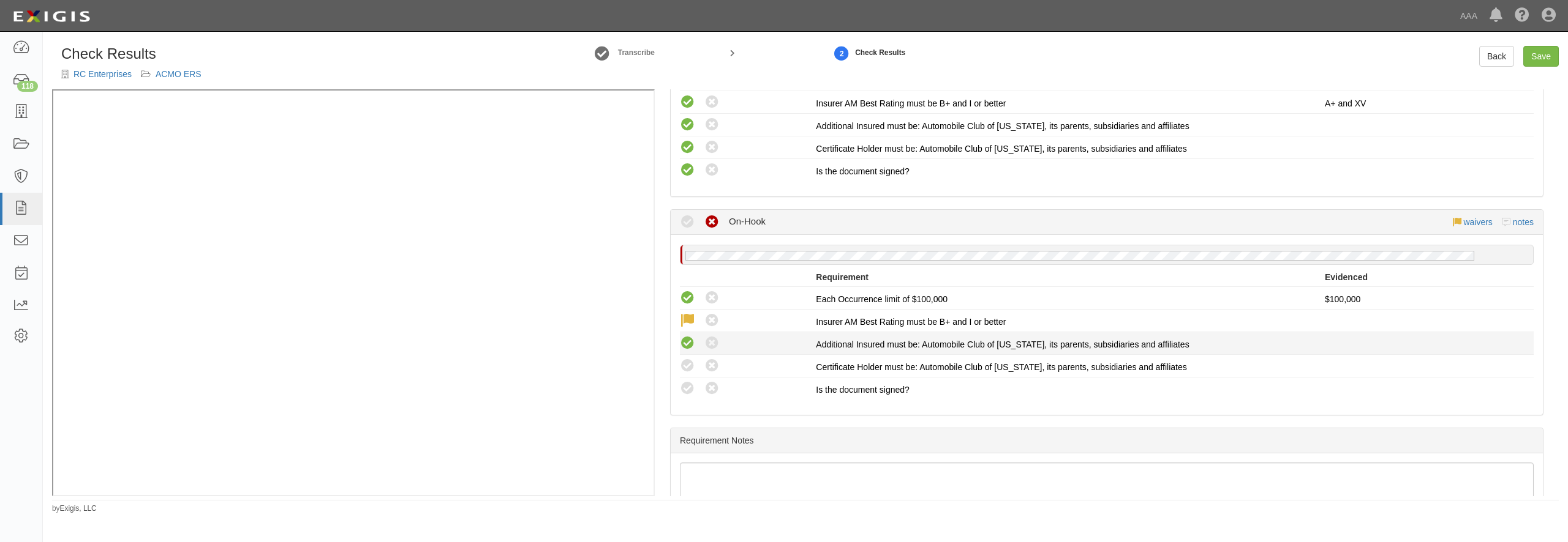
click at [690, 342] on icon at bounding box center [687, 344] width 15 height 15
radio input "true"
click at [692, 365] on icon at bounding box center [687, 366] width 15 height 15
radio input "true"
click at [686, 384] on icon at bounding box center [687, 389] width 15 height 15
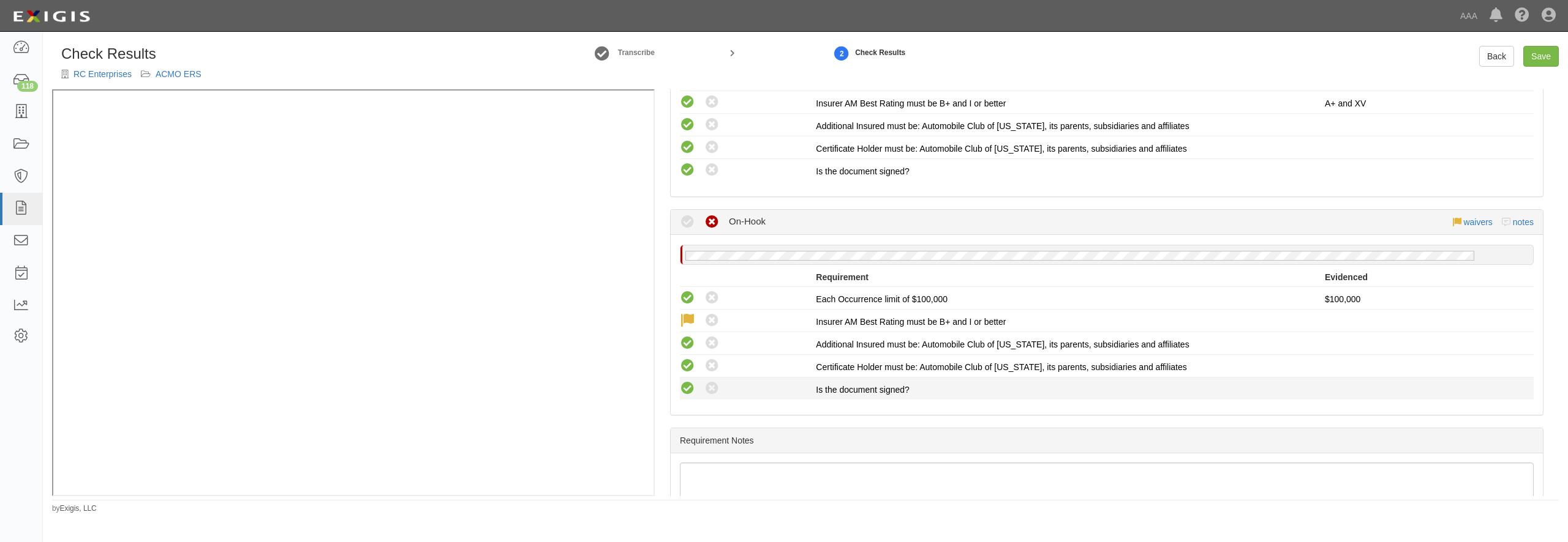
radio input "true"
click at [1544, 59] on link "Save" at bounding box center [1541, 56] width 36 height 21
radio input "true"
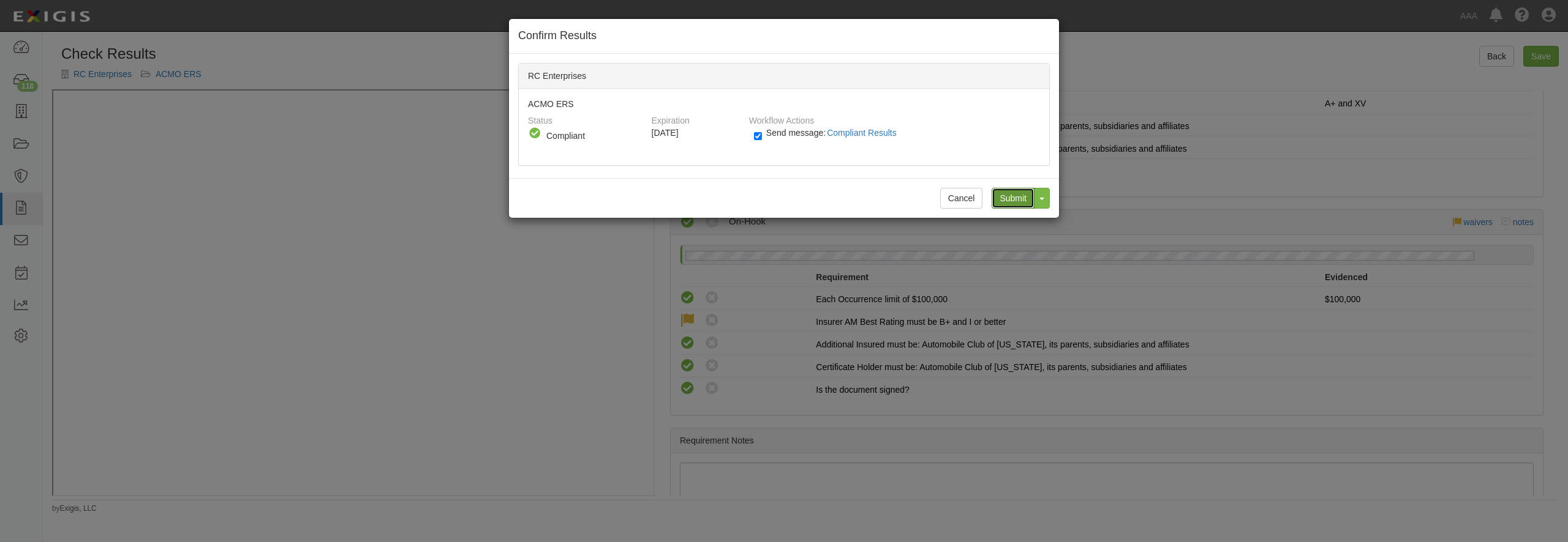
click at [1019, 196] on input "Submit" at bounding box center [1013, 198] width 43 height 21
